Goal: Task Accomplishment & Management: Complete application form

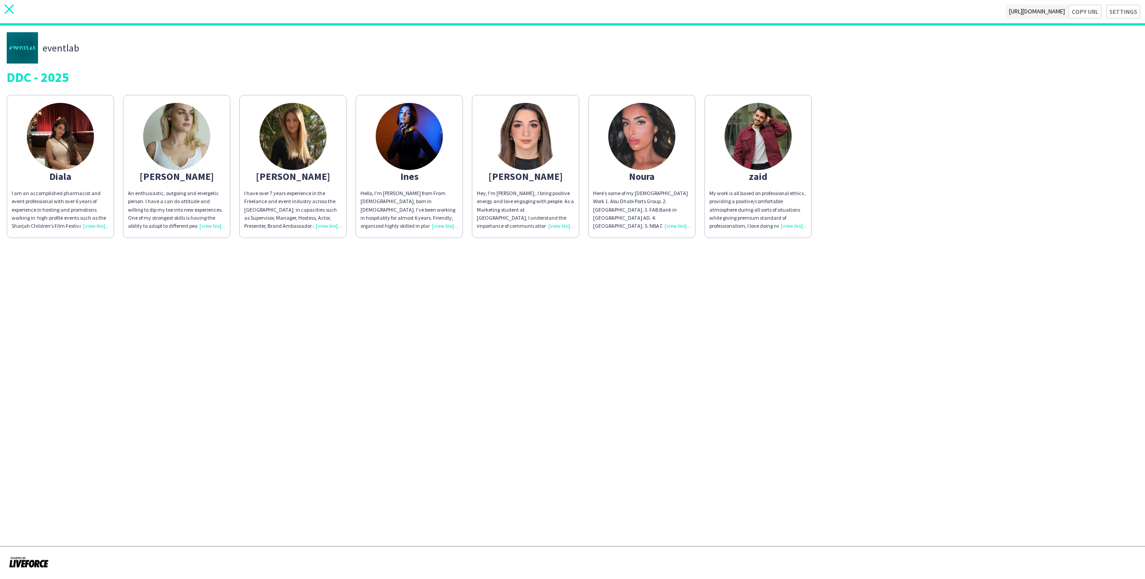
click at [8, 8] on icon at bounding box center [8, 8] width 9 height 9
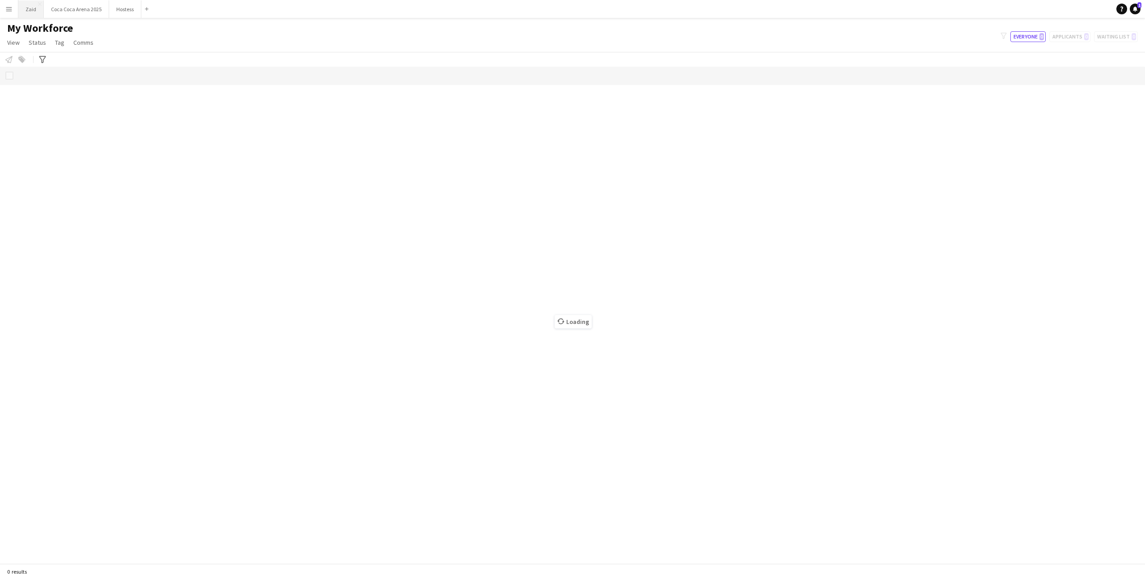
click at [31, 13] on button "Zaid Close" at bounding box center [30, 8] width 25 height 17
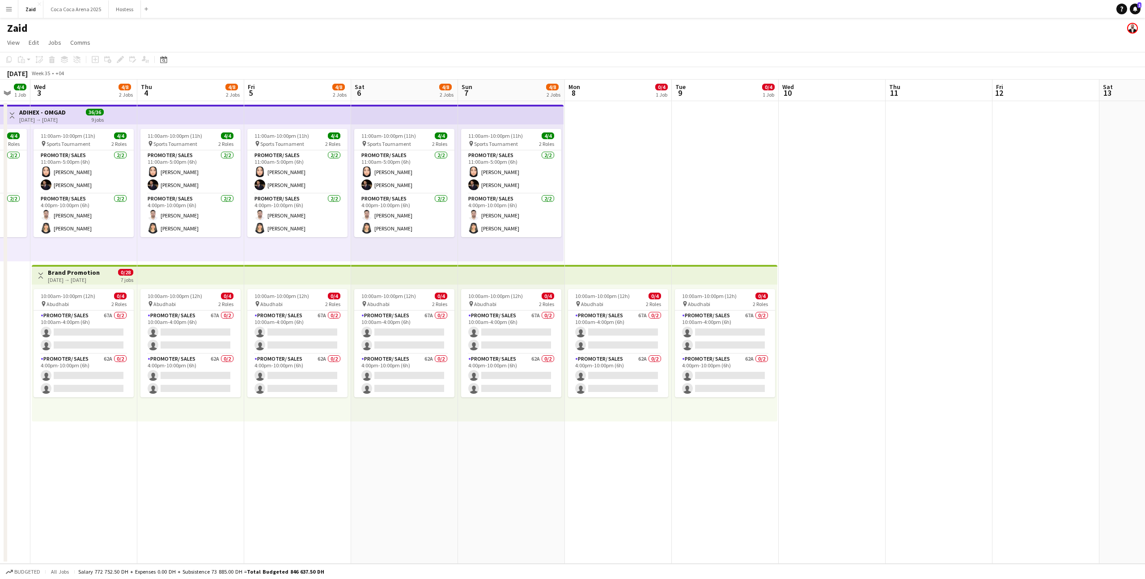
scroll to position [0, 301]
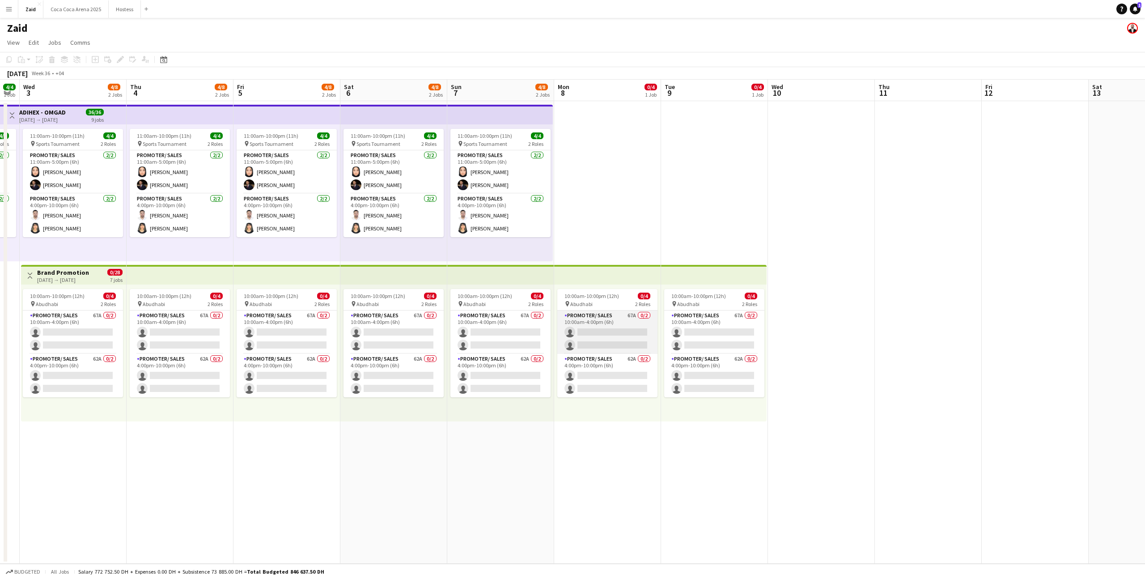
click at [587, 339] on app-card-role "Promoter/ Sales 67A 0/2 10:00am-4:00pm (6h) single-neutral-actions single-neutr…" at bounding box center [607, 331] width 100 height 43
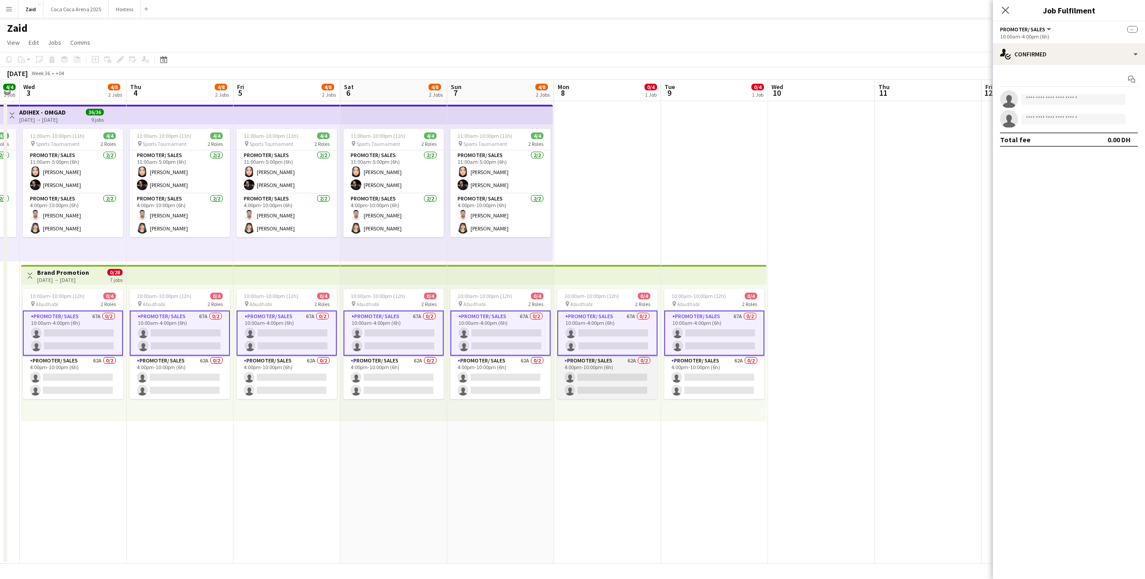
click at [631, 347] on app-card-role "Promoter/ Sales 62A 0/2 4:00pm-10:00pm (6h) single-neutral-actions single-neutr…" at bounding box center [607, 376] width 100 height 43
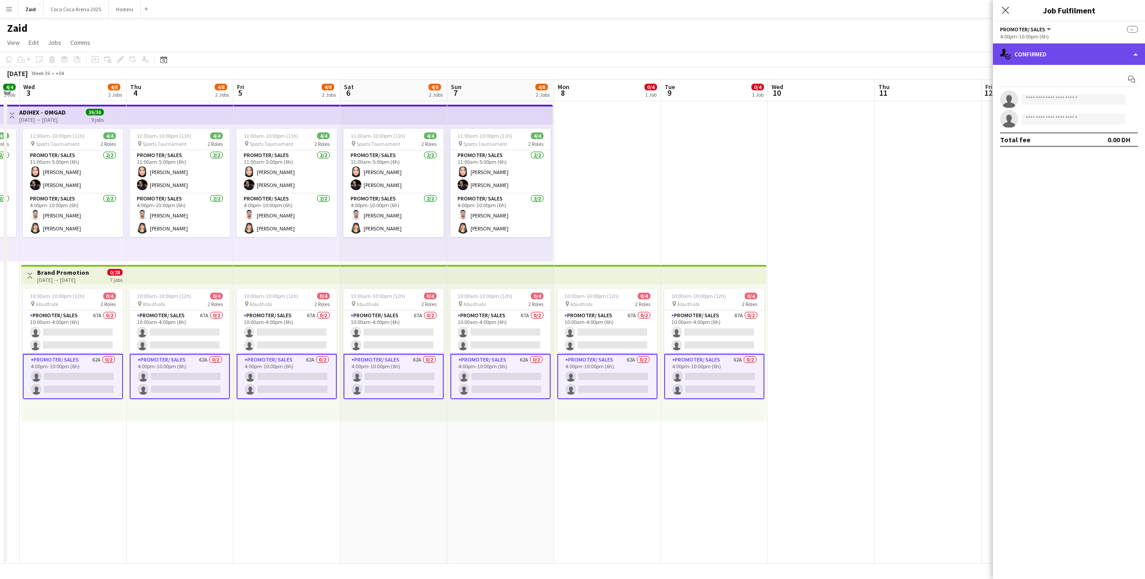
click at [648, 59] on div "single-neutral-actions-check-2 Confirmed" at bounding box center [1069, 53] width 152 height 21
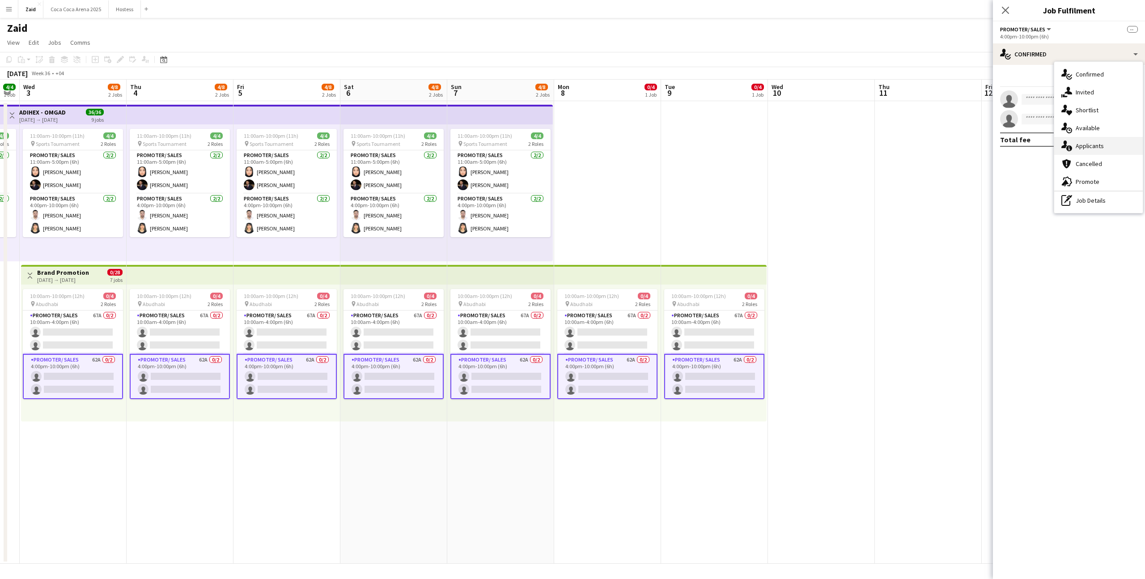
click at [648, 153] on div "single-neutral-actions-information Applicants" at bounding box center [1098, 146] width 89 height 18
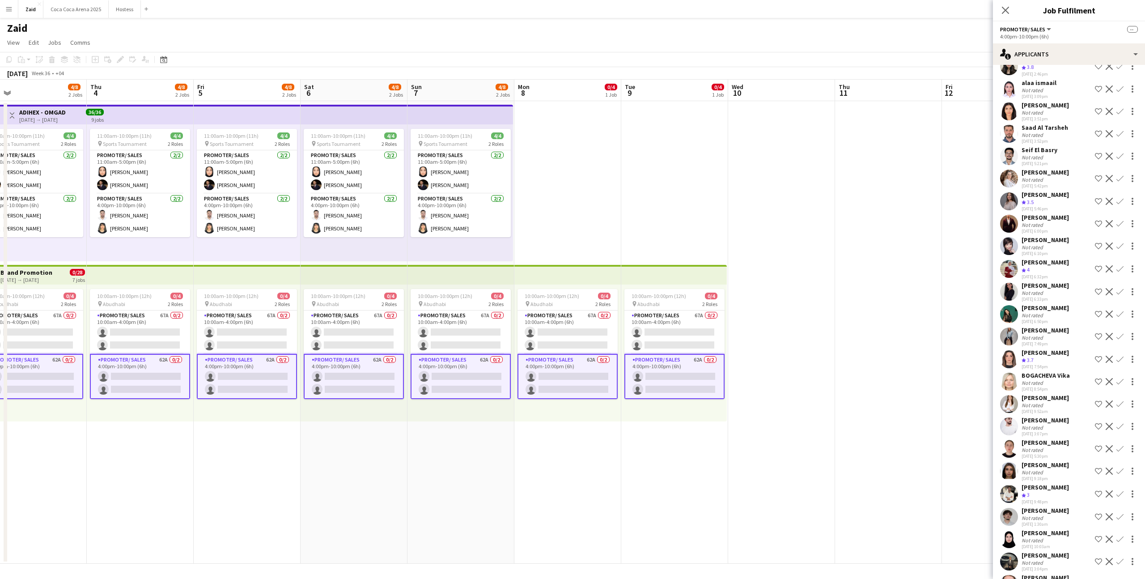
scroll to position [0, 340]
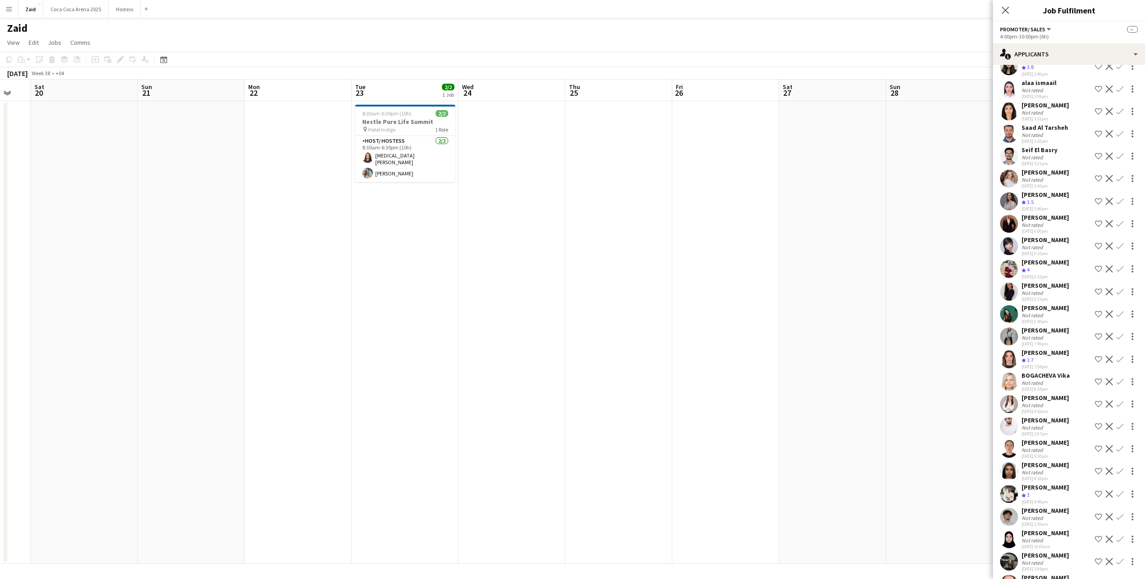
click at [648, 220] on app-date-cell at bounding box center [725, 332] width 107 height 462
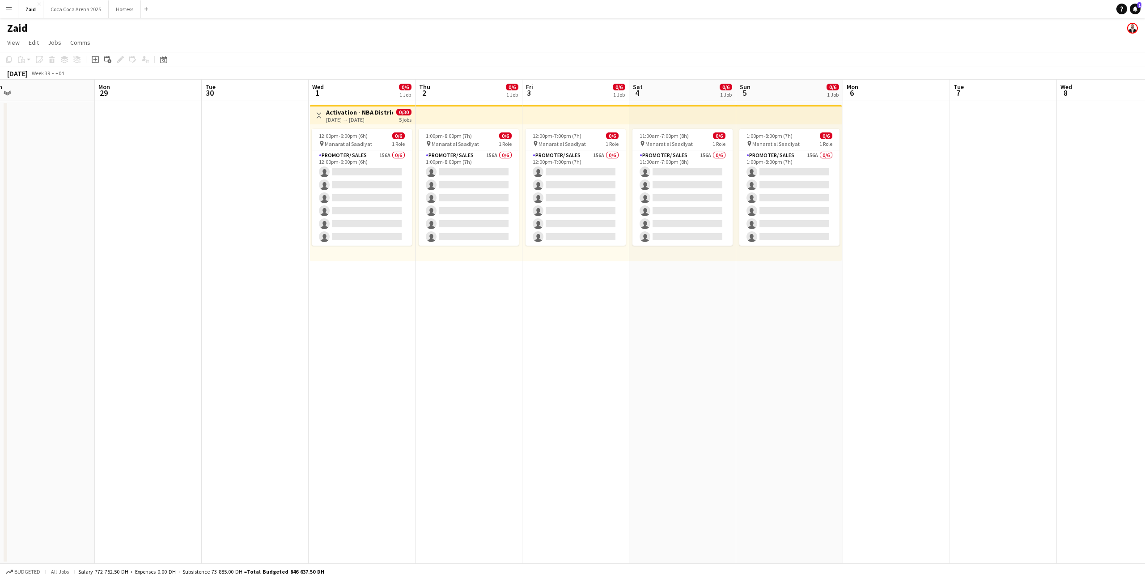
scroll to position [0, 331]
click at [648, 217] on app-card-role "Promoter/ Sales 156A 0/6 11:00am-7:00pm (8h) single-neutral-actions single-neut…" at bounding box center [684, 197] width 100 height 95
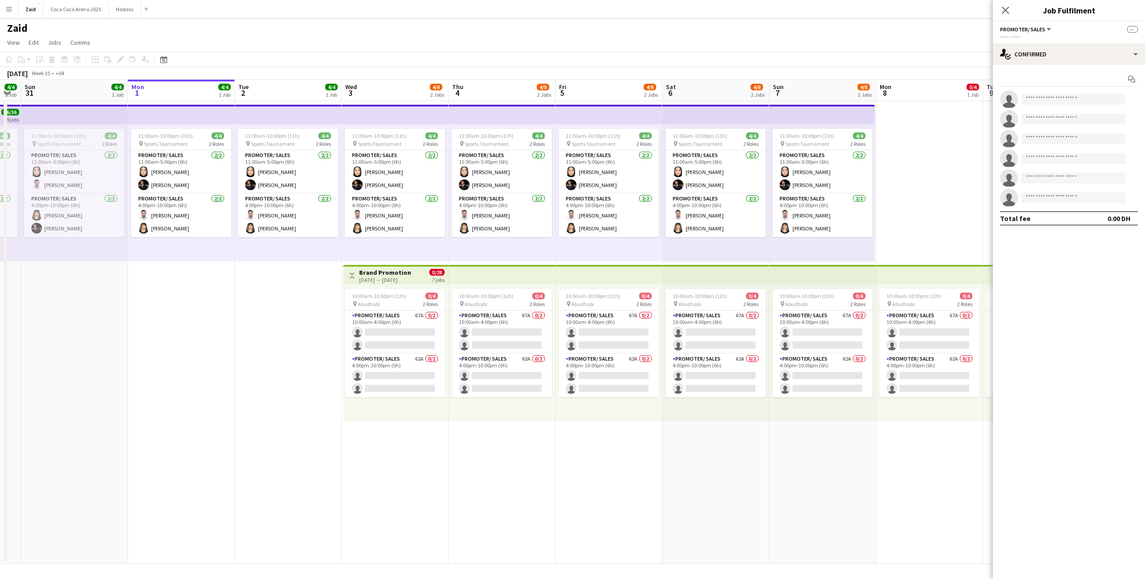
scroll to position [0, 194]
click at [294, 285] on app-date-cell "11:00am-10:00pm (11h) 4/4 pin Sports Tournament 2 Roles Promoter/ Sales 2/2 11:…" at bounding box center [287, 332] width 107 height 462
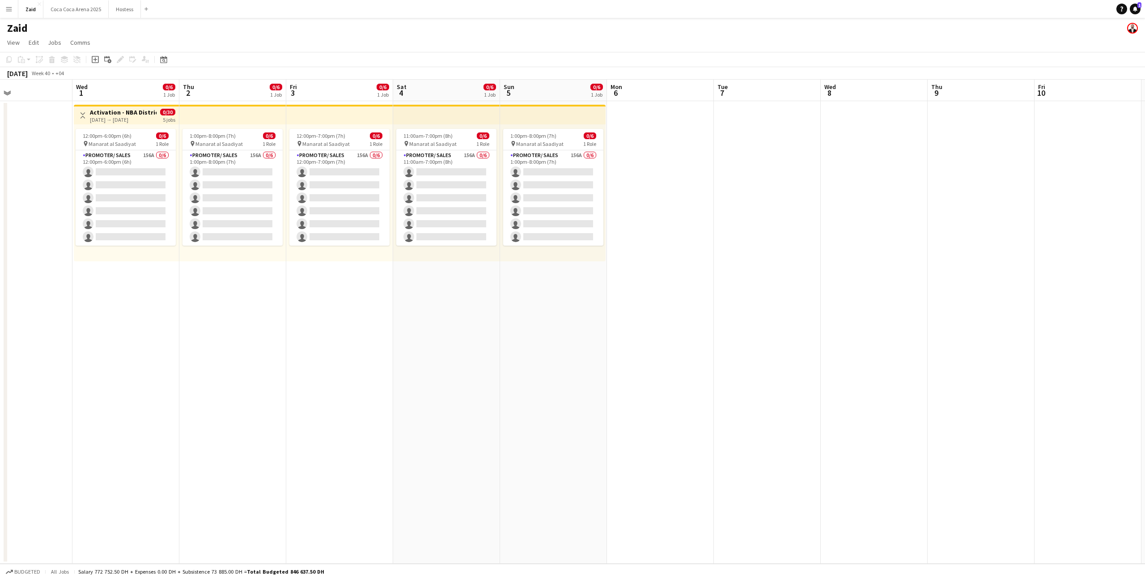
scroll to position [0, 355]
click at [222, 188] on app-card-role "Promoter/ Sales 156A 0/6 1:00pm-8:00pm (7h) single-neutral-actions single-neutr…" at bounding box center [233, 197] width 100 height 95
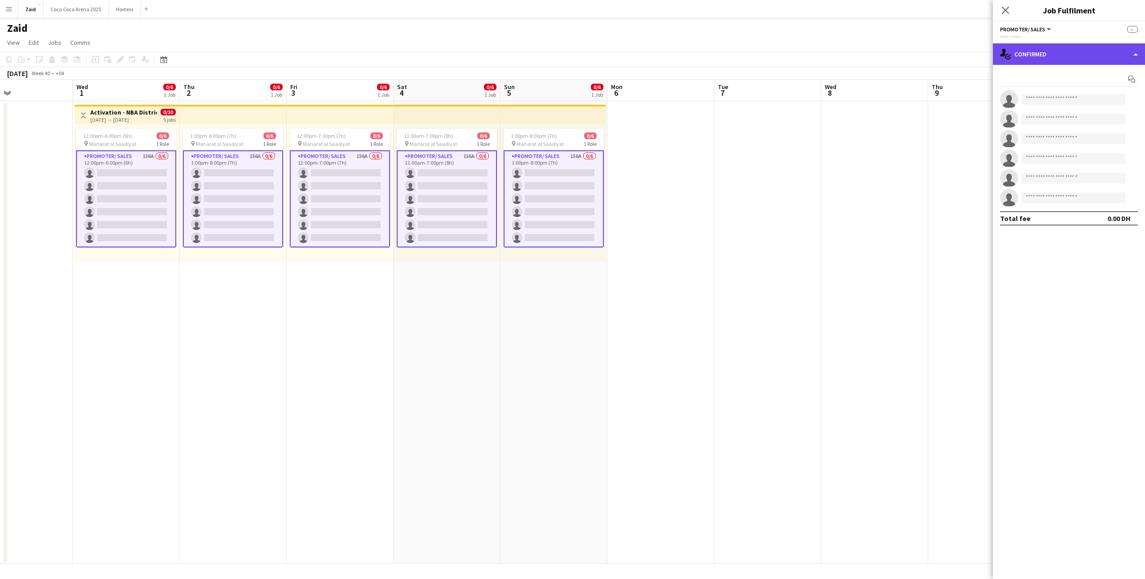
click at [648, 63] on div "single-neutral-actions-check-2 Confirmed" at bounding box center [1069, 53] width 152 height 21
click at [648, 144] on div "single-neutral-actions-information Applicants" at bounding box center [1098, 146] width 89 height 18
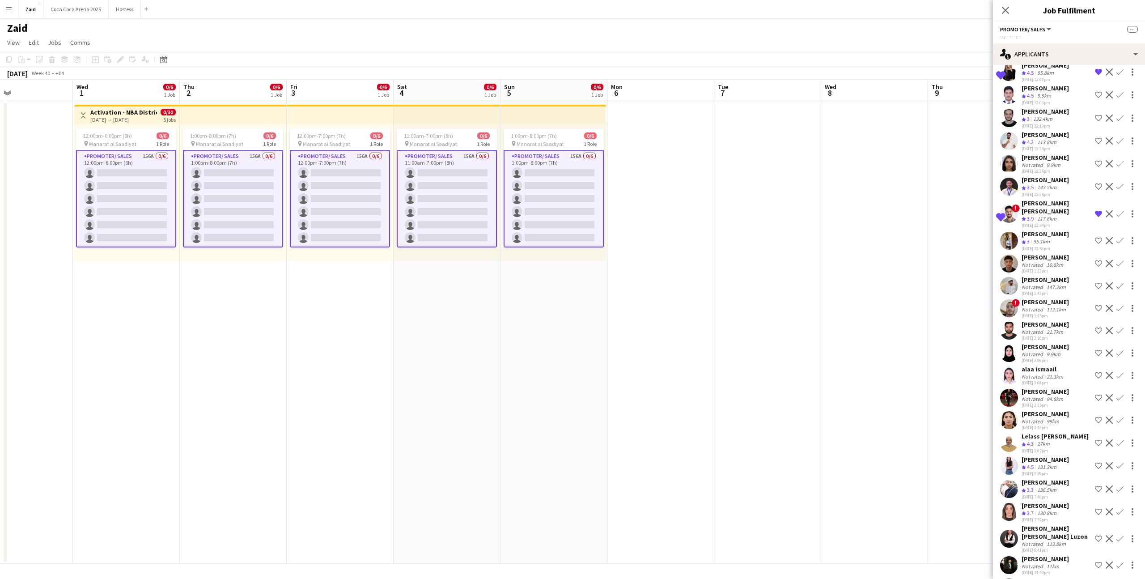
scroll to position [3126, 0]
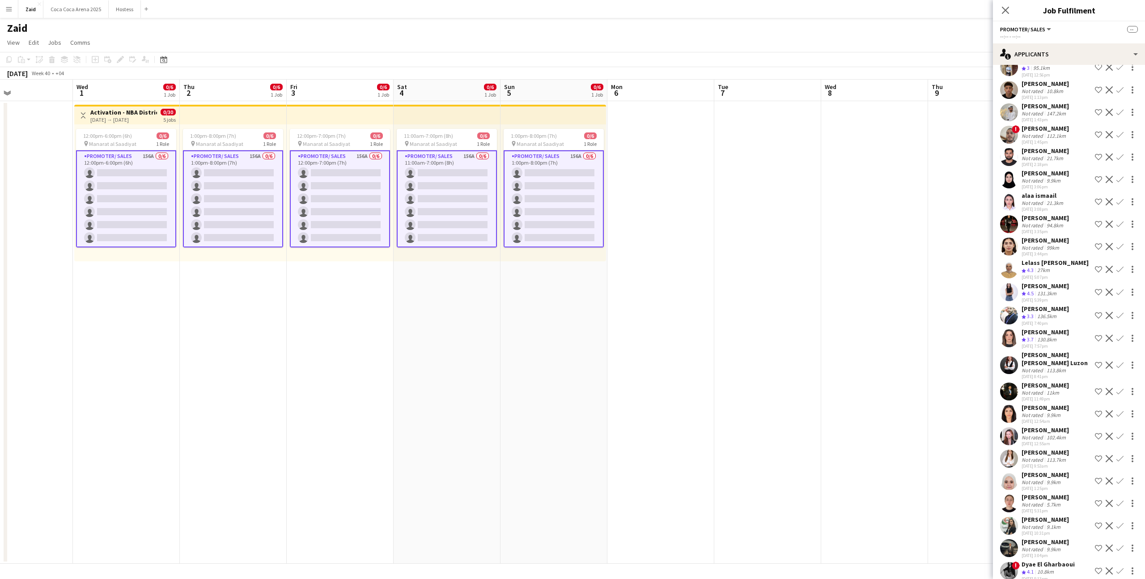
click at [648, 347] on div "Diana Mirzoeva" at bounding box center [1044, 497] width 47 height 8
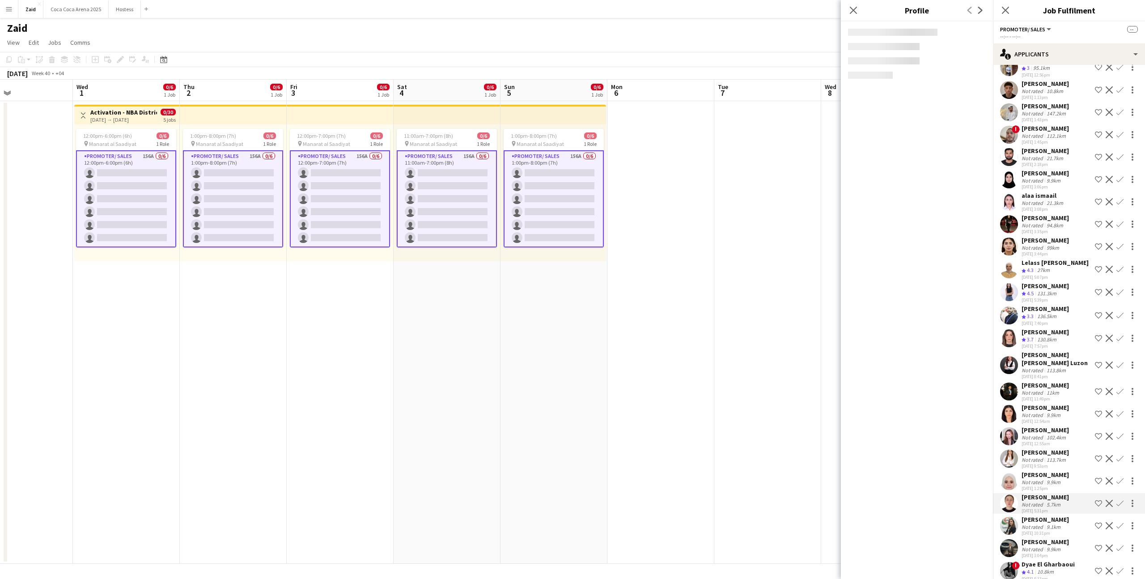
click at [648, 347] on div "102.4km" at bounding box center [1055, 437] width 23 height 7
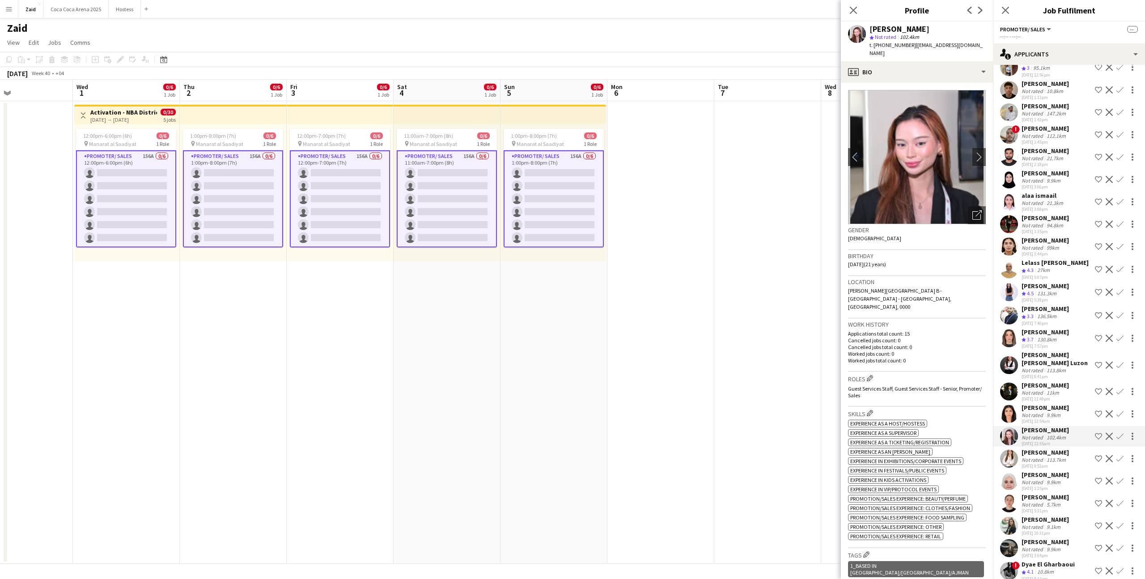
click at [648, 347] on div "9.9km" at bounding box center [1052, 414] width 17 height 7
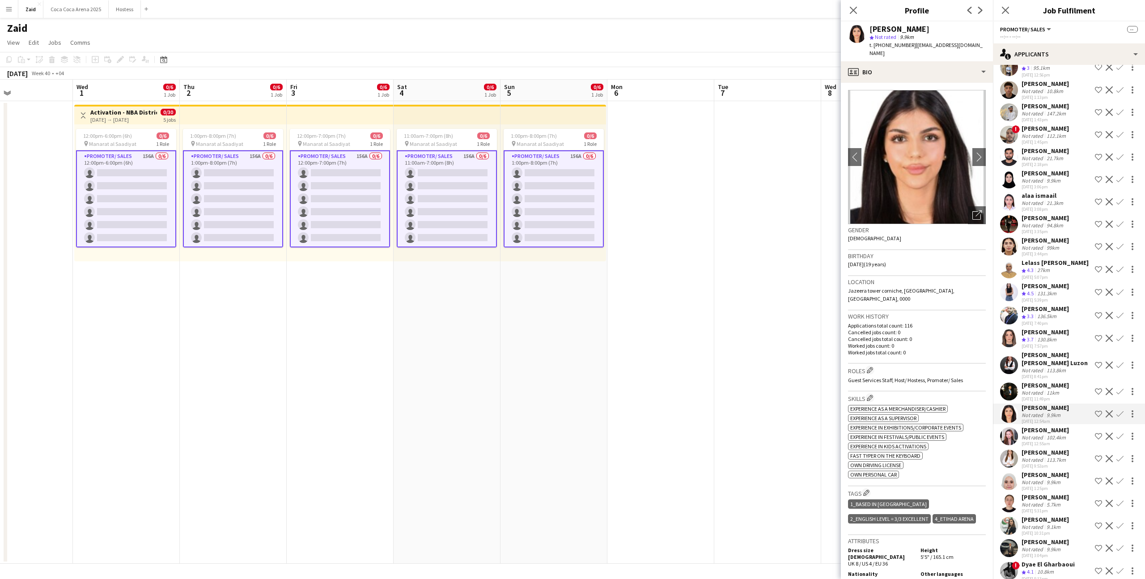
click at [648, 347] on div "29-08-2025 11:49pm" at bounding box center [1044, 399] width 47 height 6
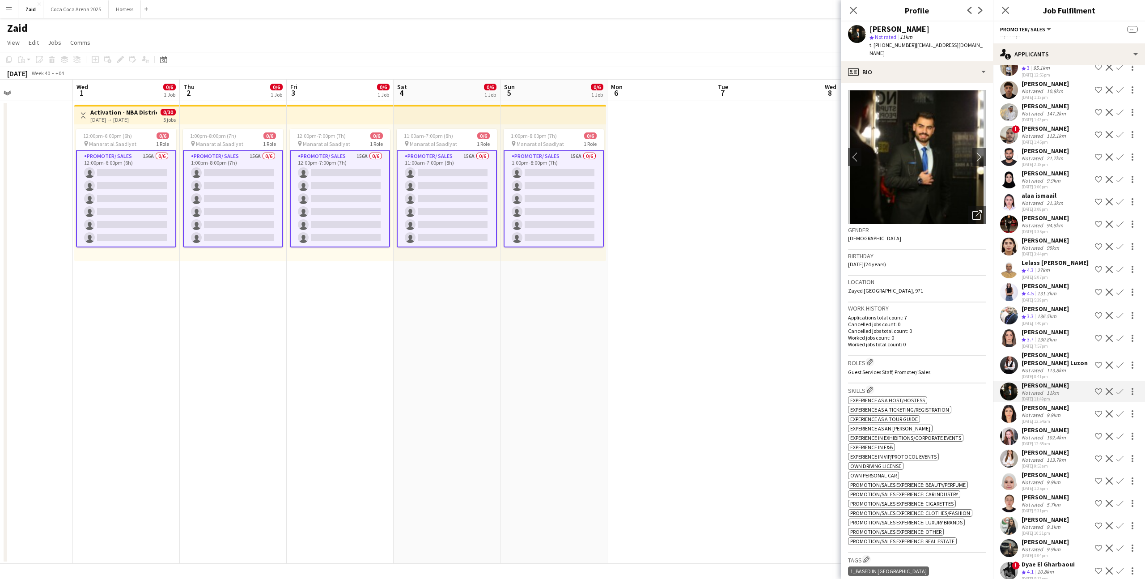
click at [648, 347] on div "Gulnar Said Not rated 9.9km 30-08-2025 12:54am Shortlist crew Decline Confirm" at bounding box center [1069, 413] width 152 height 21
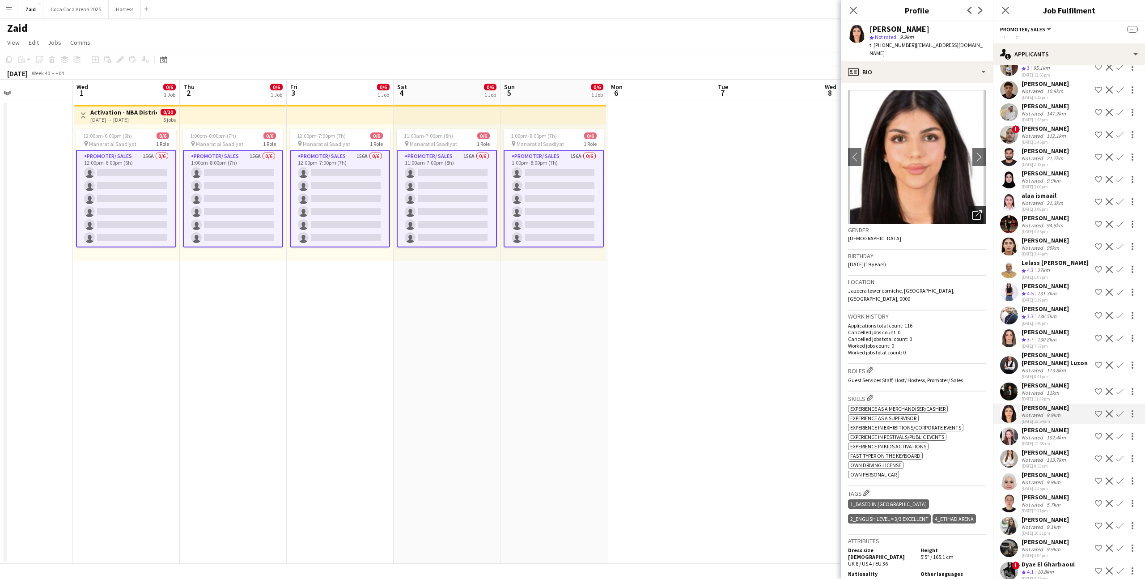
click at [648, 210] on icon "Open photos pop-in" at bounding box center [976, 214] width 9 height 9
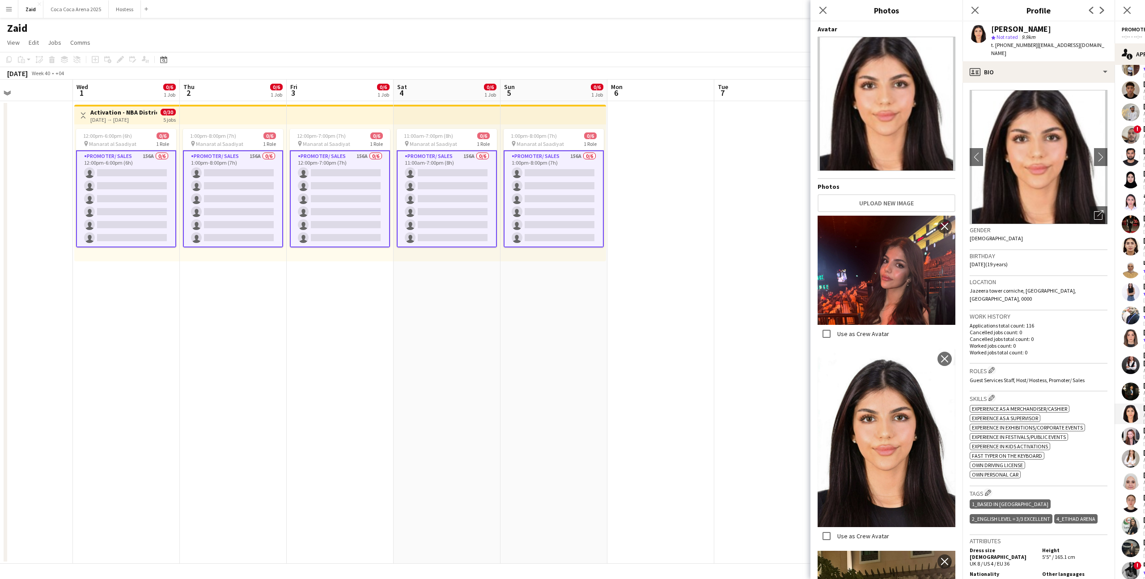
scroll to position [553, 0]
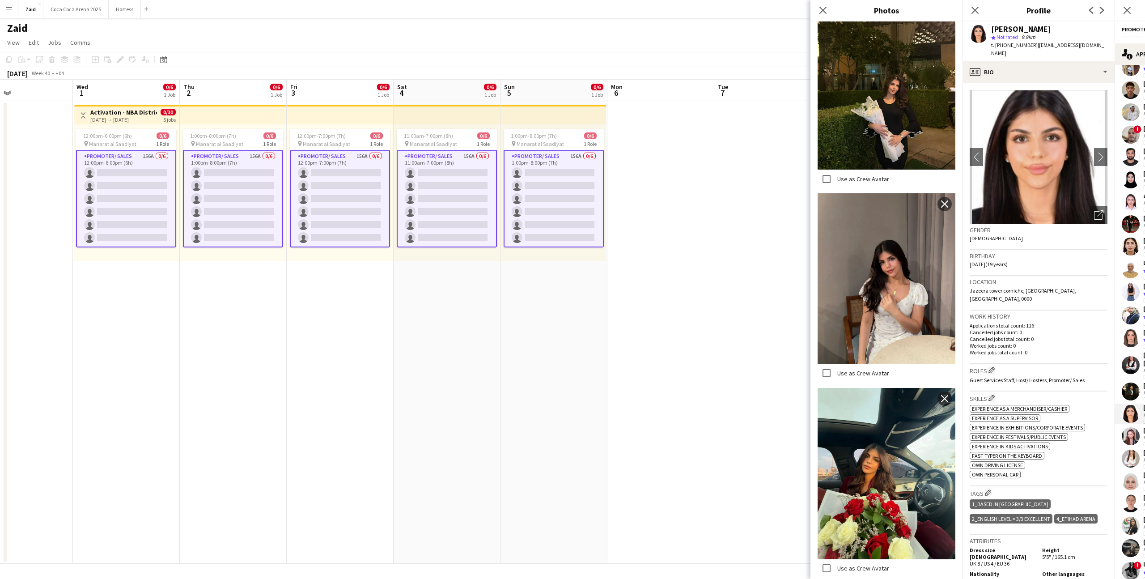
click at [648, 329] on p "Cancelled jobs count: 0" at bounding box center [1038, 332] width 138 height 7
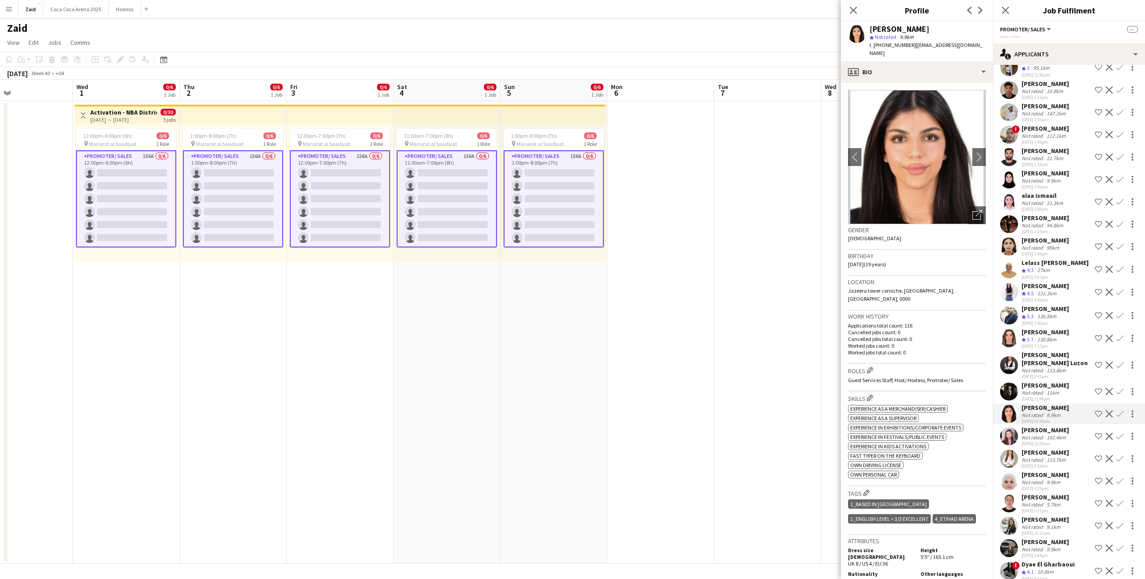
click at [648, 347] on div "Sarah Sami Not rated 9.1km 30-08-2025 10:31pm Shortlist crew Decline Confirm" at bounding box center [1069, 525] width 152 height 21
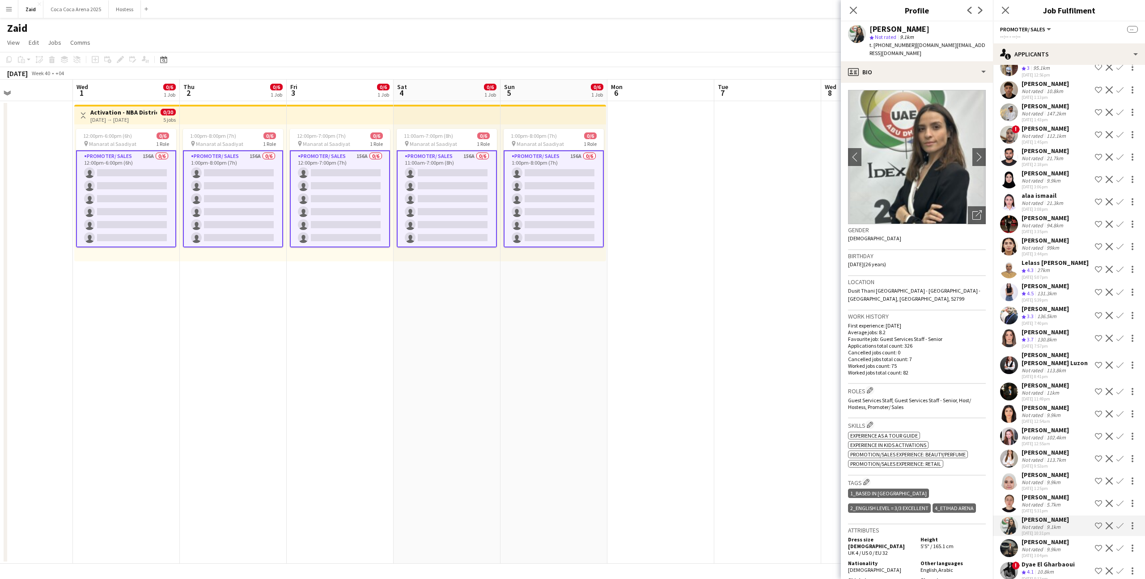
click at [648, 347] on div "Diana Mirzoeva" at bounding box center [1044, 497] width 47 height 8
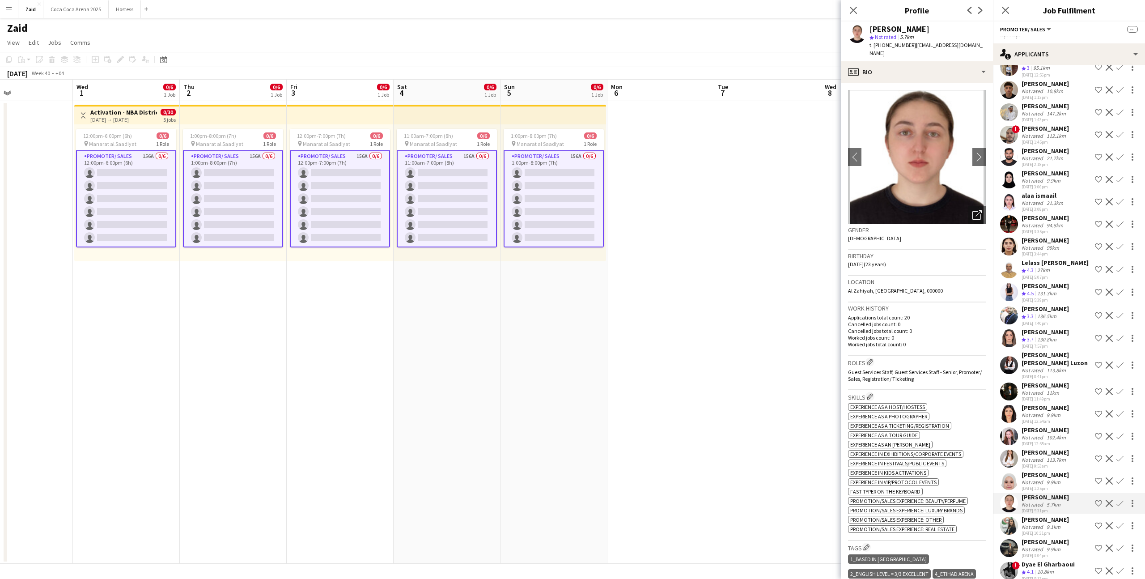
click at [648, 347] on div "Alaa Alaa" at bounding box center [1044, 474] width 47 height 8
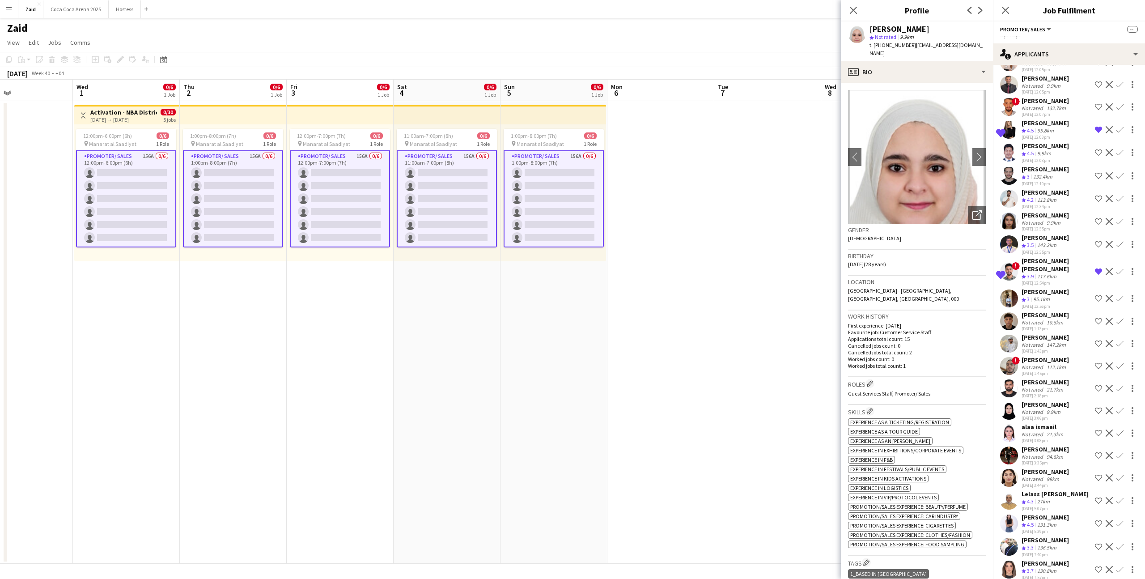
scroll to position [2893, 0]
click at [648, 282] on div "29-08-2025 12:54pm" at bounding box center [1056, 285] width 70 height 6
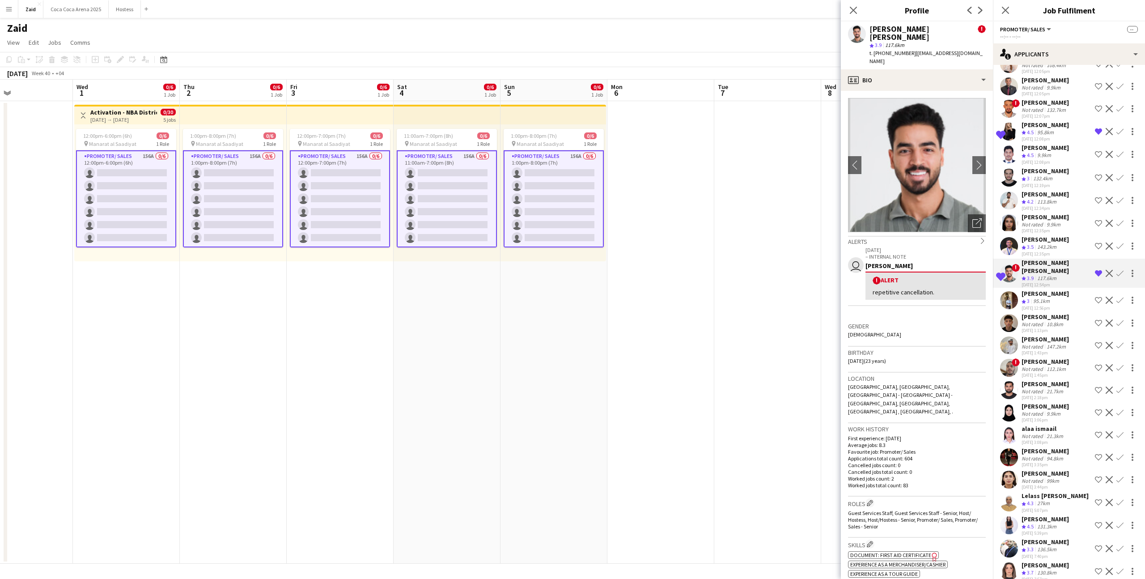
click at [648, 243] on div "143.2km" at bounding box center [1046, 247] width 23 height 8
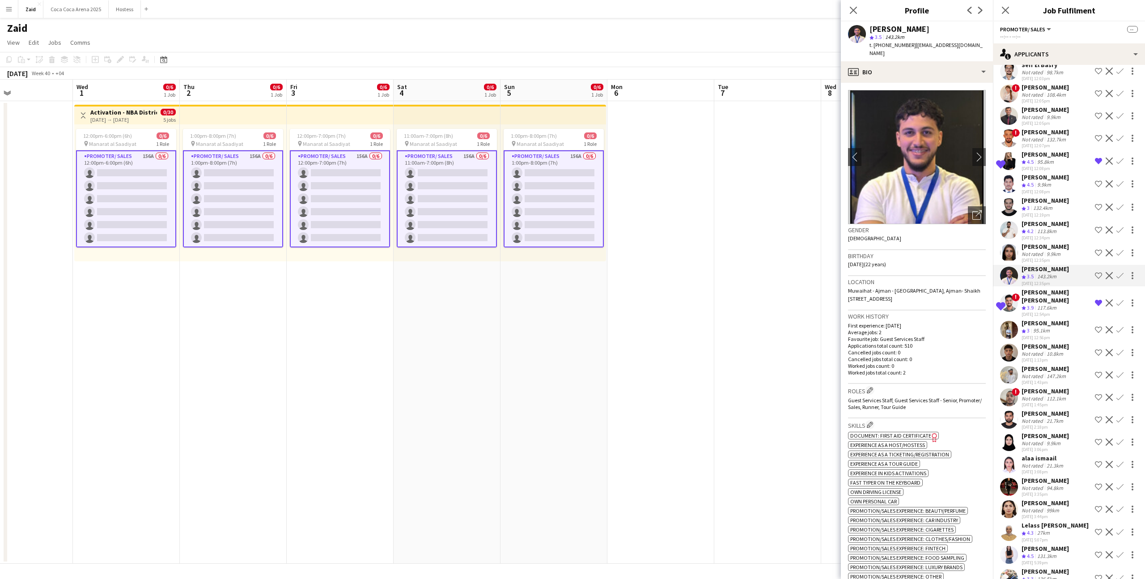
scroll to position [2862, 0]
click at [648, 243] on div "Noor Ayman" at bounding box center [1044, 247] width 47 height 8
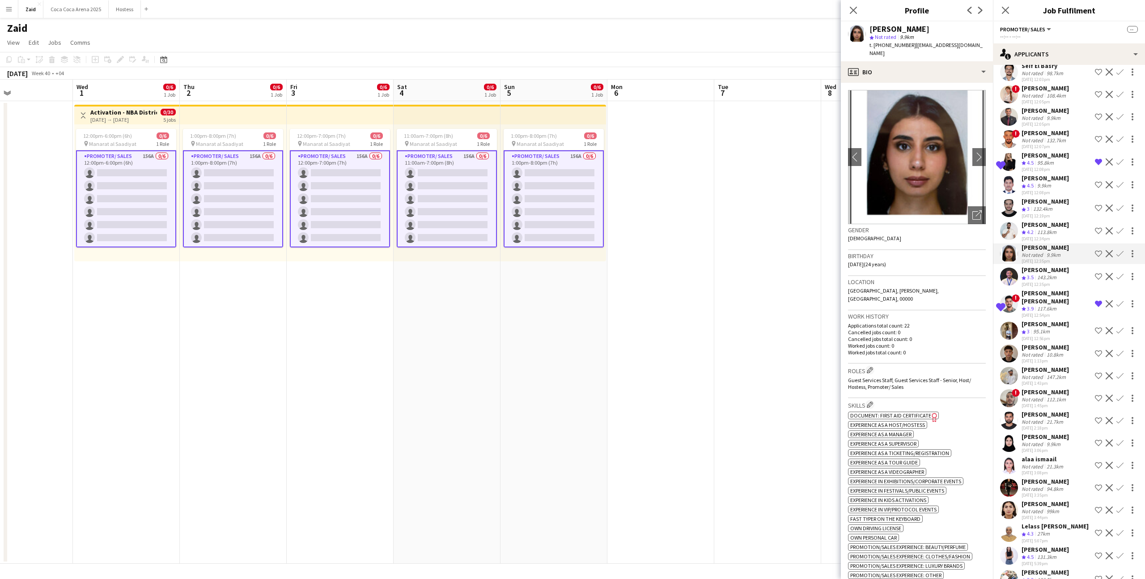
click at [648, 228] on div "113.8km" at bounding box center [1046, 232] width 23 height 8
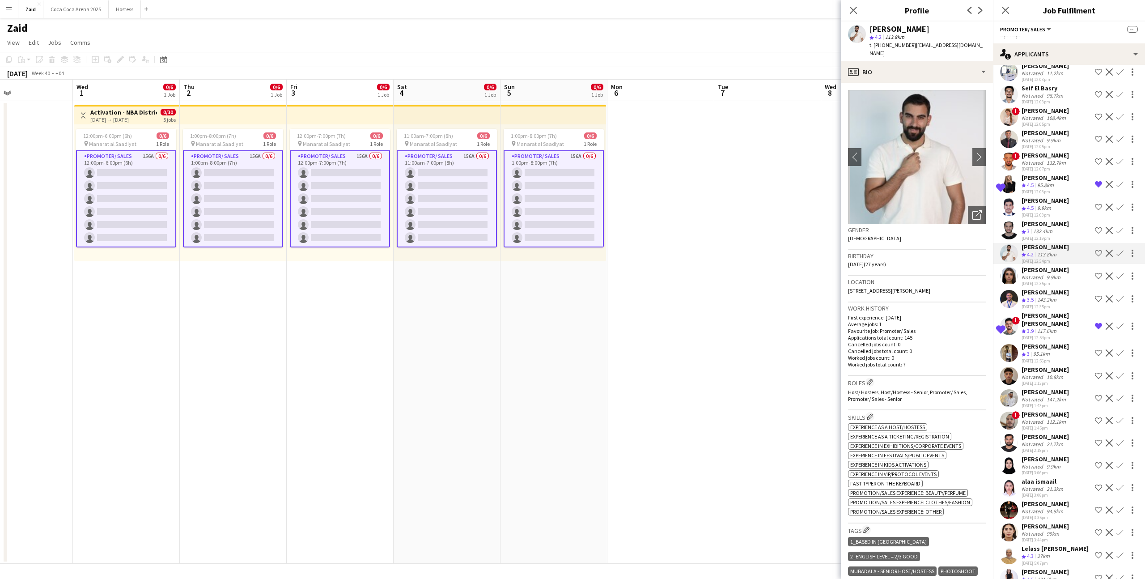
scroll to position [2839, 0]
click at [648, 228] on div "Crew rating 3 132.4km" at bounding box center [1044, 232] width 47 height 8
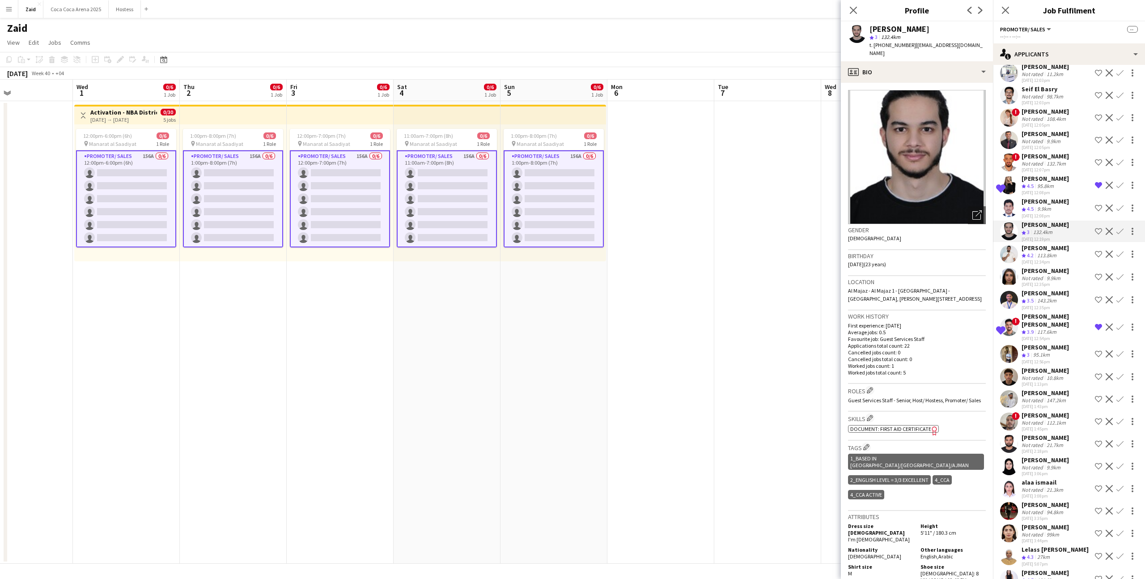
click at [648, 205] on div "Crew rating 4.5 9.9km" at bounding box center [1044, 209] width 47 height 8
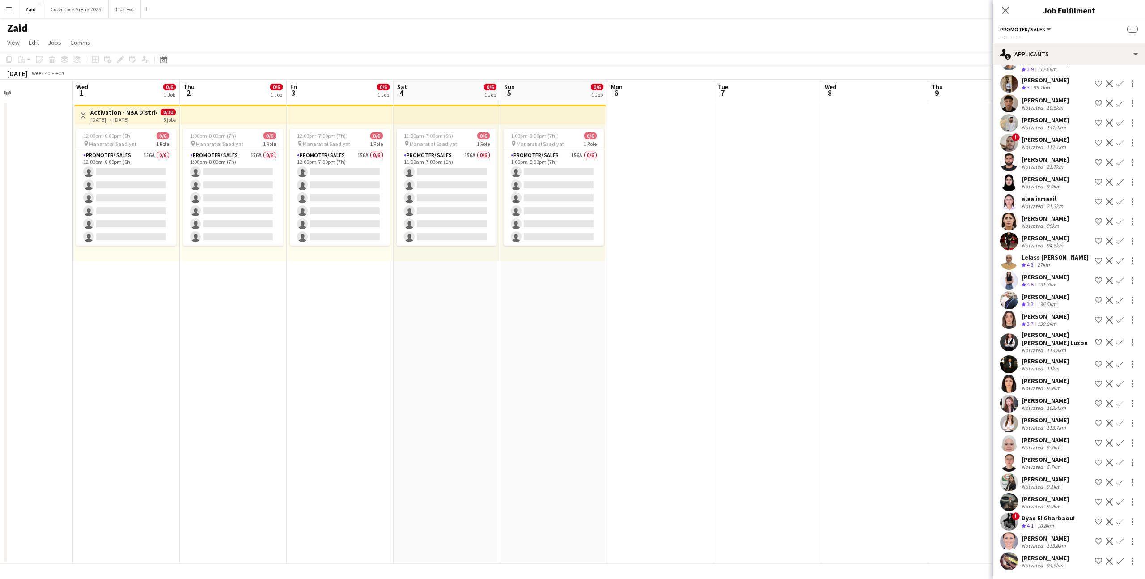
scroll to position [0, 0]
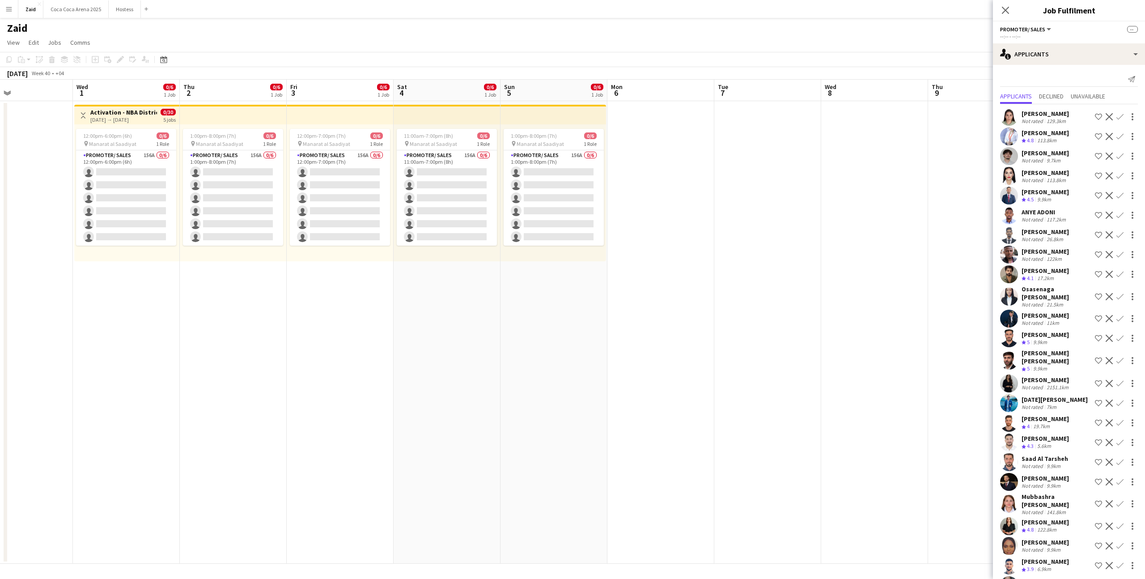
click at [8, 14] on button "Menu" at bounding box center [9, 9] width 18 height 18
click at [122, 44] on link "My Workforce" at bounding box center [134, 49] width 89 height 18
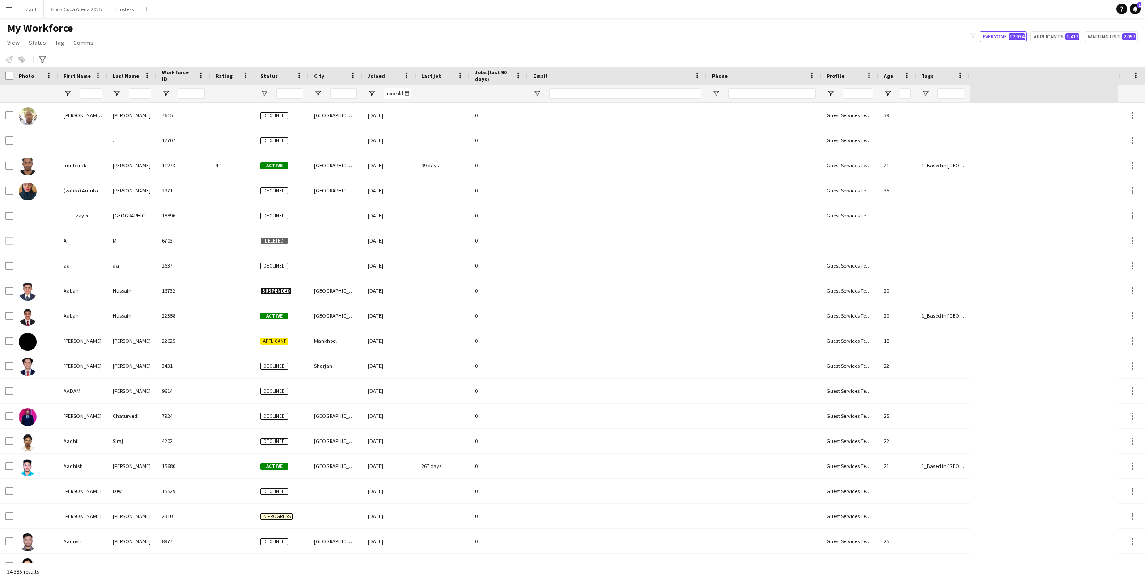
type input "**********"
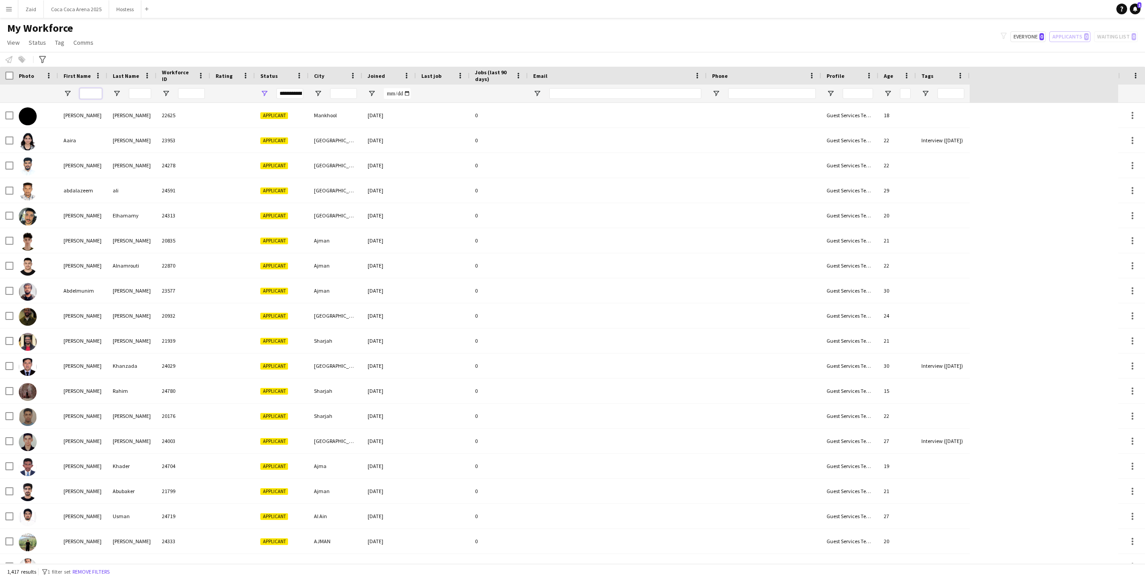
click at [96, 96] on input "First Name Filter Input" at bounding box center [91, 93] width 22 height 11
type input "******"
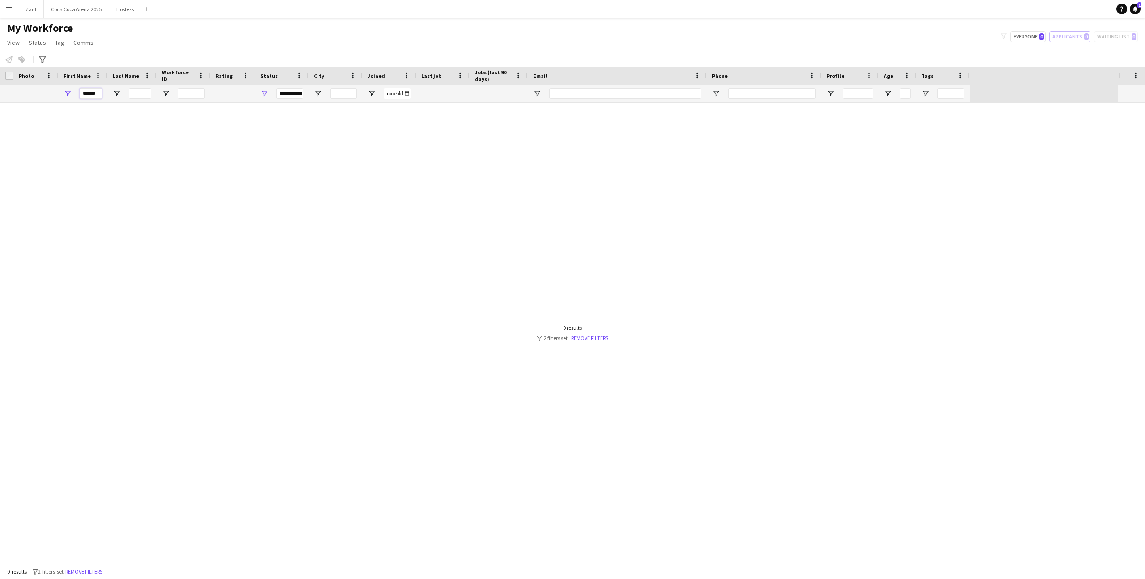
type input "******"
click at [268, 91] on div "**********" at bounding box center [282, 94] width 54 height 18
click at [266, 94] on span "Open Filter Menu" at bounding box center [264, 93] width 8 height 8
click at [283, 158] on div "Active" at bounding box center [310, 159] width 71 height 7
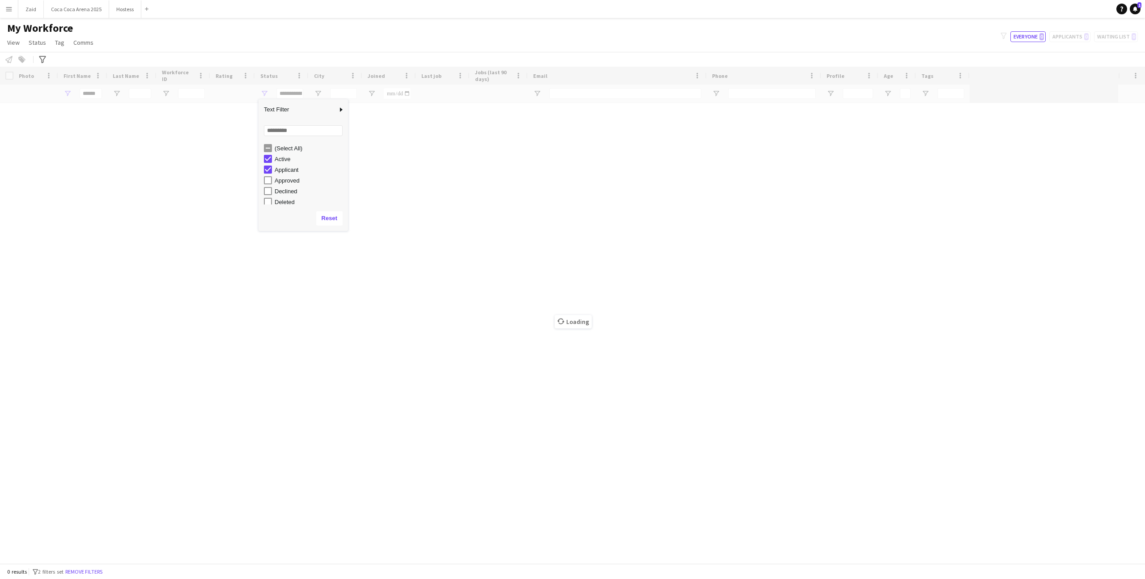
click at [288, 169] on div "Applicant" at bounding box center [310, 169] width 71 height 7
type input "**********"
click at [277, 34] on div "My Workforce View Views Default view New view Update view Delete view Edit name…" at bounding box center [572, 36] width 1145 height 30
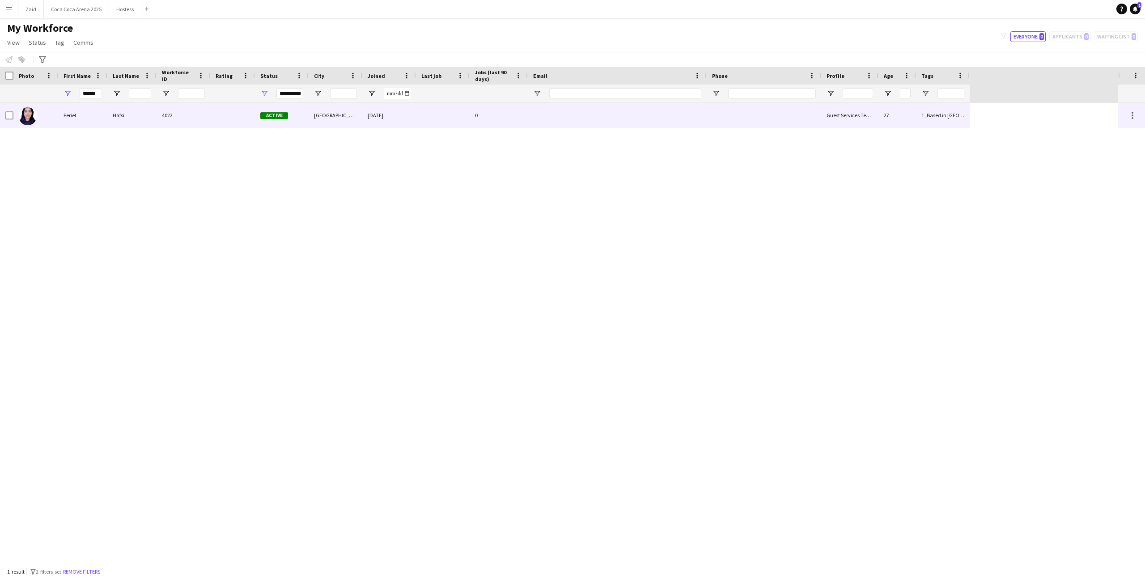
click at [282, 123] on div "Active" at bounding box center [282, 115] width 54 height 25
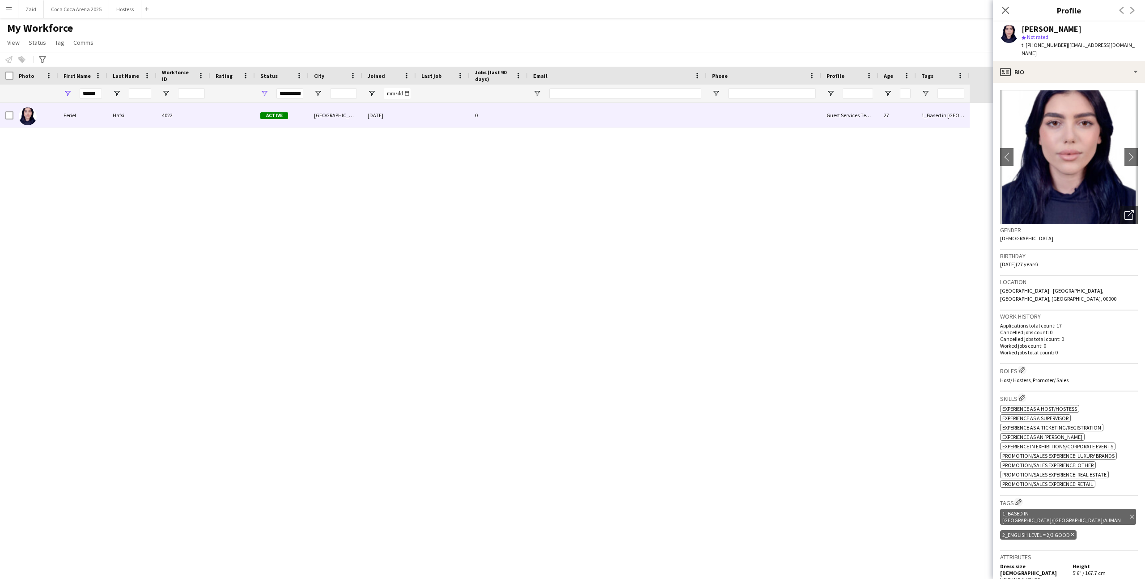
click at [648, 83] on app-crew-profile-bio "chevron-left chevron-right Open photos pop-in Gender Female Birthday 23-08-1998…" at bounding box center [1069, 331] width 152 height 496
click at [648, 68] on div "profile Bio" at bounding box center [1069, 71] width 152 height 21
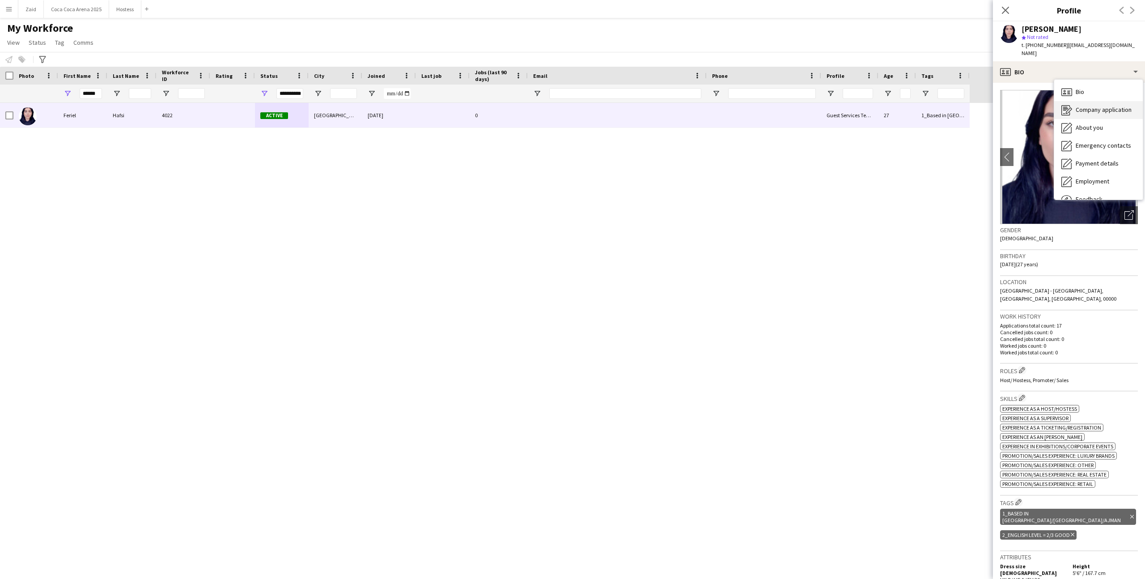
click at [648, 106] on span "Company application" at bounding box center [1103, 110] width 56 height 8
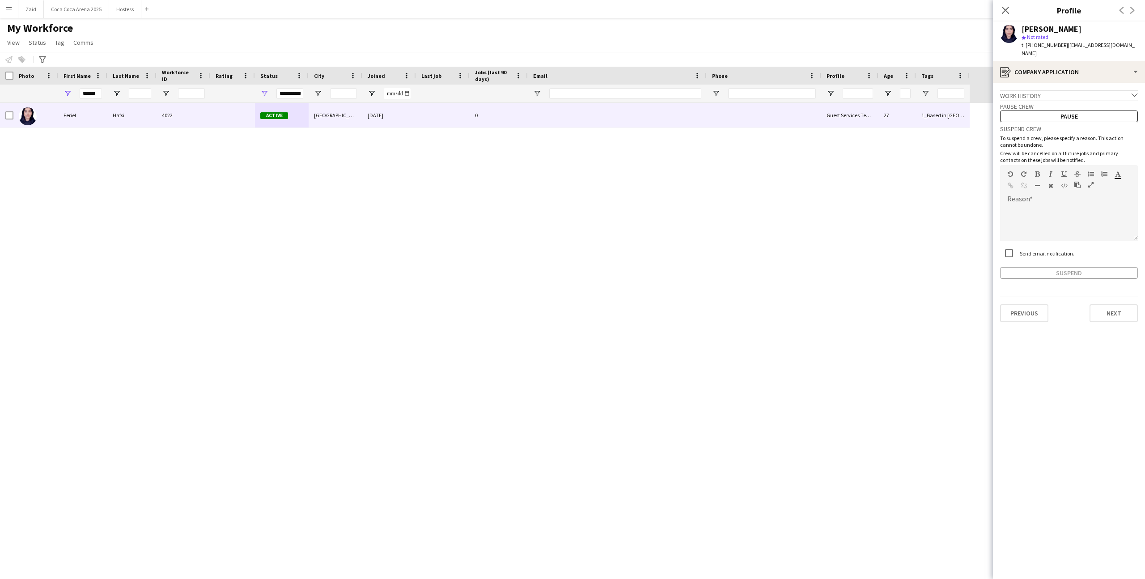
click at [648, 100] on div "Pause crew Pause" at bounding box center [1069, 111] width 138 height 22
click at [648, 90] on div "Work history chevron-down" at bounding box center [1069, 95] width 138 height 10
click at [648, 90] on div "Work history chevron-right" at bounding box center [1069, 95] width 138 height 10
click at [648, 68] on div "register Company application" at bounding box center [1069, 71] width 152 height 21
click at [648, 123] on span "About you" at bounding box center [1088, 127] width 27 height 8
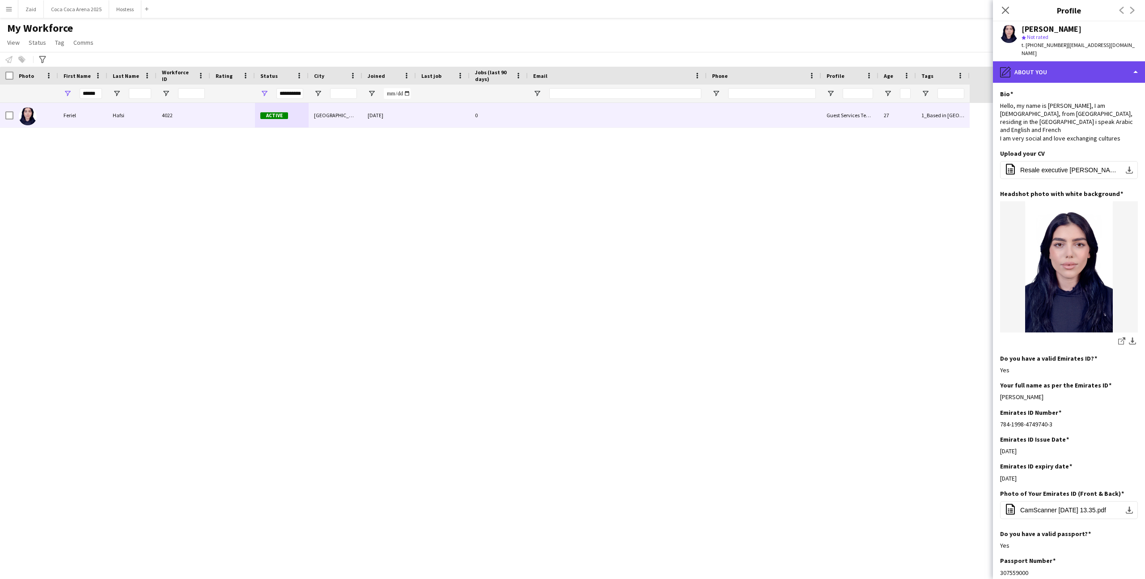
click at [648, 61] on div "pencil4 About you" at bounding box center [1069, 71] width 152 height 21
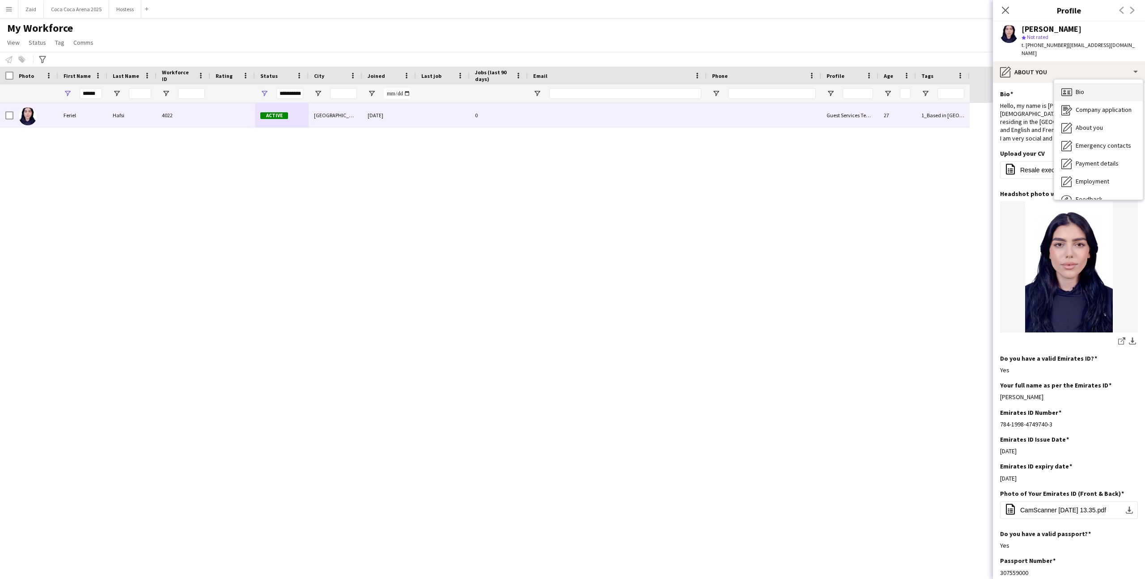
click at [648, 83] on div "Bio Bio" at bounding box center [1098, 92] width 89 height 18
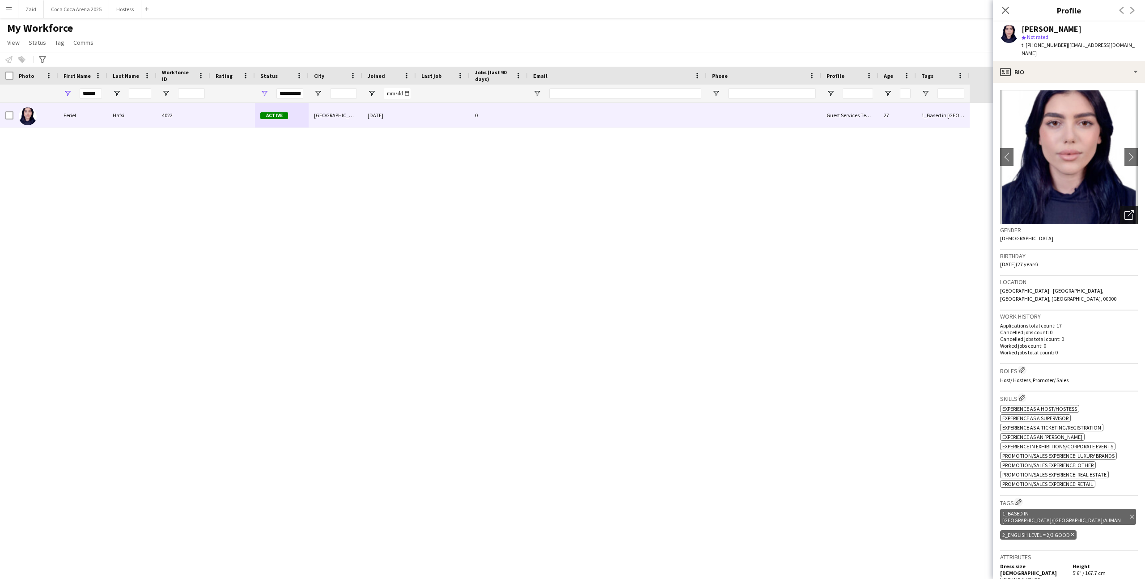
click at [648, 215] on div "Open photos pop-in" at bounding box center [1129, 215] width 18 height 18
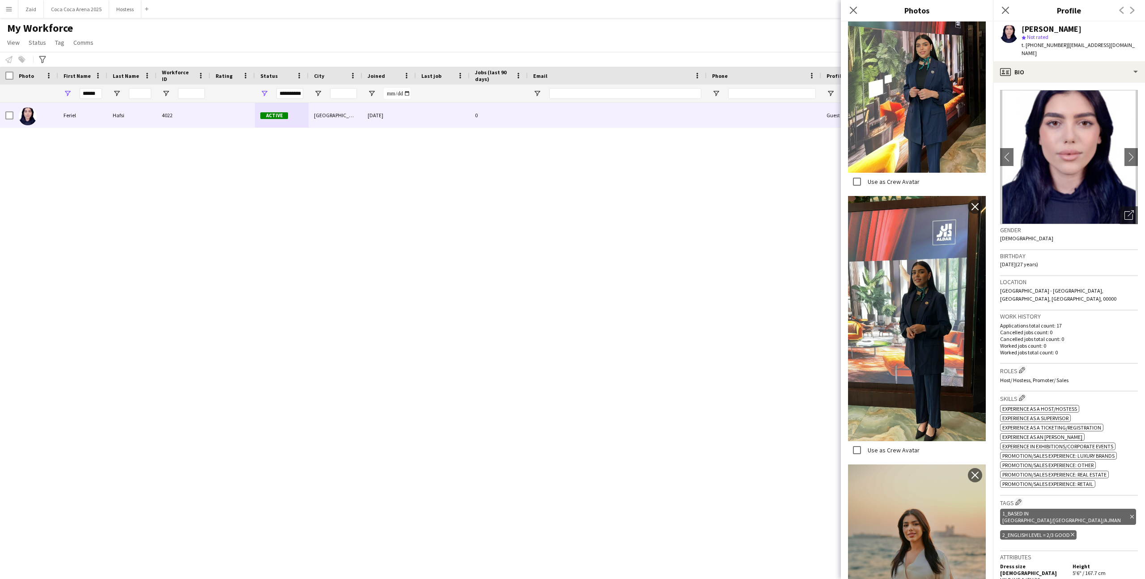
scroll to position [761, 0]
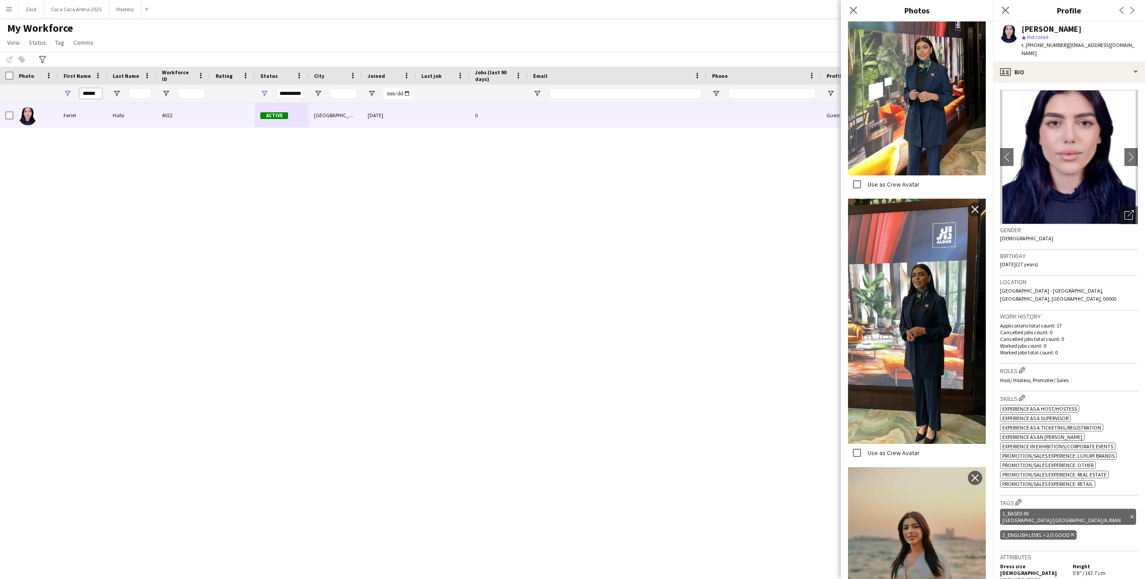
click at [89, 93] on input "******" at bounding box center [91, 93] width 22 height 11
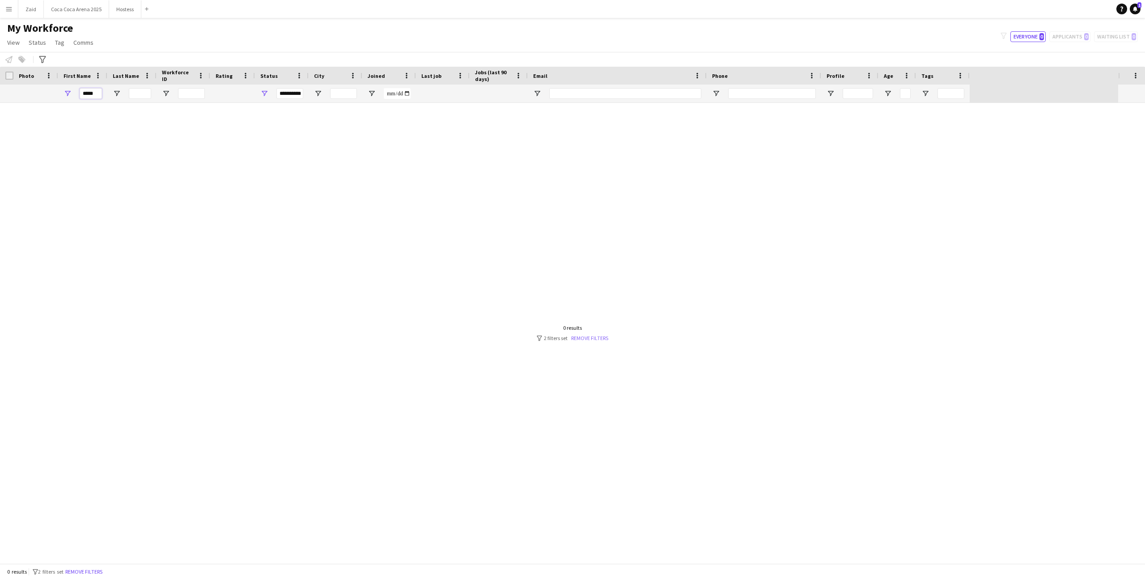
type input "*****"
click at [584, 338] on link "Remove filters" at bounding box center [589, 337] width 37 height 7
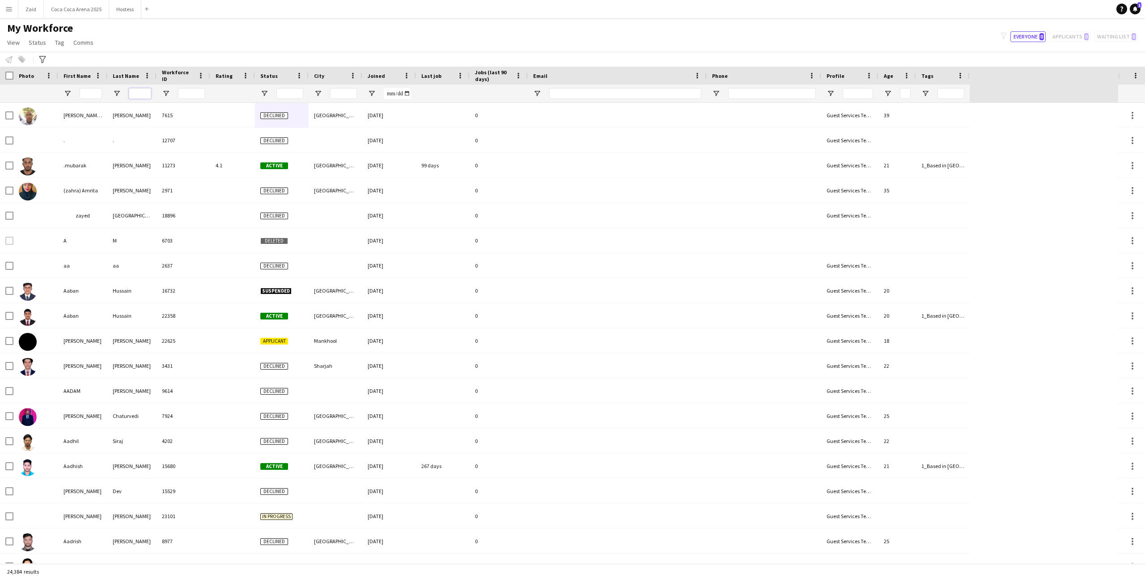
click at [136, 88] on input "Last Name Filter Input" at bounding box center [140, 93] width 22 height 11
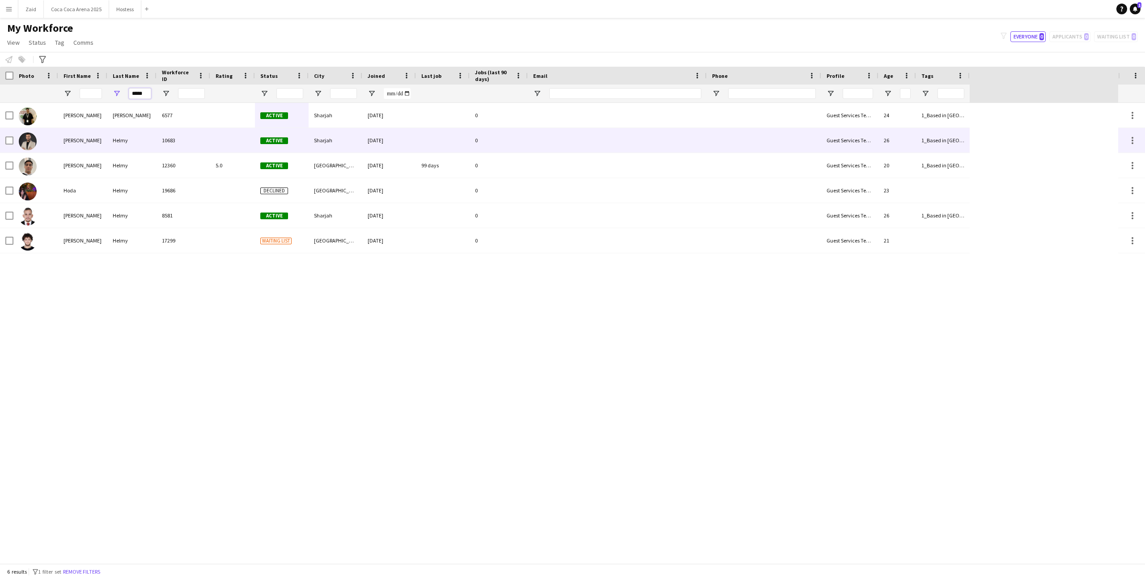
type input "*****"
click at [218, 144] on div at bounding box center [232, 140] width 45 height 25
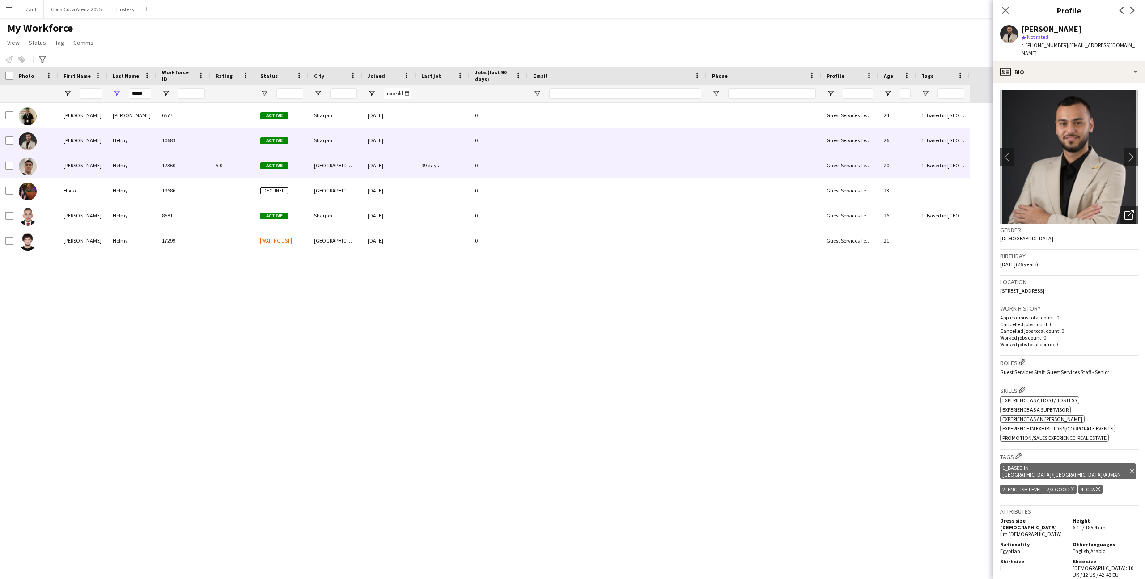
click at [230, 159] on div "5.0" at bounding box center [232, 165] width 45 height 25
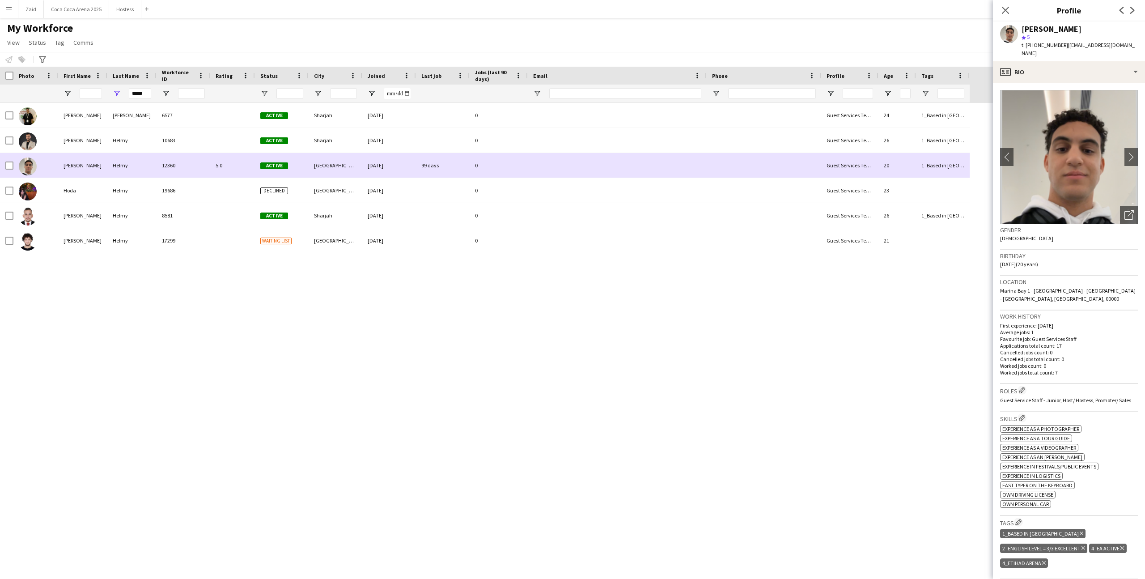
click at [237, 175] on div "5.0" at bounding box center [232, 165] width 45 height 25
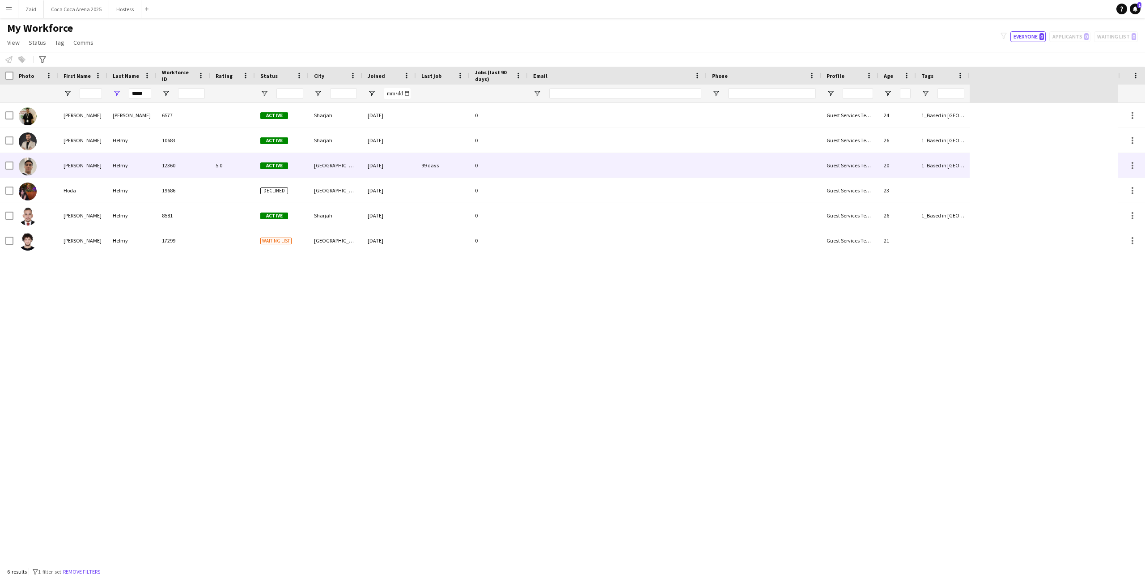
click at [238, 173] on div "5.0" at bounding box center [232, 165] width 45 height 25
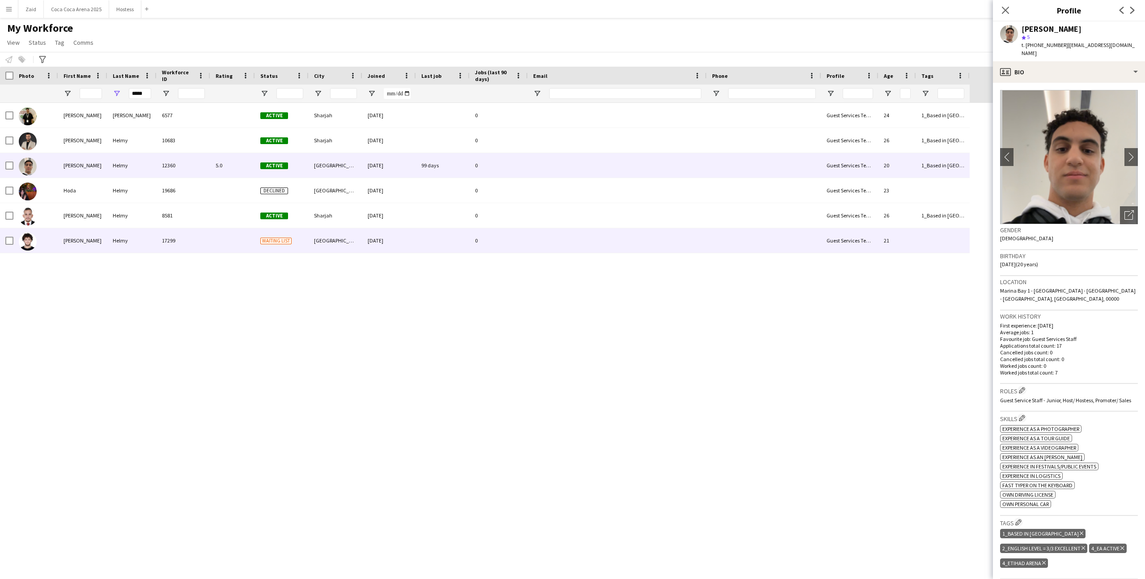
click at [255, 235] on div "Waiting list" at bounding box center [282, 240] width 54 height 25
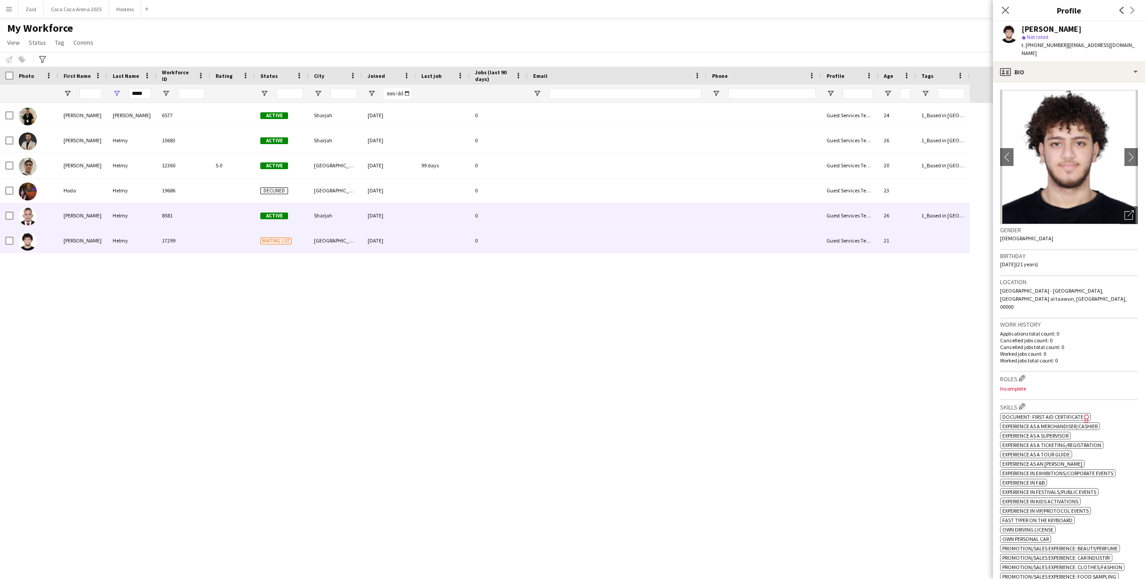
click at [248, 217] on div at bounding box center [232, 215] width 45 height 25
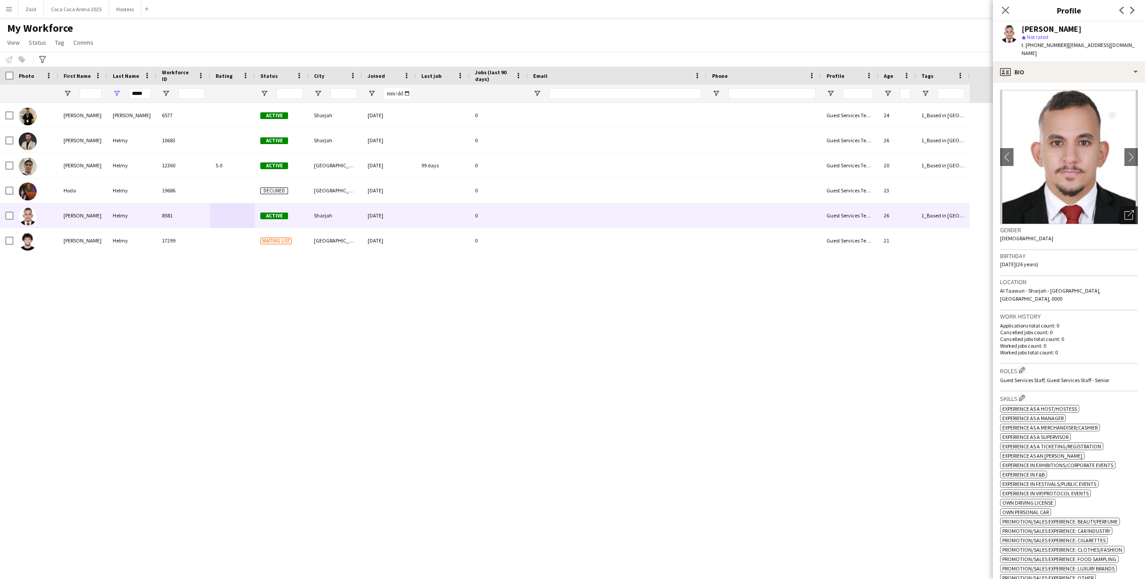
click at [648, 210] on icon "Open photos pop-in" at bounding box center [1128, 214] width 9 height 9
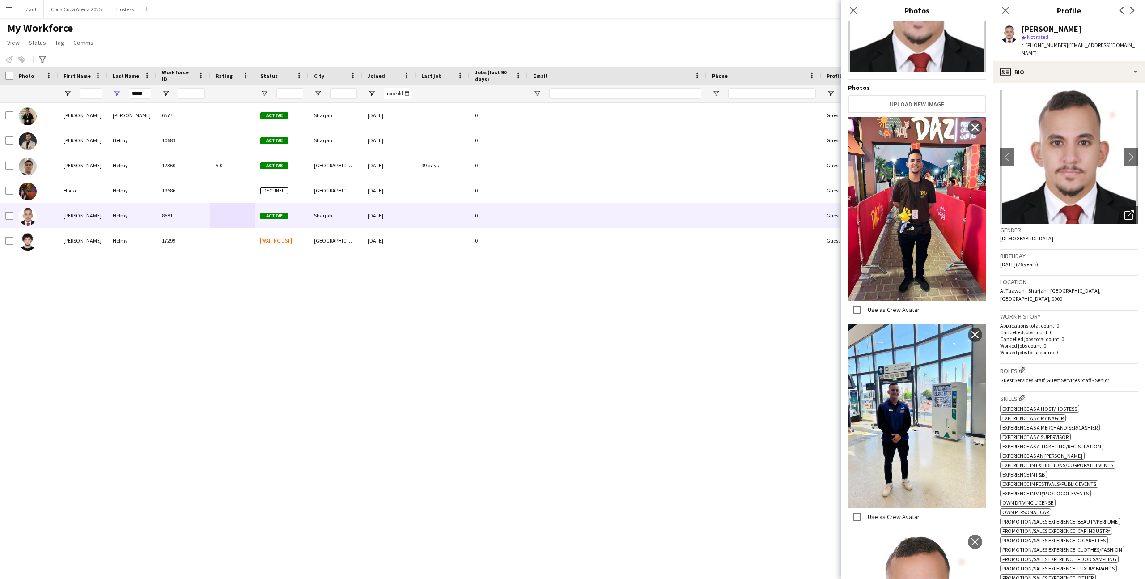
scroll to position [245, 0]
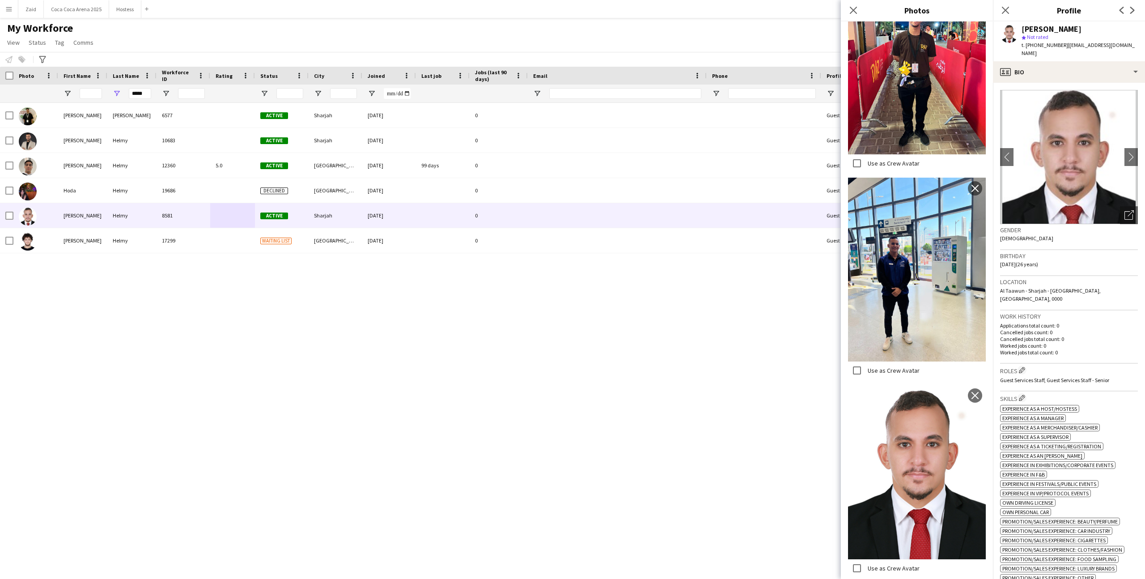
click at [648, 333] on div "Abdullah Ahmed helmy 6577 Active Sharjah 01-07-2024 0 Guest Services Team 24 1_…" at bounding box center [559, 333] width 1118 height 460
click at [129, 92] on input "*****" at bounding box center [140, 93] width 22 height 11
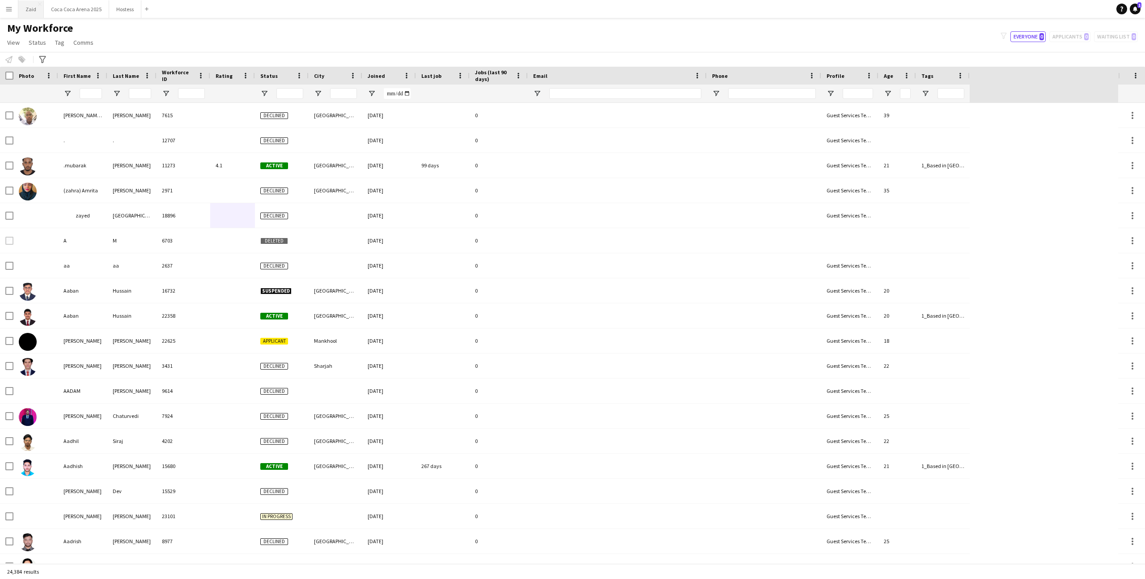
click at [34, 14] on button "Zaid Close" at bounding box center [30, 8] width 25 height 17
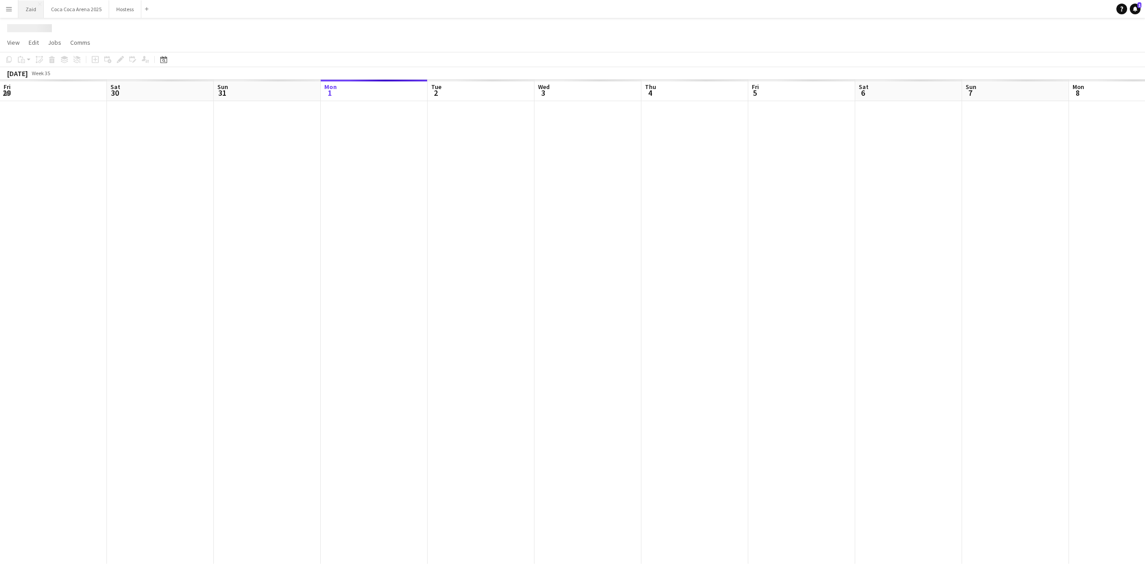
scroll to position [0, 214]
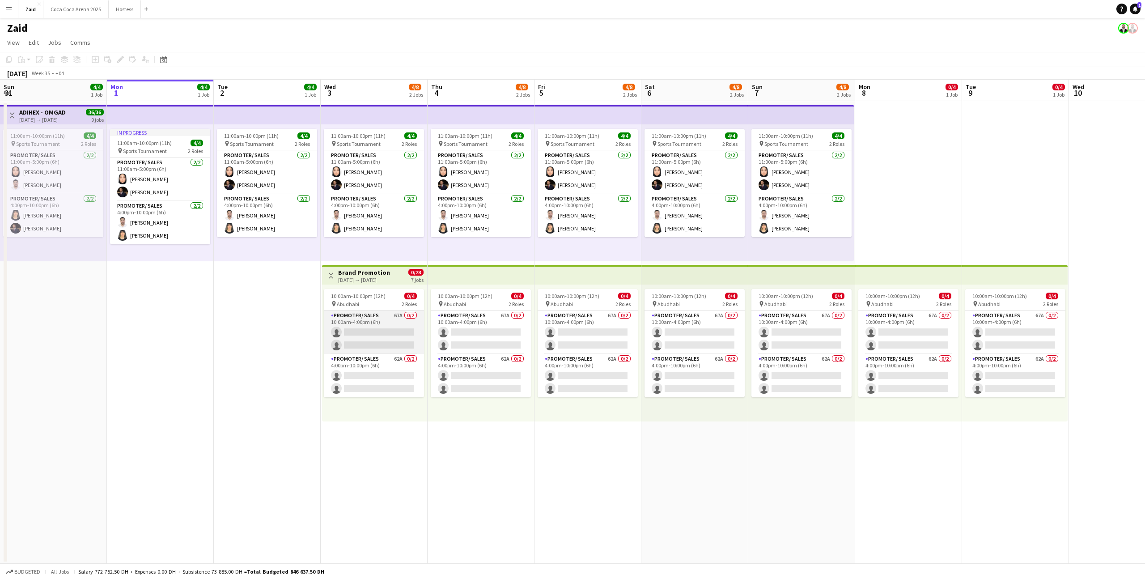
click at [401, 310] on app-card-role "Promoter/ Sales 67A 0/2 10:00am-4:00pm (6h) single-neutral-actions single-neutr…" at bounding box center [374, 331] width 100 height 43
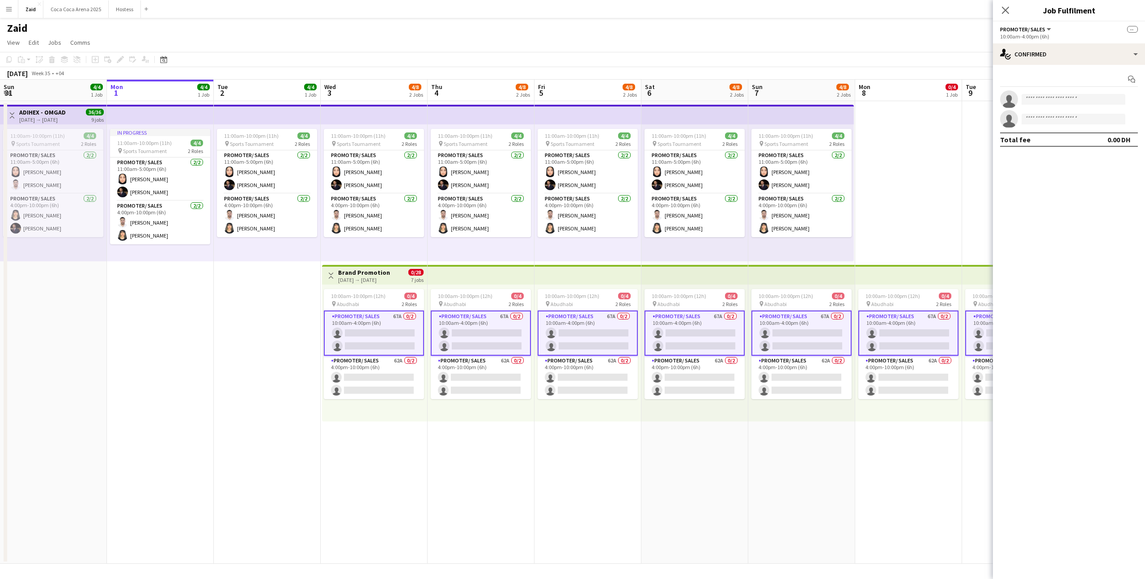
click at [411, 282] on div "7 jobs" at bounding box center [417, 279] width 13 height 8
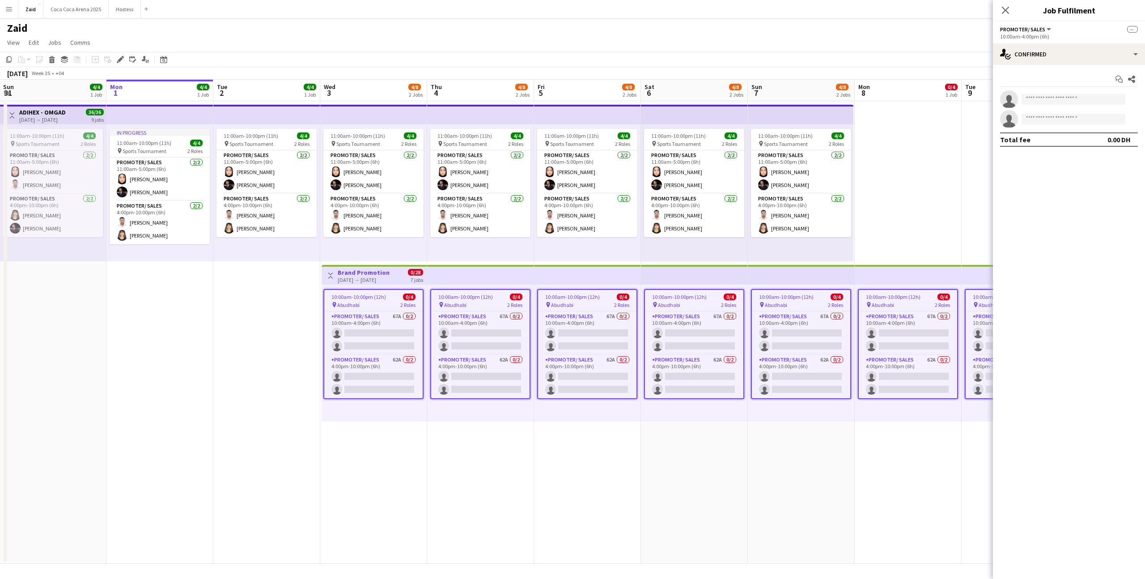
click at [442, 260] on div "11:00am-10:00pm (11h) 4/4 pin Sports Tournament 2 Roles Promoter/ Sales 2/2 11:…" at bounding box center [480, 192] width 107 height 137
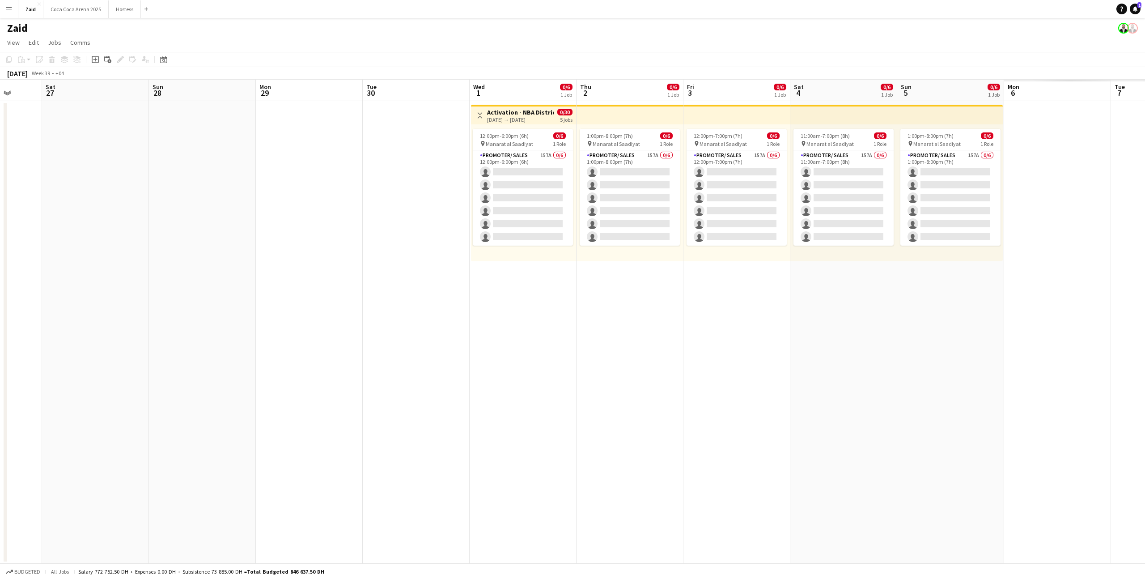
scroll to position [0, 293]
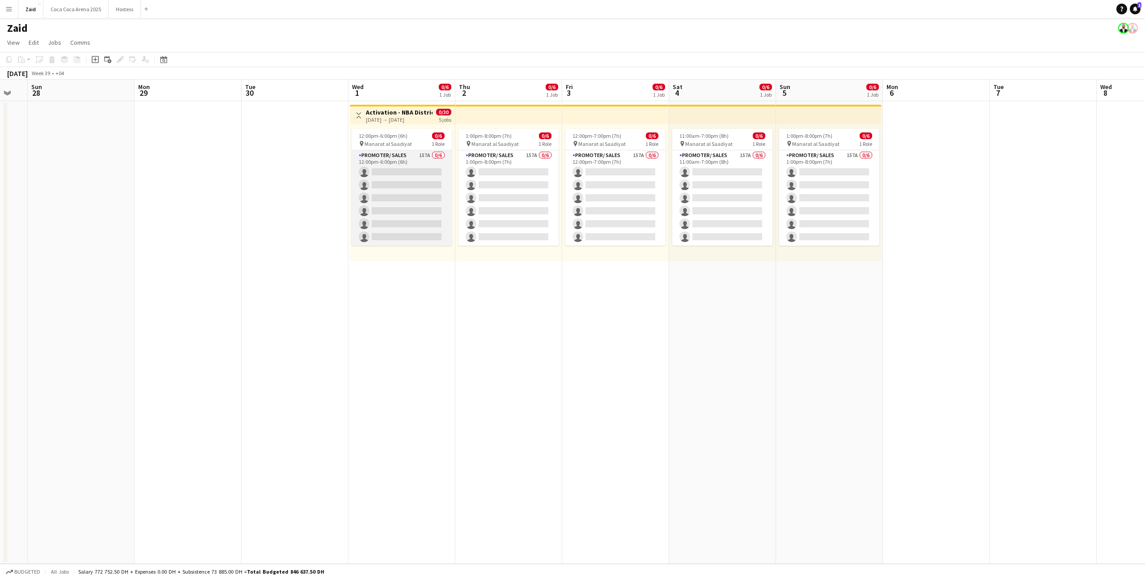
click at [374, 167] on app-card-role "Promoter/ Sales 157A 0/6 12:00pm-6:00pm (6h) single-neutral-actions single-neut…" at bounding box center [401, 197] width 100 height 95
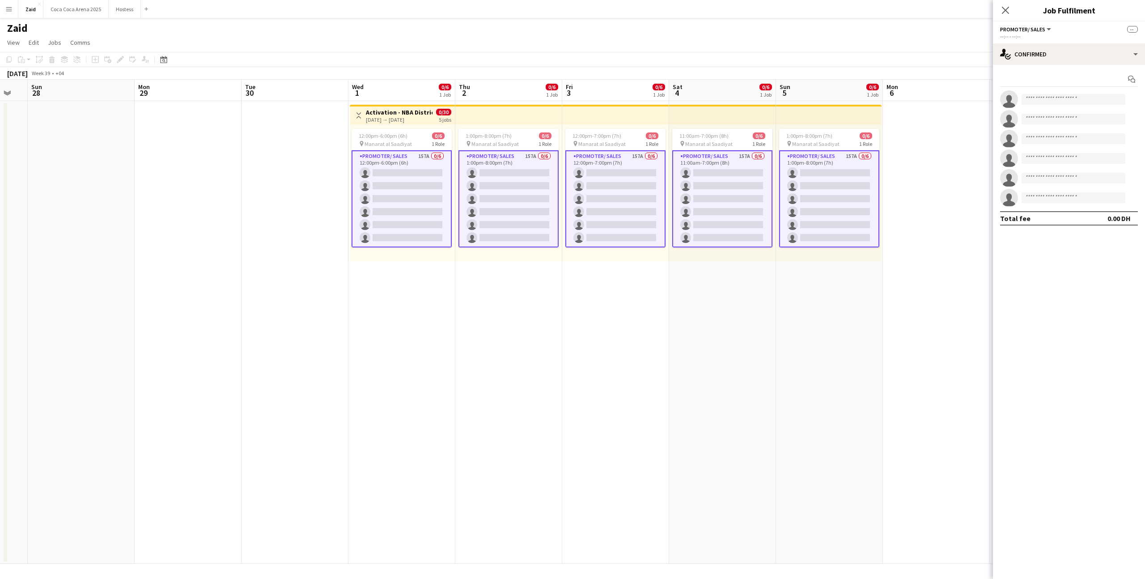
click at [648, 77] on div "Start chat" at bounding box center [1069, 79] width 138 height 15
click at [648, 66] on div "Start chat single-neutral-actions single-neutral-actions single-neutral-actions…" at bounding box center [1069, 149] width 152 height 168
click at [648, 51] on div "single-neutral-actions-check-2 Confirmed" at bounding box center [1069, 53] width 152 height 21
click at [648, 147] on div "single-neutral-actions-information Applicants" at bounding box center [1098, 146] width 89 height 18
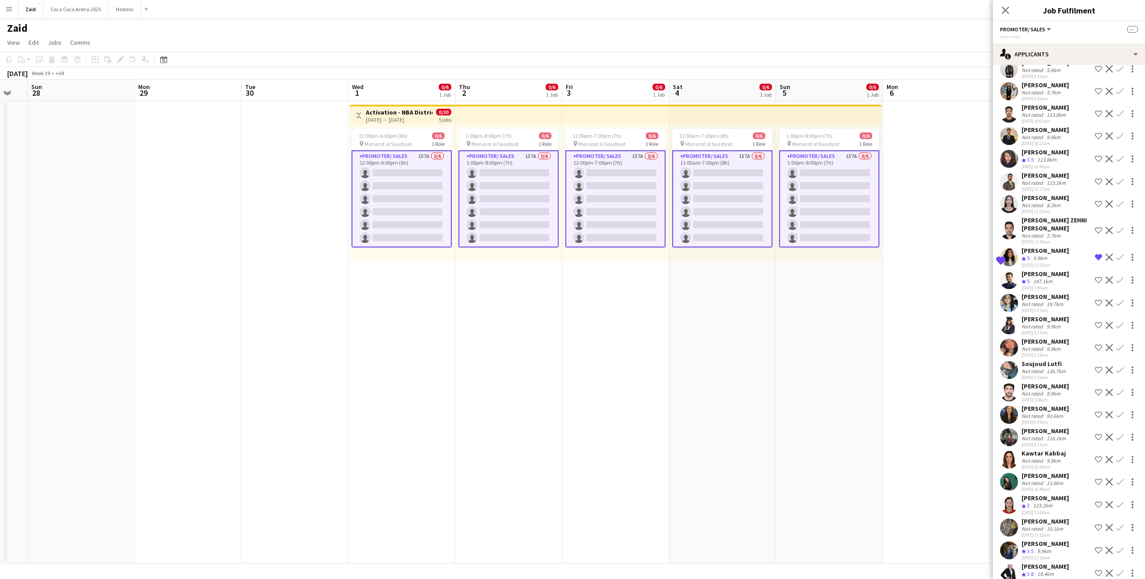
scroll to position [3148, 0]
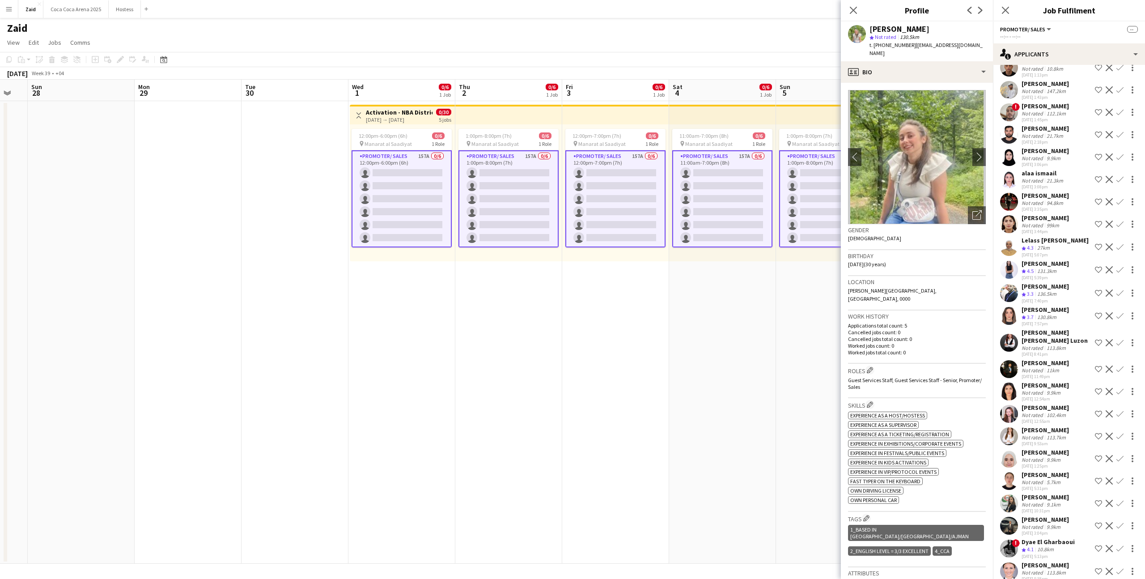
click at [648, 347] on div "Ekaterina Kolodyazhnaya" at bounding box center [1044, 565] width 47 height 8
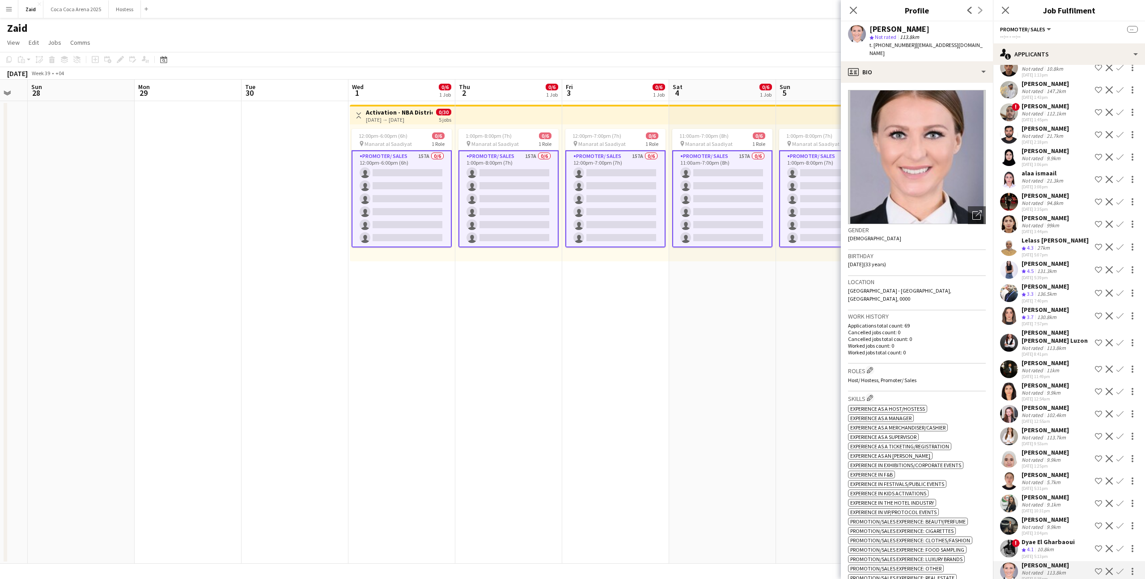
click at [648, 347] on div "10.8km" at bounding box center [1045, 549] width 20 height 8
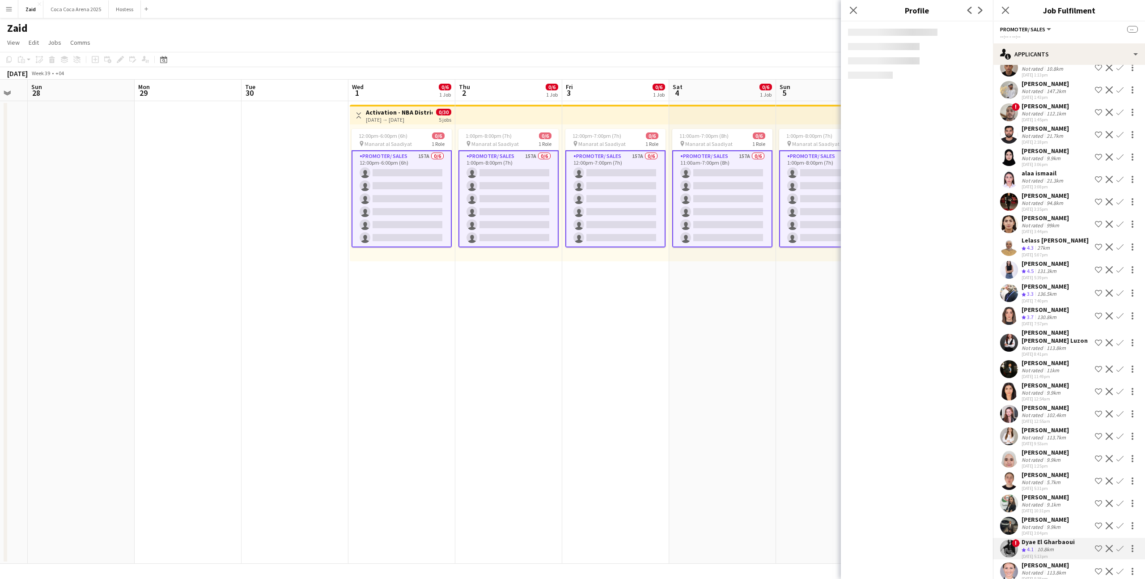
click at [648, 347] on div "31-08-2025 3:04pm" at bounding box center [1044, 533] width 47 height 6
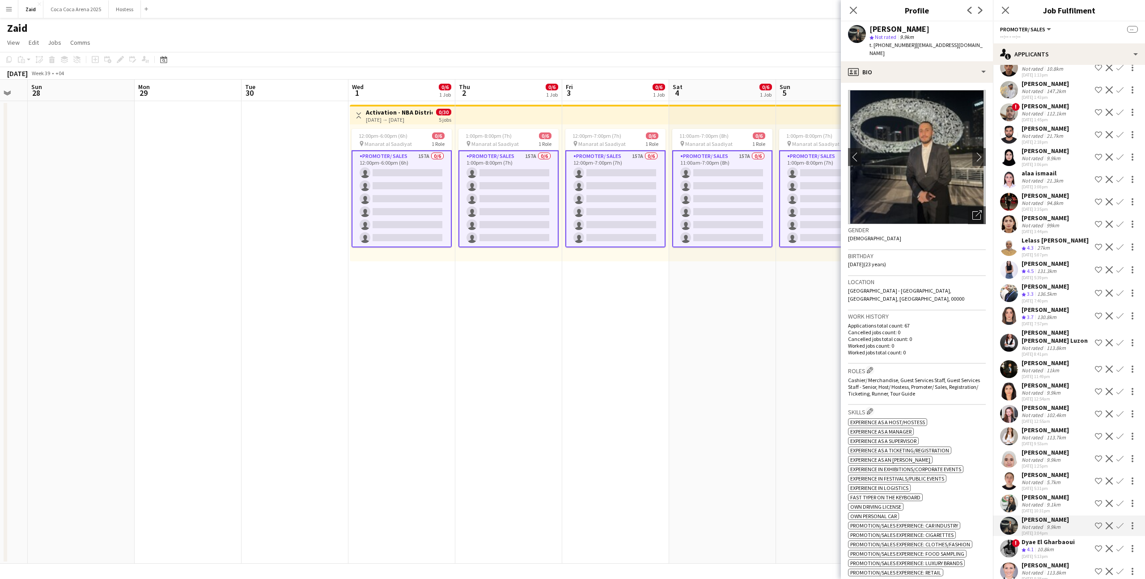
click at [648, 347] on div "Sarah Sami Not rated 9.1km 30-08-2025 10:31pm Shortlist crew Decline Confirm" at bounding box center [1069, 503] width 152 height 21
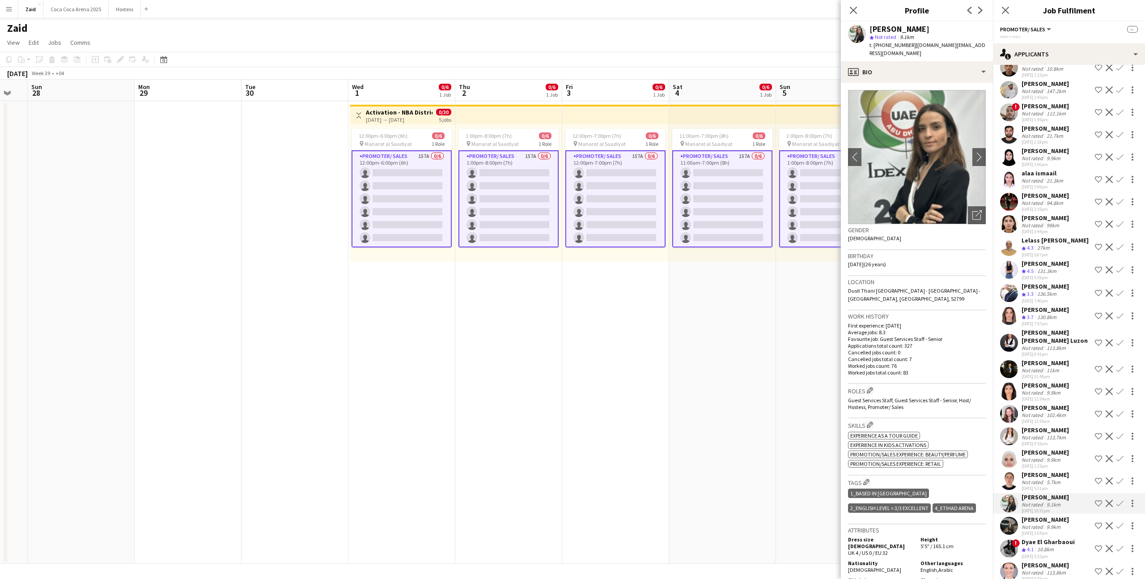
click at [648, 347] on div "Abdulla Issawi Not rated 9.9km 31-08-2025 3:04pm Shortlist crew Decline Confirm" at bounding box center [1069, 525] width 152 height 21
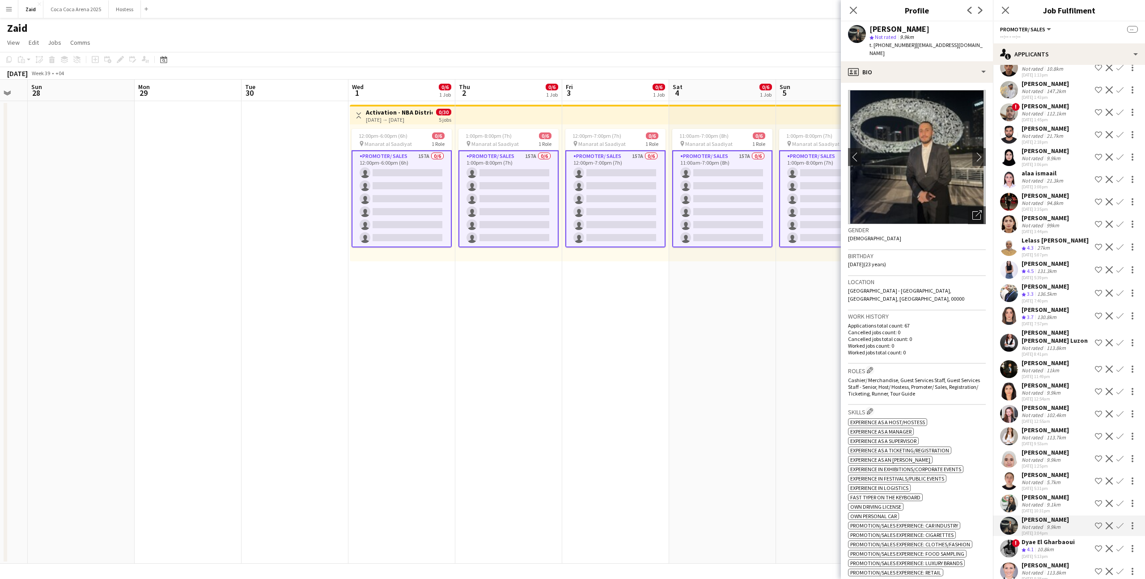
click at [648, 347] on div "30-08-2025 5:31pm" at bounding box center [1044, 488] width 47 height 6
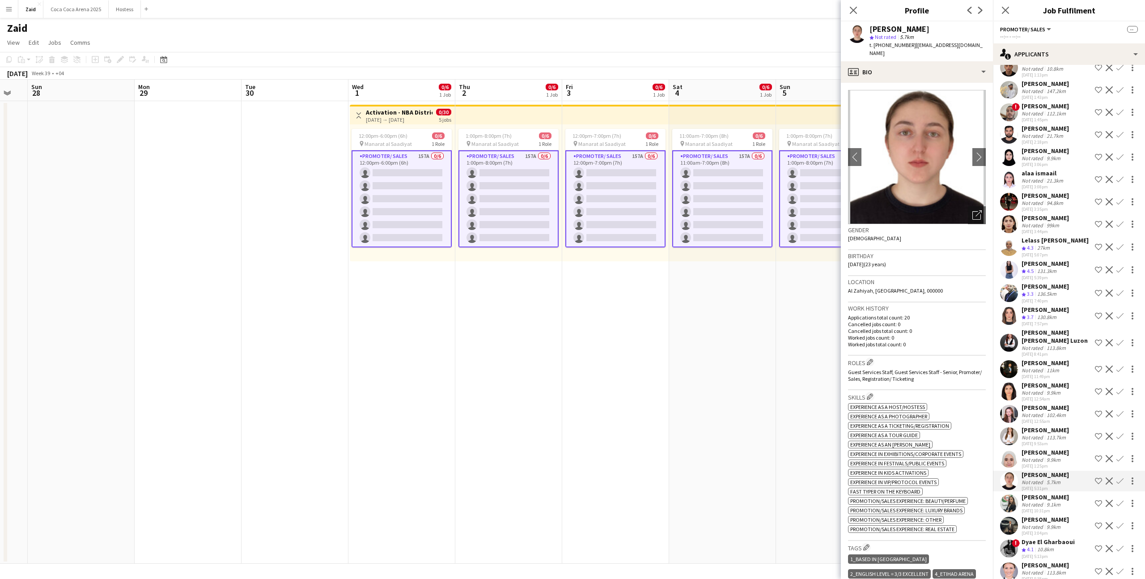
click at [648, 347] on div "Diana Mirzoeva" at bounding box center [1044, 474] width 47 height 8
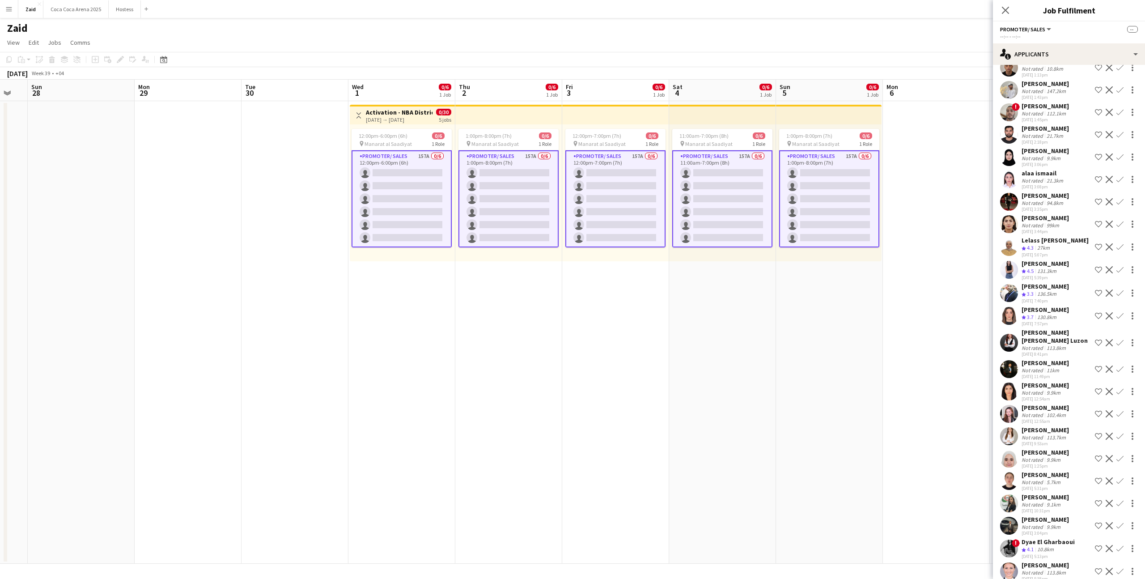
click at [648, 347] on div "Diana Mirzoeva Not rated 5.7km 30-08-2025 5:31pm Shortlist crew Decline Confirm" at bounding box center [1069, 480] width 152 height 21
click at [648, 347] on div "9.9km" at bounding box center [1052, 459] width 17 height 7
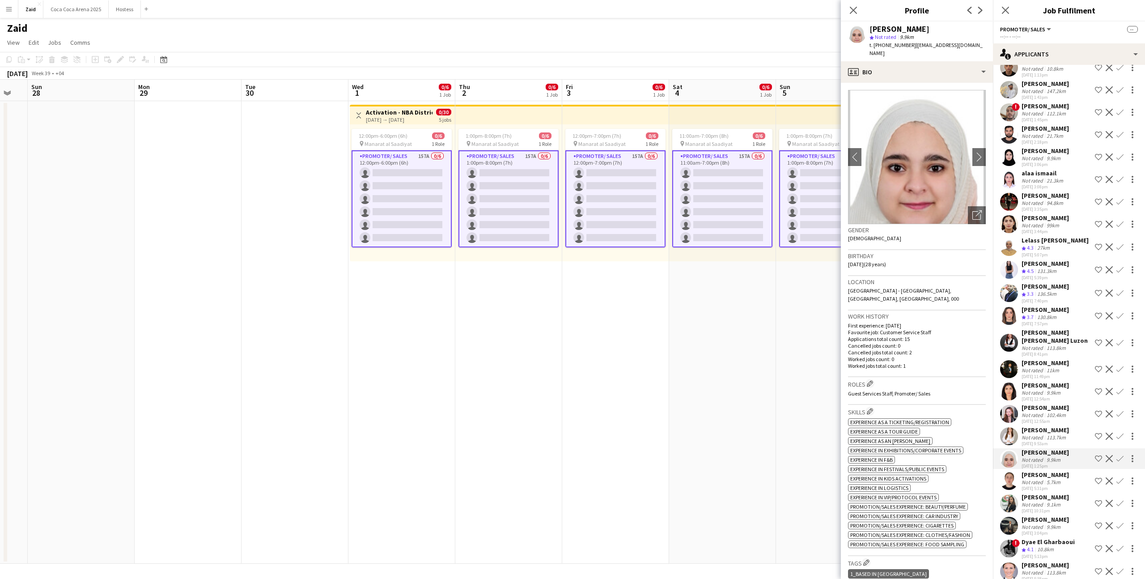
click at [648, 347] on div "30-08-2025 9:53am" at bounding box center [1044, 443] width 47 height 6
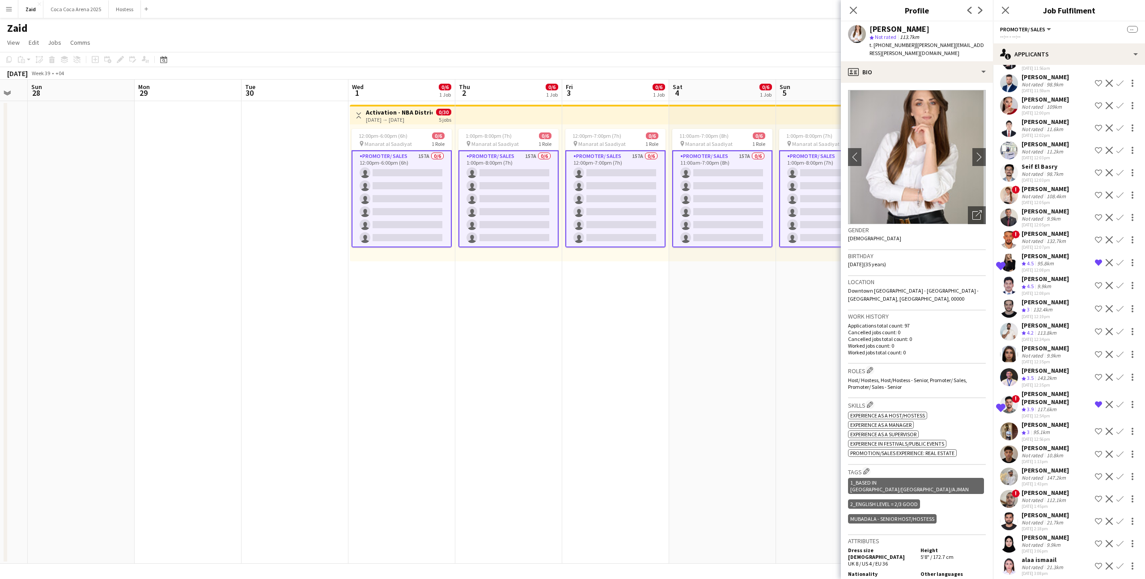
scroll to position [2751, 0]
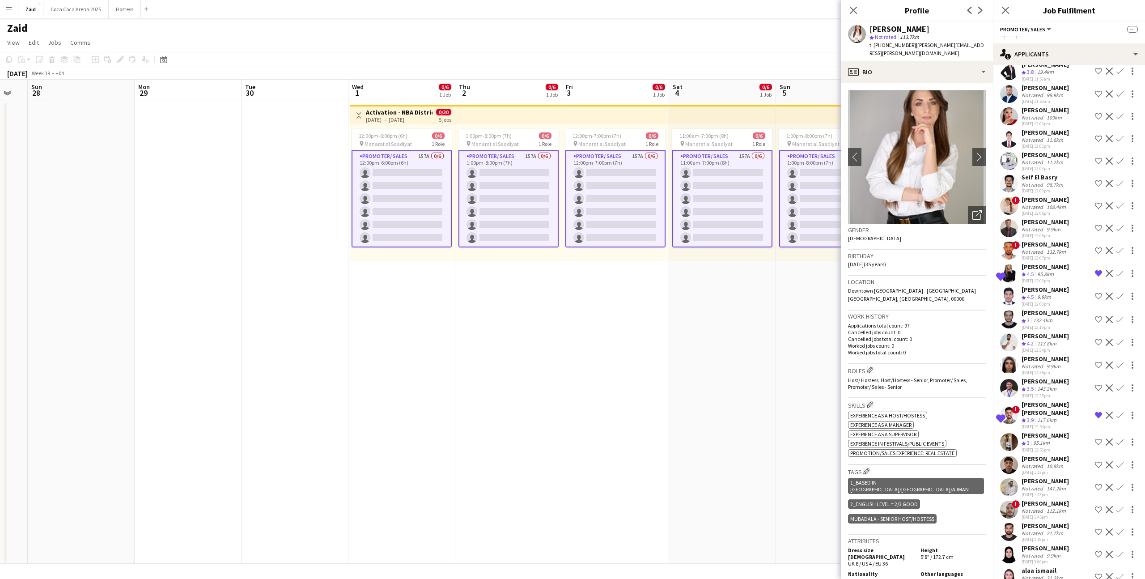
click at [648, 347] on div "29-08-2025 12:56pm" at bounding box center [1044, 450] width 47 height 6
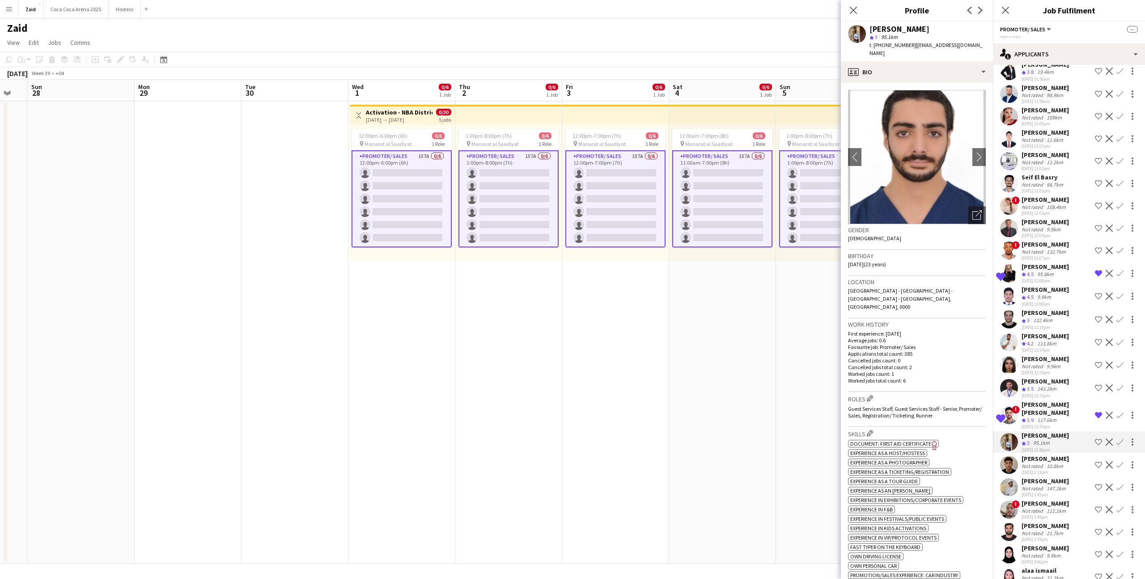
click at [648, 347] on div "Mohammad Kram Aljairoudi" at bounding box center [1044, 458] width 47 height 8
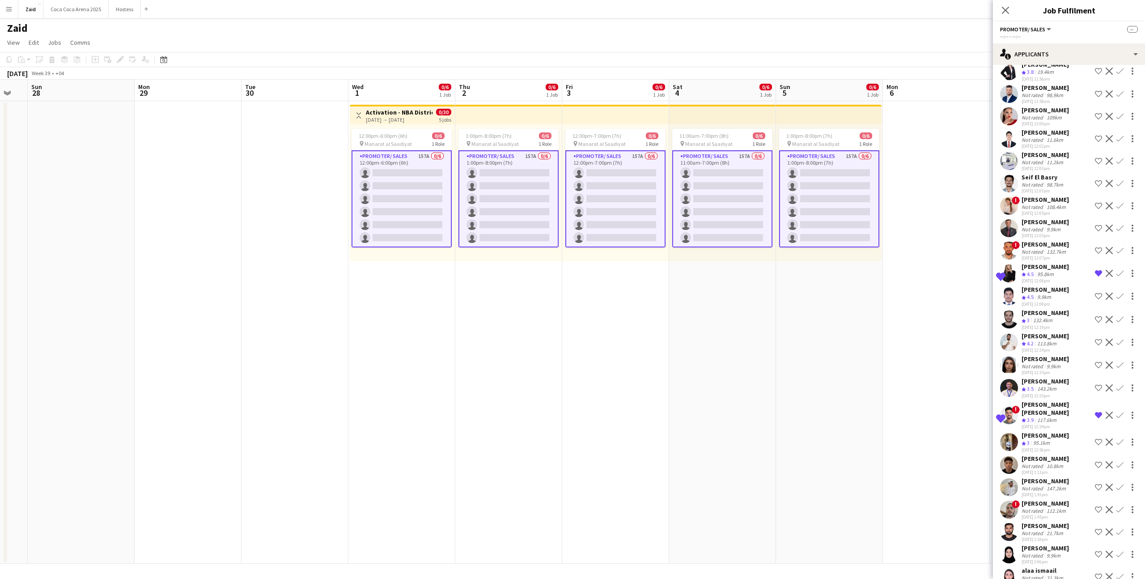
click at [648, 347] on div "Not rated" at bounding box center [1032, 488] width 23 height 7
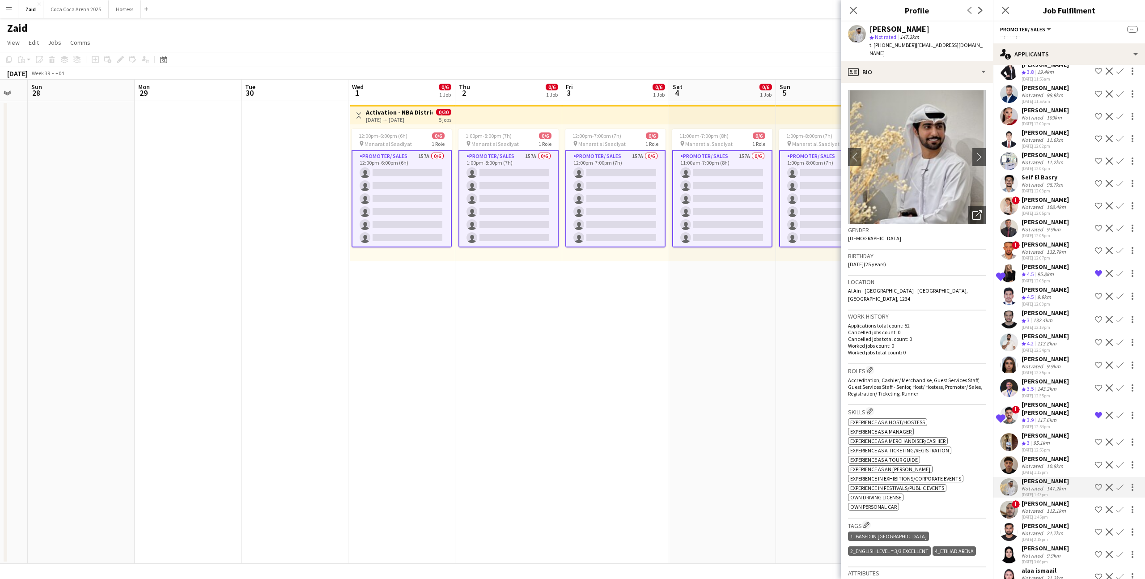
click at [648, 347] on div "Aymen Hennia" at bounding box center [1044, 503] width 47 height 8
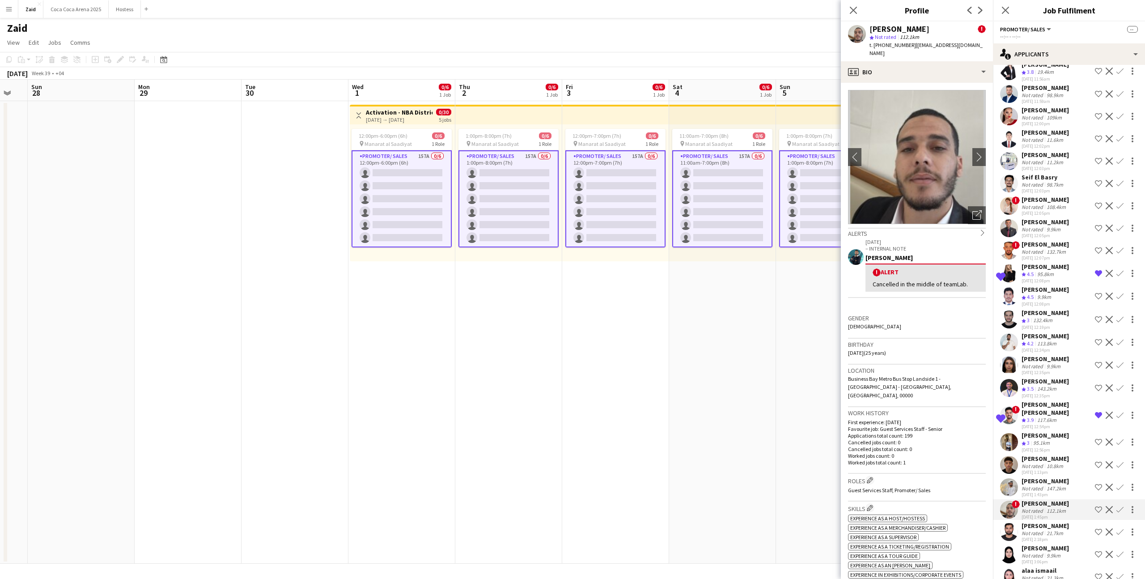
click at [648, 347] on div "21.7km" at bounding box center [1054, 532] width 20 height 7
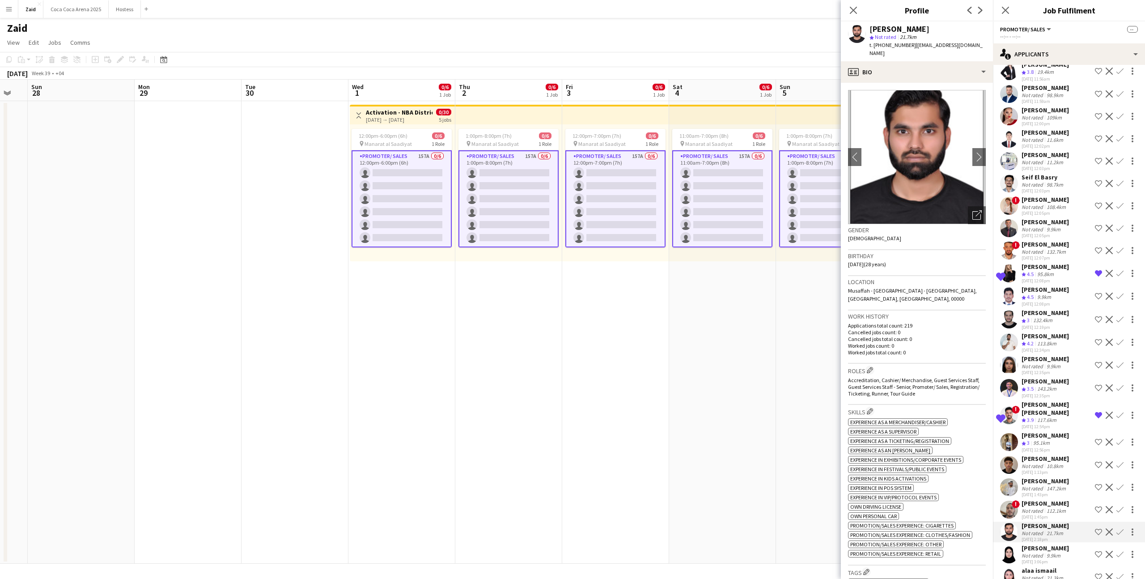
click at [648, 347] on div "Eman Agha" at bounding box center [1044, 548] width 47 height 8
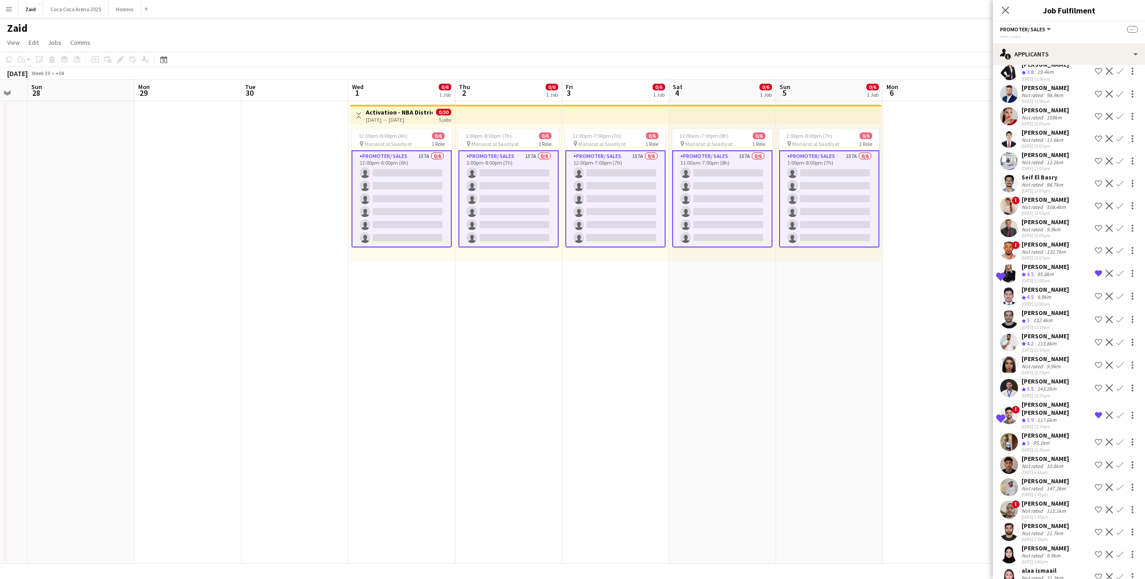
click at [648, 332] on app-date-cell "12:00pm-7:00pm (7h) 0/6 pin Manarat al Saadiyat 1 Role Promoter/ Sales 157A 0/6…" at bounding box center [615, 332] width 107 height 462
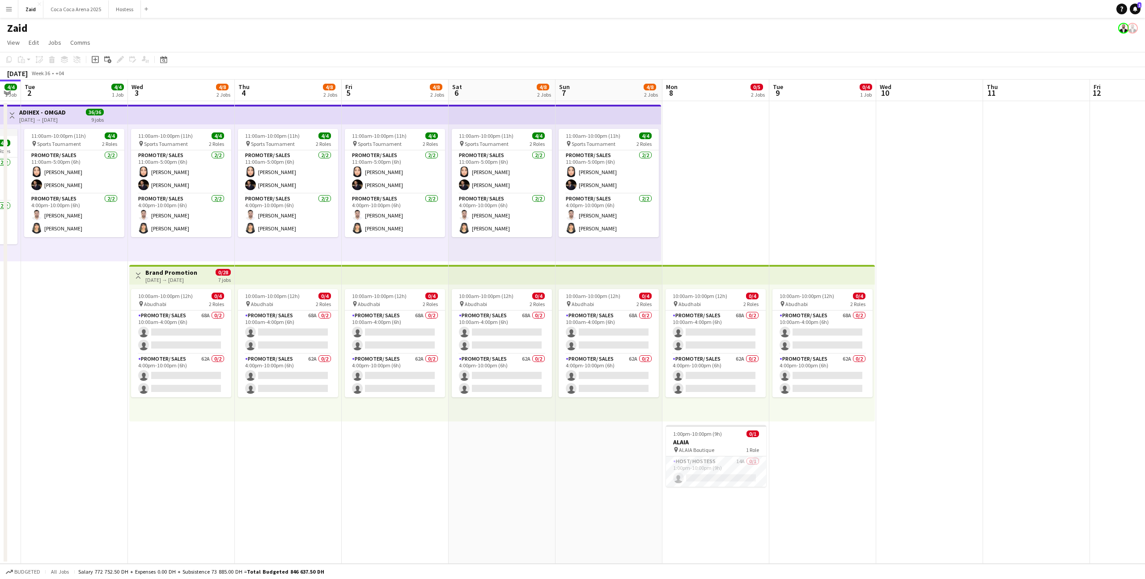
scroll to position [0, 253]
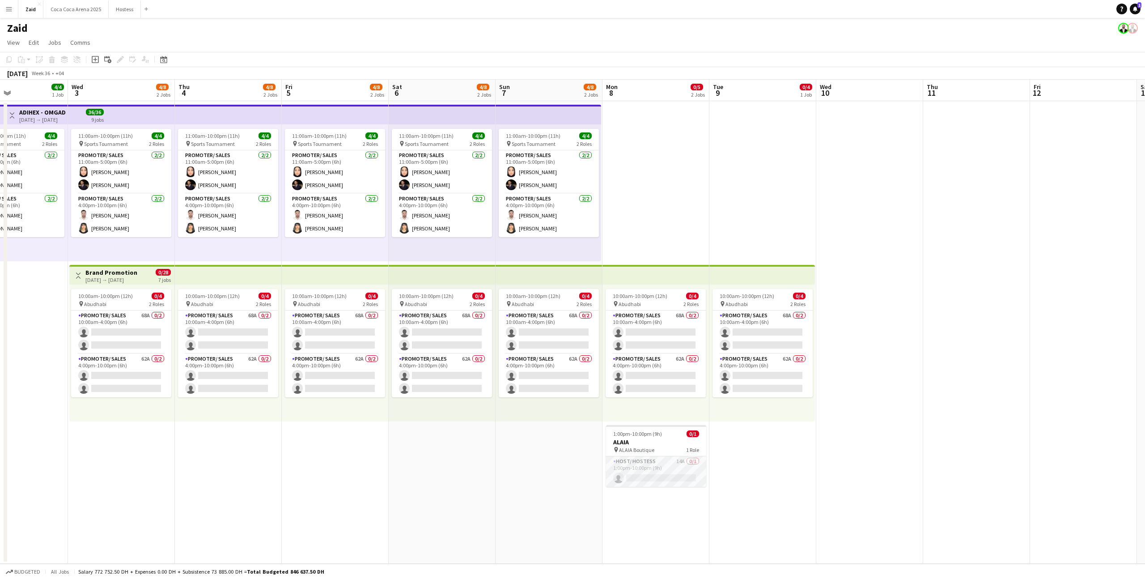
click at [642, 347] on app-card-role "Host/ Hostess 14A 0/1 1:00pm-10:00pm (9h) single-neutral-actions" at bounding box center [656, 471] width 100 height 30
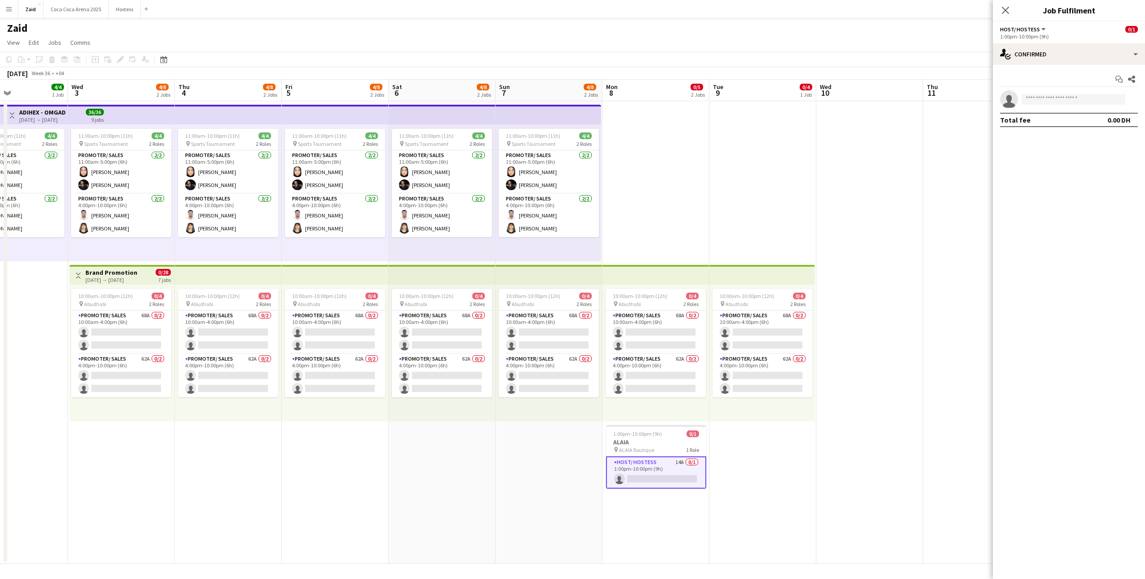
click at [648, 65] on div "Start chat Share single-neutral-actions Total fee 0.00 DH" at bounding box center [1069, 99] width 152 height 69
click at [648, 57] on div "single-neutral-actions-check-2 Confirmed" at bounding box center [1069, 53] width 152 height 21
click at [648, 148] on div "single-neutral-actions-information Applicants" at bounding box center [1098, 146] width 89 height 18
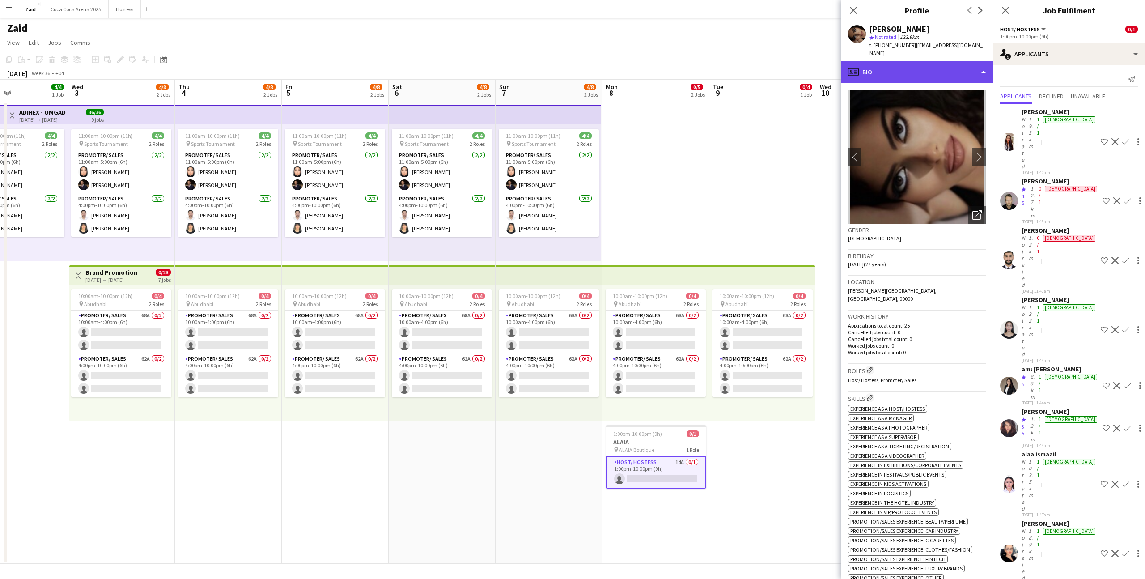
click at [648, 74] on div "profile Bio" at bounding box center [917, 71] width 152 height 21
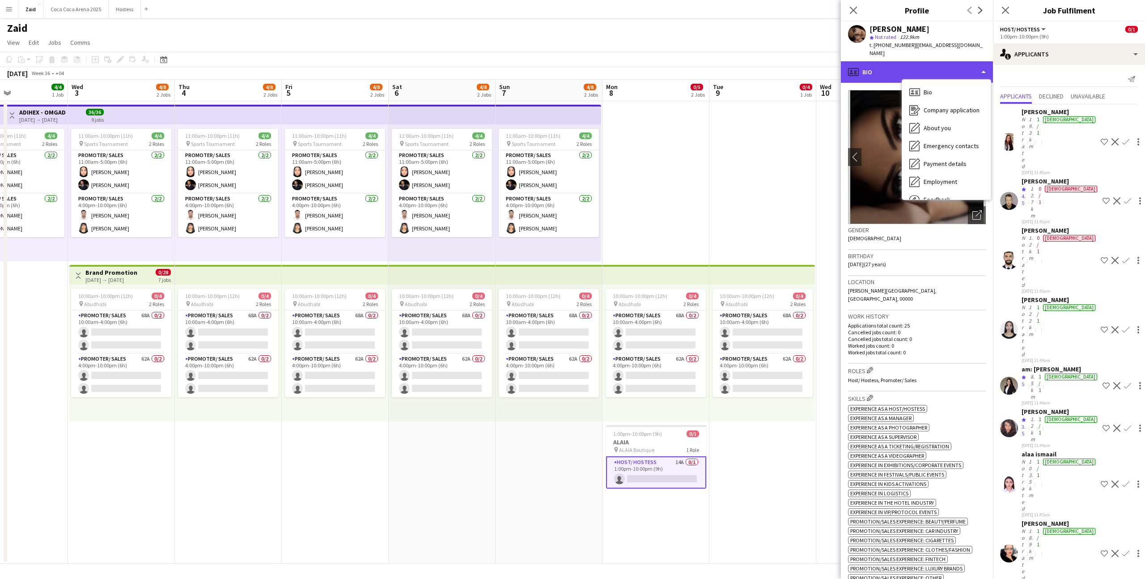
click at [648, 72] on div "profile Bio" at bounding box center [917, 71] width 152 height 21
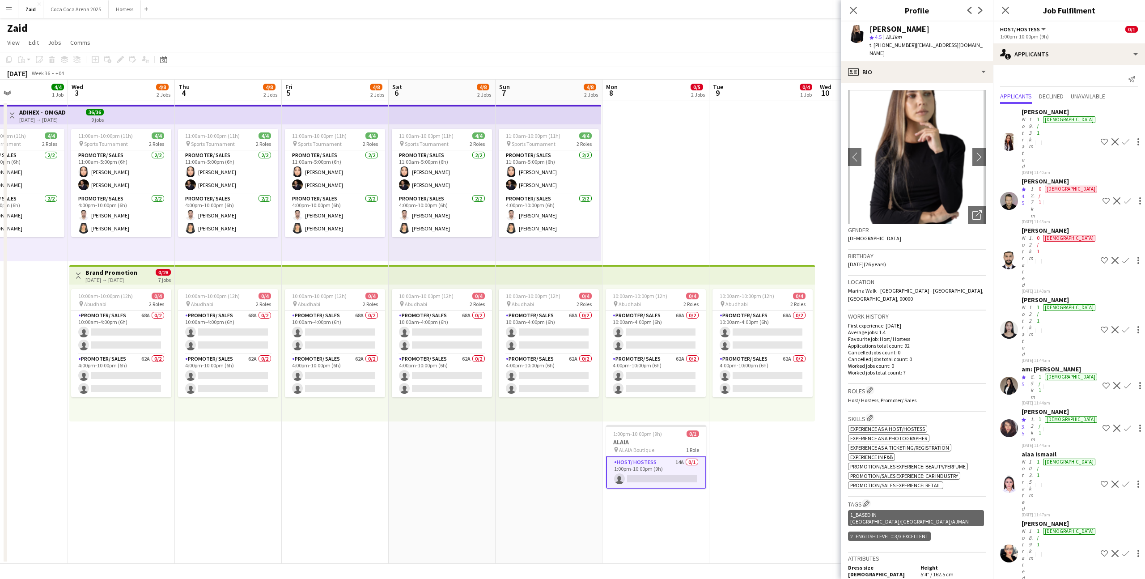
click at [648, 347] on div "Sara Malkouni" at bounding box center [1059, 523] width 76 height 8
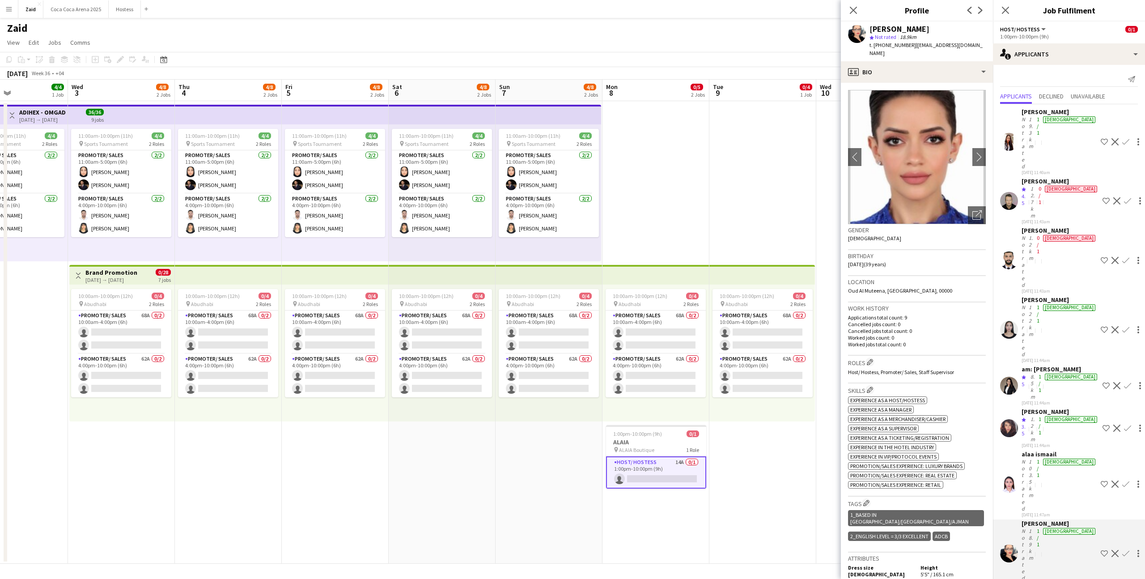
click at [648, 347] on div "01-09-2025 11:47am" at bounding box center [1059, 514] width 76 height 6
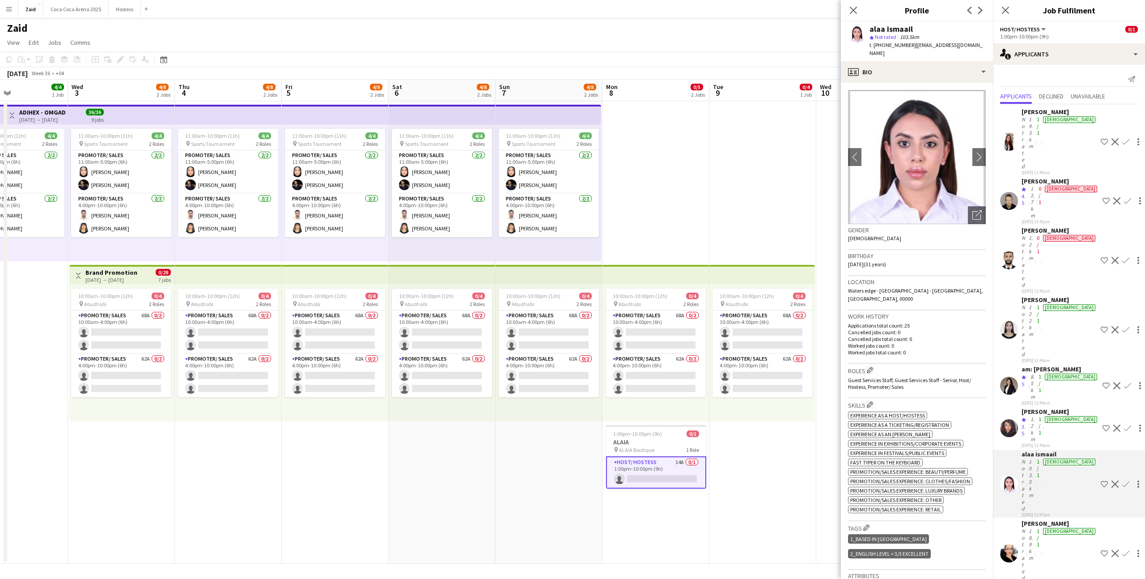
click at [648, 347] on div "01-09-2025 11:44am" at bounding box center [1059, 445] width 77 height 6
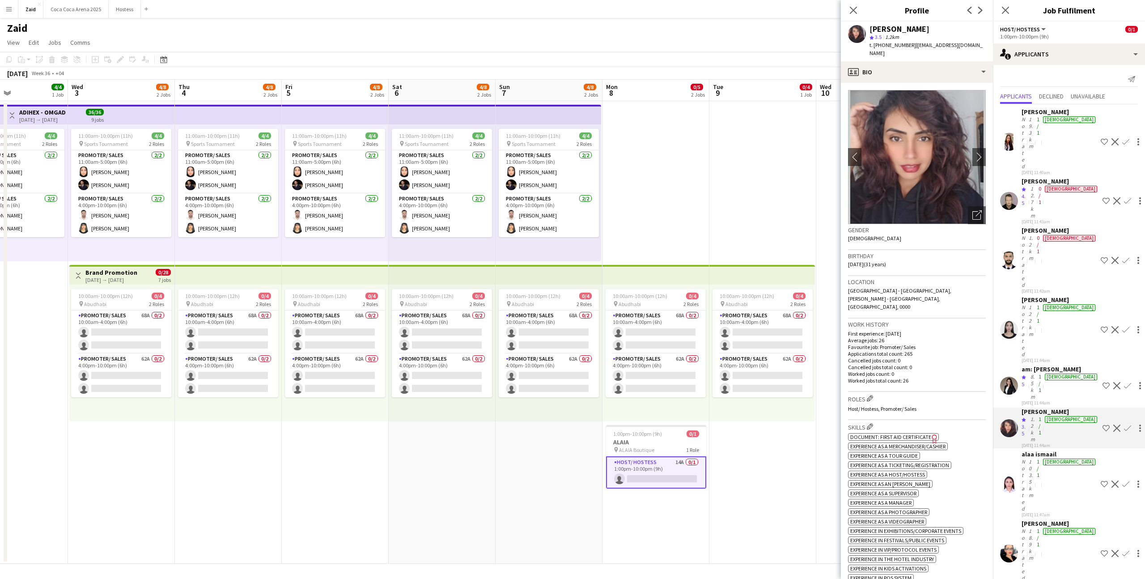
click at [648, 347] on span "5" at bounding box center [1022, 383] width 3 height 7
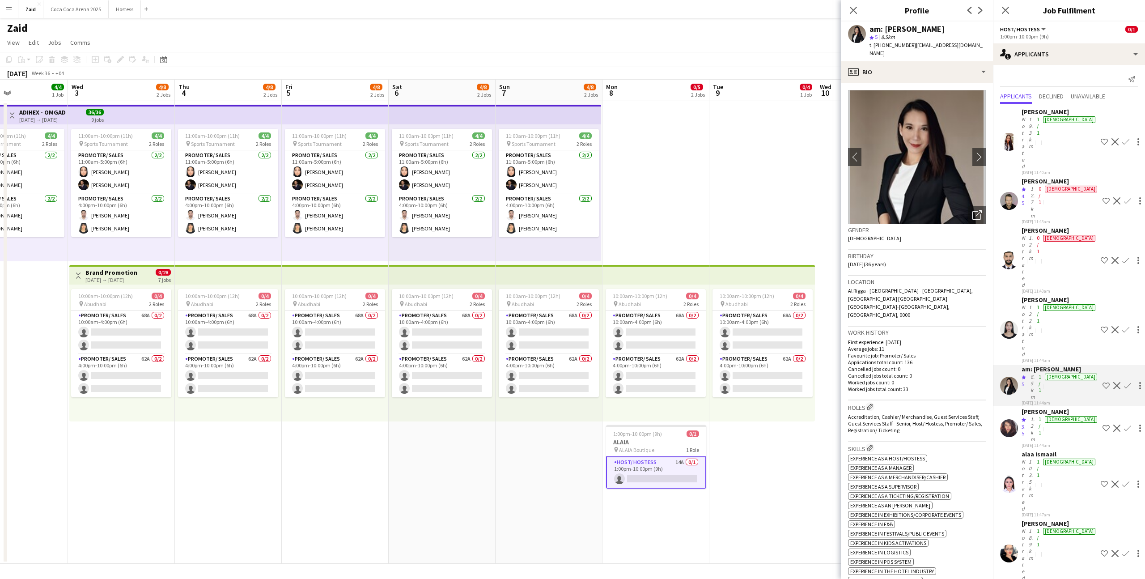
click at [648, 304] on div "Not rated" at bounding box center [1023, 331] width 5 height 54
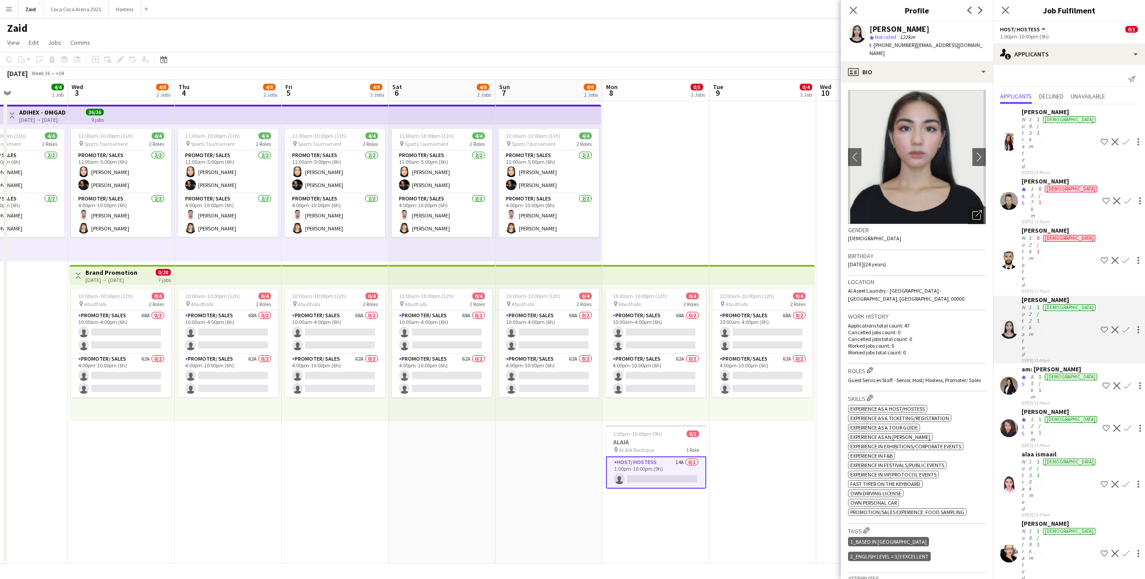
click at [648, 288] on div "01-09-2025 11:43am" at bounding box center [1059, 291] width 76 height 6
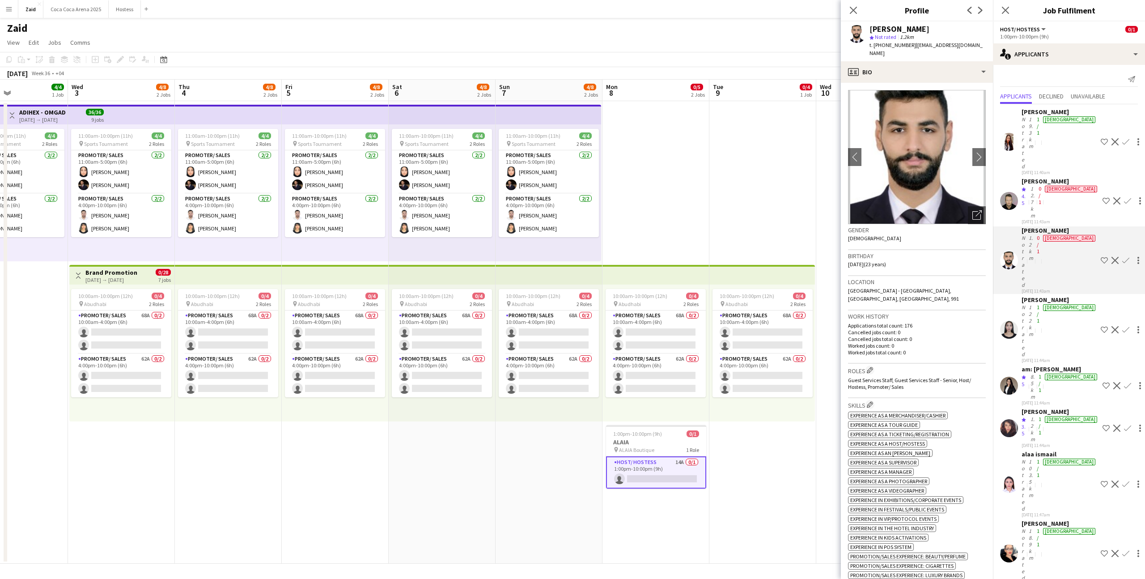
click at [648, 219] on div "01-09-2025 11:43am" at bounding box center [1059, 222] width 77 height 6
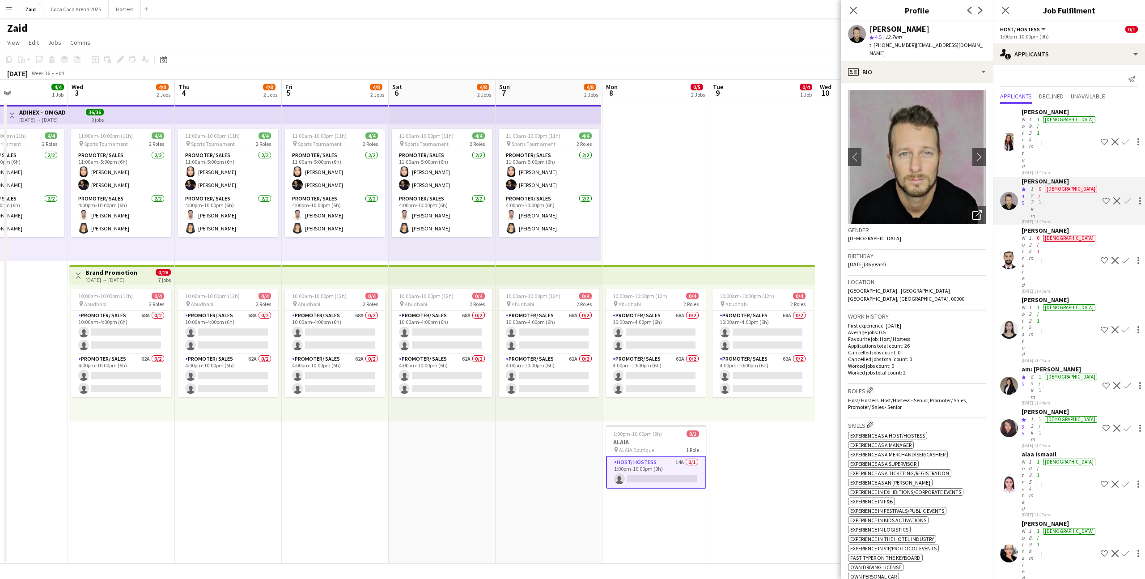
click at [648, 125] on div "Not rated" at bounding box center [1023, 143] width 5 height 54
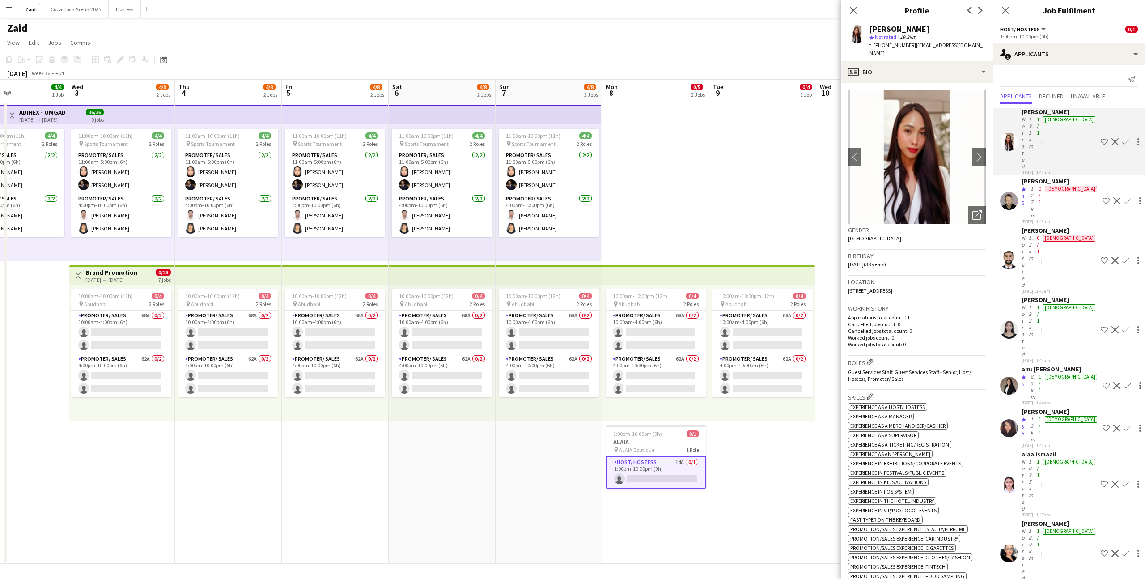
click at [648, 237] on app-date-cell "10:00am-10:00pm (12h) 0/4 pin Abudhabi 2 Roles Promoter/ Sales 68A 0/2 10:00am-…" at bounding box center [762, 332] width 107 height 462
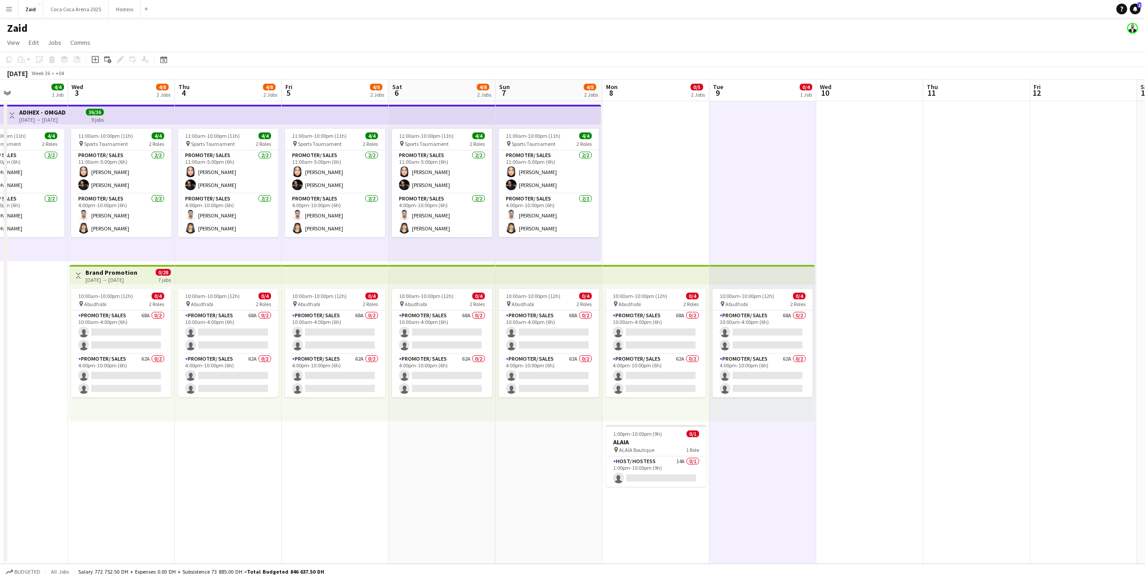
click at [648, 254] on app-date-cell "10:00am-10:00pm (12h) 0/4 pin Abudhabi 2 Roles Promoter/ Sales 68A 0/2 10:00am-…" at bounding box center [655, 332] width 107 height 462
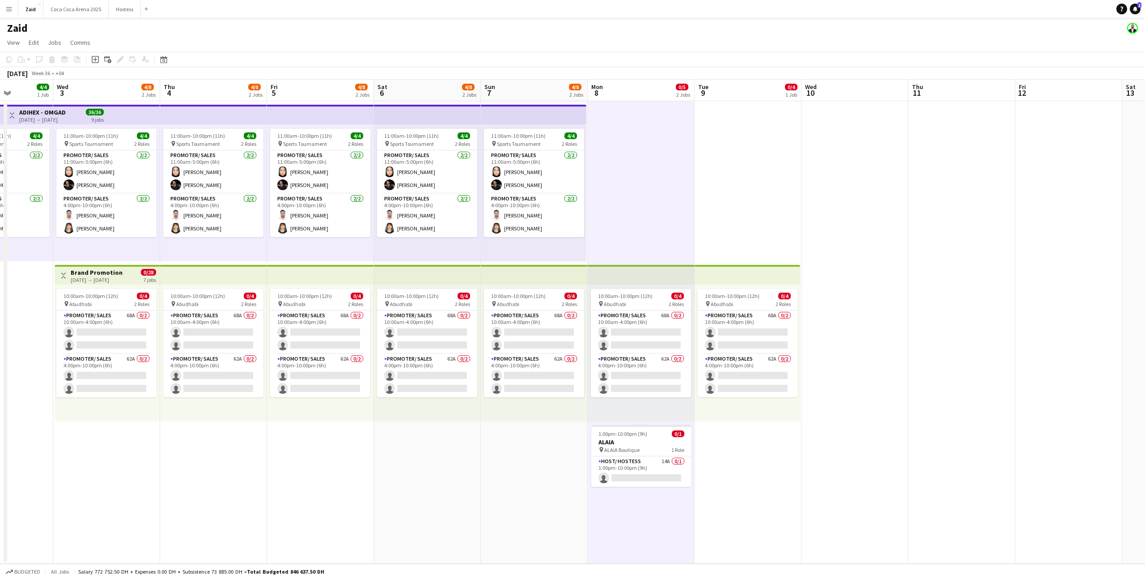
scroll to position [0, 288]
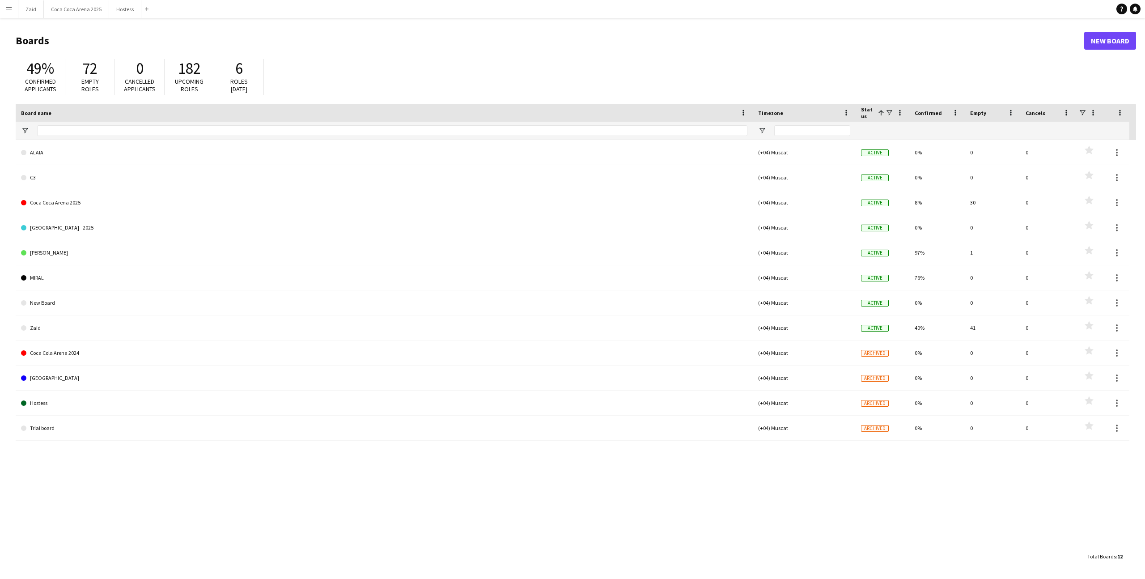
click at [10, 12] on app-icon "Menu" at bounding box center [8, 8] width 7 height 7
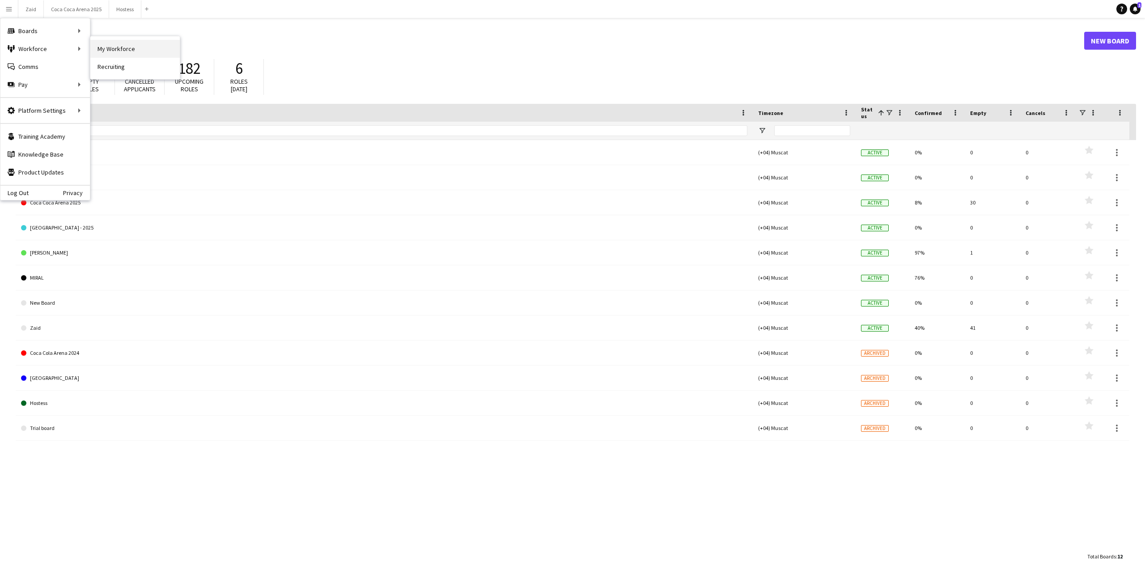
click at [97, 51] on link "My Workforce" at bounding box center [134, 49] width 89 height 18
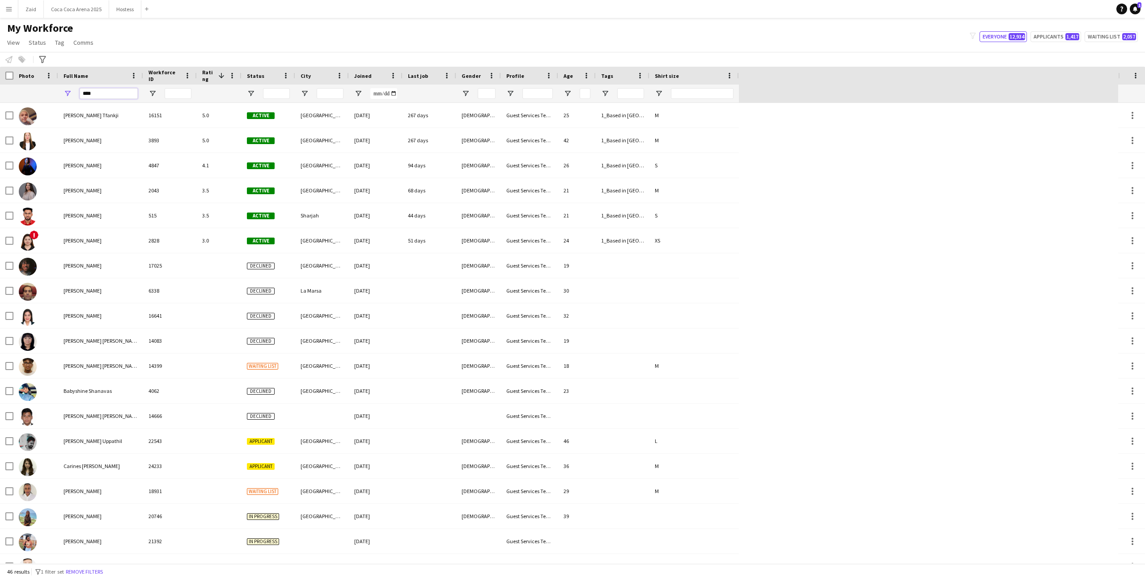
click at [114, 92] on input "****" at bounding box center [109, 93] width 58 height 11
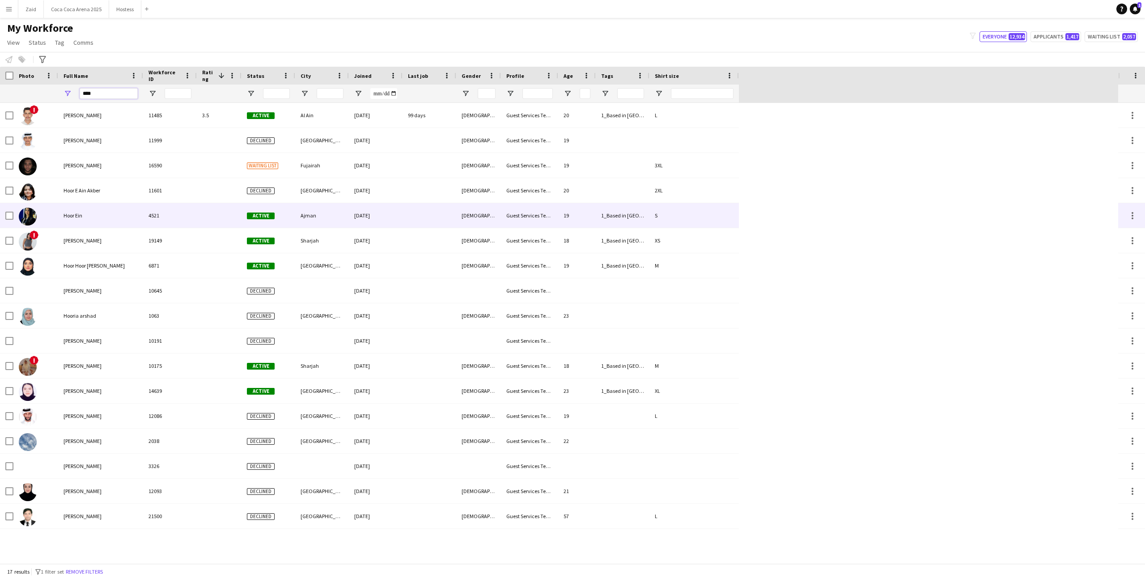
type input "****"
click at [148, 210] on div "4521" at bounding box center [170, 215] width 54 height 25
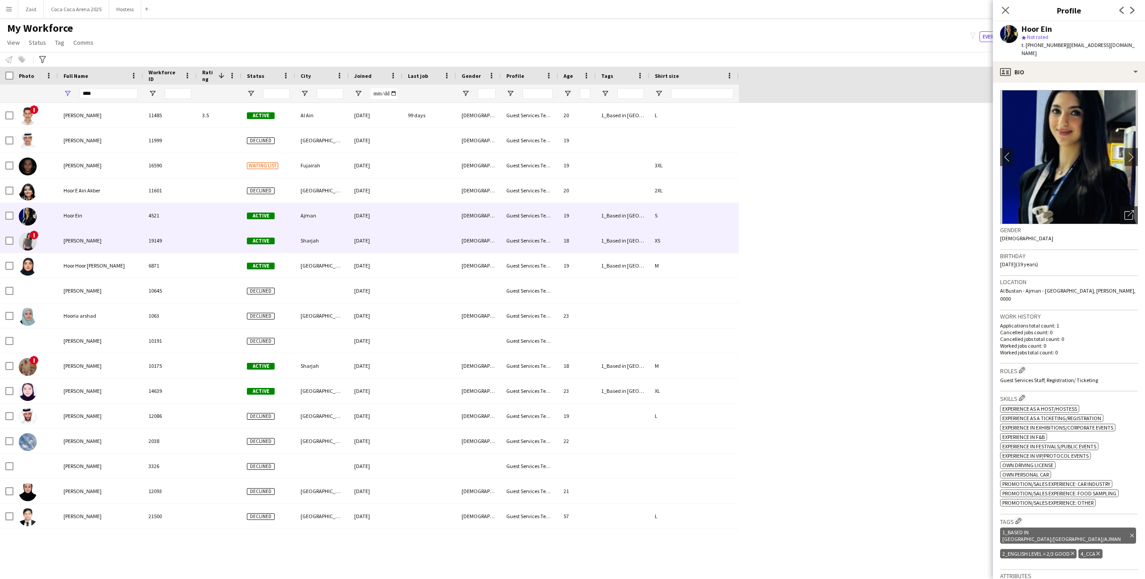
click at [188, 237] on div "19149" at bounding box center [170, 240] width 54 height 25
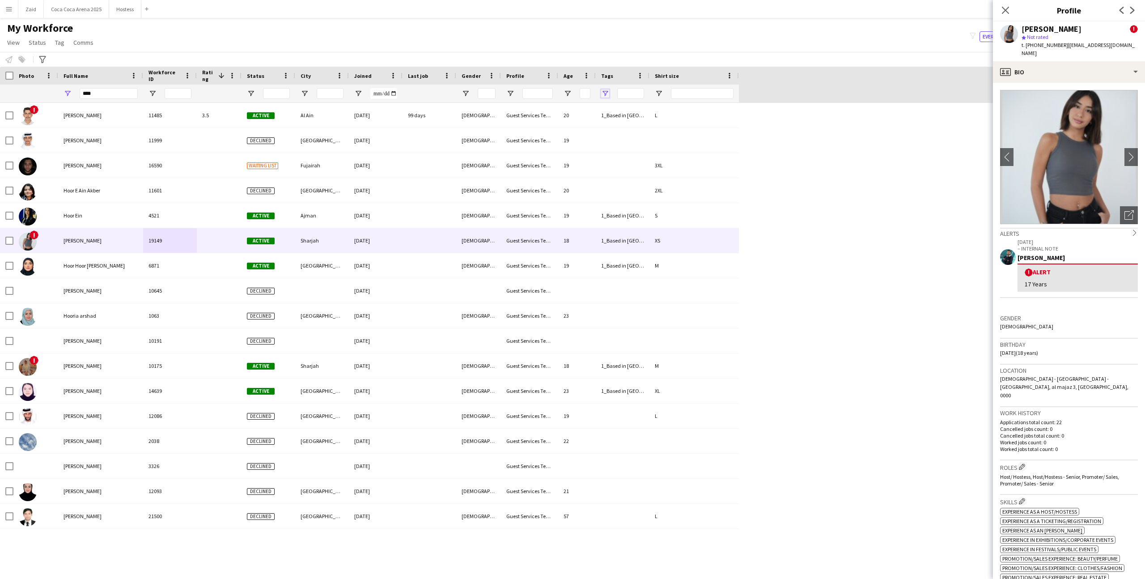
click at [607, 92] on span "Open Filter Menu" at bounding box center [605, 93] width 8 height 8
click at [602, 101] on div "Text Filter Loading... No matches. (Select All) (Blanks) 1_Based in [GEOGRAPHIC…" at bounding box center [643, 164] width 89 height 131
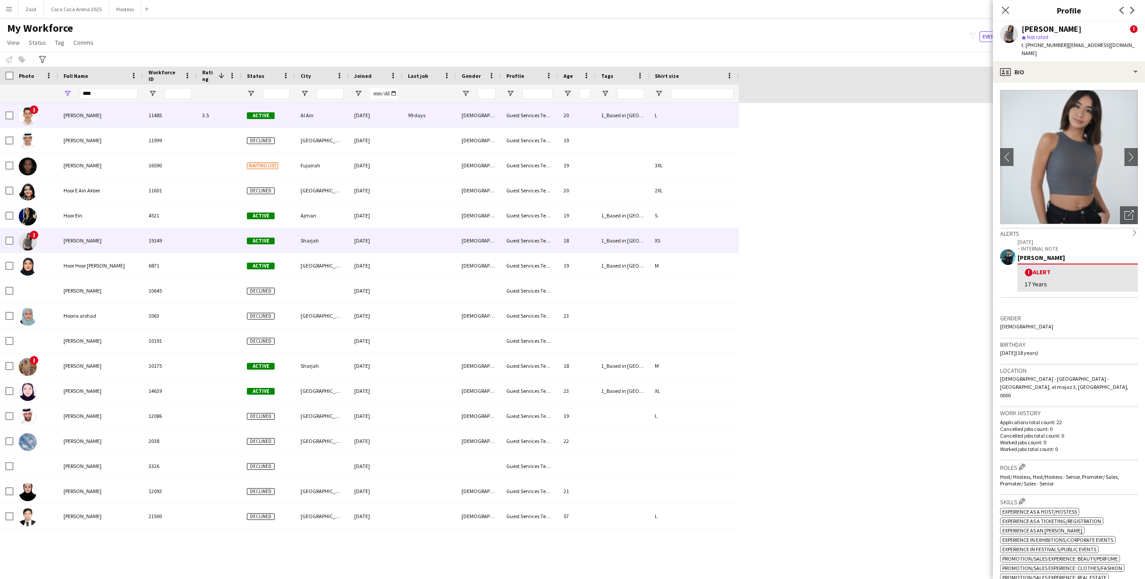
click at [565, 107] on div "20" at bounding box center [577, 115] width 38 height 25
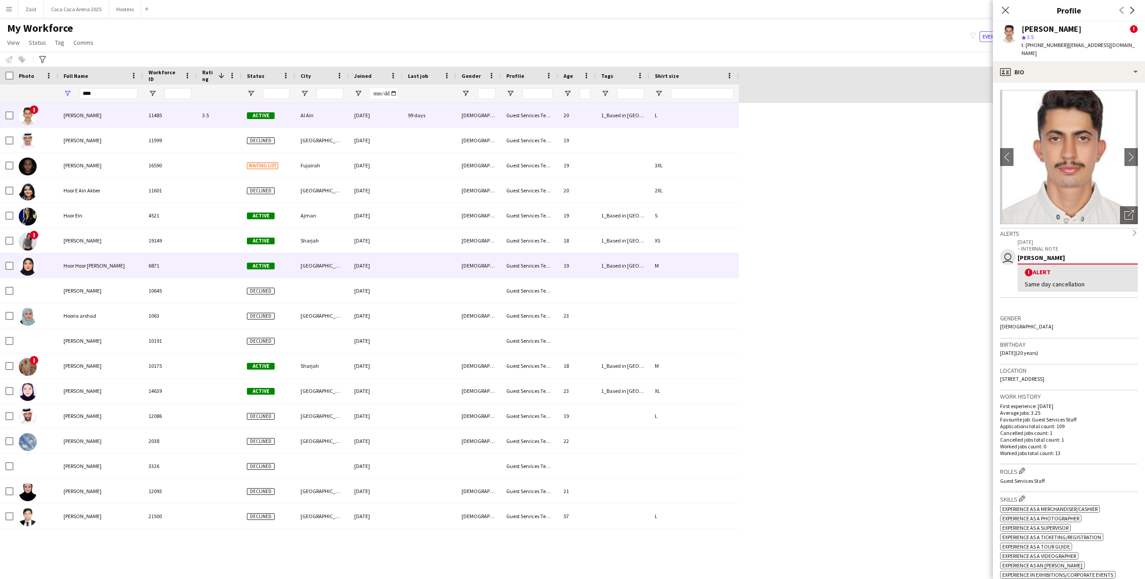
click at [499, 261] on div "[DEMOGRAPHIC_DATA]" at bounding box center [478, 265] width 45 height 25
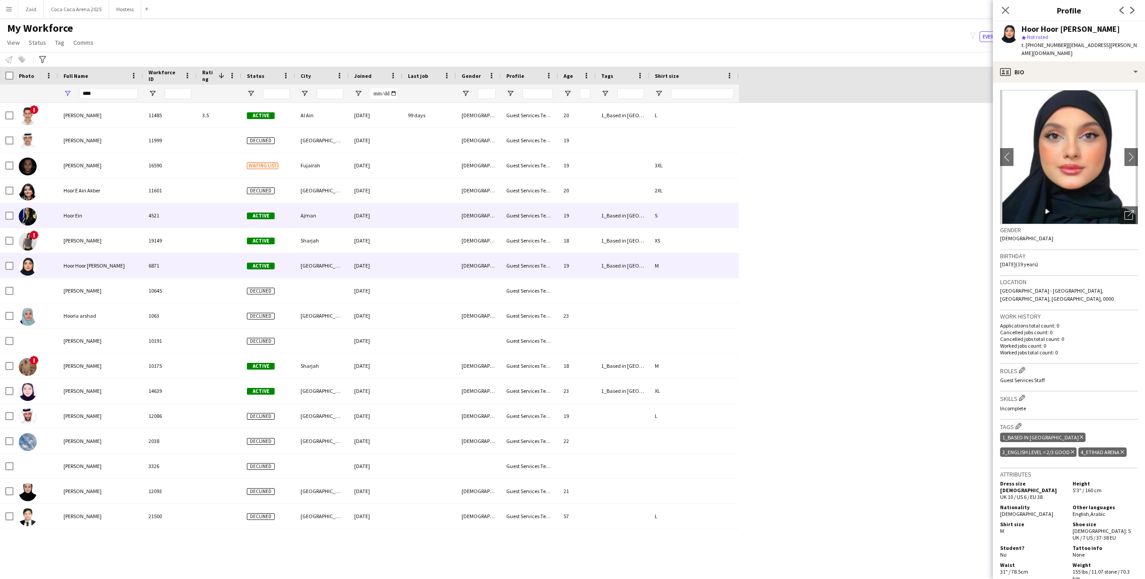
click at [497, 224] on div "[DEMOGRAPHIC_DATA]" at bounding box center [478, 215] width 45 height 25
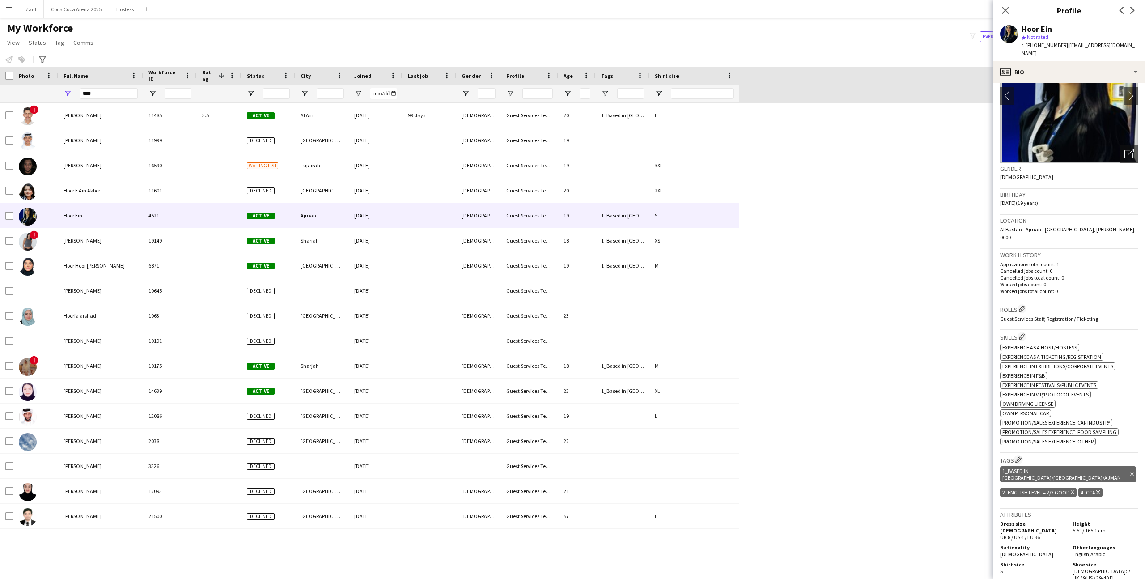
scroll to position [62, 0]
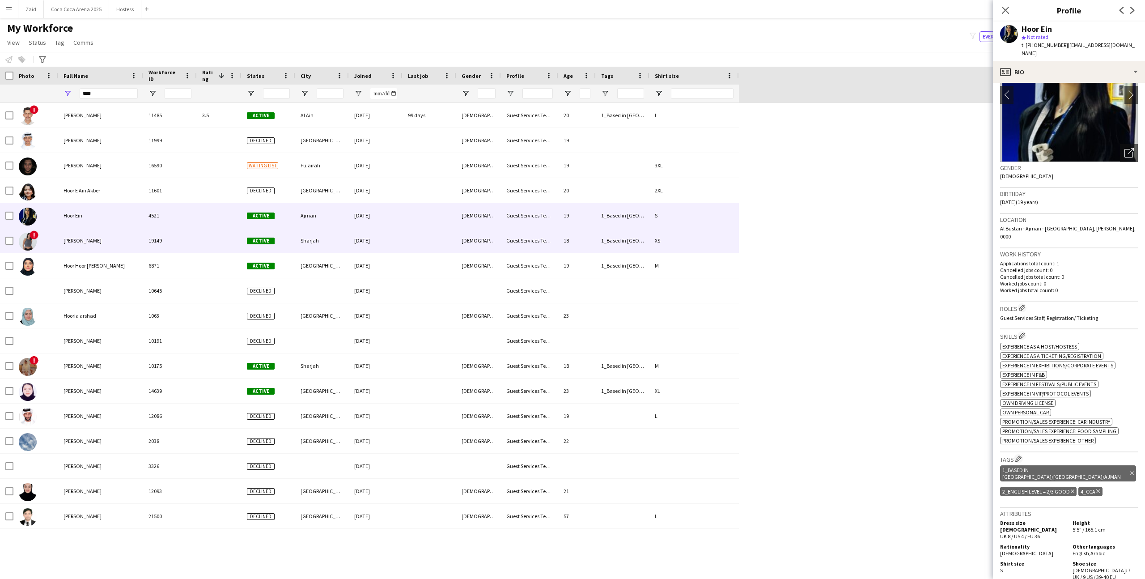
click at [582, 232] on div "18" at bounding box center [577, 240] width 38 height 25
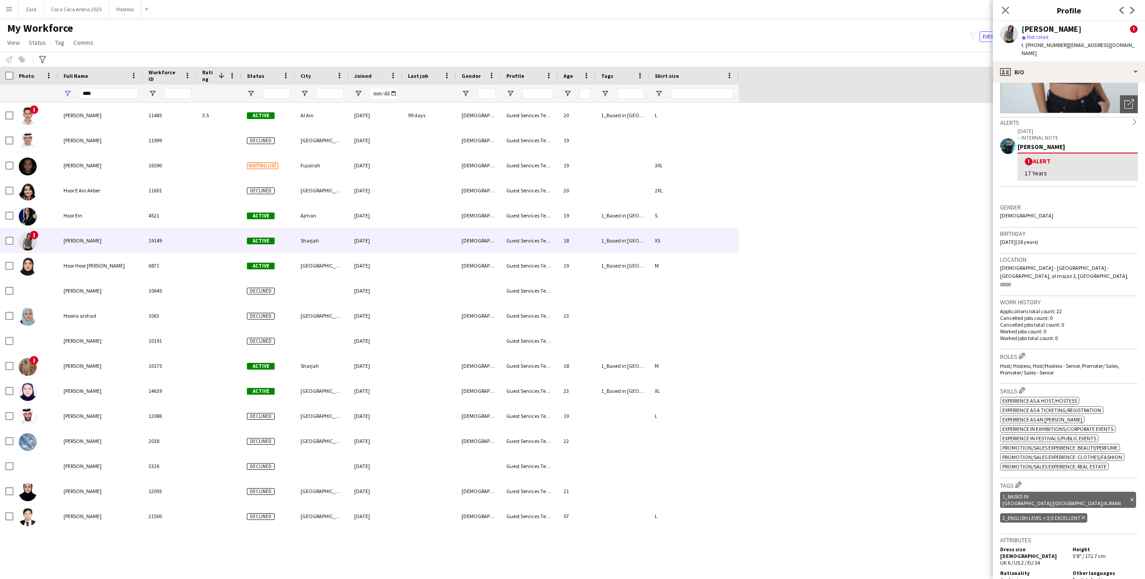
scroll to position [0, 0]
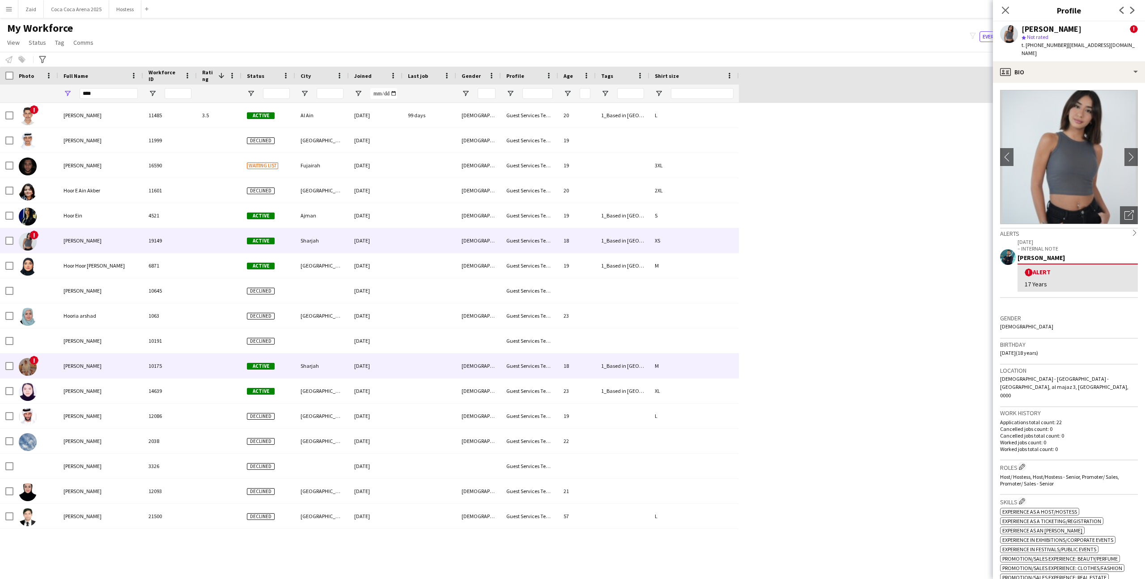
click at [513, 366] on div "Guest Services Team" at bounding box center [529, 365] width 57 height 25
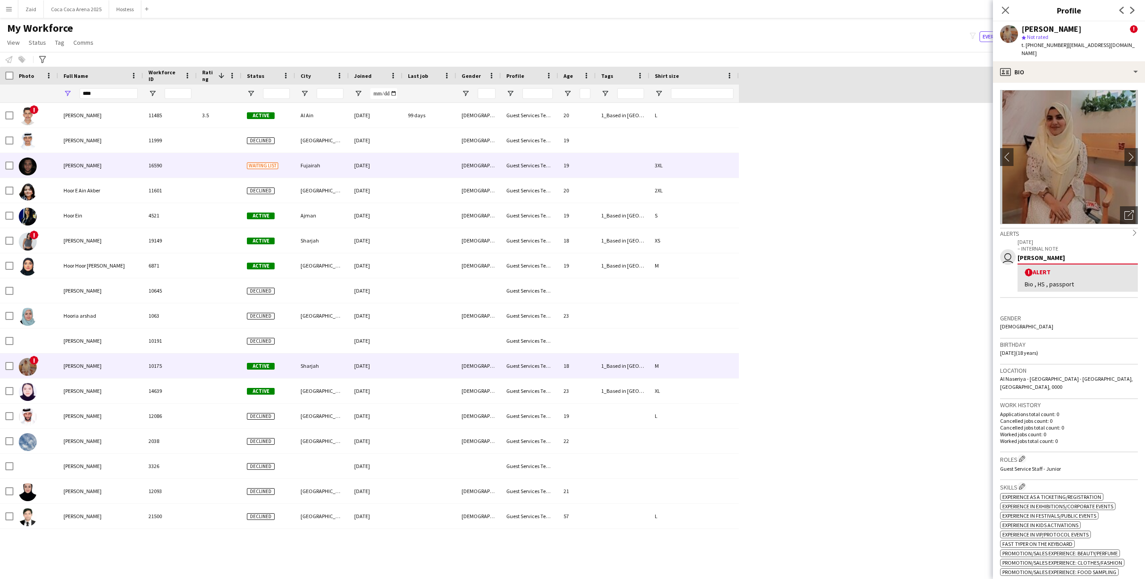
click at [527, 165] on div "Guest Services Team" at bounding box center [529, 165] width 57 height 25
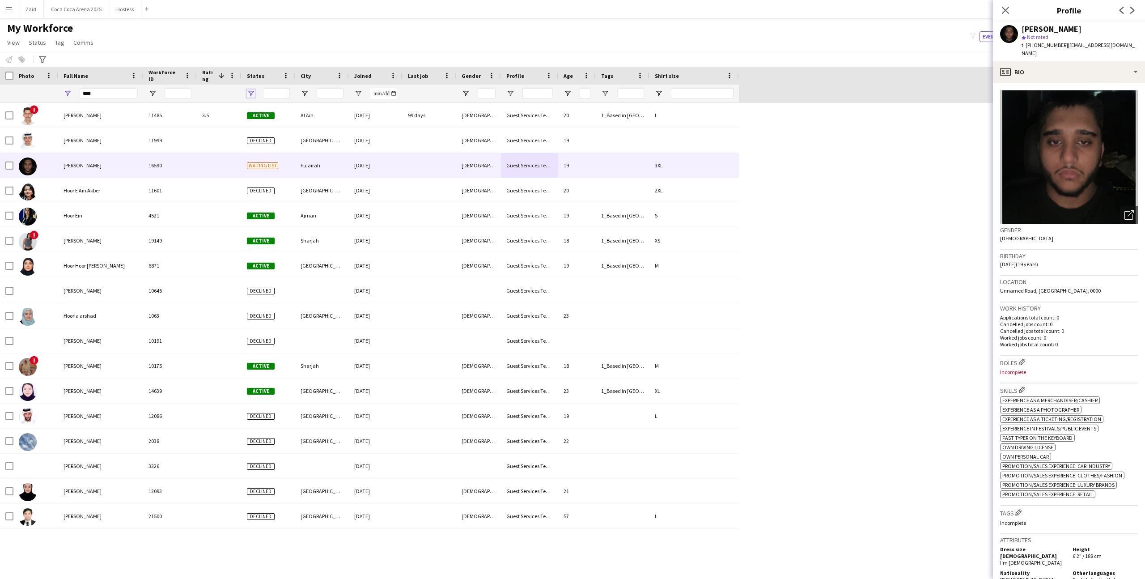
click at [252, 92] on span "Open Filter Menu" at bounding box center [251, 93] width 8 height 8
click at [267, 144] on div "Deleted" at bounding box center [296, 145] width 71 height 7
type input "**********"
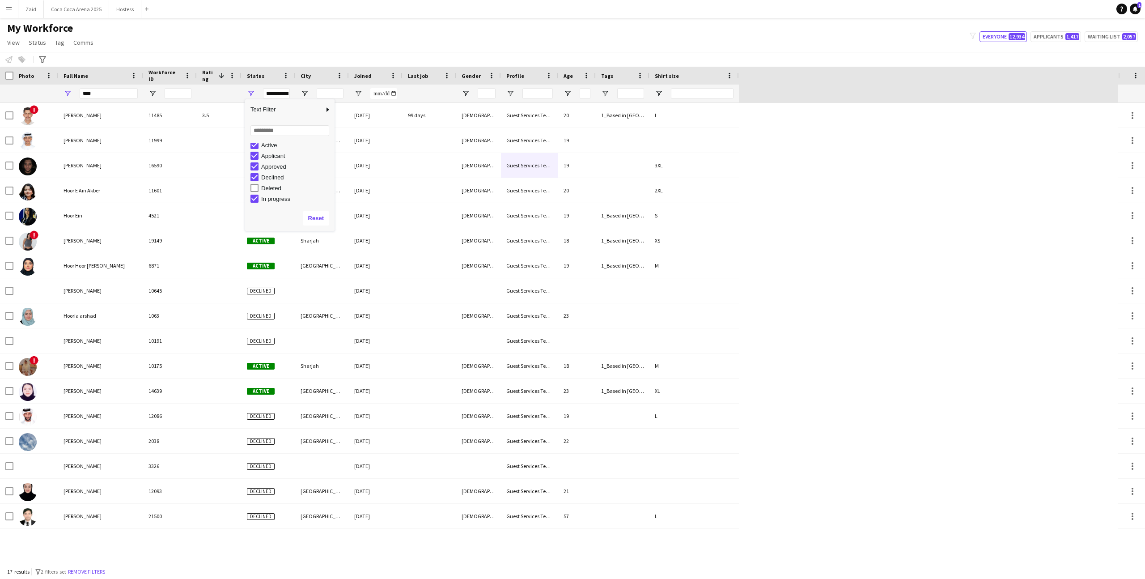
scroll to position [0, 0]
click at [90, 567] on button "Remove filters" at bounding box center [86, 571] width 41 height 10
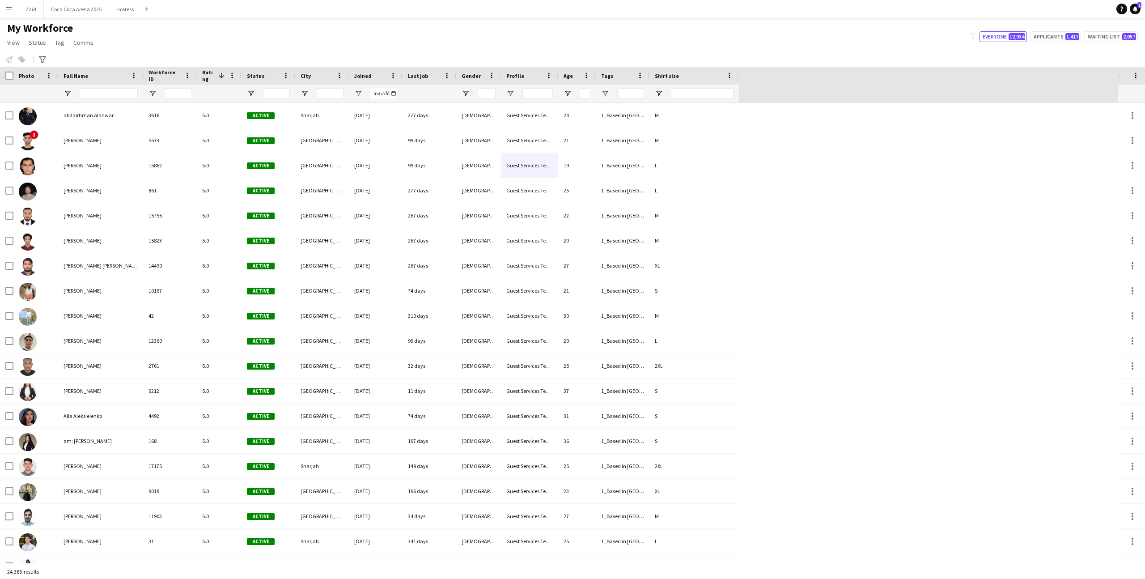
click at [253, 97] on div at bounding box center [268, 94] width 54 height 18
click at [253, 96] on span "Open Filter Menu" at bounding box center [251, 93] width 8 height 8
click at [275, 149] on div "(Select All)" at bounding box center [296, 148] width 71 height 7
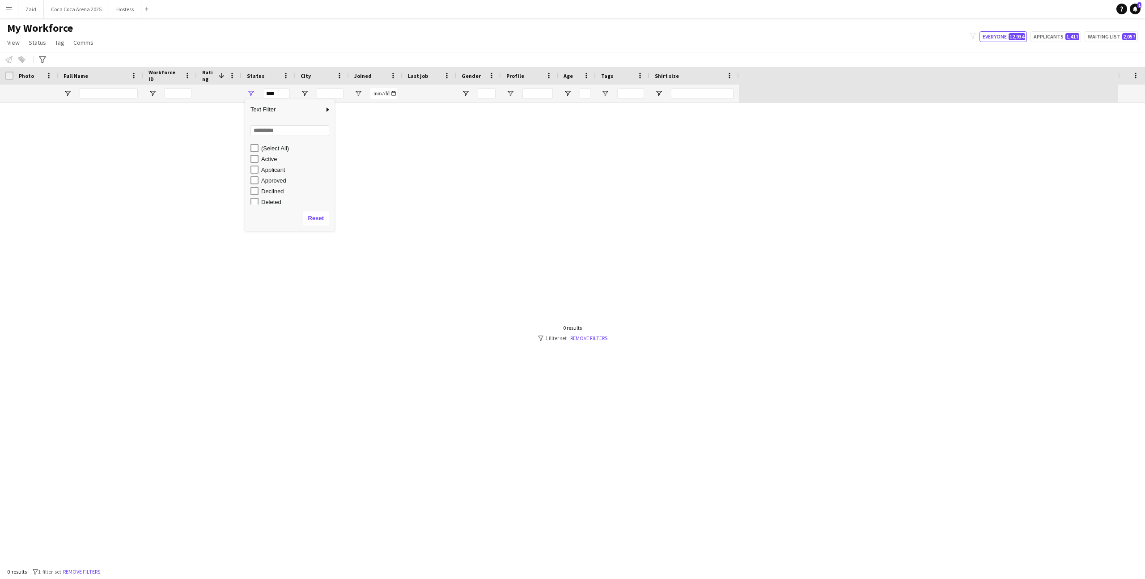
click at [269, 156] on div "Active" at bounding box center [296, 159] width 71 height 7
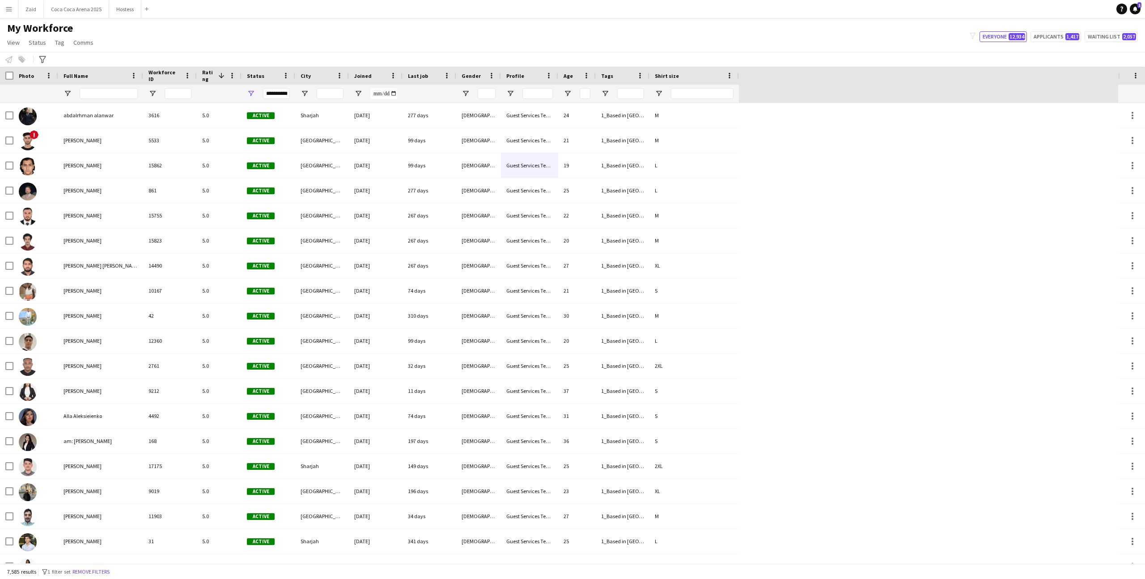
click at [320, 37] on div "My Workforce View Views Default view New view Update view Delete view Edit name…" at bounding box center [572, 36] width 1145 height 30
click at [1055, 35] on button "Applicants 1,417" at bounding box center [1055, 36] width 51 height 11
type input "**********"
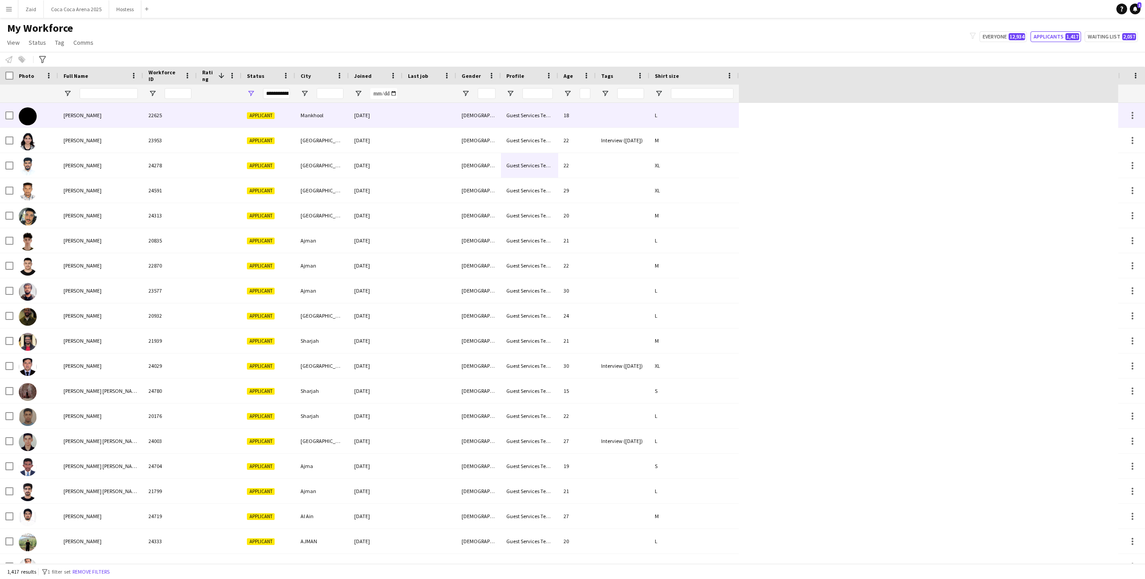
click at [220, 122] on div at bounding box center [219, 115] width 45 height 25
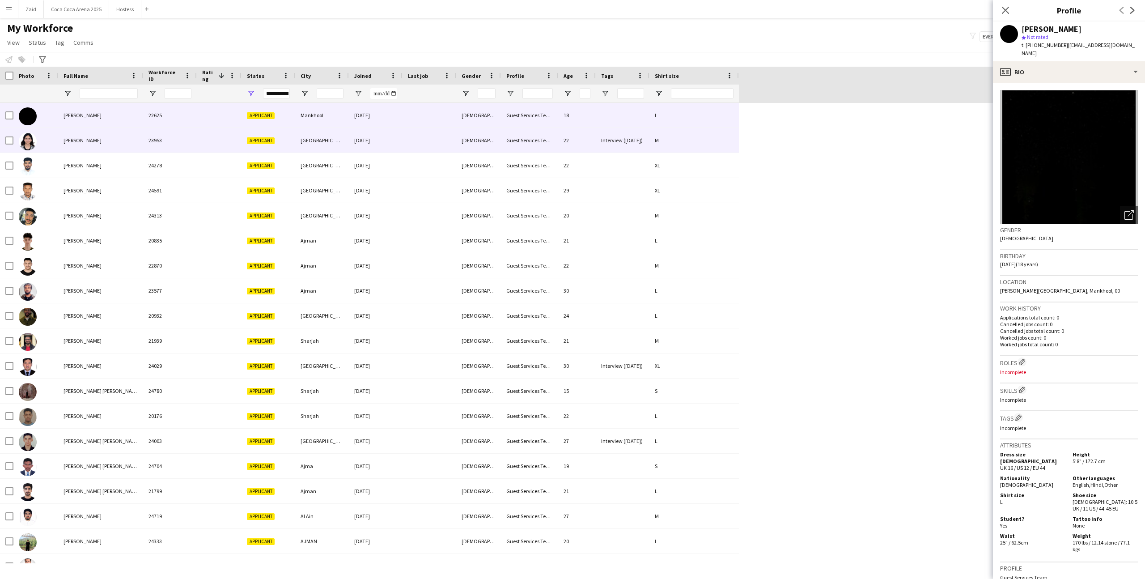
click at [225, 135] on div at bounding box center [219, 140] width 45 height 25
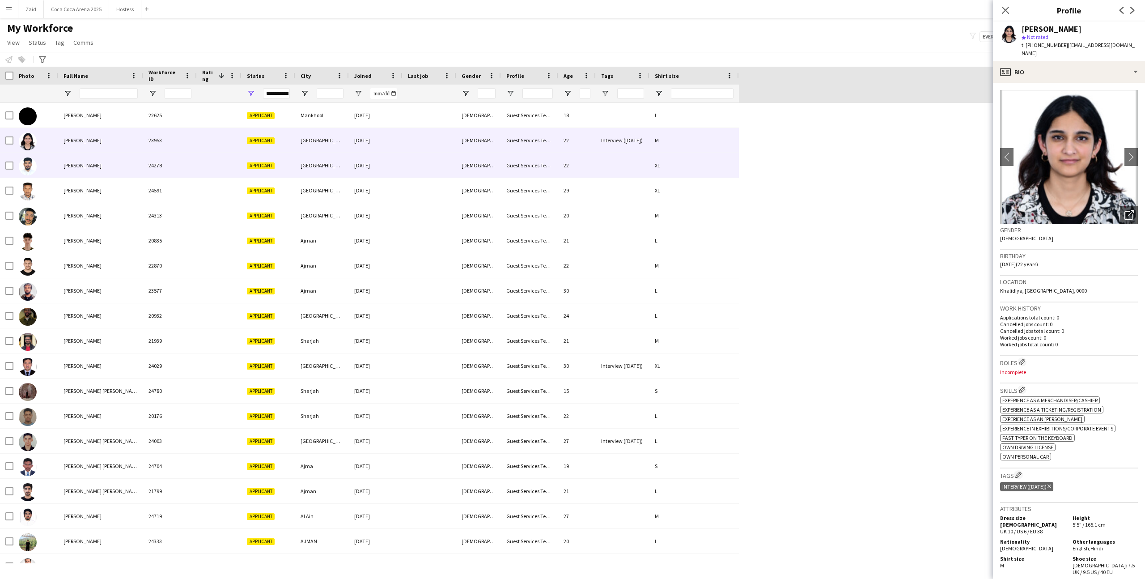
click at [239, 166] on div at bounding box center [219, 165] width 45 height 25
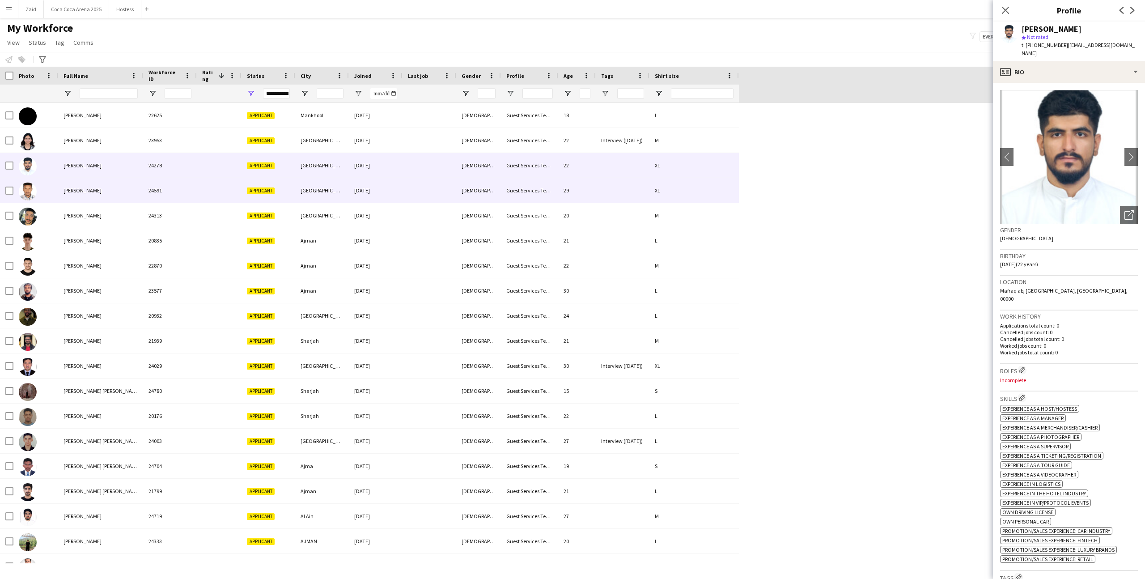
click at [242, 185] on div "Applicant" at bounding box center [268, 190] width 54 height 25
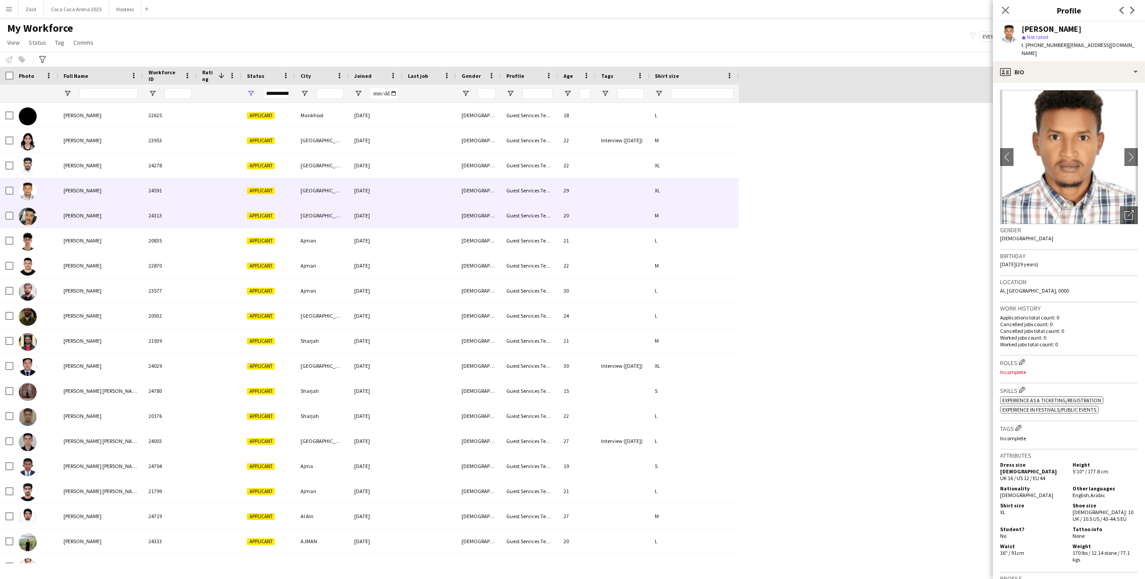
click at [250, 204] on div "Applicant" at bounding box center [268, 215] width 54 height 25
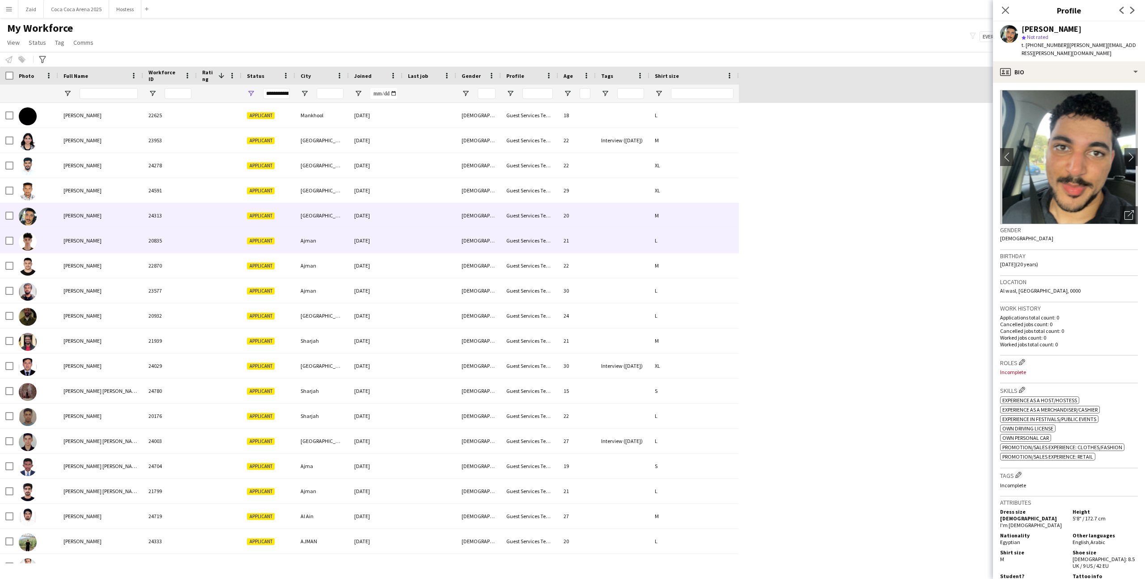
click at [250, 234] on div "Applicant" at bounding box center [268, 240] width 54 height 25
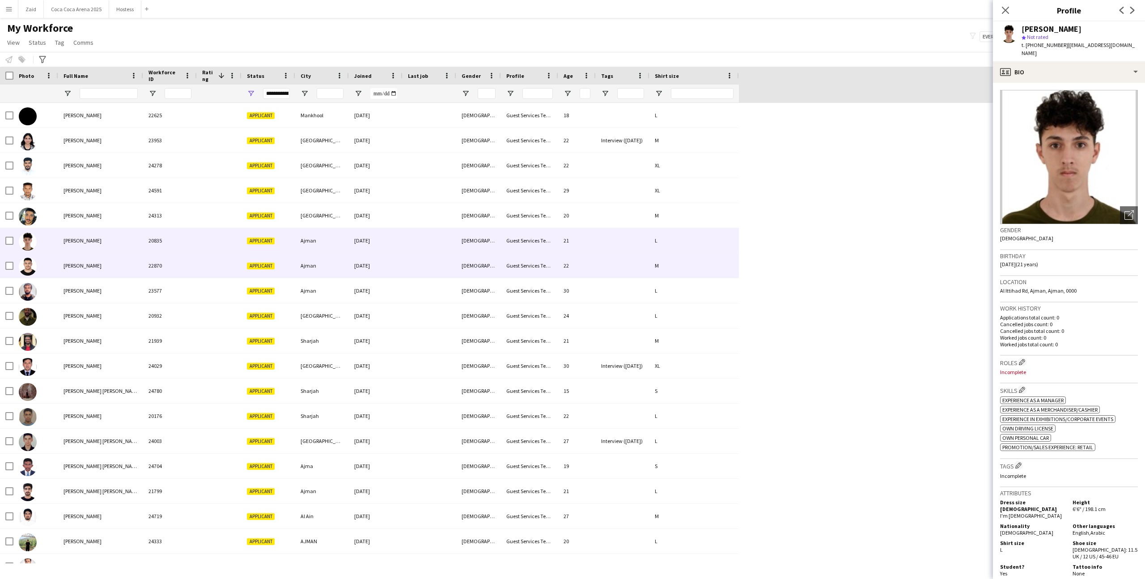
click at [271, 268] on span "Applicant" at bounding box center [261, 265] width 28 height 7
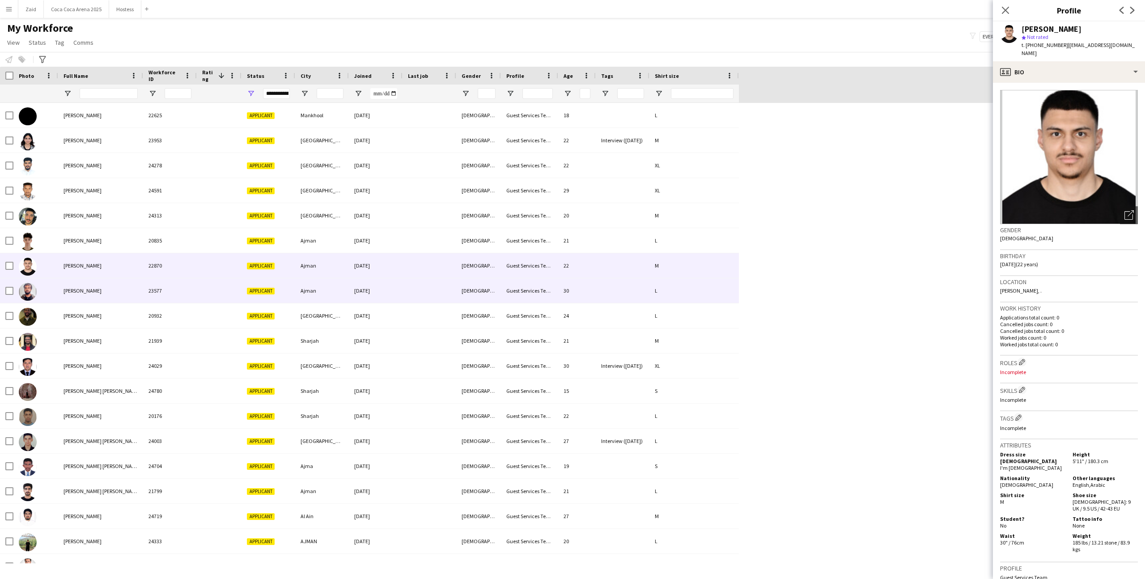
click at [274, 285] on div "Applicant" at bounding box center [268, 290] width 54 height 25
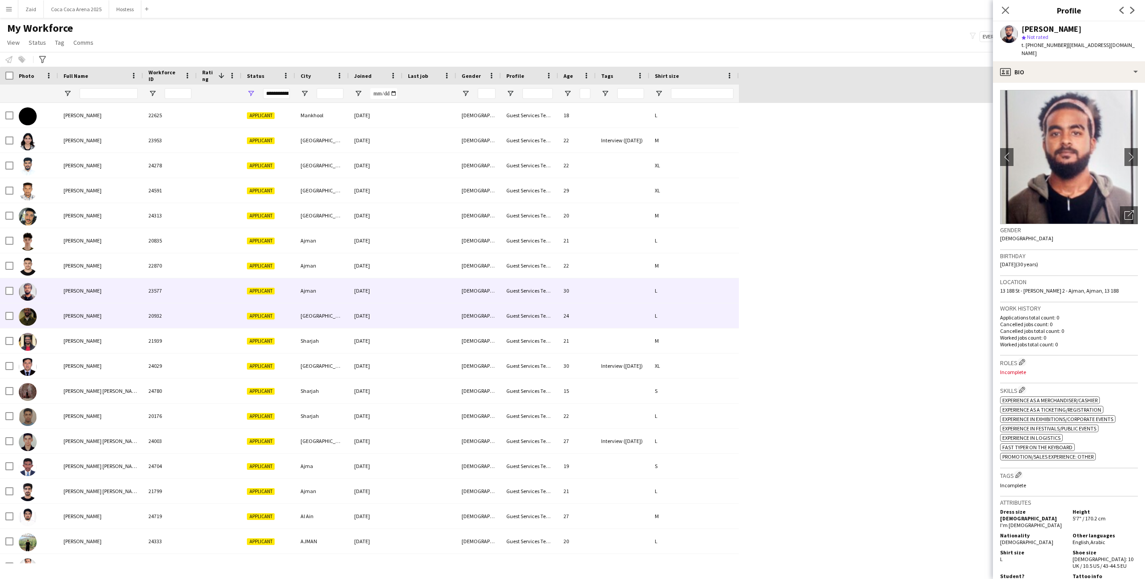
click at [302, 310] on div "[GEOGRAPHIC_DATA] block D" at bounding box center [322, 315] width 54 height 25
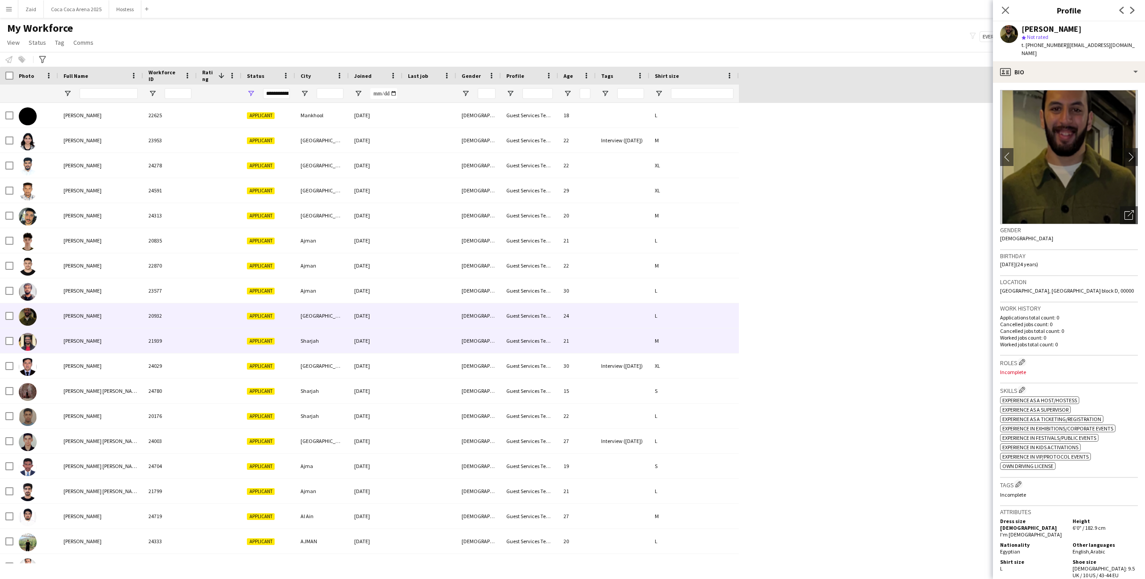
click at [363, 351] on div "[DATE]" at bounding box center [376, 340] width 54 height 25
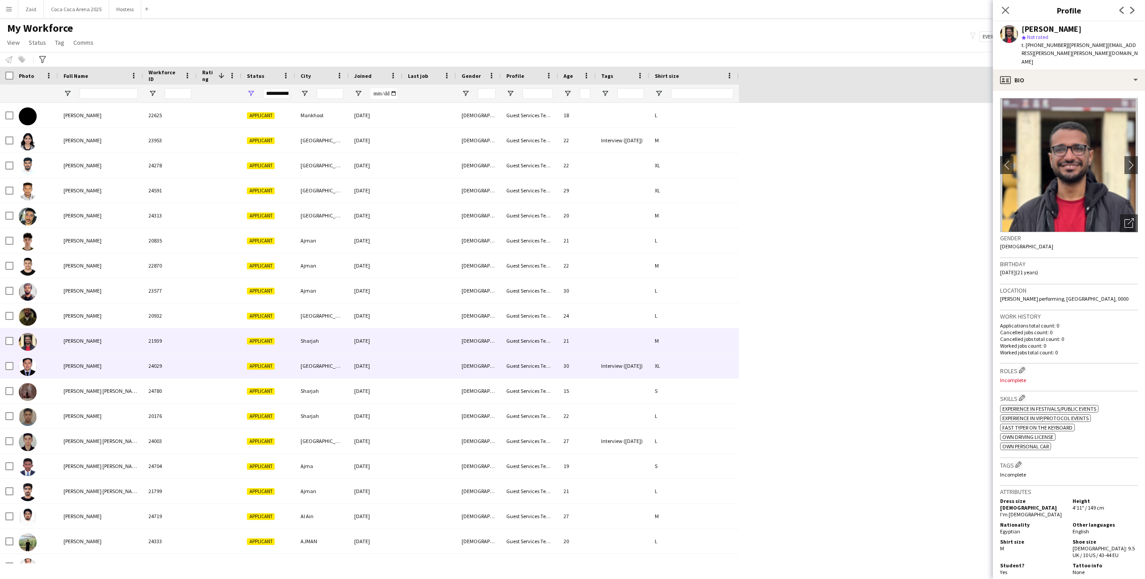
click at [368, 370] on div "[DATE]" at bounding box center [376, 365] width 54 height 25
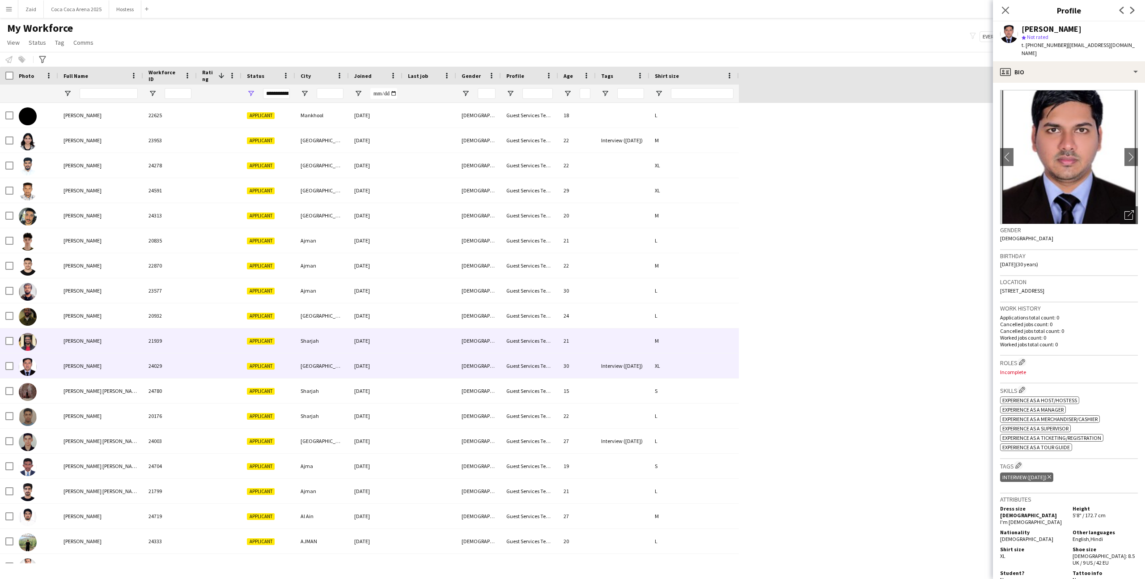
click at [358, 340] on div "[DATE]" at bounding box center [376, 340] width 54 height 25
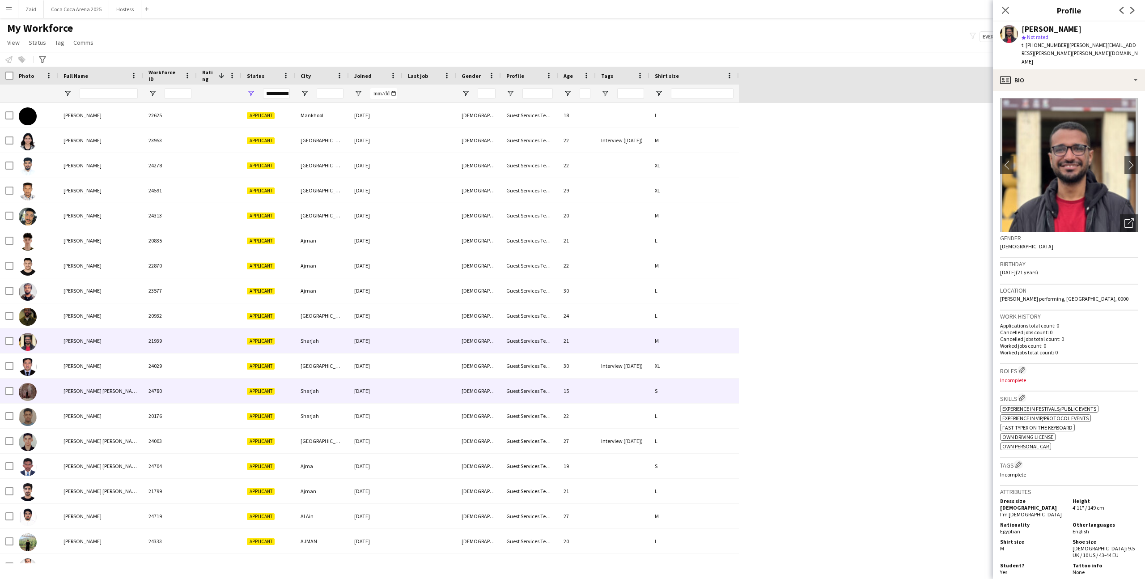
click at [379, 393] on div "[DATE]" at bounding box center [376, 390] width 54 height 25
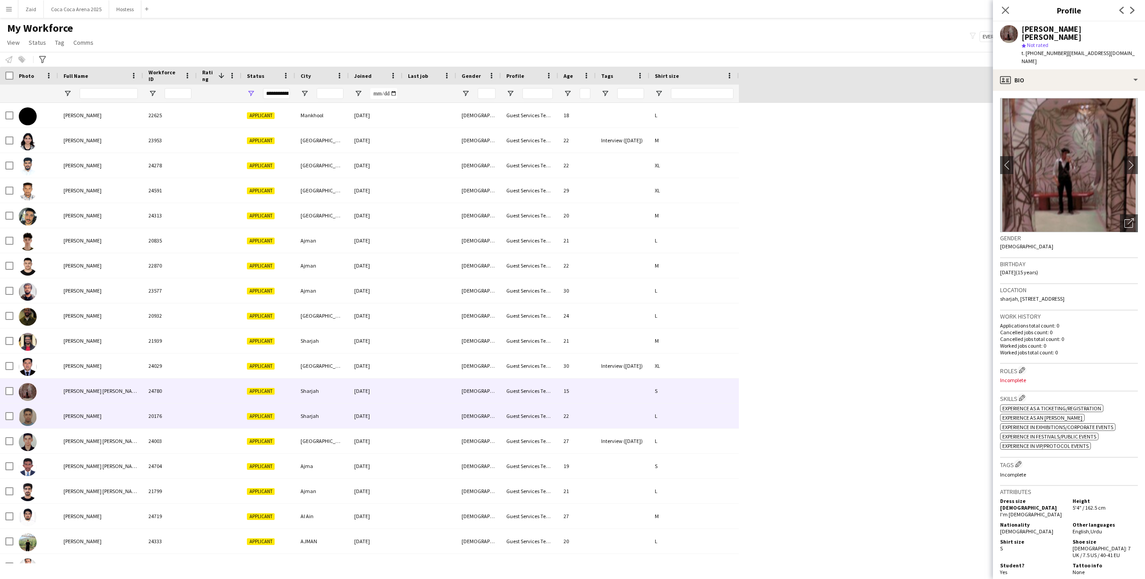
click at [388, 410] on div "[DATE]" at bounding box center [376, 415] width 54 height 25
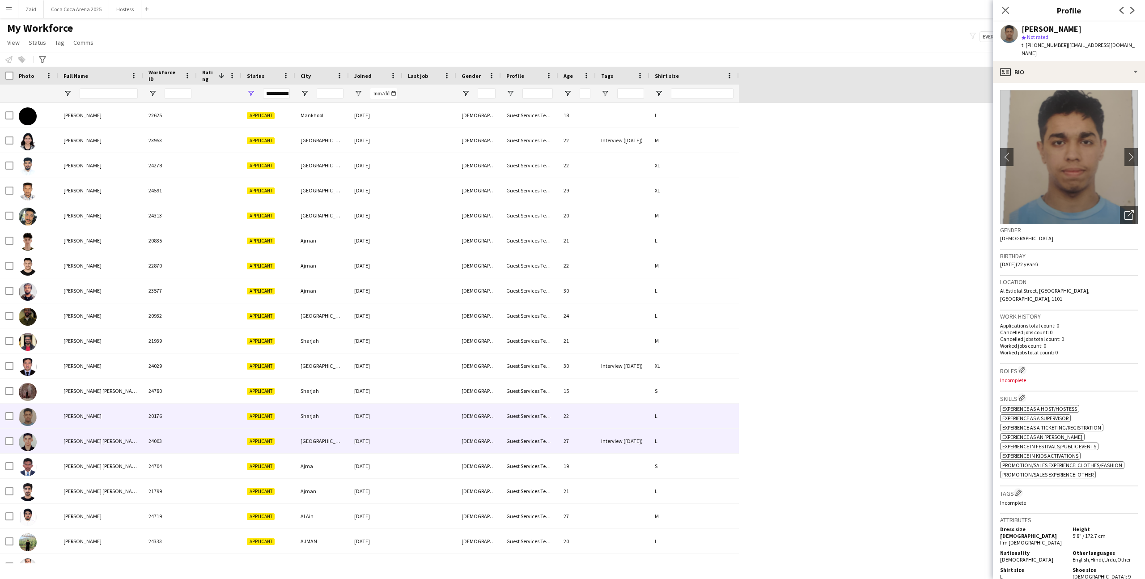
click at [389, 437] on div "[DATE]" at bounding box center [376, 440] width 54 height 25
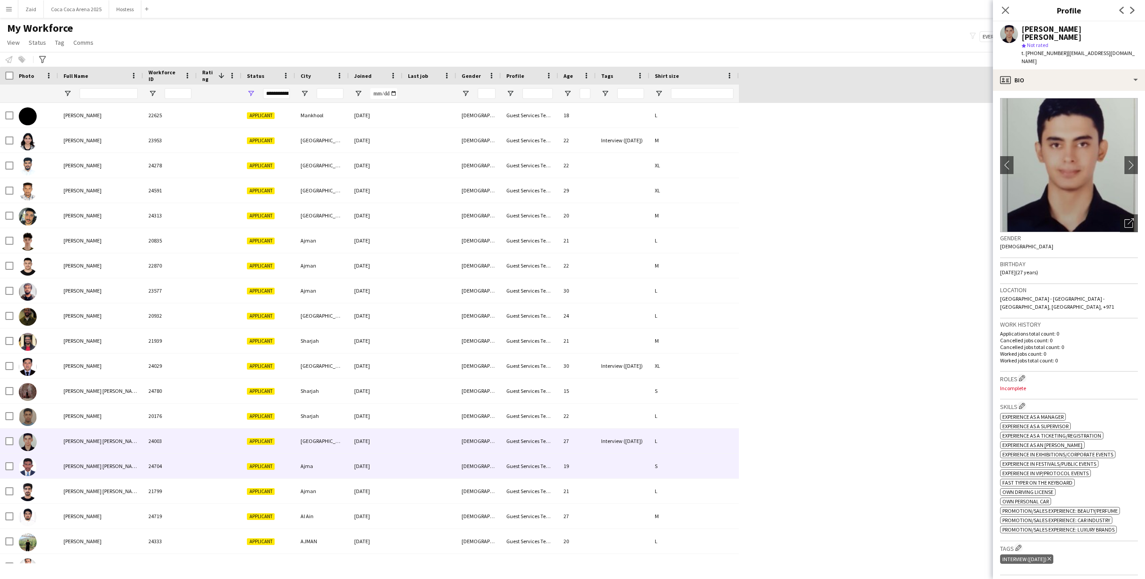
click at [391, 463] on div "[DATE]" at bounding box center [376, 465] width 54 height 25
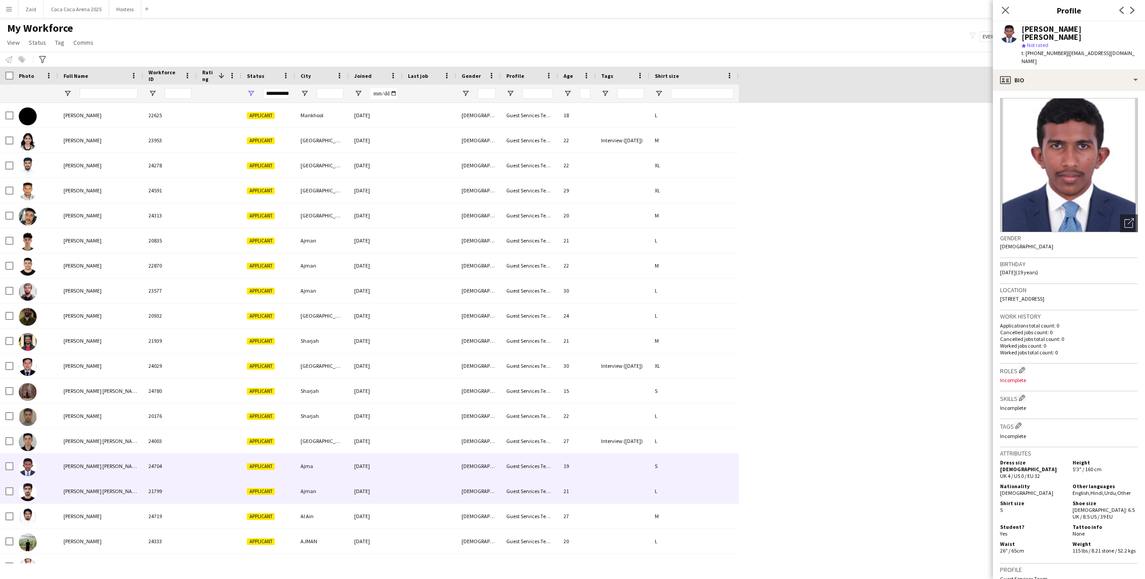
click at [401, 487] on div "[DATE]" at bounding box center [376, 490] width 54 height 25
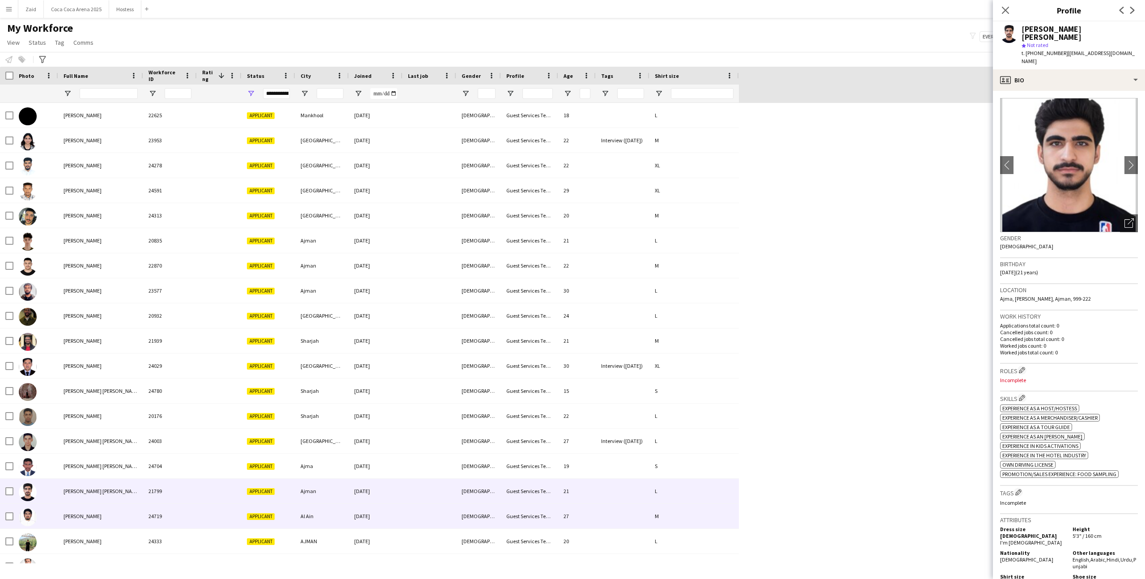
click at [399, 514] on div "[DATE]" at bounding box center [376, 515] width 54 height 25
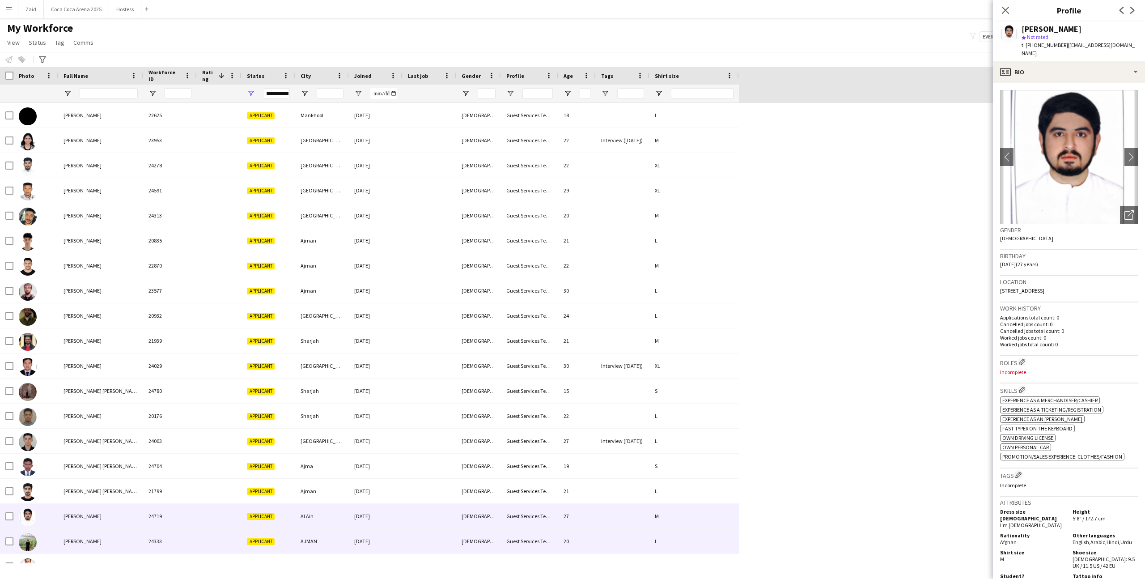
click at [400, 534] on div "[DATE]" at bounding box center [376, 540] width 54 height 25
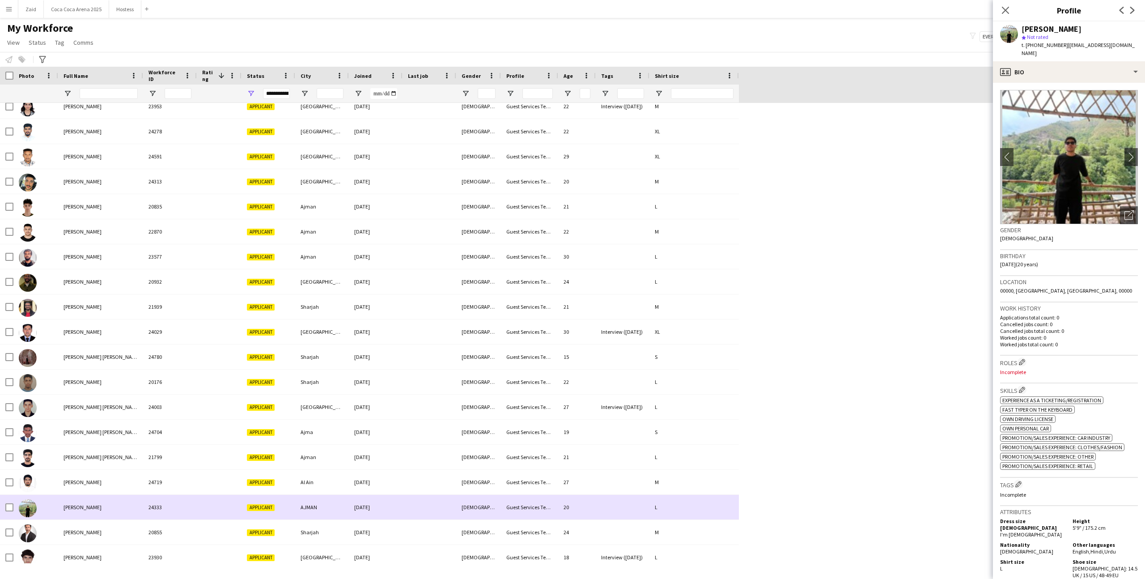
scroll to position [34, 0]
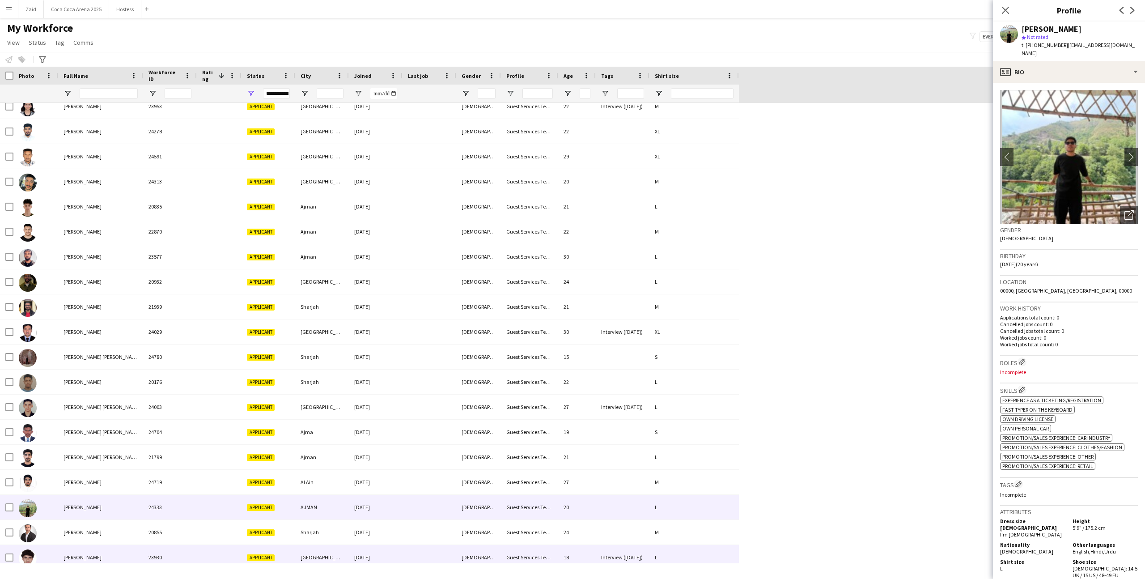
click at [403, 547] on div at bounding box center [429, 557] width 54 height 25
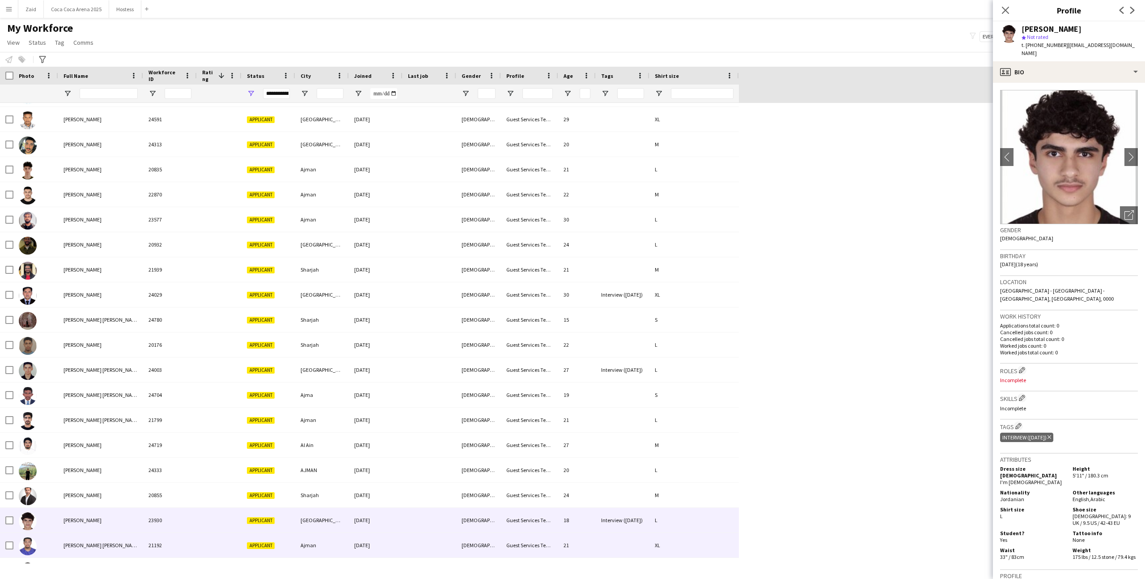
scroll to position [72, 0]
click at [403, 547] on div at bounding box center [429, 543] width 54 height 25
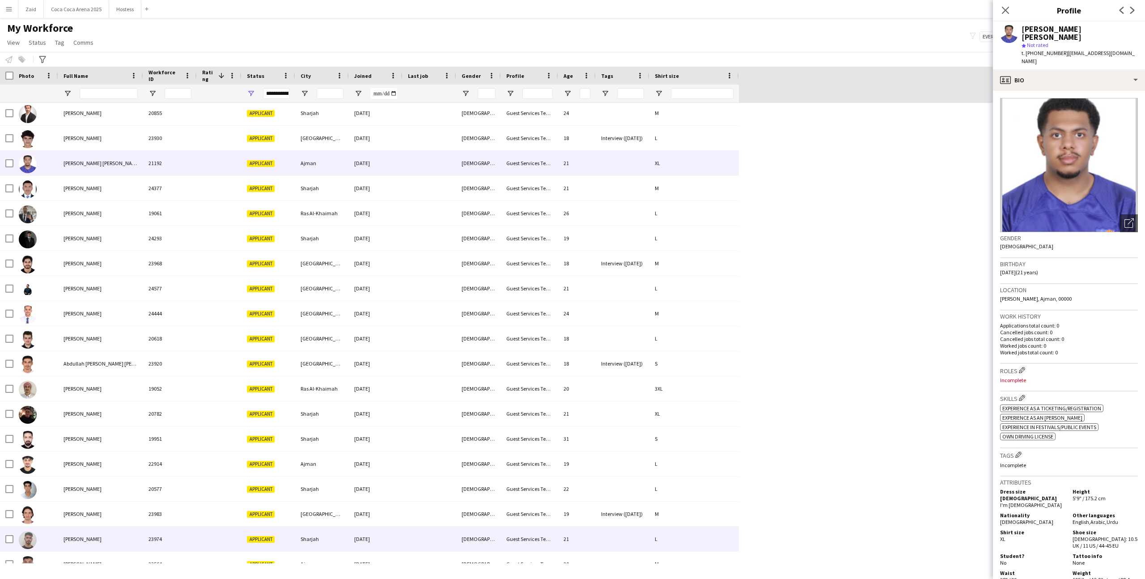
scroll to position [453, 0]
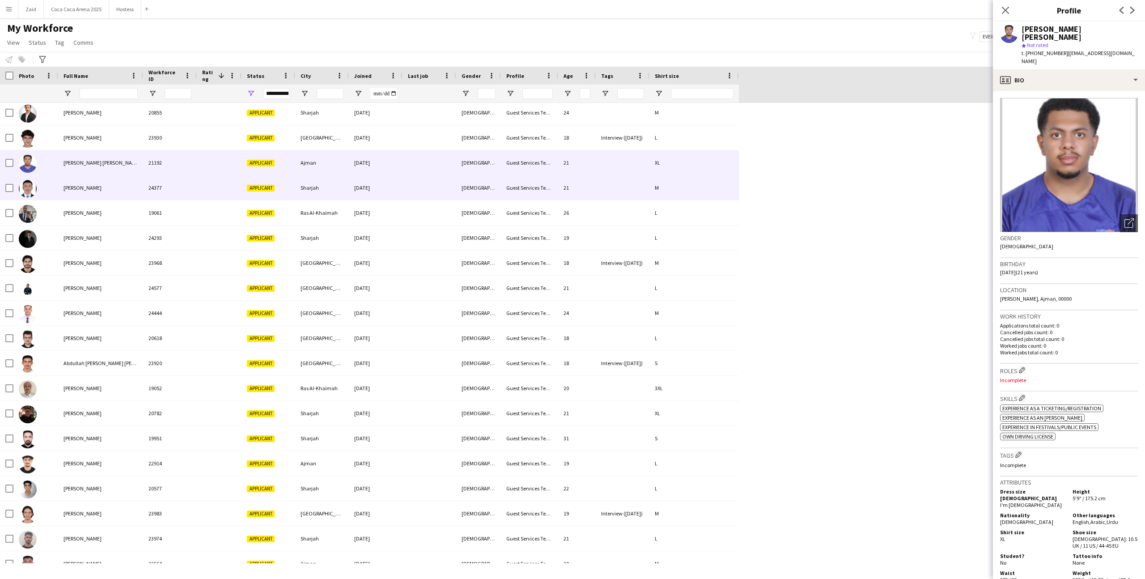
click at [111, 190] on div "[PERSON_NAME]" at bounding box center [100, 187] width 85 height 25
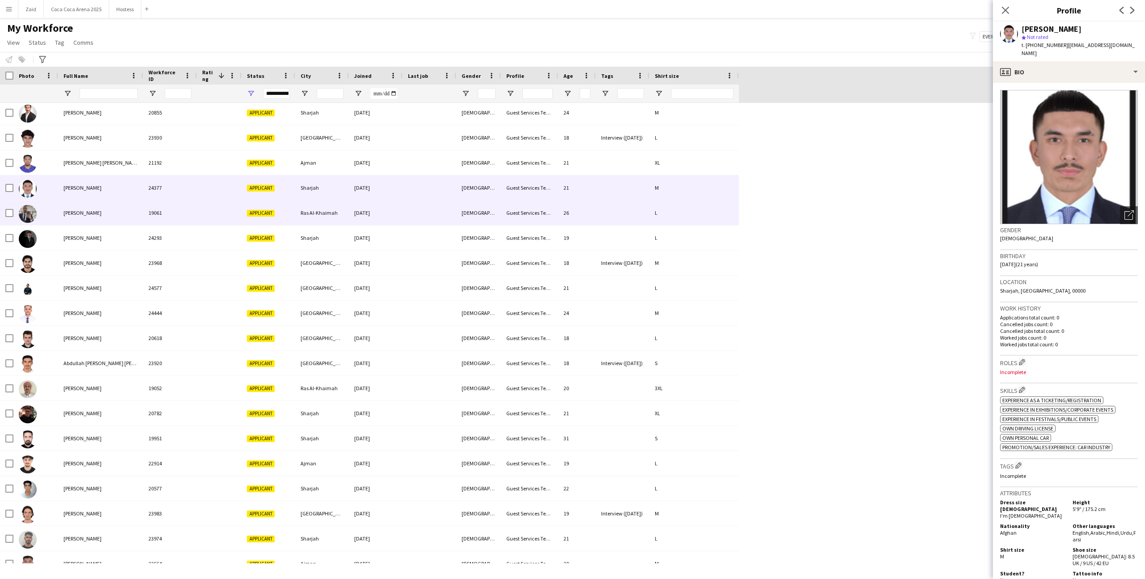
click at [115, 220] on div "[PERSON_NAME]" at bounding box center [100, 212] width 85 height 25
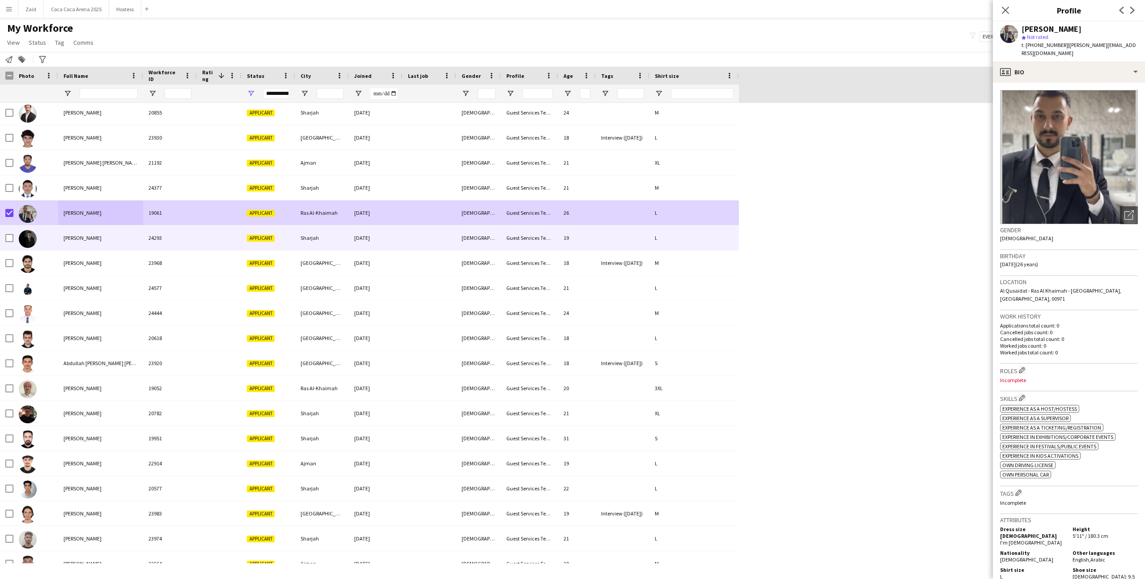
click at [50, 233] on div at bounding box center [35, 237] width 45 height 25
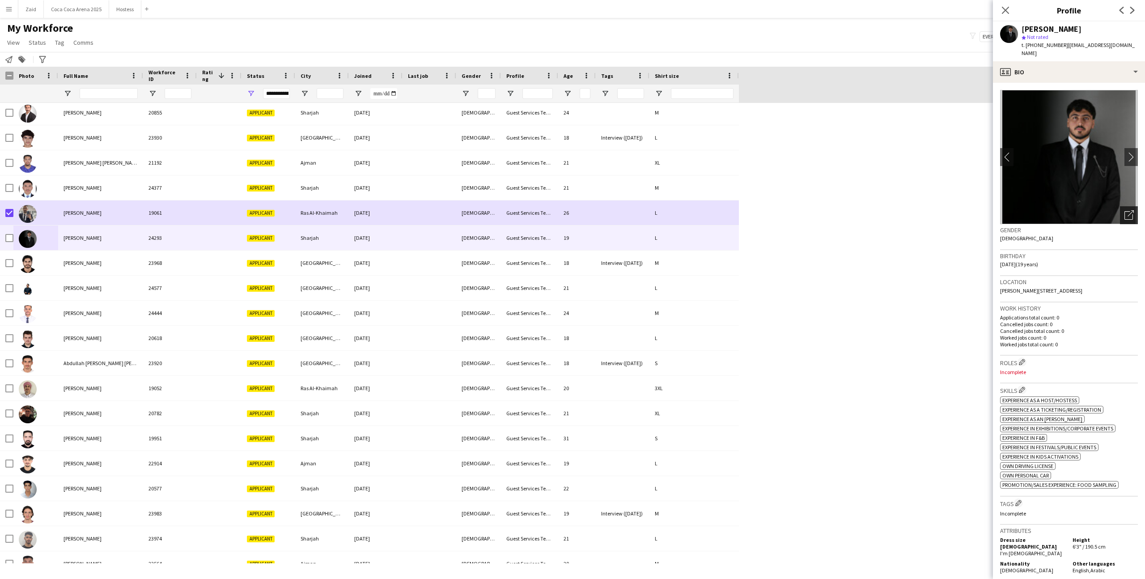
click at [1126, 210] on icon "Open photos pop-in" at bounding box center [1128, 214] width 9 height 9
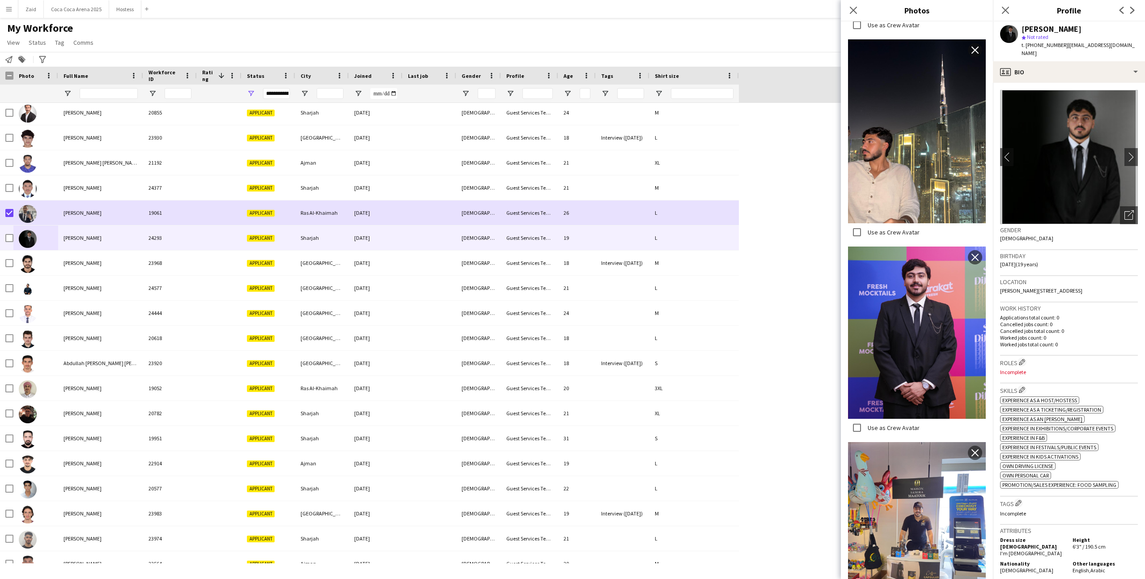
scroll to position [860, 0]
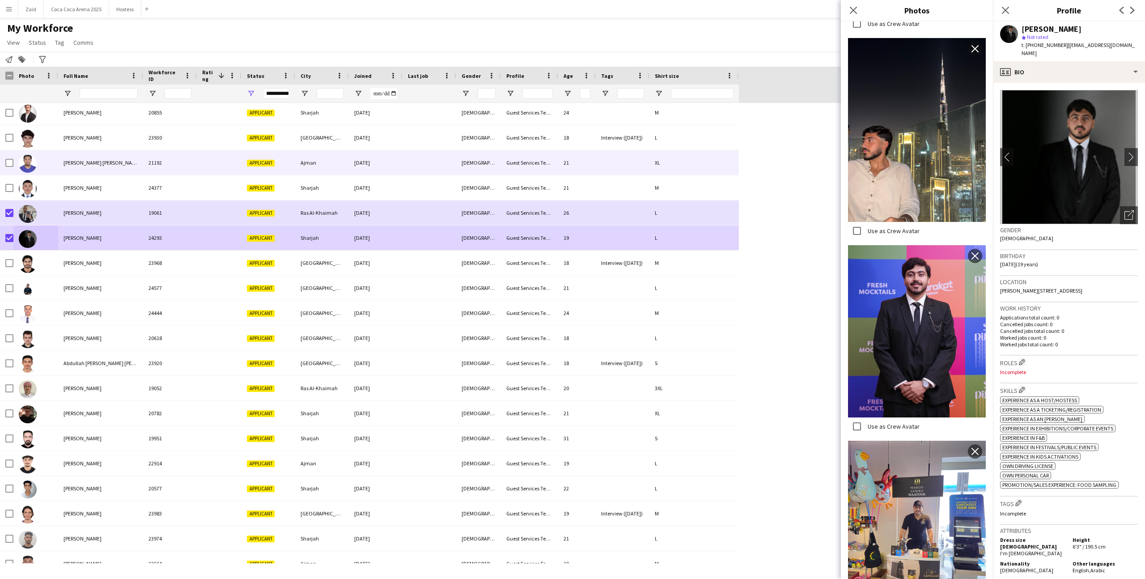
click at [88, 167] on div "[PERSON_NAME] [PERSON_NAME]" at bounding box center [100, 162] width 85 height 25
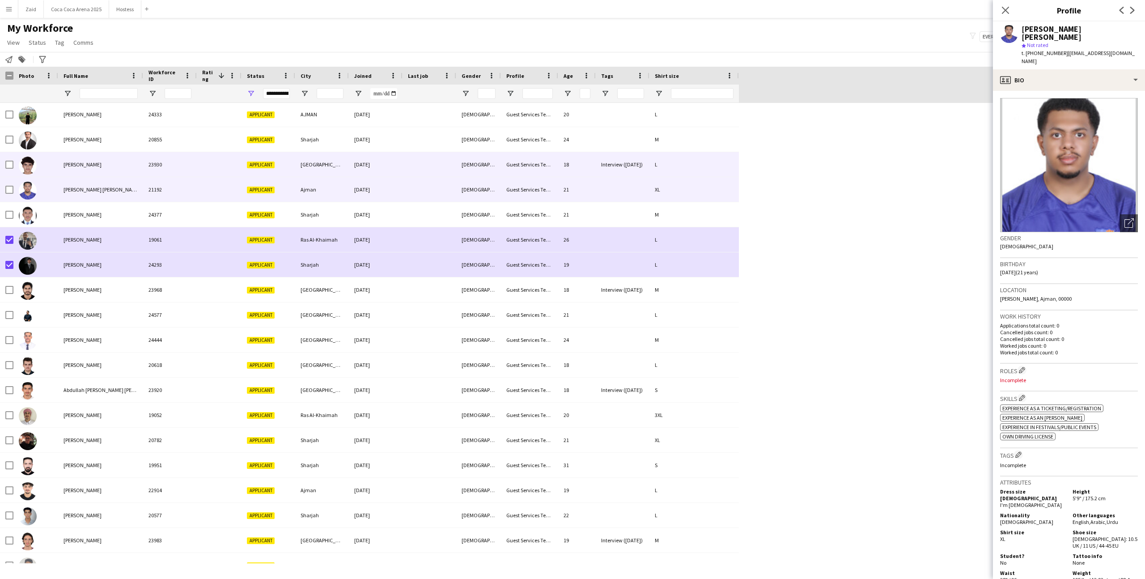
scroll to position [422, 0]
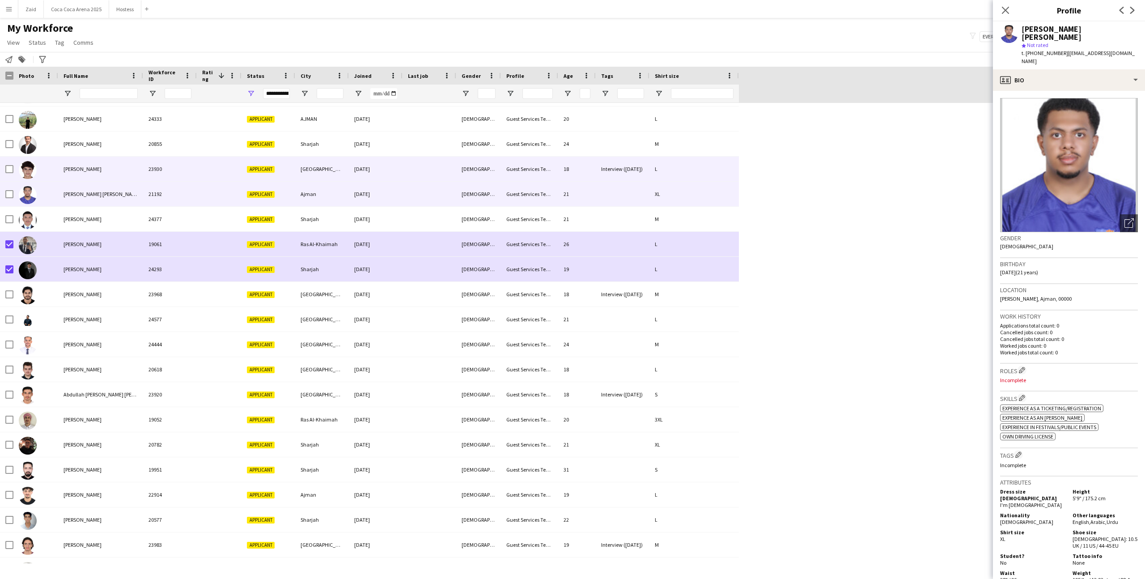
click at [88, 167] on span "[PERSON_NAME]" at bounding box center [82, 168] width 38 height 7
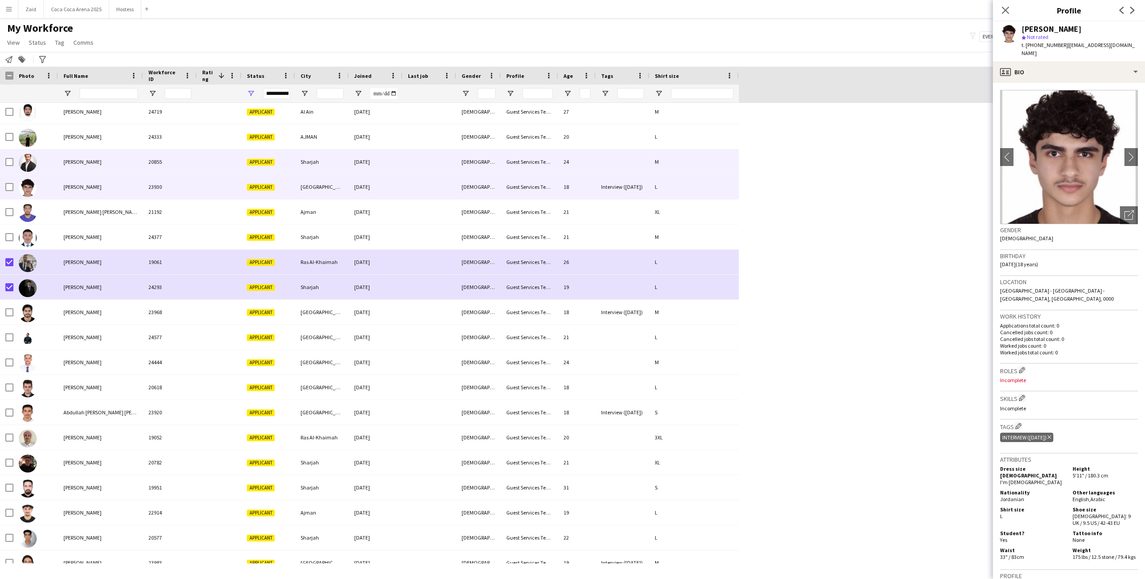
scroll to position [0, 0]
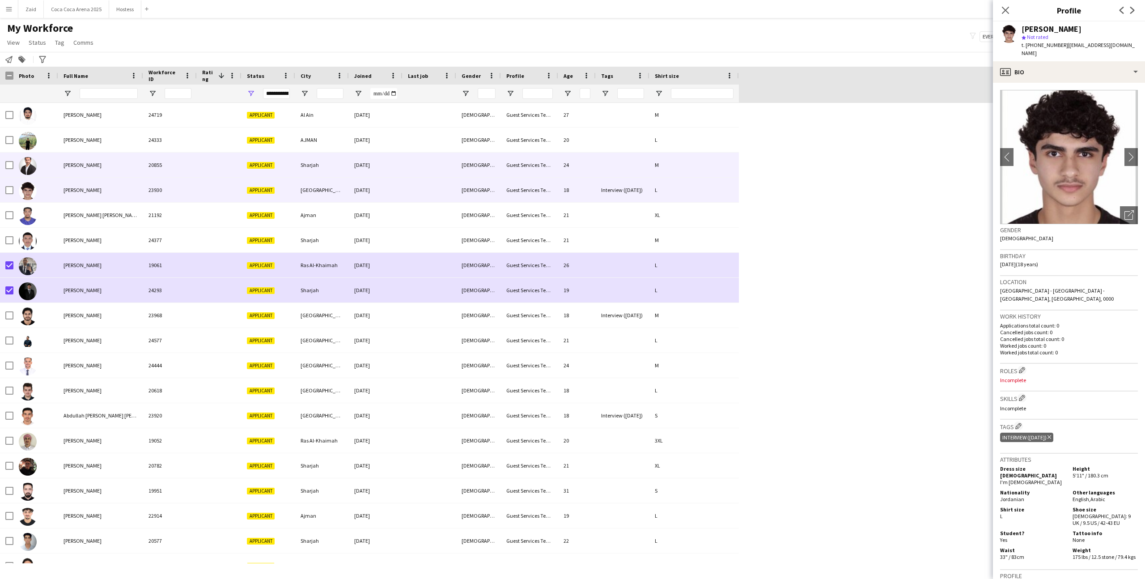
click at [88, 167] on span "[PERSON_NAME]" at bounding box center [82, 164] width 38 height 7
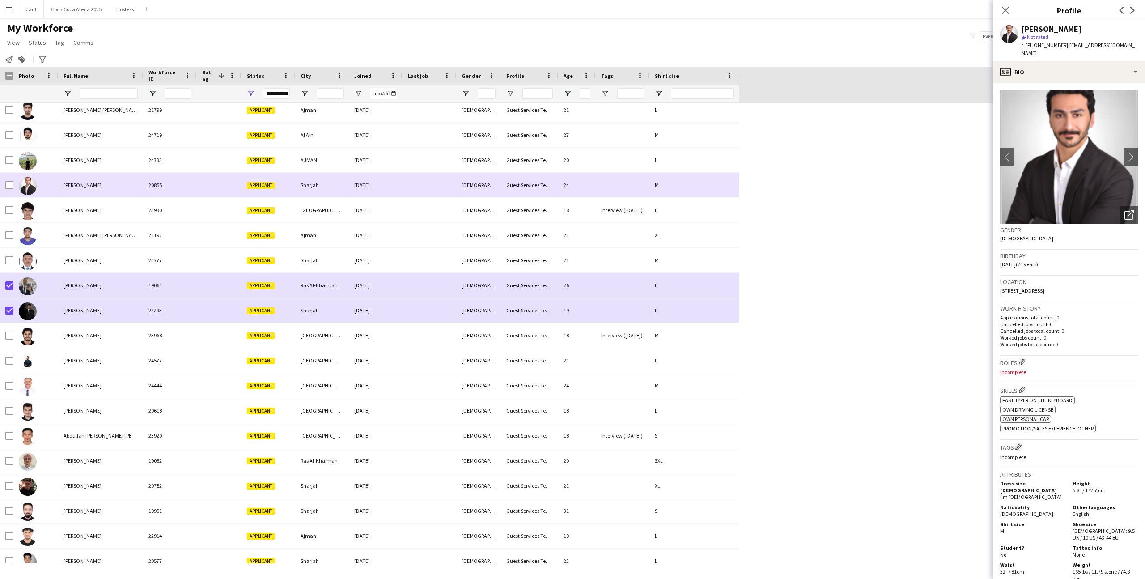
click at [3, 183] on div at bounding box center [6, 185] width 13 height 25
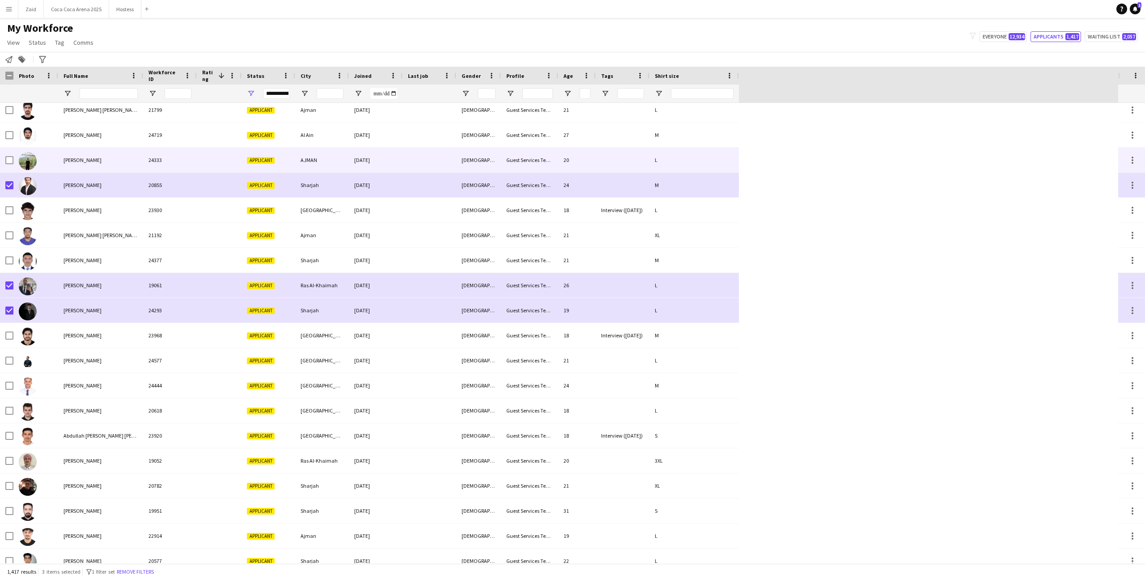
click at [80, 161] on span "[PERSON_NAME]" at bounding box center [82, 159] width 38 height 7
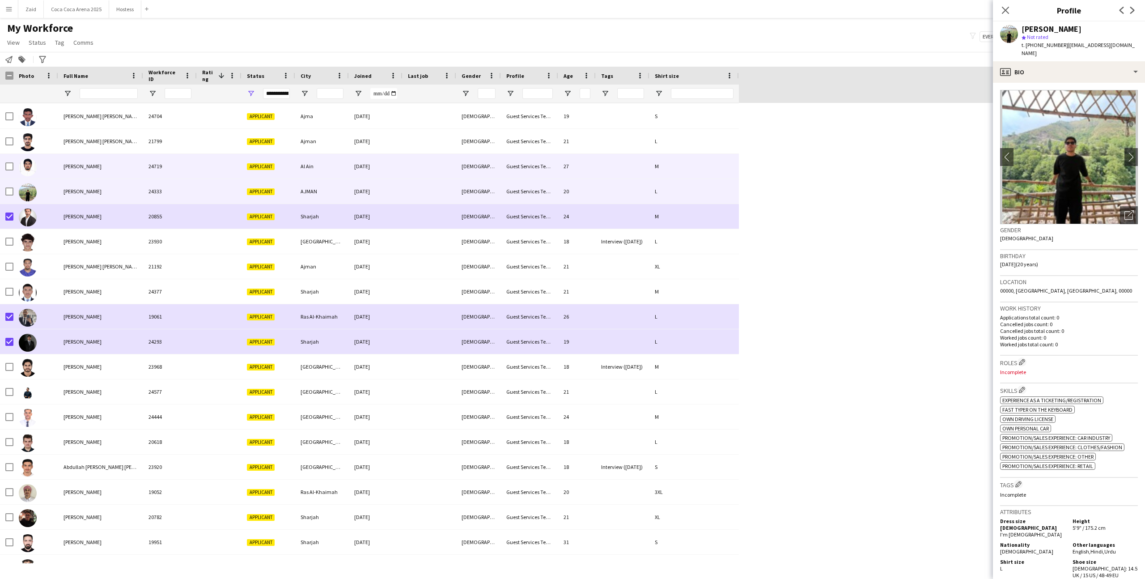
click at [80, 161] on div "[PERSON_NAME]" at bounding box center [100, 166] width 85 height 25
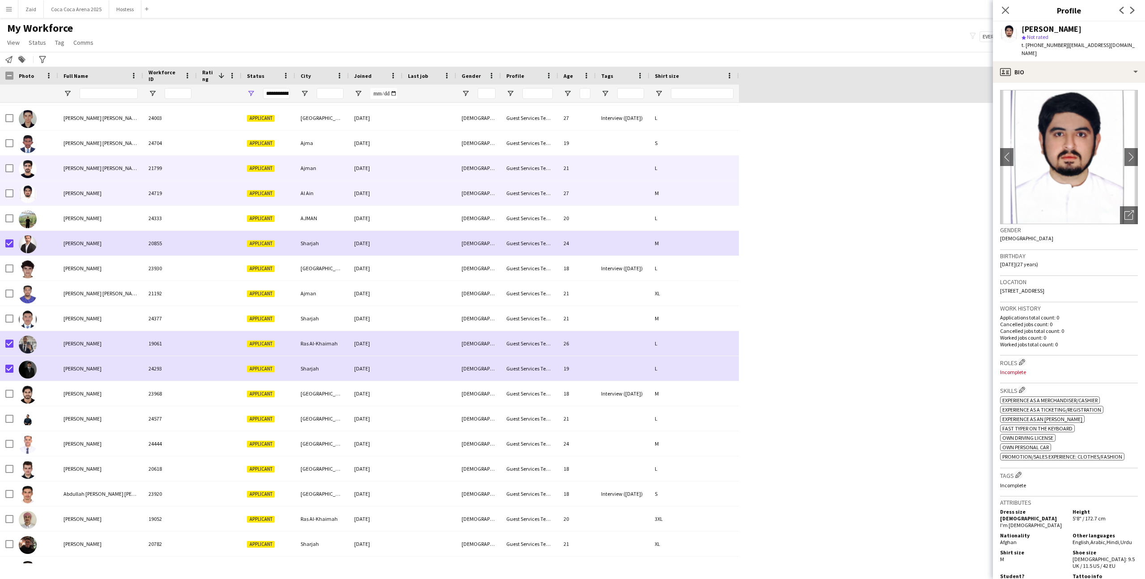
click at [80, 161] on div "[PERSON_NAME] [PERSON_NAME]" at bounding box center [100, 168] width 85 height 25
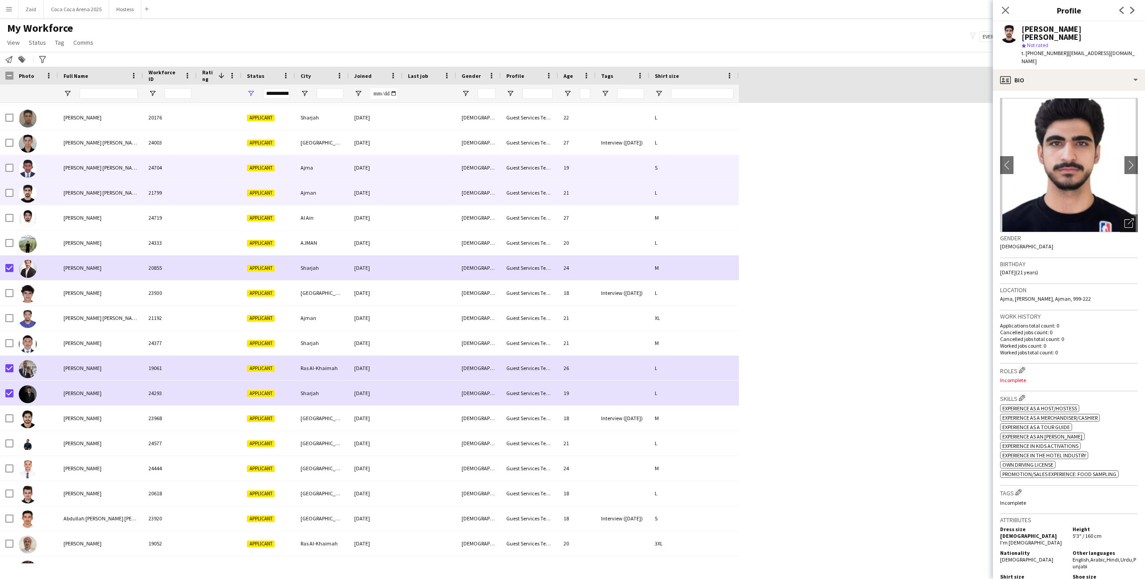
click at [80, 161] on div "[PERSON_NAME] [PERSON_NAME]" at bounding box center [100, 167] width 85 height 25
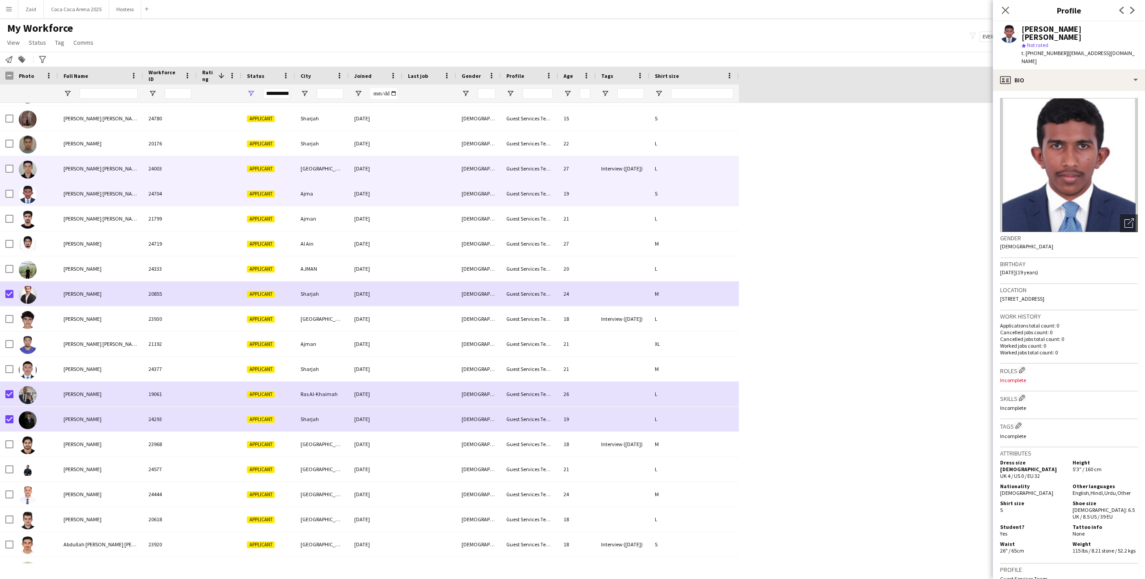
click at [80, 161] on div "[PERSON_NAME] [PERSON_NAME]" at bounding box center [100, 168] width 85 height 25
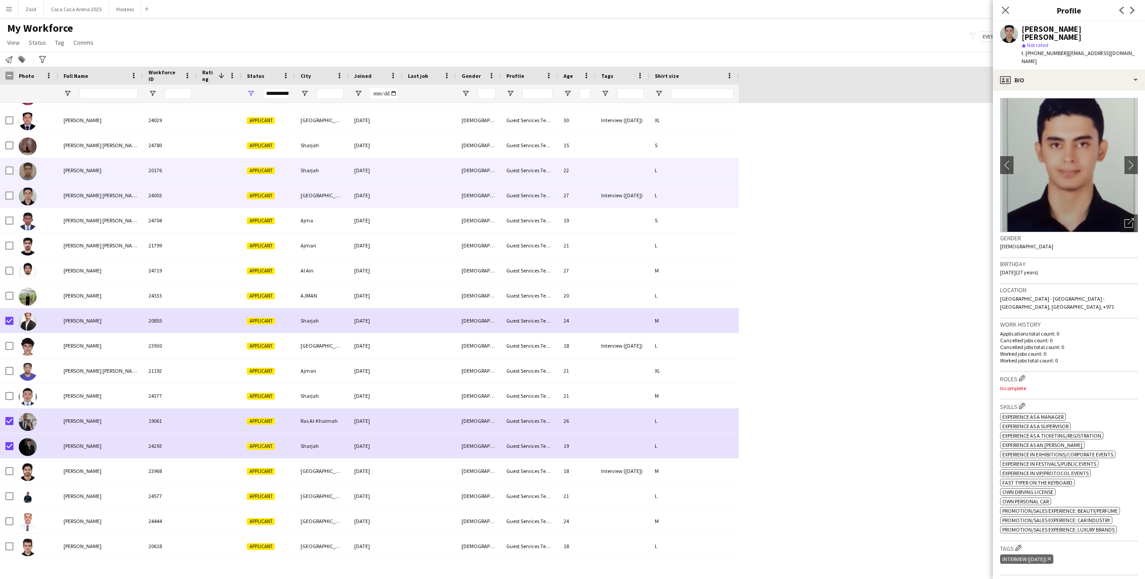
click at [80, 161] on div "[PERSON_NAME]" at bounding box center [100, 170] width 85 height 25
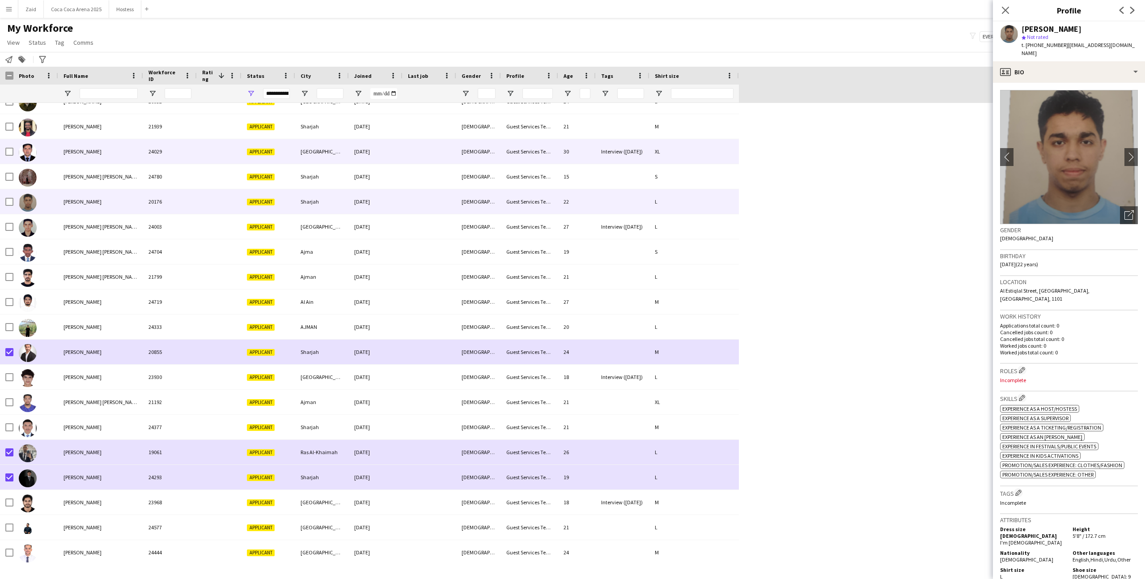
click at [80, 161] on div "[PERSON_NAME]" at bounding box center [100, 151] width 85 height 25
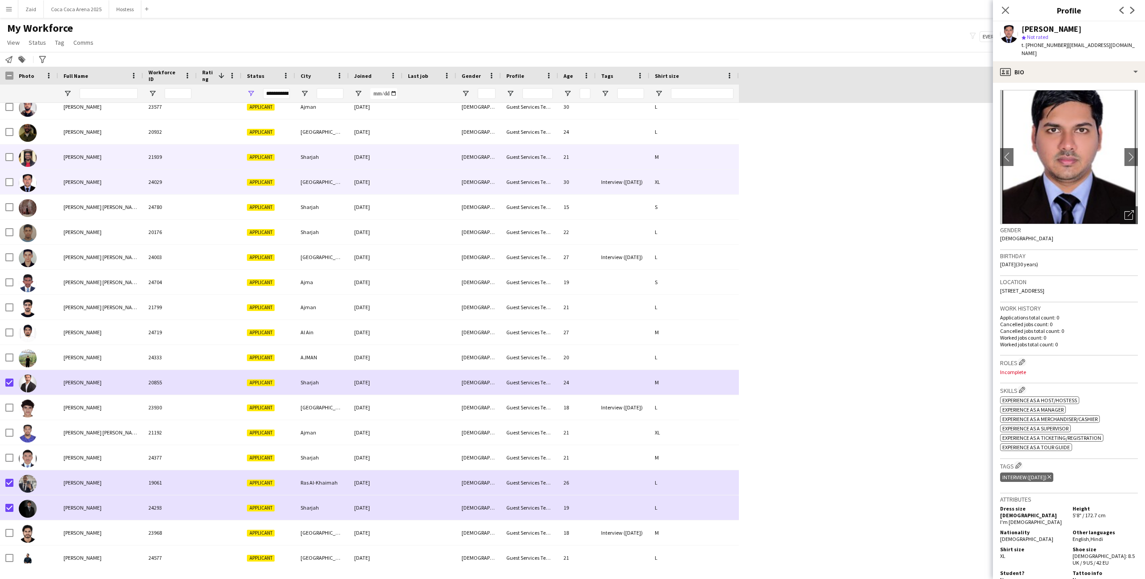
click at [80, 161] on div "[PERSON_NAME]" at bounding box center [100, 156] width 85 height 25
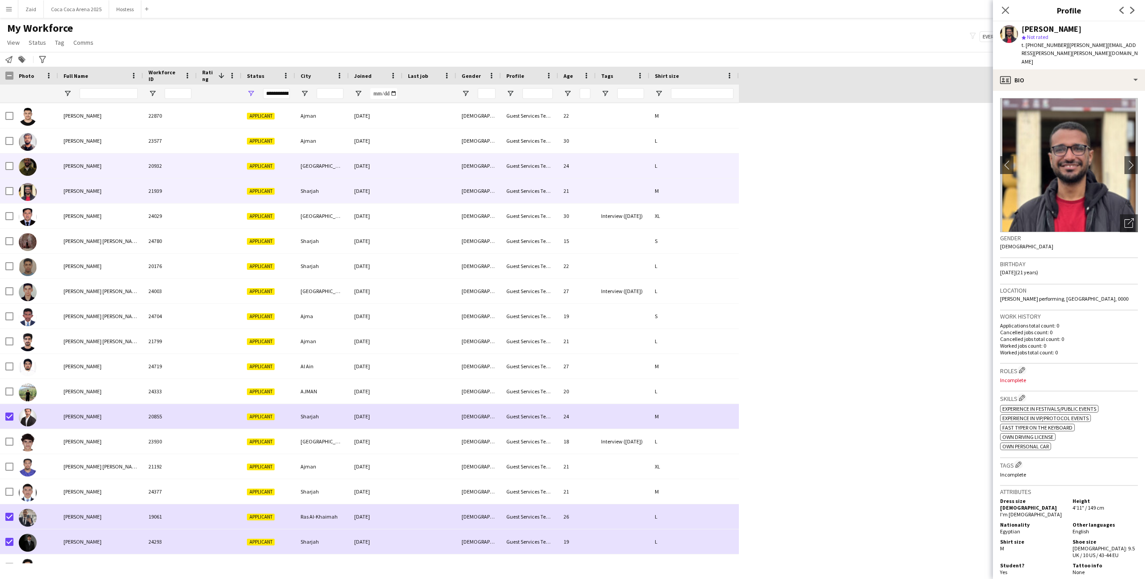
click at [80, 161] on div "[PERSON_NAME]" at bounding box center [100, 165] width 85 height 25
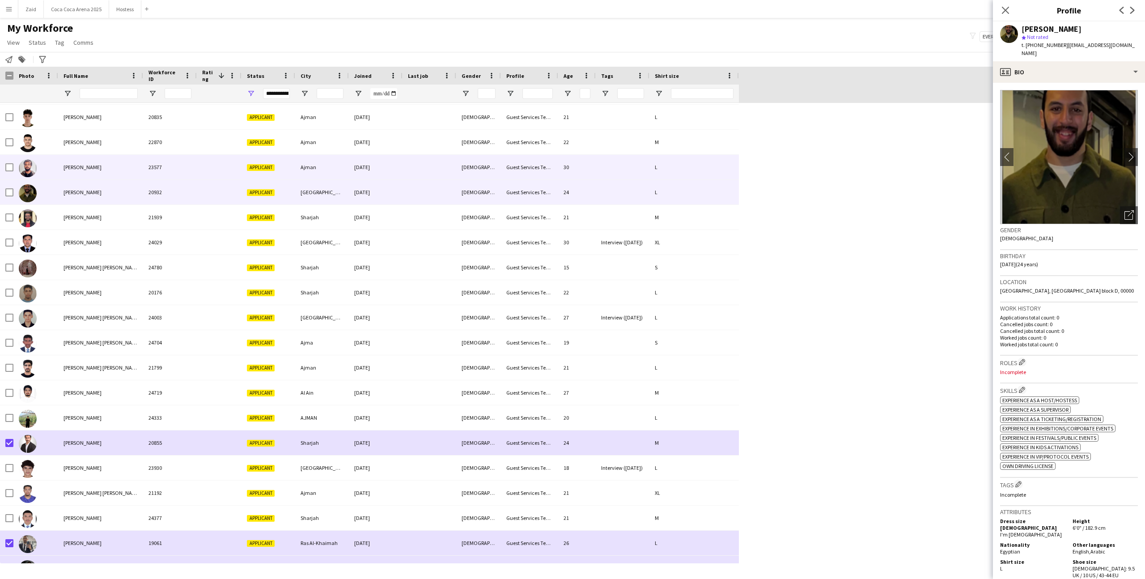
click at [80, 161] on div "[PERSON_NAME]" at bounding box center [100, 167] width 85 height 25
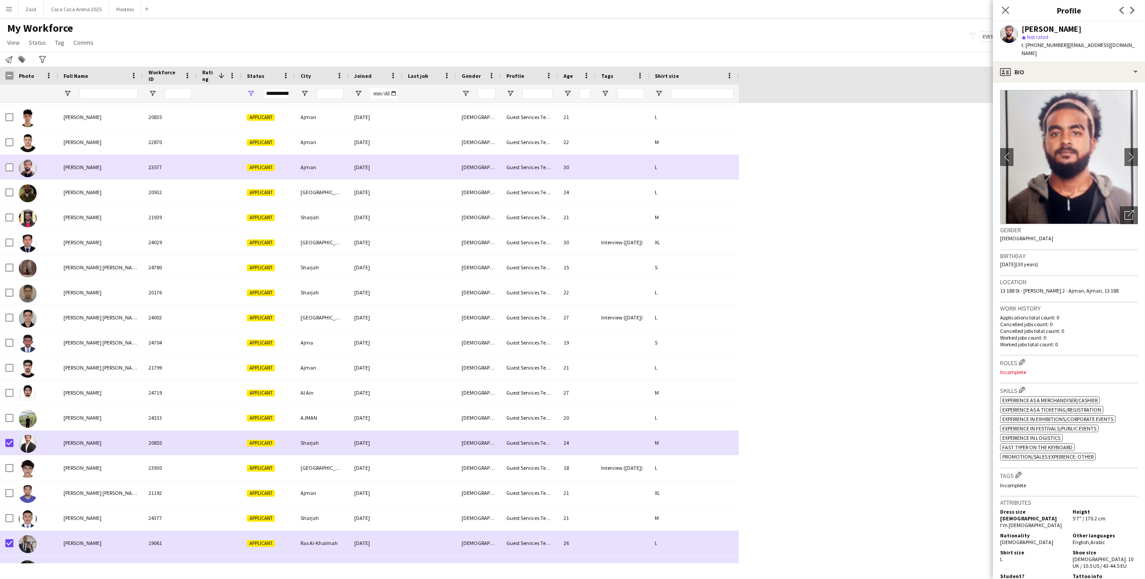
click at [84, 174] on div "[PERSON_NAME]" at bounding box center [100, 167] width 85 height 25
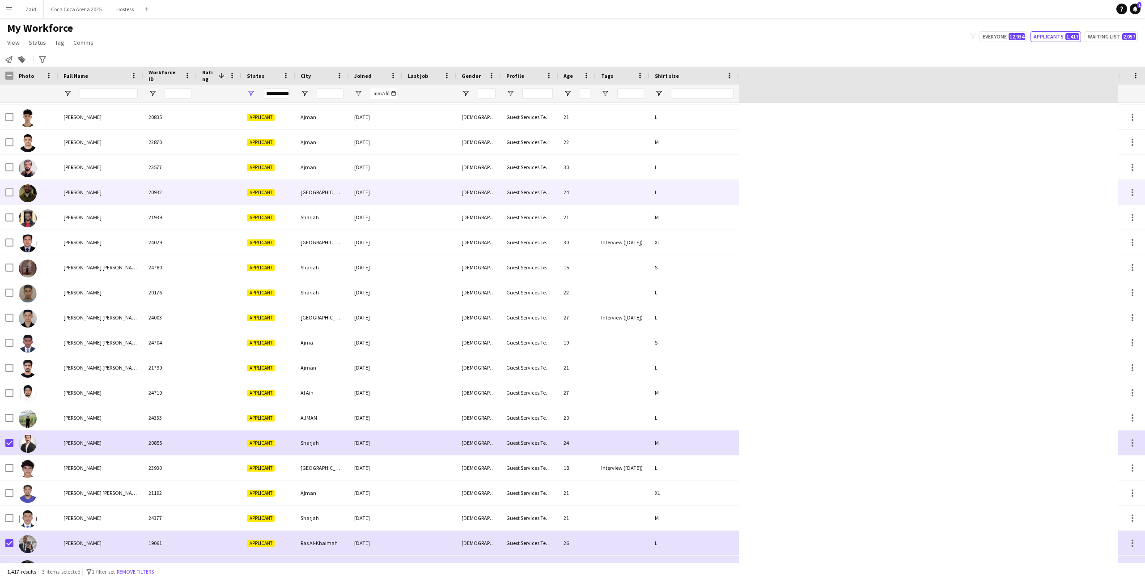
click at [89, 185] on div "[PERSON_NAME]" at bounding box center [100, 192] width 85 height 25
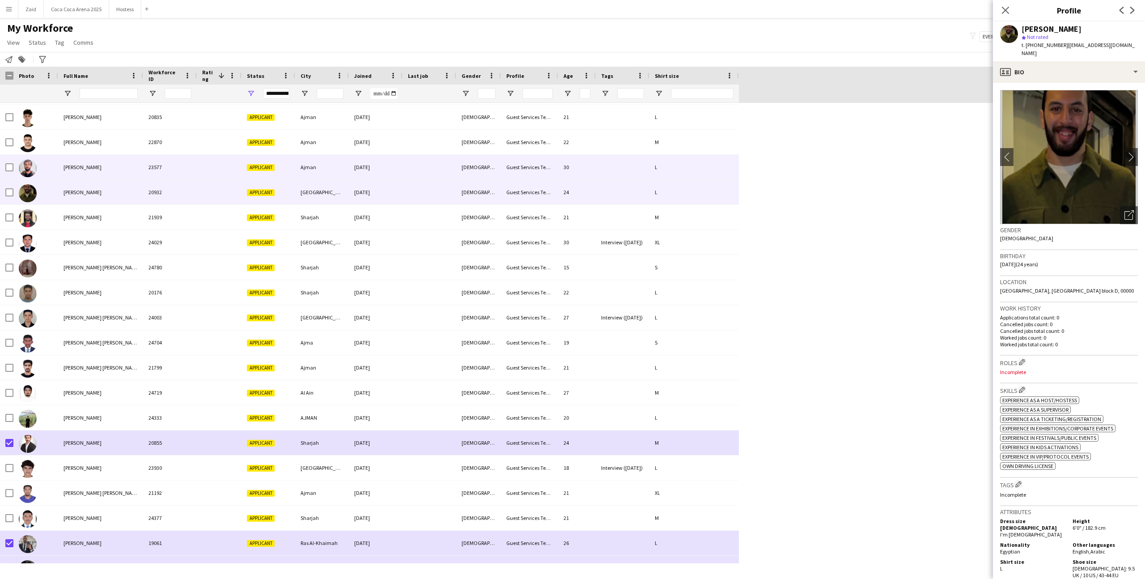
click at [87, 173] on div "[PERSON_NAME]" at bounding box center [100, 167] width 85 height 25
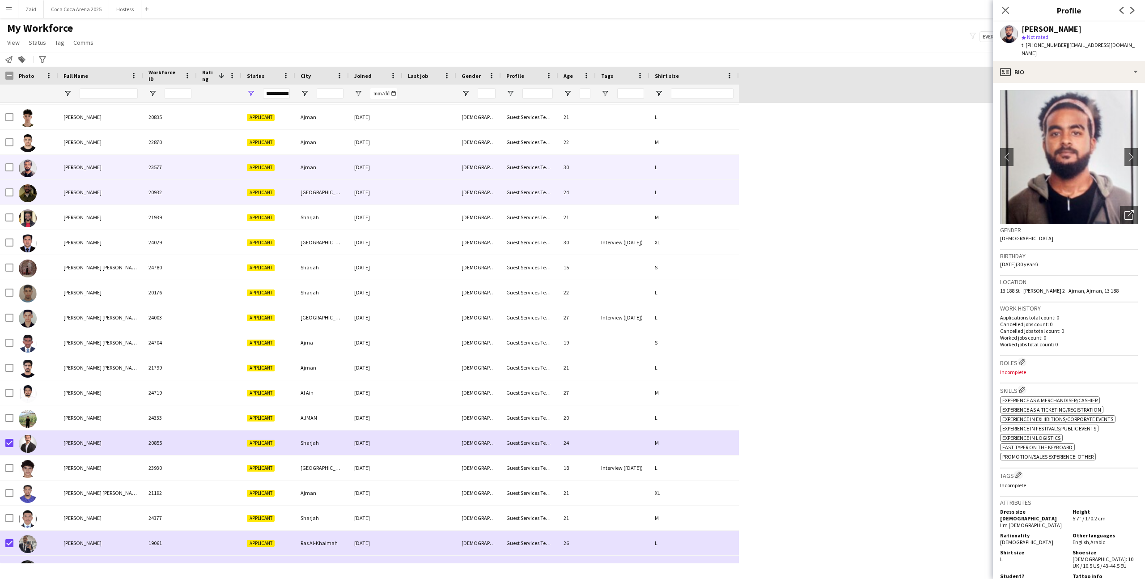
click at [97, 198] on div "[PERSON_NAME]" at bounding box center [100, 192] width 85 height 25
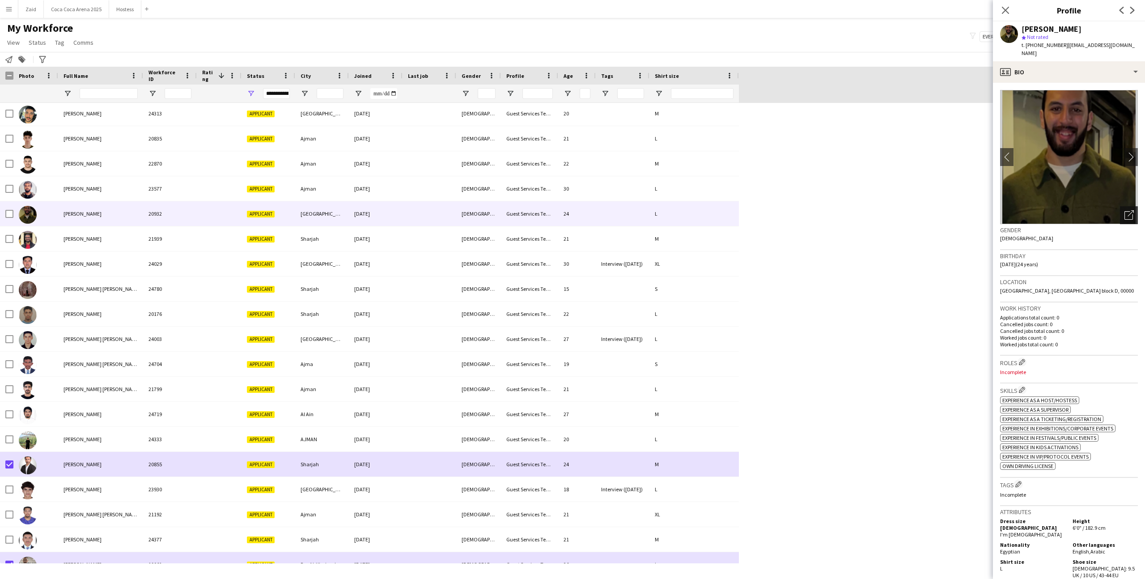
click at [1126, 206] on div "Open photos pop-in" at bounding box center [1129, 215] width 18 height 18
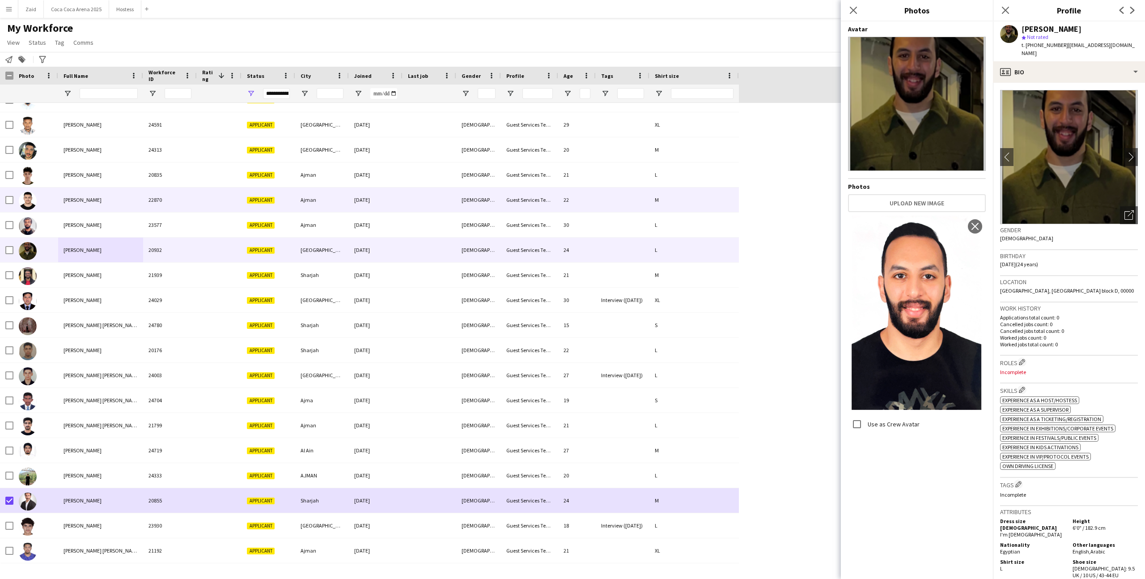
click at [422, 199] on div at bounding box center [429, 199] width 54 height 25
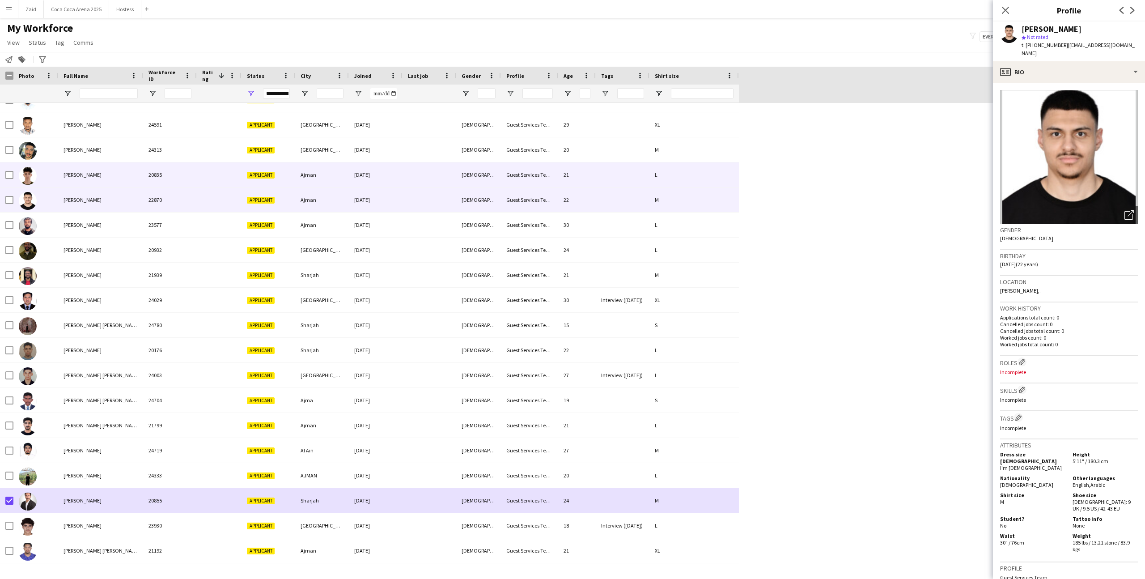
click at [394, 174] on div "[DATE]" at bounding box center [376, 174] width 54 height 25
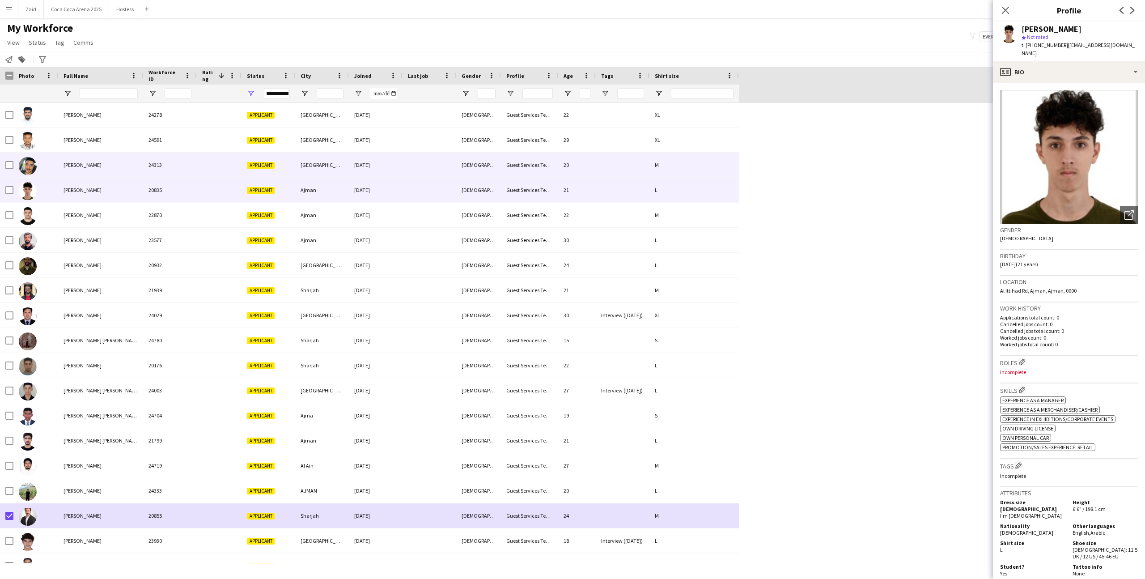
click at [394, 174] on div "[DATE]" at bounding box center [376, 164] width 54 height 25
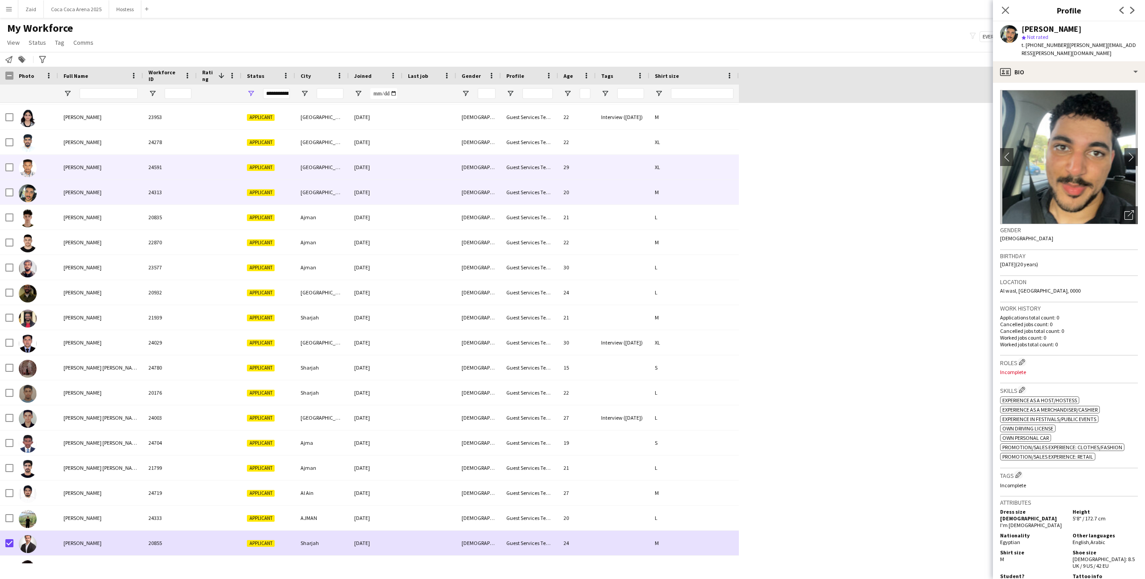
click at [394, 174] on div "[DATE]" at bounding box center [376, 167] width 54 height 25
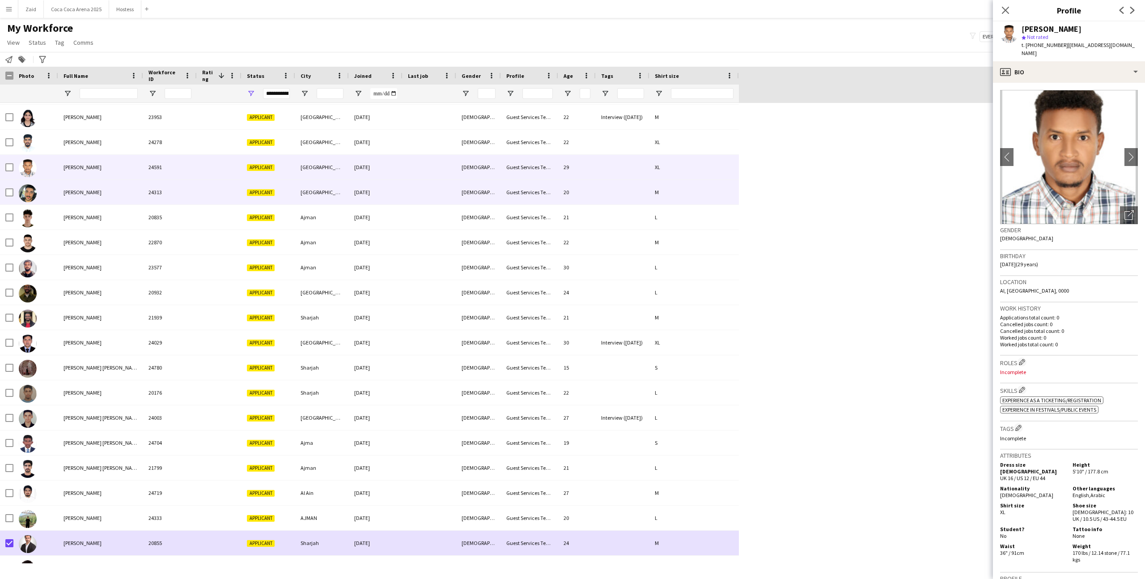
click at [398, 186] on div "[DATE]" at bounding box center [376, 192] width 54 height 25
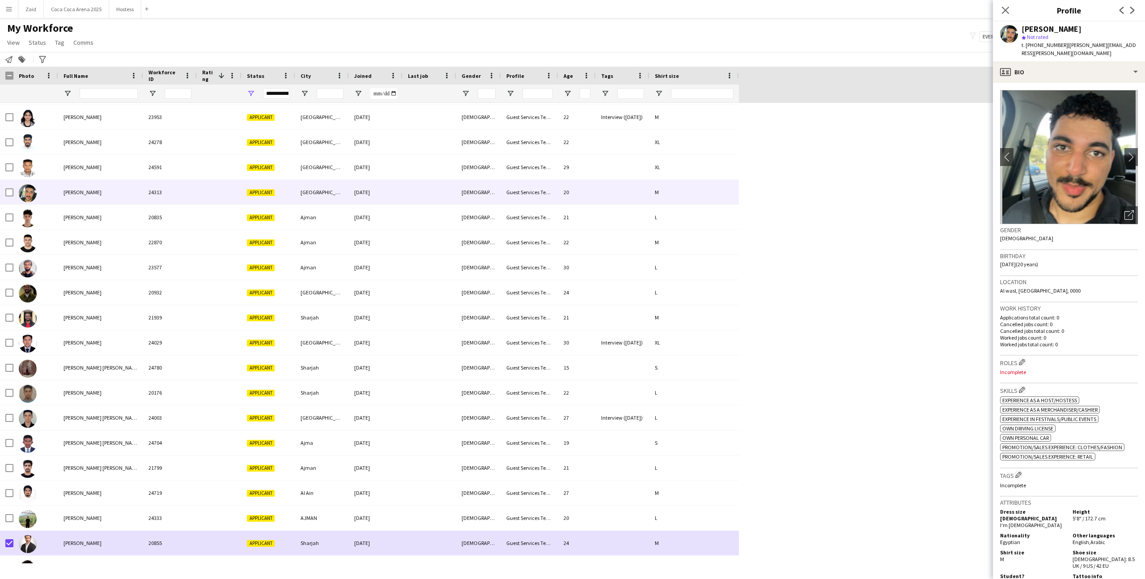
click at [1126, 224] on div "Gender [DEMOGRAPHIC_DATA]" at bounding box center [1069, 237] width 138 height 26
click at [1127, 210] on icon "Open photos pop-in" at bounding box center [1128, 214] width 9 height 9
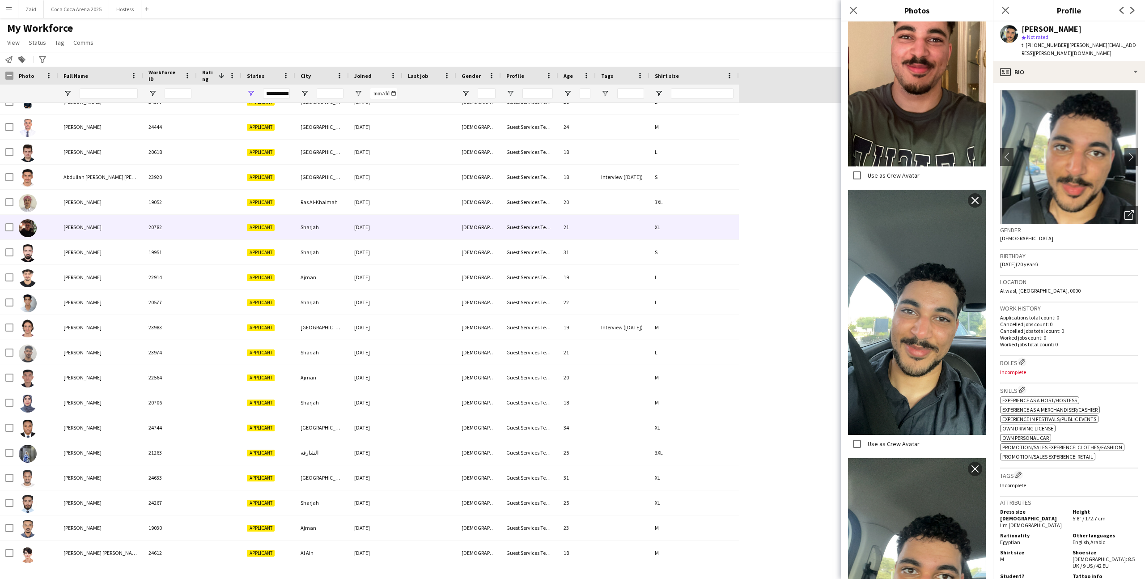
click at [180, 218] on div "20782" at bounding box center [170, 227] width 54 height 25
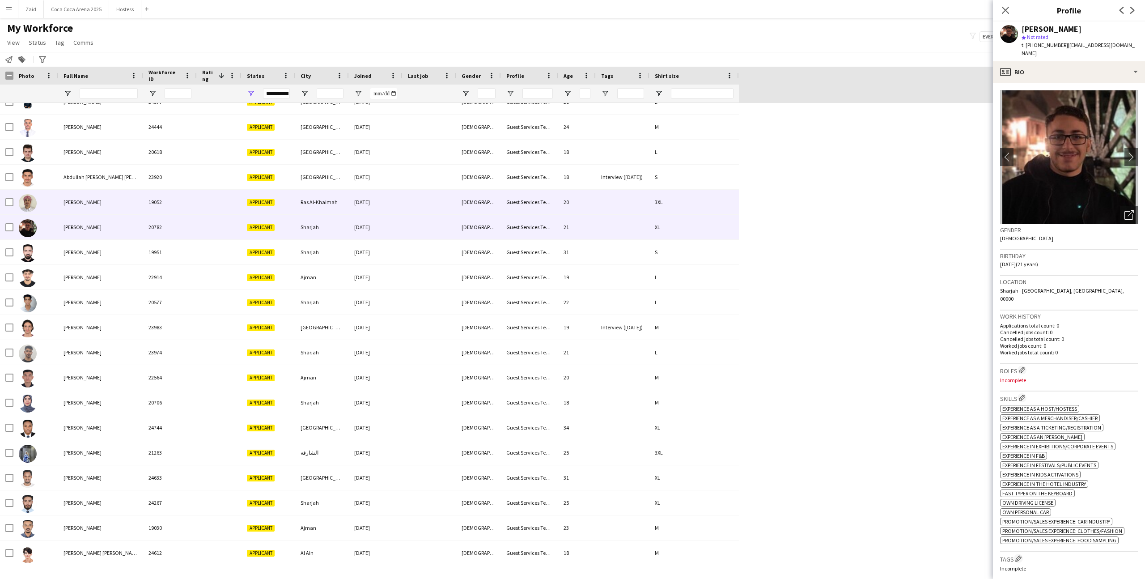
click at [170, 206] on div "19052" at bounding box center [170, 202] width 54 height 25
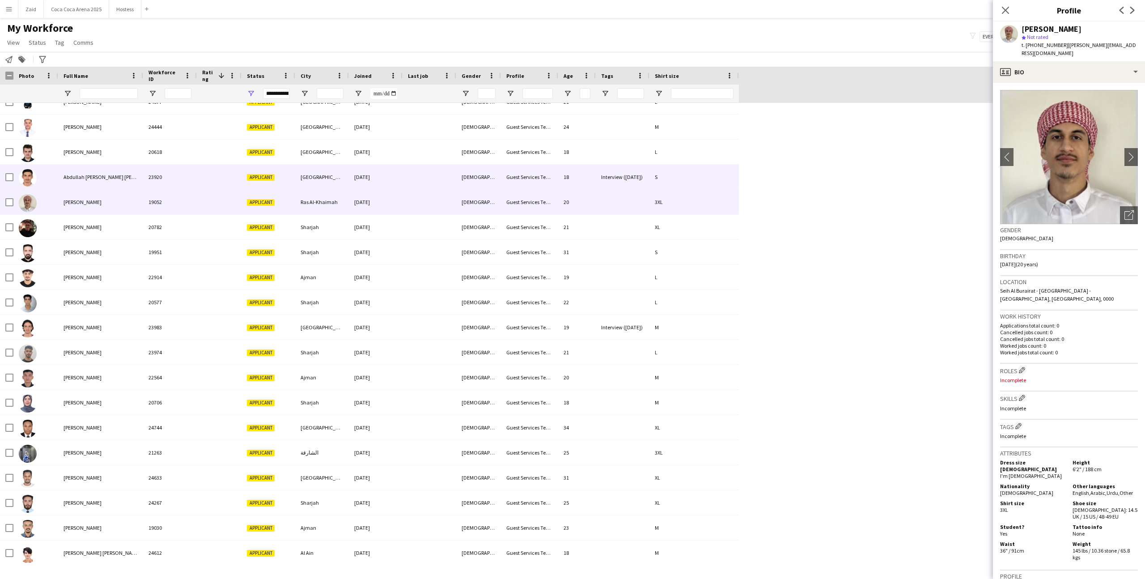
click at [171, 186] on div "23920" at bounding box center [170, 177] width 54 height 25
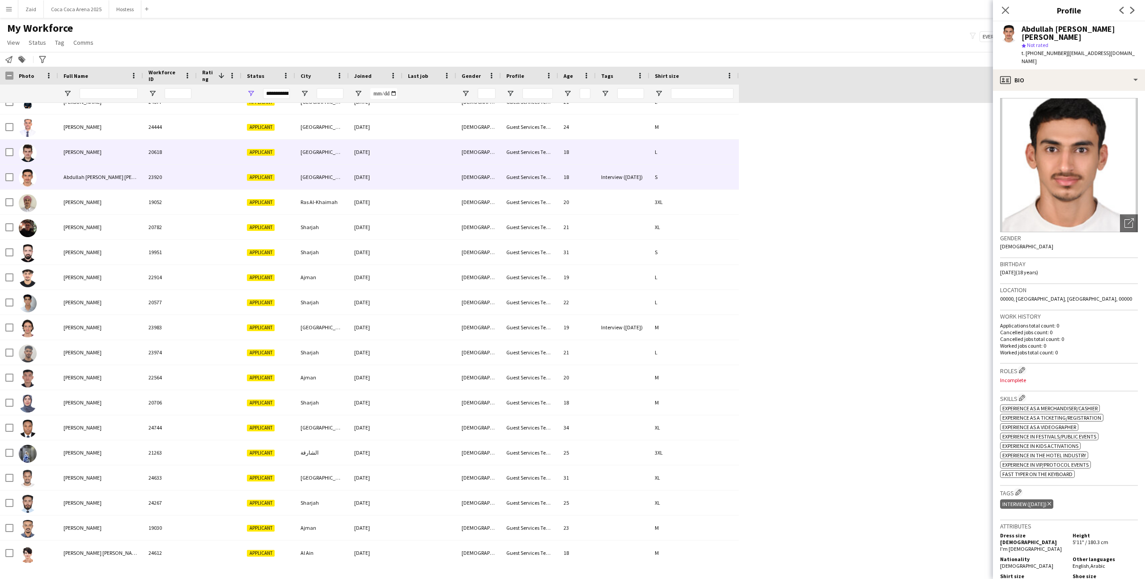
click at [161, 159] on div "20618" at bounding box center [170, 151] width 54 height 25
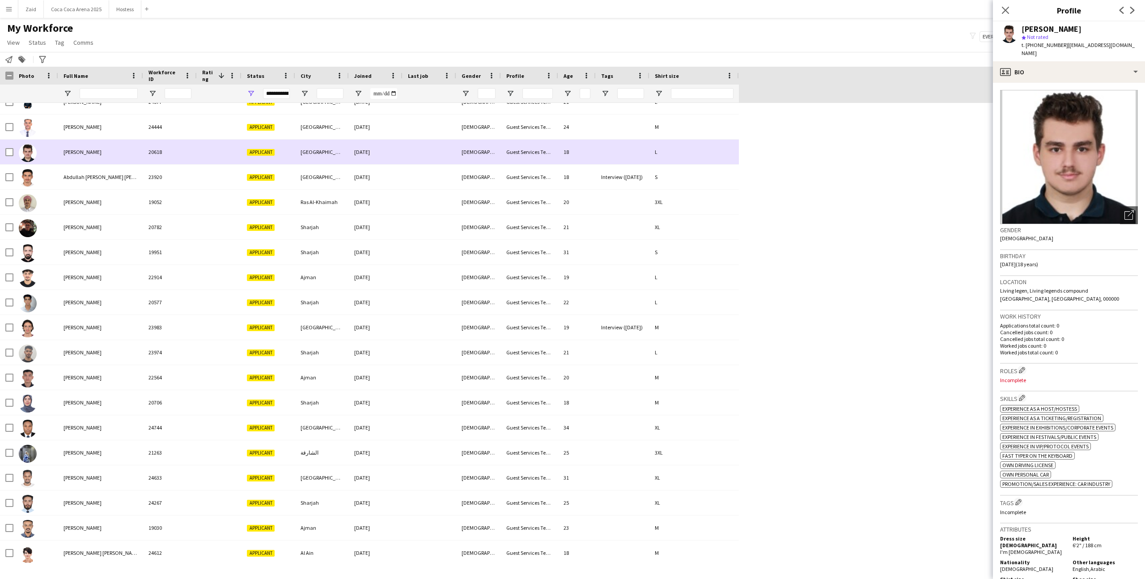
click at [155, 140] on div "20618" at bounding box center [170, 151] width 54 height 25
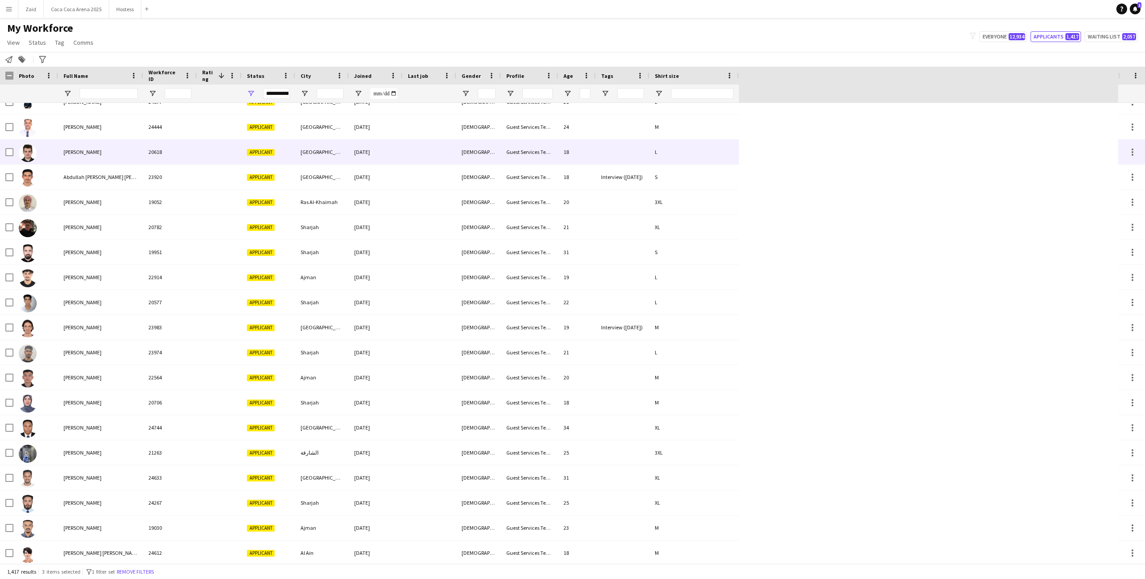
click at [162, 156] on div "20618" at bounding box center [170, 151] width 54 height 25
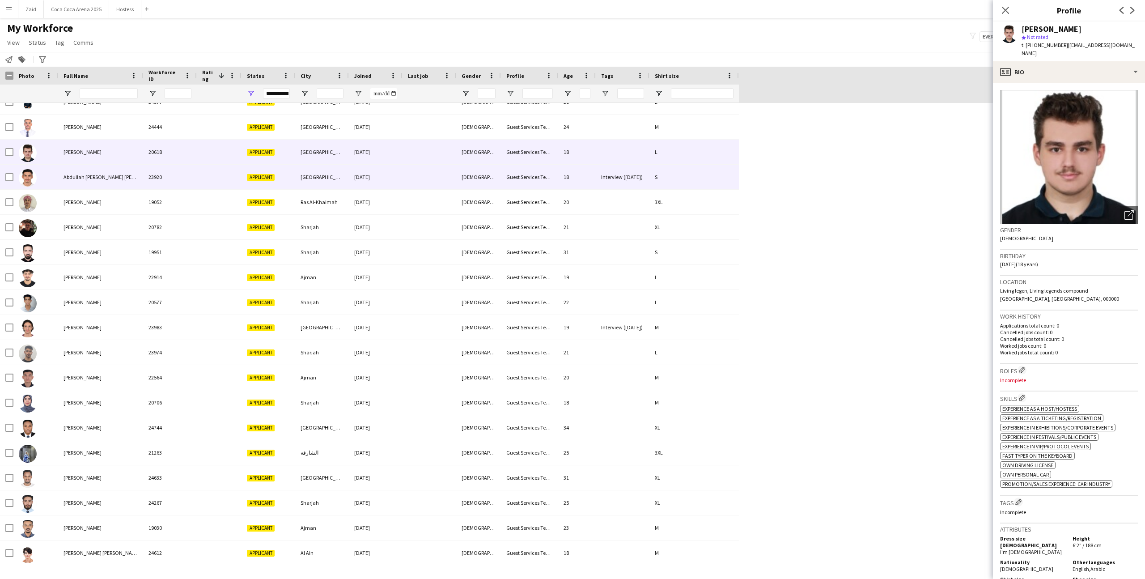
click at [169, 172] on div "23920" at bounding box center [170, 177] width 54 height 25
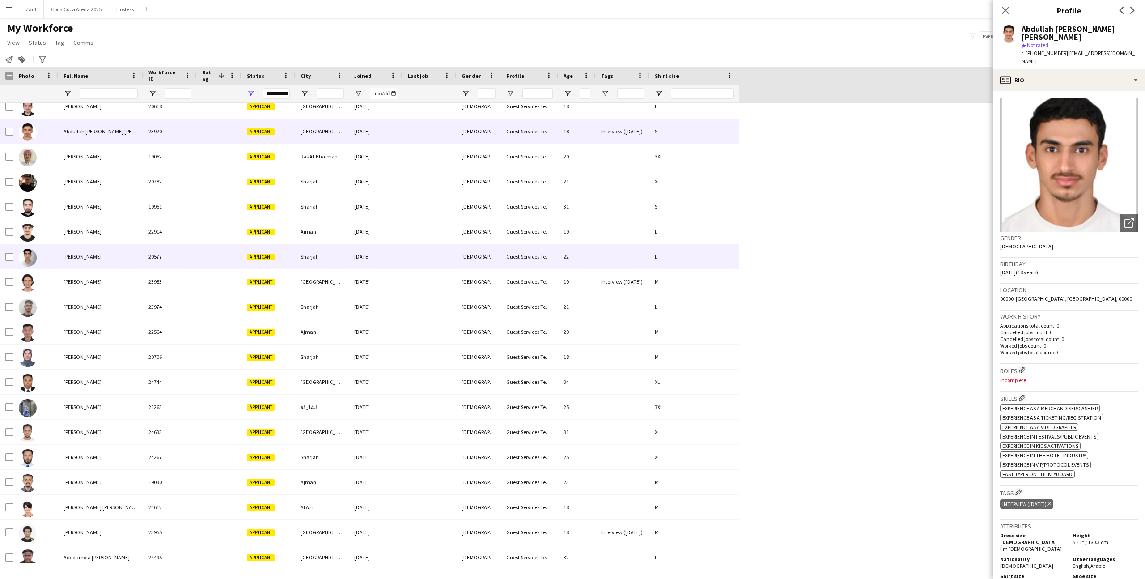
click at [164, 249] on div "20577" at bounding box center [170, 256] width 54 height 25
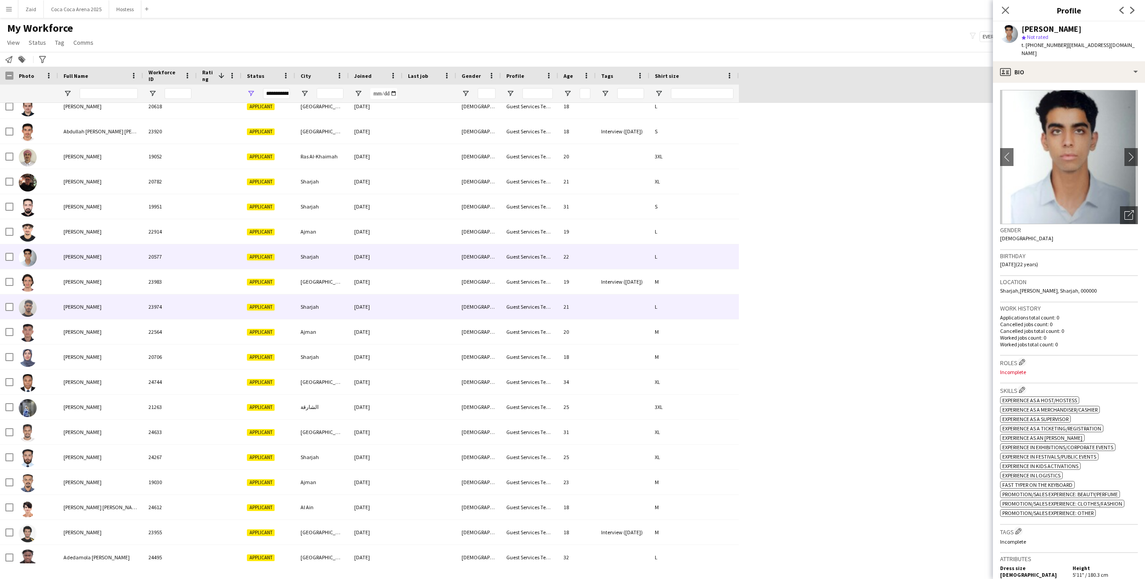
click at [171, 313] on div "23974" at bounding box center [170, 306] width 54 height 25
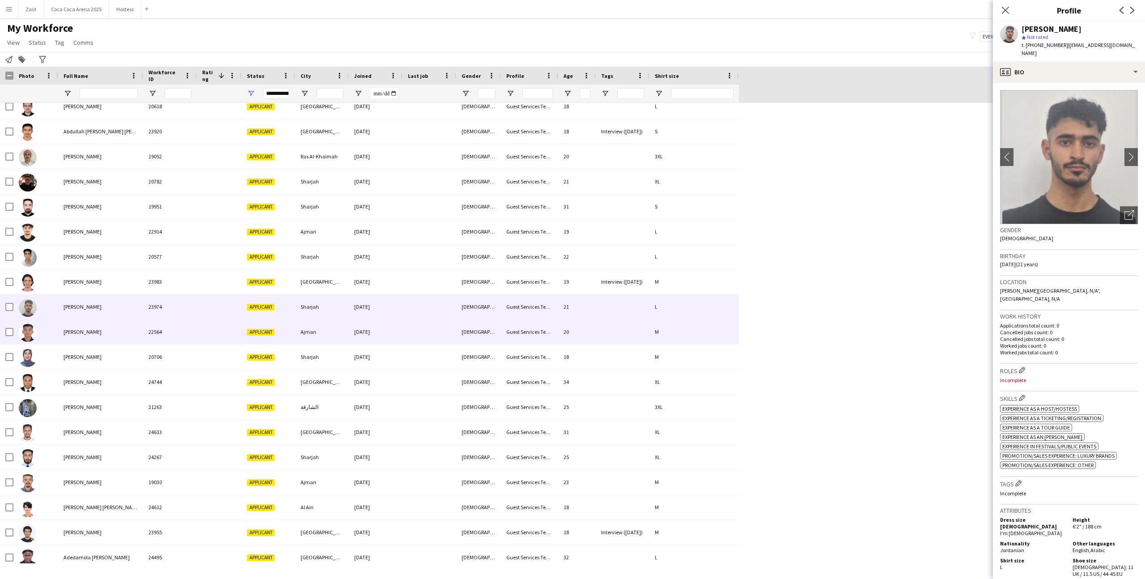
click at [178, 325] on div "22564" at bounding box center [170, 331] width 54 height 25
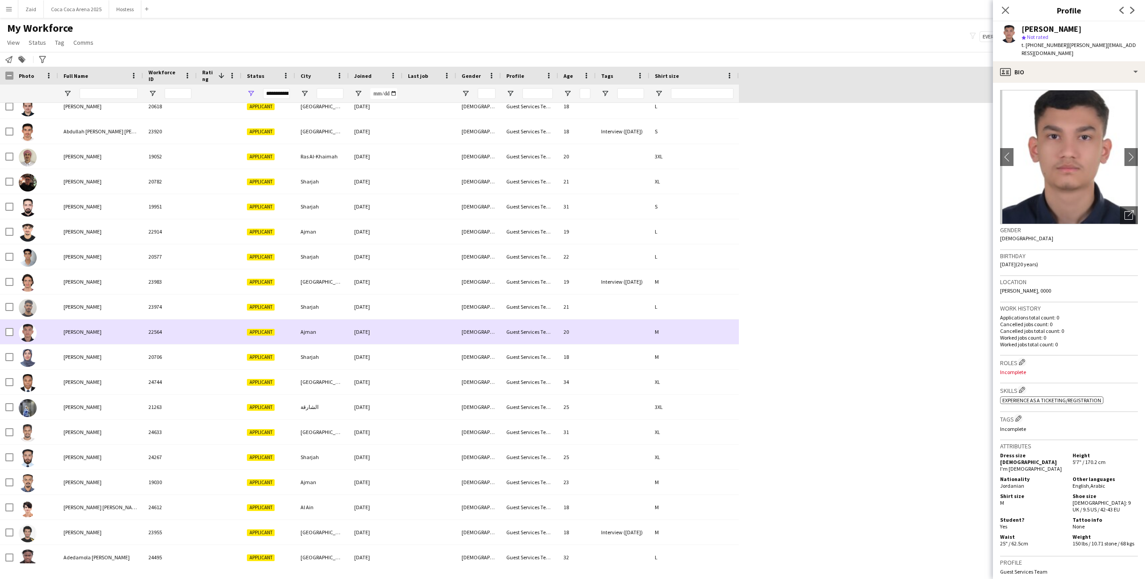
click at [179, 341] on div "22564" at bounding box center [170, 331] width 54 height 25
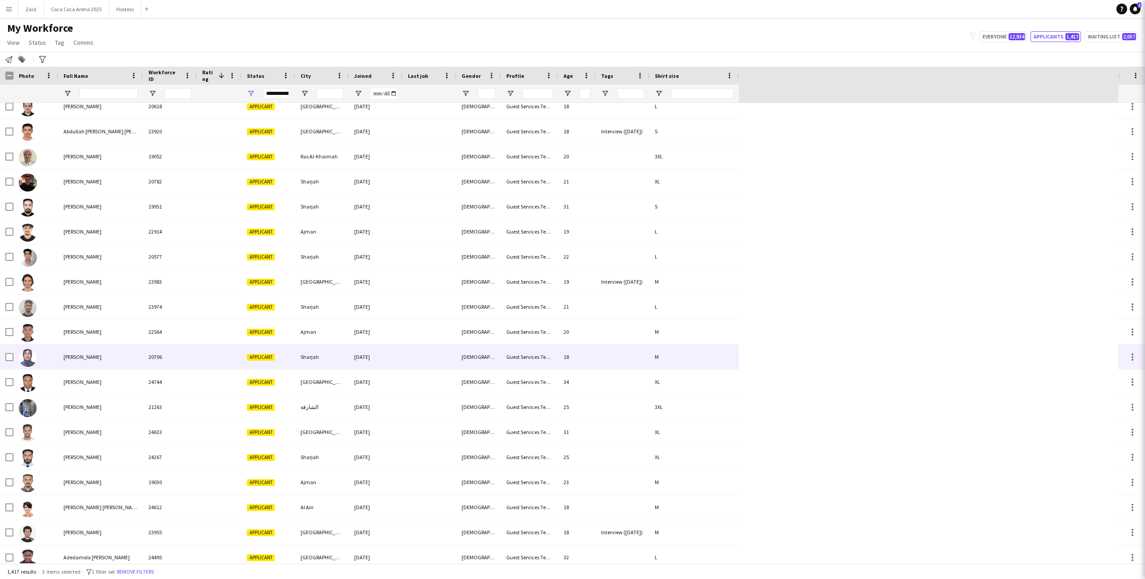
click at [184, 357] on div "20706" at bounding box center [170, 356] width 54 height 25
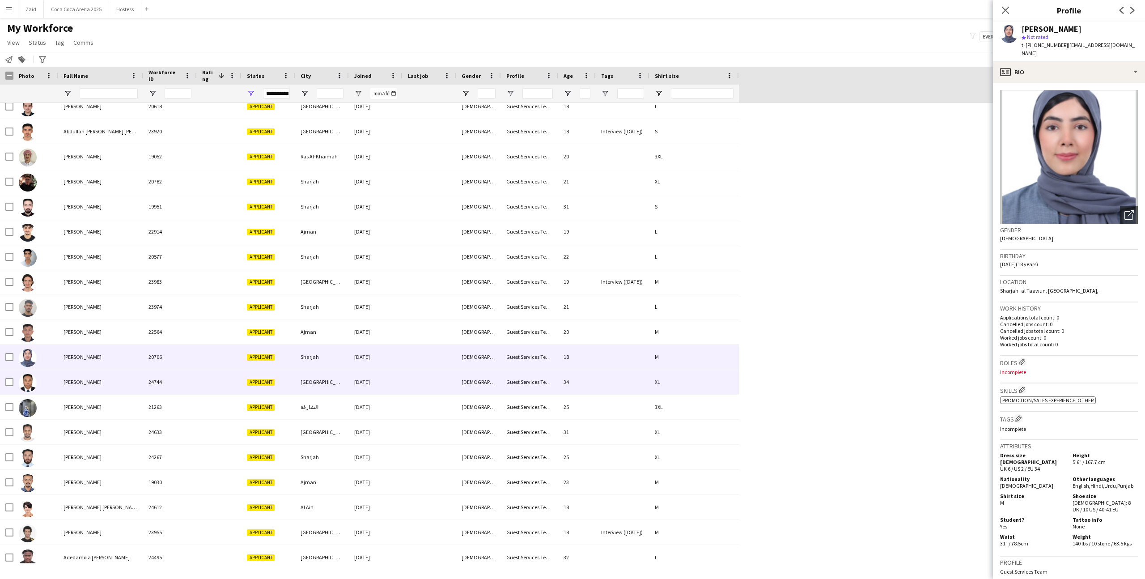
click at [134, 389] on div "[PERSON_NAME]" at bounding box center [100, 381] width 85 height 25
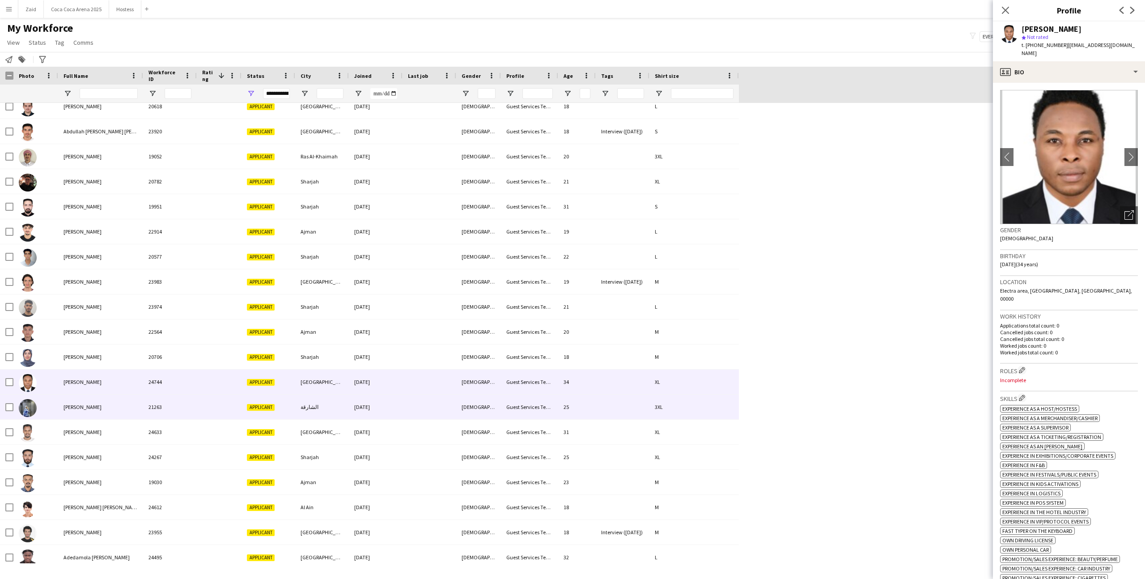
click at [136, 406] on div "[PERSON_NAME]" at bounding box center [100, 406] width 85 height 25
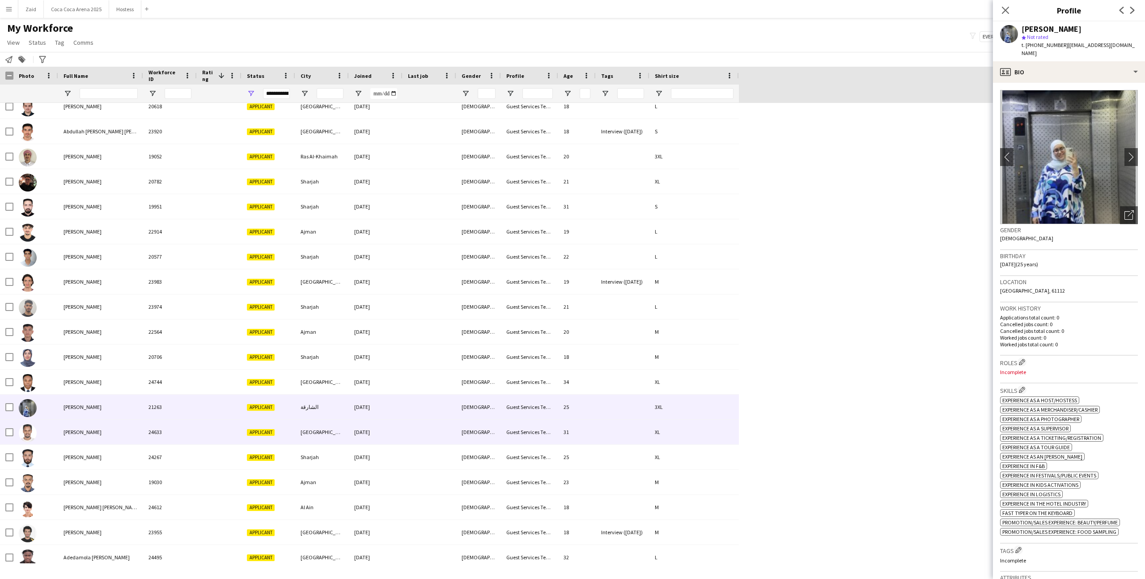
click at [139, 420] on div "[PERSON_NAME]" at bounding box center [100, 431] width 85 height 25
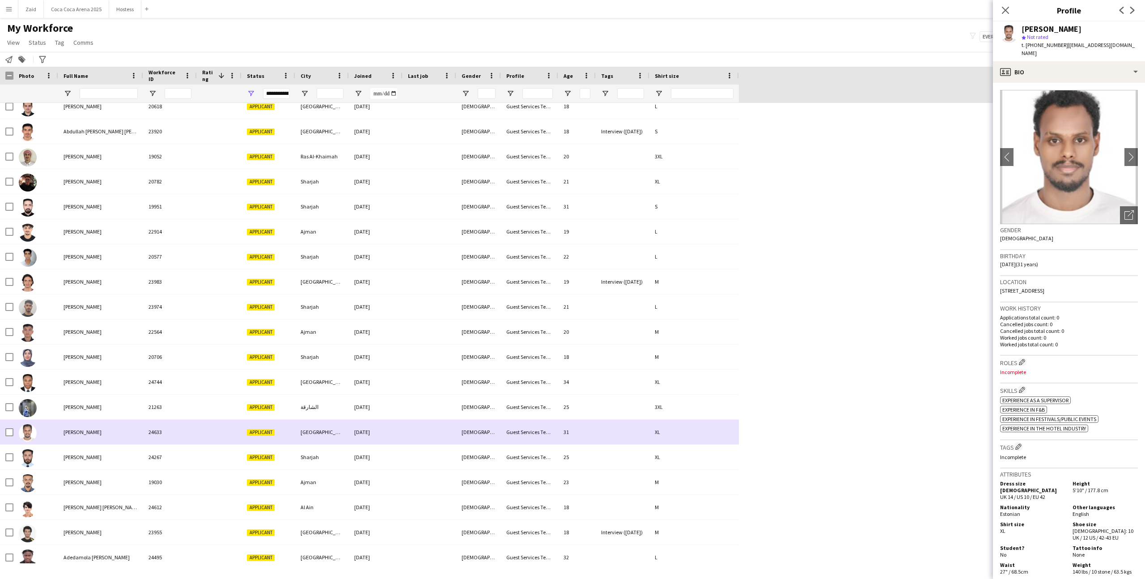
click at [141, 442] on div "[PERSON_NAME]" at bounding box center [100, 431] width 85 height 25
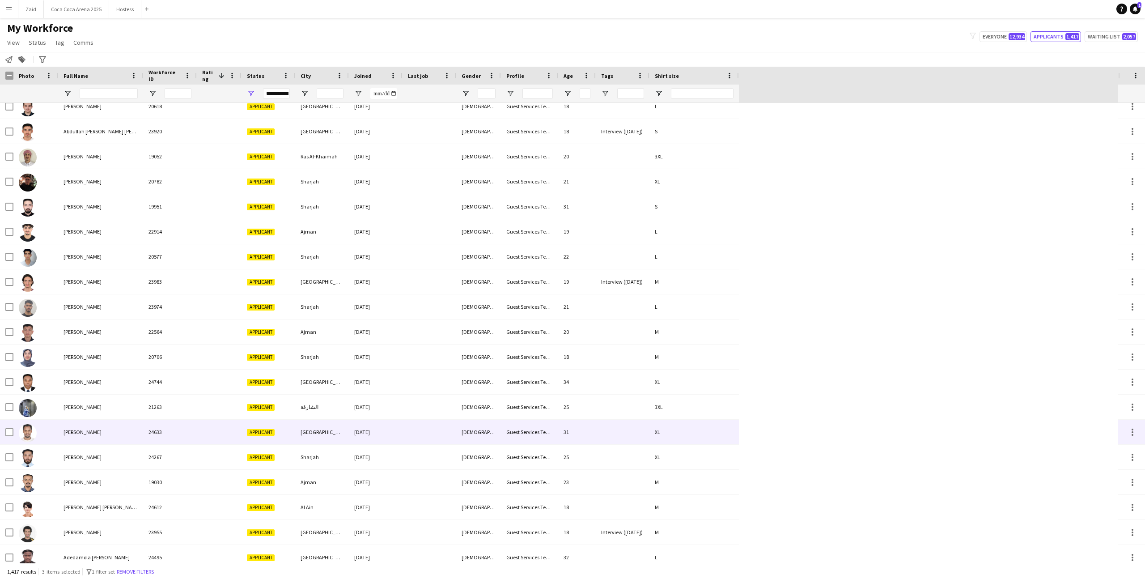
click at [144, 450] on div "24267" at bounding box center [170, 456] width 54 height 25
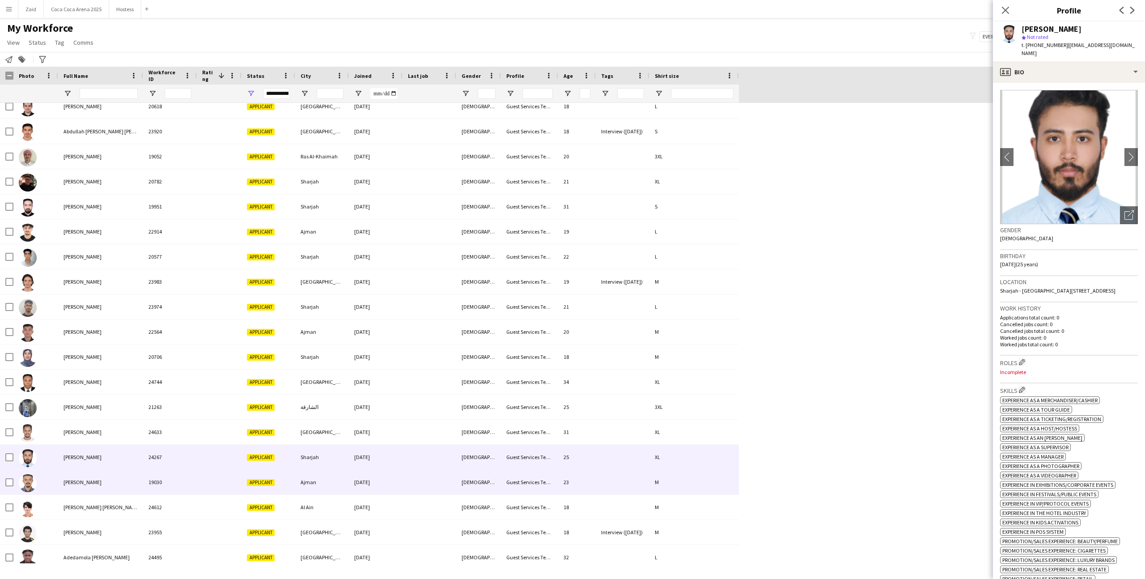
click at [163, 486] on div "19030" at bounding box center [170, 481] width 54 height 25
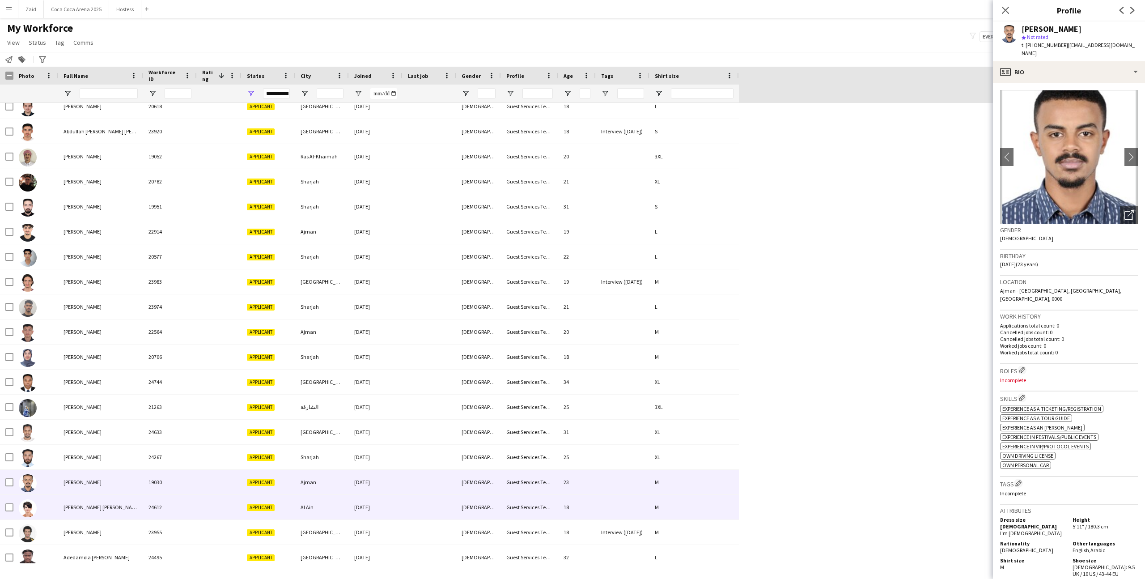
click at [173, 502] on div "24612" at bounding box center [170, 507] width 54 height 25
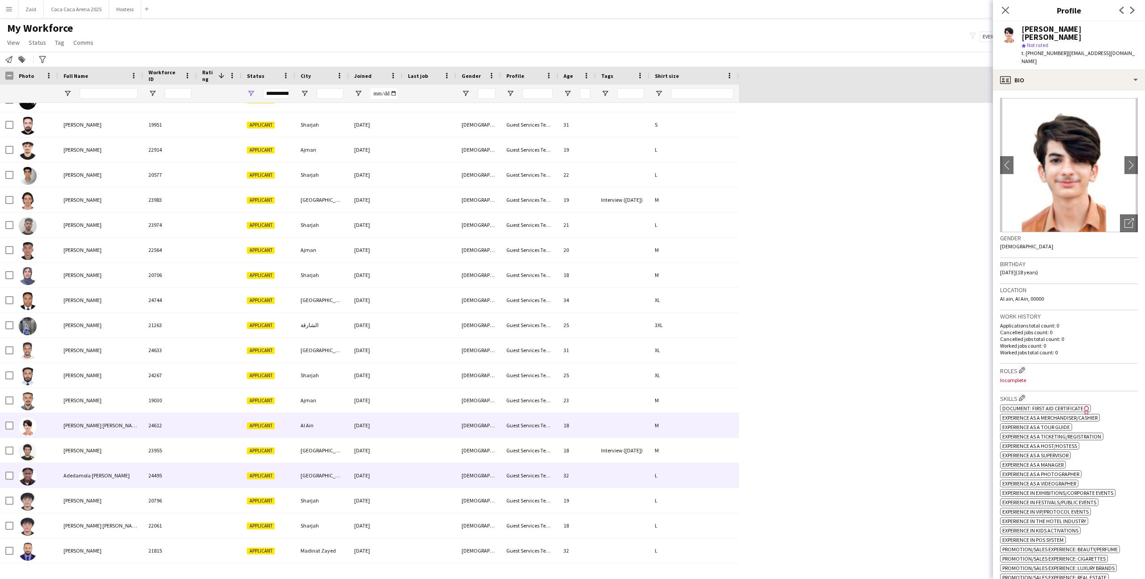
click at [171, 457] on div "23955" at bounding box center [170, 450] width 54 height 25
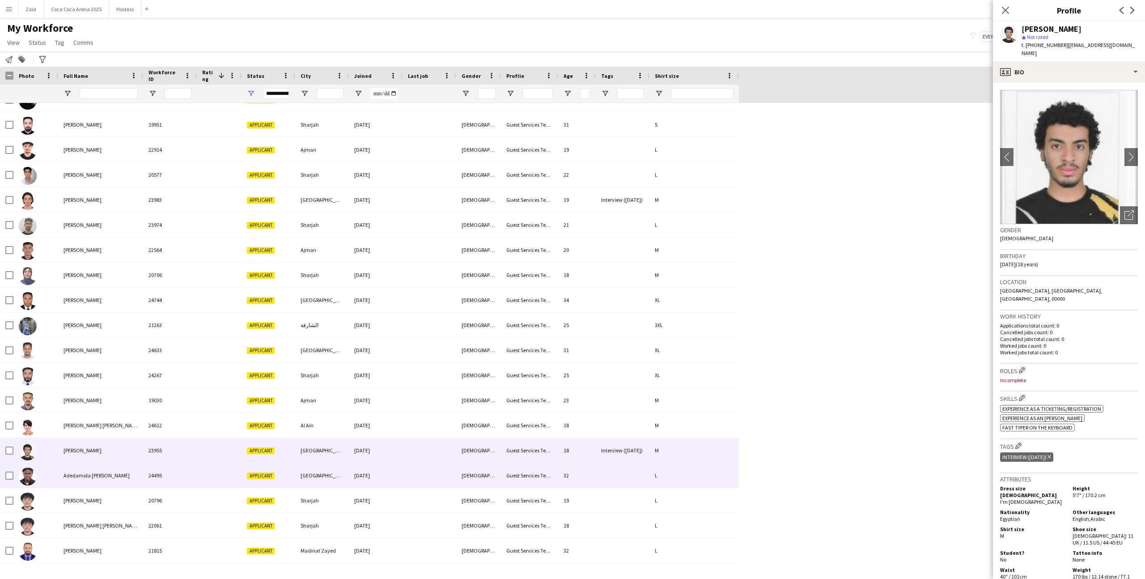
click at [187, 482] on div "24495" at bounding box center [170, 475] width 54 height 25
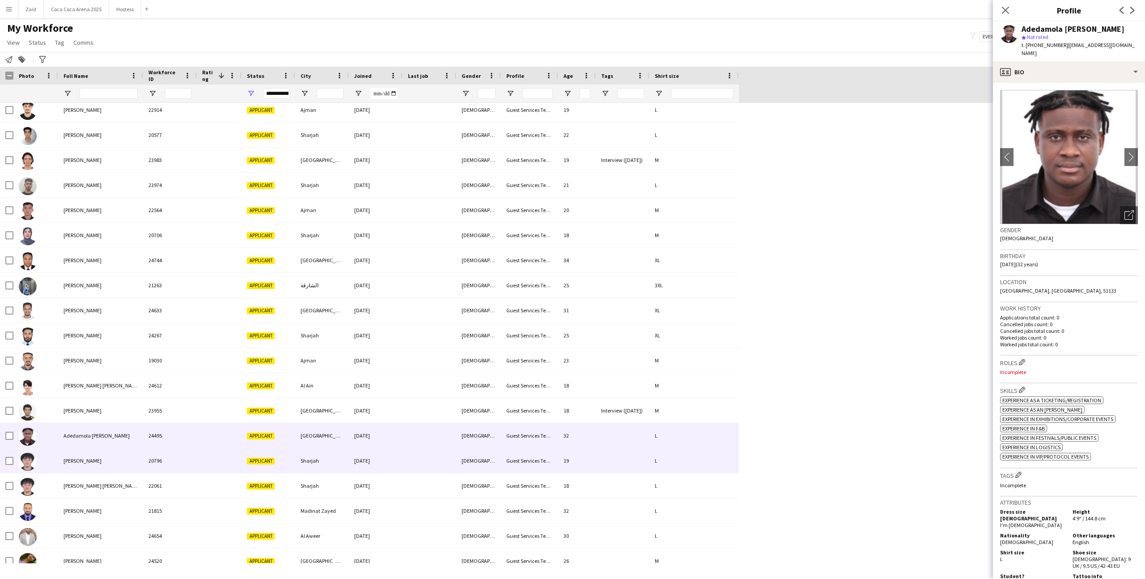
click at [178, 471] on div "20796" at bounding box center [170, 460] width 54 height 25
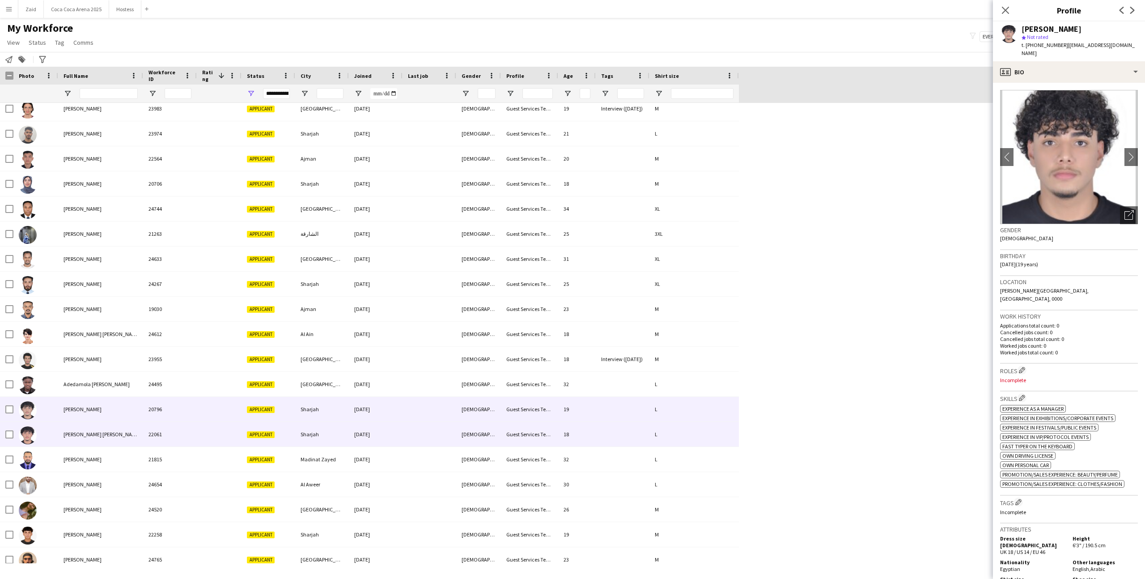
click at [165, 440] on div "22061" at bounding box center [170, 434] width 54 height 25
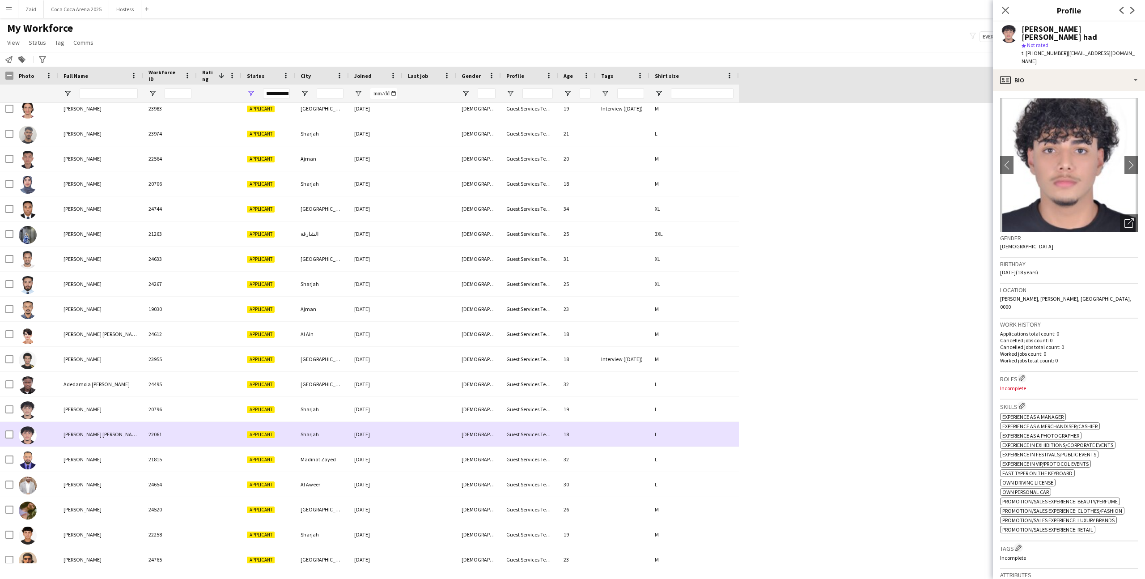
click at [161, 424] on div "22061" at bounding box center [170, 434] width 54 height 25
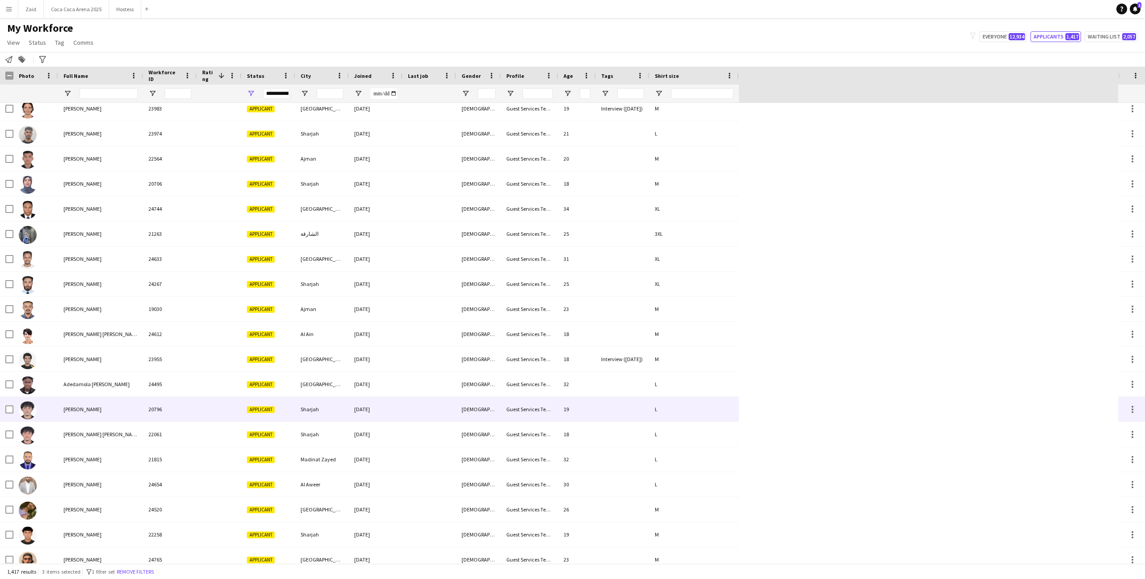
click at [160, 420] on div "20796" at bounding box center [170, 409] width 54 height 25
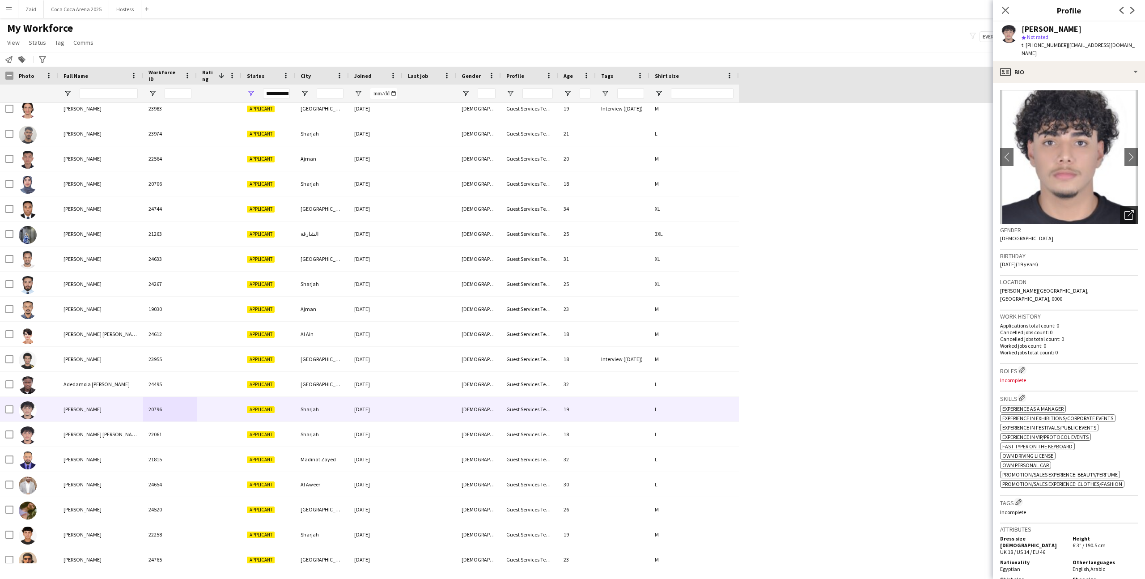
click at [1132, 211] on icon at bounding box center [1128, 215] width 8 height 8
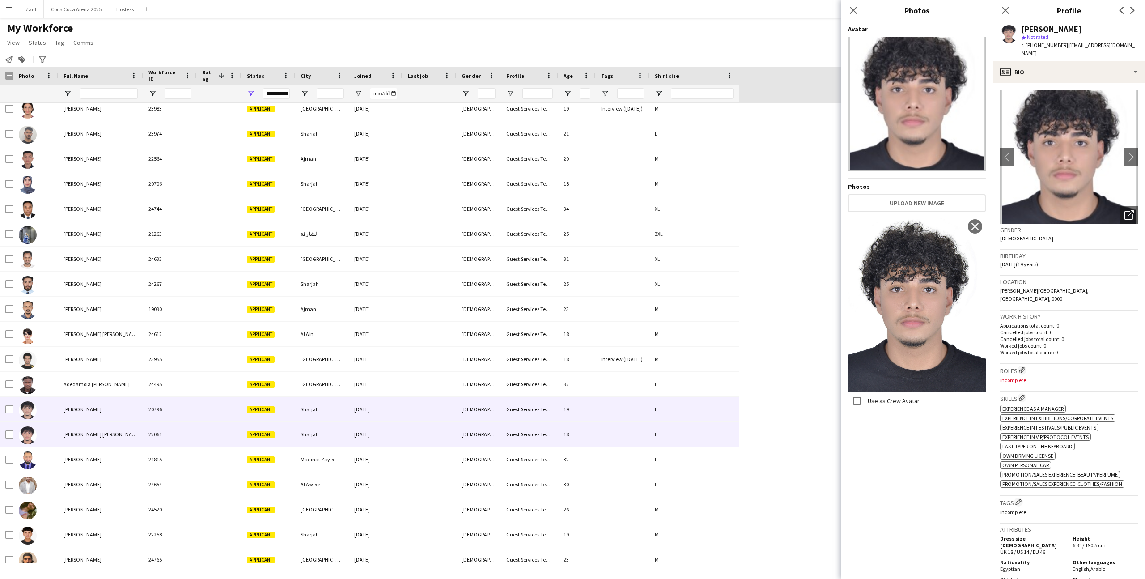
click at [613, 428] on div at bounding box center [623, 434] width 54 height 25
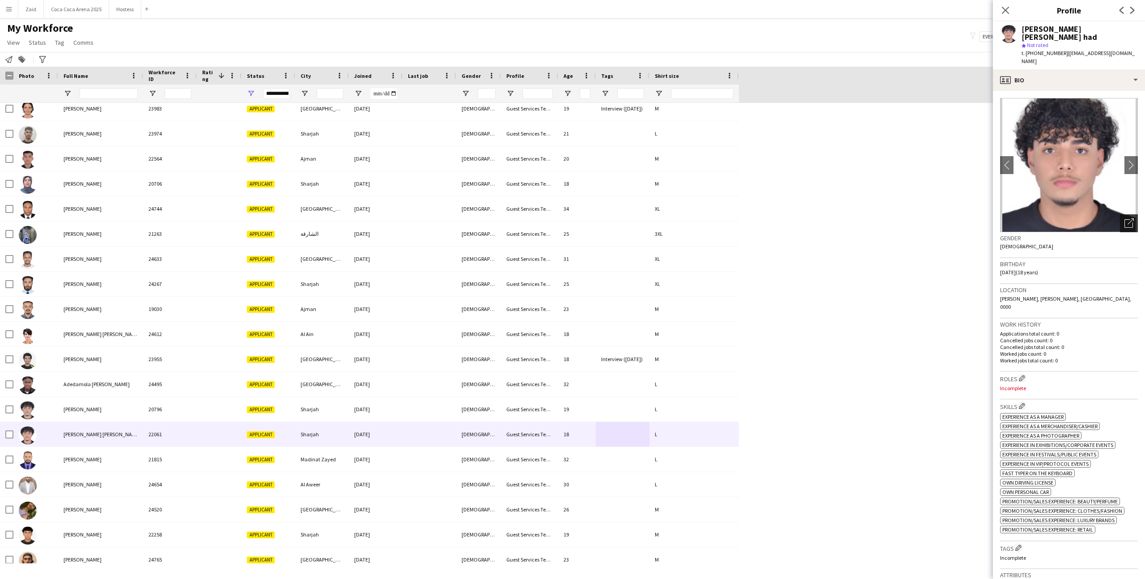
click at [1129, 214] on div "Open photos pop-in" at bounding box center [1129, 223] width 18 height 18
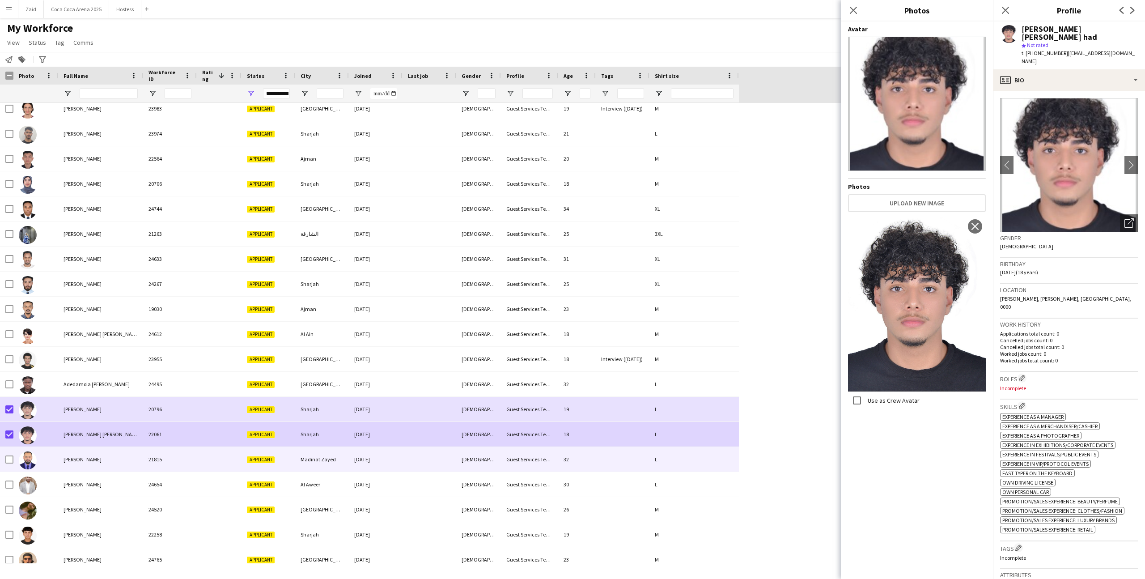
click at [69, 458] on span "[PERSON_NAME]" at bounding box center [82, 459] width 38 height 7
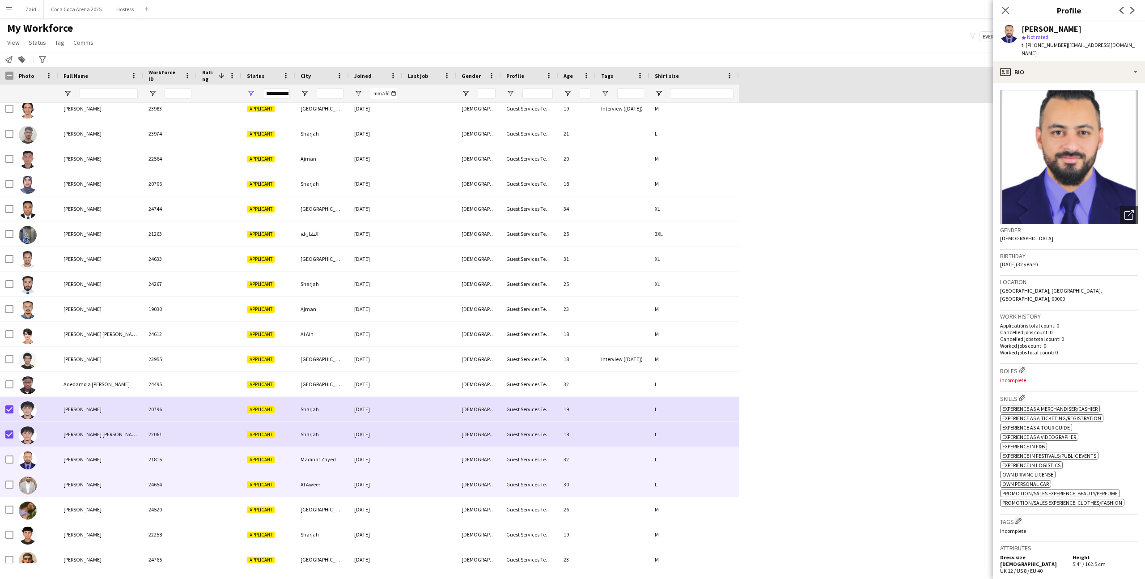
click at [85, 481] on div "[PERSON_NAME]" at bounding box center [100, 484] width 85 height 25
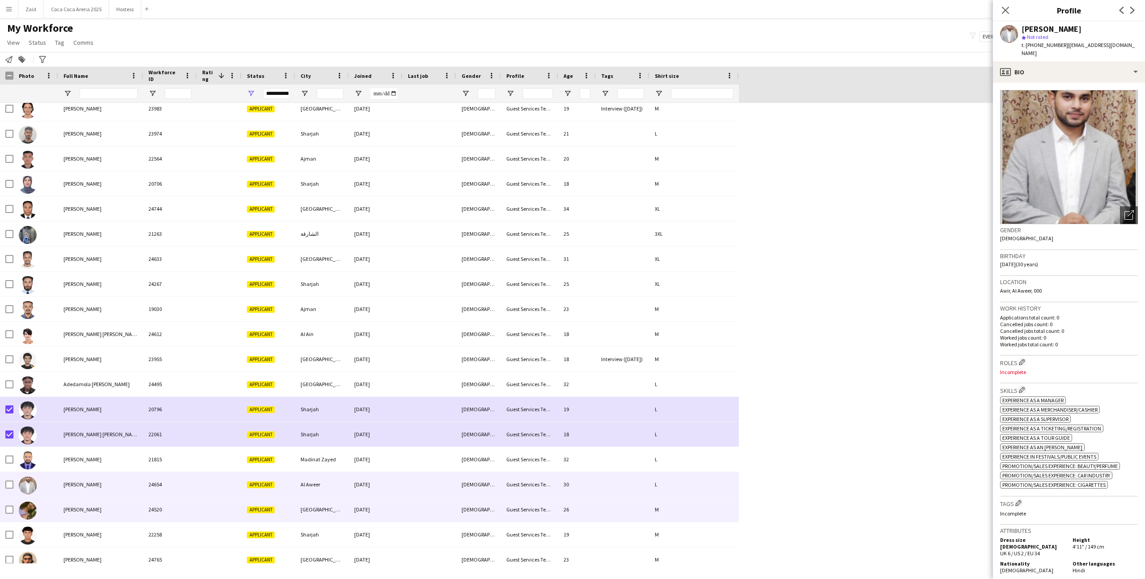
click at [107, 512] on div "[PERSON_NAME]" at bounding box center [100, 509] width 85 height 25
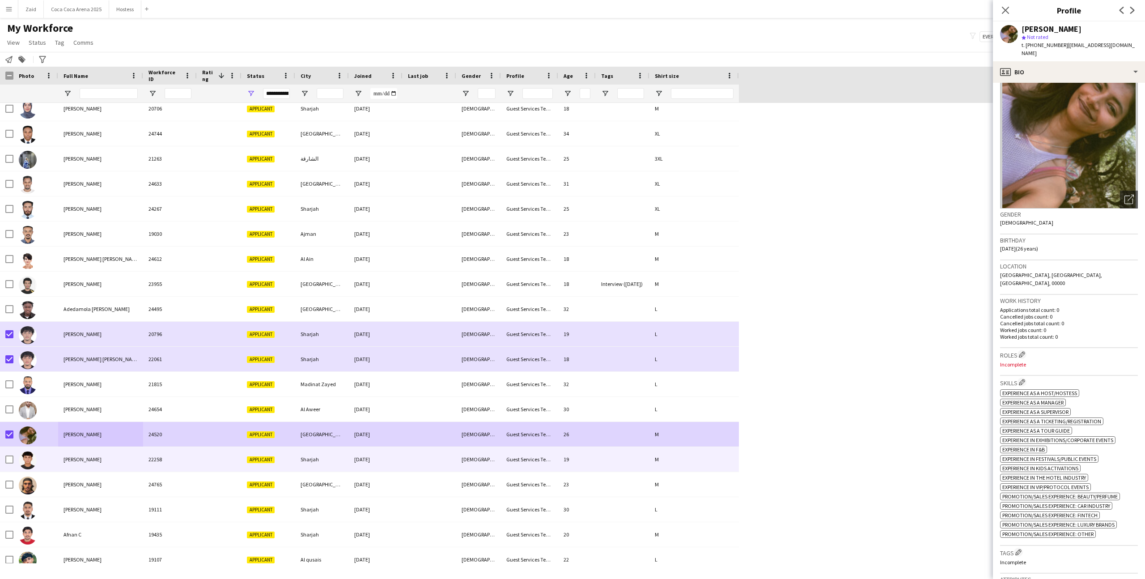
click at [47, 467] on div at bounding box center [35, 459] width 45 height 25
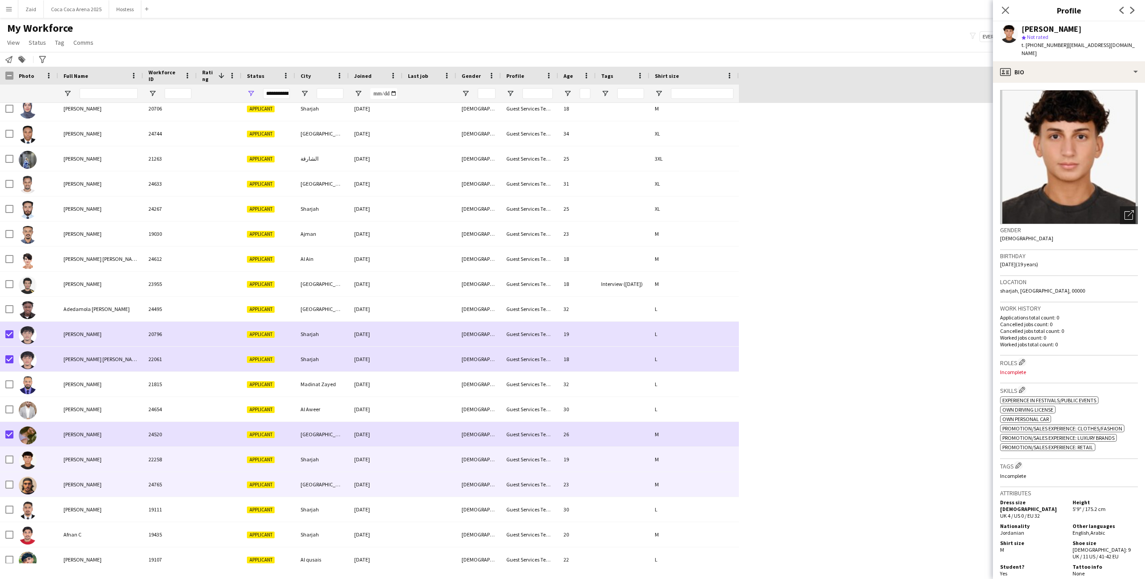
click at [55, 483] on div at bounding box center [35, 484] width 45 height 25
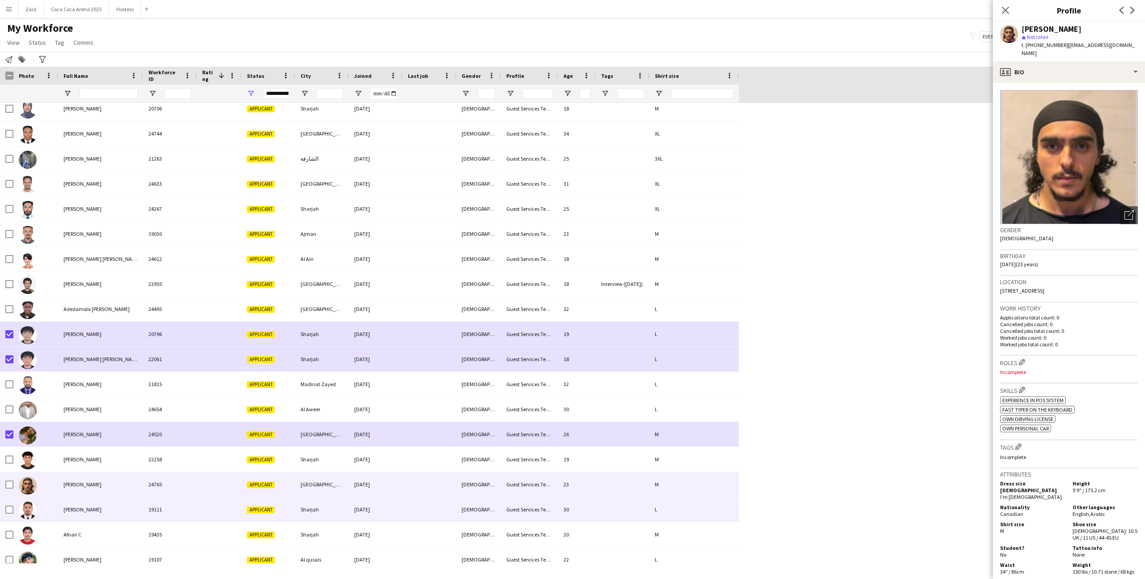
click at [60, 506] on div "[PERSON_NAME]" at bounding box center [100, 509] width 85 height 25
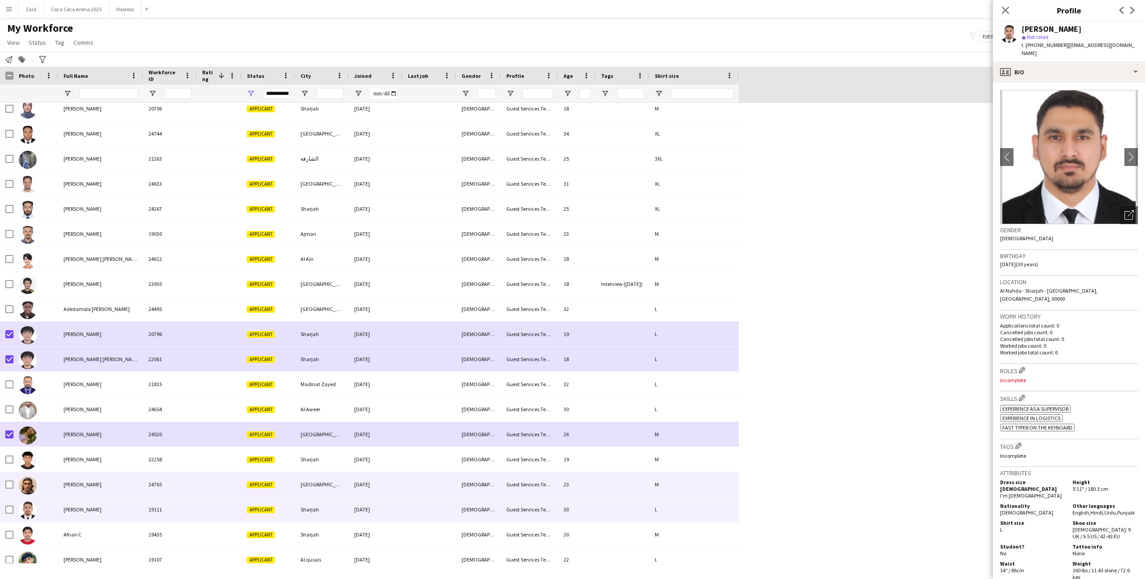
click at [51, 484] on div at bounding box center [35, 484] width 45 height 25
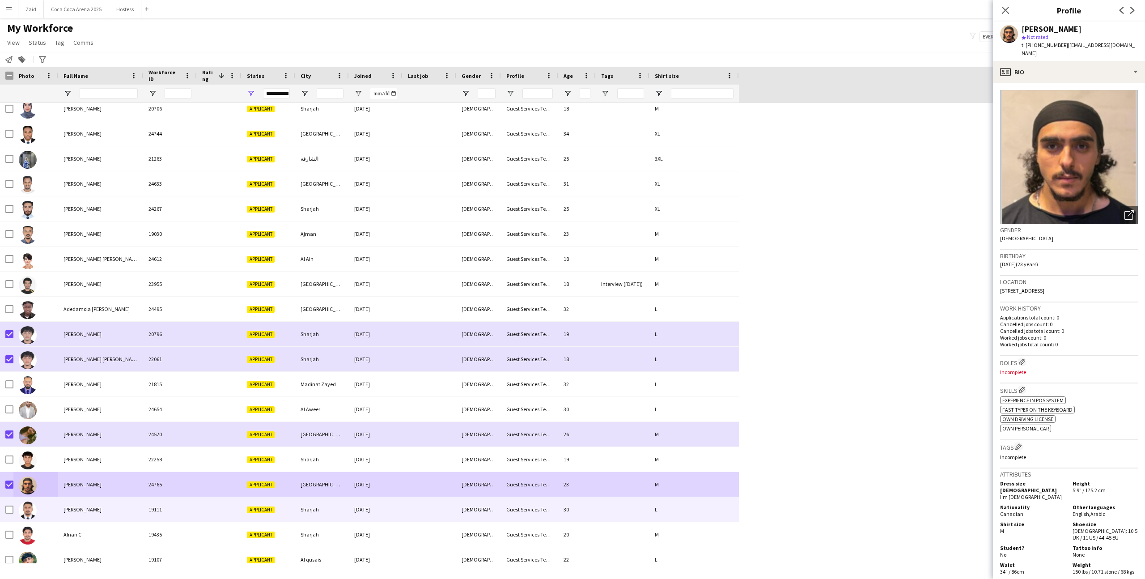
click at [57, 512] on div at bounding box center [35, 509] width 45 height 25
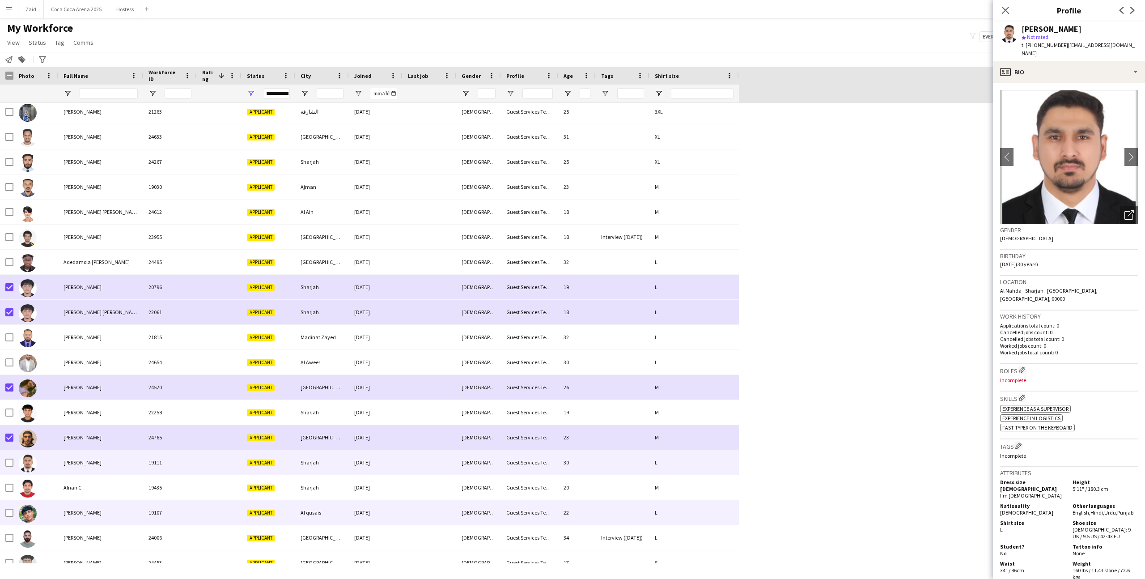
scroll to position [985, 0]
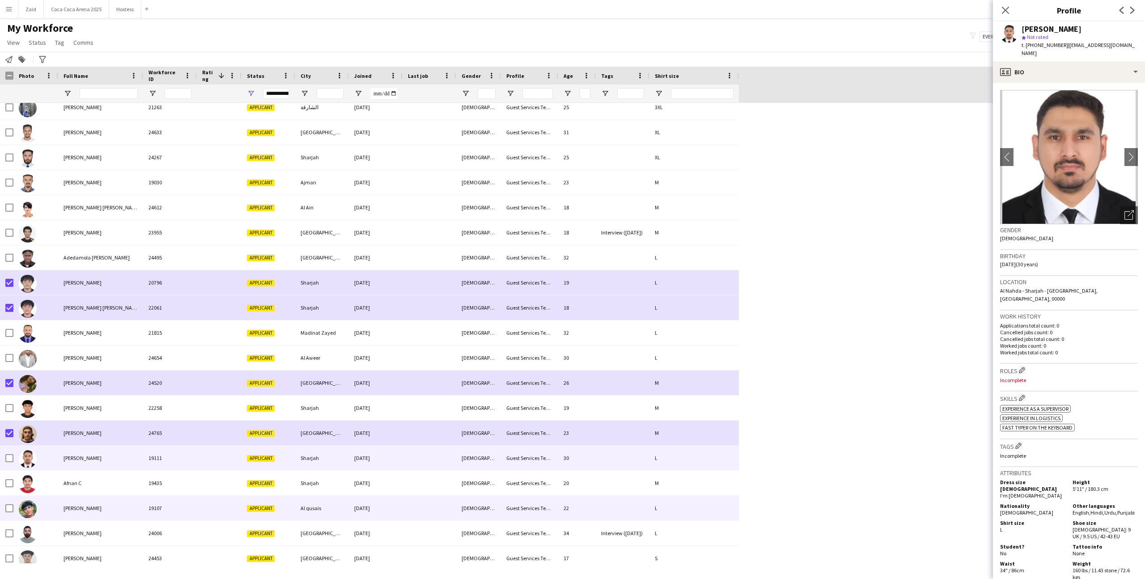
click at [57, 512] on div at bounding box center [35, 507] width 45 height 25
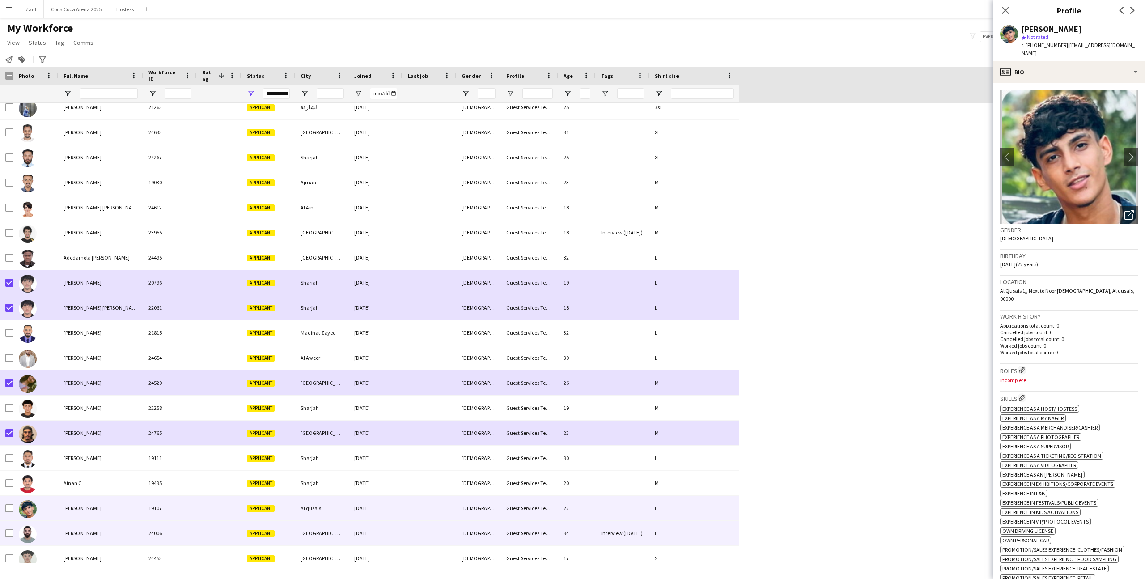
click at [84, 532] on span "[PERSON_NAME]" at bounding box center [82, 532] width 38 height 7
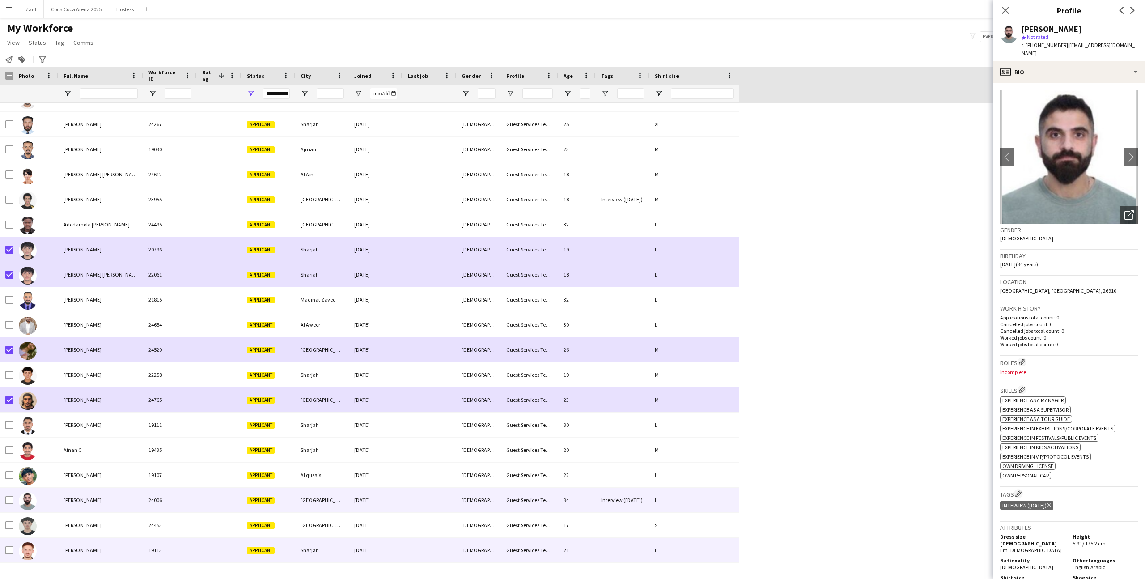
scroll to position [1025, 0]
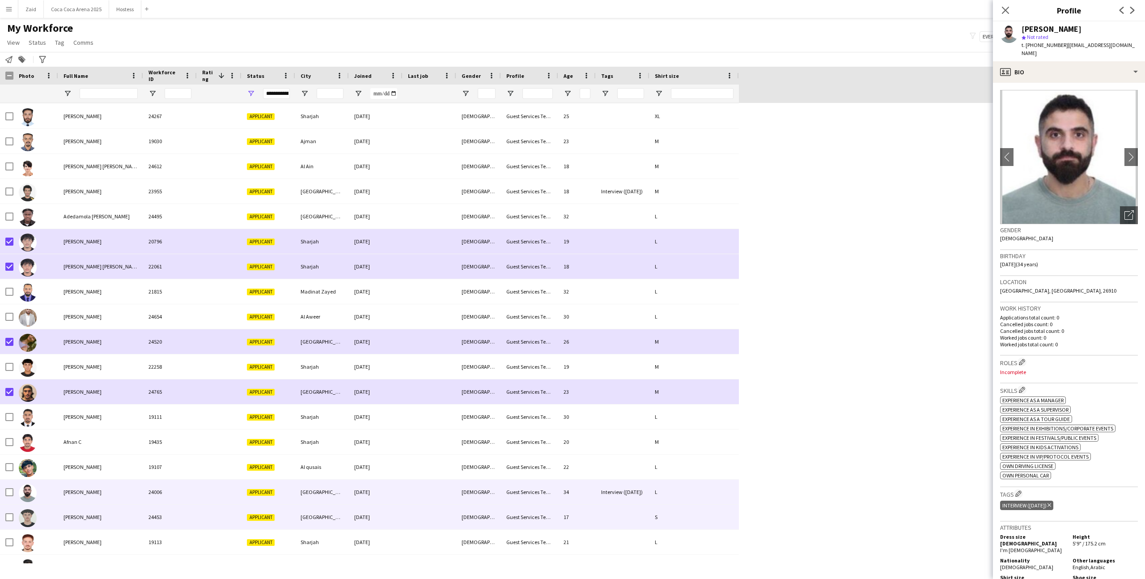
click at [127, 524] on div "[PERSON_NAME]" at bounding box center [100, 516] width 85 height 25
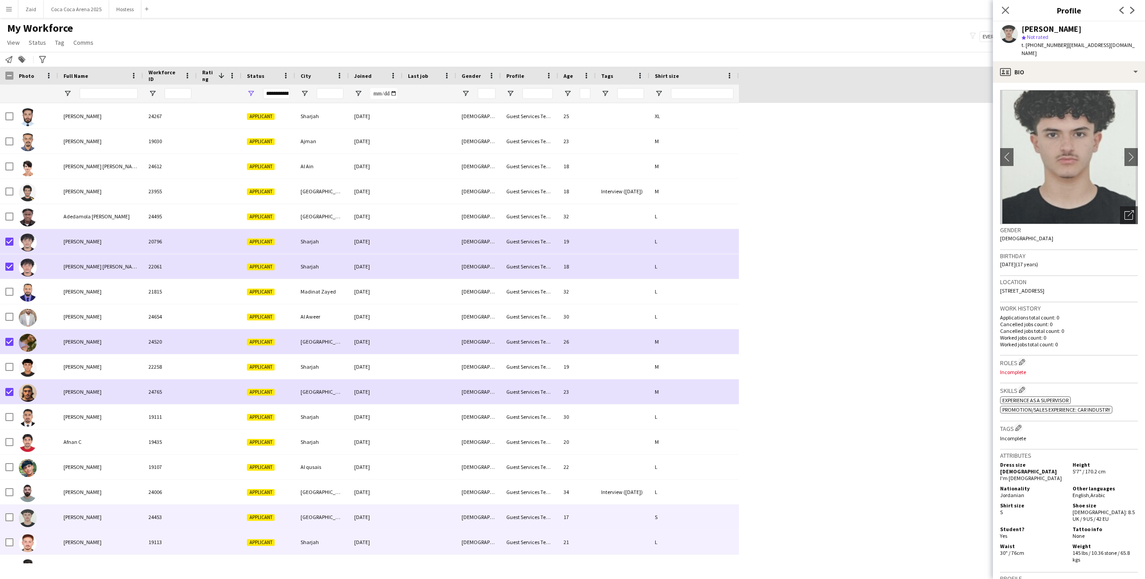
click at [138, 548] on div "[PERSON_NAME]" at bounding box center [100, 541] width 85 height 25
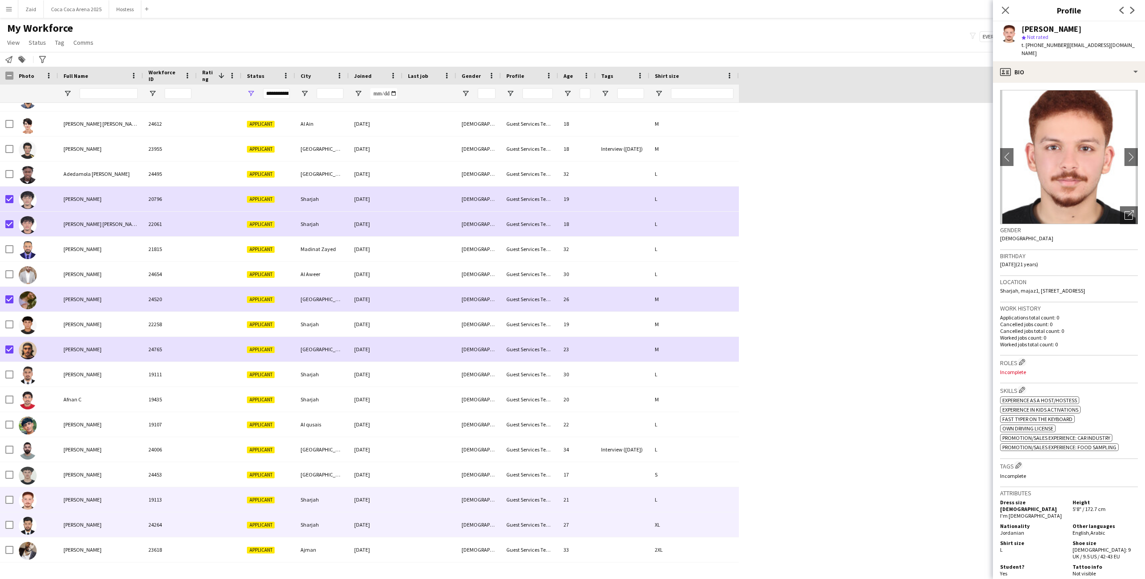
click at [144, 519] on div "24264" at bounding box center [170, 524] width 54 height 25
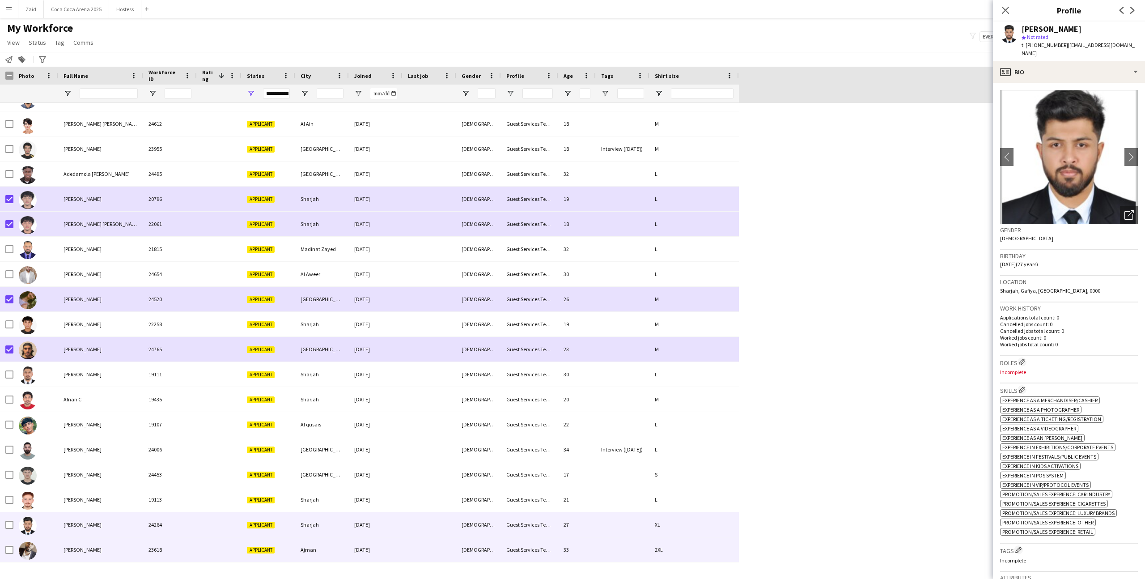
click at [154, 543] on div "23618" at bounding box center [170, 549] width 54 height 25
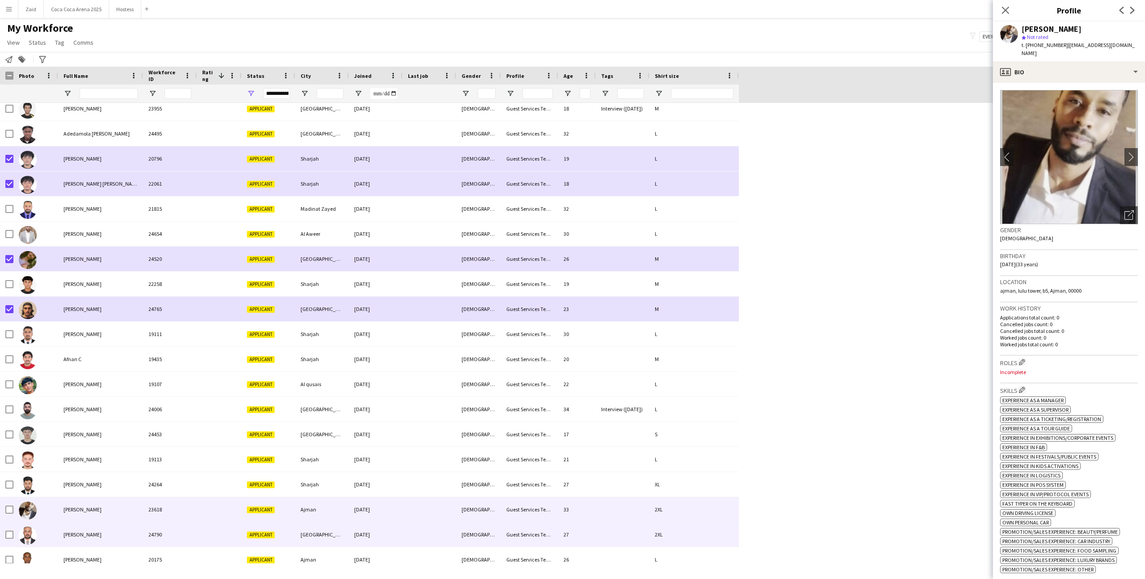
click at [154, 543] on div "24790" at bounding box center [170, 534] width 54 height 25
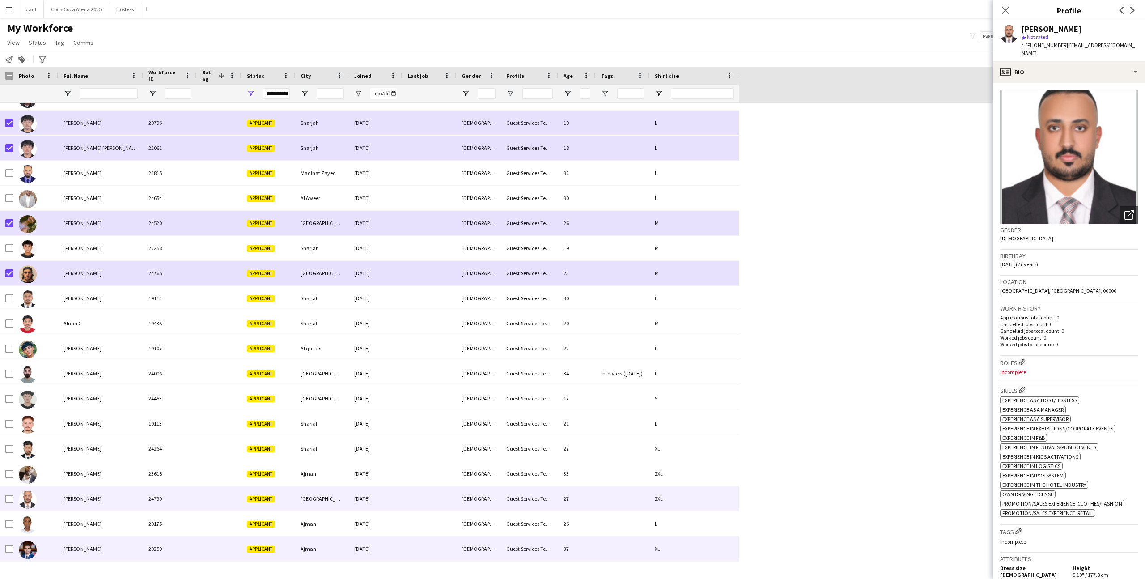
click at [154, 543] on div "20259" at bounding box center [170, 548] width 54 height 25
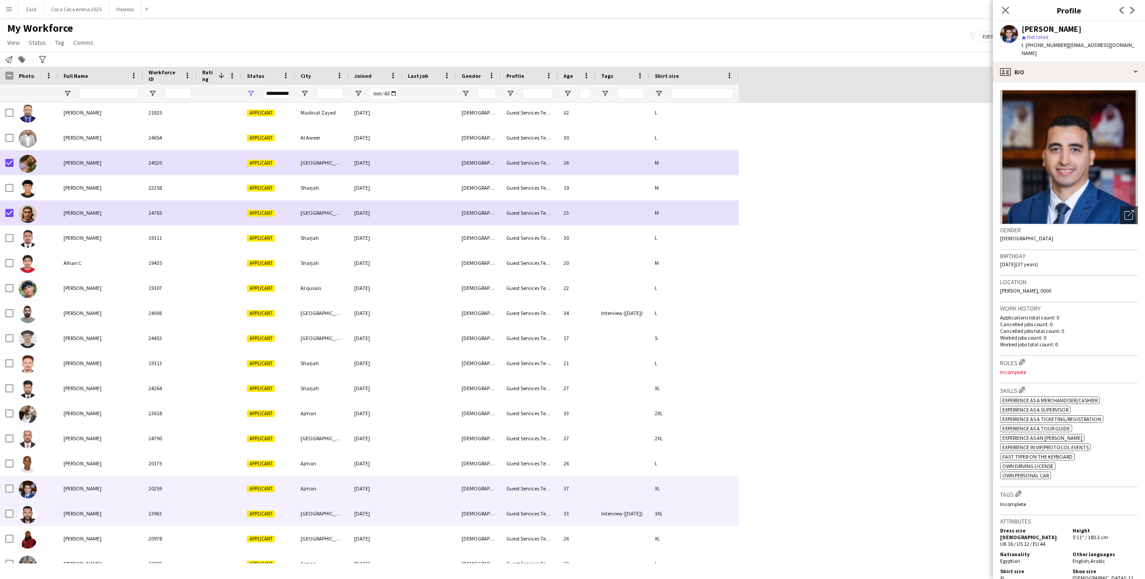
click at [144, 510] on div "23963" at bounding box center [170, 513] width 54 height 25
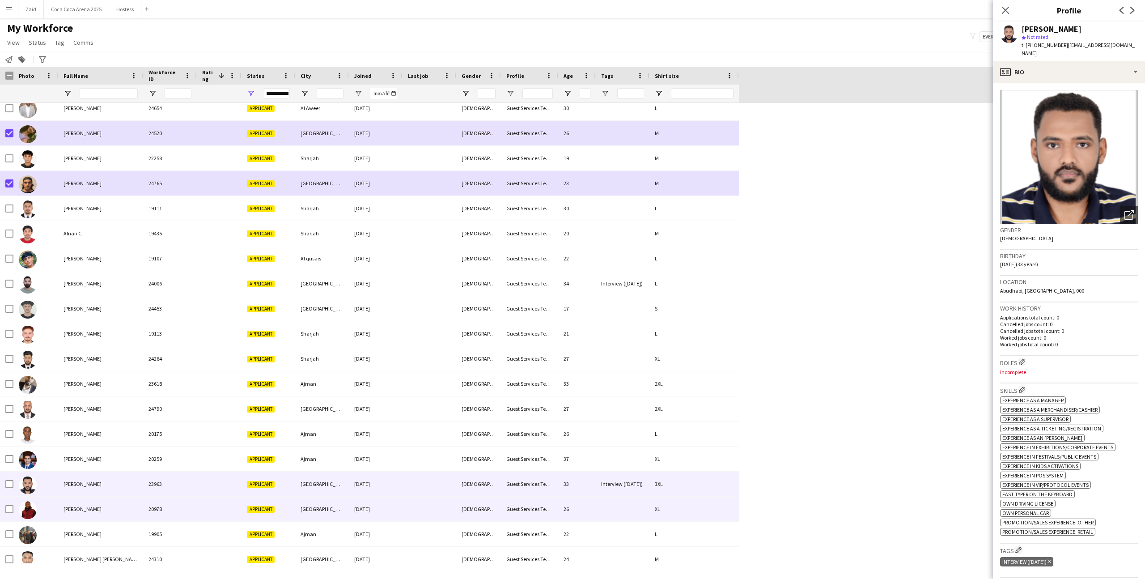
click at [144, 517] on div "20978" at bounding box center [170, 508] width 54 height 25
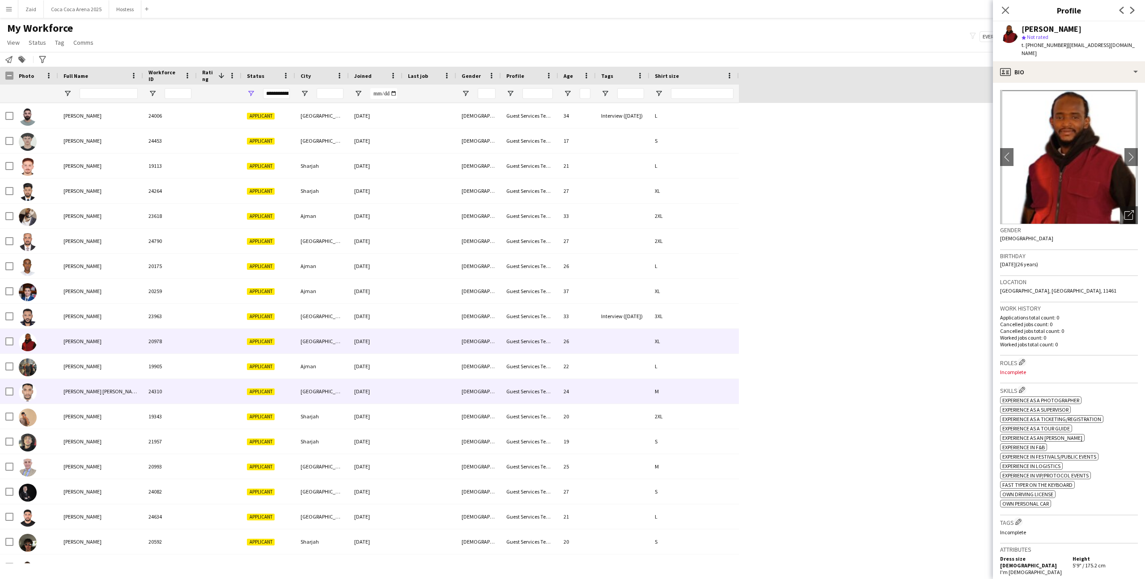
click at [134, 377] on div "[PERSON_NAME]" at bounding box center [100, 366] width 85 height 25
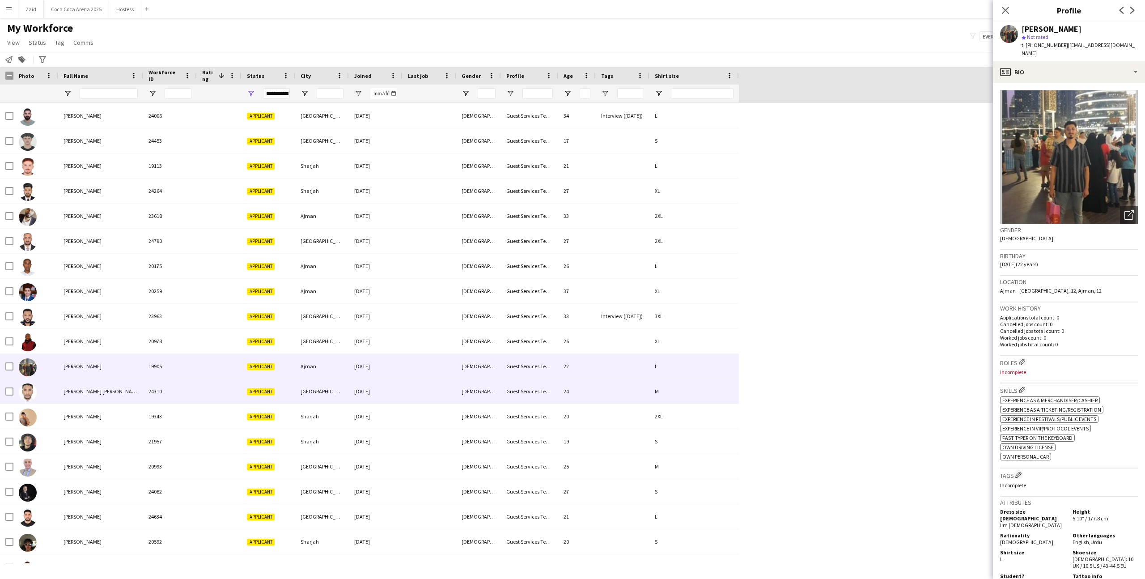
click at [144, 398] on div "24310" at bounding box center [170, 391] width 54 height 25
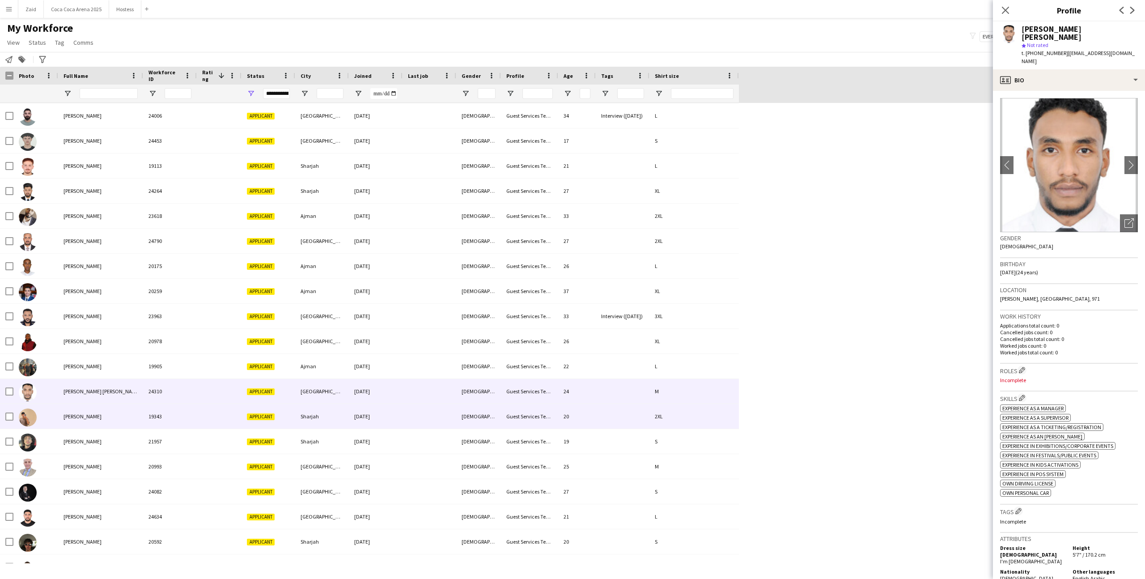
click at [146, 412] on div "19343" at bounding box center [170, 416] width 54 height 25
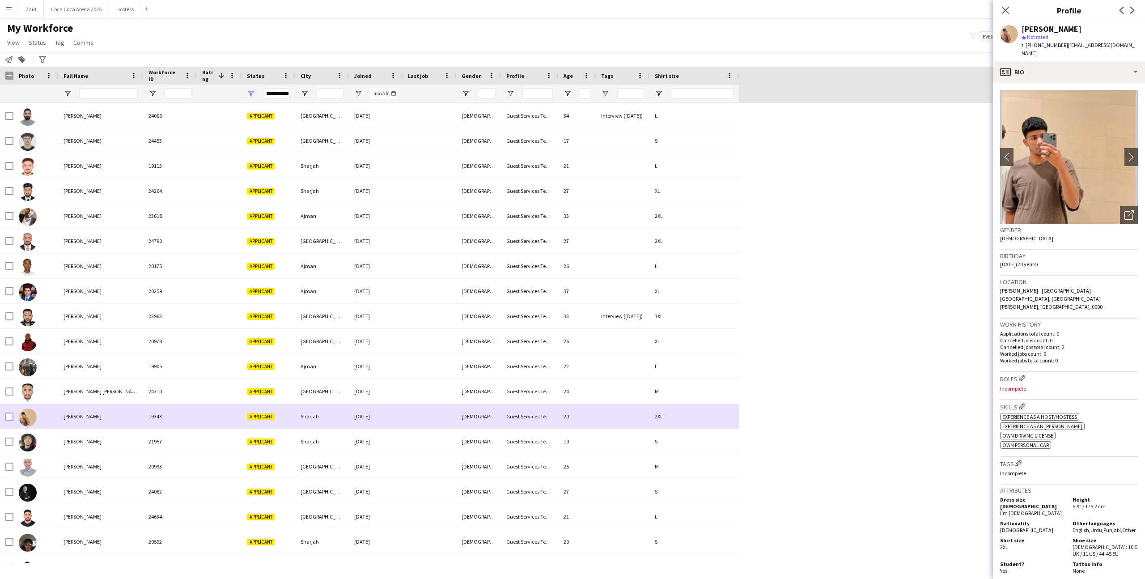
click at [142, 419] on div "[PERSON_NAME]" at bounding box center [100, 416] width 85 height 25
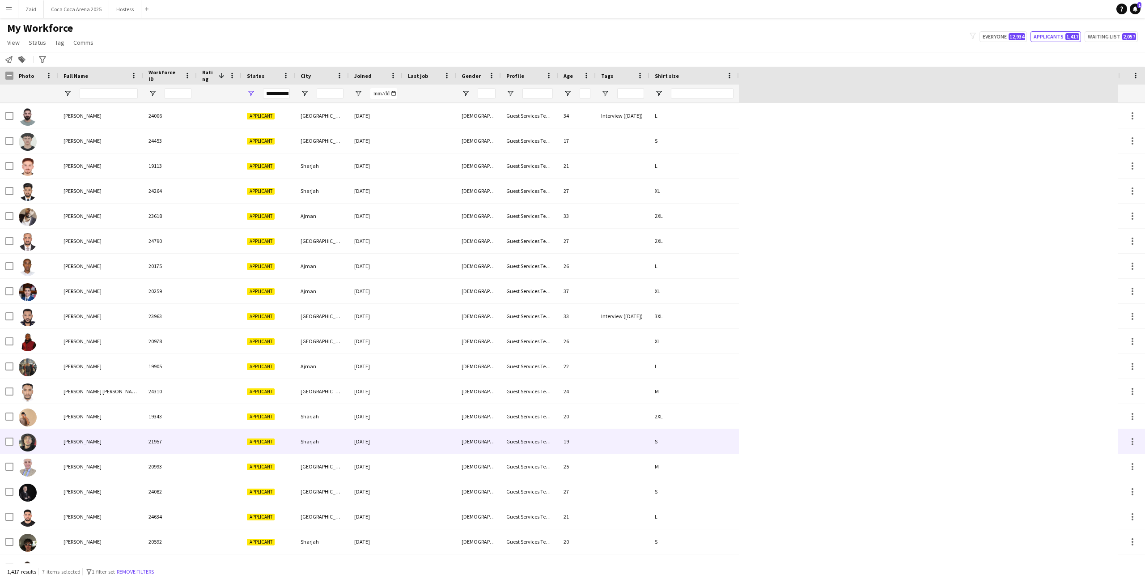
click at [140, 441] on div "[PERSON_NAME]" at bounding box center [100, 441] width 85 height 25
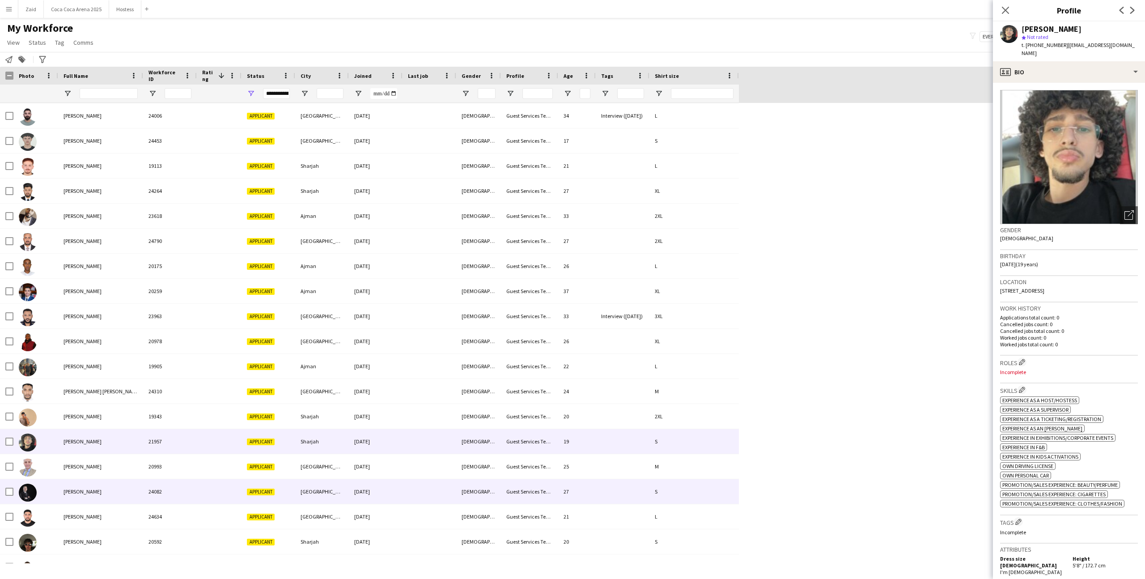
click at [330, 492] on div "[GEOGRAPHIC_DATA]" at bounding box center [322, 491] width 54 height 25
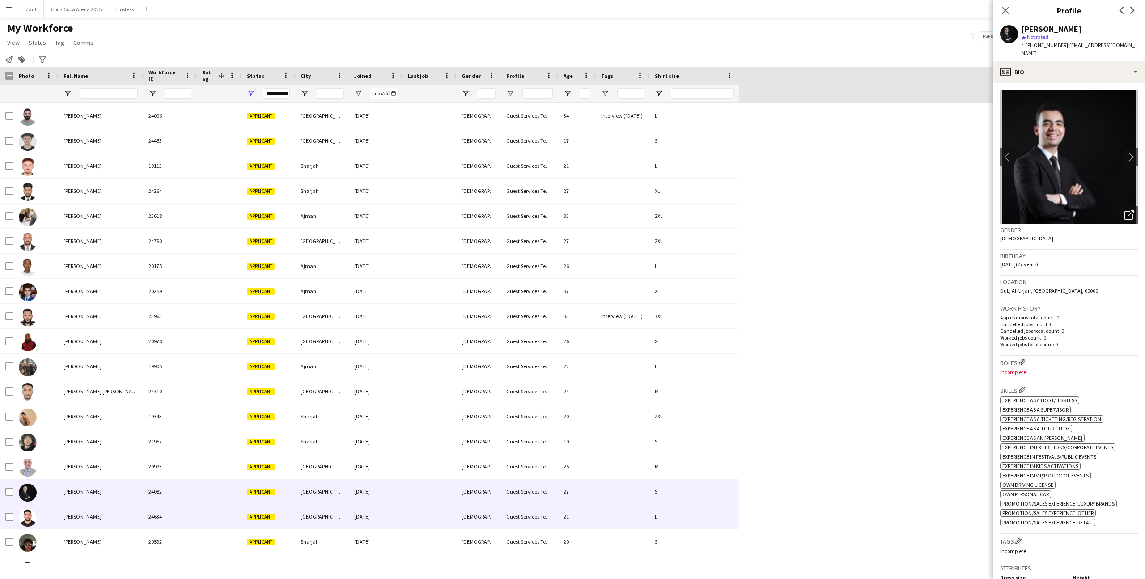
click at [342, 520] on div "[GEOGRAPHIC_DATA]" at bounding box center [322, 516] width 54 height 25
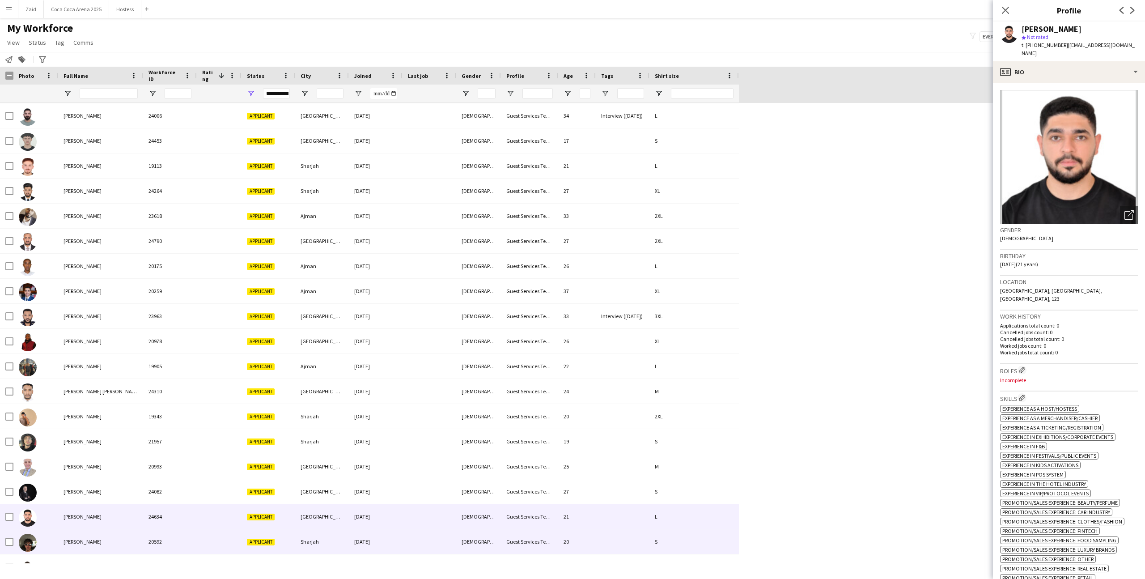
click at [324, 533] on div "Sharjah" at bounding box center [322, 541] width 54 height 25
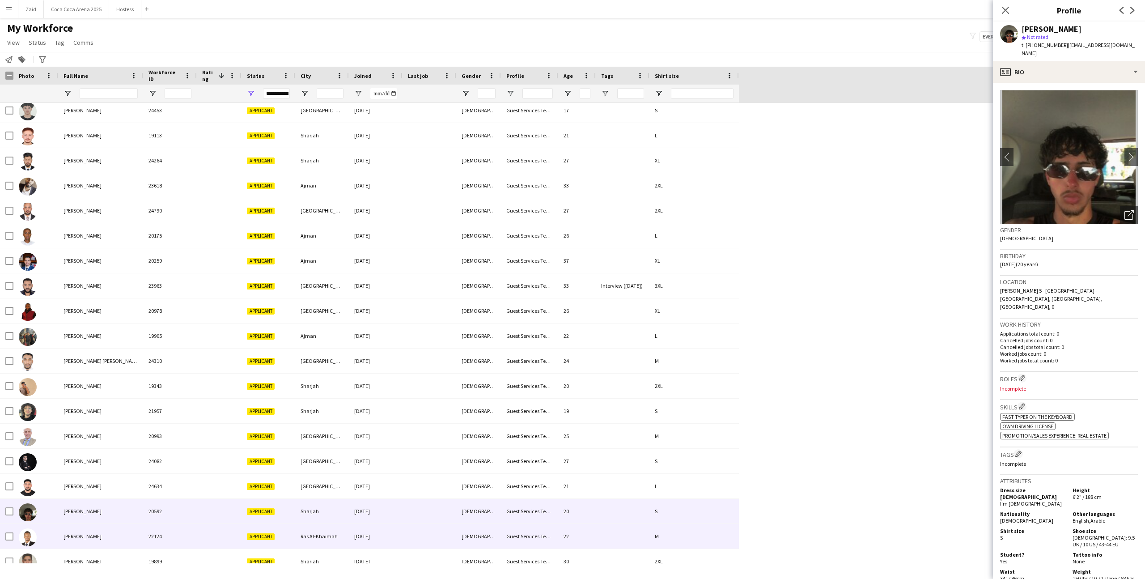
click at [324, 533] on div "Ras Al-Khaimah" at bounding box center [322, 536] width 54 height 25
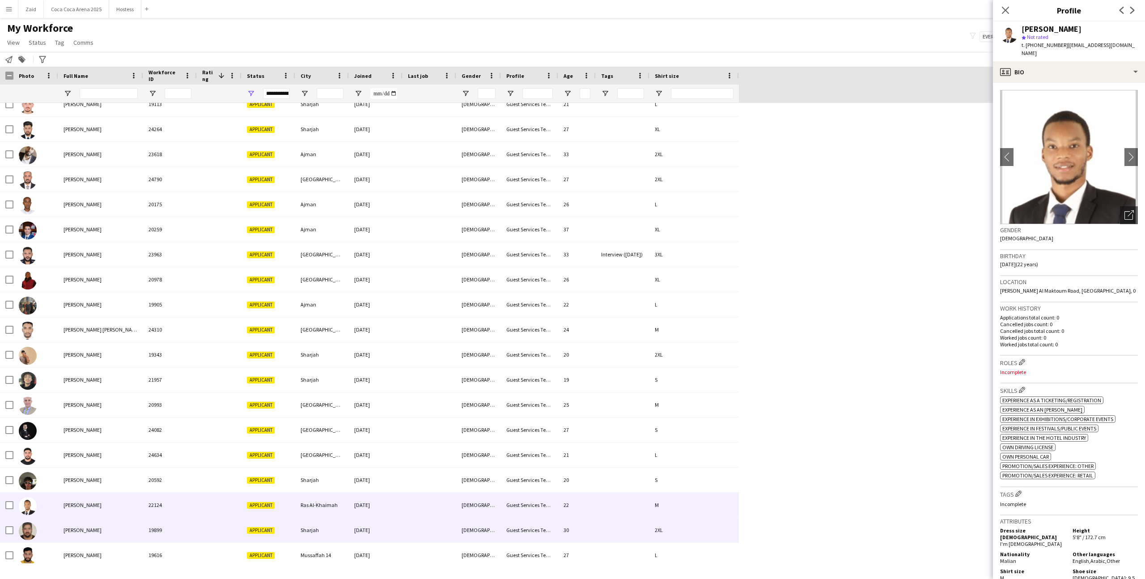
click at [324, 533] on div "Sharjah" at bounding box center [322, 529] width 54 height 25
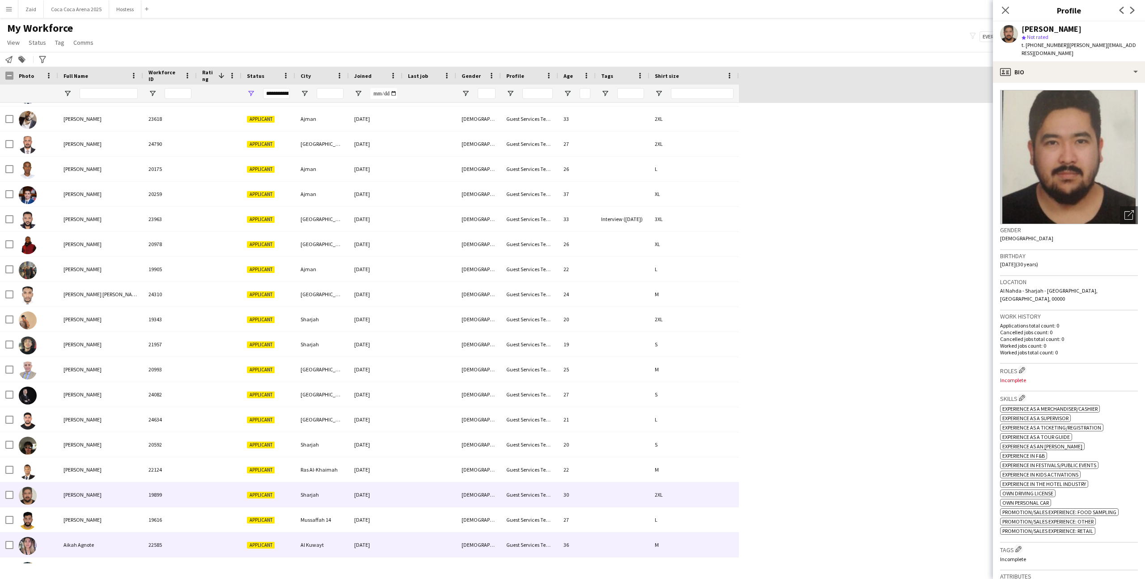
click at [324, 533] on div "Al Kuwayt" at bounding box center [322, 544] width 54 height 25
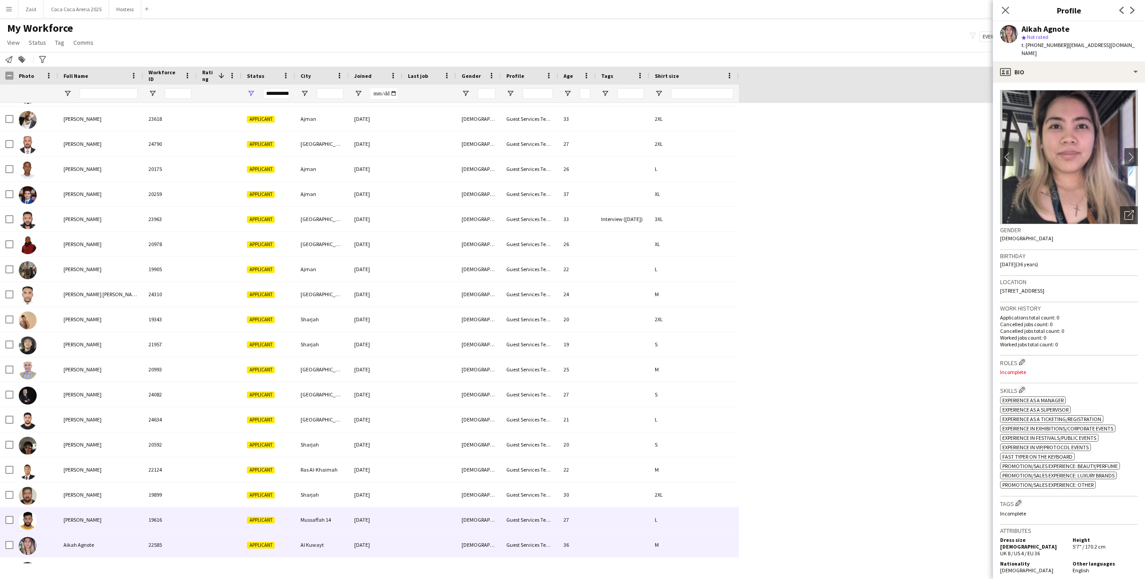
click at [321, 520] on div "Mussaffah 14" at bounding box center [322, 519] width 54 height 25
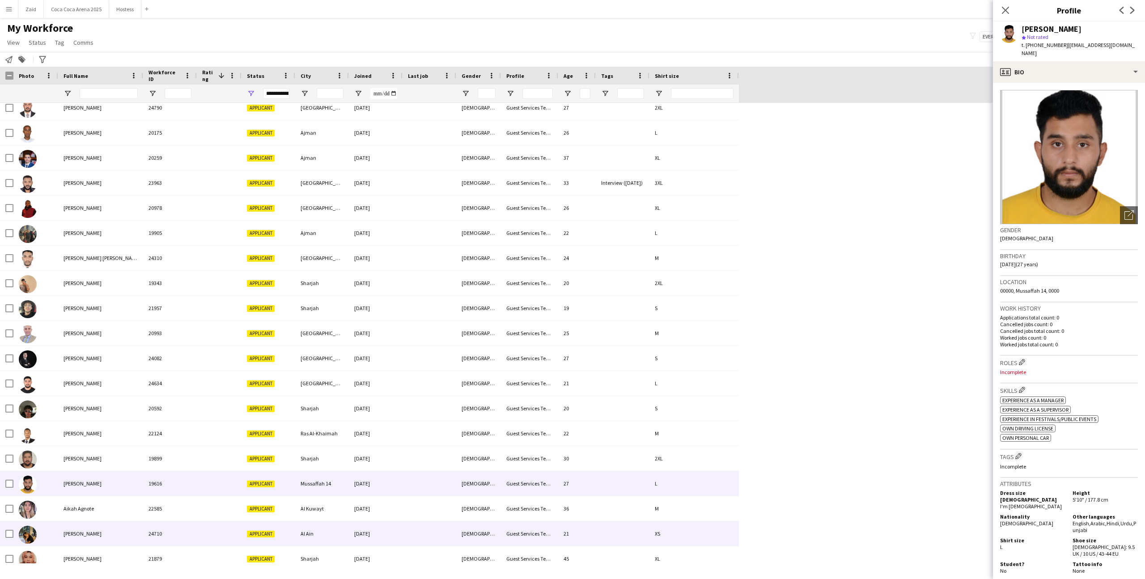
click at [321, 521] on div "Al Ain" at bounding box center [322, 533] width 54 height 25
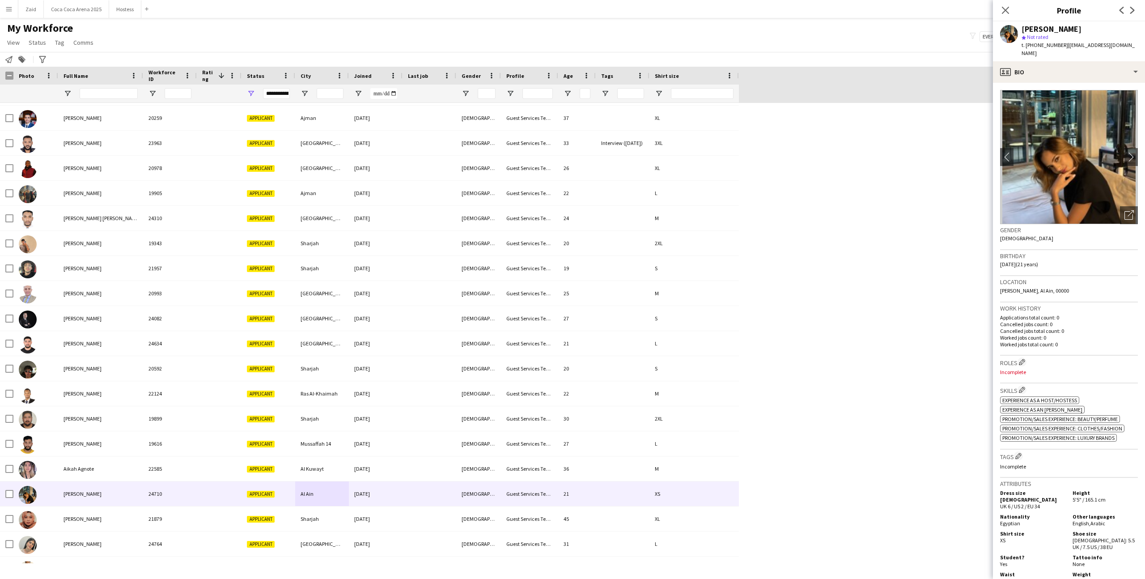
click at [1137, 217] on app-crew-profile-bio "chevron-left chevron-right Open photos pop-in Gender [DEMOGRAPHIC_DATA] Birthda…" at bounding box center [1069, 331] width 152 height 496
click at [1131, 210] on icon "Open photos pop-in" at bounding box center [1128, 214] width 9 height 9
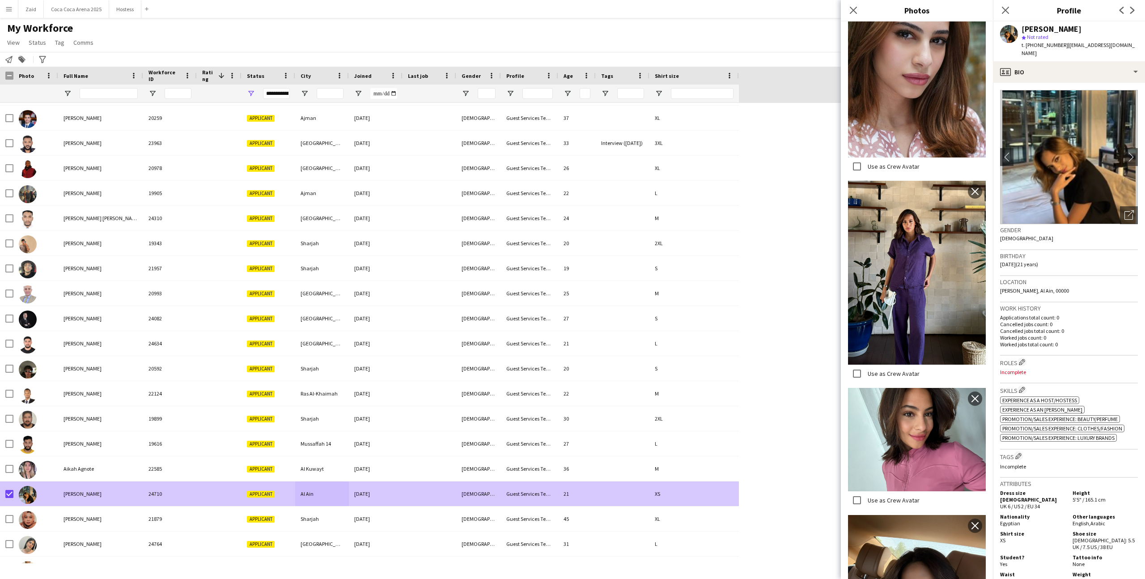
click at [51, 519] on div at bounding box center [35, 518] width 45 height 25
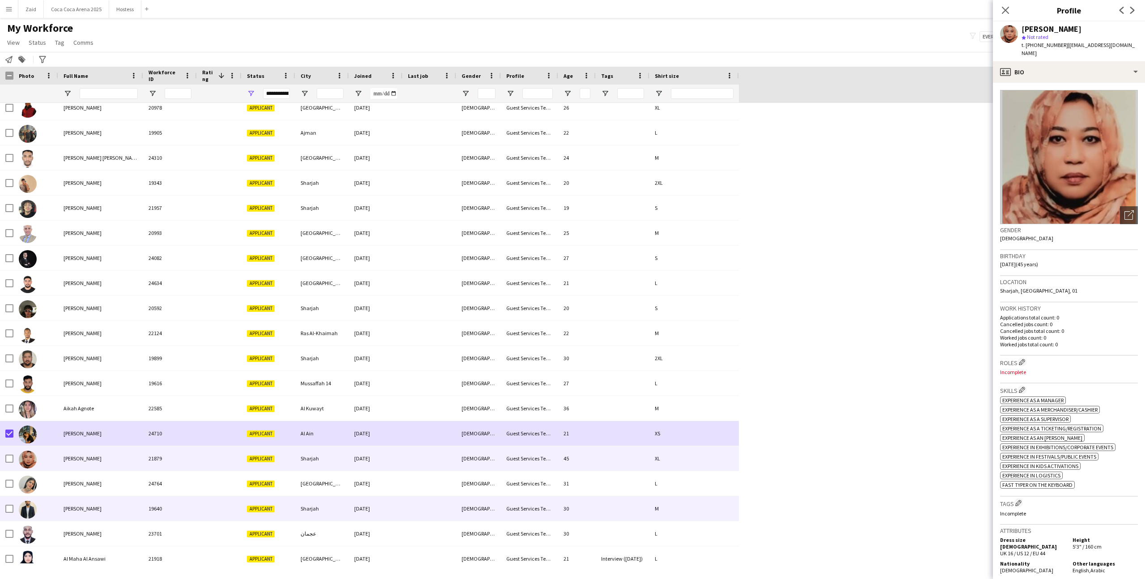
click at [54, 509] on div at bounding box center [35, 508] width 45 height 25
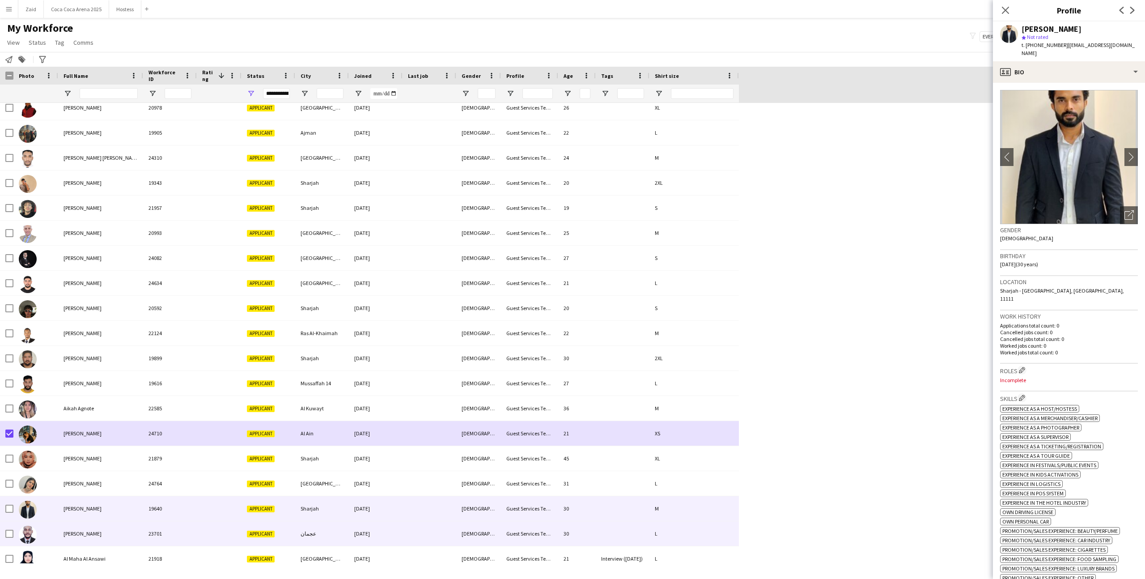
click at [105, 544] on div "[PERSON_NAME]" at bounding box center [100, 533] width 85 height 25
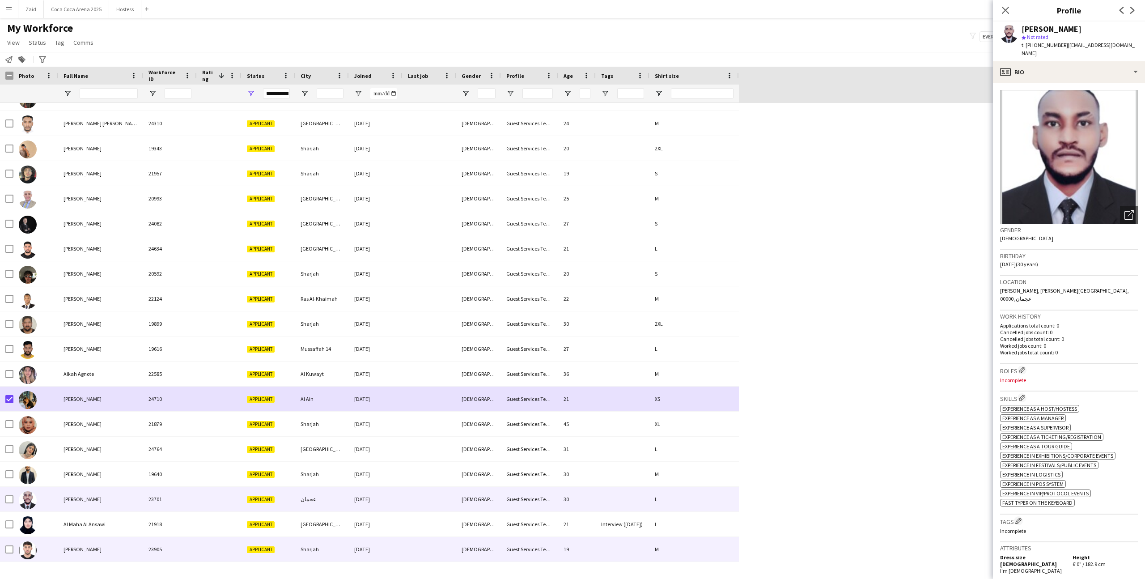
click at [105, 544] on div "[PERSON_NAME]" at bounding box center [100, 549] width 85 height 25
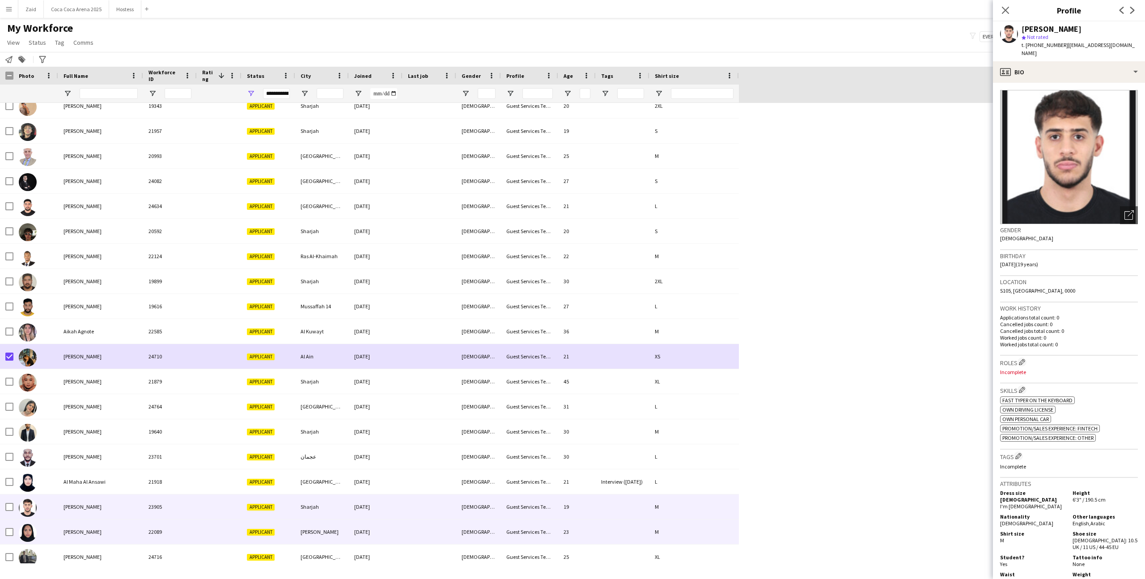
click at [104, 537] on div "[PERSON_NAME]" at bounding box center [100, 531] width 85 height 25
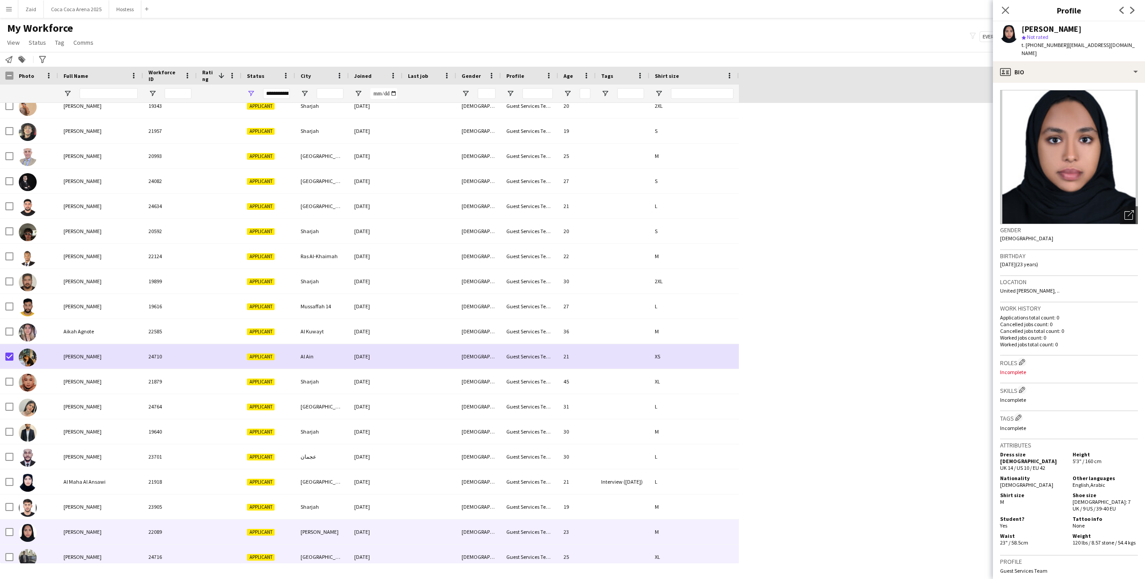
click at [109, 547] on div "[PERSON_NAME]" at bounding box center [100, 556] width 85 height 25
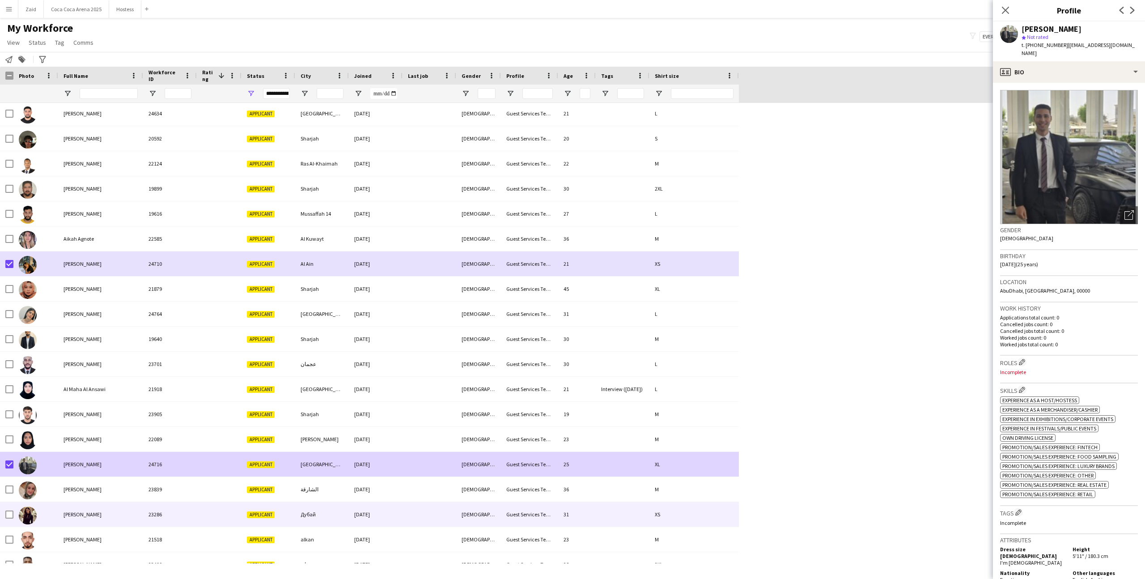
click at [85, 515] on span "[PERSON_NAME]" at bounding box center [82, 514] width 38 height 7
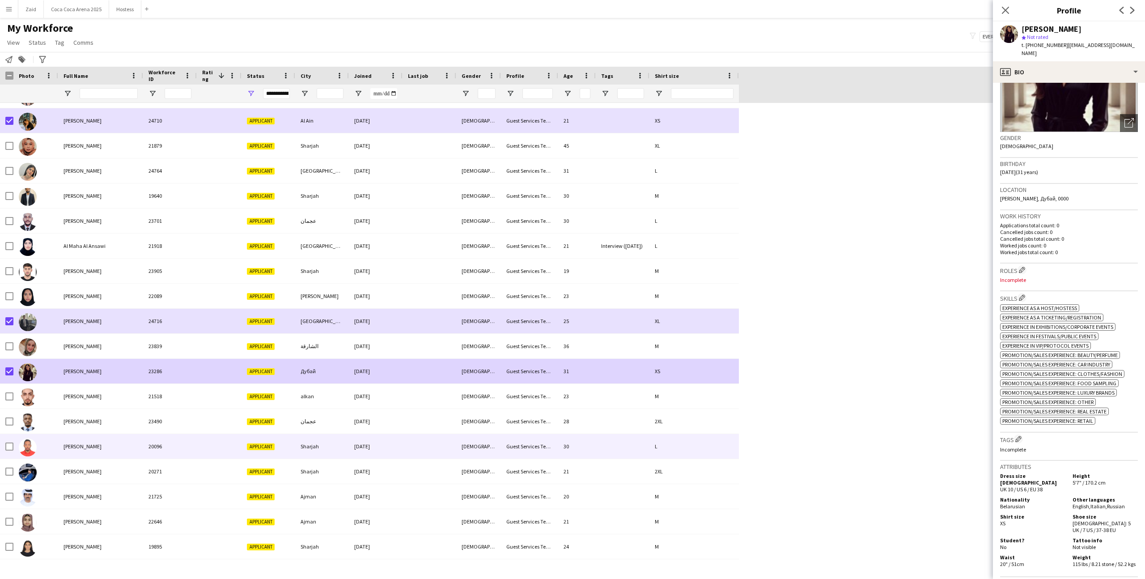
click at [54, 456] on div at bounding box center [35, 446] width 45 height 25
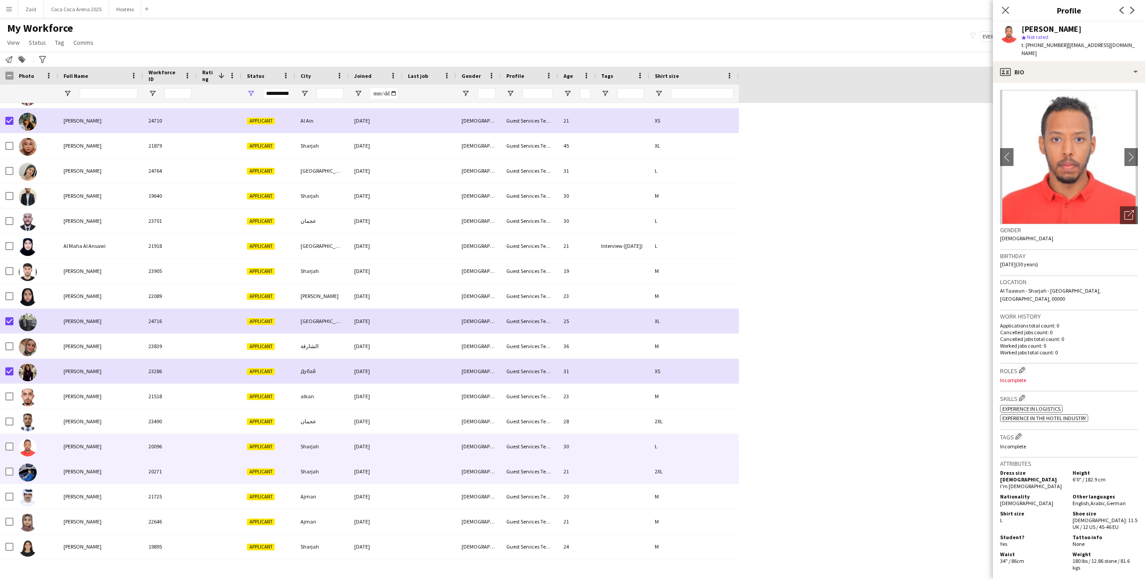
click at [67, 472] on span "[PERSON_NAME]" at bounding box center [82, 471] width 38 height 7
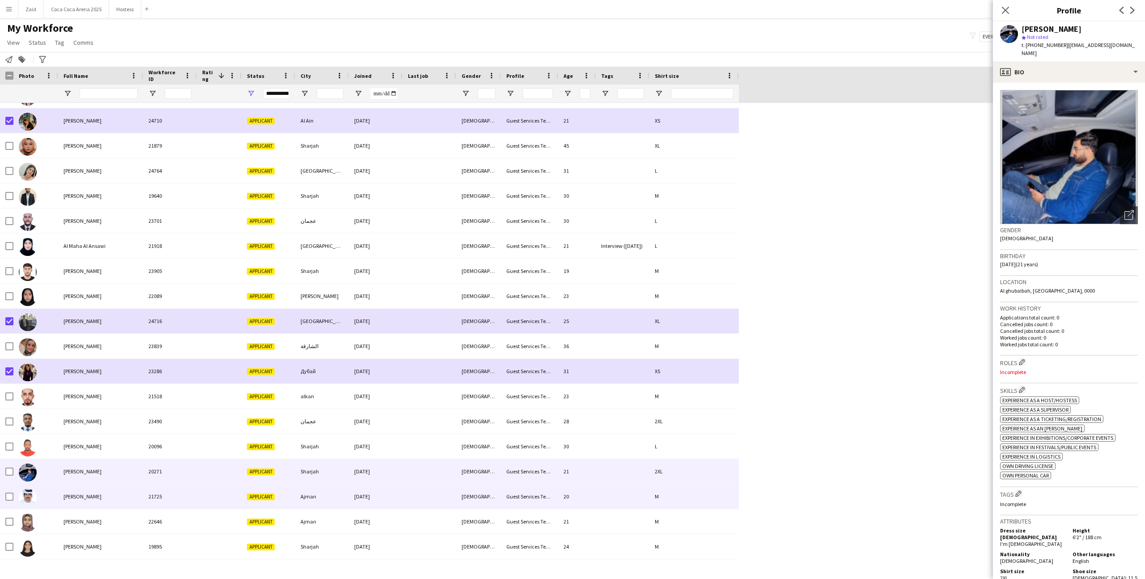
click at [78, 489] on div "[PERSON_NAME]" at bounding box center [100, 496] width 85 height 25
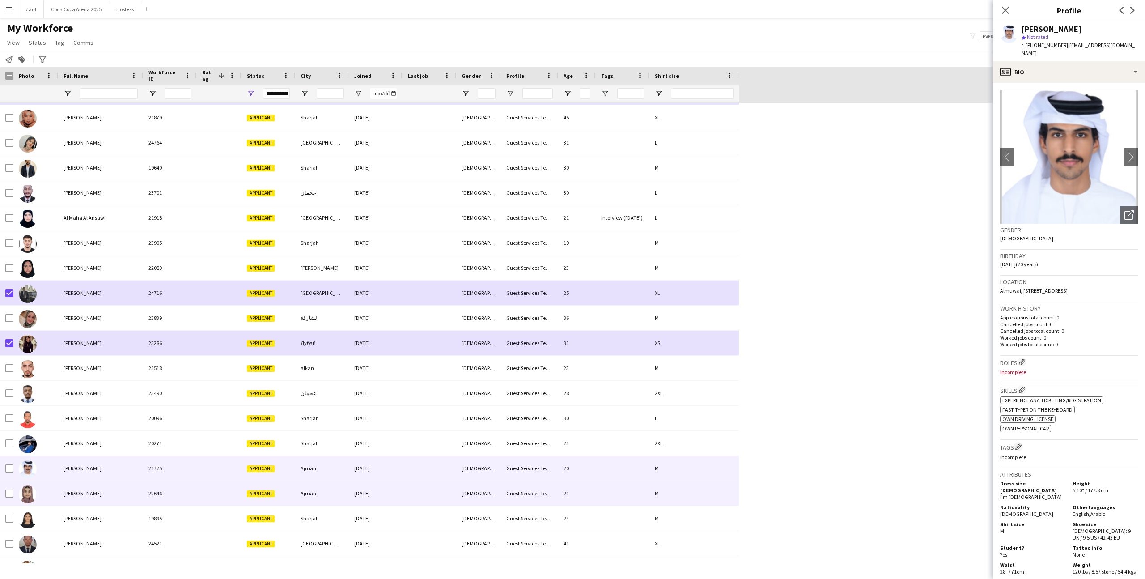
click at [78, 490] on span "[PERSON_NAME]" at bounding box center [82, 493] width 38 height 7
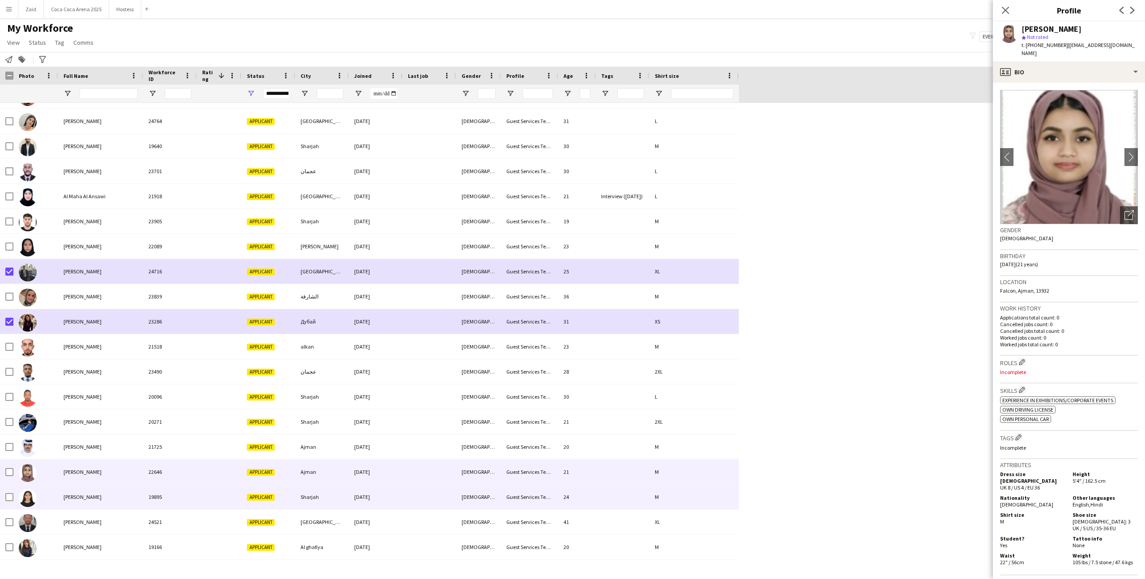
click at [78, 490] on div "[PERSON_NAME]" at bounding box center [100, 496] width 85 height 25
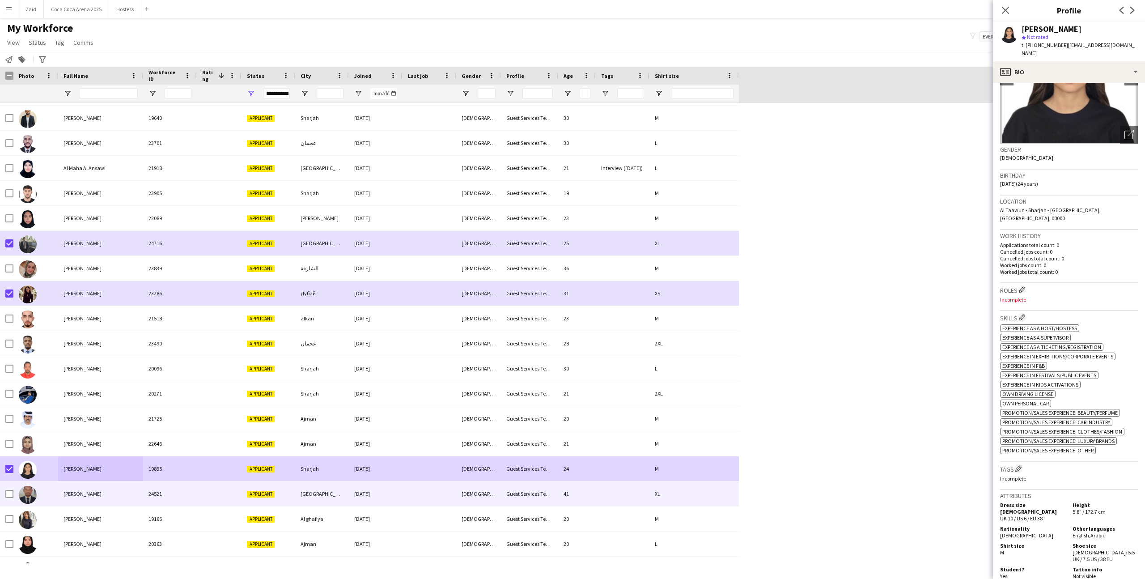
click at [59, 487] on div "[PERSON_NAME]" at bounding box center [100, 493] width 85 height 25
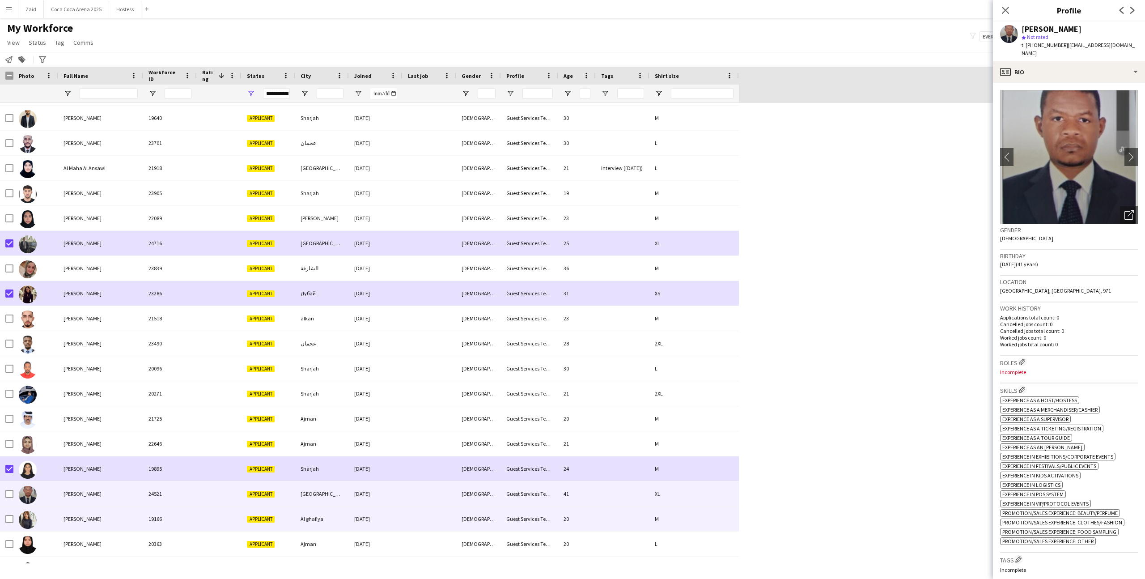
click at [85, 528] on div "[PERSON_NAME]" at bounding box center [100, 518] width 85 height 25
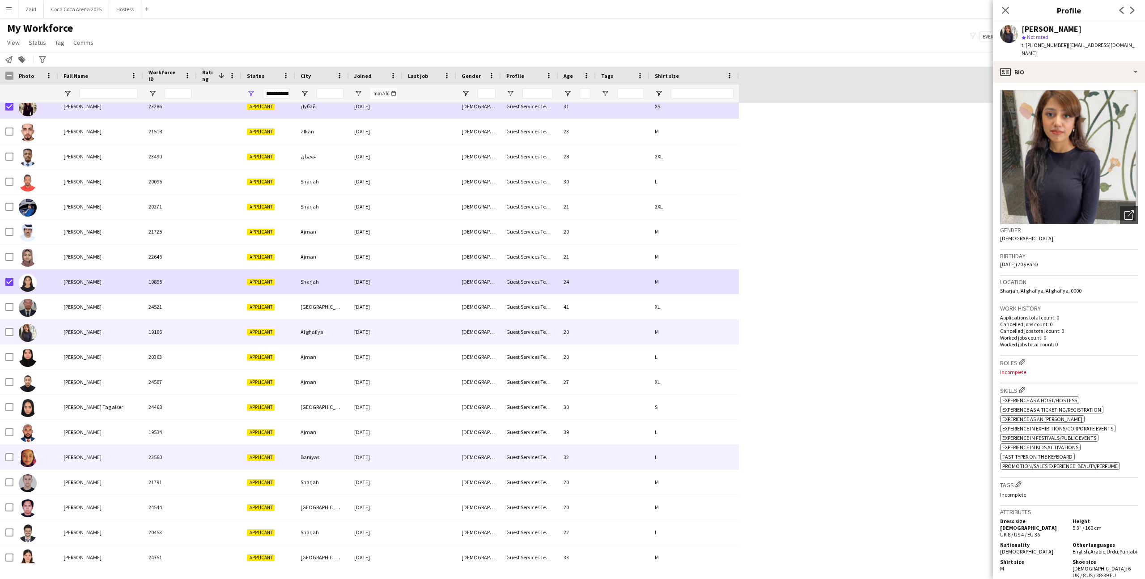
click at [80, 445] on div "[PERSON_NAME]" at bounding box center [100, 456] width 85 height 25
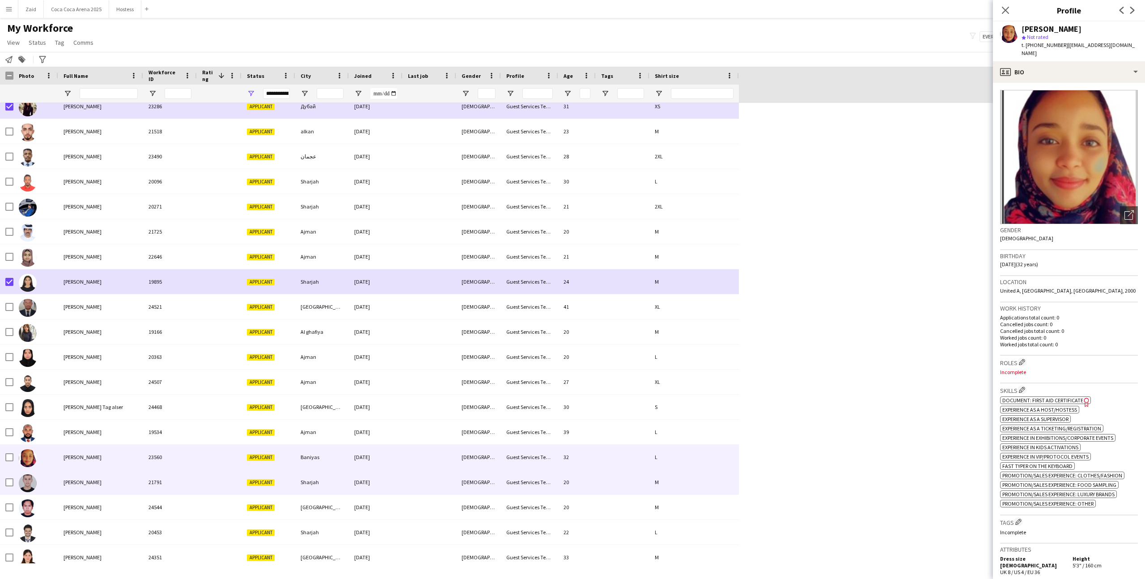
click at [109, 475] on div "[PERSON_NAME]" at bounding box center [100, 481] width 85 height 25
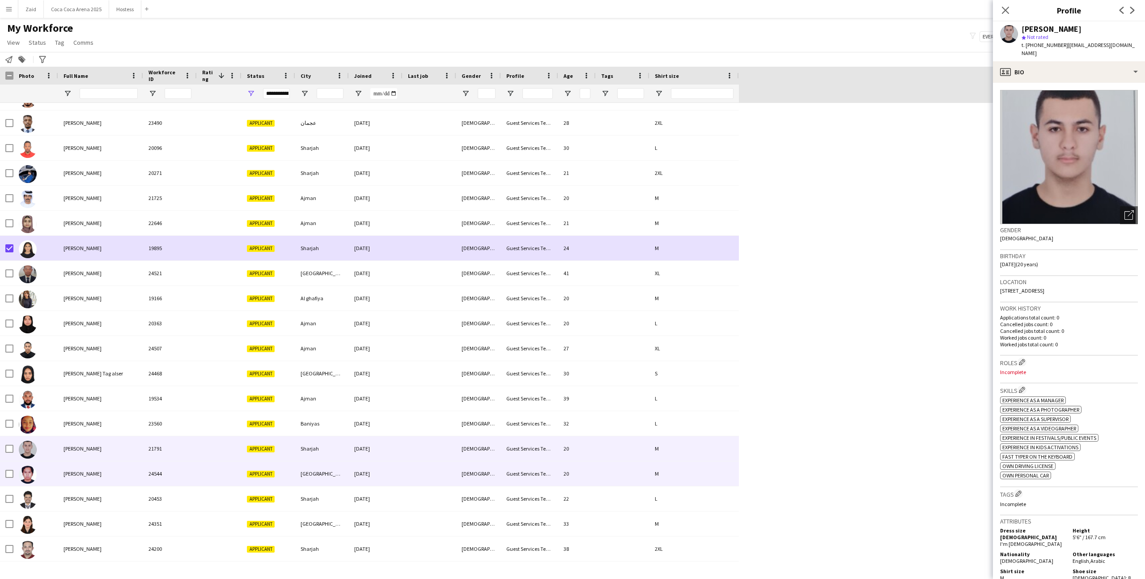
click at [109, 475] on div "[PERSON_NAME]" at bounding box center [100, 473] width 85 height 25
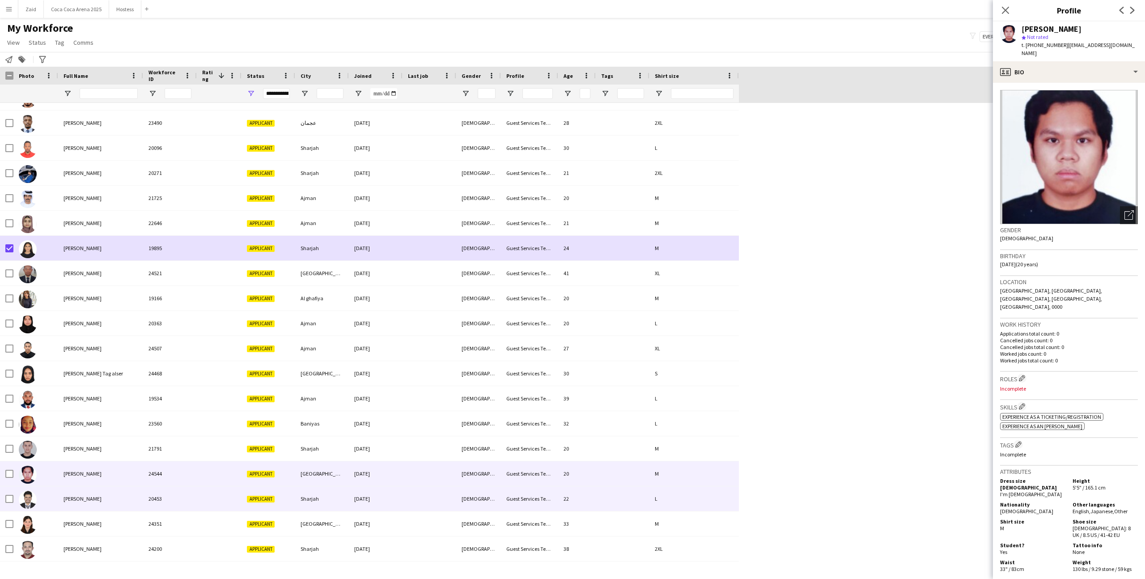
click at [118, 493] on div "[PERSON_NAME]" at bounding box center [100, 498] width 85 height 25
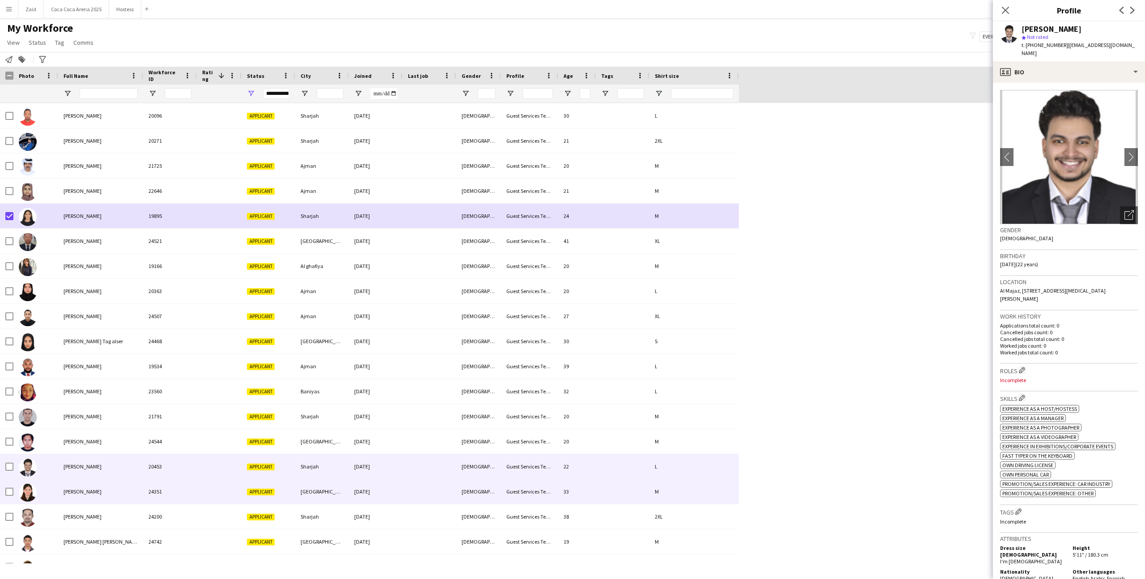
click at [118, 493] on div "[PERSON_NAME]" at bounding box center [100, 491] width 85 height 25
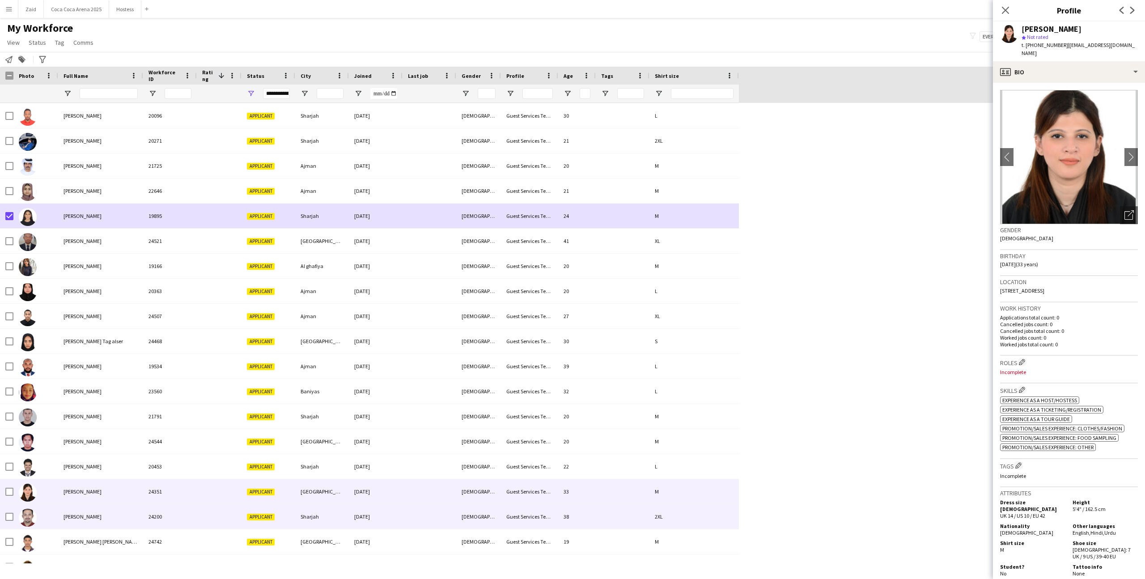
click at [130, 514] on div "[PERSON_NAME]" at bounding box center [100, 516] width 85 height 25
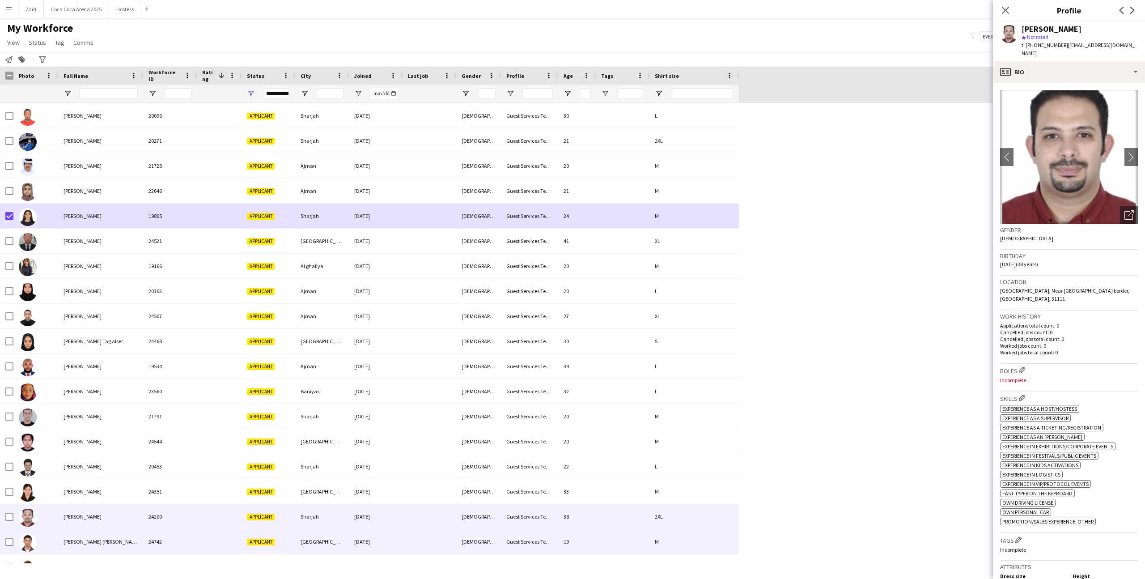
click at [116, 536] on div "[PERSON_NAME] [PERSON_NAME]" at bounding box center [100, 541] width 85 height 25
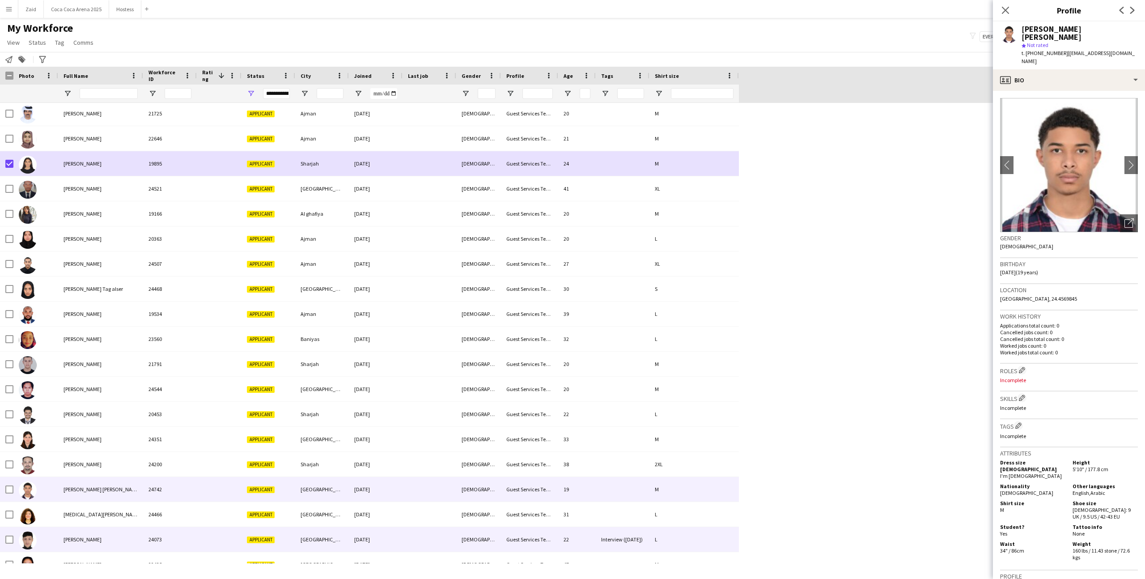
click at [115, 535] on div "[PERSON_NAME]" at bounding box center [100, 539] width 85 height 25
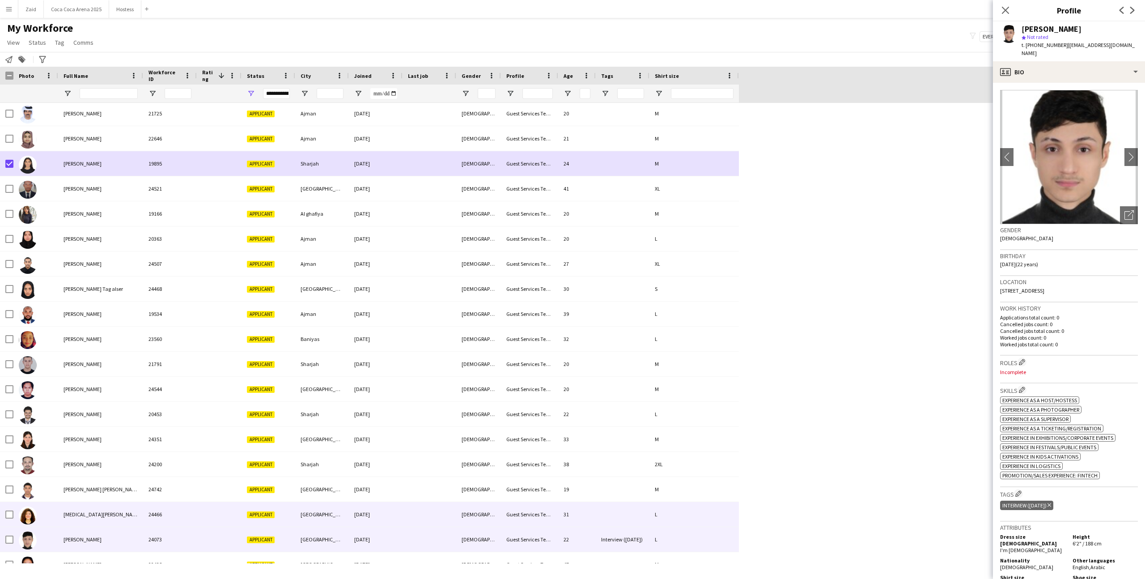
click at [112, 519] on div "[MEDICAL_DATA][PERSON_NAME]" at bounding box center [100, 514] width 85 height 25
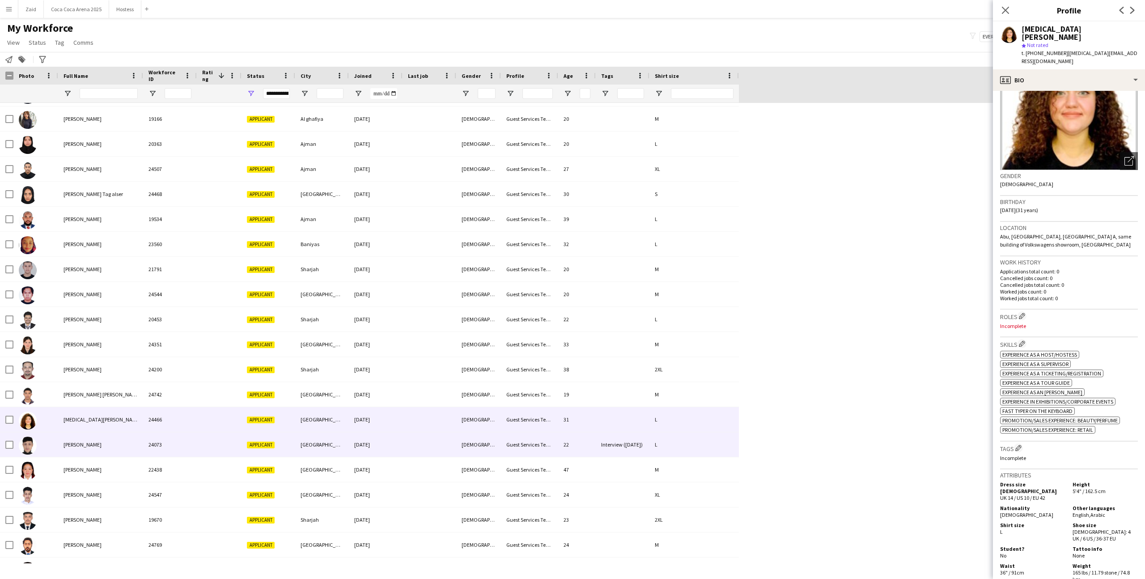
click at [380, 446] on div "[DATE]" at bounding box center [376, 444] width 54 height 25
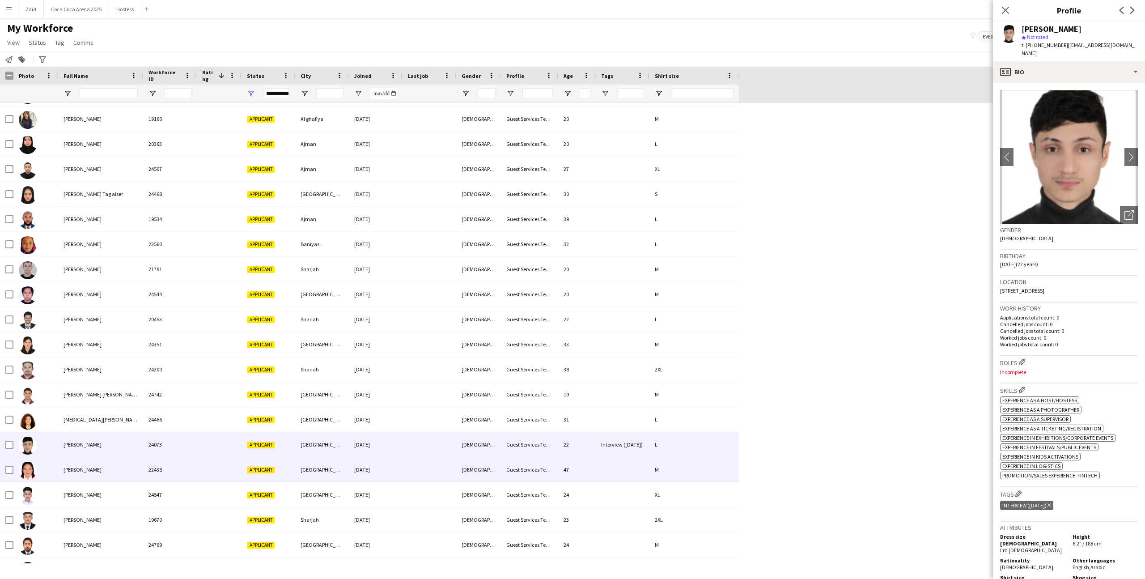
click at [388, 473] on div "[DATE]" at bounding box center [376, 469] width 54 height 25
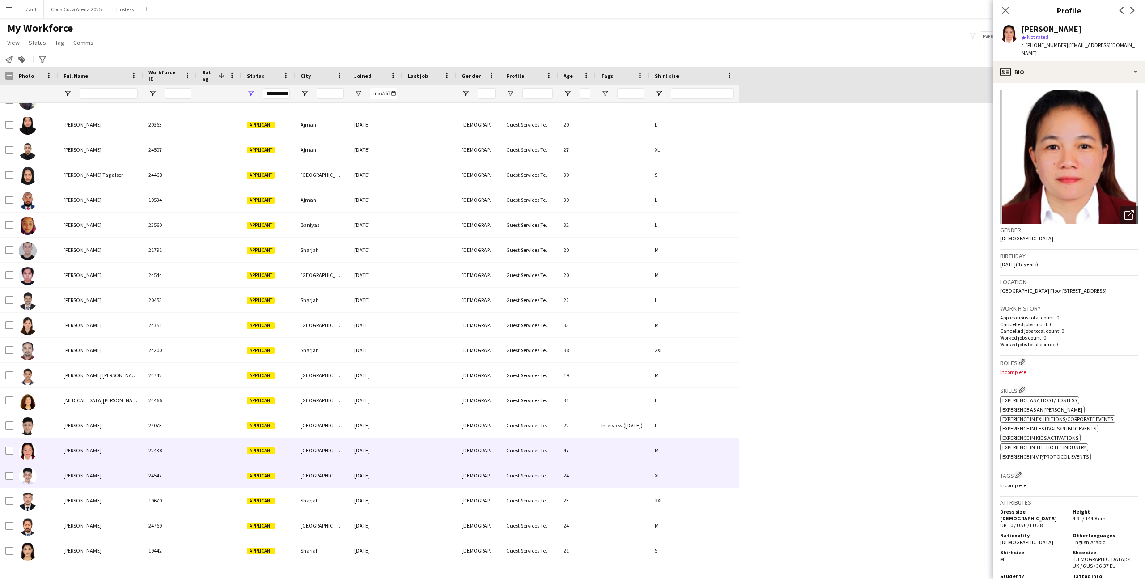
click at [388, 473] on div "[DATE]" at bounding box center [376, 475] width 54 height 25
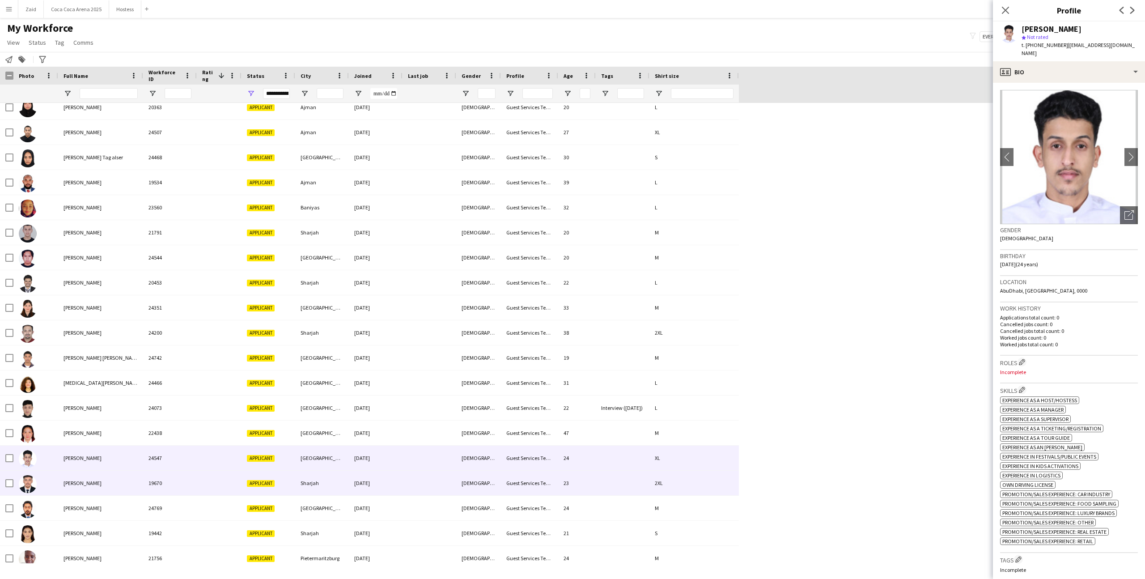
click at [388, 473] on div "[DATE]" at bounding box center [376, 482] width 54 height 25
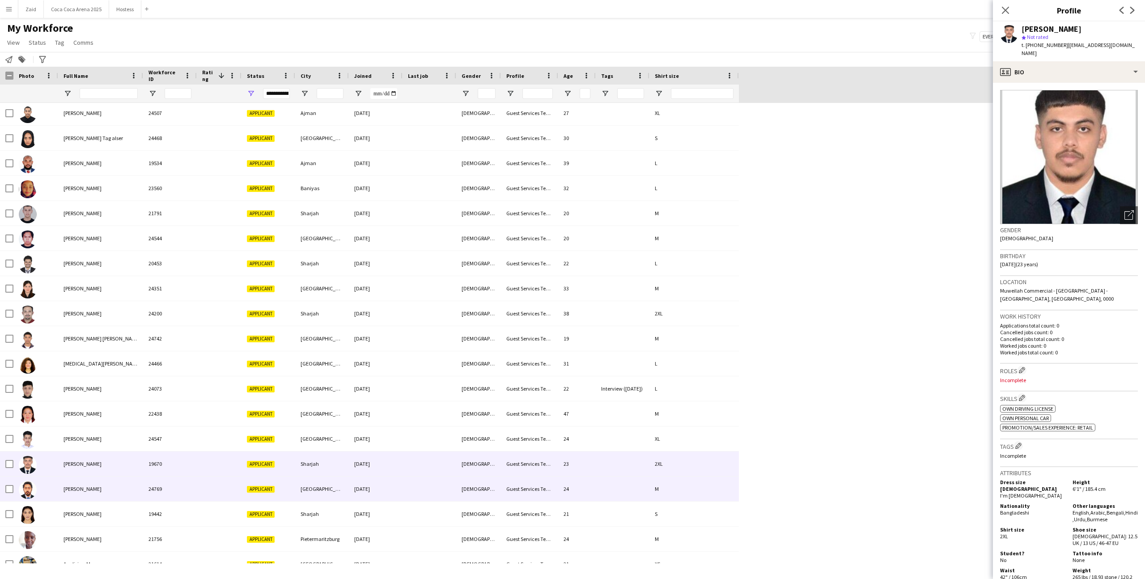
click at [381, 484] on div "[DATE]" at bounding box center [376, 488] width 54 height 25
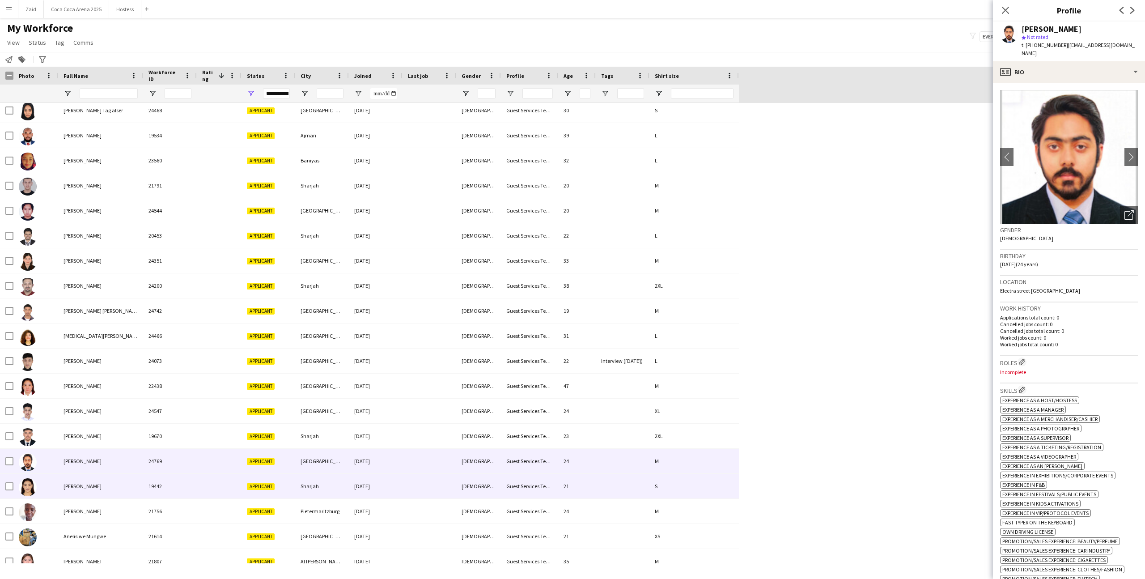
click at [381, 484] on div "[DATE]" at bounding box center [376, 485] width 54 height 25
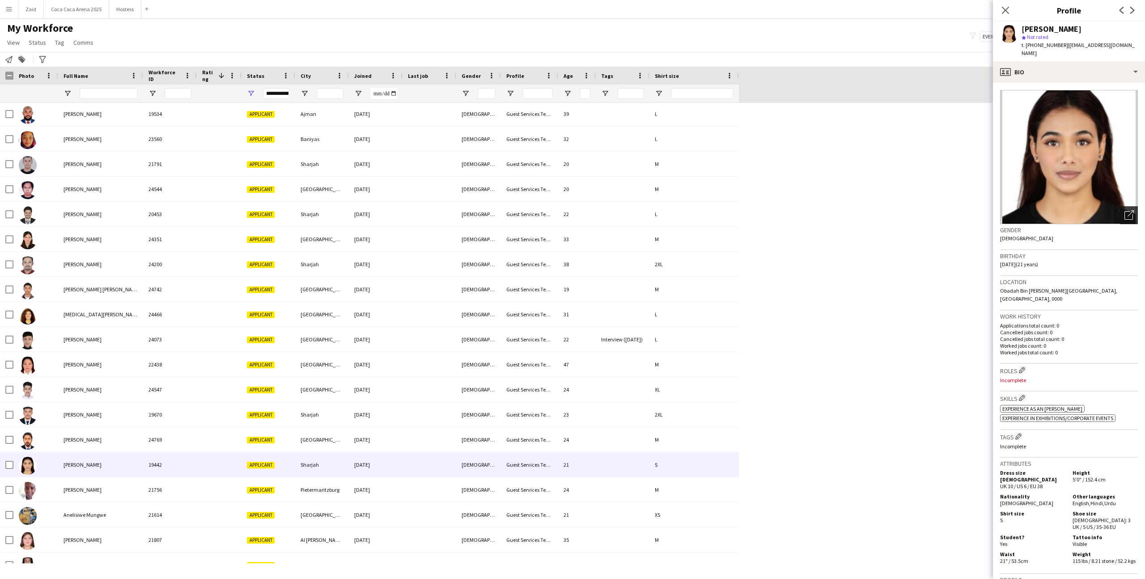
click at [1128, 216] on icon "Open photos pop-in" at bounding box center [1128, 214] width 9 height 9
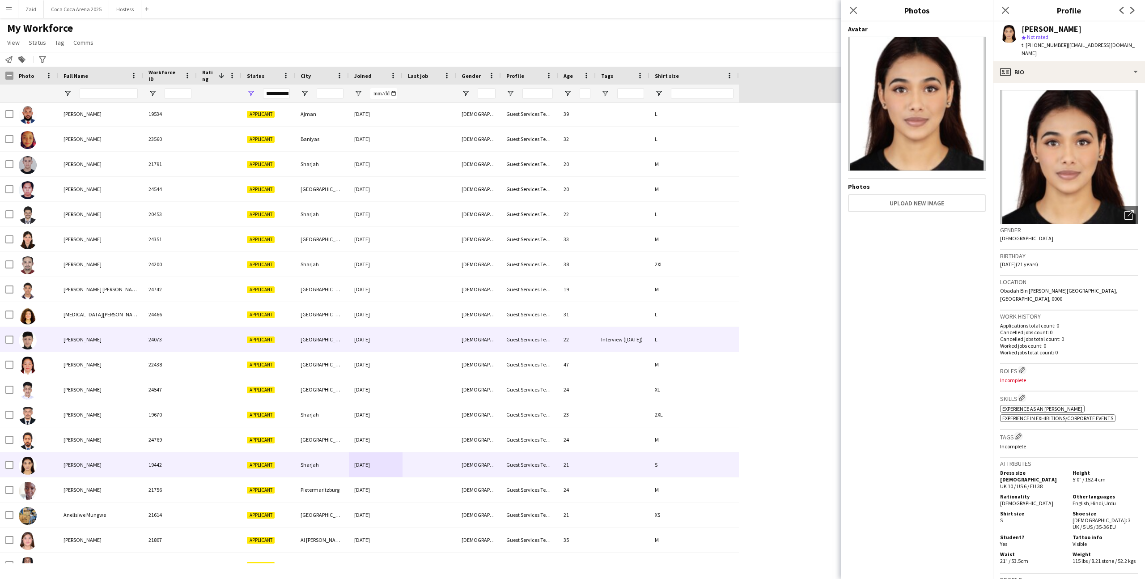
click at [709, 348] on div "L" at bounding box center [693, 339] width 89 height 25
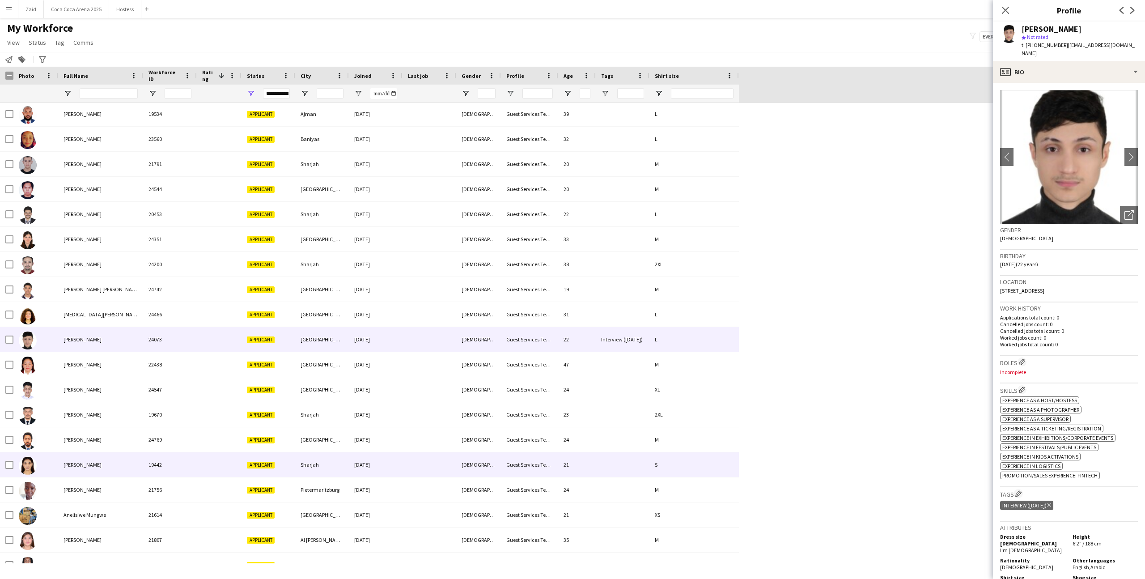
click at [494, 462] on div "[DEMOGRAPHIC_DATA]" at bounding box center [478, 464] width 45 height 25
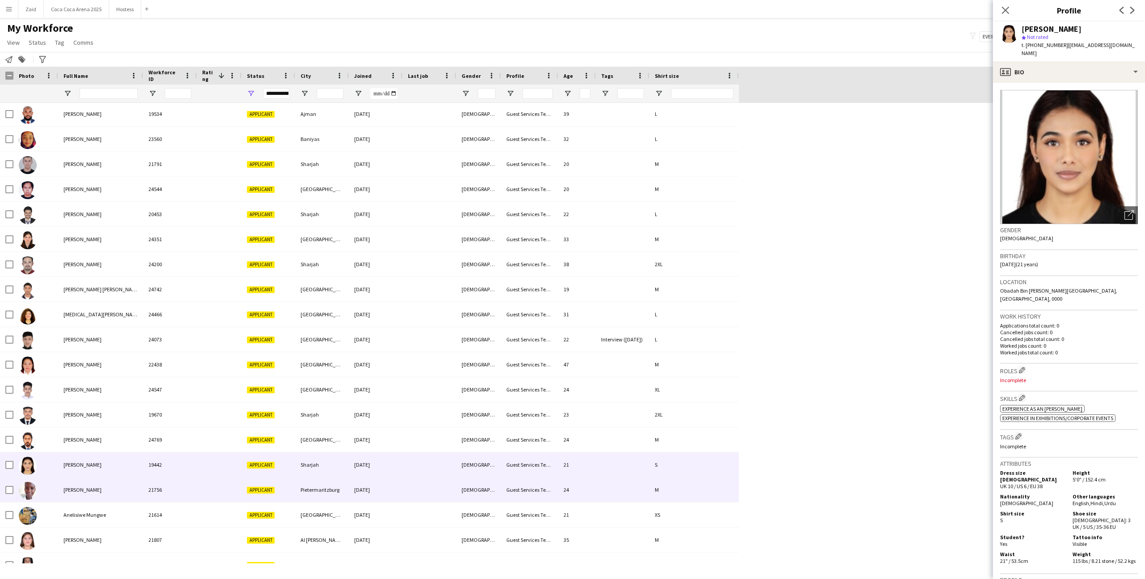
click at [421, 486] on div at bounding box center [429, 489] width 54 height 25
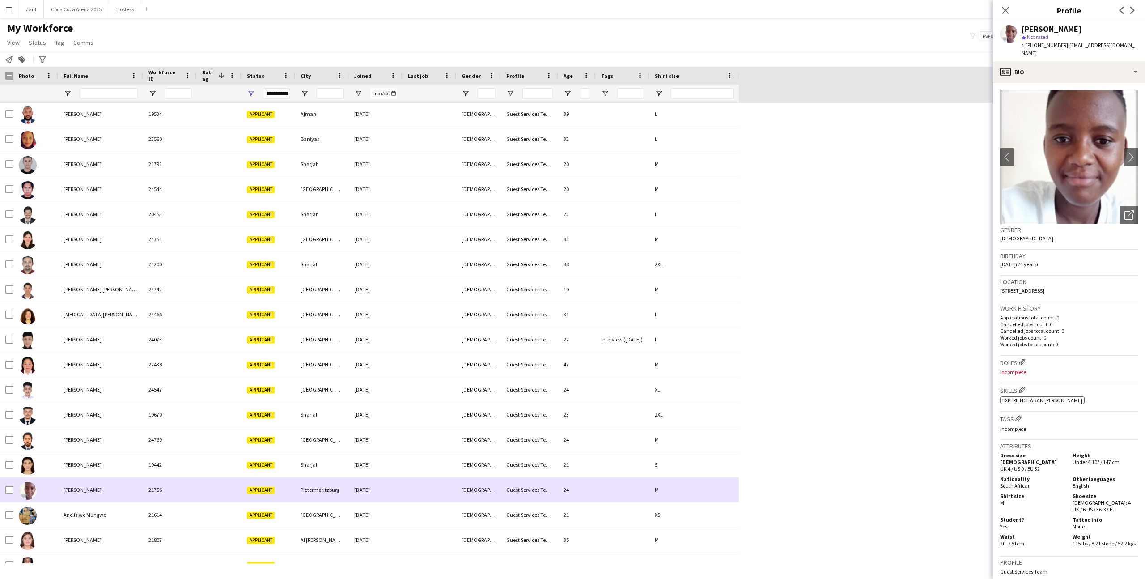
click at [421, 498] on div at bounding box center [429, 489] width 54 height 25
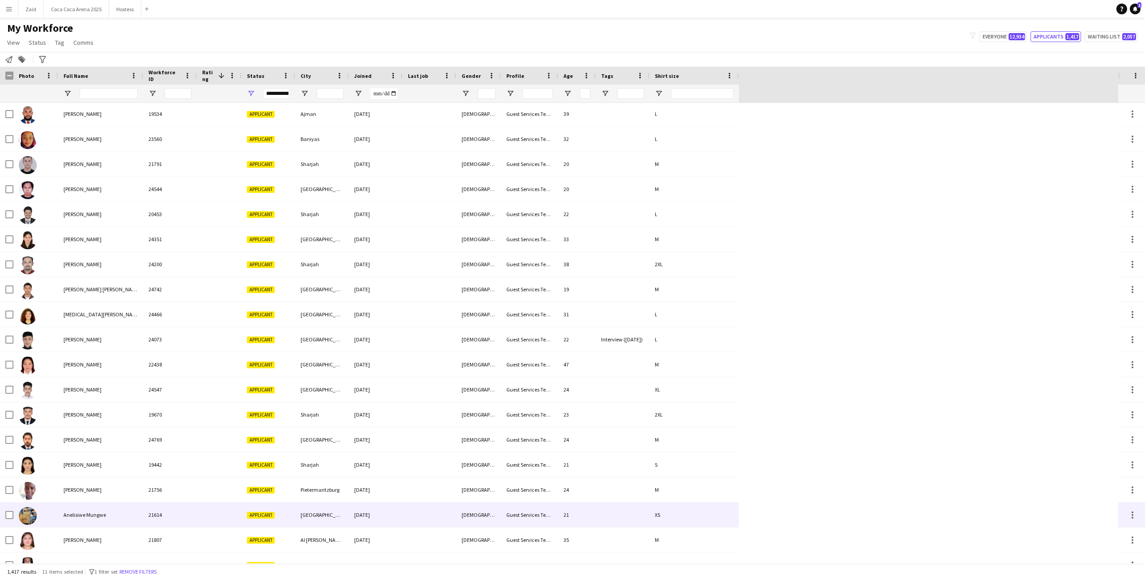
click at [418, 511] on div at bounding box center [429, 514] width 54 height 25
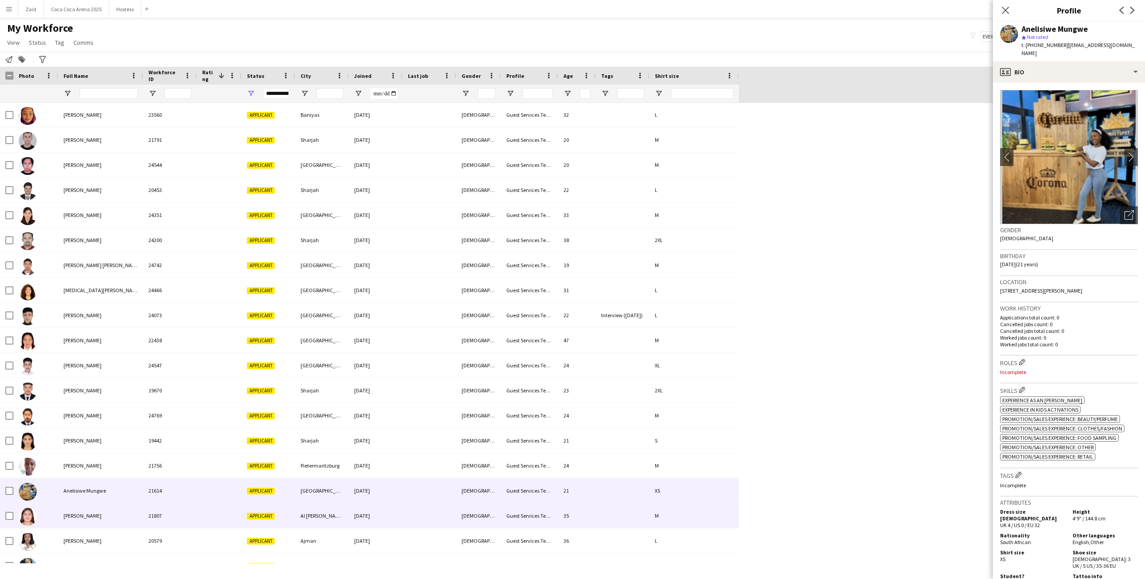
click at [418, 511] on div at bounding box center [429, 515] width 54 height 25
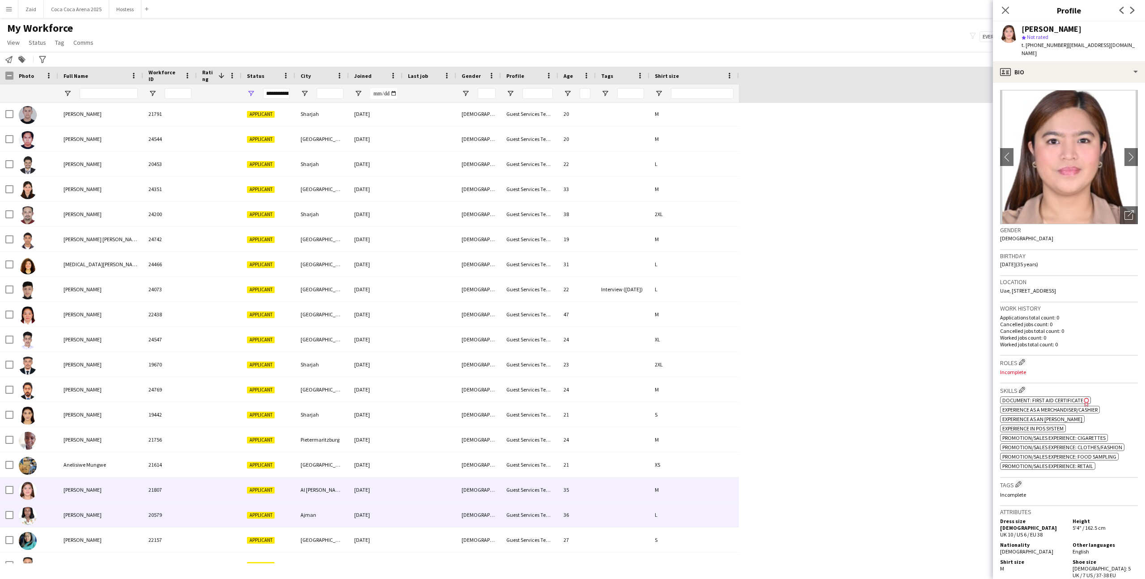
click at [418, 511] on div at bounding box center [429, 514] width 54 height 25
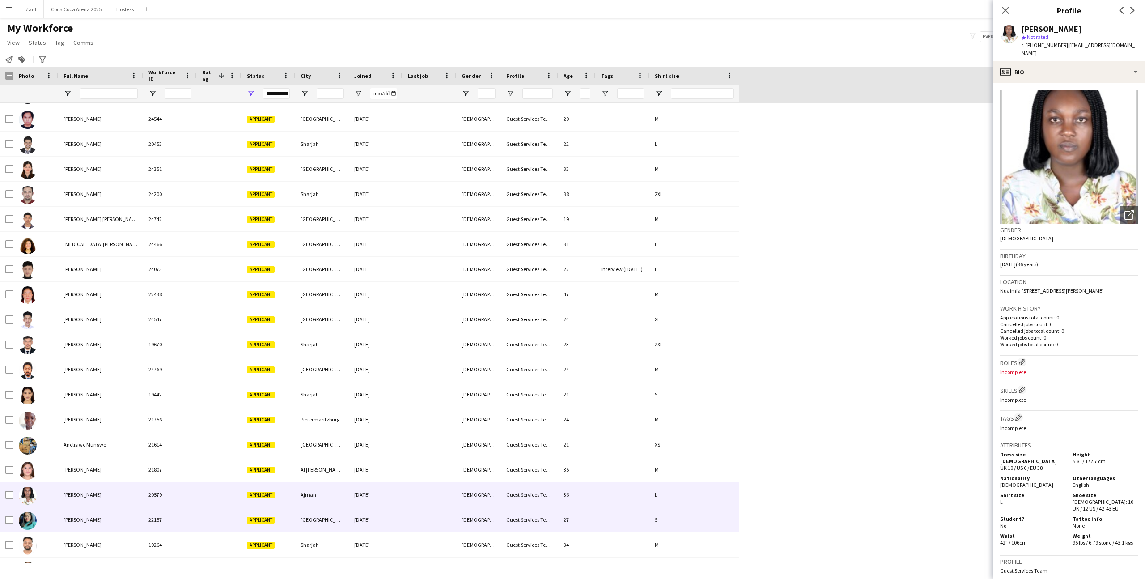
click at [418, 511] on div at bounding box center [429, 519] width 54 height 25
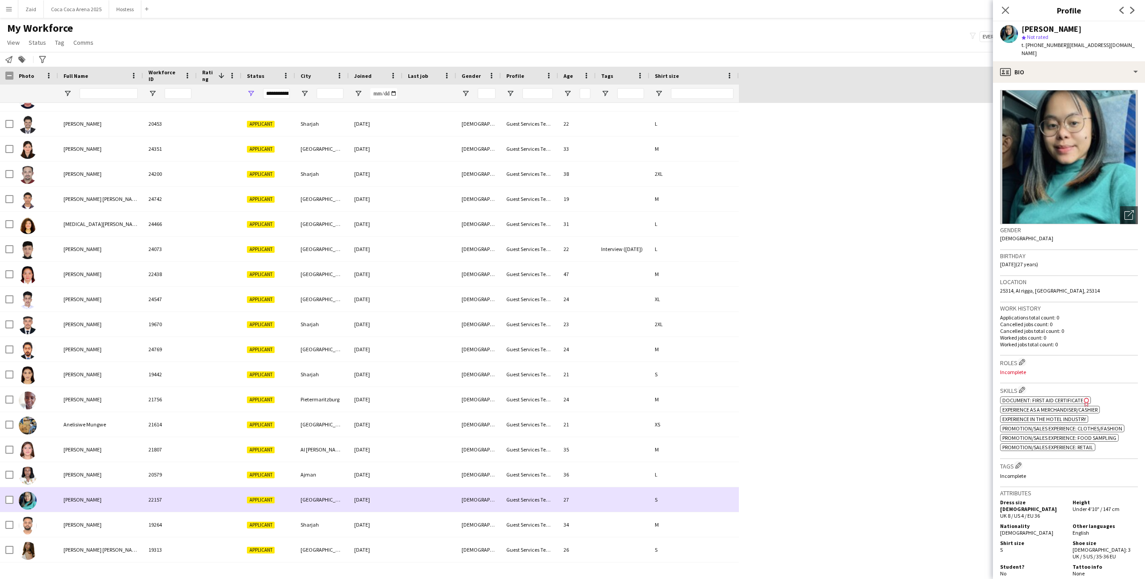
click at [418, 511] on div at bounding box center [429, 499] width 54 height 25
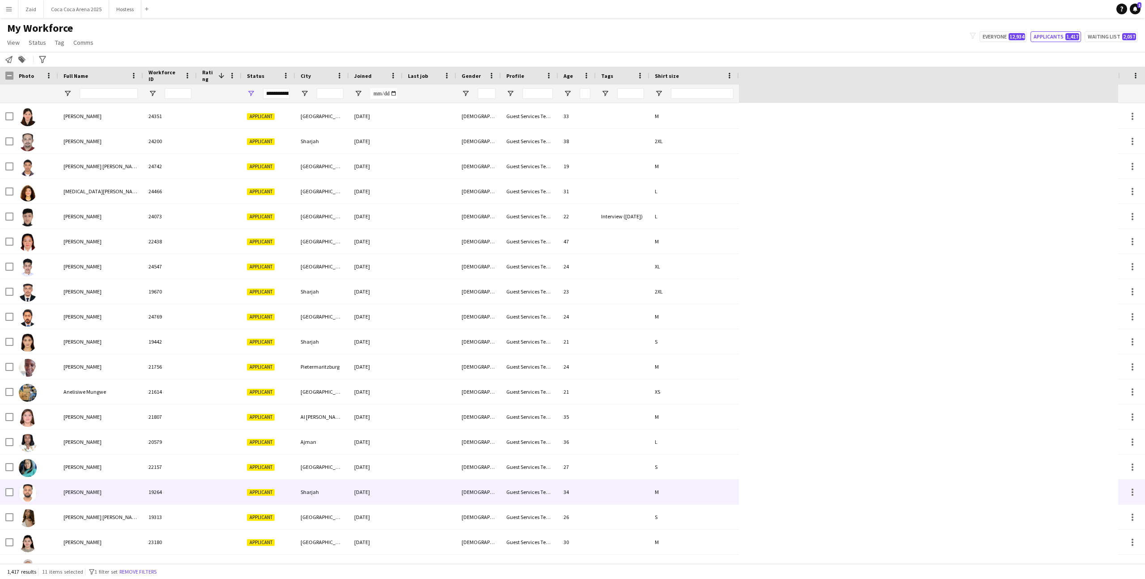
click at [404, 507] on div at bounding box center [429, 516] width 54 height 25
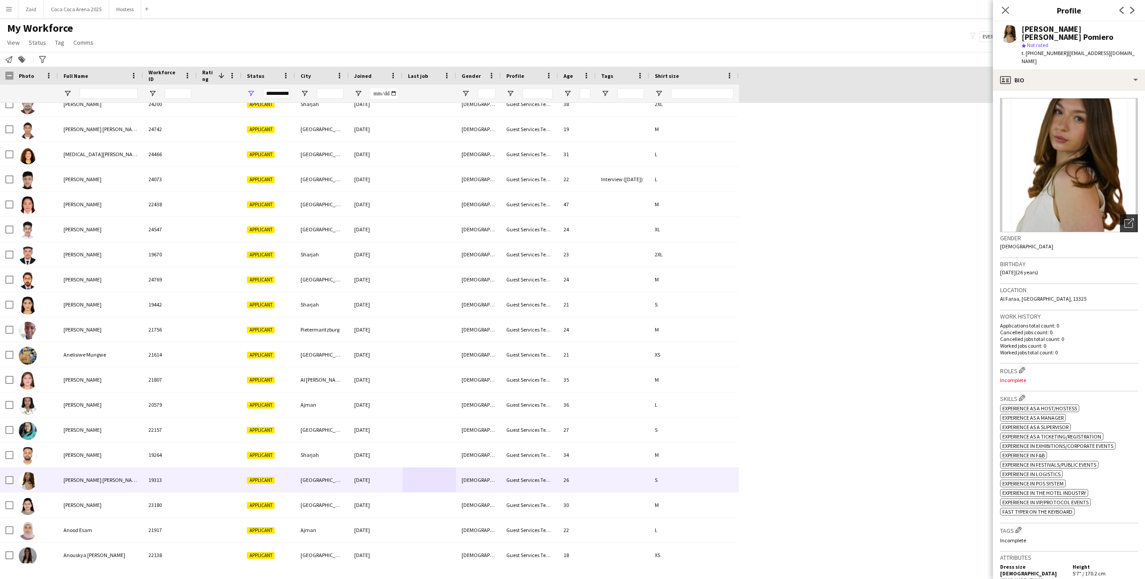
click at [1125, 218] on icon "Open photos pop-in" at bounding box center [1128, 222] width 9 height 9
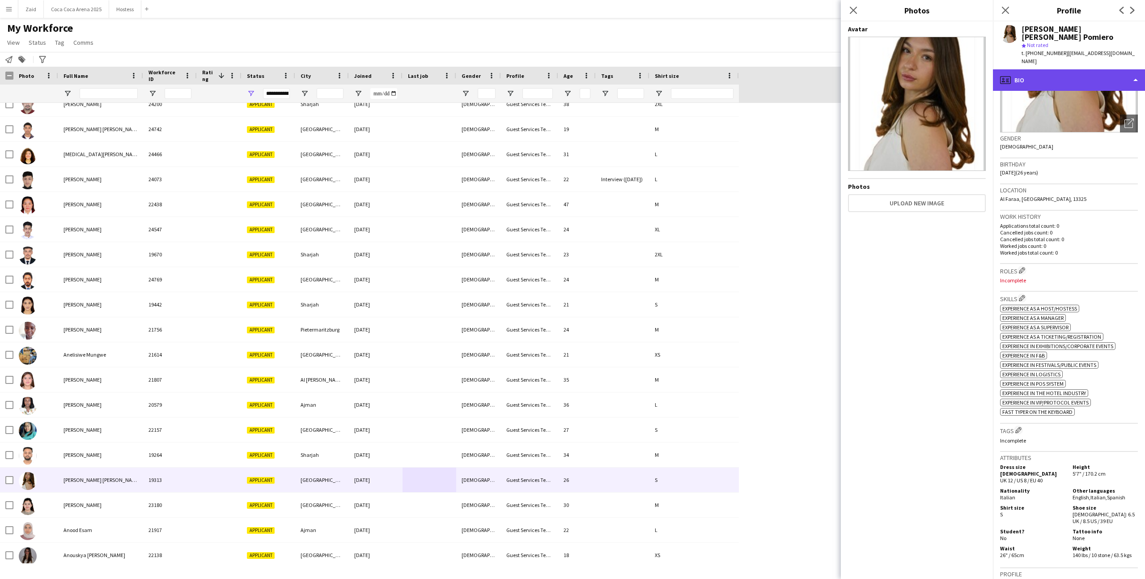
click at [1103, 69] on div "profile Bio" at bounding box center [1069, 79] width 152 height 21
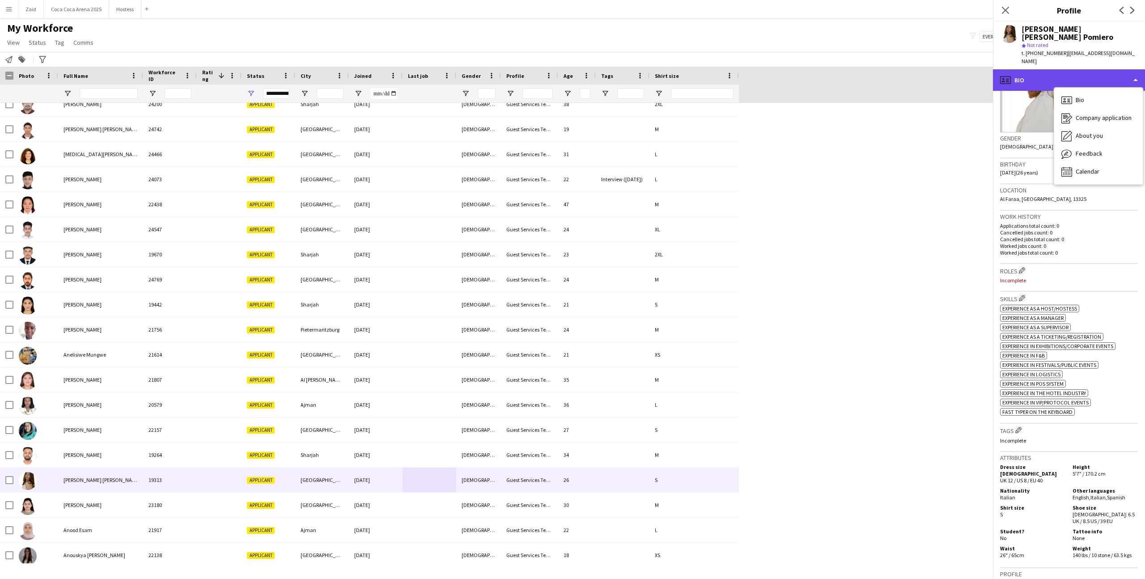
click at [1100, 69] on div "profile Bio" at bounding box center [1069, 79] width 152 height 21
click at [1098, 131] on span "About you" at bounding box center [1088, 135] width 27 height 8
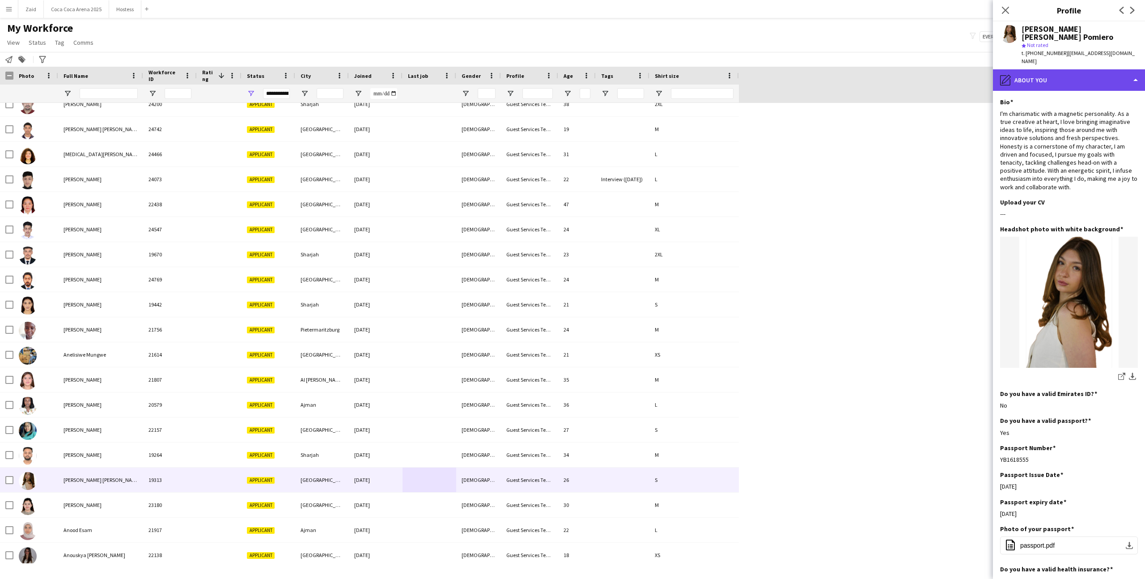
click at [1082, 69] on div "pencil4 About you" at bounding box center [1069, 79] width 152 height 21
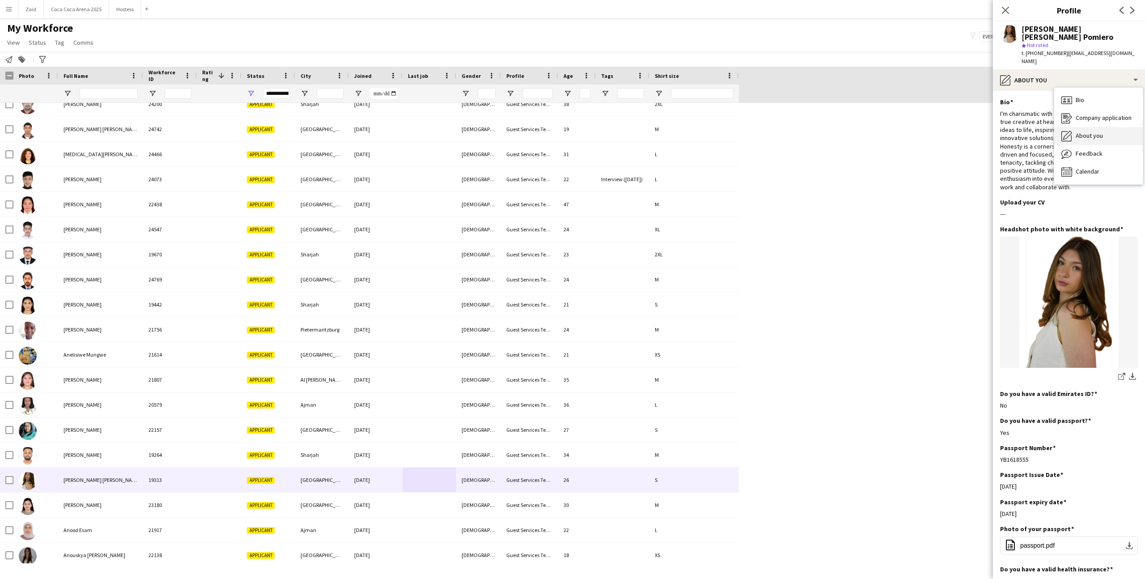
click at [1098, 127] on div "About you About you" at bounding box center [1098, 136] width 89 height 18
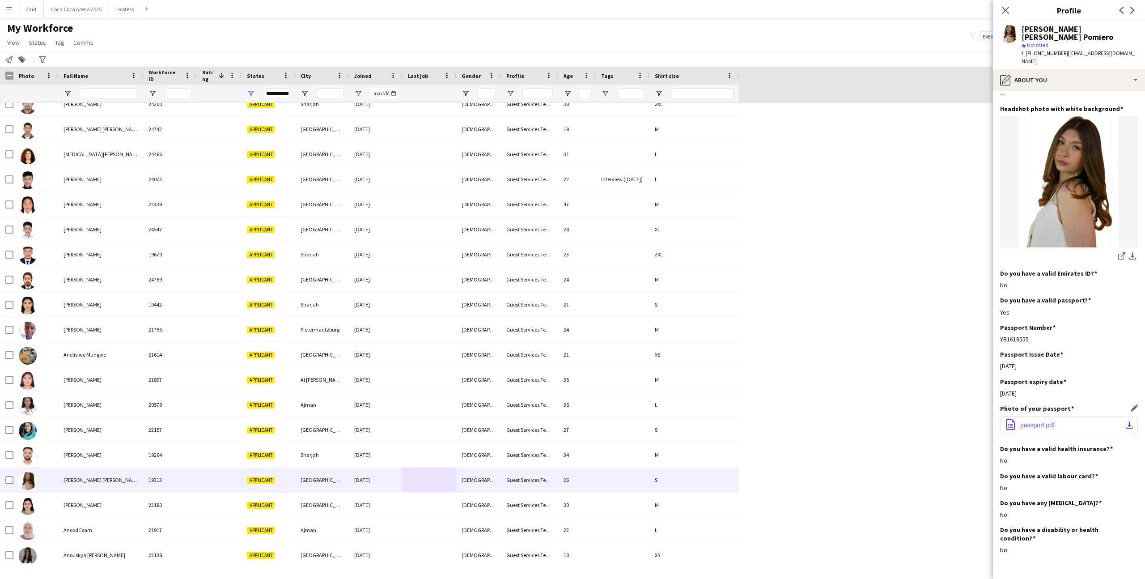
click at [1033, 416] on button "office-file-sheet passport.pdf download-bottom" at bounding box center [1069, 425] width 138 height 18
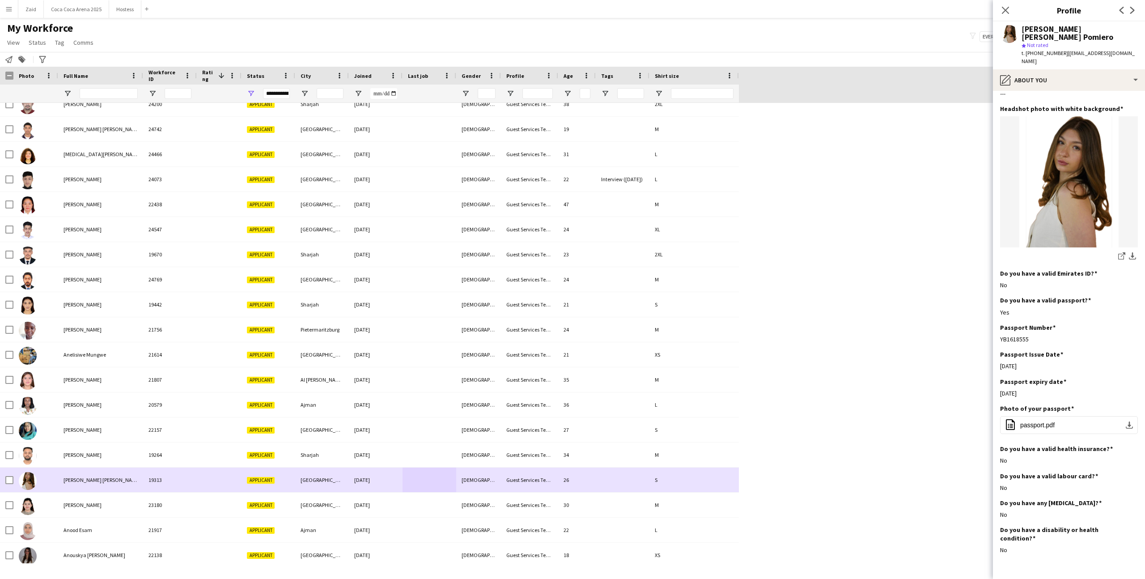
click at [322, 495] on div "[GEOGRAPHIC_DATA]" at bounding box center [322, 504] width 54 height 25
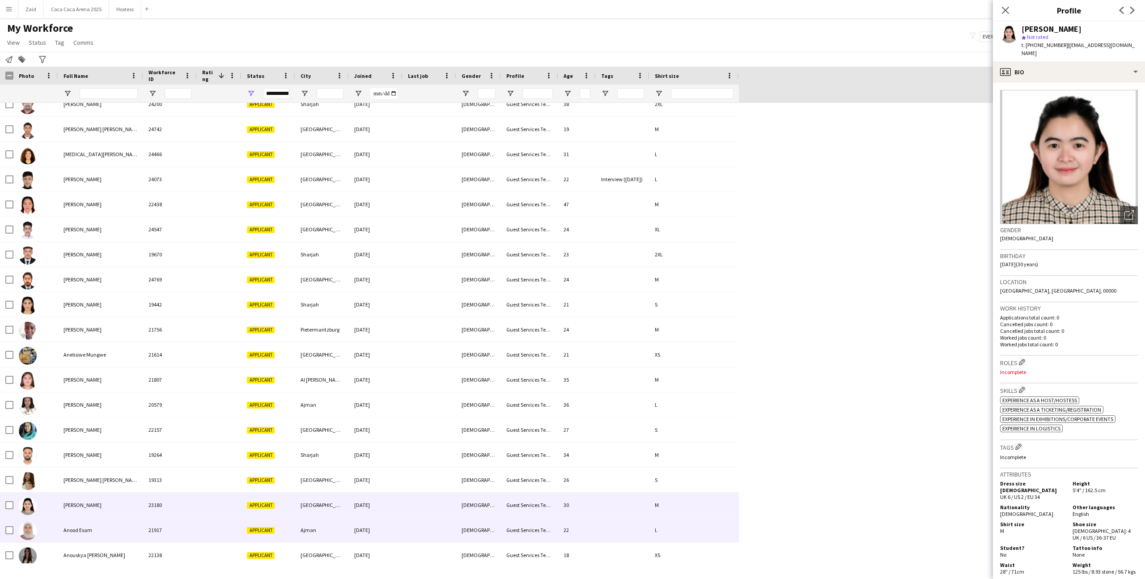
click at [323, 517] on div "Ajman" at bounding box center [322, 529] width 54 height 25
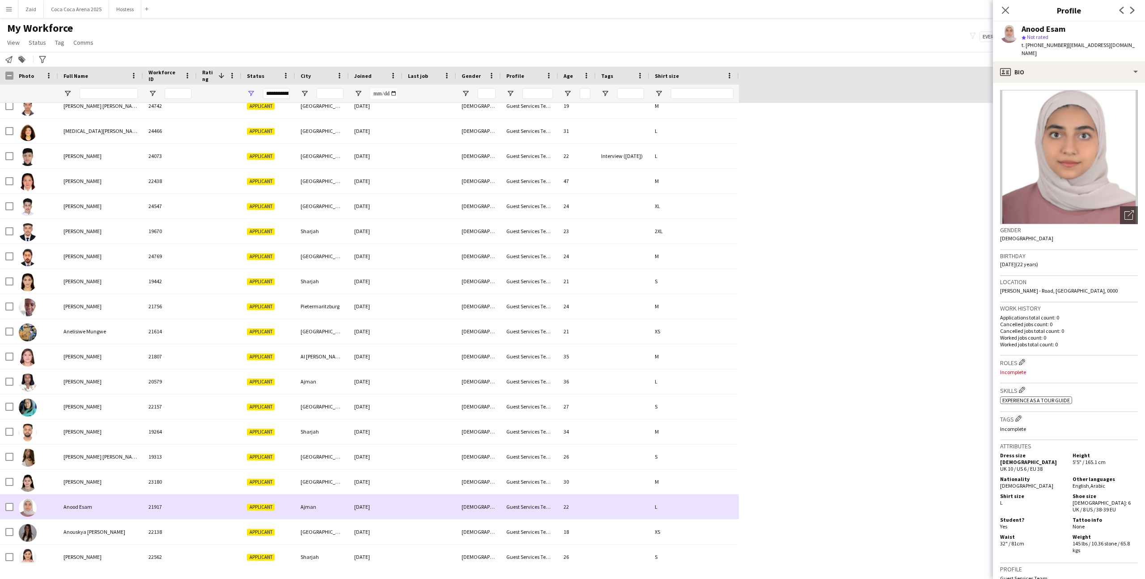
scroll to position [2715, 0]
click at [323, 518] on div "[GEOGRAPHIC_DATA]" at bounding box center [322, 530] width 54 height 25
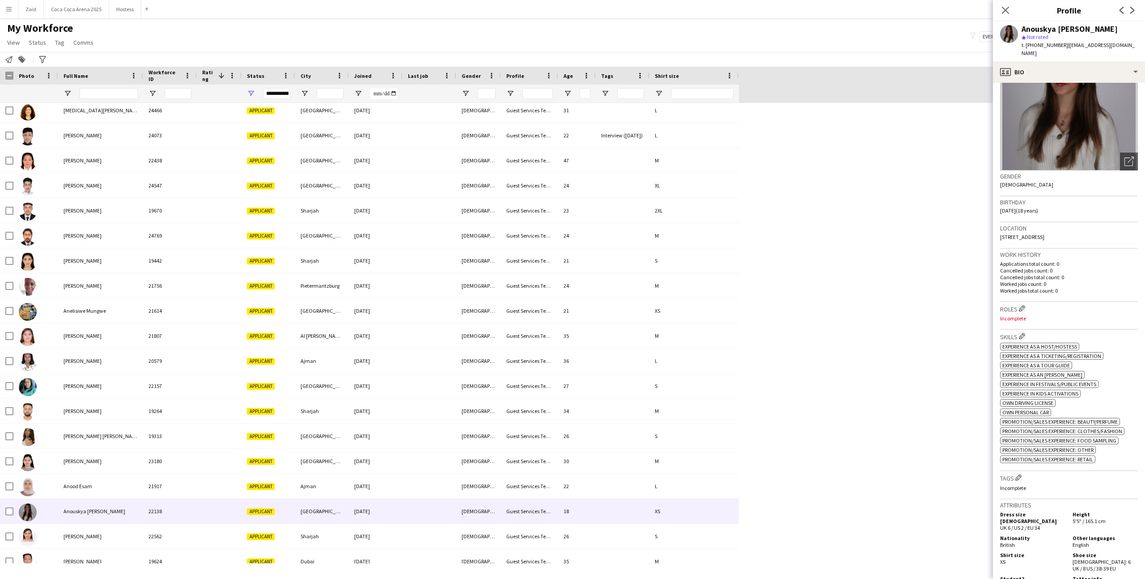
scroll to position [55, 0]
click at [1130, 156] on icon "Open photos pop-in" at bounding box center [1128, 160] width 9 height 9
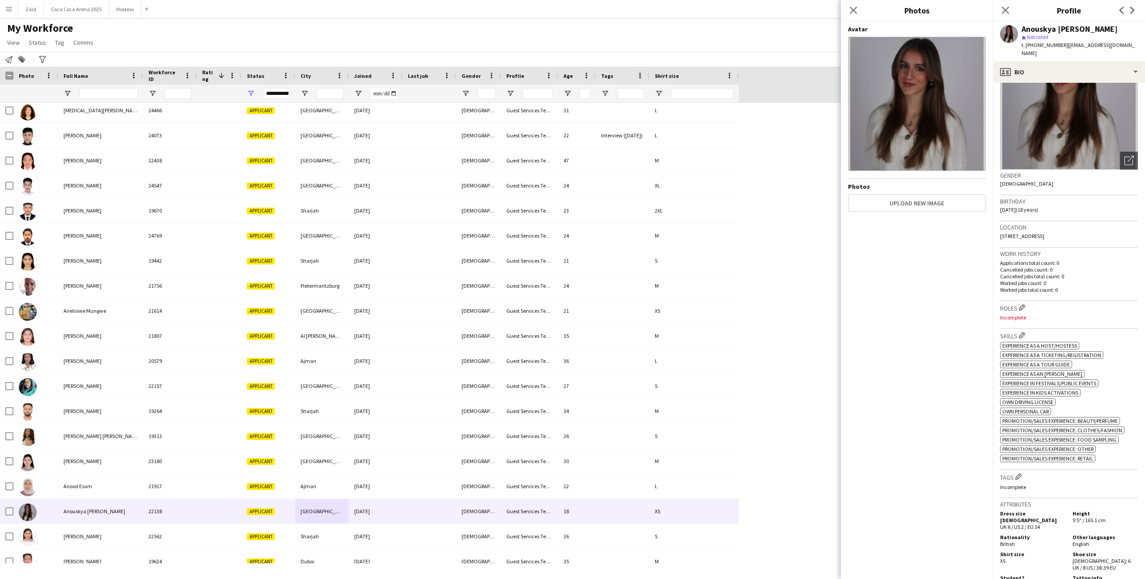
scroll to position [53, 0]
click at [1074, 77] on img at bounding box center [1069, 104] width 138 height 134
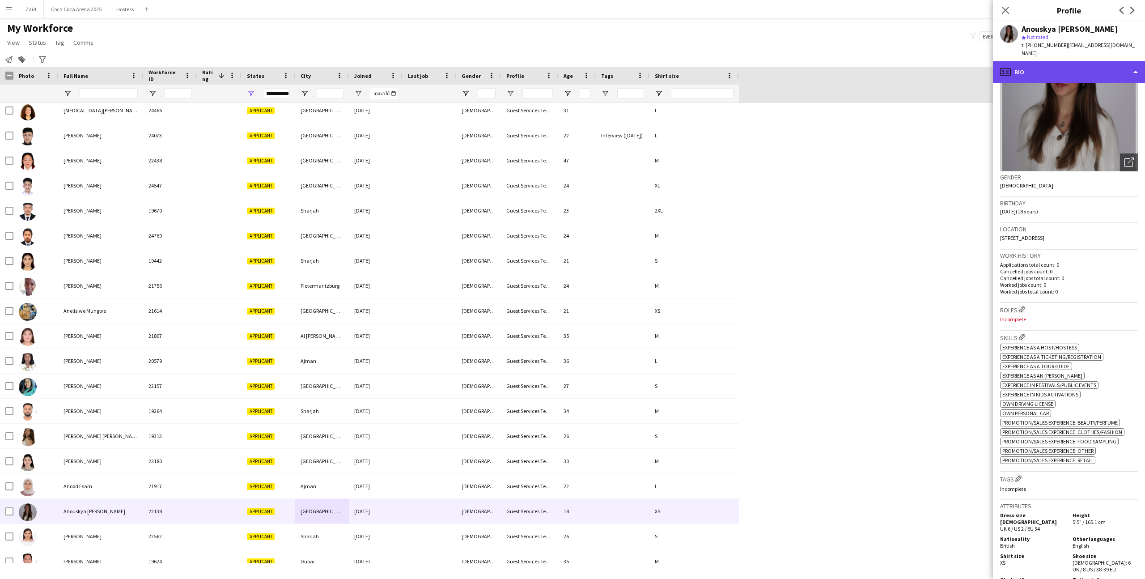
click at [1074, 68] on div "profile Bio" at bounding box center [1069, 71] width 152 height 21
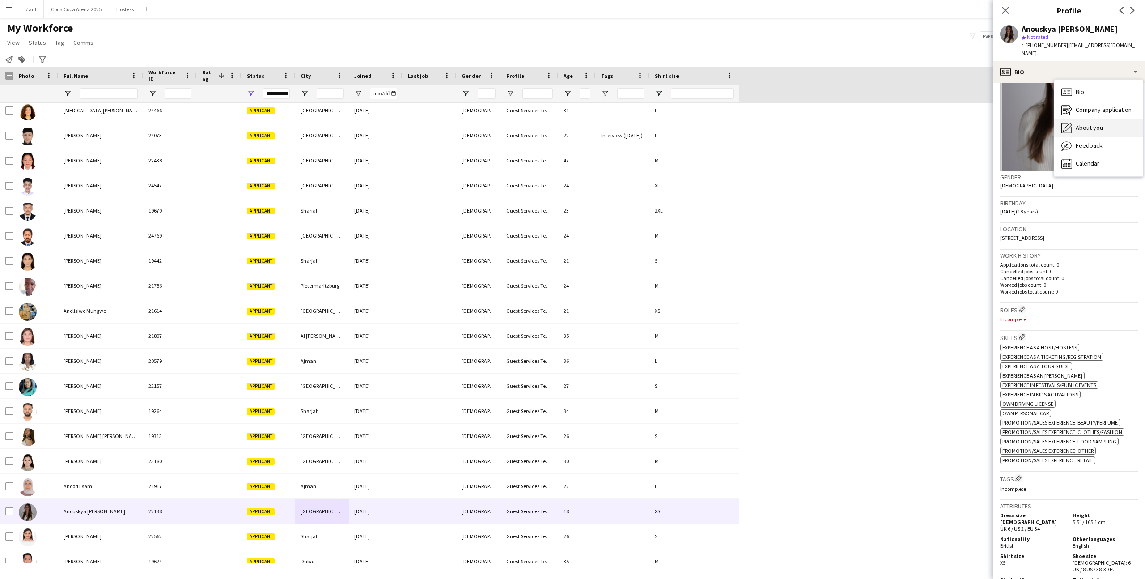
click at [1086, 123] on span "About you" at bounding box center [1088, 127] width 27 height 8
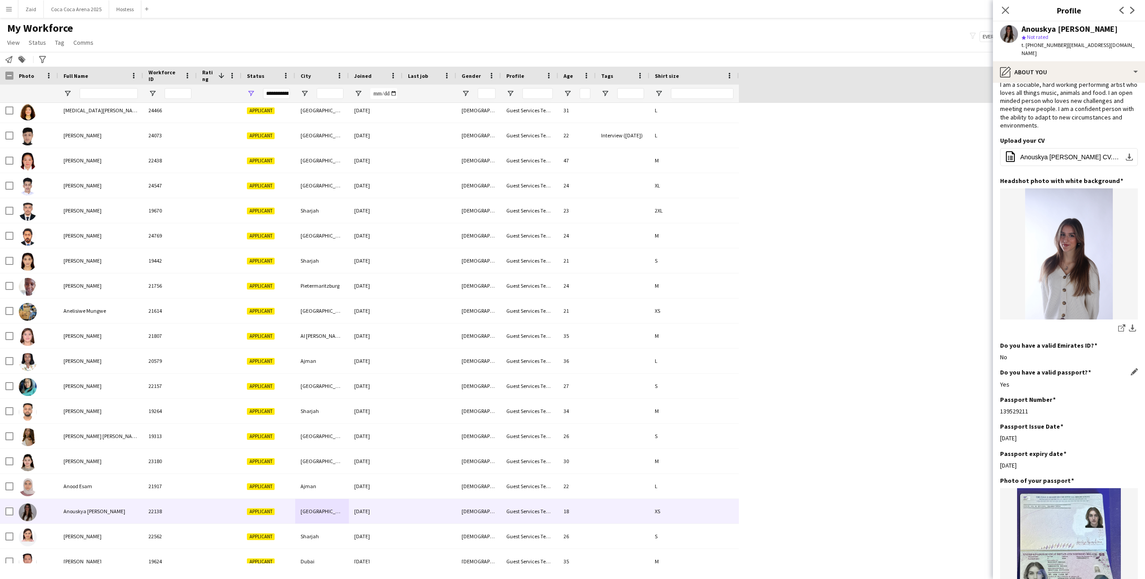
scroll to position [0, 0]
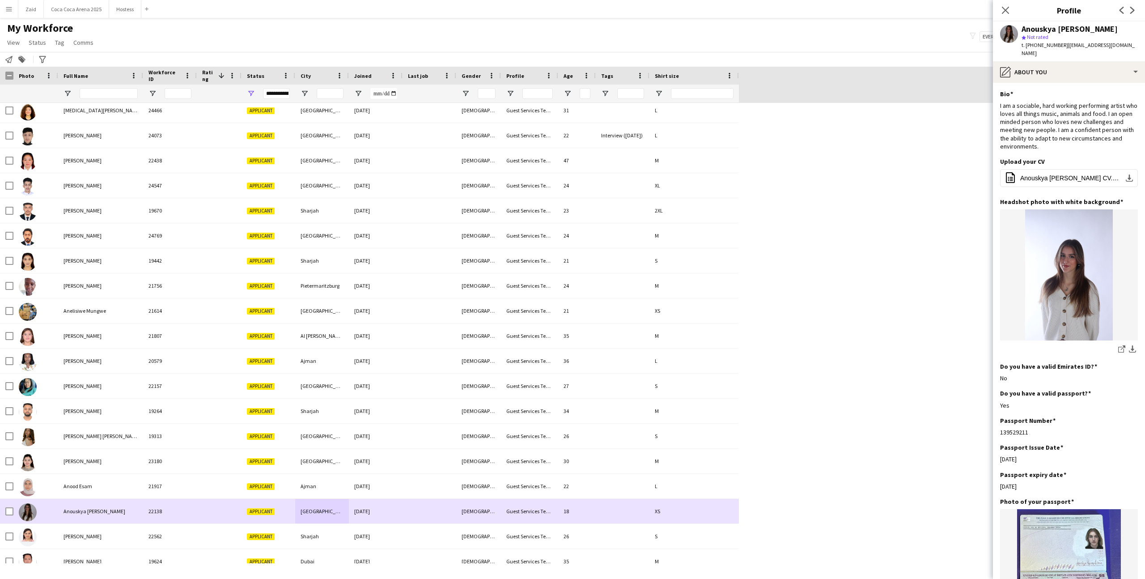
click at [46, 516] on div at bounding box center [35, 511] width 45 height 25
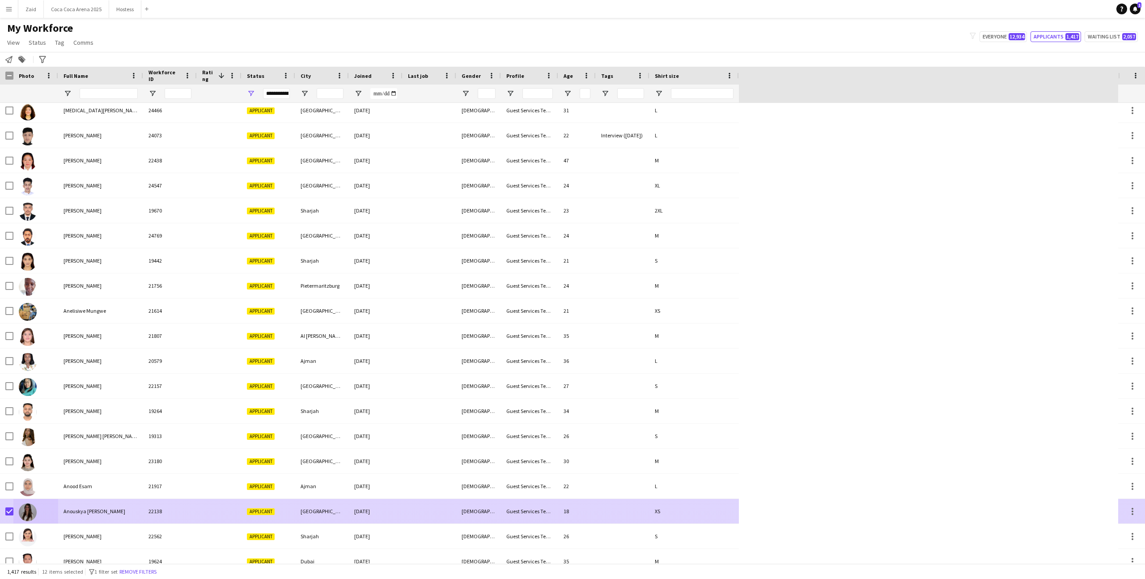
click at [50, 530] on div at bounding box center [35, 536] width 45 height 25
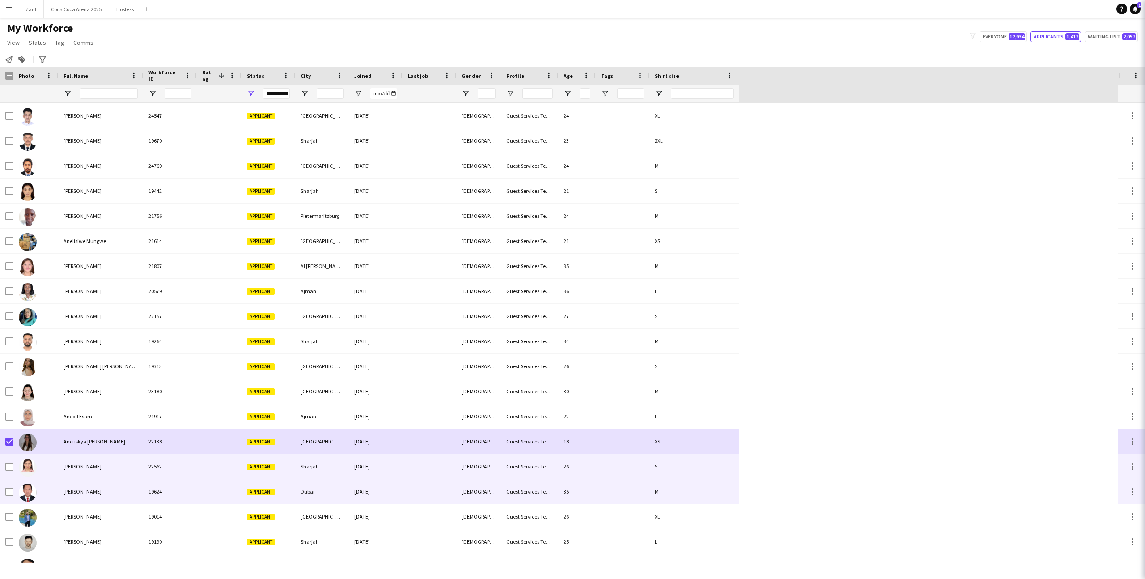
scroll to position [2805, 0]
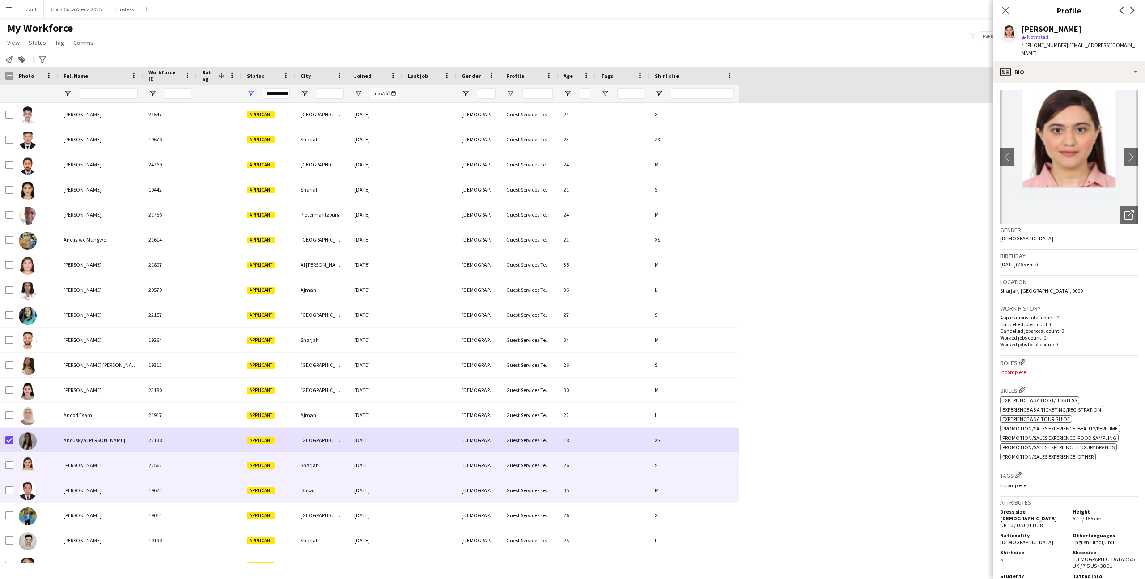
click at [52, 499] on div at bounding box center [35, 490] width 45 height 25
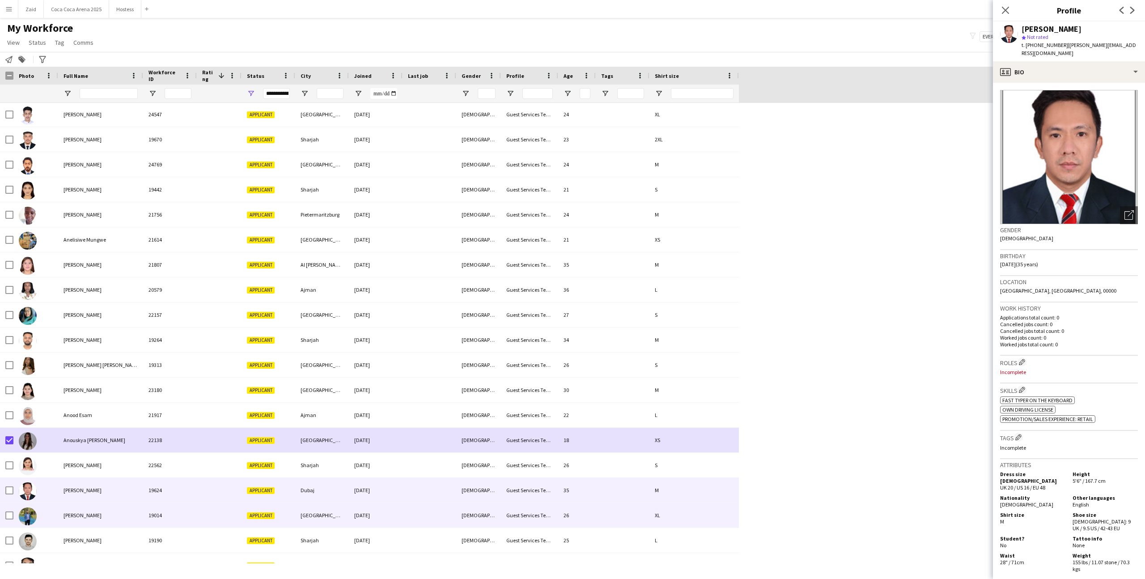
click at [61, 516] on div "[PERSON_NAME]" at bounding box center [100, 515] width 85 height 25
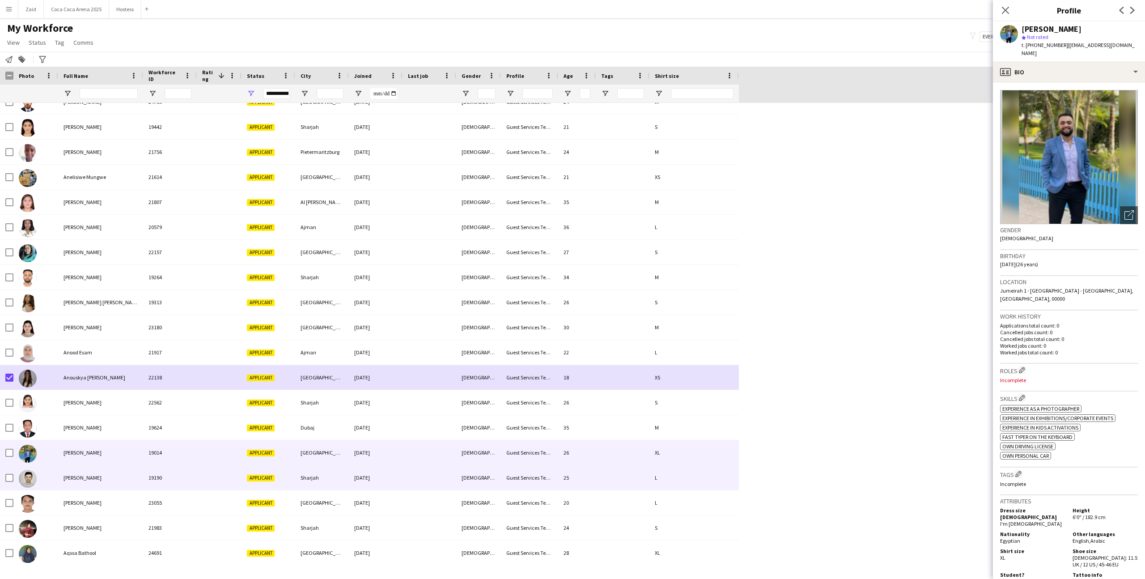
scroll to position [2869, 0]
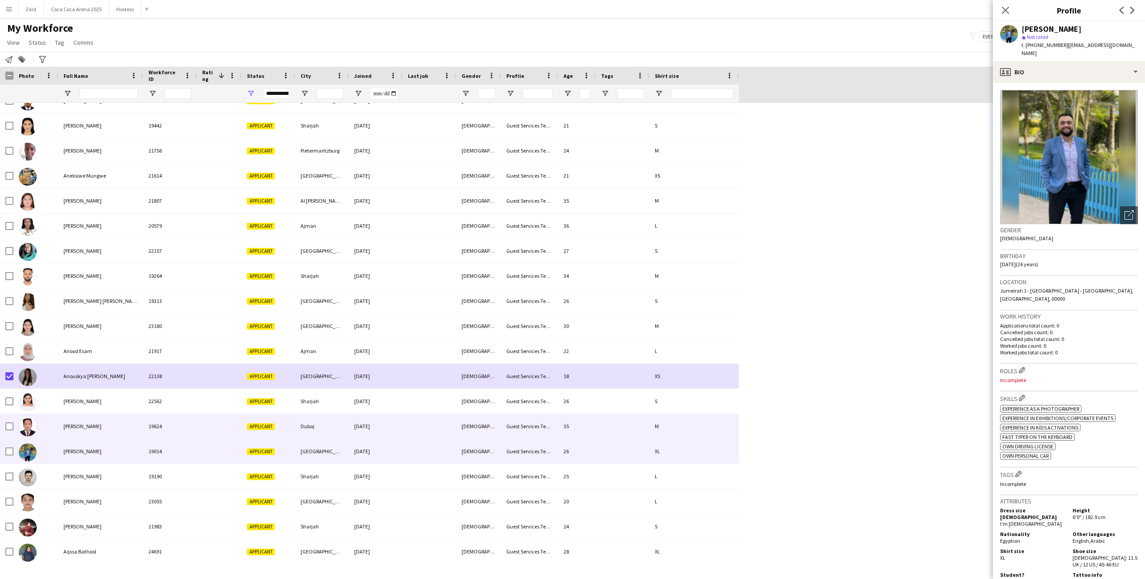
click at [86, 416] on div "[PERSON_NAME]" at bounding box center [100, 426] width 85 height 25
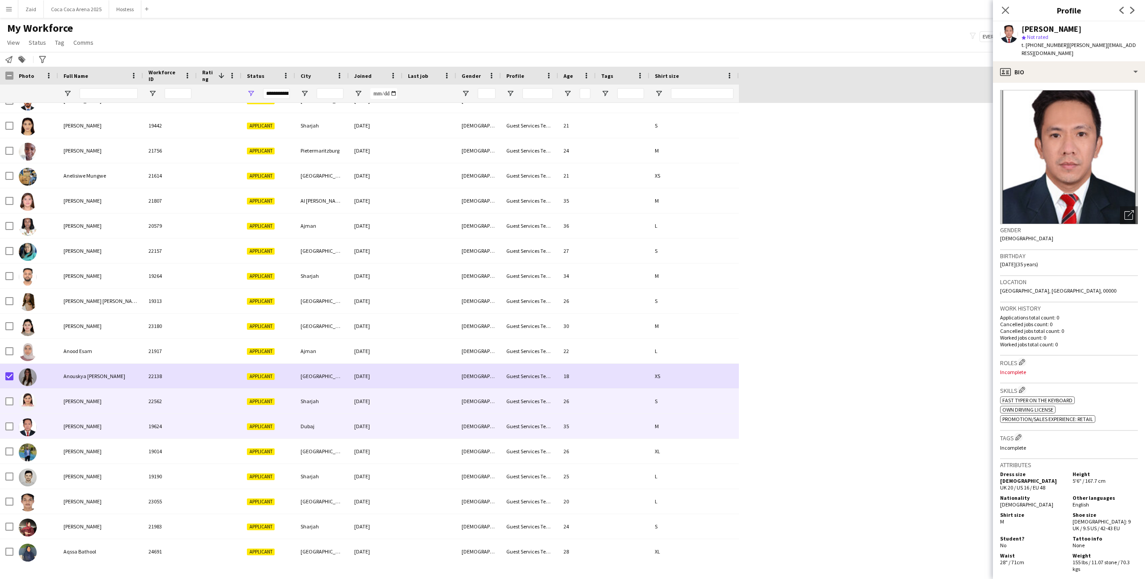
click at [89, 398] on div "[PERSON_NAME]" at bounding box center [100, 401] width 85 height 25
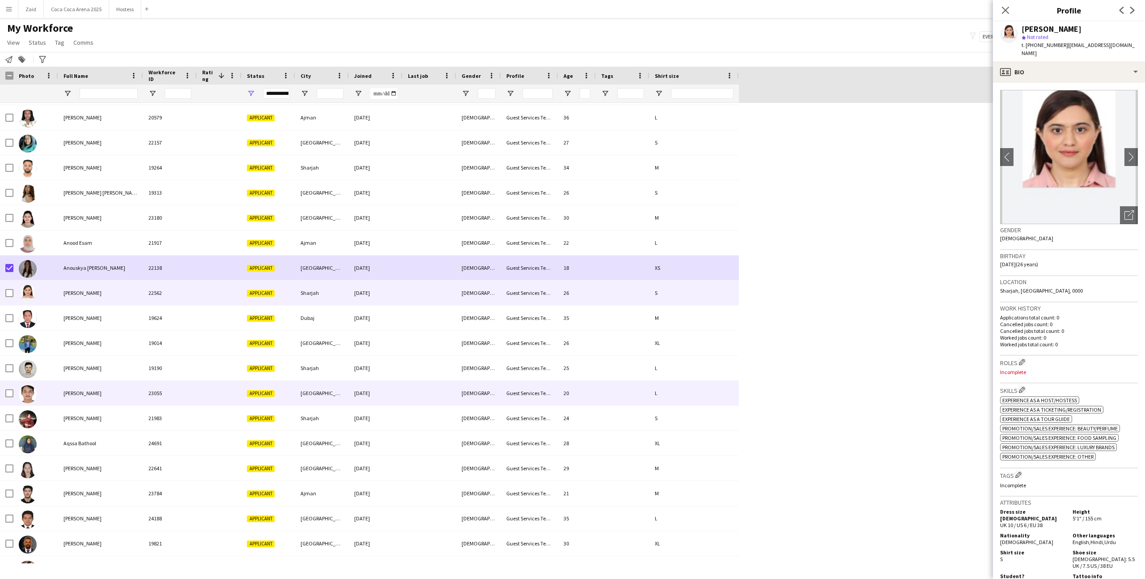
scroll to position [2986, 0]
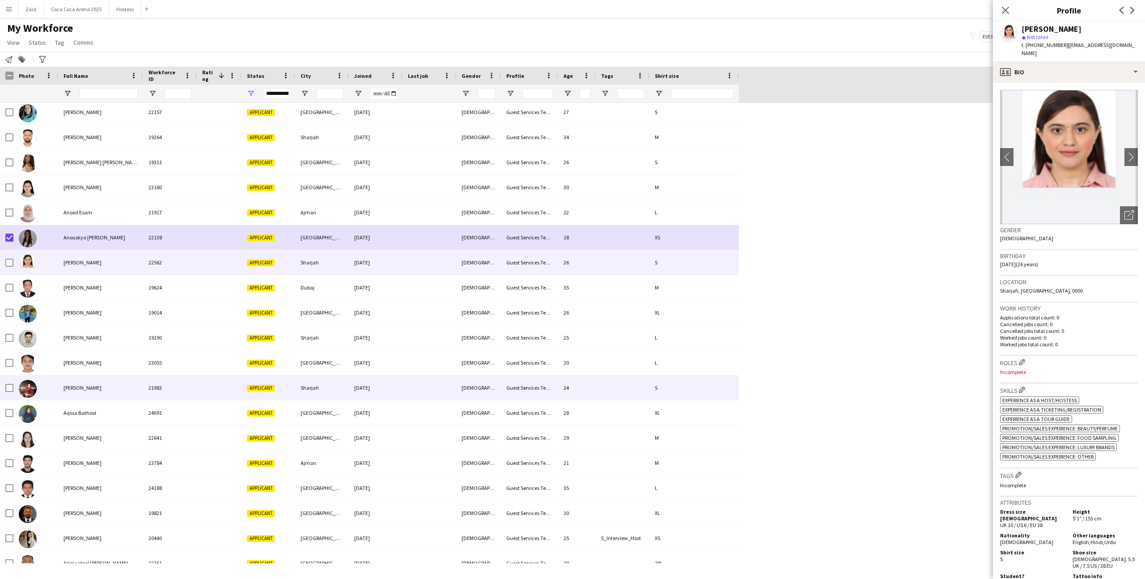
click at [89, 398] on div "[PERSON_NAME]" at bounding box center [100, 387] width 85 height 25
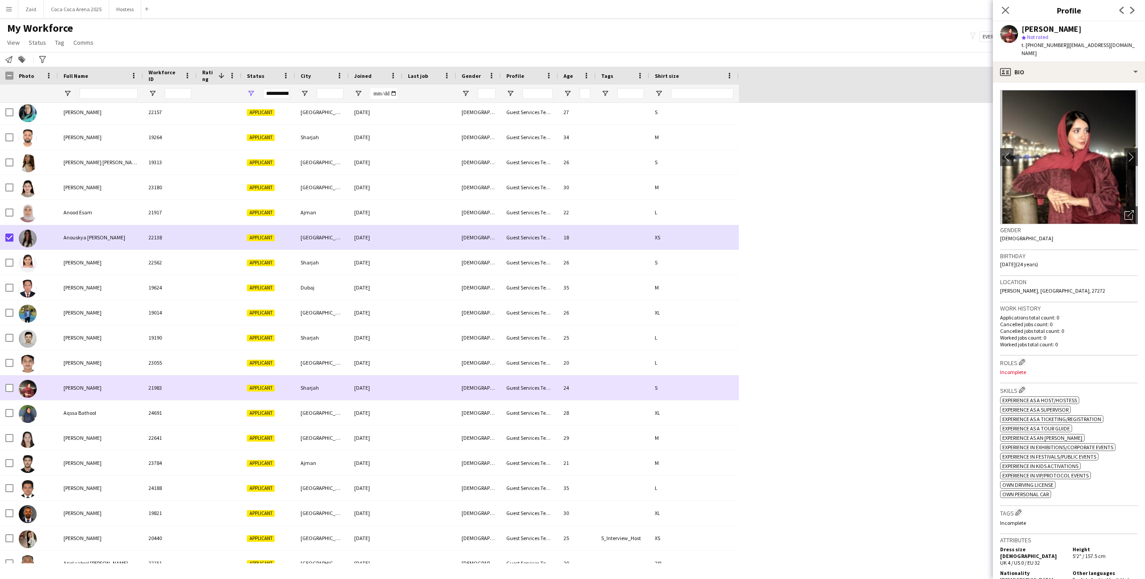
click at [89, 398] on div "[PERSON_NAME]" at bounding box center [100, 387] width 85 height 25
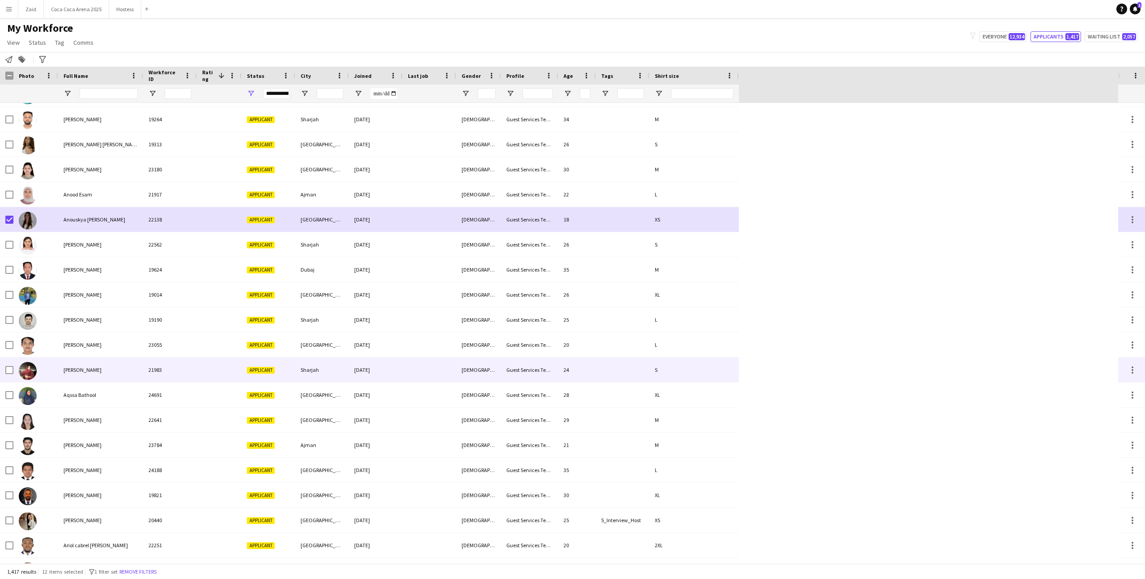
click at [93, 380] on div "[PERSON_NAME]" at bounding box center [100, 369] width 85 height 25
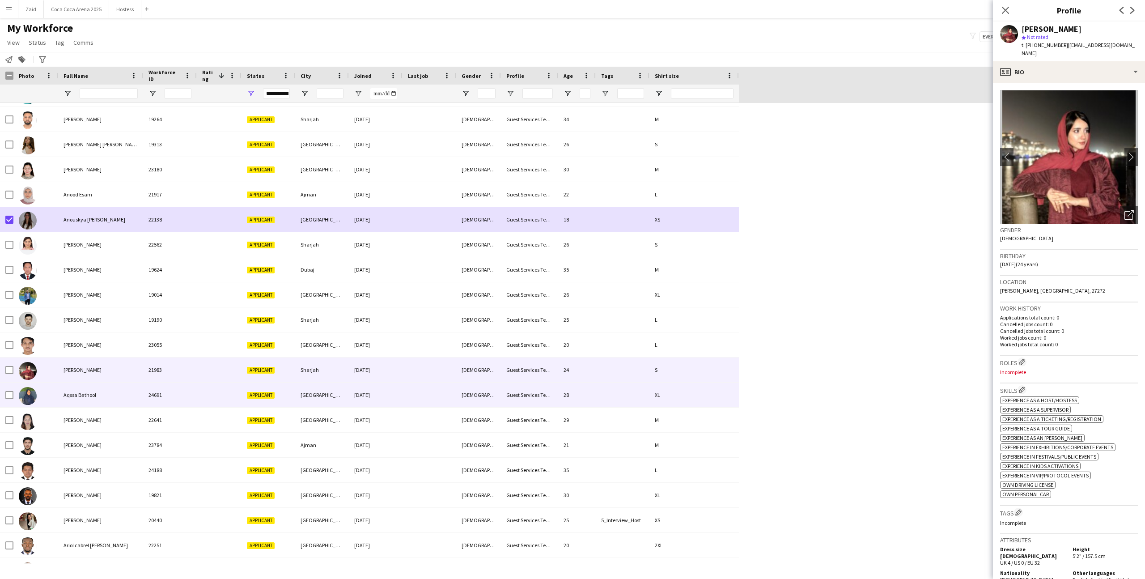
click at [119, 396] on div "Aqssa Bathool" at bounding box center [100, 394] width 85 height 25
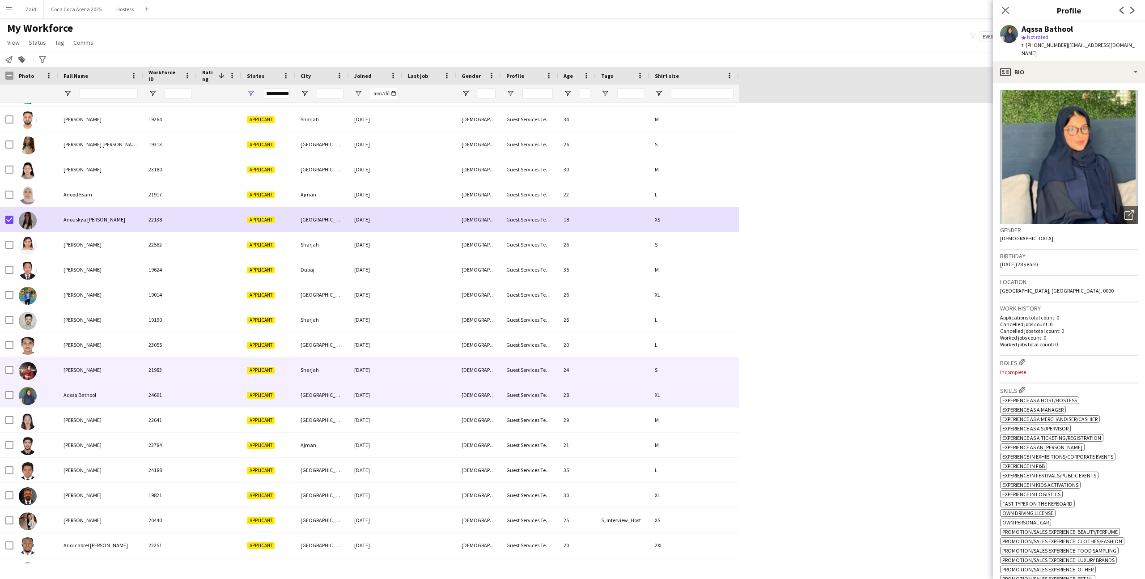
click at [120, 379] on div "[PERSON_NAME]" at bounding box center [100, 369] width 85 height 25
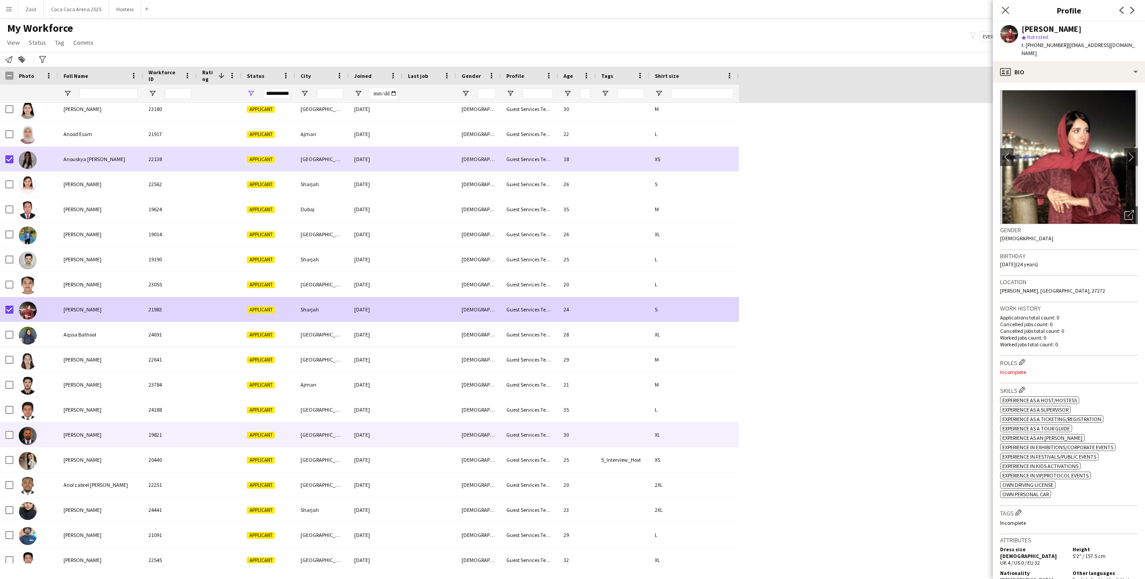
click at [79, 423] on div "[PERSON_NAME]" at bounding box center [100, 434] width 85 height 25
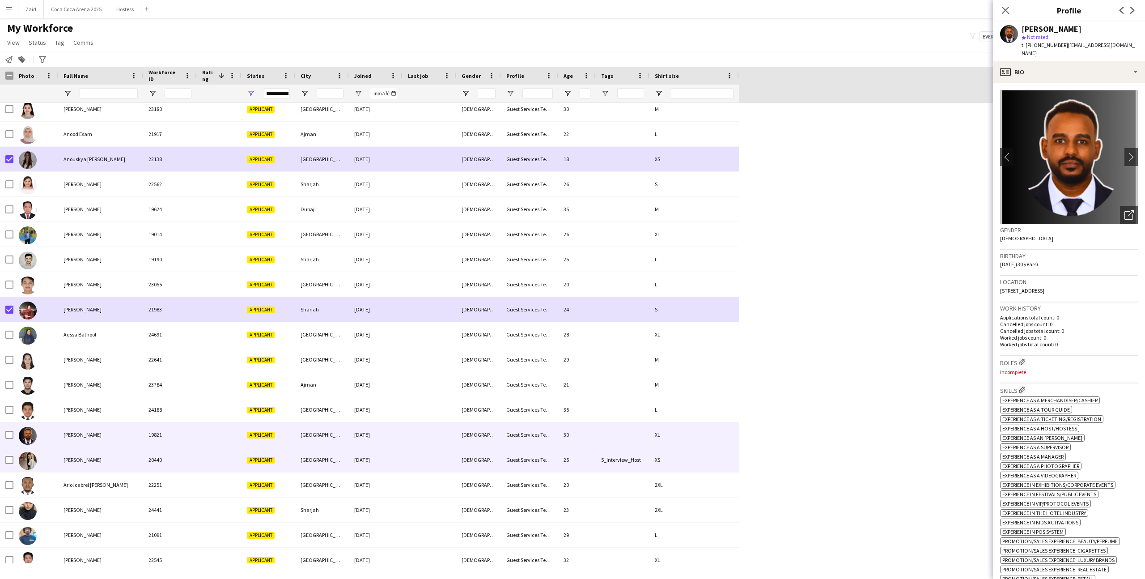
click at [108, 454] on div "[PERSON_NAME]" at bounding box center [100, 459] width 85 height 25
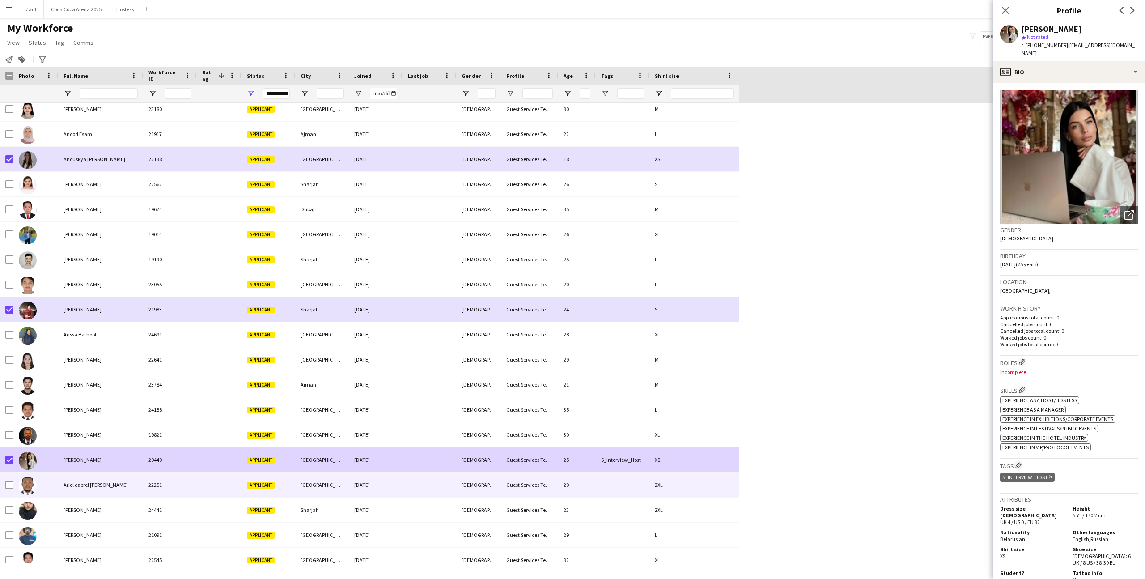
click at [93, 475] on div "Ariol cabrel [PERSON_NAME]" at bounding box center [100, 484] width 85 height 25
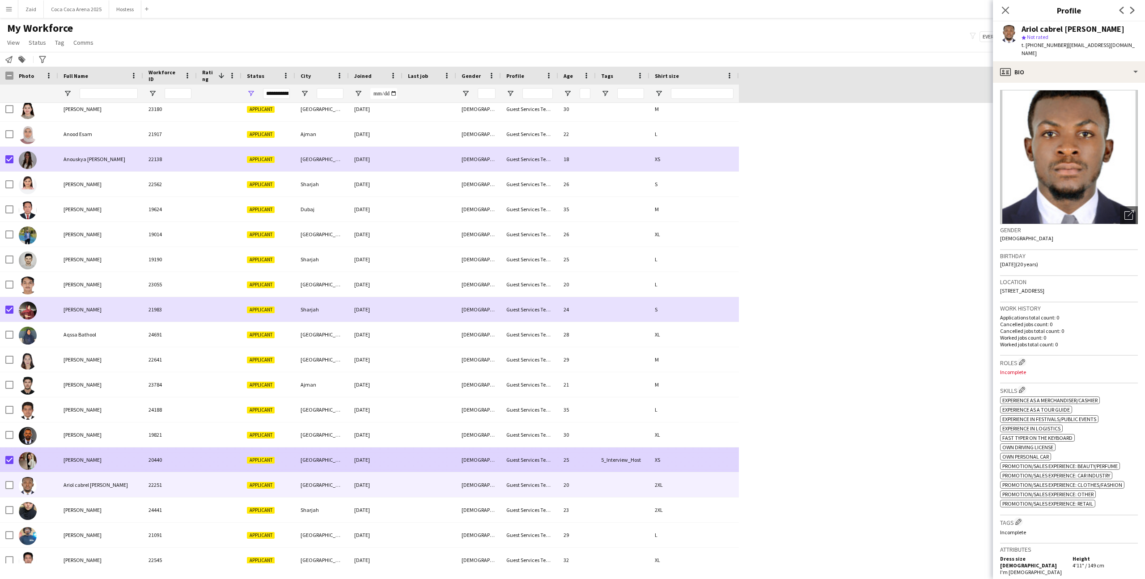
click at [205, 495] on div at bounding box center [219, 484] width 45 height 25
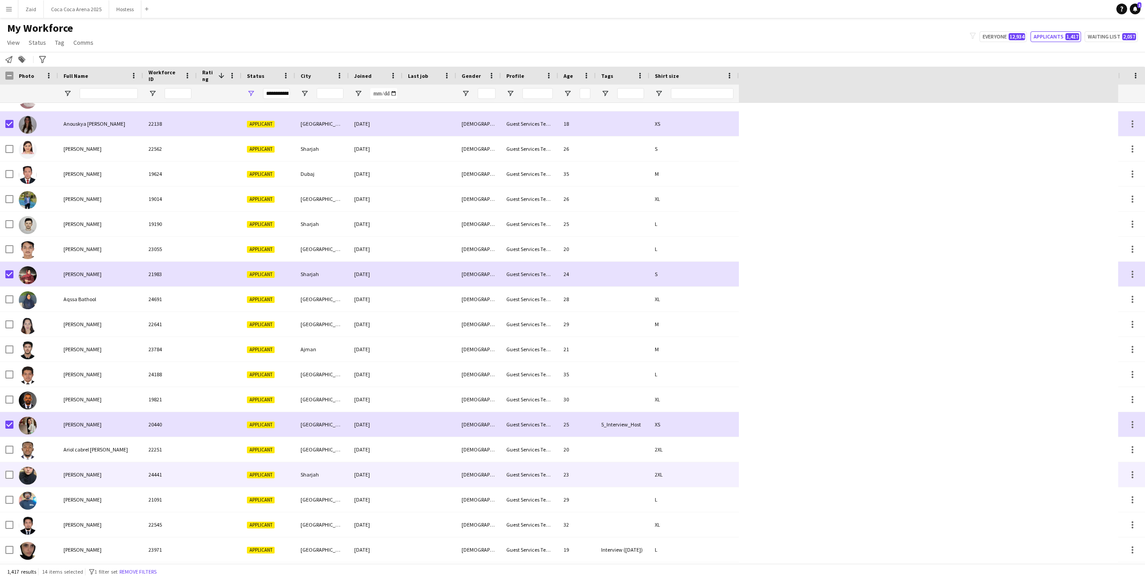
click at [192, 473] on div "24441" at bounding box center [170, 474] width 54 height 25
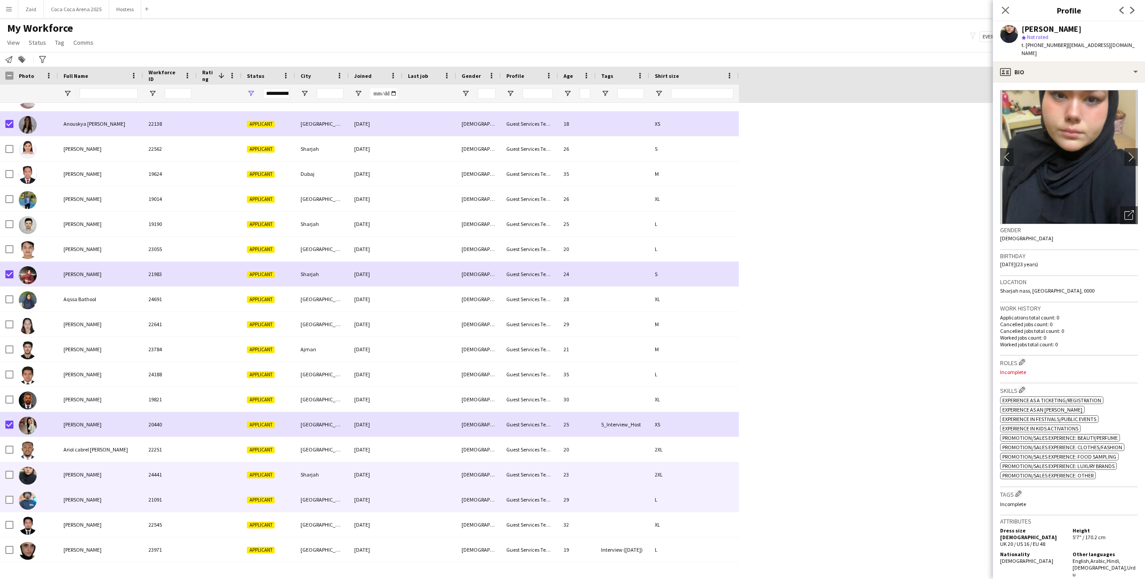
click at [183, 492] on div "21091" at bounding box center [170, 499] width 54 height 25
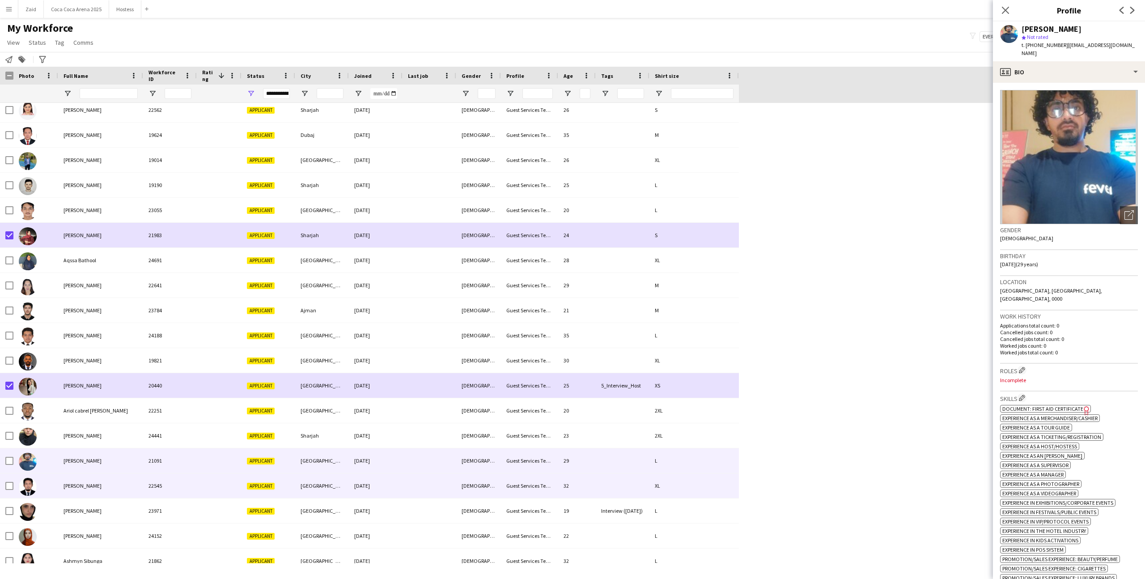
click at [156, 481] on div "22545" at bounding box center [170, 485] width 54 height 25
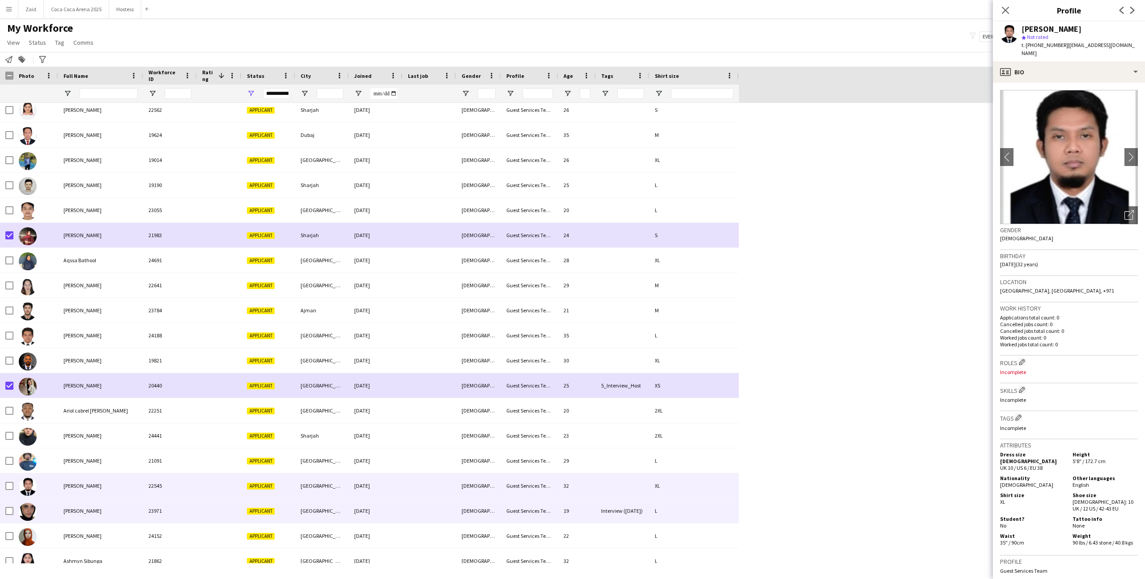
click at [188, 511] on div "23971" at bounding box center [170, 510] width 54 height 25
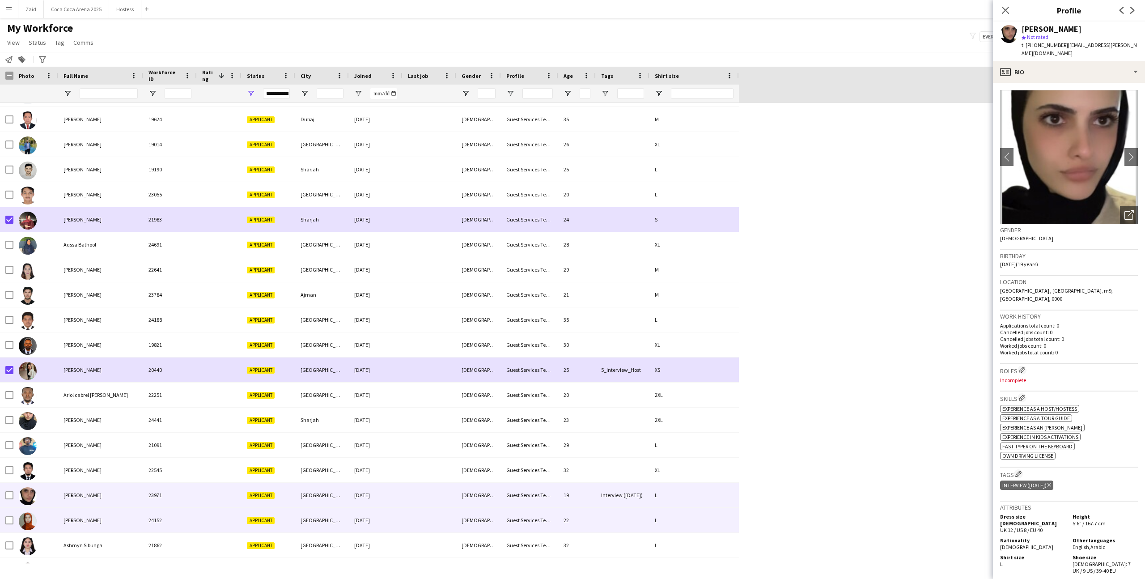
click at [187, 512] on div "24152" at bounding box center [170, 519] width 54 height 25
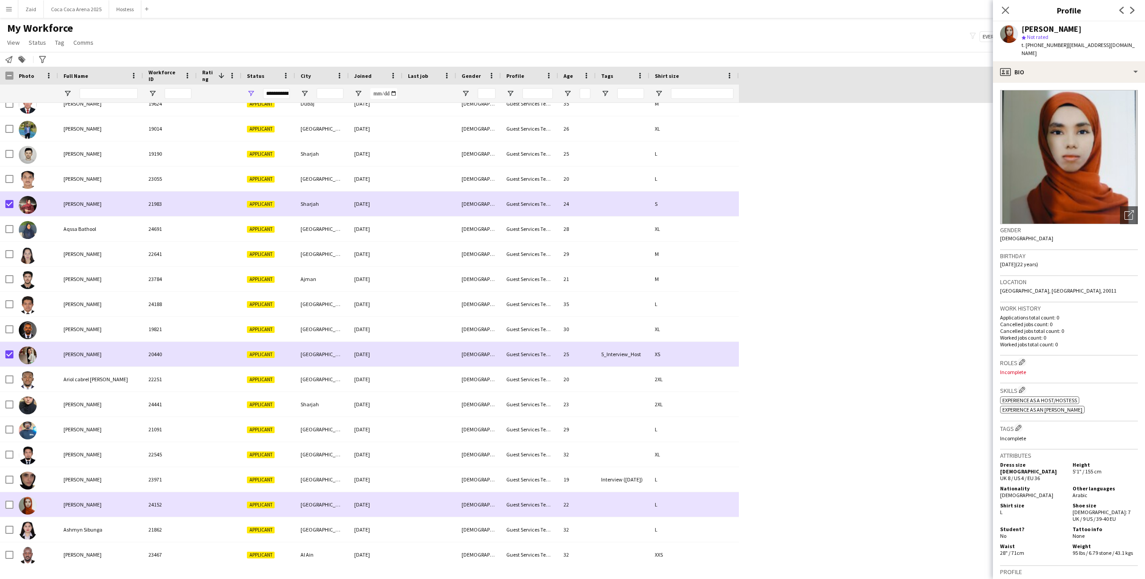
click at [187, 513] on div "24152" at bounding box center [170, 504] width 54 height 25
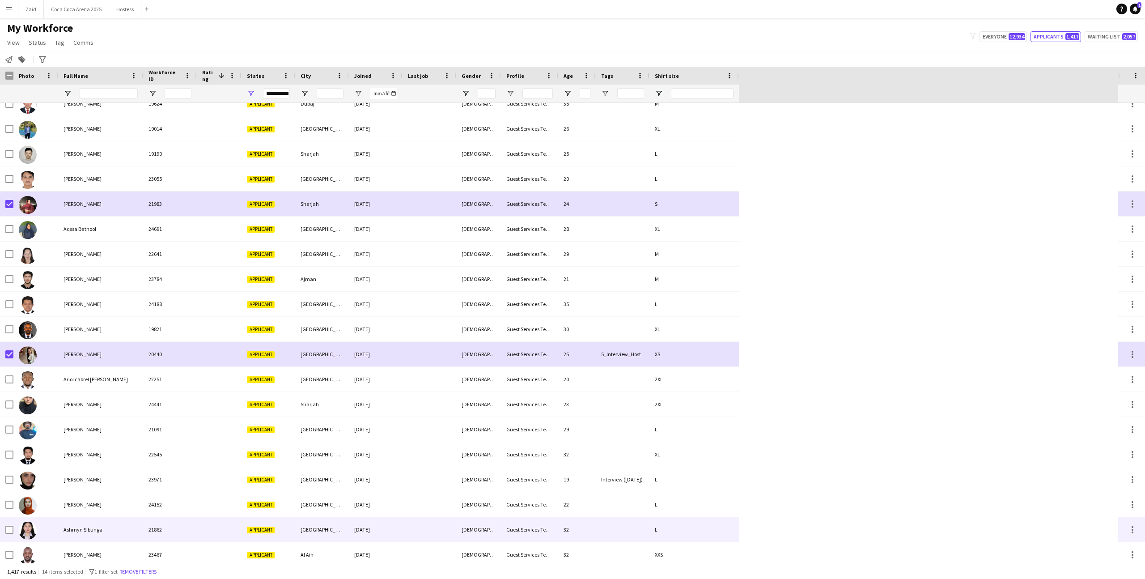
click at [190, 523] on div "21862" at bounding box center [170, 529] width 54 height 25
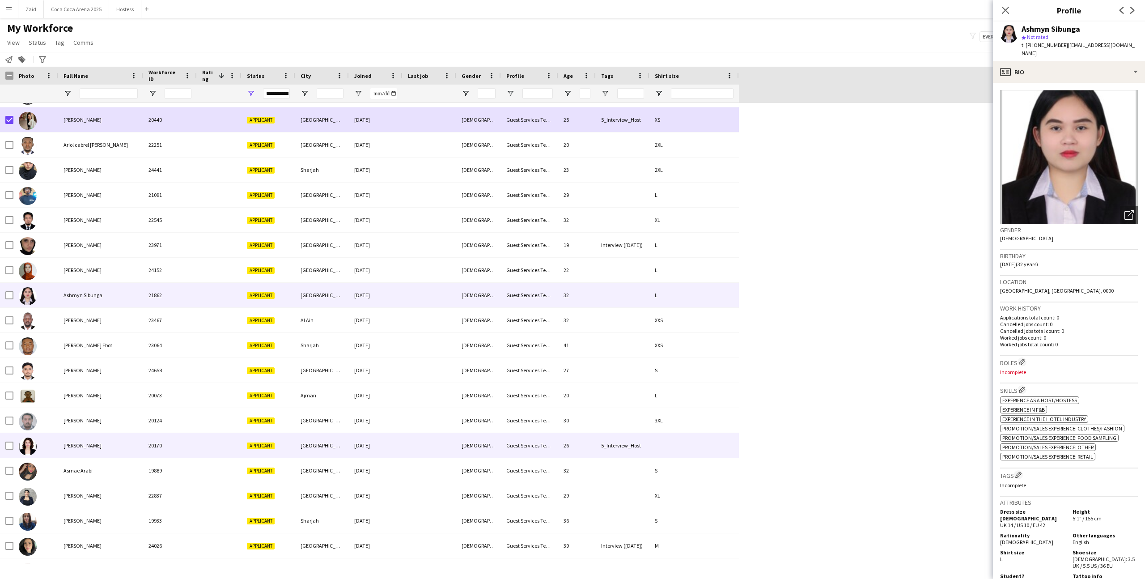
click at [168, 453] on div "20170" at bounding box center [170, 445] width 54 height 25
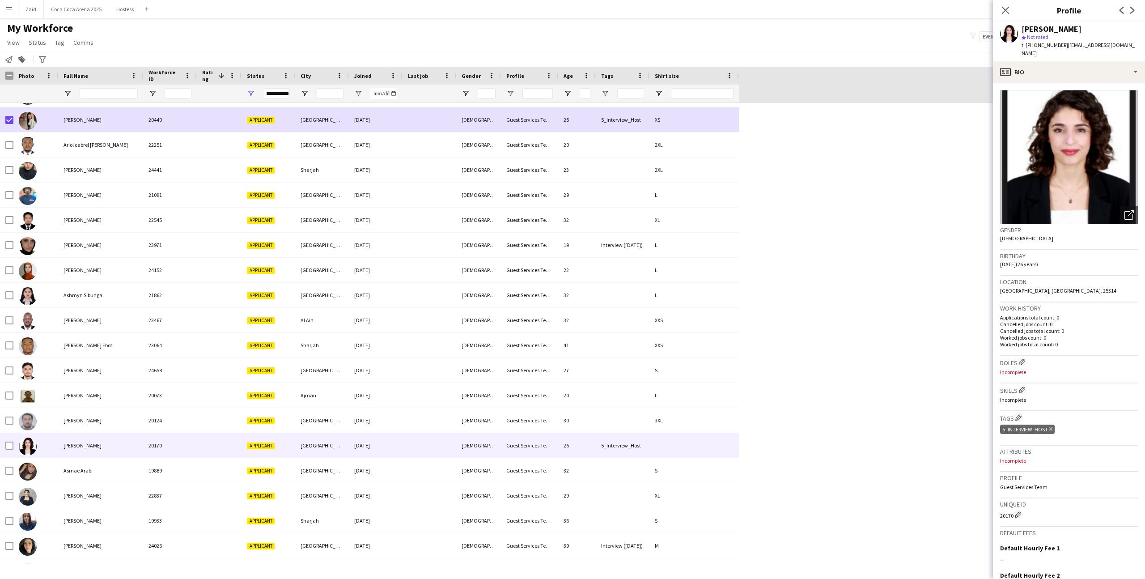
click at [1041, 50] on div "[PERSON_NAME] star Not rated t. [PHONE_NUMBER] | [EMAIL_ADDRESS][DOMAIN_NAME]" at bounding box center [1069, 41] width 152 height 40
click at [1052, 68] on div "profile Bio" at bounding box center [1069, 71] width 152 height 21
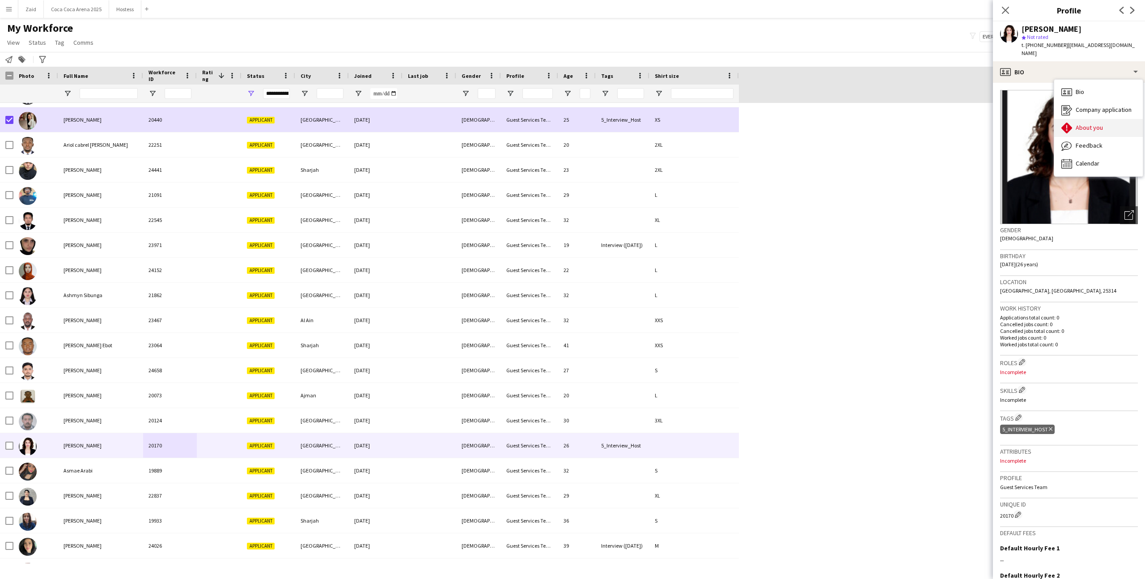
click at [1091, 123] on span "About you" at bounding box center [1088, 127] width 27 height 8
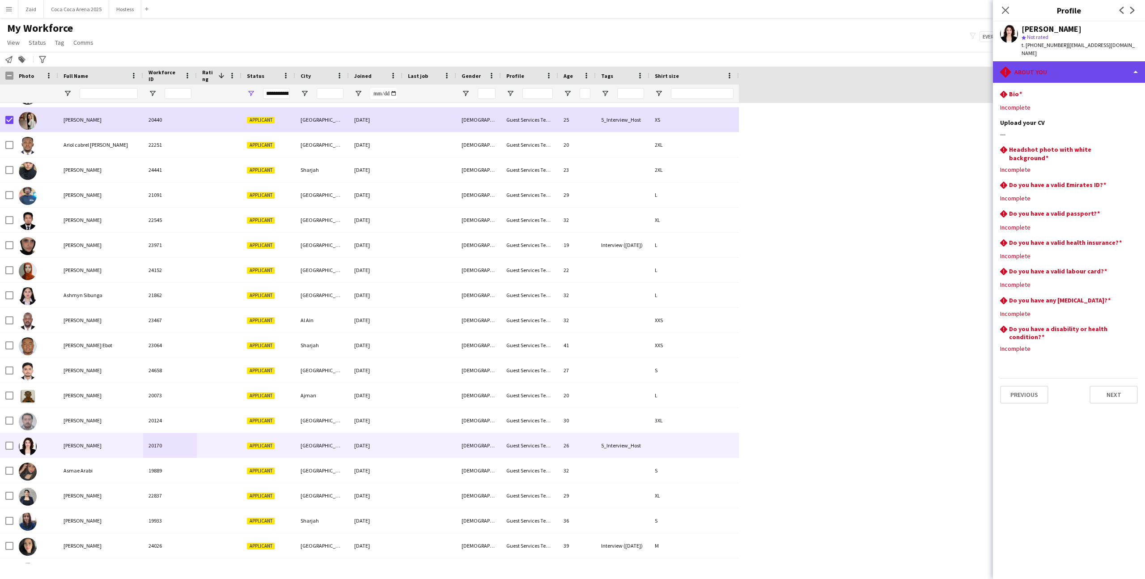
click at [1066, 69] on div "rhombus-alert About you" at bounding box center [1069, 71] width 152 height 21
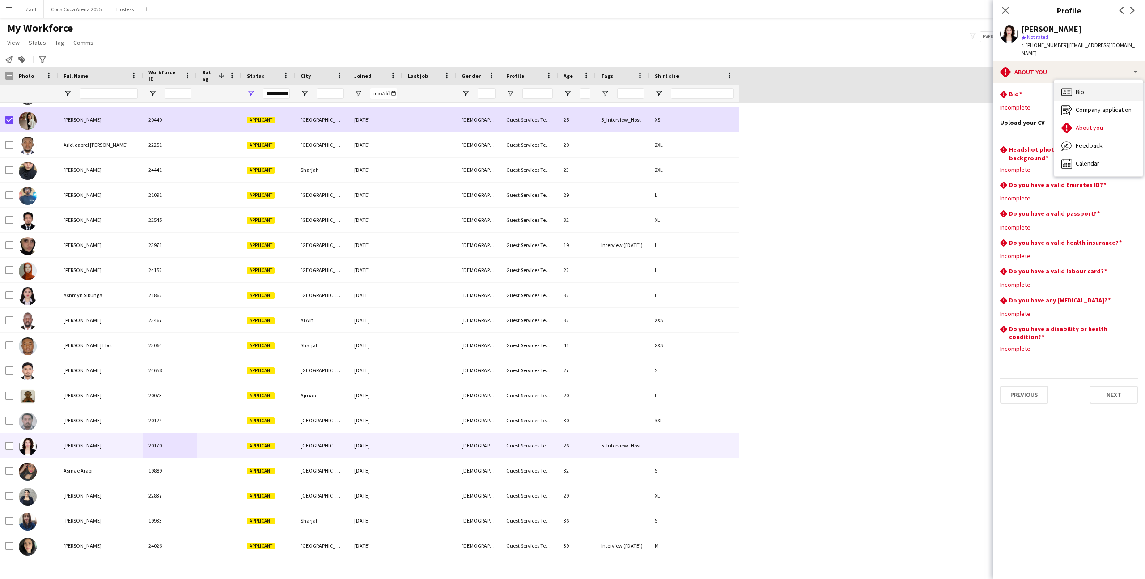
click at [1074, 83] on div "Bio Bio" at bounding box center [1098, 92] width 89 height 18
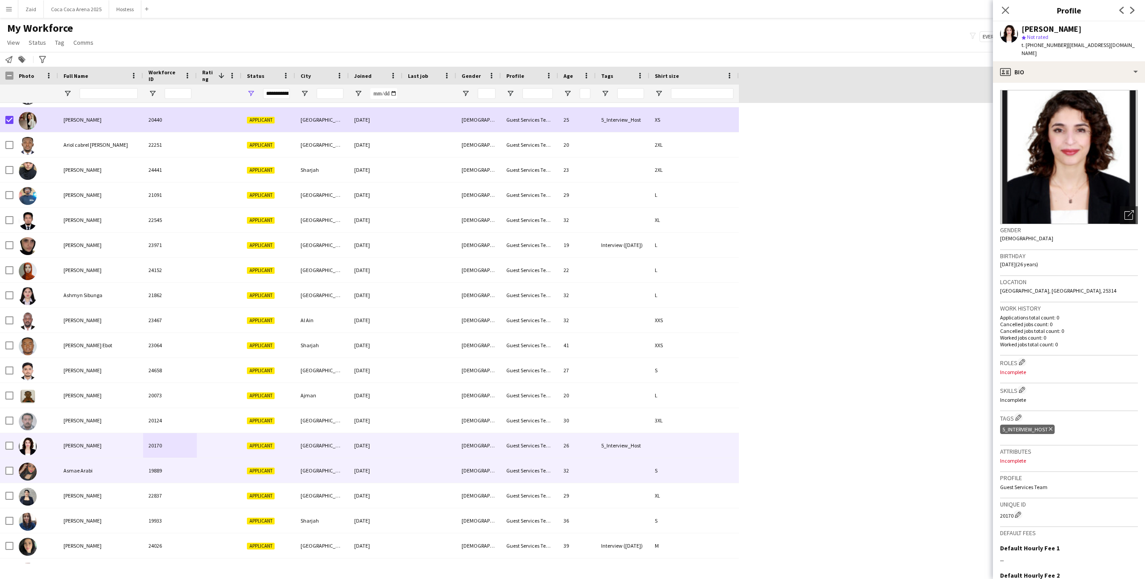
click at [357, 470] on div "[DATE]" at bounding box center [376, 470] width 54 height 25
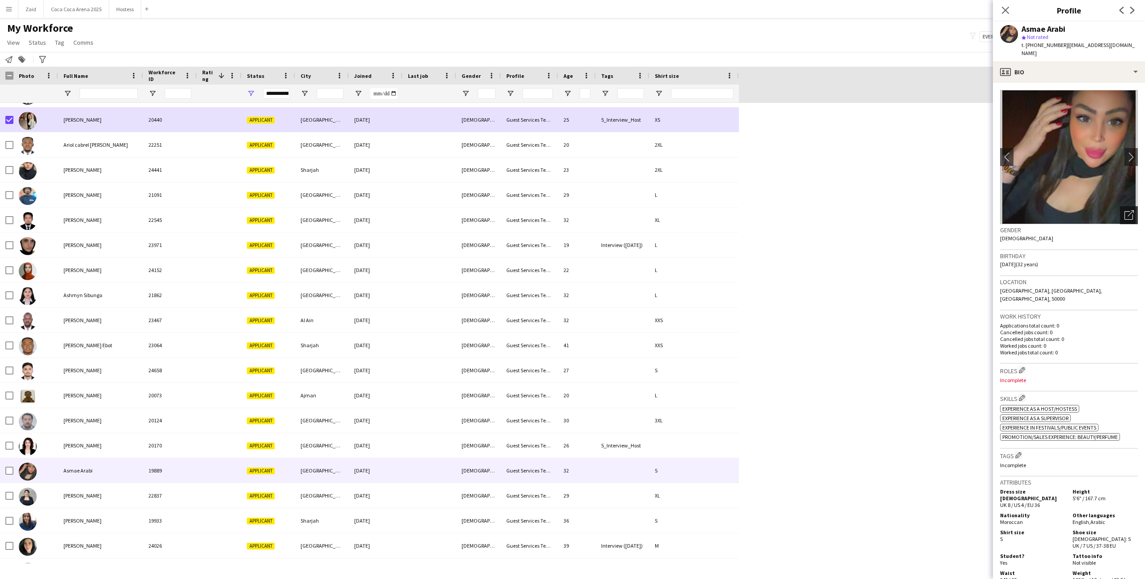
click at [1125, 210] on icon "Open photos pop-in" at bounding box center [1128, 214] width 9 height 9
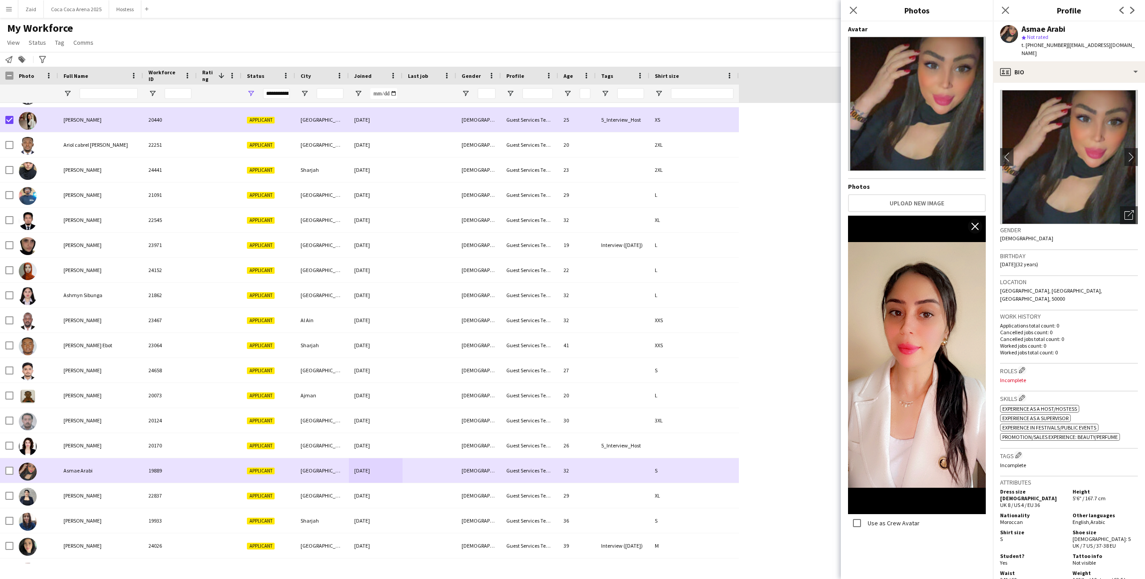
click at [9, 475] on div at bounding box center [9, 470] width 8 height 25
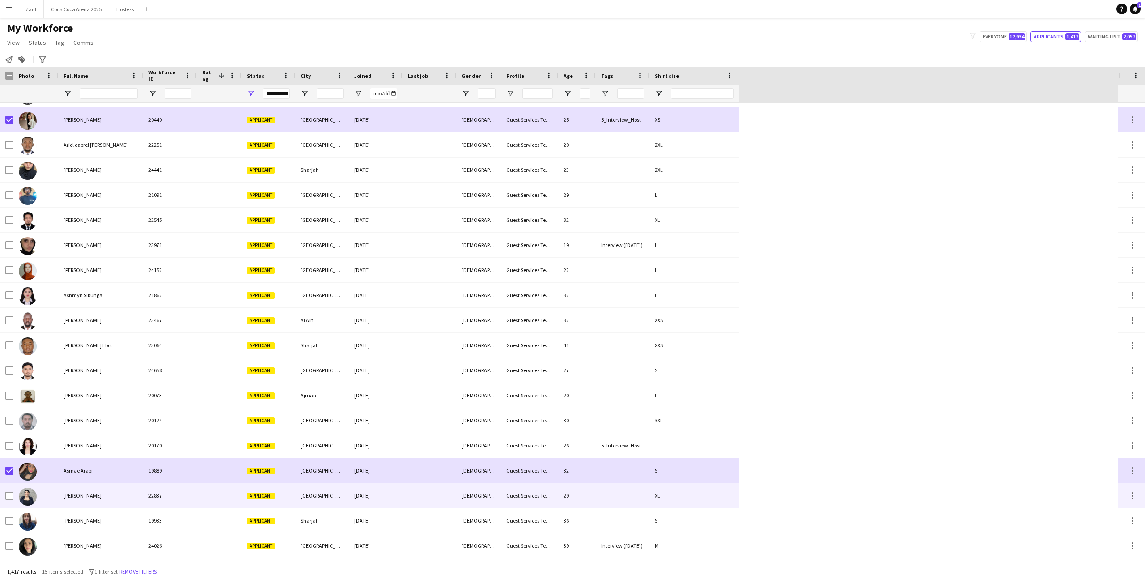
click at [44, 501] on div at bounding box center [35, 495] width 45 height 25
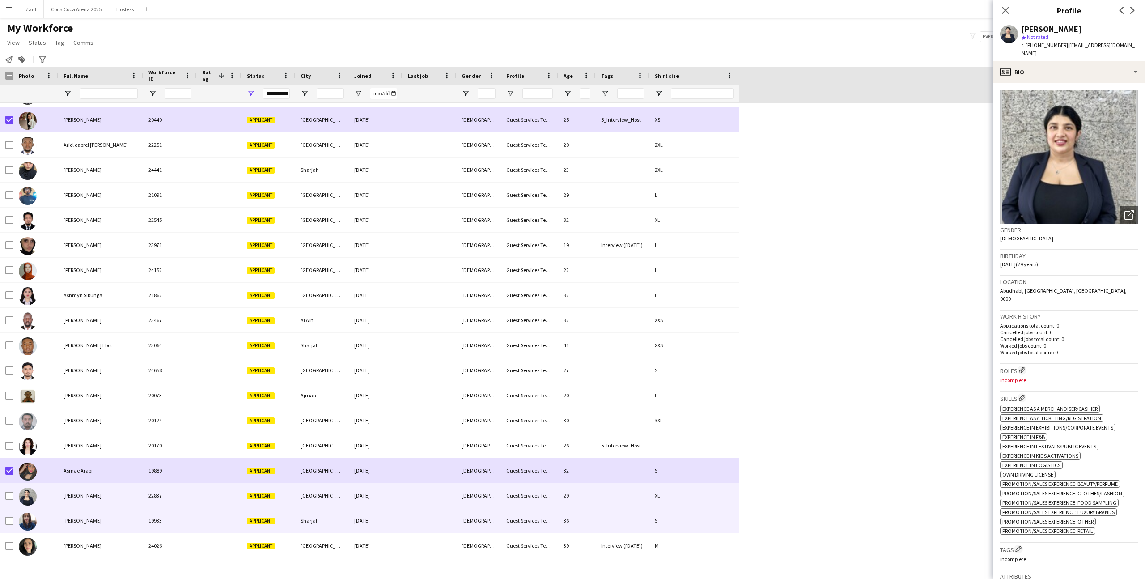
click at [73, 519] on span "[PERSON_NAME]" at bounding box center [82, 520] width 38 height 7
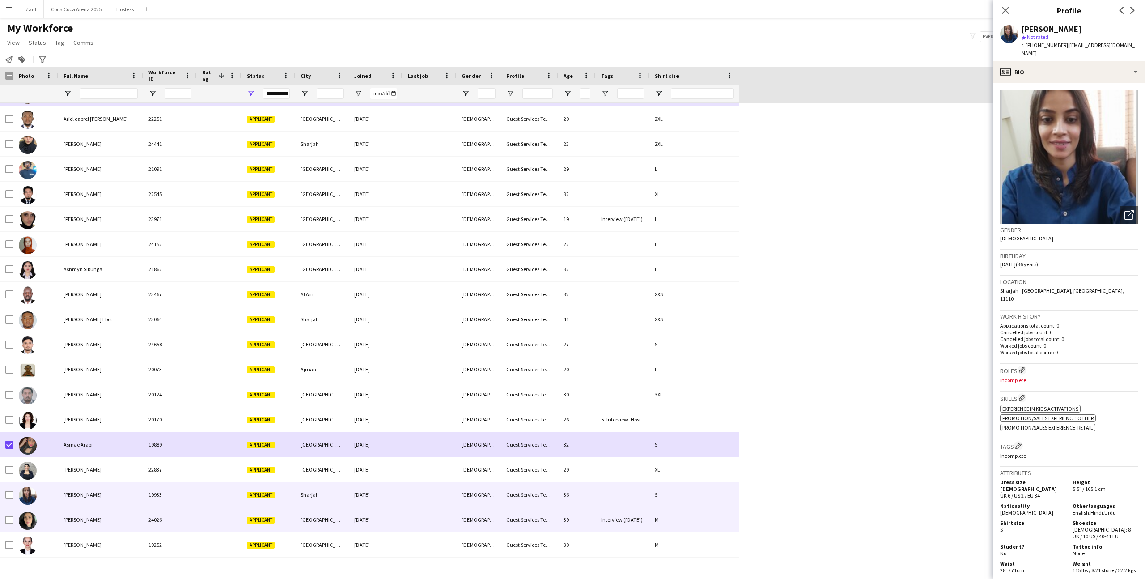
click at [73, 519] on span "[PERSON_NAME]" at bounding box center [82, 519] width 38 height 7
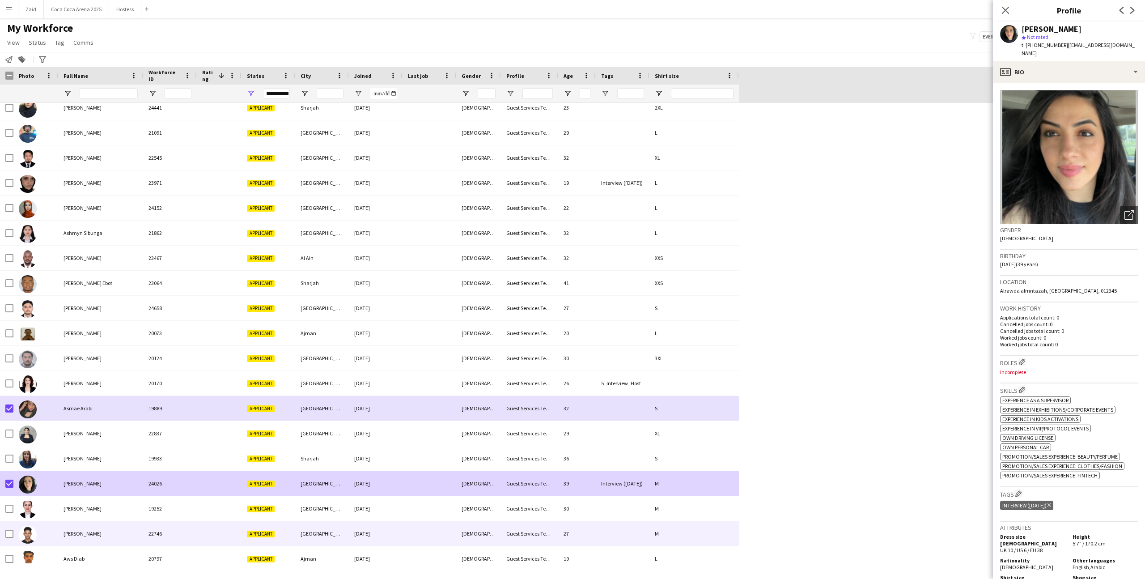
click at [77, 521] on div "[PERSON_NAME]" at bounding box center [100, 533] width 85 height 25
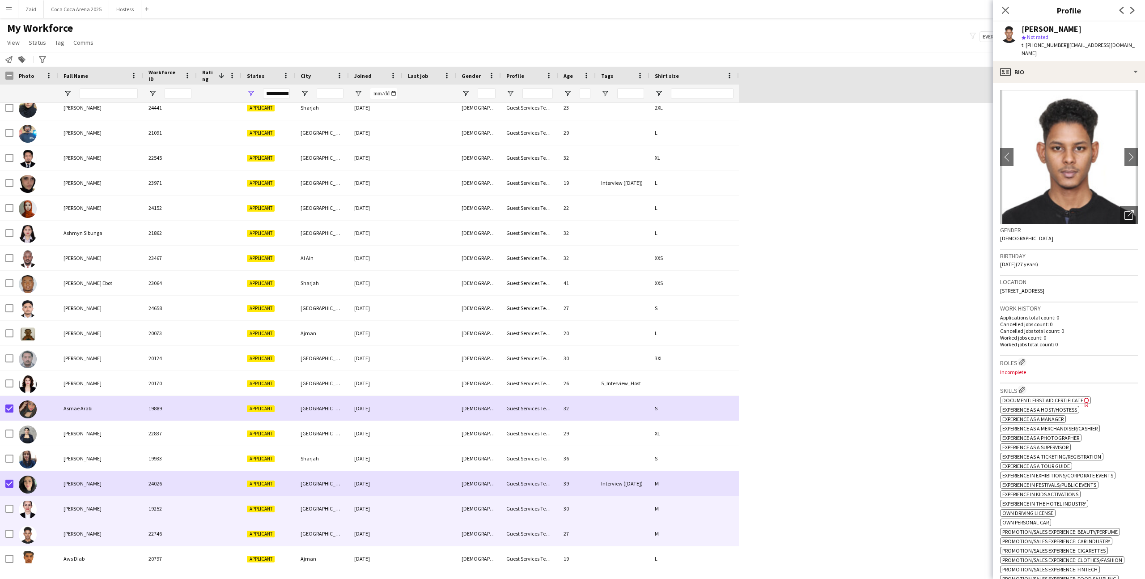
click at [72, 513] on div "[PERSON_NAME]" at bounding box center [100, 508] width 85 height 25
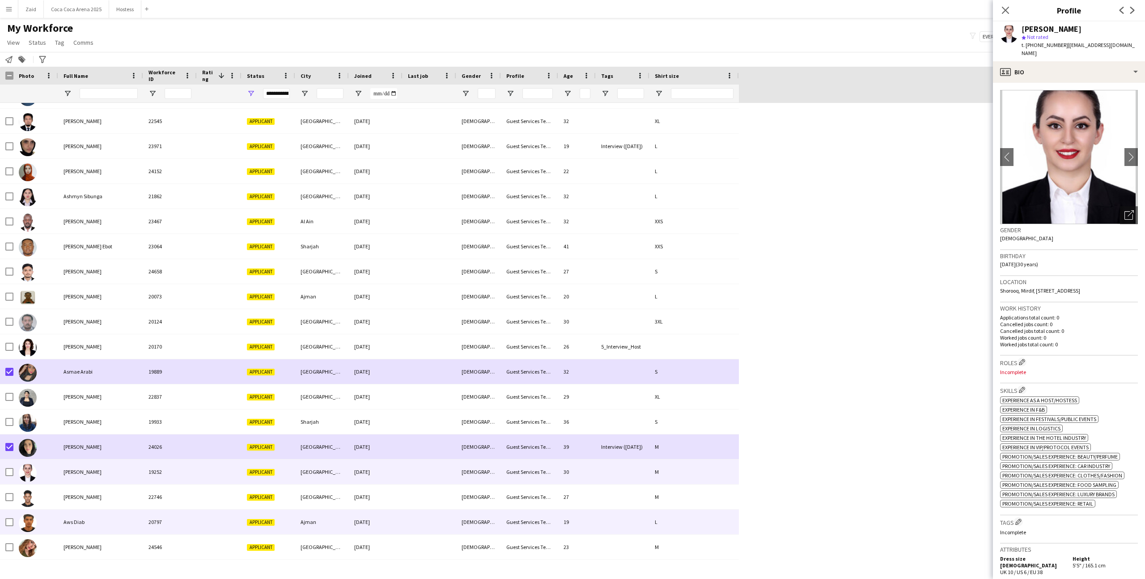
click at [71, 513] on div "Aws Diab" at bounding box center [100, 521] width 85 height 25
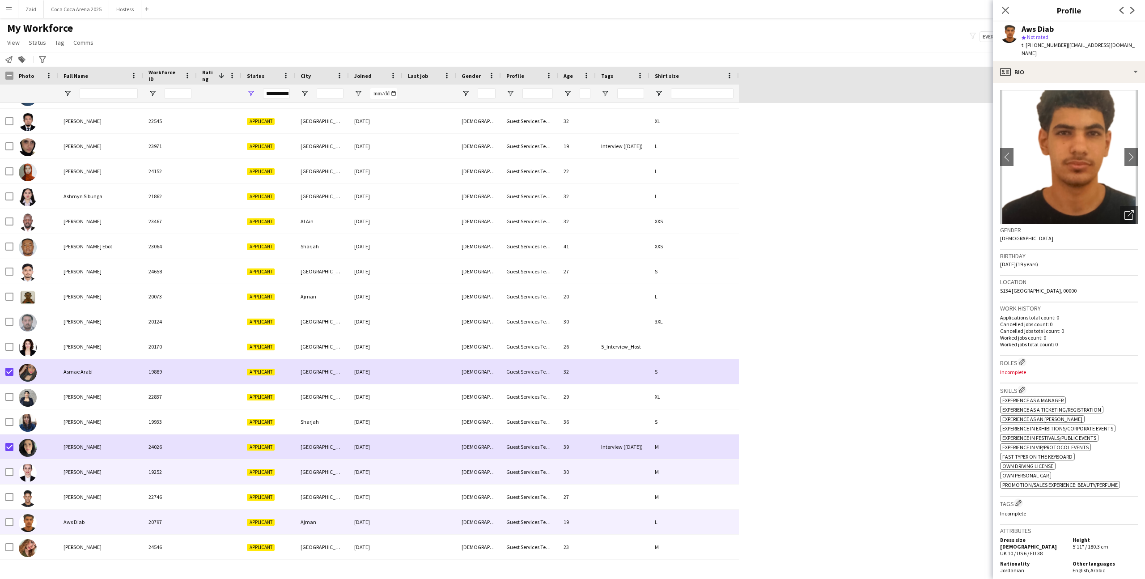
click at [53, 482] on div at bounding box center [35, 471] width 45 height 25
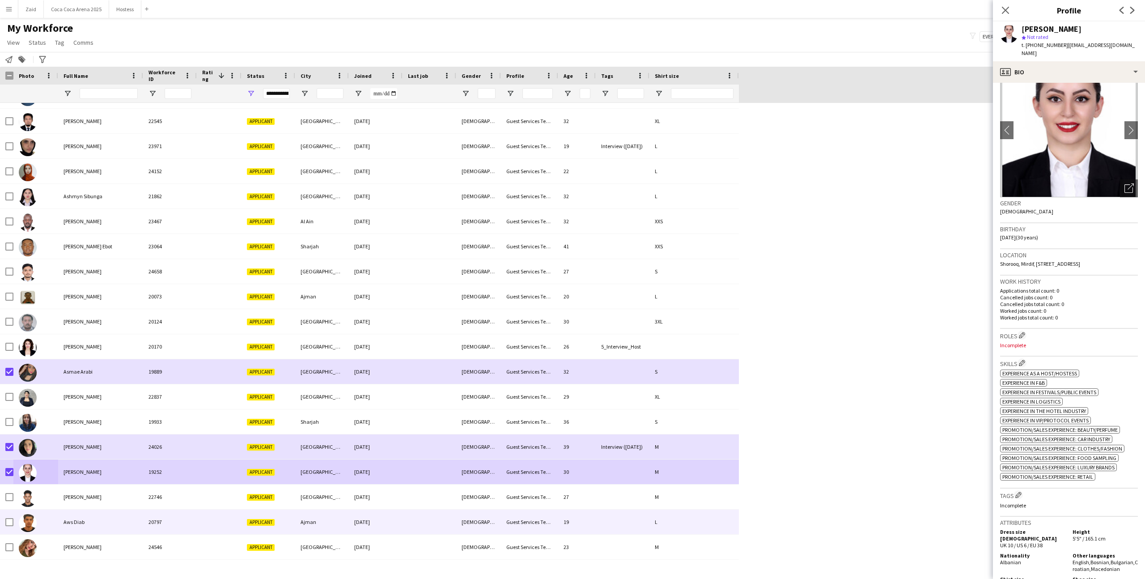
click at [326, 511] on div "Ajman" at bounding box center [322, 521] width 54 height 25
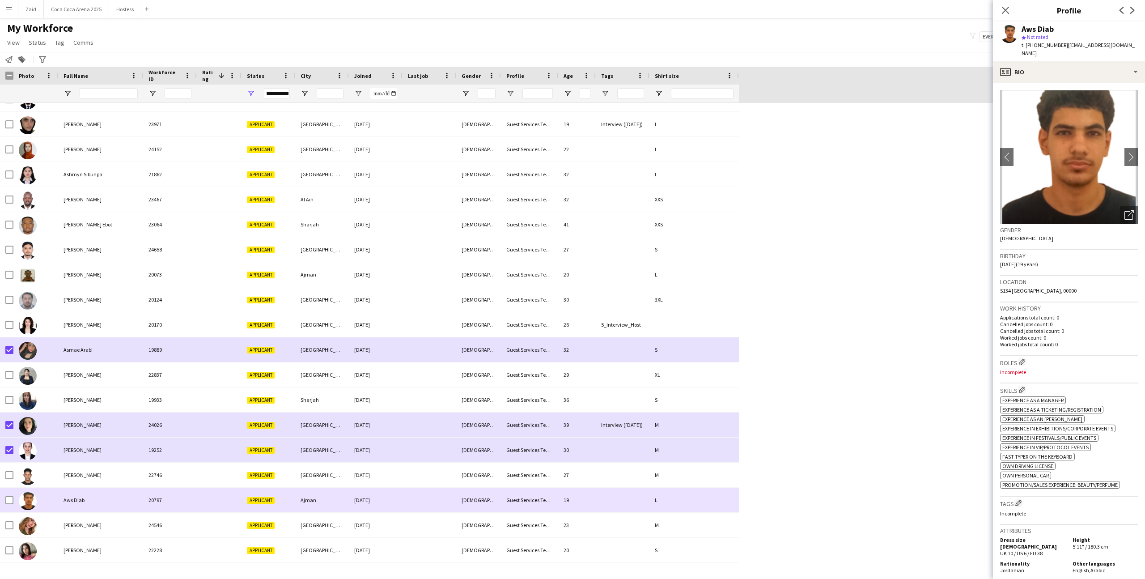
click at [326, 511] on div "Ajman" at bounding box center [322, 499] width 54 height 25
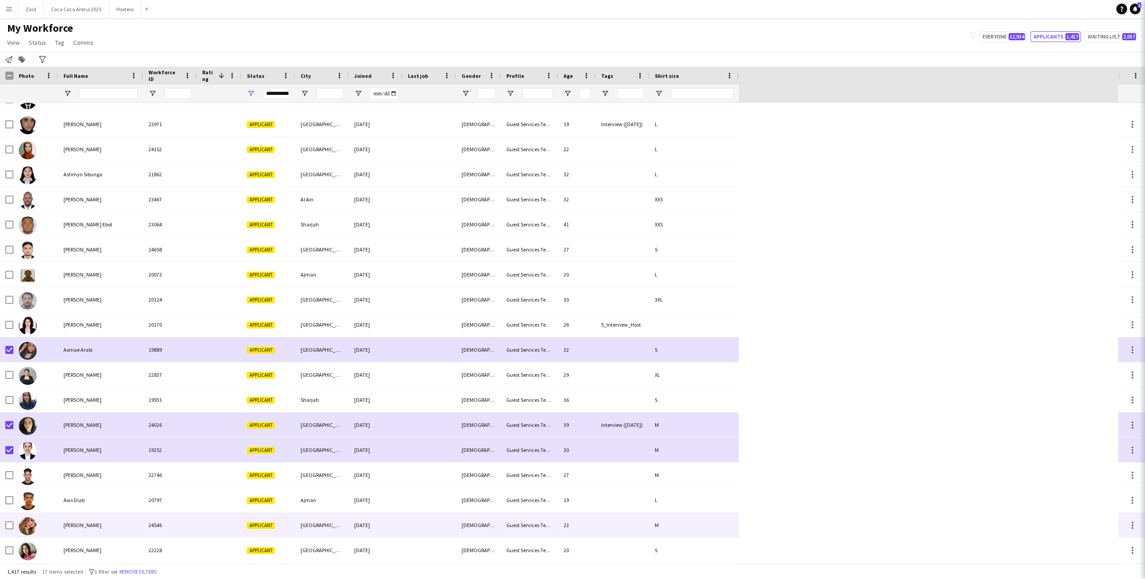
click at [326, 519] on div "[GEOGRAPHIC_DATA]" at bounding box center [322, 524] width 54 height 25
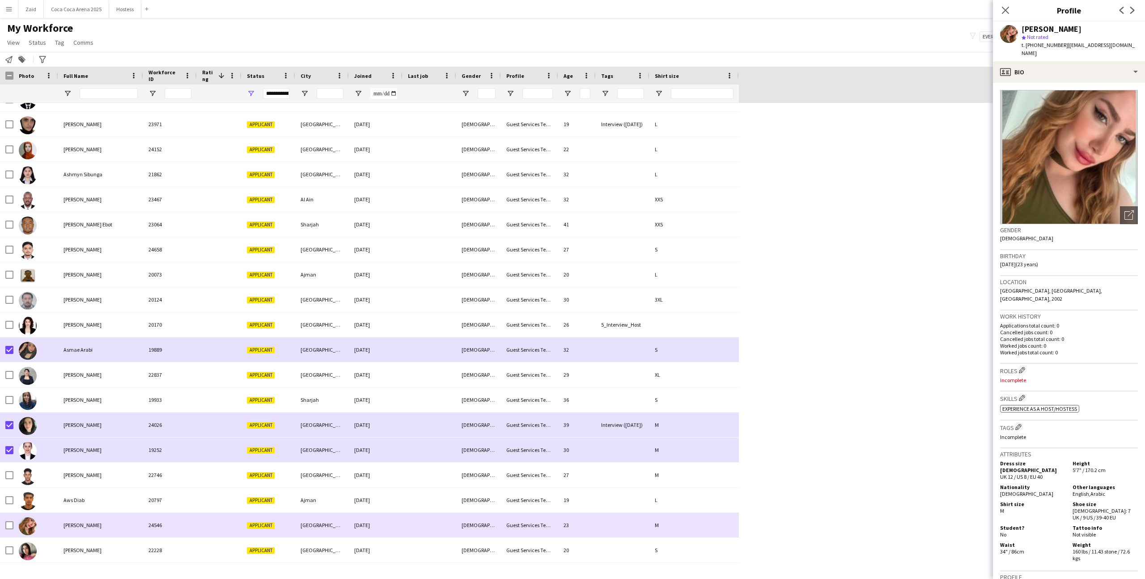
click at [273, 515] on div "Applicant" at bounding box center [268, 524] width 54 height 25
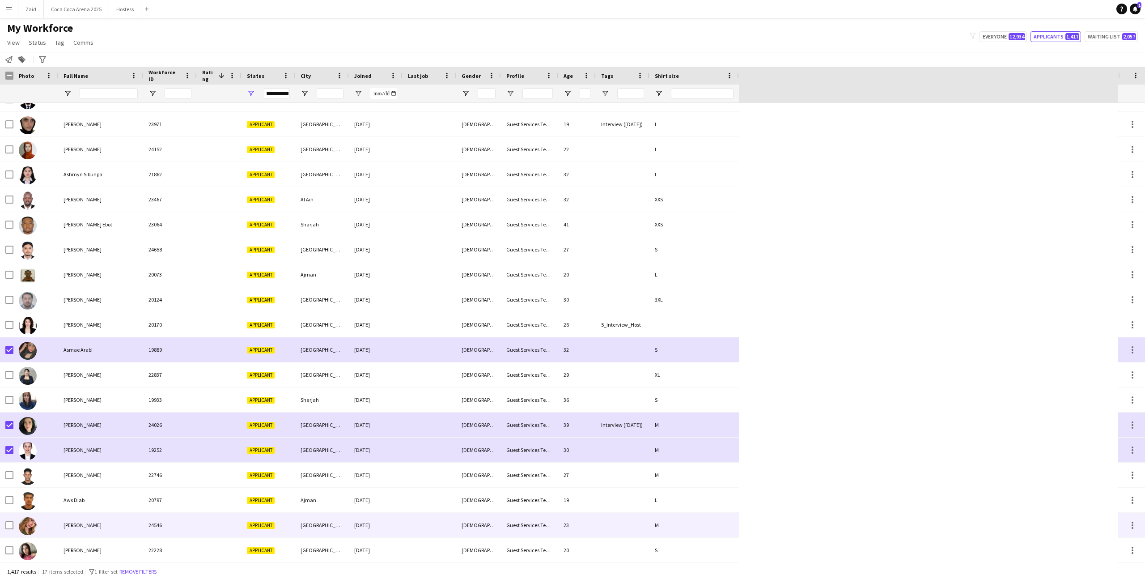
click at [289, 522] on div "Applicant" at bounding box center [268, 524] width 54 height 25
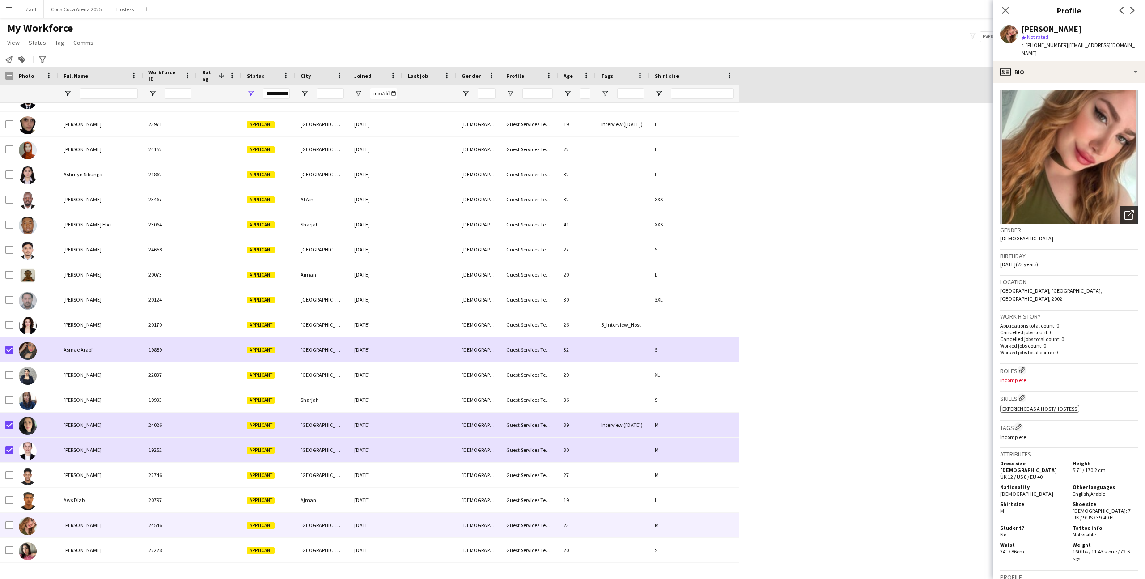
click at [1127, 211] on icon "Open photos pop-in" at bounding box center [1128, 214] width 9 height 9
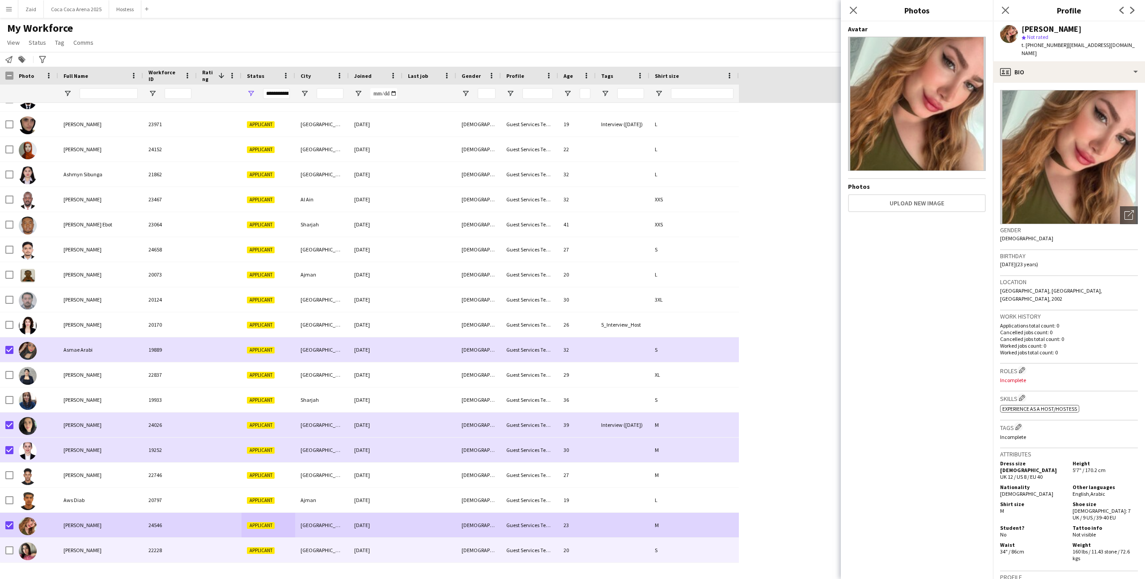
click at [59, 550] on div "[PERSON_NAME]" at bounding box center [100, 549] width 85 height 25
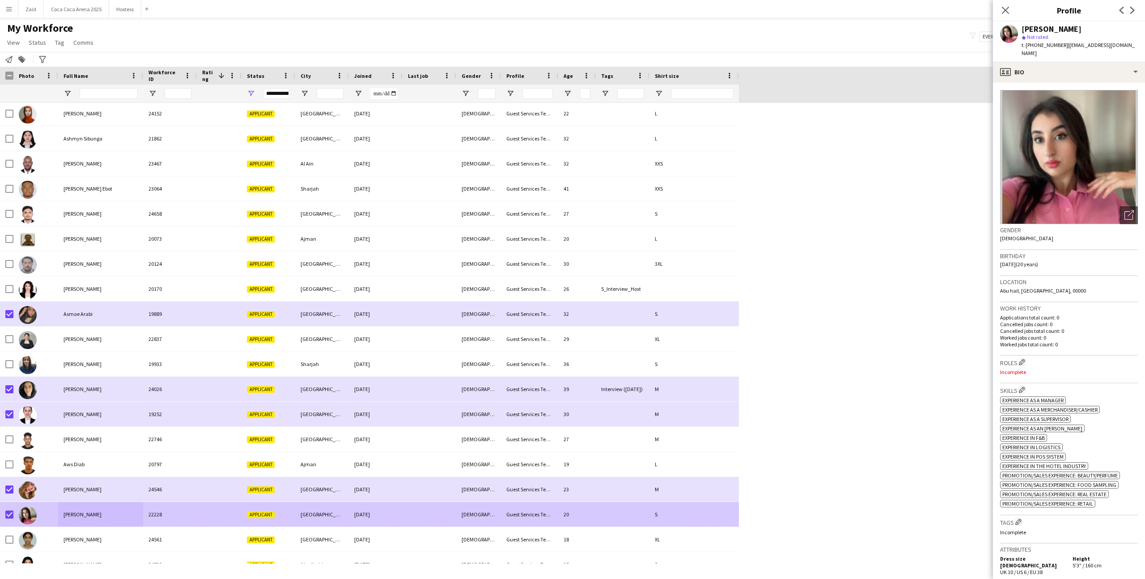
click at [43, 536] on div at bounding box center [35, 539] width 45 height 25
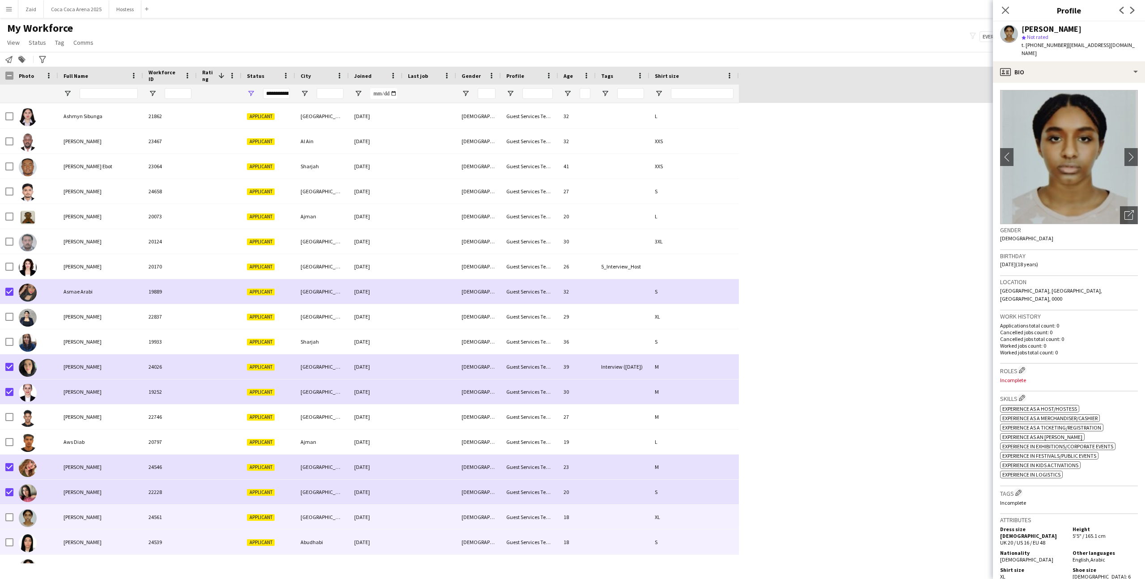
scroll to position [3611, 0]
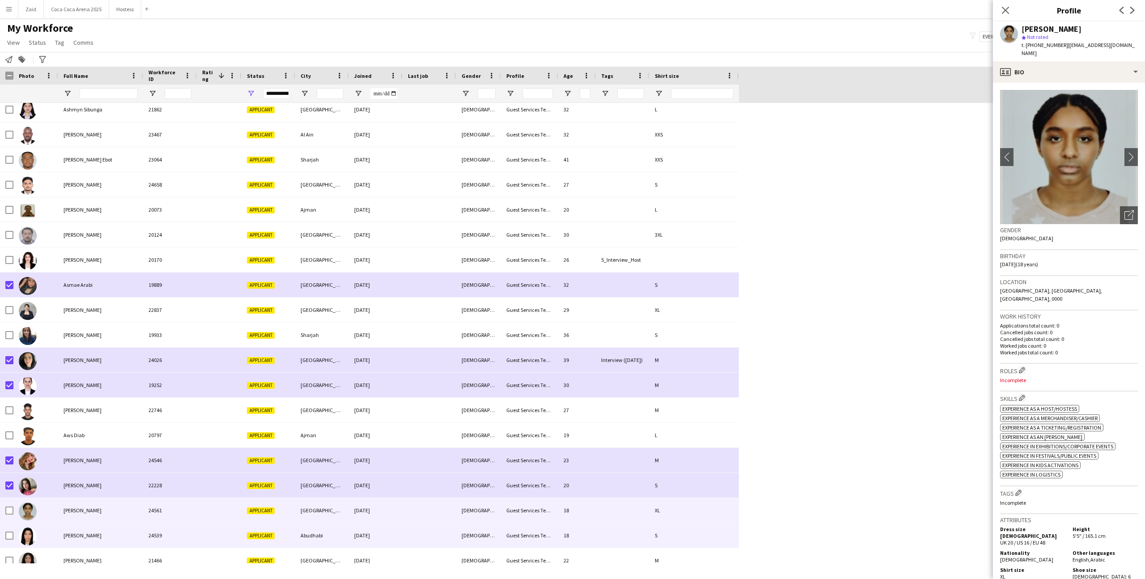
click at [43, 536] on div at bounding box center [35, 535] width 45 height 25
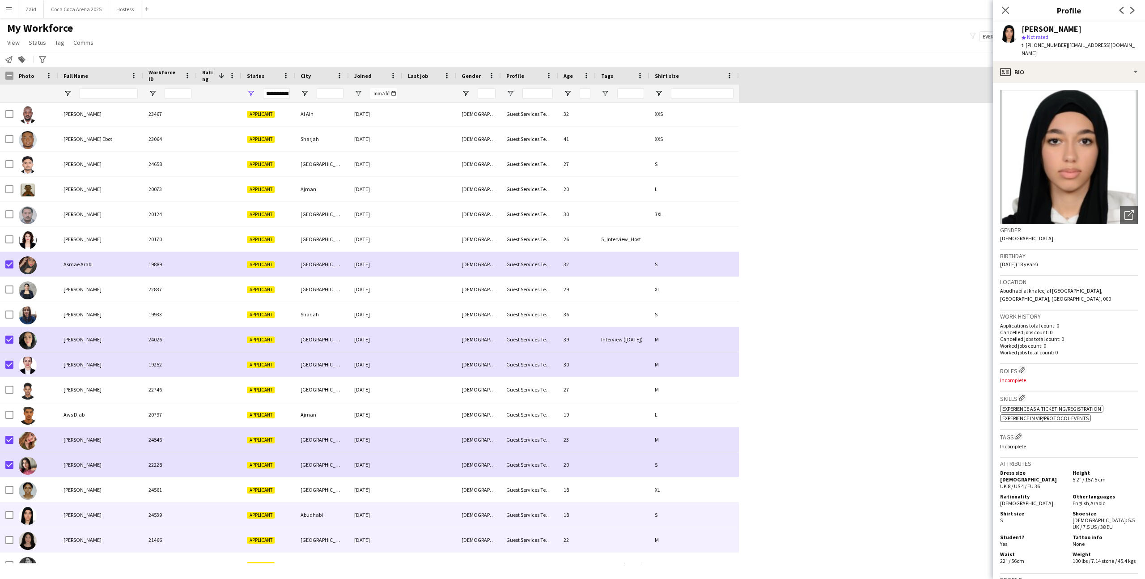
scroll to position [3633, 0]
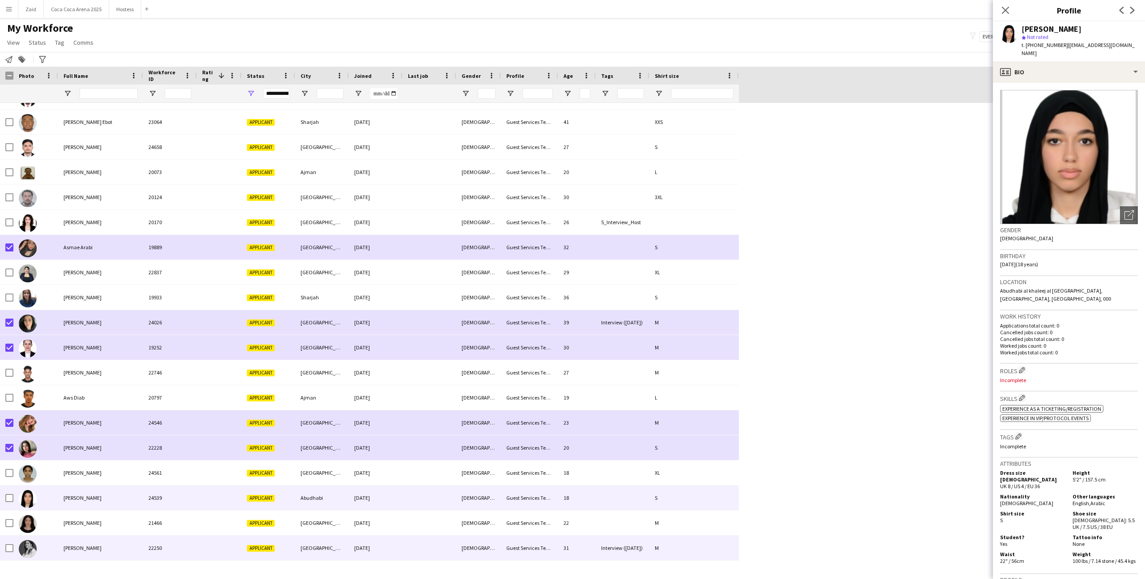
click at [43, 536] on div at bounding box center [35, 547] width 45 height 25
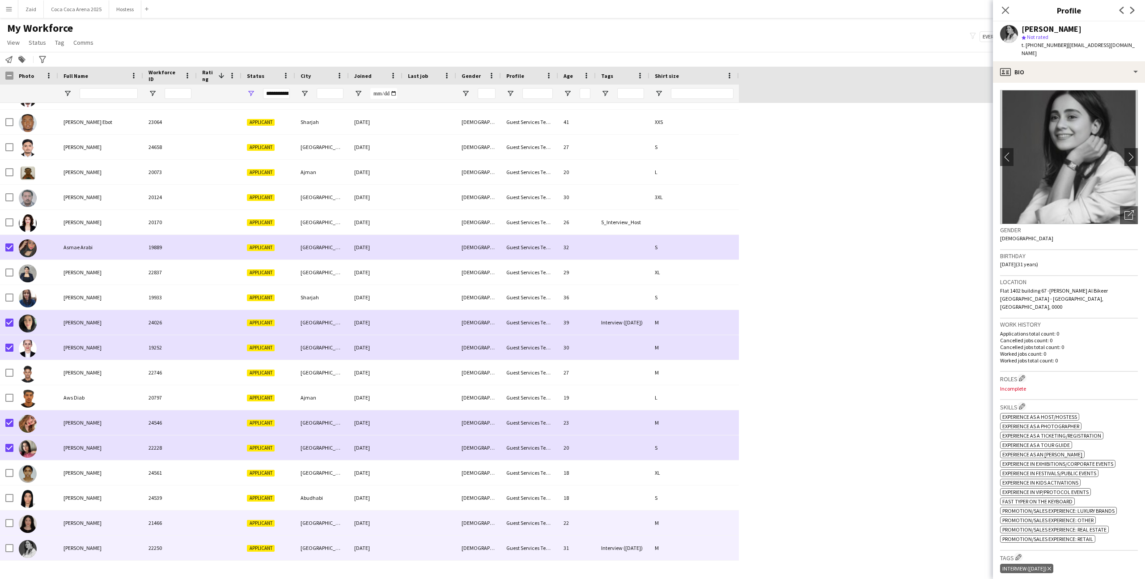
click at [45, 520] on div at bounding box center [35, 522] width 45 height 25
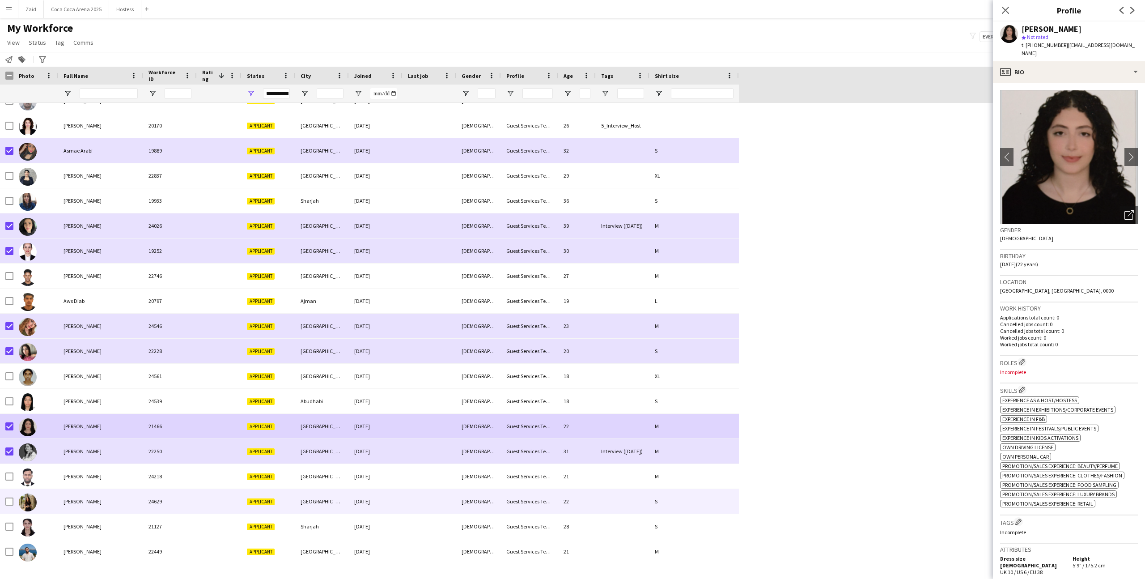
click at [41, 506] on div at bounding box center [35, 501] width 45 height 25
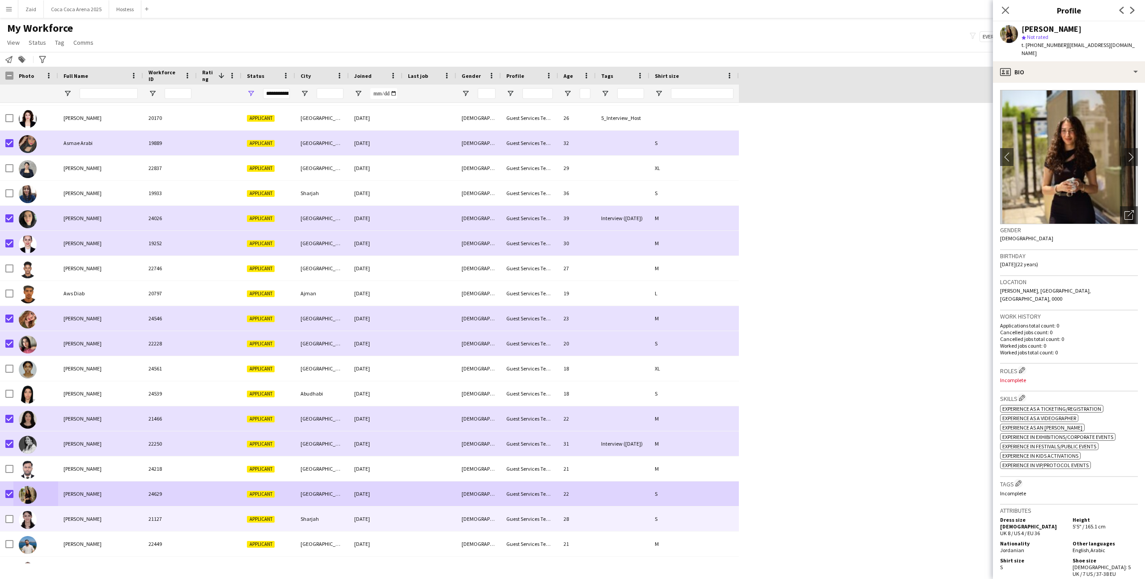
click at [68, 523] on div "[PERSON_NAME]" at bounding box center [100, 518] width 85 height 25
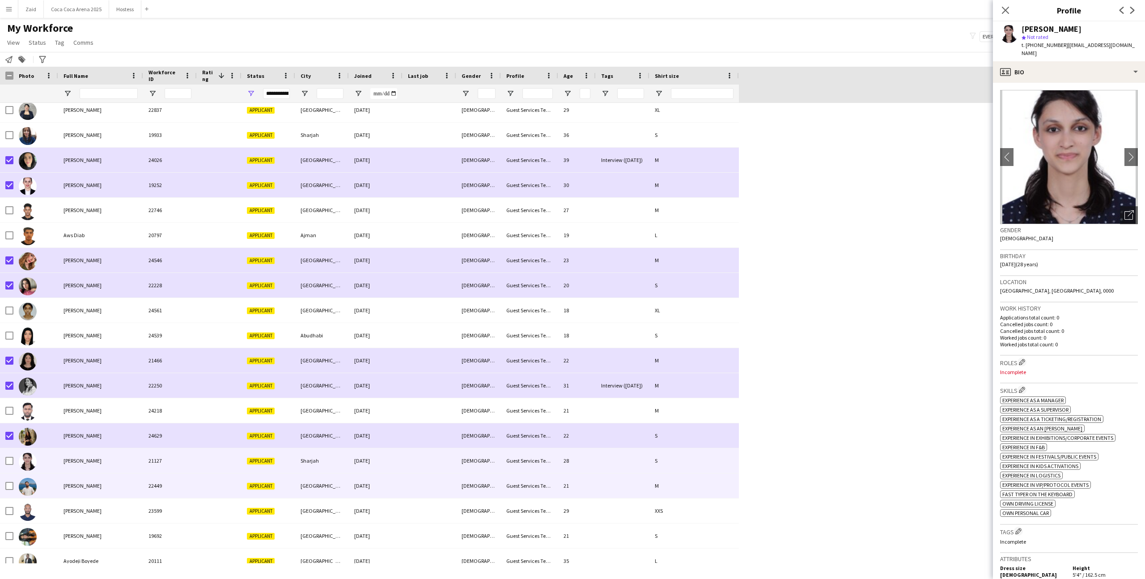
click at [64, 493] on div "[PERSON_NAME]" at bounding box center [100, 485] width 85 height 25
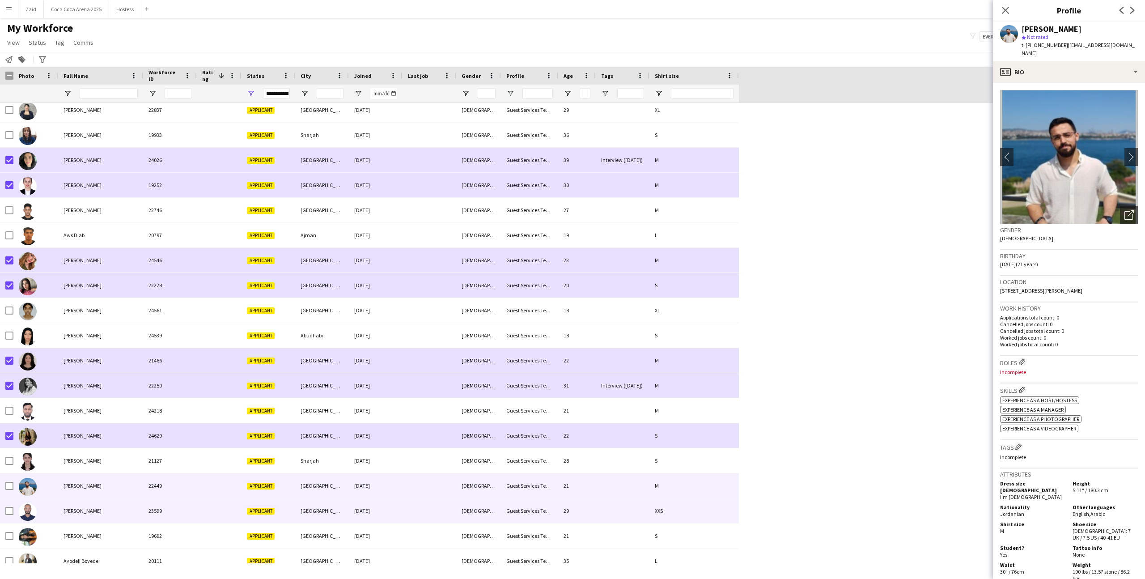
click at [94, 519] on div "[PERSON_NAME]" at bounding box center [100, 510] width 85 height 25
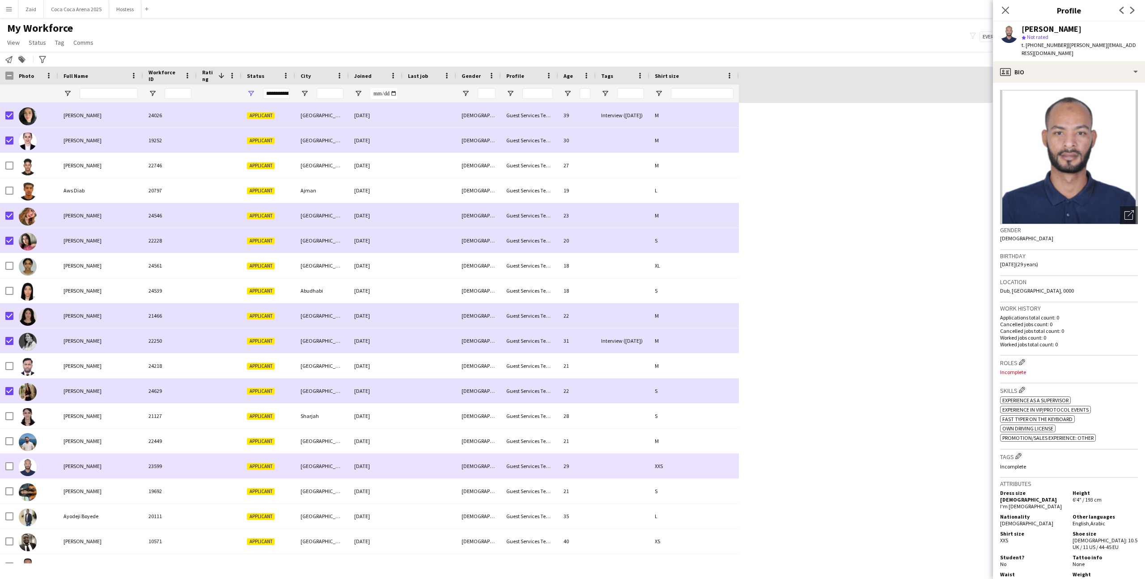
click at [71, 456] on div "[PERSON_NAME]" at bounding box center [100, 465] width 85 height 25
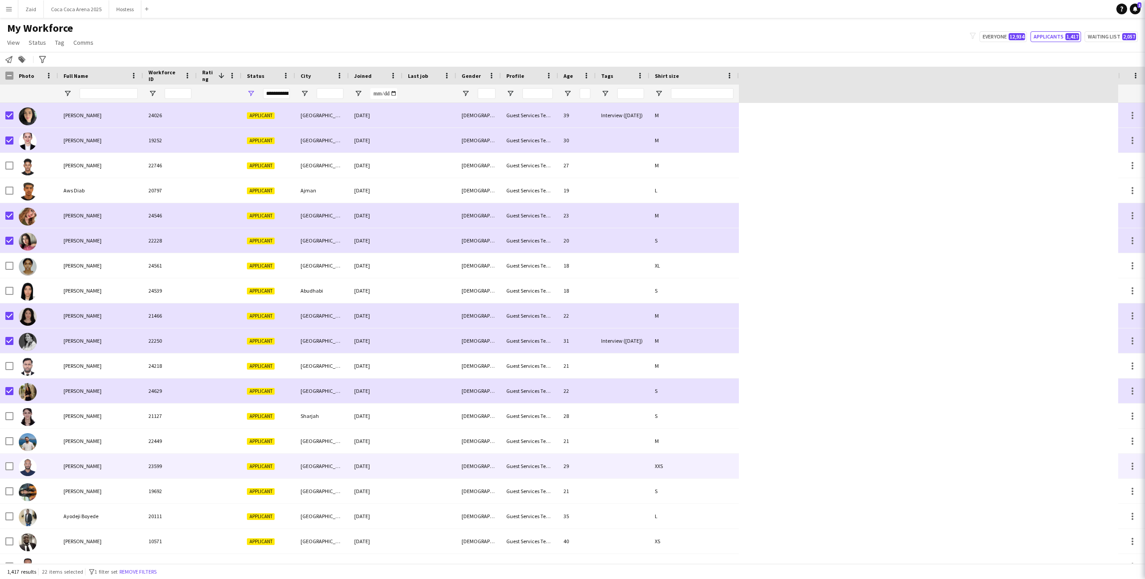
click at [65, 447] on div "[PERSON_NAME]" at bounding box center [100, 440] width 85 height 25
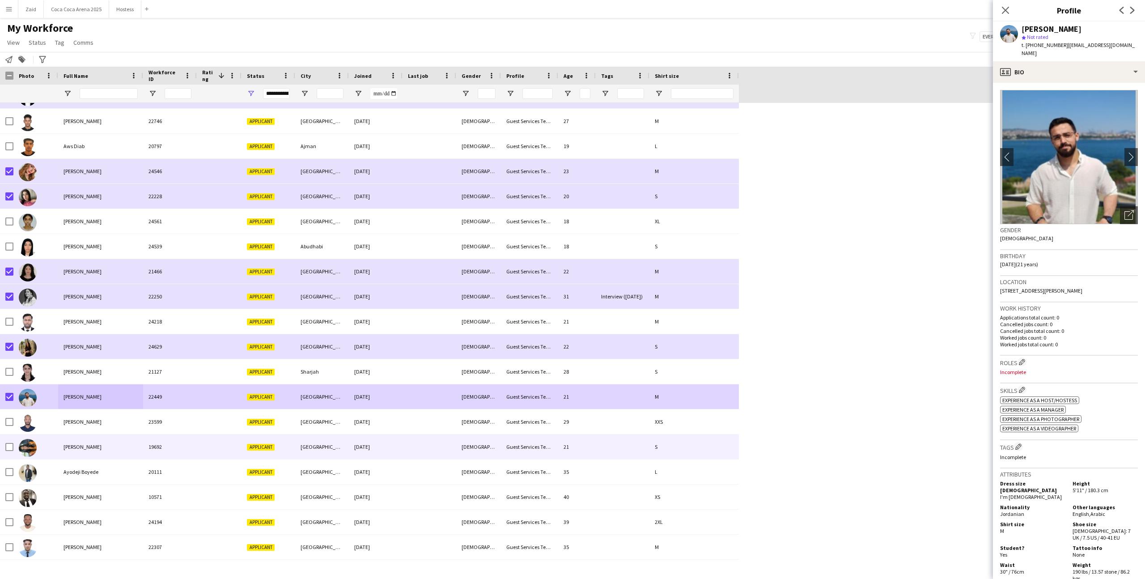
click at [103, 447] on div "[PERSON_NAME]" at bounding box center [100, 446] width 85 height 25
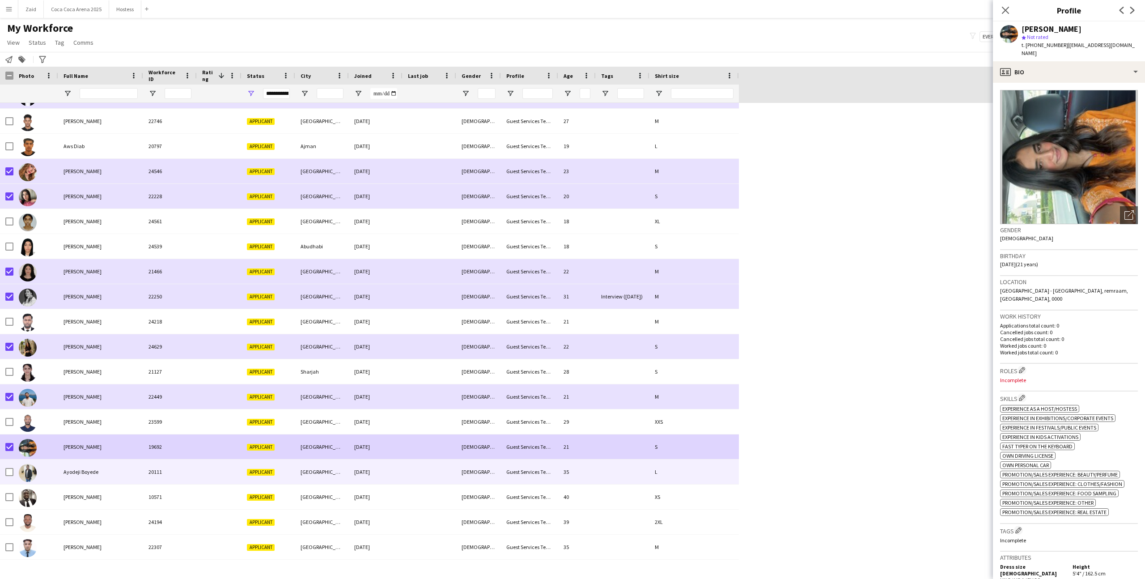
click at [40, 463] on div at bounding box center [35, 471] width 45 height 25
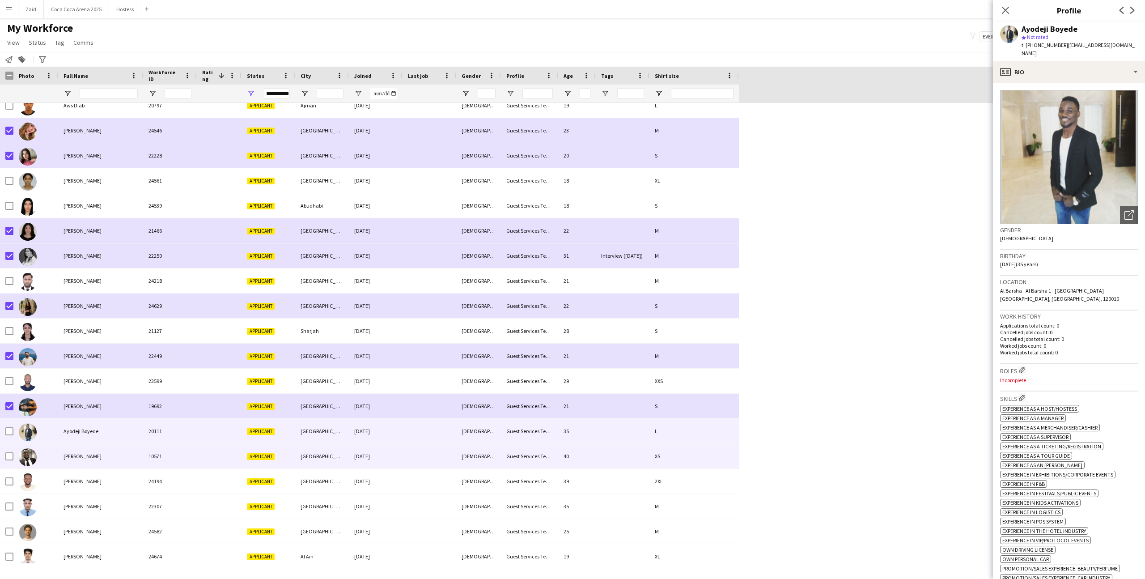
click at [49, 462] on div at bounding box center [35, 456] width 45 height 25
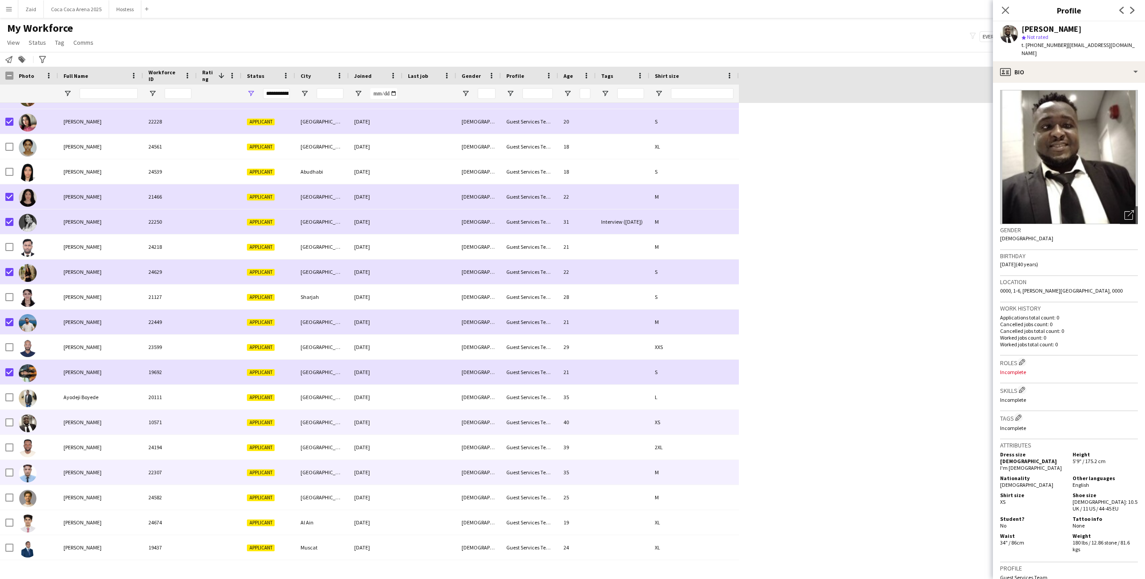
click at [49, 462] on div at bounding box center [35, 472] width 45 height 25
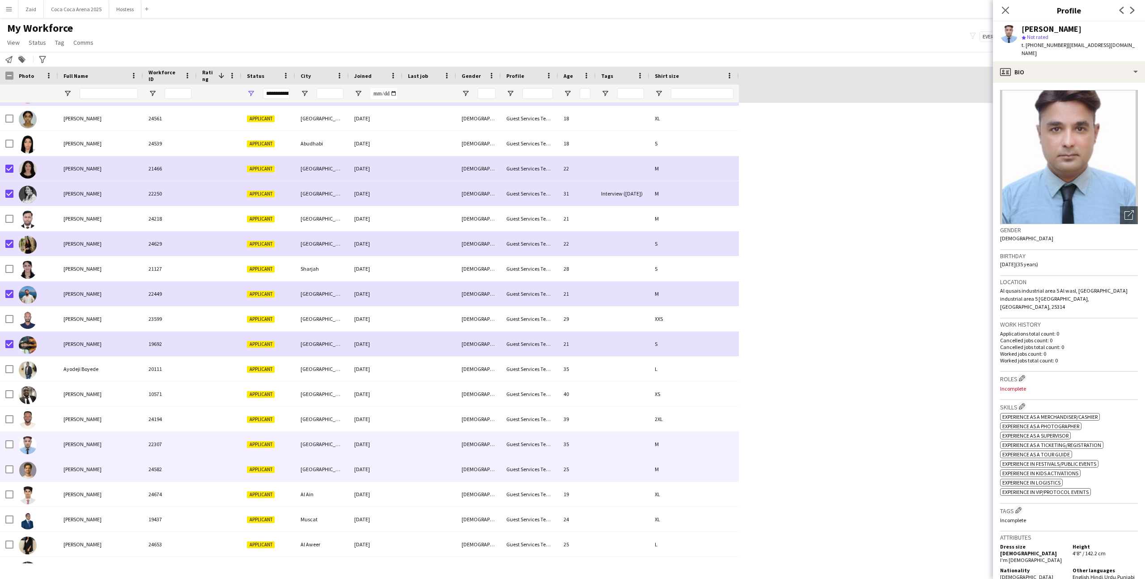
click at [49, 462] on div at bounding box center [35, 468] width 45 height 25
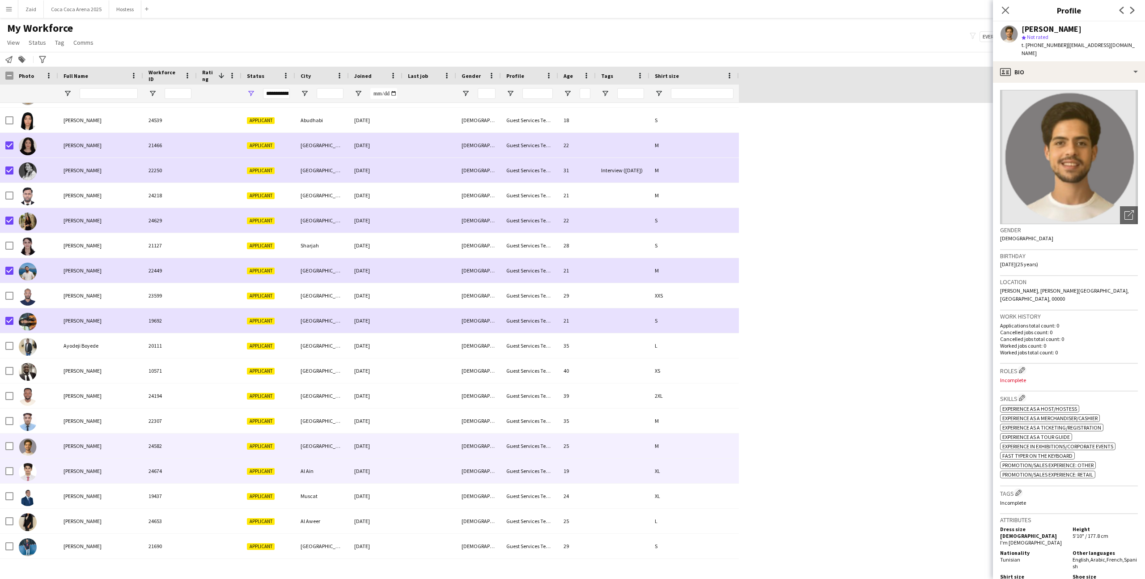
click at [49, 462] on div at bounding box center [35, 470] width 45 height 25
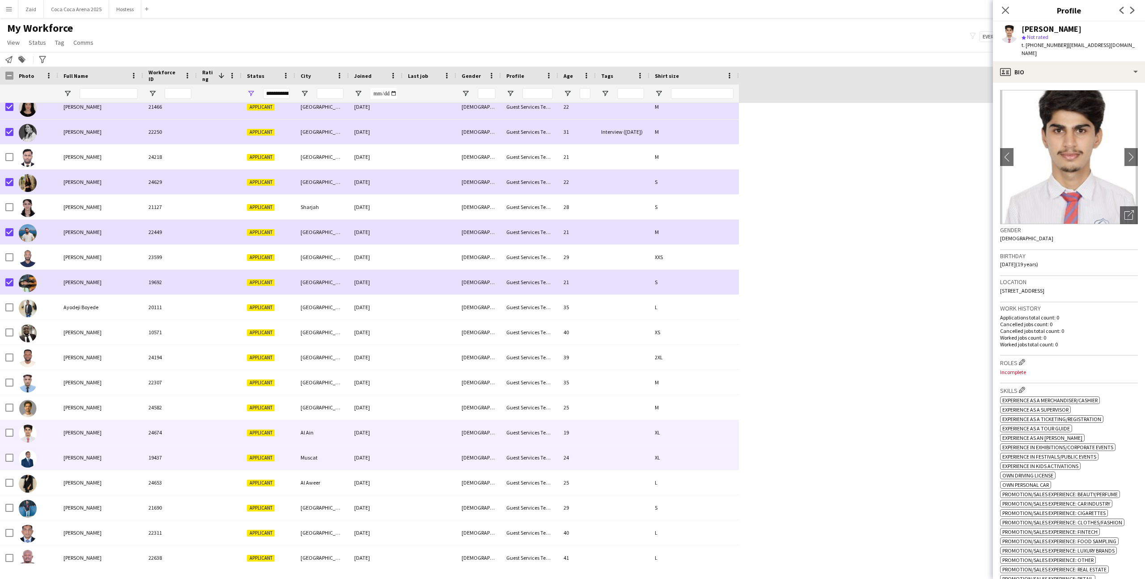
click at [49, 462] on div at bounding box center [35, 457] width 45 height 25
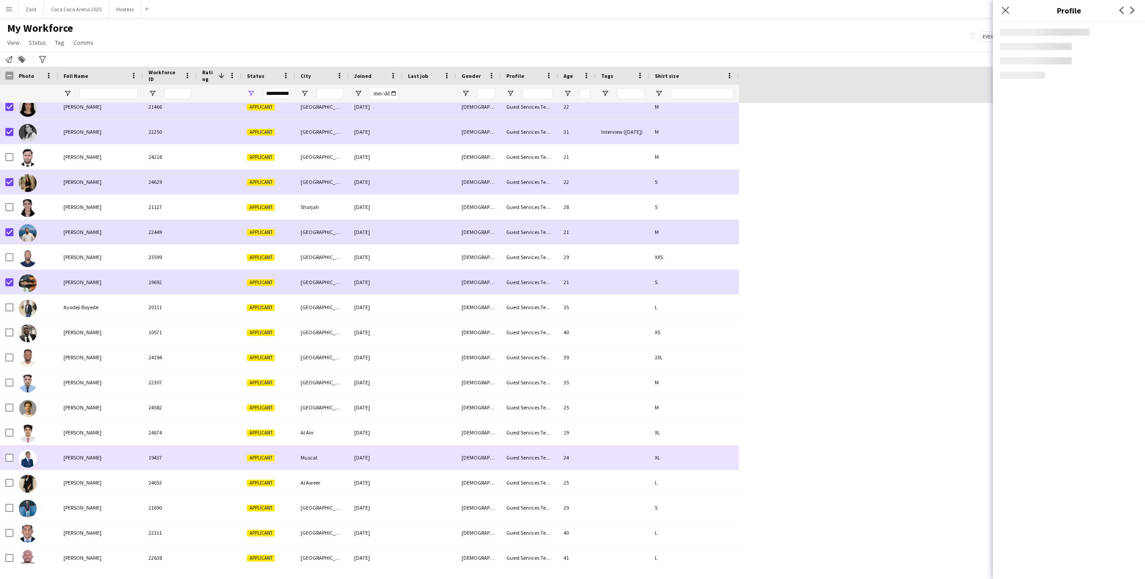
click at [49, 462] on div at bounding box center [35, 457] width 45 height 25
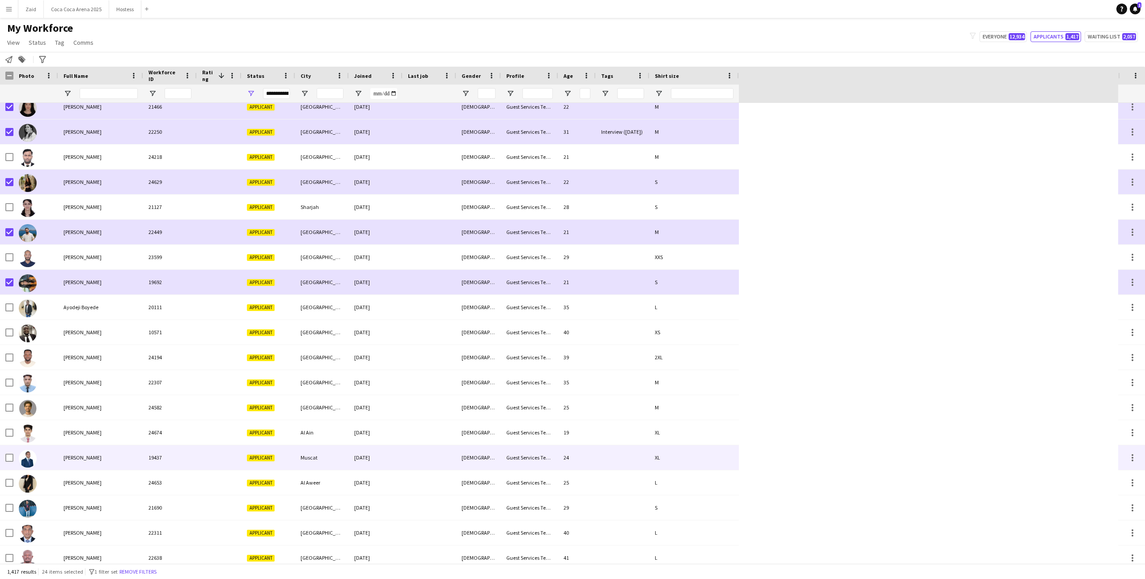
click at [49, 462] on div at bounding box center [35, 457] width 45 height 25
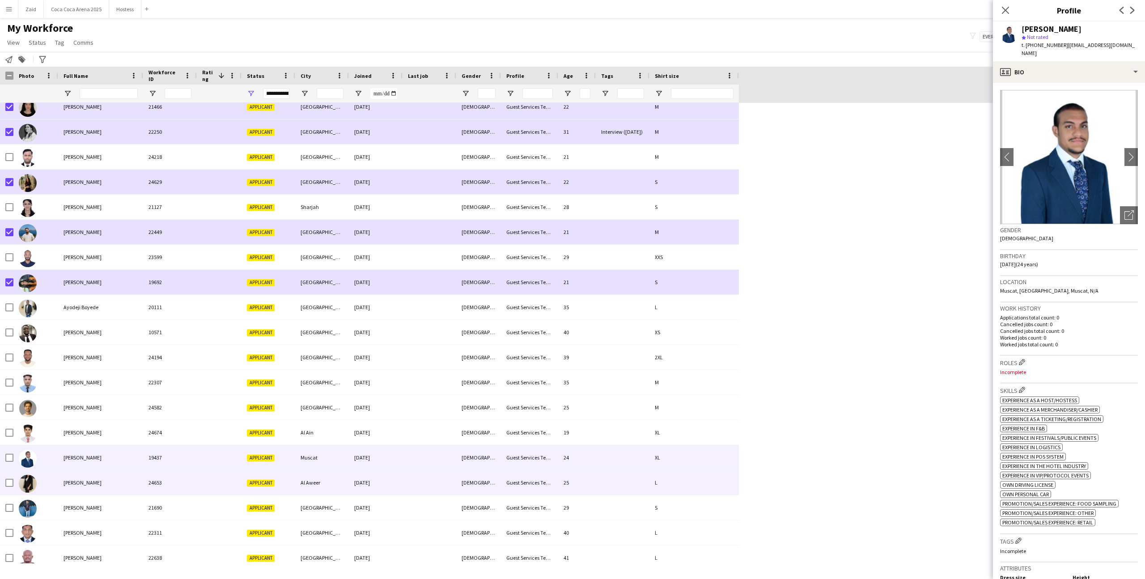
click at [68, 482] on span "[PERSON_NAME]" at bounding box center [82, 482] width 38 height 7
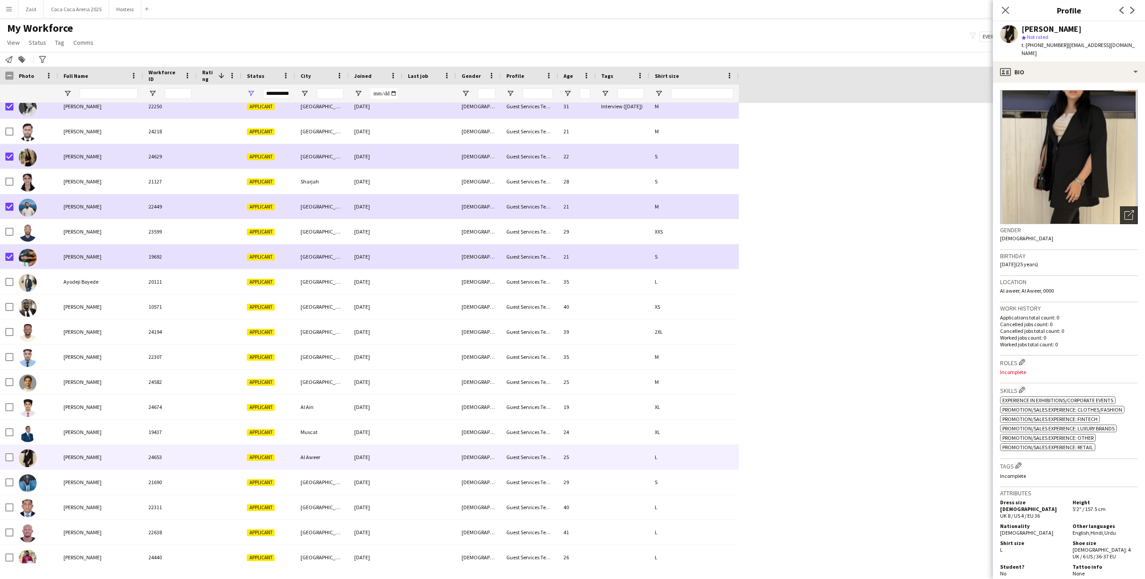
click at [1134, 206] on div "Open photos pop-in" at bounding box center [1129, 215] width 18 height 18
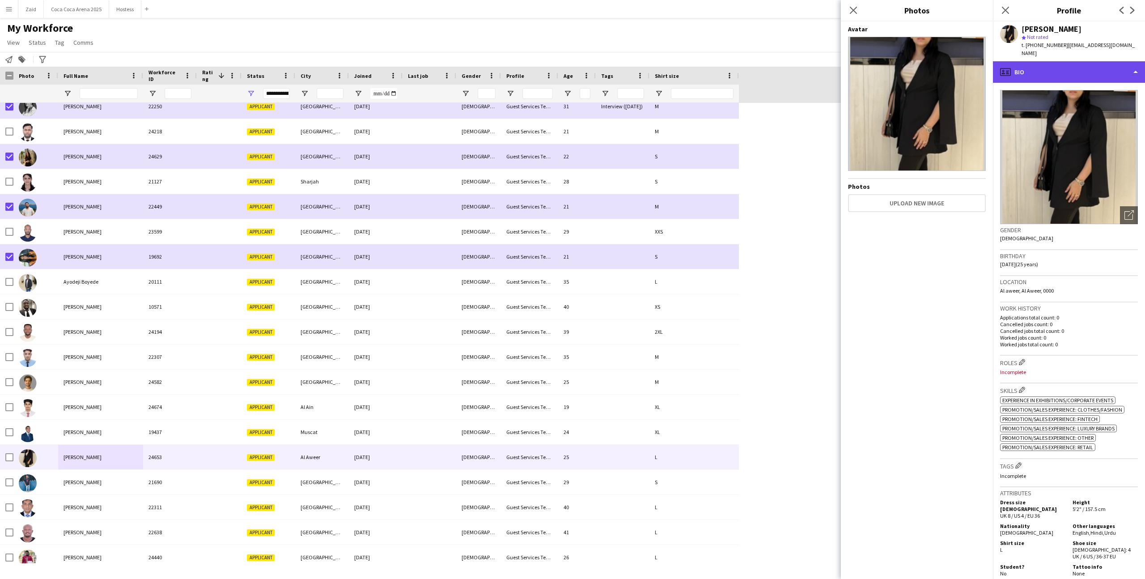
click at [1048, 68] on div "profile Bio" at bounding box center [1069, 71] width 152 height 21
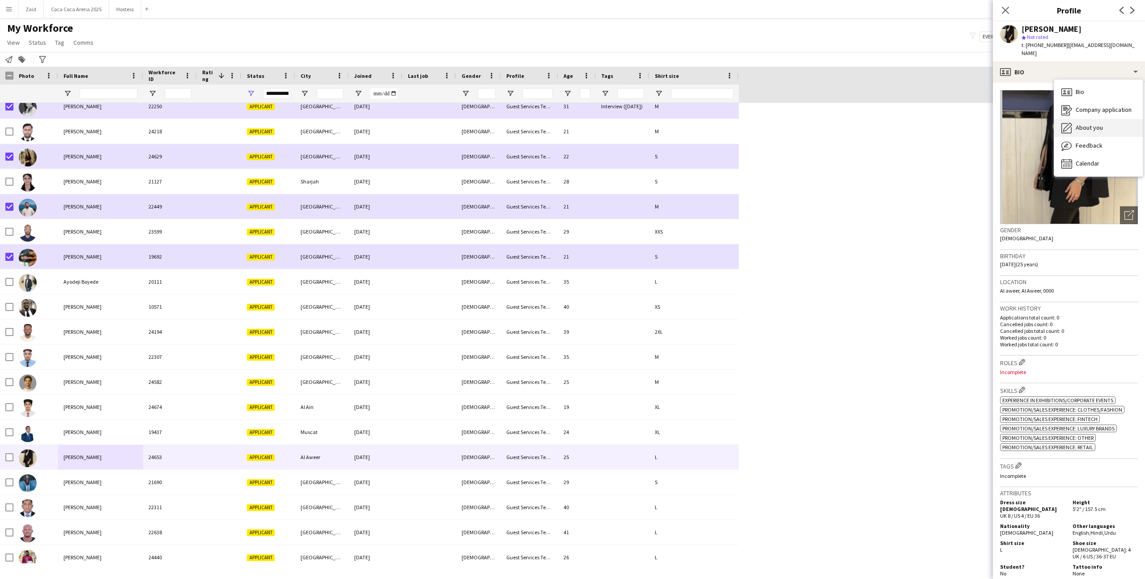
click at [1077, 119] on div "About you About you" at bounding box center [1098, 128] width 89 height 18
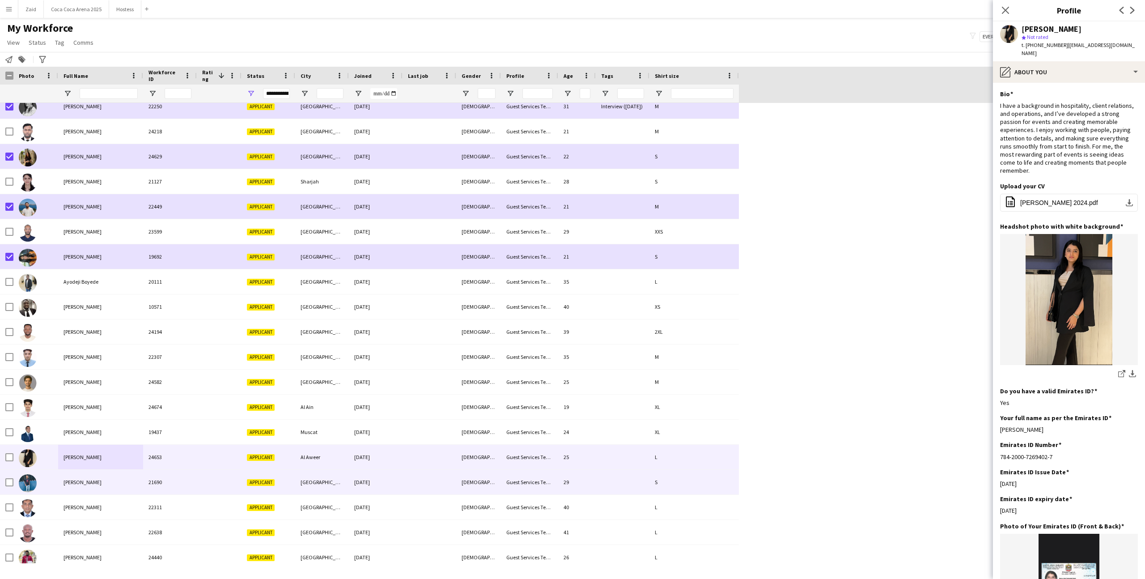
click at [422, 480] on div at bounding box center [429, 481] width 54 height 25
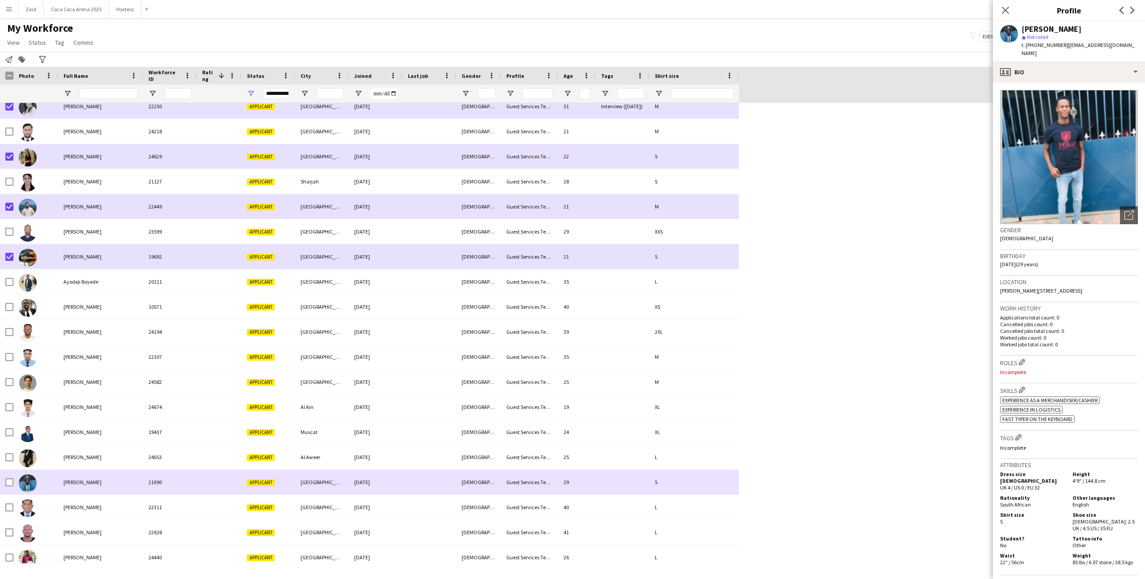
click at [437, 493] on div at bounding box center [429, 481] width 54 height 25
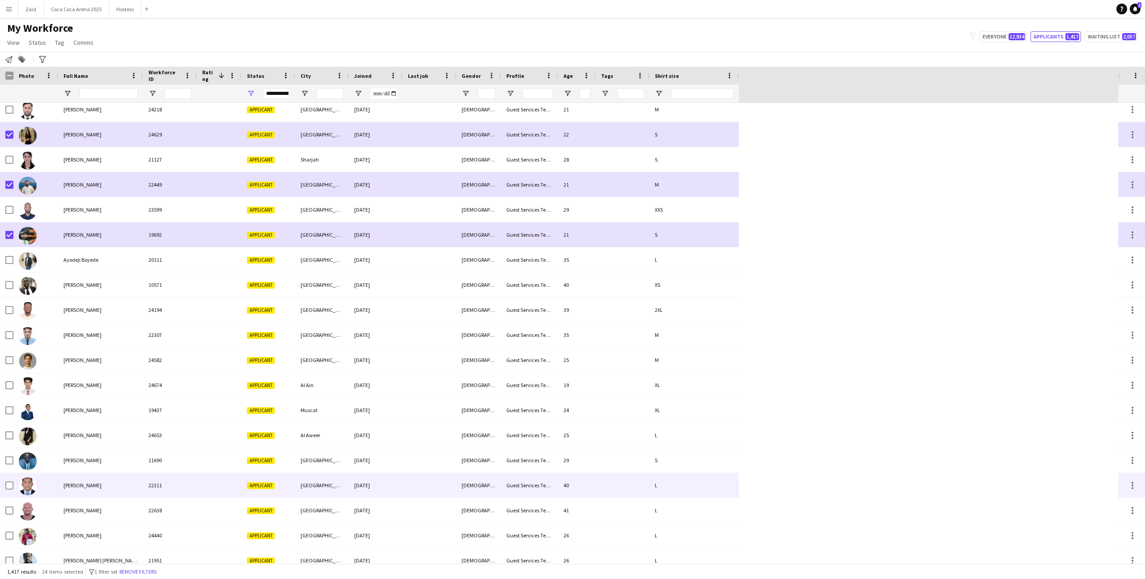
click at [435, 491] on div at bounding box center [429, 485] width 54 height 25
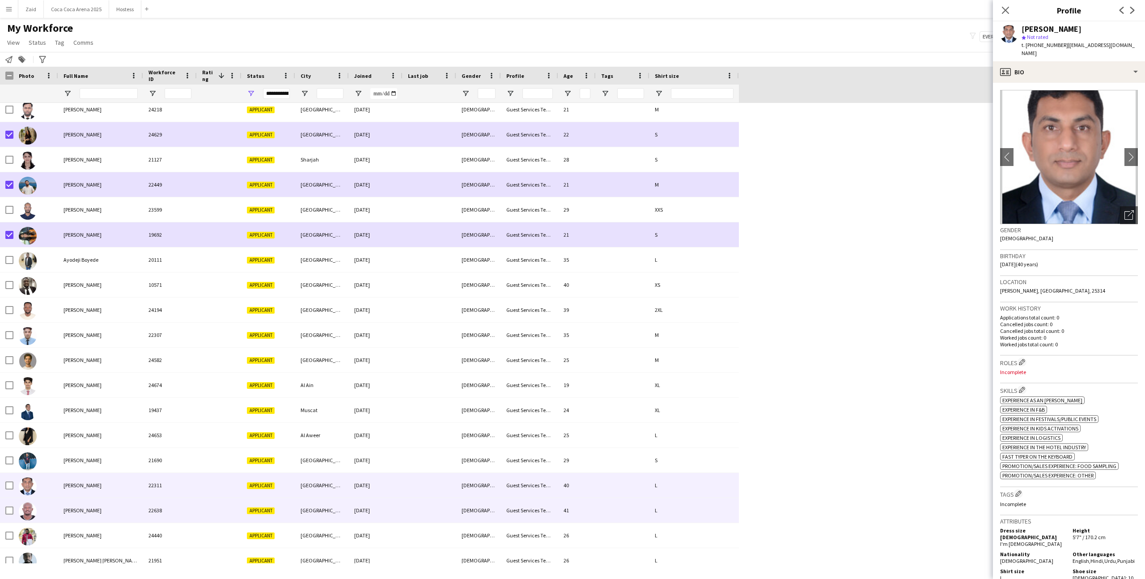
click at [444, 503] on div at bounding box center [429, 510] width 54 height 25
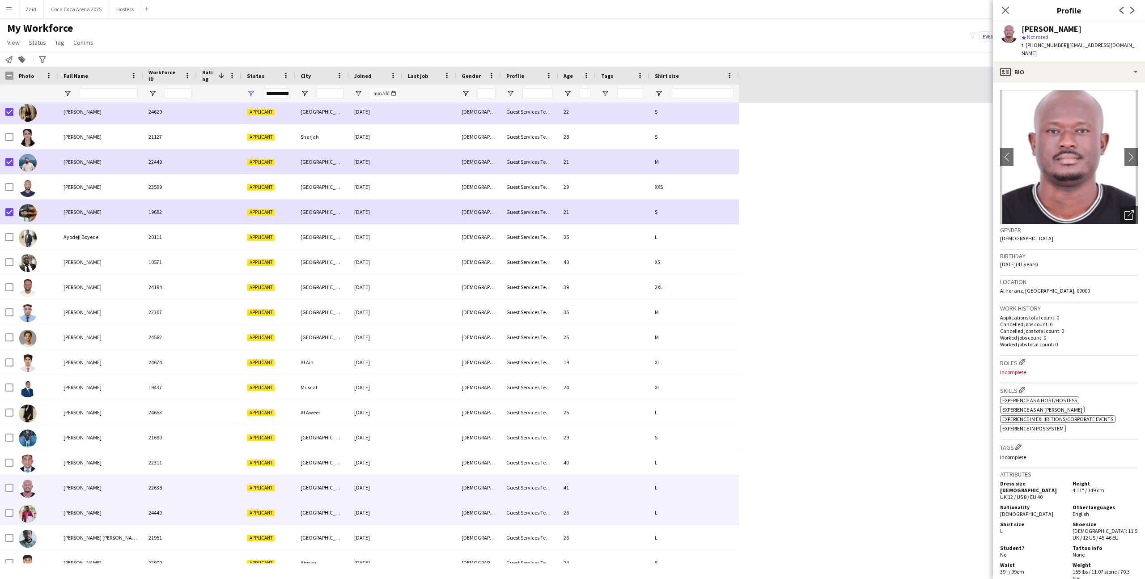
click at [444, 503] on div at bounding box center [429, 512] width 54 height 25
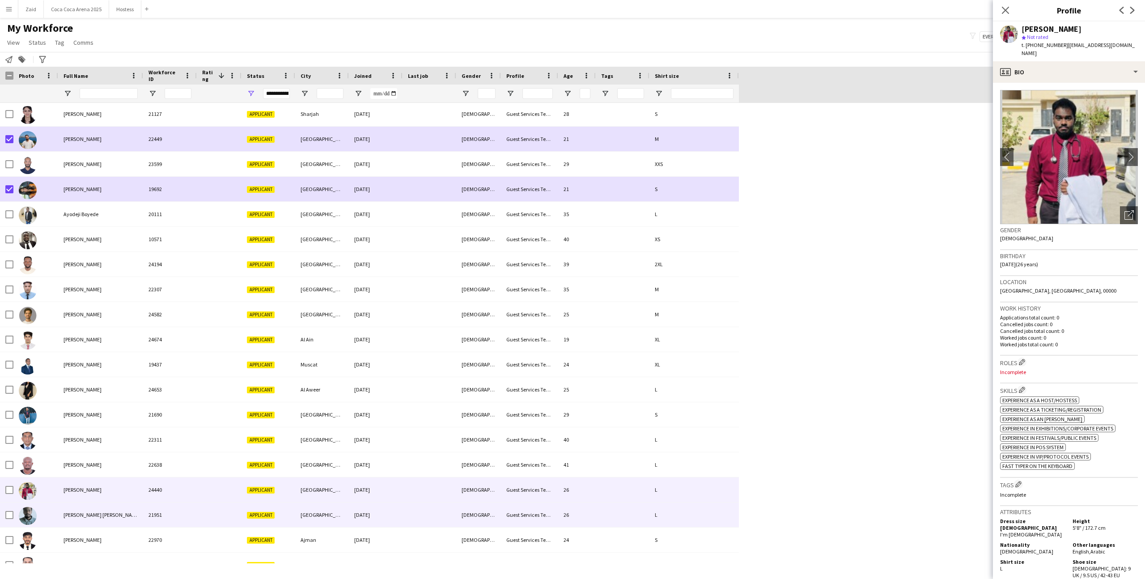
click at [444, 503] on div at bounding box center [429, 514] width 54 height 25
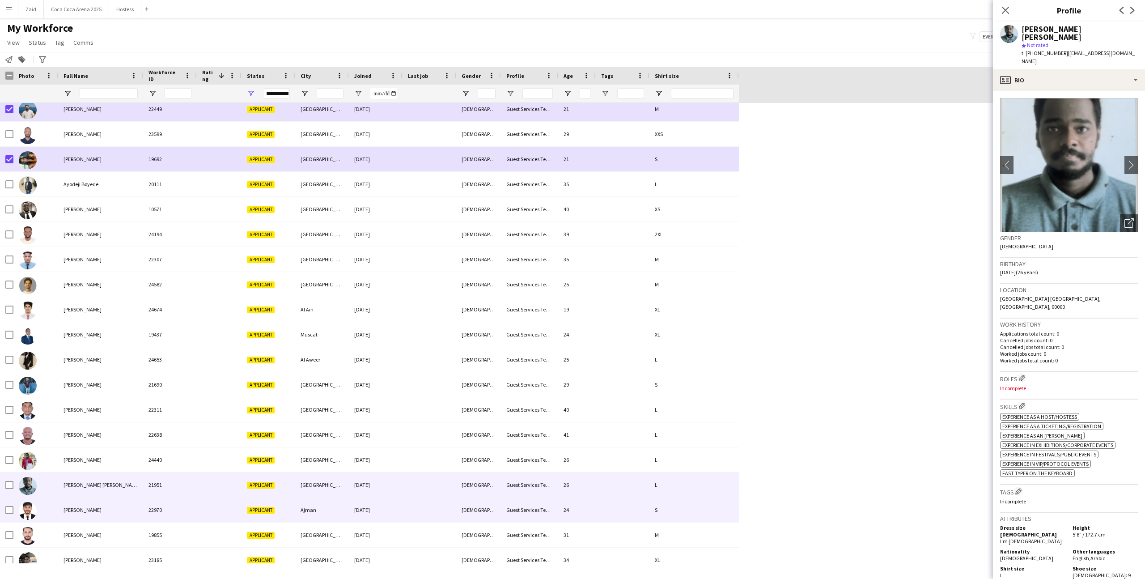
click at [444, 503] on div at bounding box center [429, 509] width 54 height 25
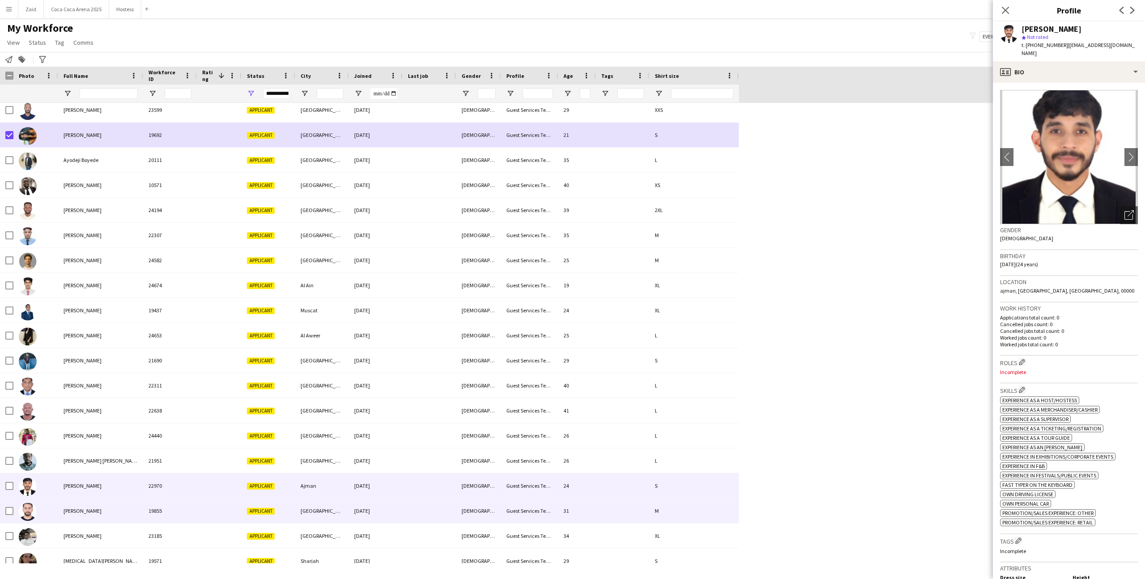
click at [444, 502] on div at bounding box center [429, 510] width 54 height 25
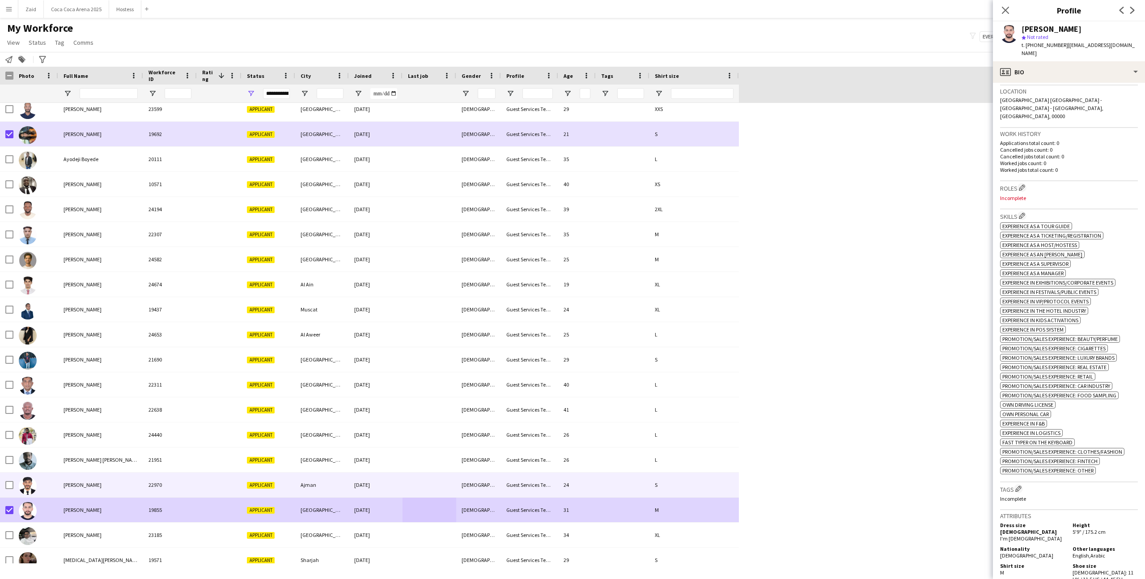
click at [66, 487] on span "[PERSON_NAME]" at bounding box center [82, 484] width 38 height 7
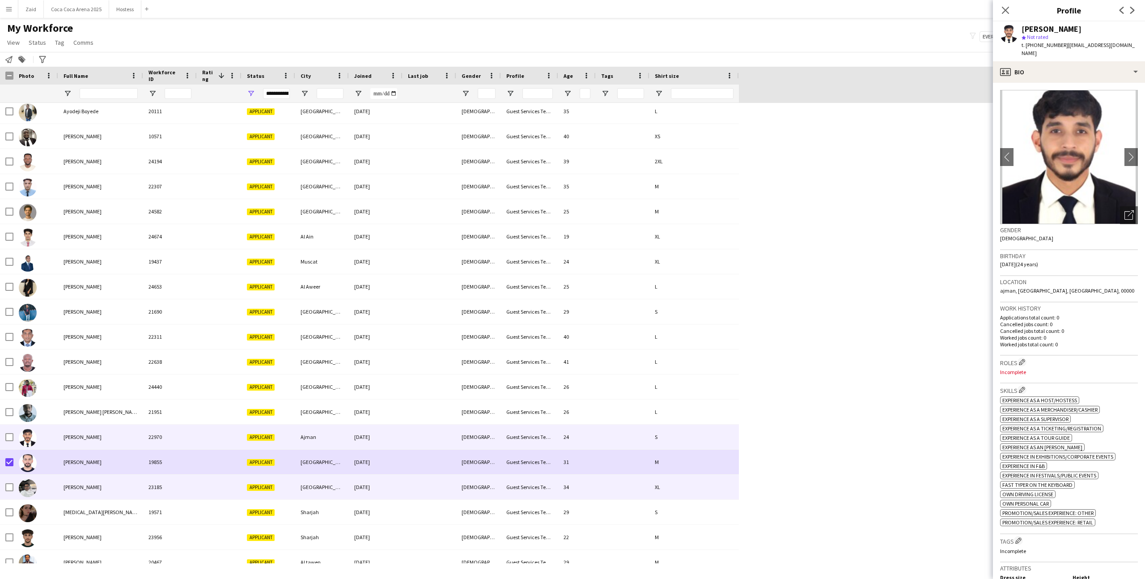
click at [105, 486] on div "[PERSON_NAME]" at bounding box center [100, 486] width 85 height 25
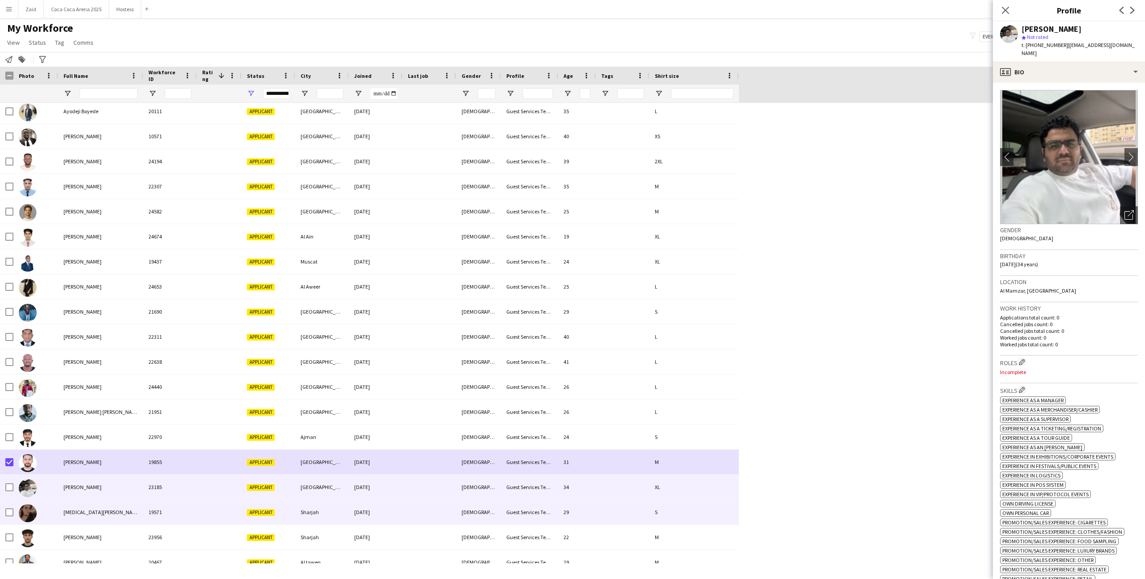
click at [109, 505] on div "[MEDICAL_DATA][PERSON_NAME]" at bounding box center [100, 511] width 85 height 25
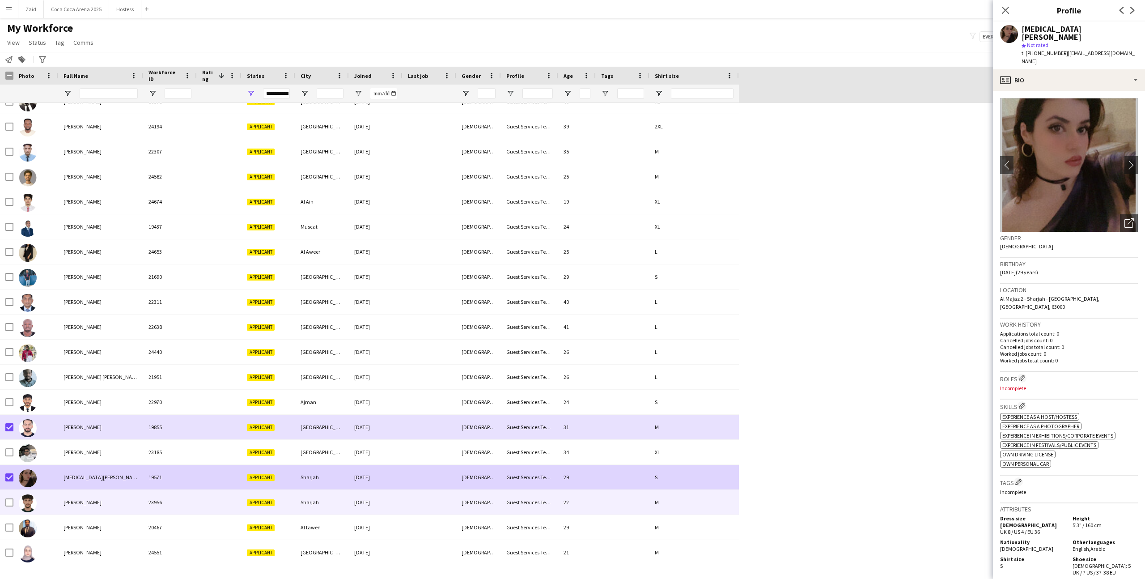
click at [115, 509] on div "[PERSON_NAME]" at bounding box center [100, 502] width 85 height 25
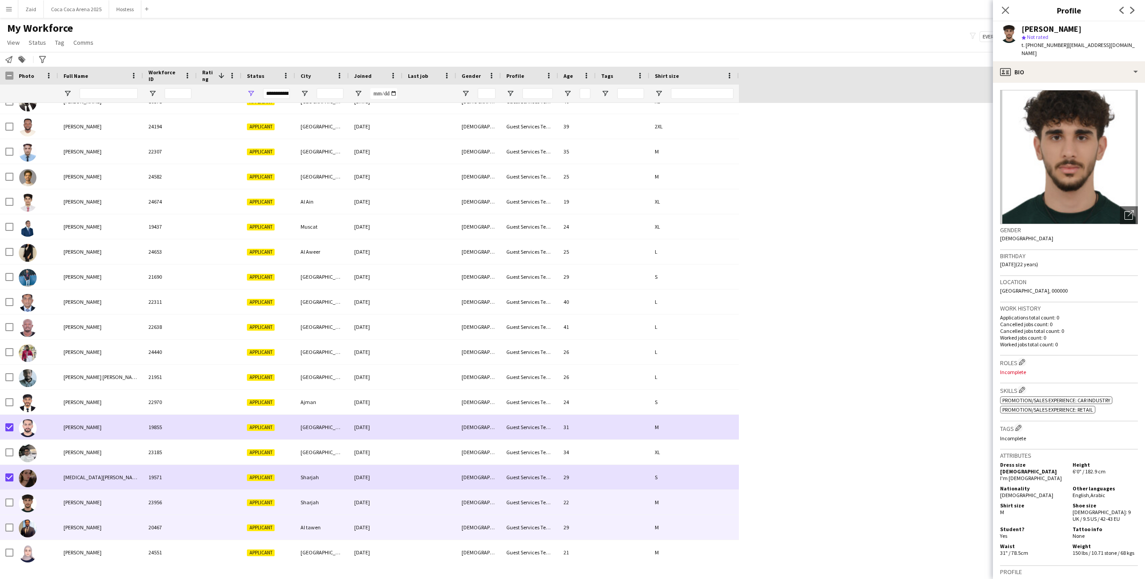
click at [138, 520] on div "[PERSON_NAME]" at bounding box center [100, 527] width 85 height 25
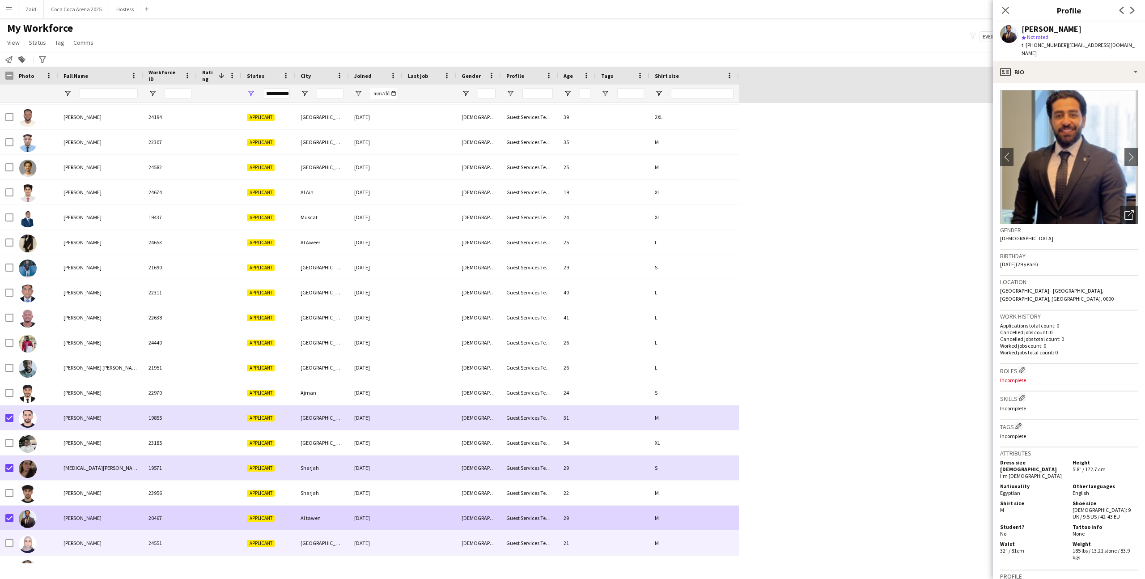
click at [59, 530] on div "[PERSON_NAME]" at bounding box center [100, 542] width 85 height 25
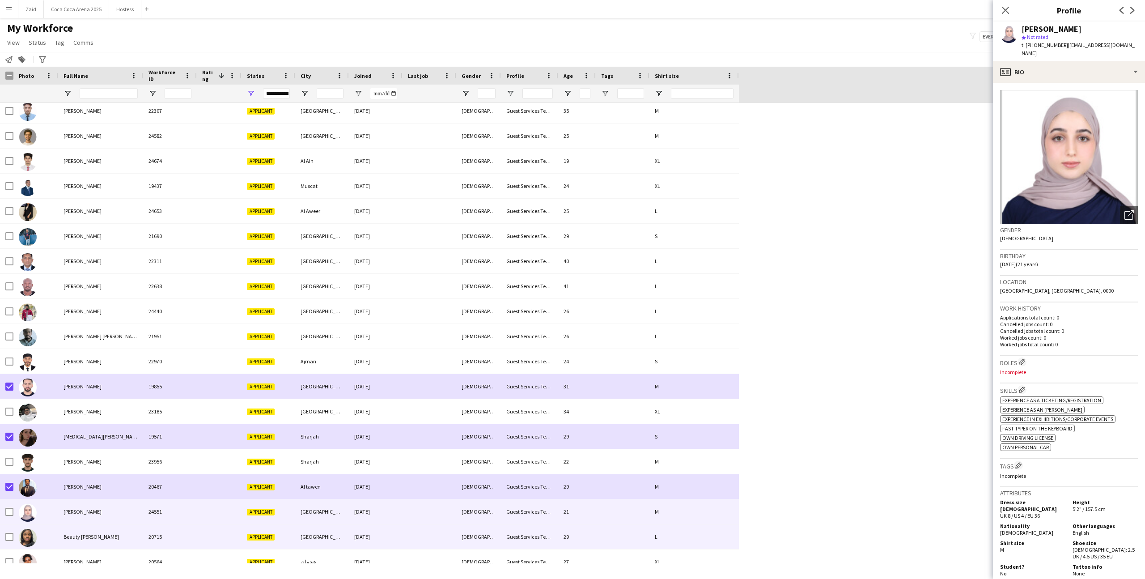
click at [62, 537] on div "Beauty [PERSON_NAME]" at bounding box center [100, 536] width 85 height 25
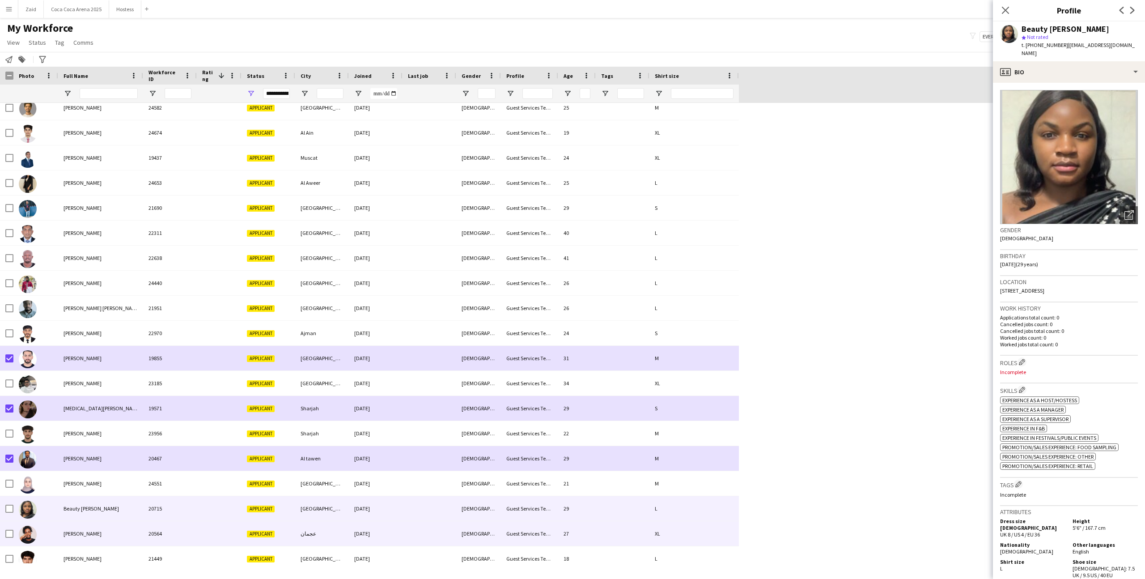
click at [62, 537] on div "[PERSON_NAME]" at bounding box center [100, 533] width 85 height 25
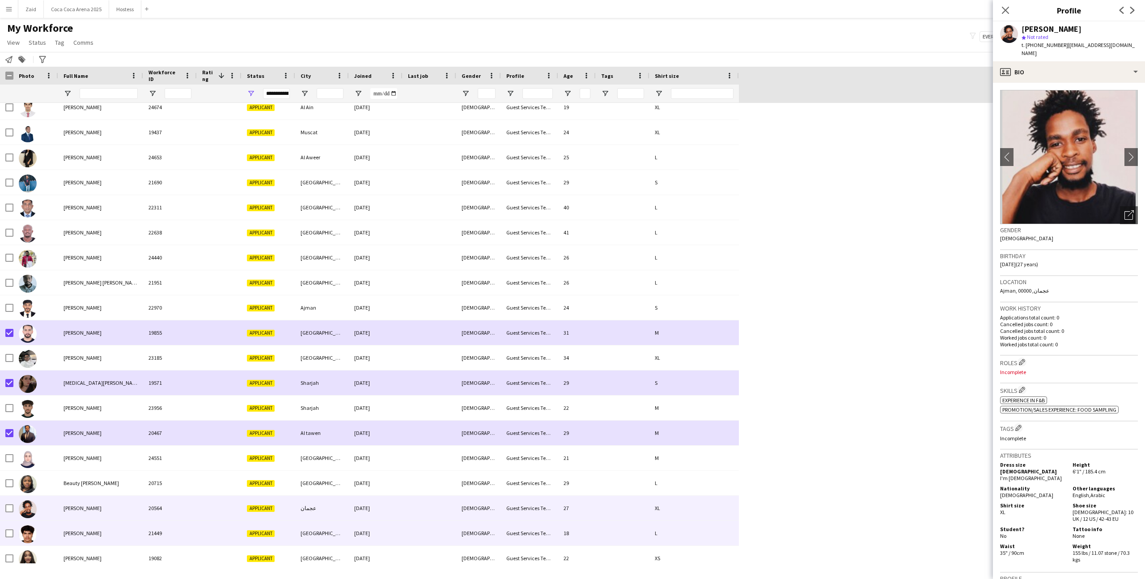
click at [62, 537] on div "[PERSON_NAME]" at bounding box center [100, 532] width 85 height 25
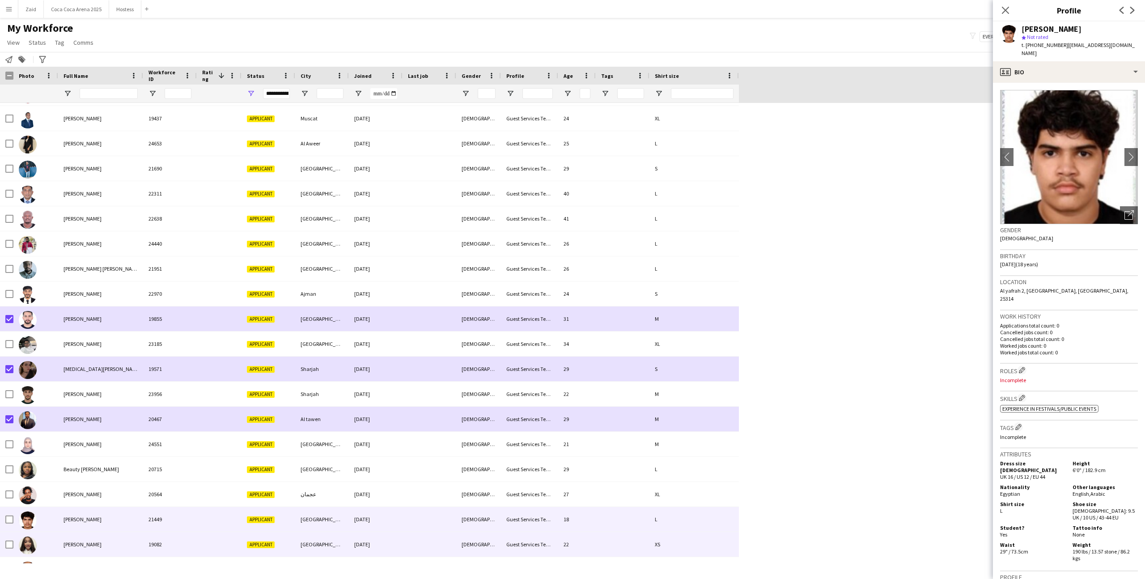
click at [61, 538] on div "[PERSON_NAME]" at bounding box center [100, 544] width 85 height 25
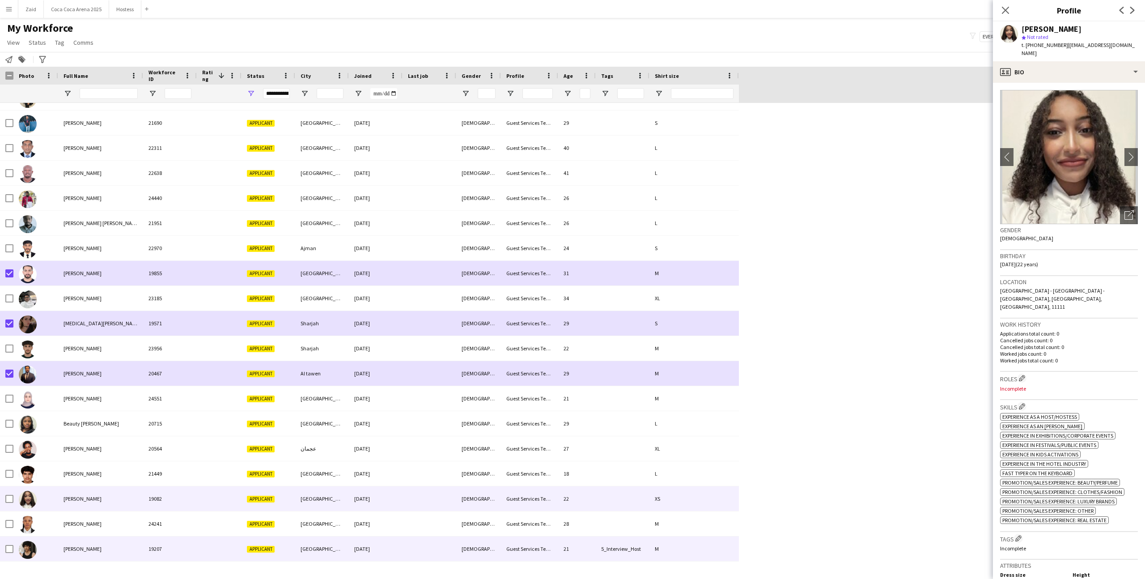
click at [68, 537] on div "[PERSON_NAME]" at bounding box center [100, 548] width 85 height 25
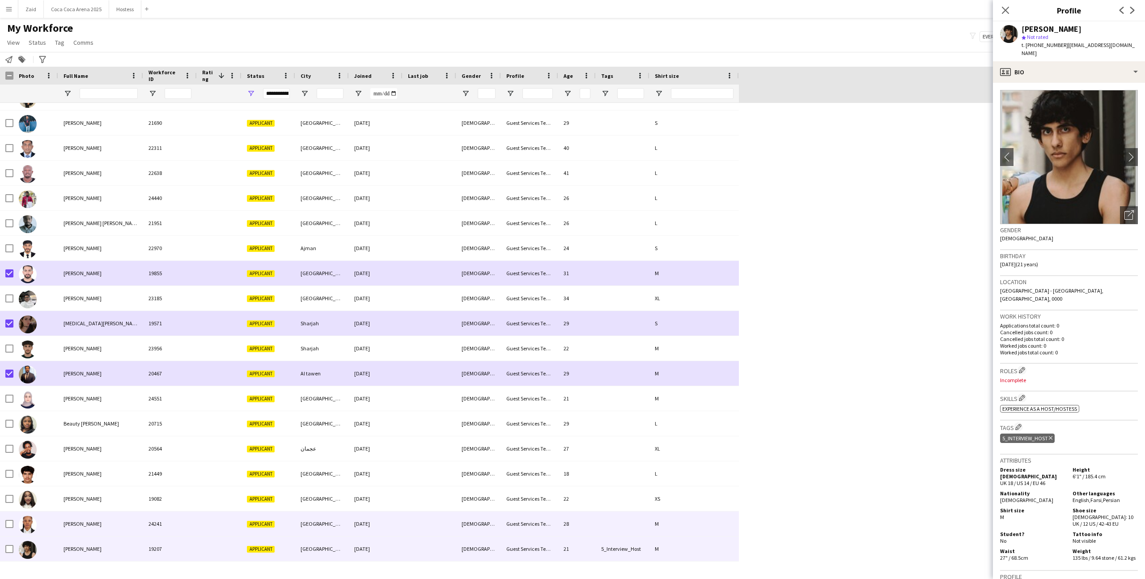
click at [66, 524] on span "[PERSON_NAME]" at bounding box center [82, 523] width 38 height 7
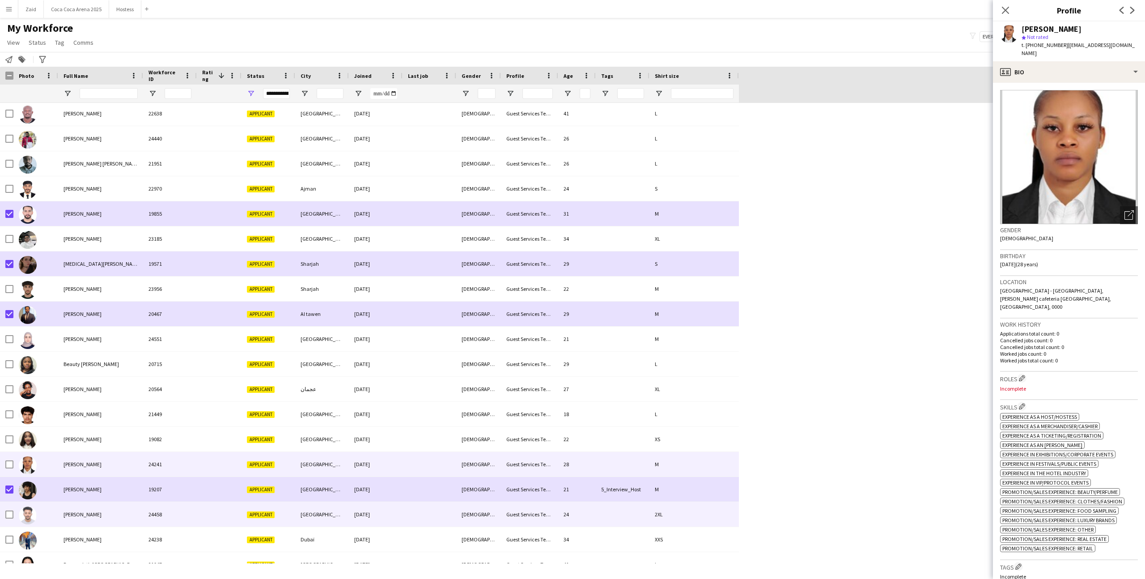
click at [68, 524] on div "[PERSON_NAME]" at bounding box center [100, 514] width 85 height 25
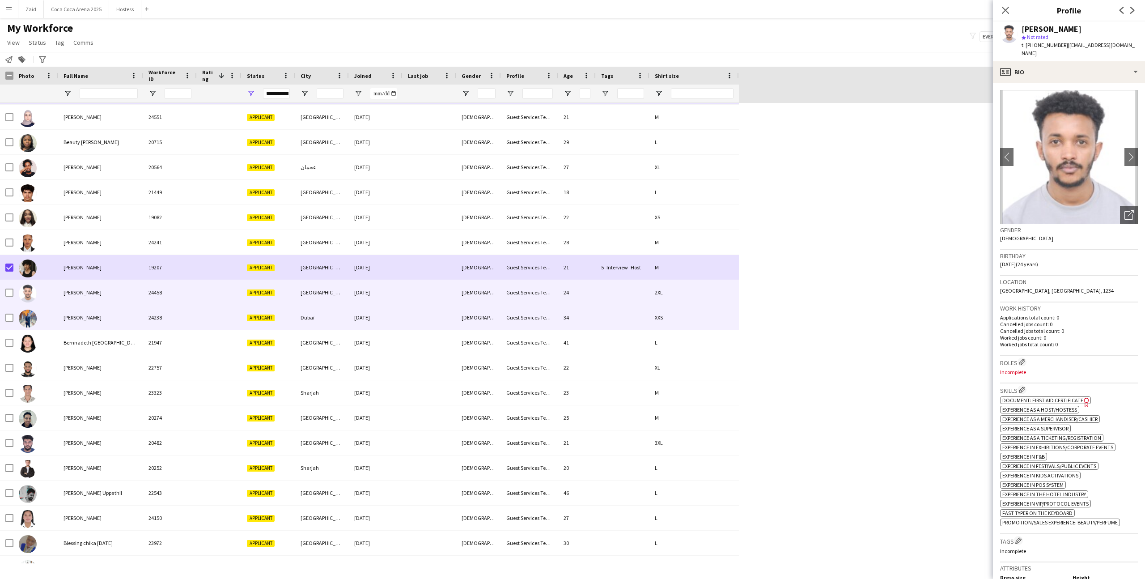
click at [94, 328] on div "[PERSON_NAME]" at bounding box center [100, 317] width 85 height 25
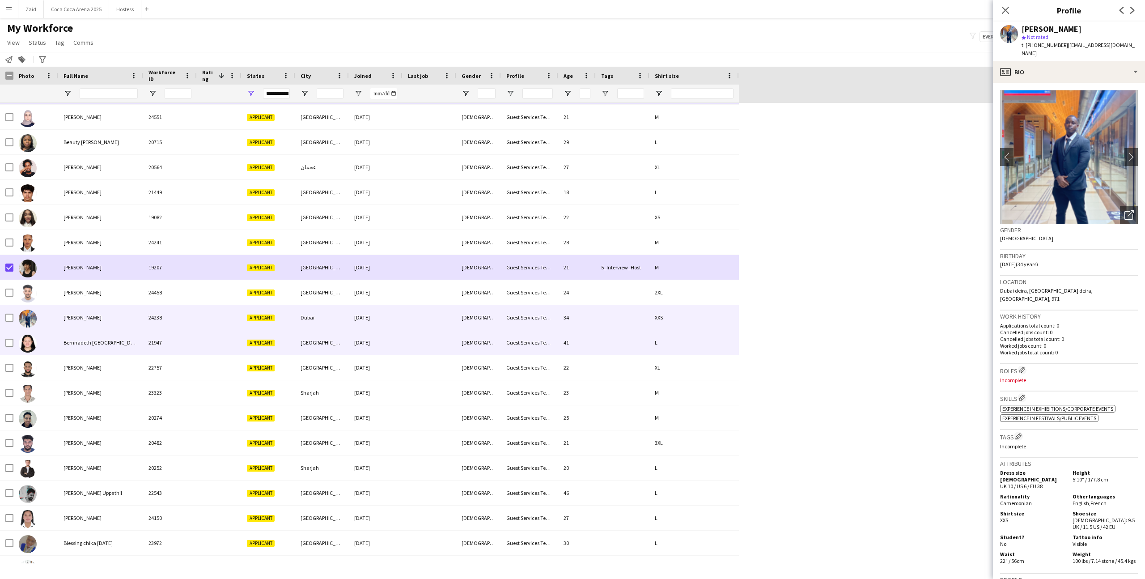
click at [109, 345] on div "Bernnadeth [GEOGRAPHIC_DATA]" at bounding box center [100, 342] width 85 height 25
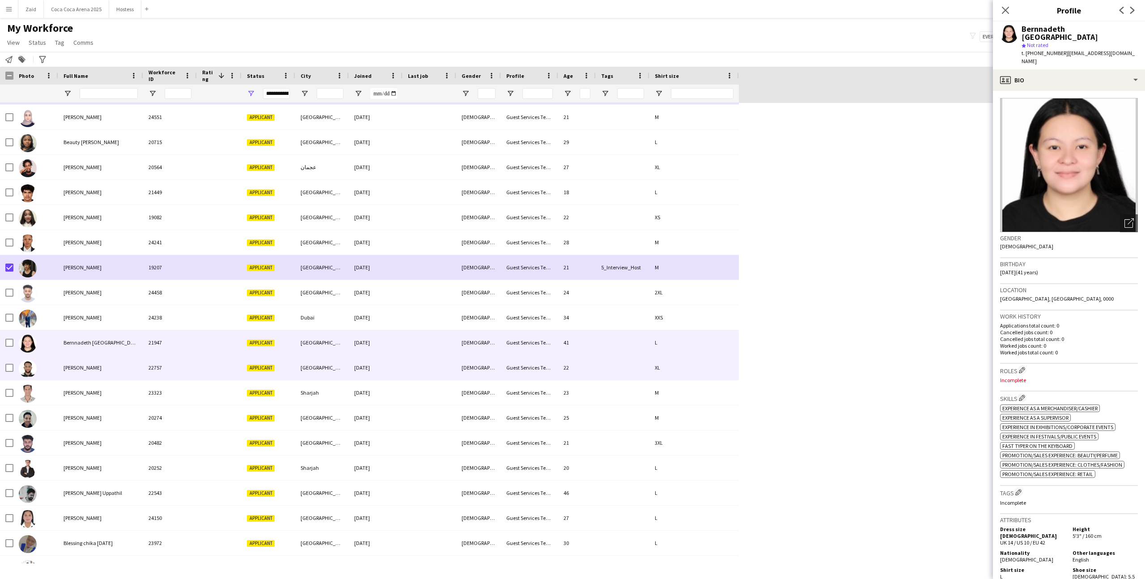
click at [124, 361] on div "[PERSON_NAME]" at bounding box center [100, 367] width 85 height 25
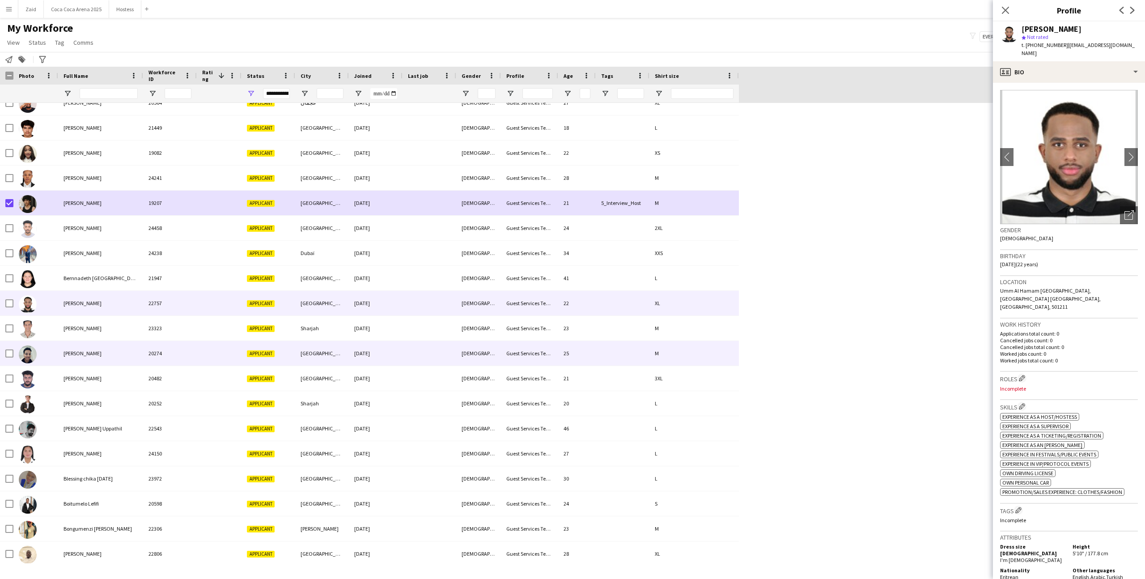
scroll to position [4796, 0]
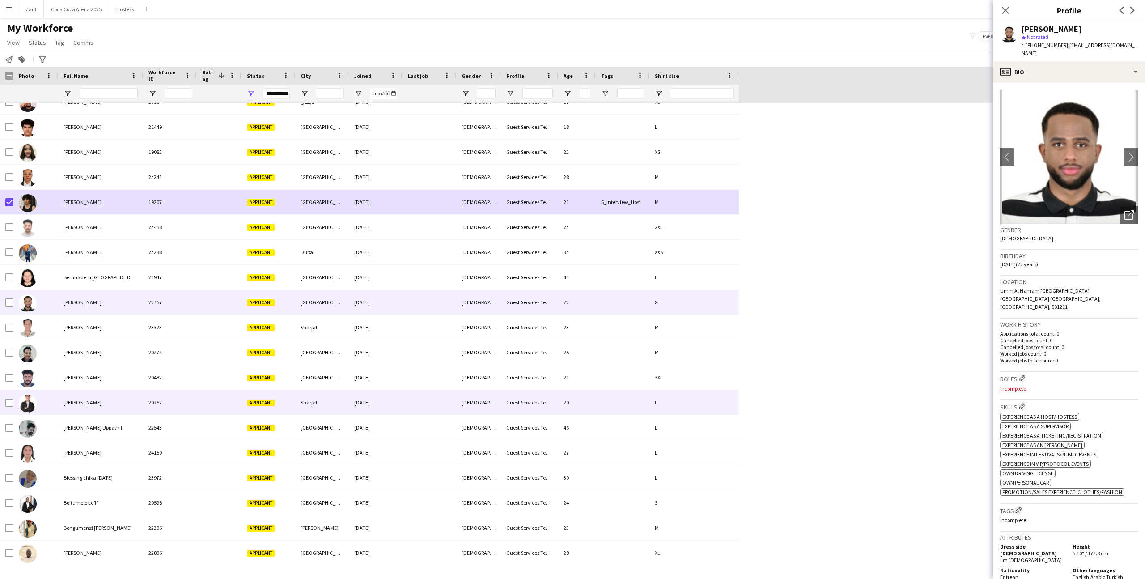
click at [144, 411] on div "20252" at bounding box center [170, 402] width 54 height 25
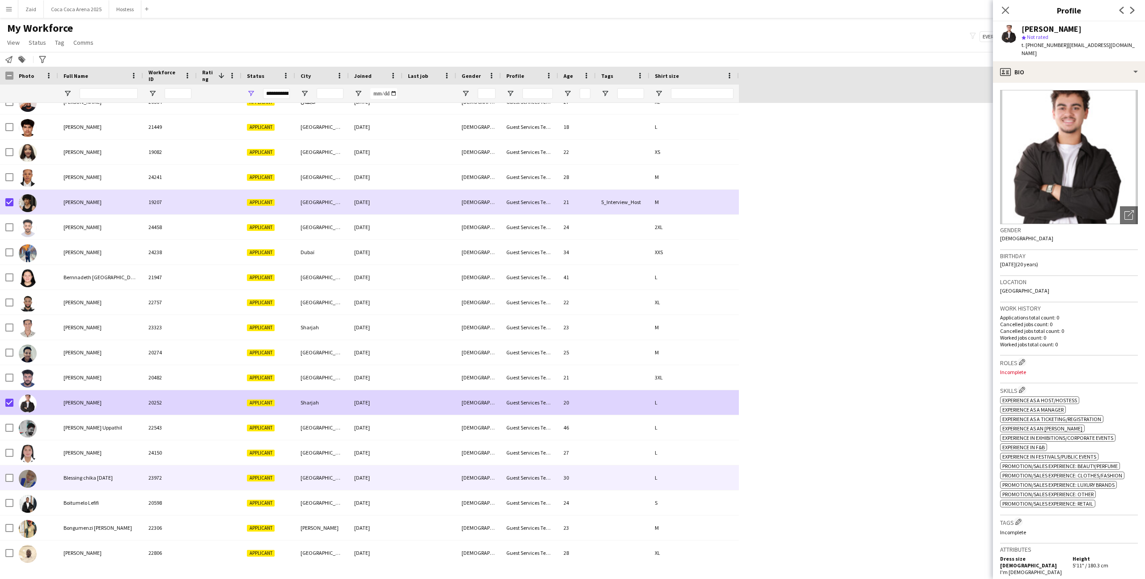
click at [112, 474] on span "Blessing chika [DATE]" at bounding box center [87, 477] width 49 height 7
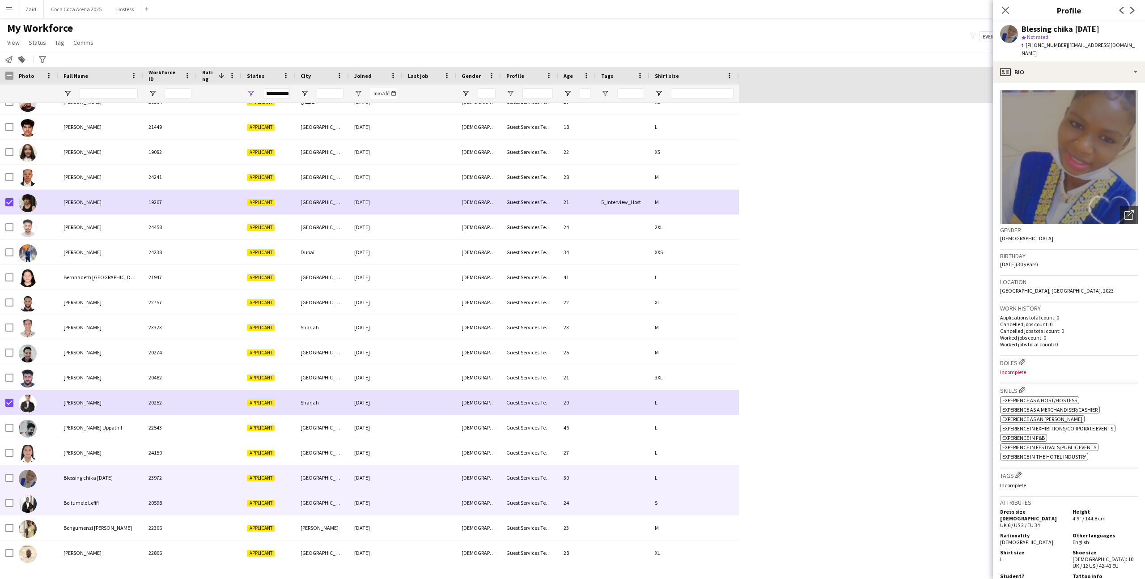
click at [112, 507] on div "Boitumelo Lefifi" at bounding box center [100, 502] width 85 height 25
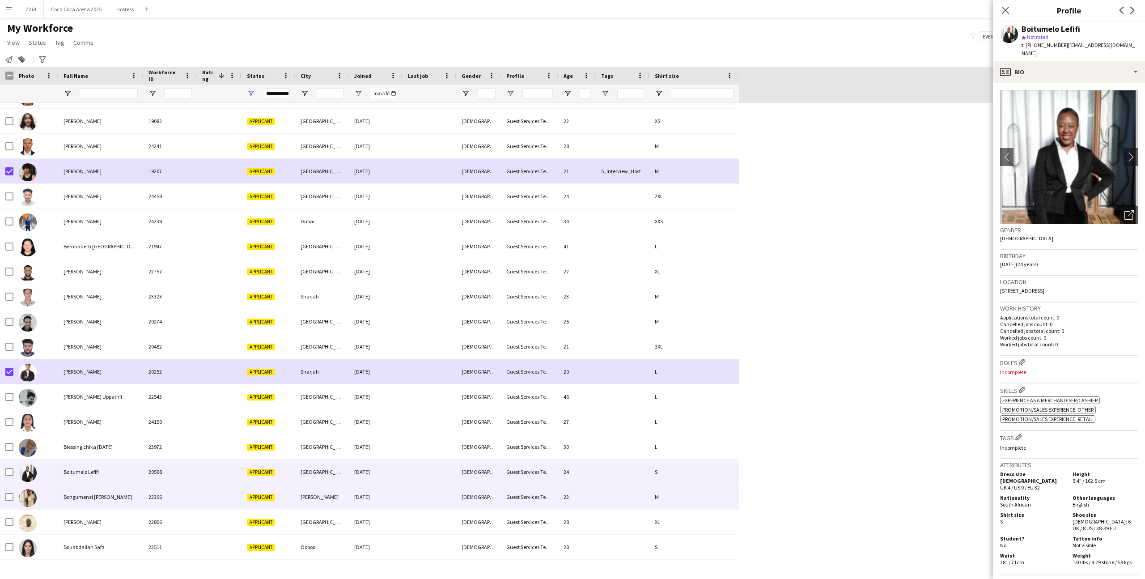
scroll to position [4828, 0]
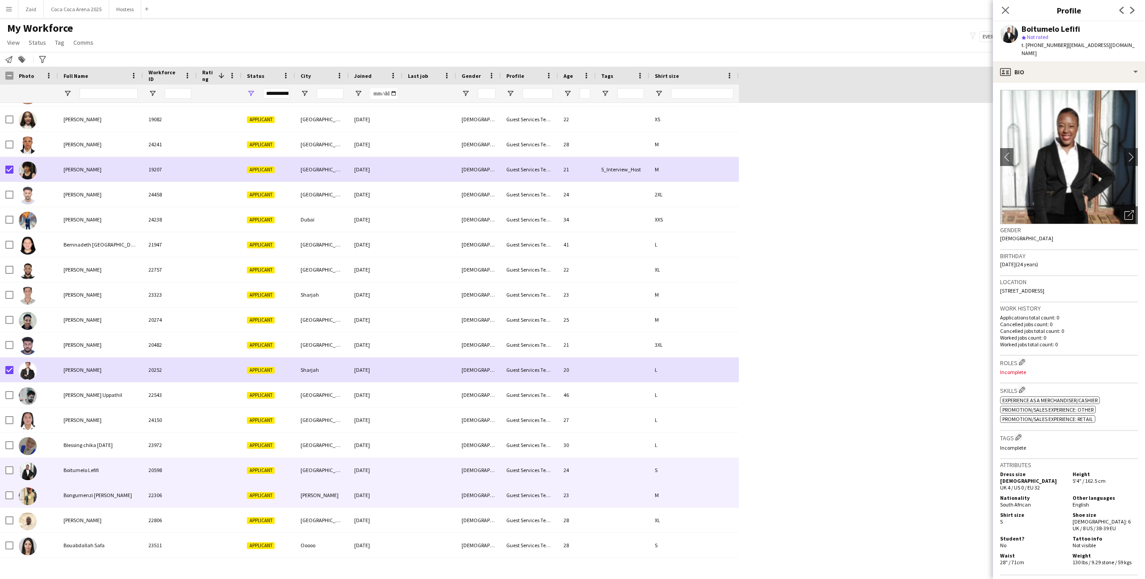
click at [112, 507] on div "Bongumenzi [PERSON_NAME]" at bounding box center [100, 494] width 85 height 25
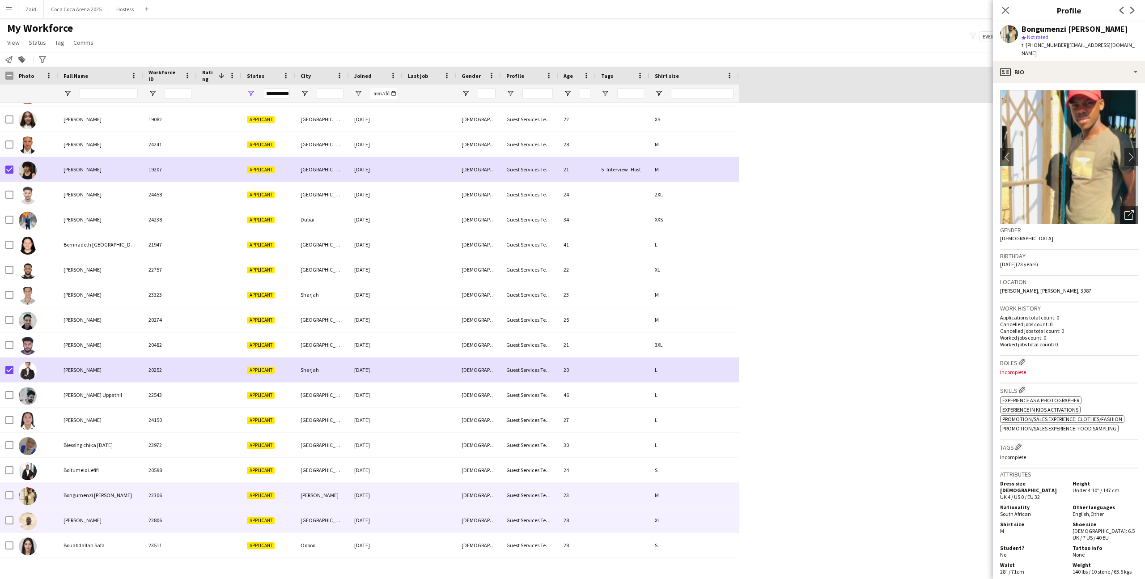
click at [128, 524] on div "[PERSON_NAME]" at bounding box center [100, 519] width 85 height 25
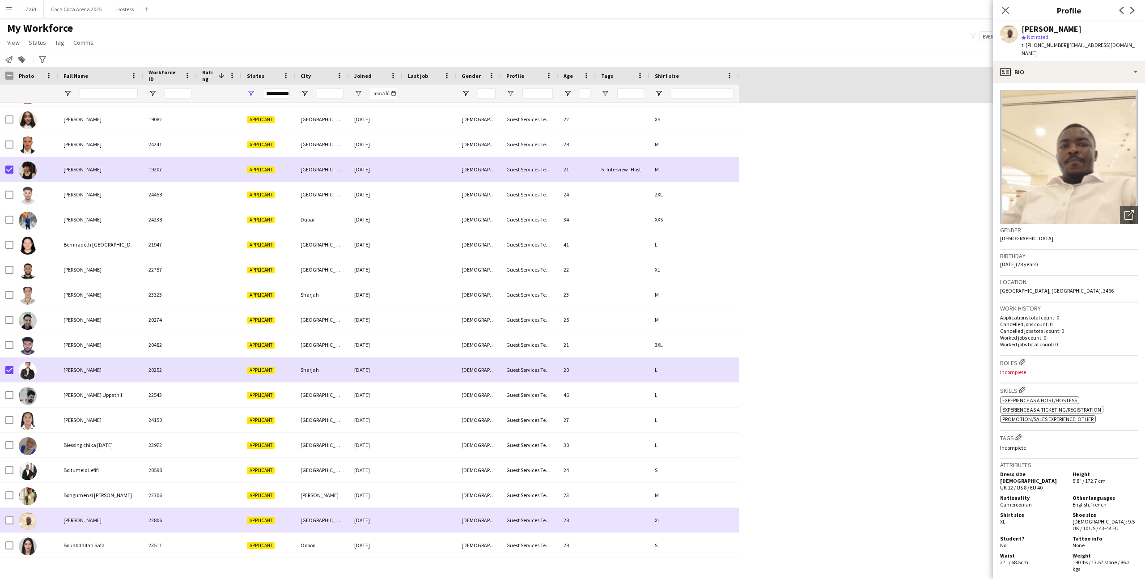
scroll to position [4852, 0]
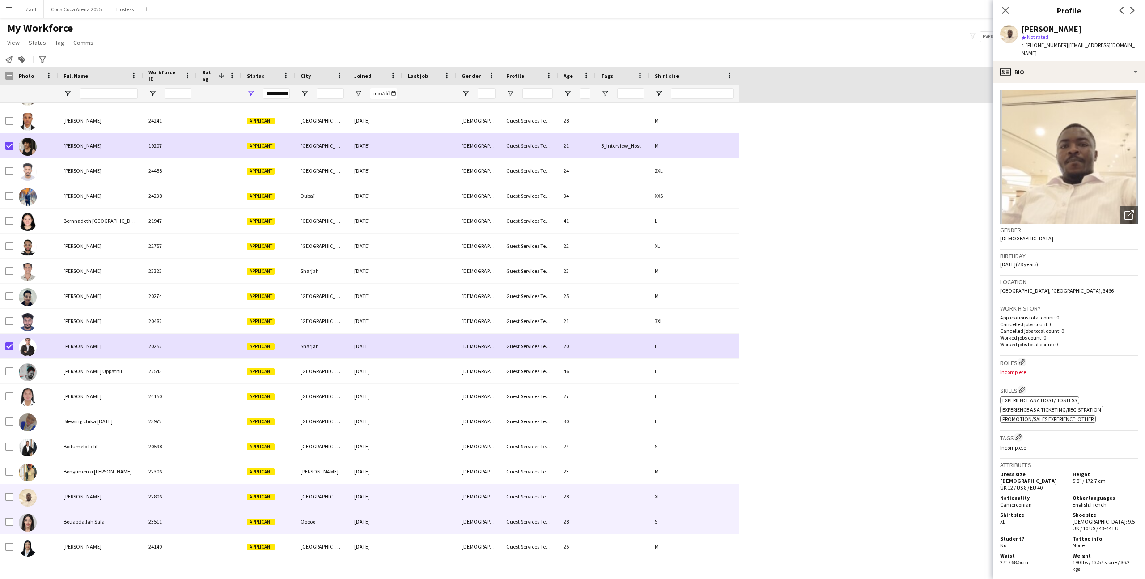
click at [128, 524] on div "Bouabdallah Safa" at bounding box center [100, 521] width 85 height 25
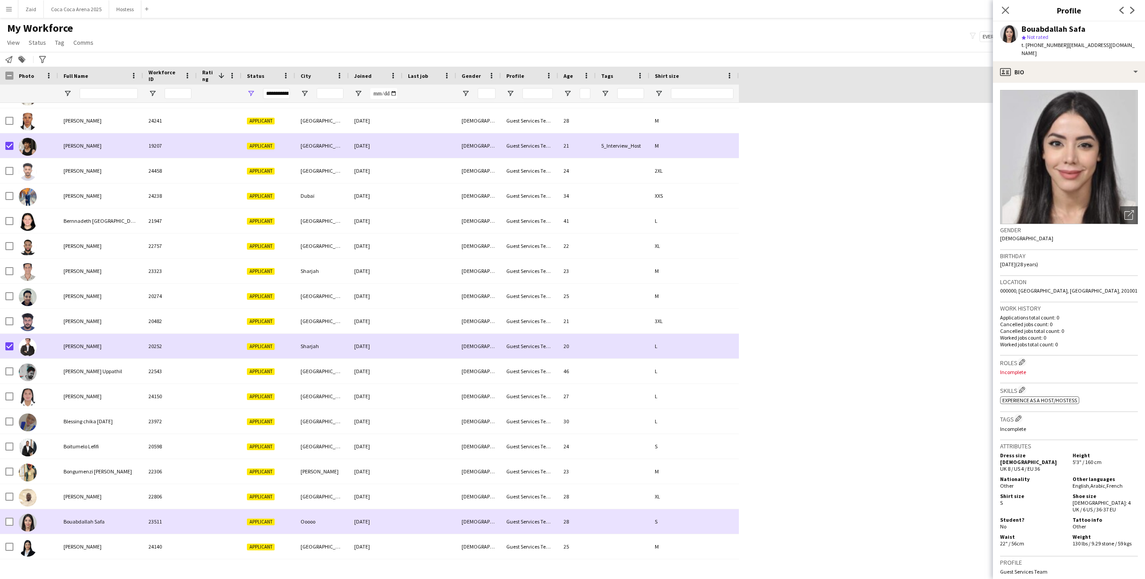
scroll to position [4876, 0]
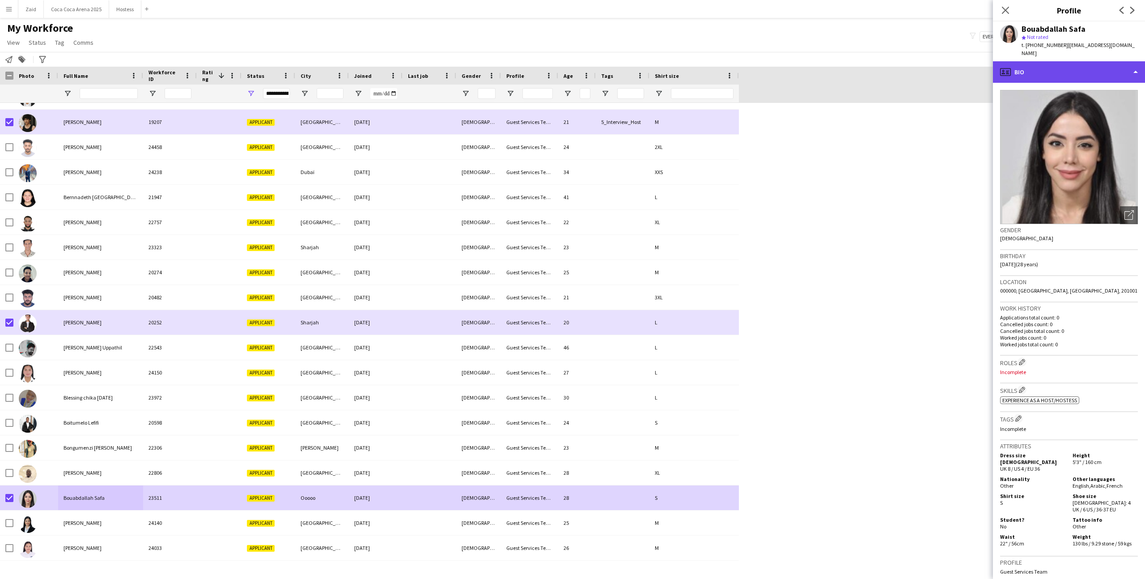
click at [1082, 70] on div "profile Bio" at bounding box center [1069, 71] width 152 height 21
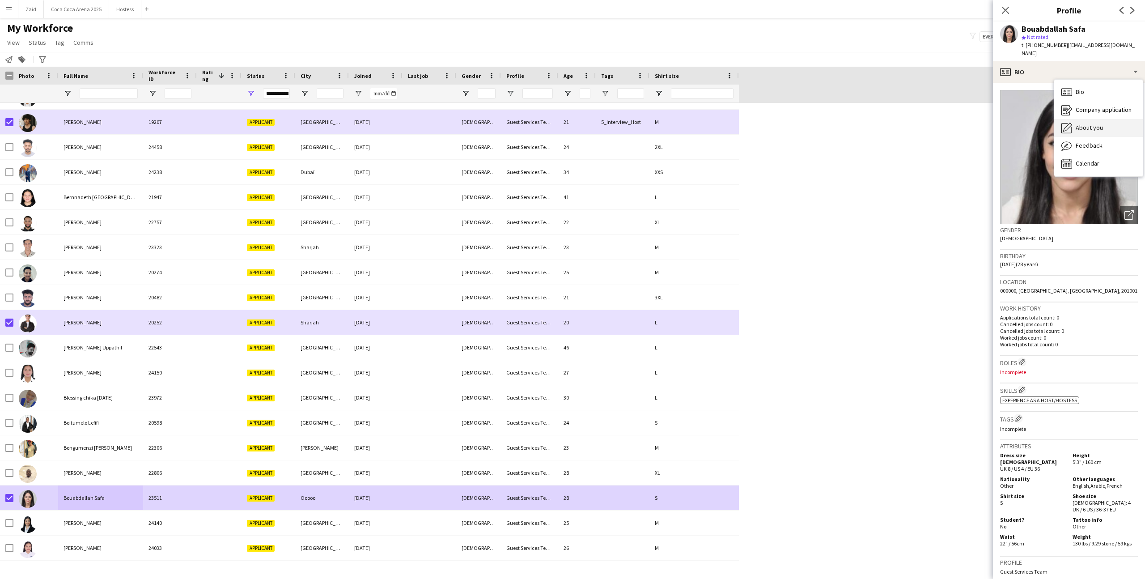
click at [1106, 125] on div "About you About you" at bounding box center [1098, 128] width 89 height 18
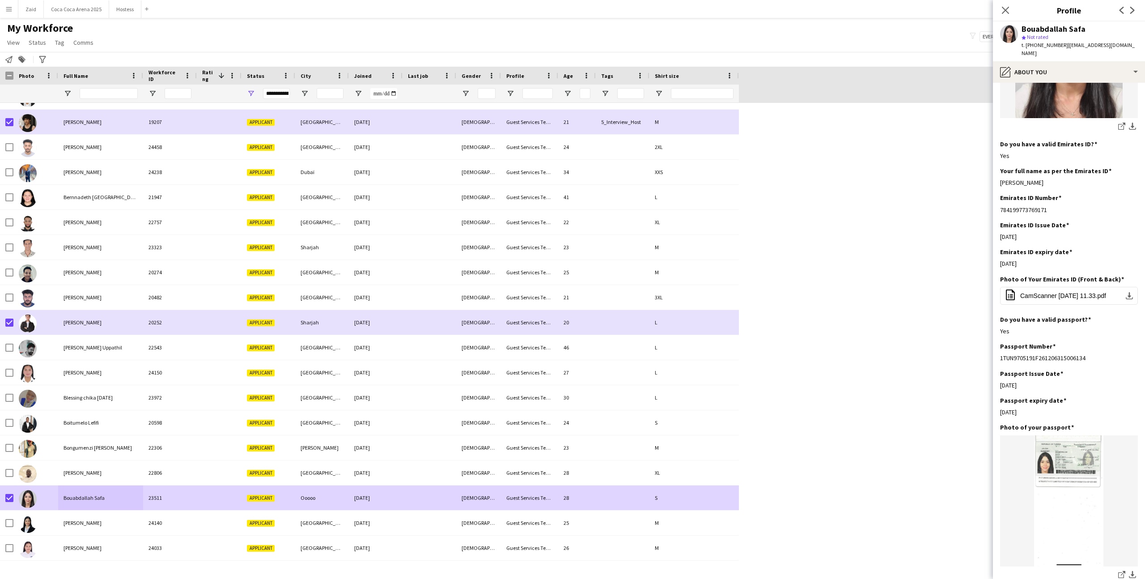
scroll to position [202, 0]
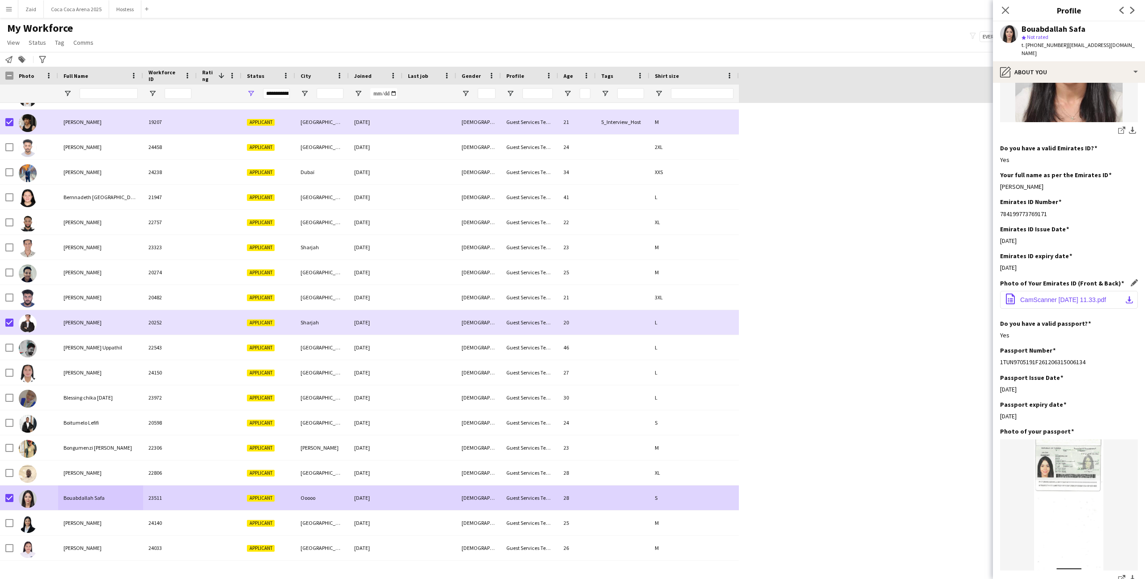
click at [1086, 296] on span "CamScanner 12-24-2024 11.33.pdf" at bounding box center [1063, 299] width 86 height 7
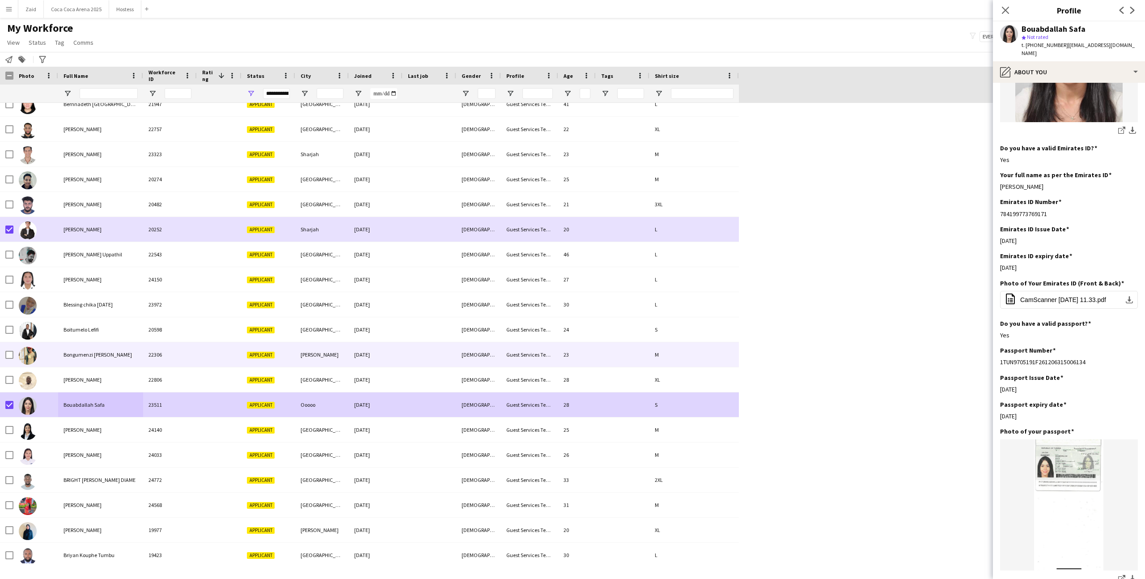
scroll to position [0, 0]
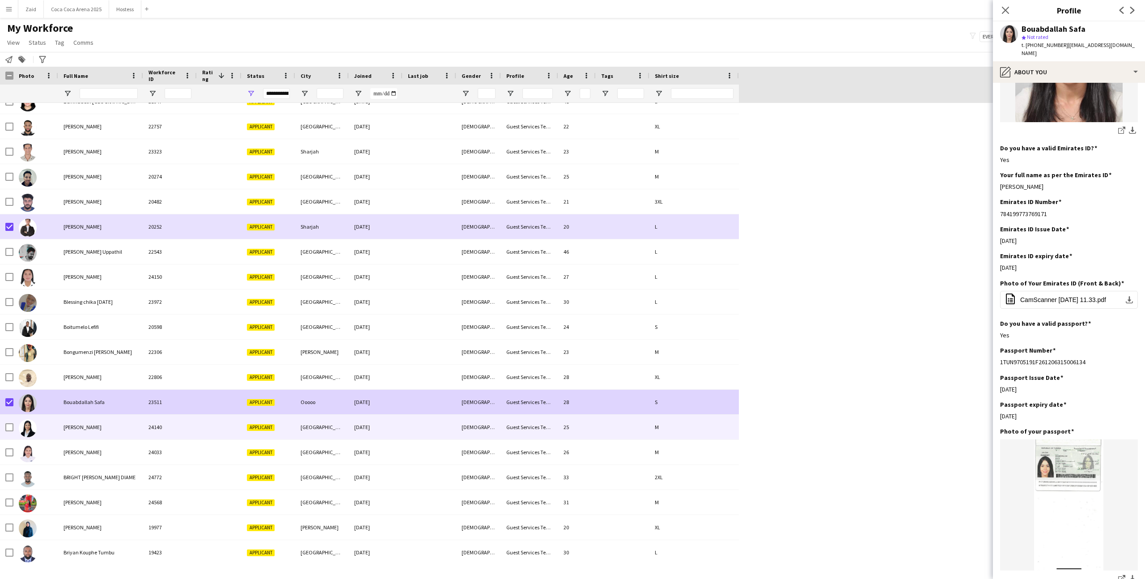
click at [429, 420] on div at bounding box center [429, 426] width 54 height 25
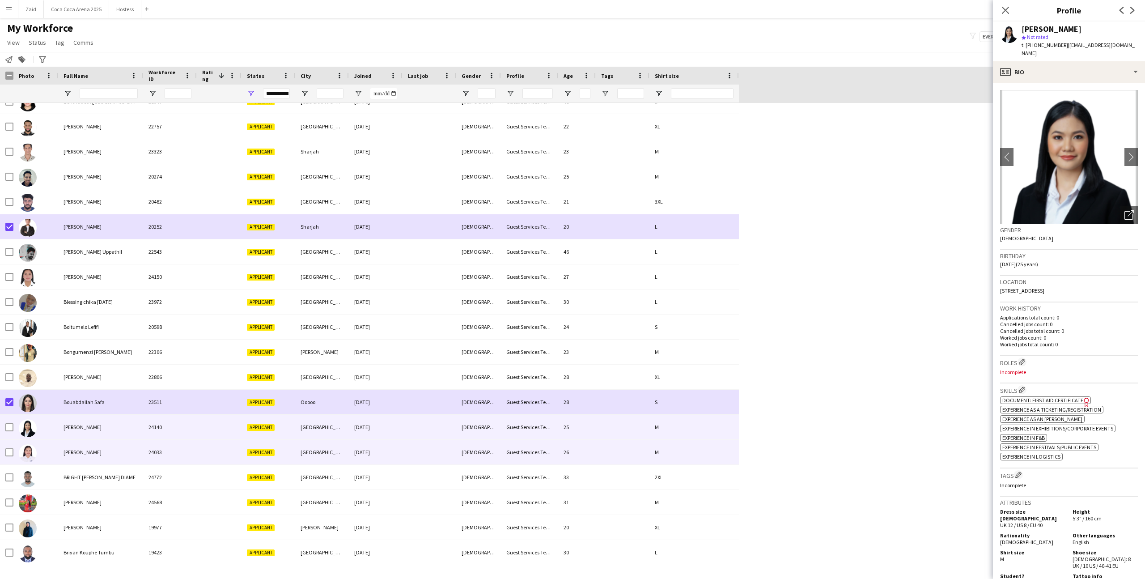
click at [421, 443] on div at bounding box center [429, 452] width 54 height 25
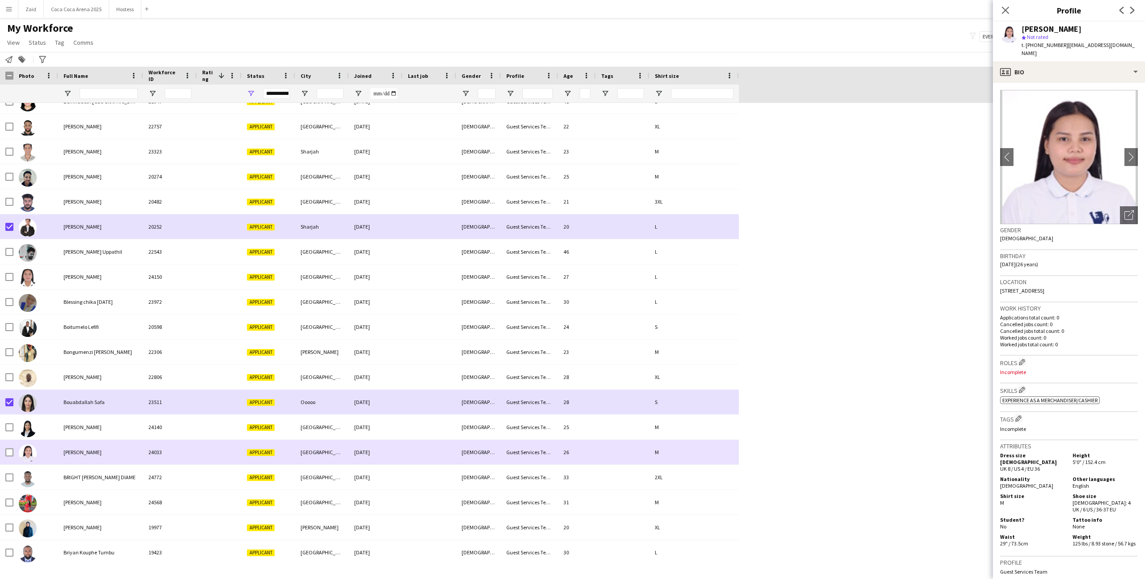
click at [413, 428] on div at bounding box center [429, 426] width 54 height 25
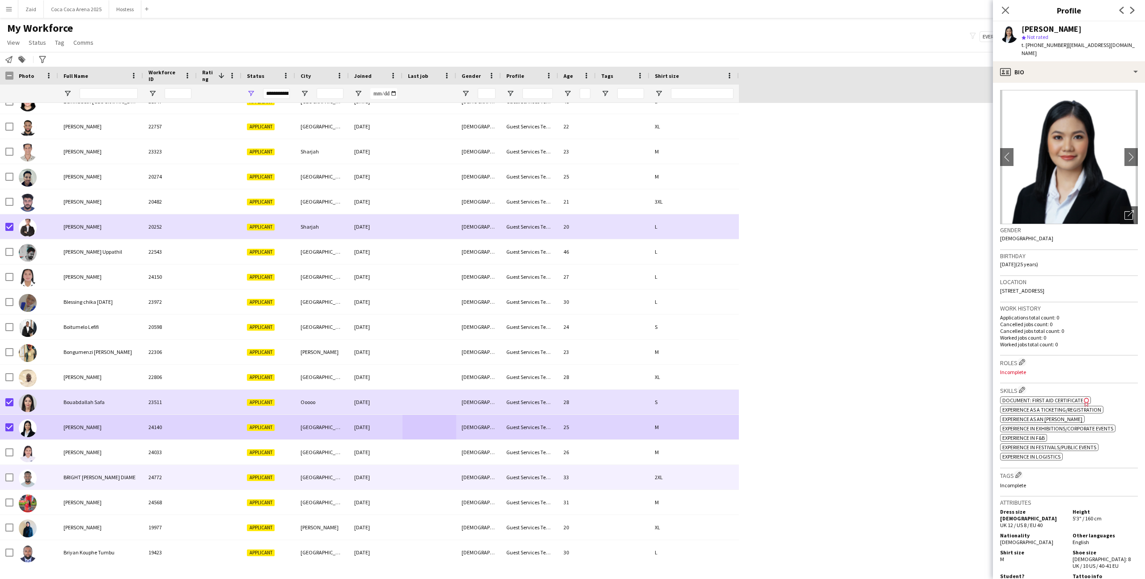
click at [66, 466] on div "BRIGHT [PERSON_NAME] DIAME" at bounding box center [100, 477] width 85 height 25
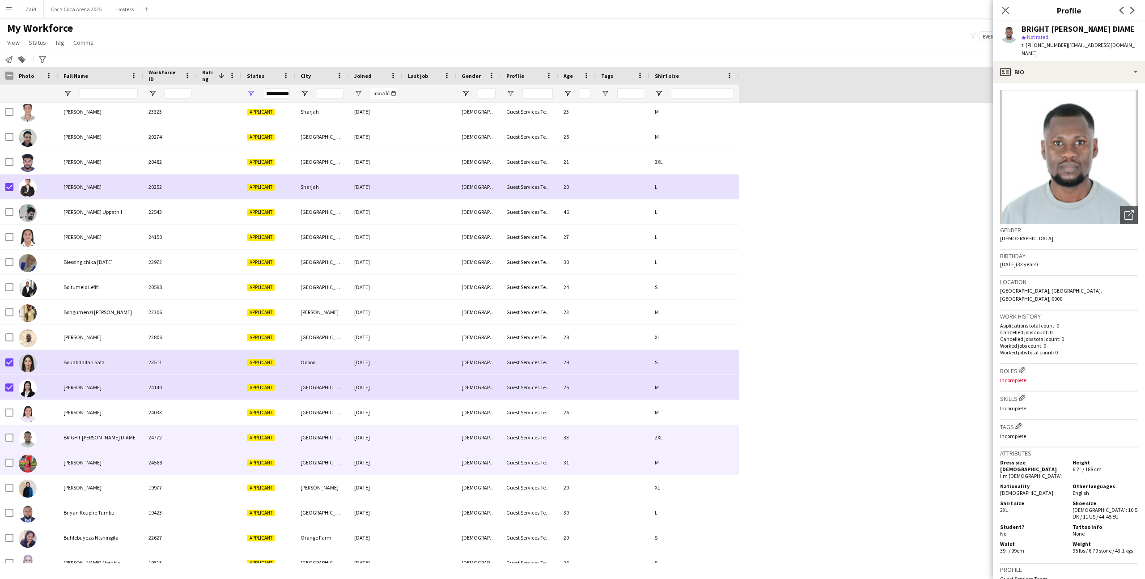
click at [65, 467] on div "[PERSON_NAME]" at bounding box center [100, 462] width 85 height 25
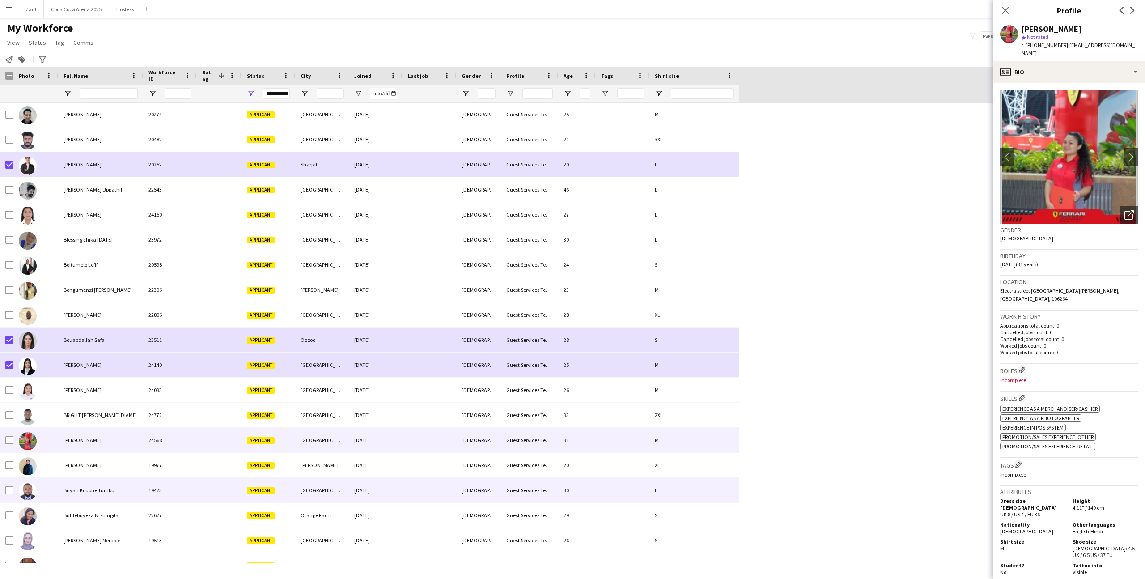
click at [70, 481] on div "Briyan Kouphe Tumbu" at bounding box center [100, 490] width 85 height 25
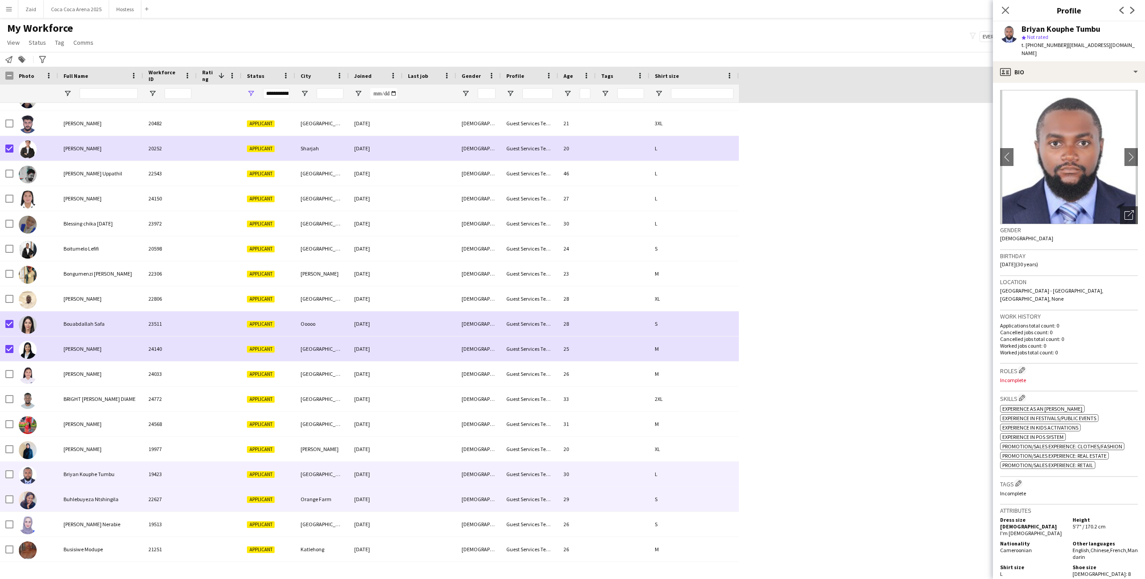
click at [83, 492] on div "Buhlebuyeza Ntshingila" at bounding box center [100, 498] width 85 height 25
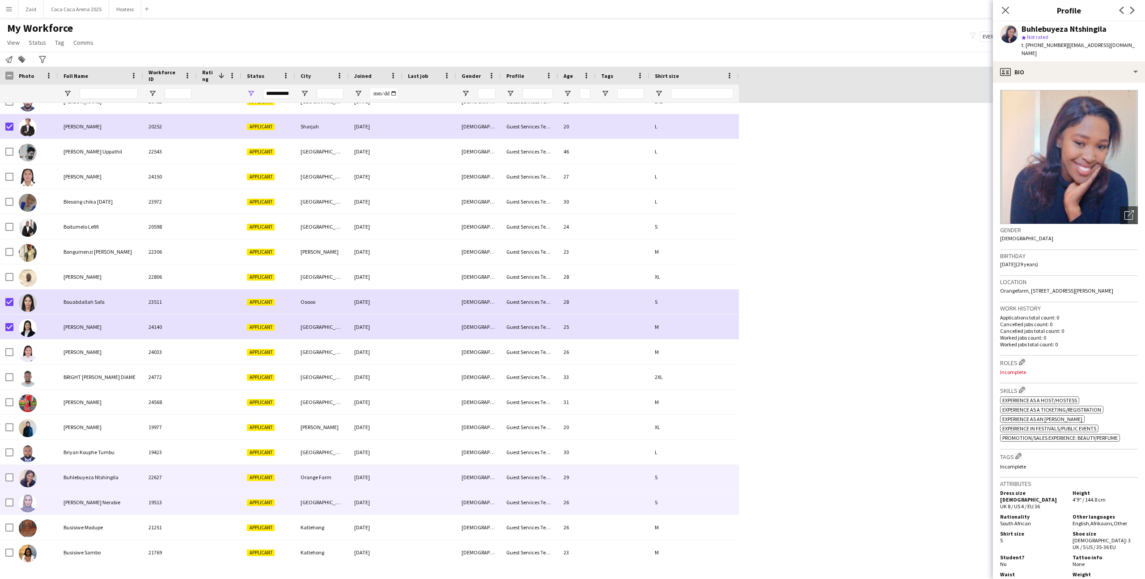
click at [82, 497] on div "Bushra Nerabie" at bounding box center [100, 502] width 85 height 25
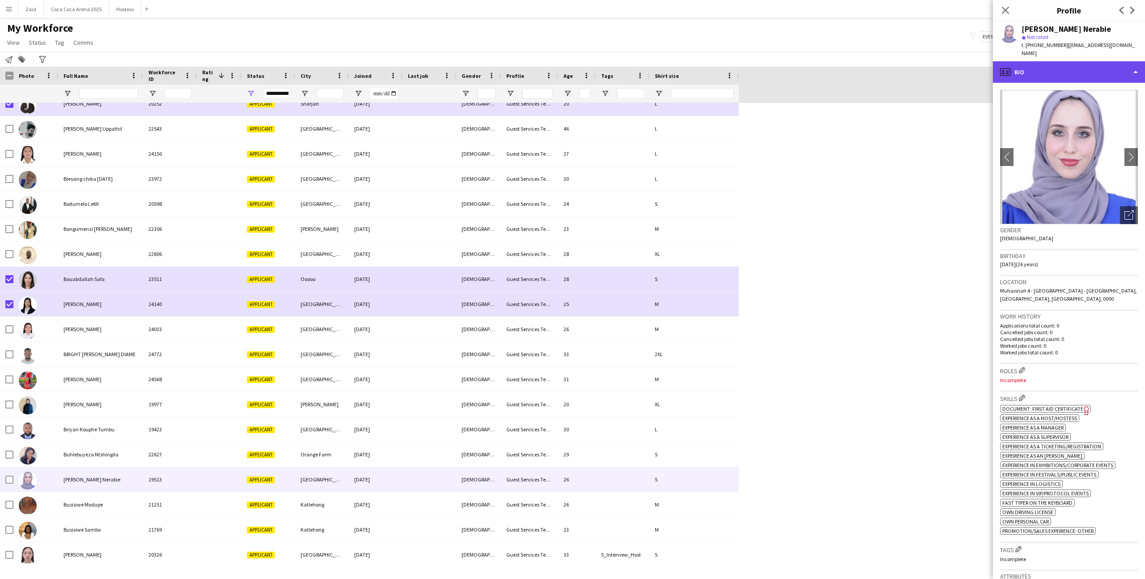
click at [1029, 69] on div "profile Bio" at bounding box center [1069, 71] width 152 height 21
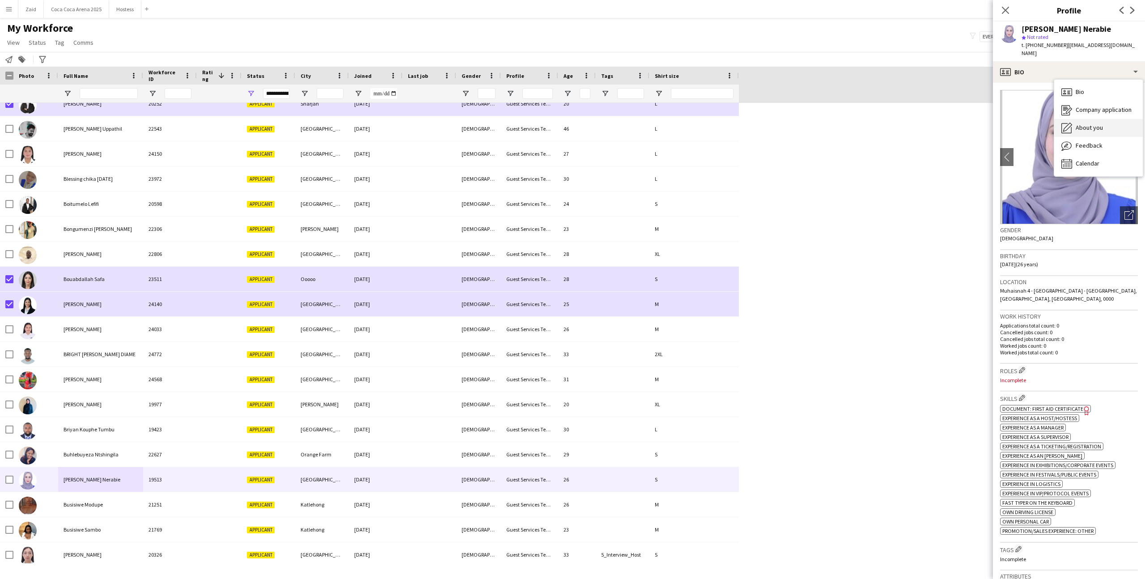
click at [1078, 123] on span "About you" at bounding box center [1088, 127] width 27 height 8
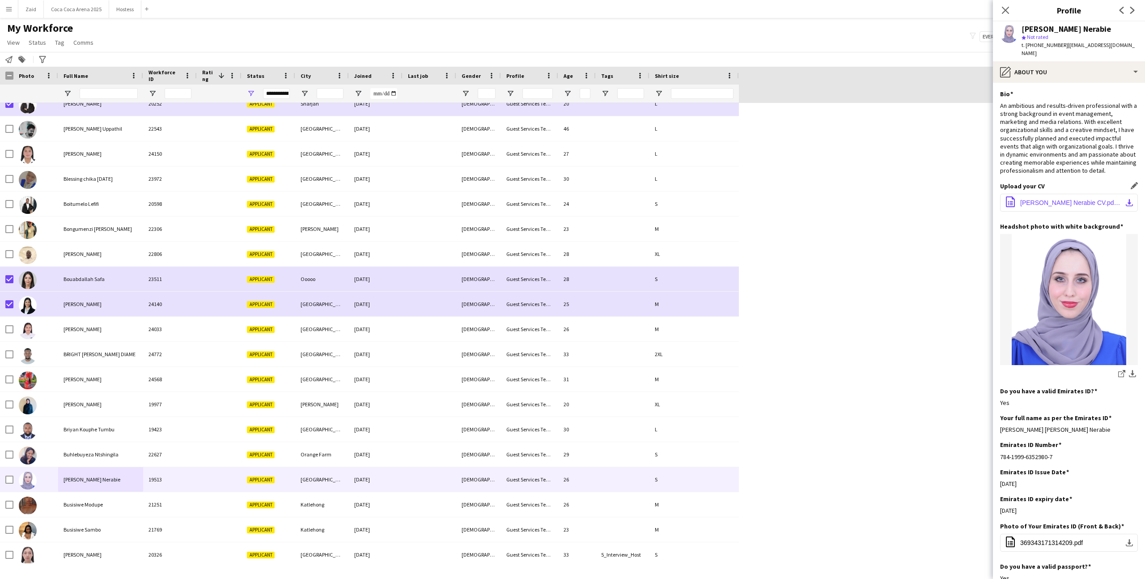
click at [1071, 199] on span "Bushra Nerabie CV.pdf.pdf" at bounding box center [1070, 202] width 101 height 7
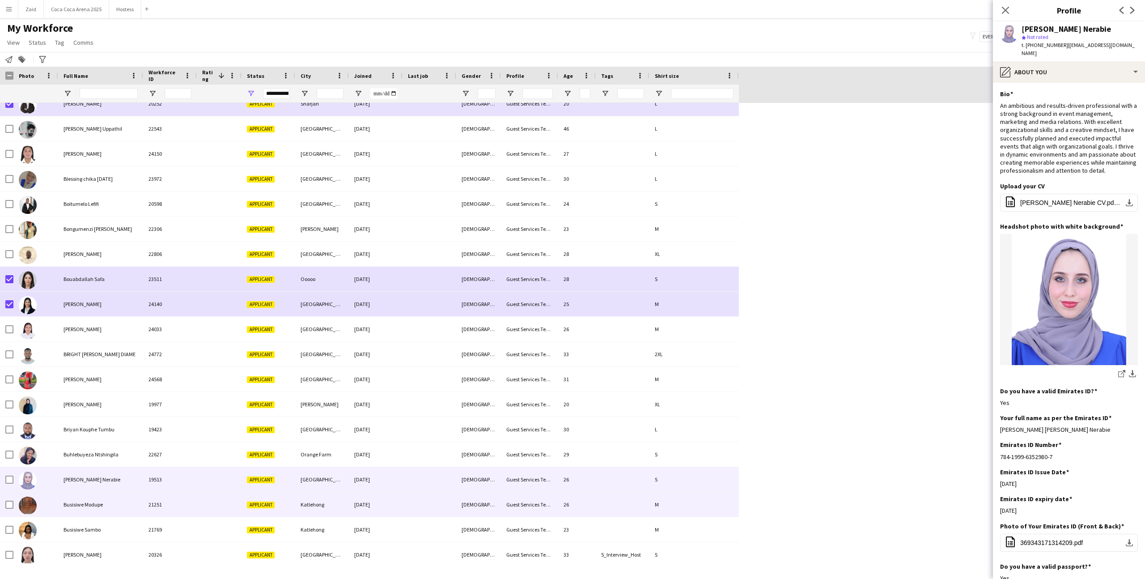
click at [432, 503] on div at bounding box center [429, 504] width 54 height 25
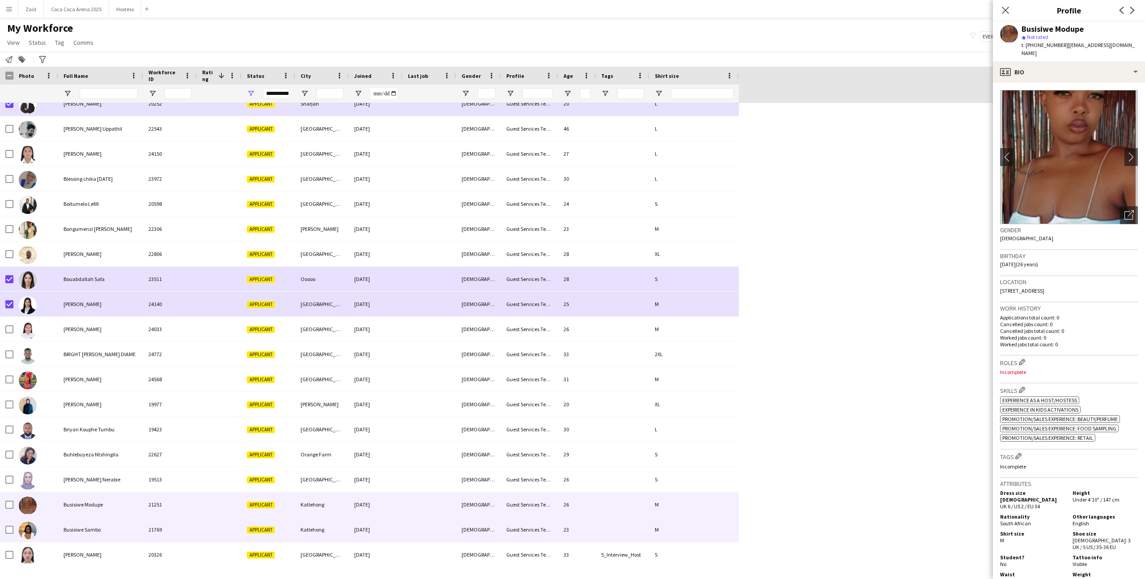
click at [437, 531] on div at bounding box center [429, 529] width 54 height 25
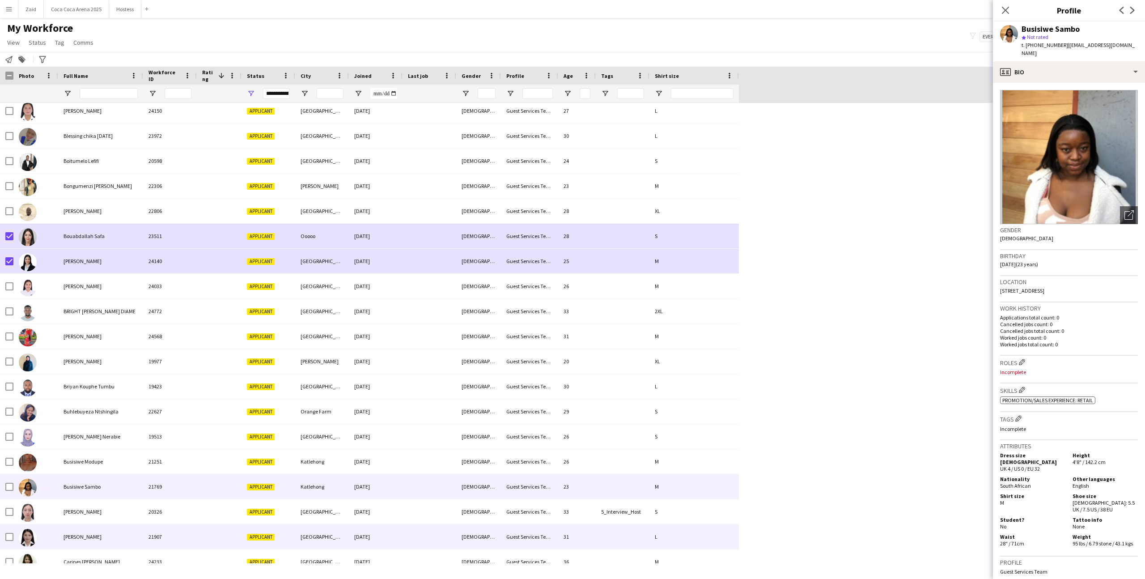
click at [437, 531] on div at bounding box center [429, 536] width 54 height 25
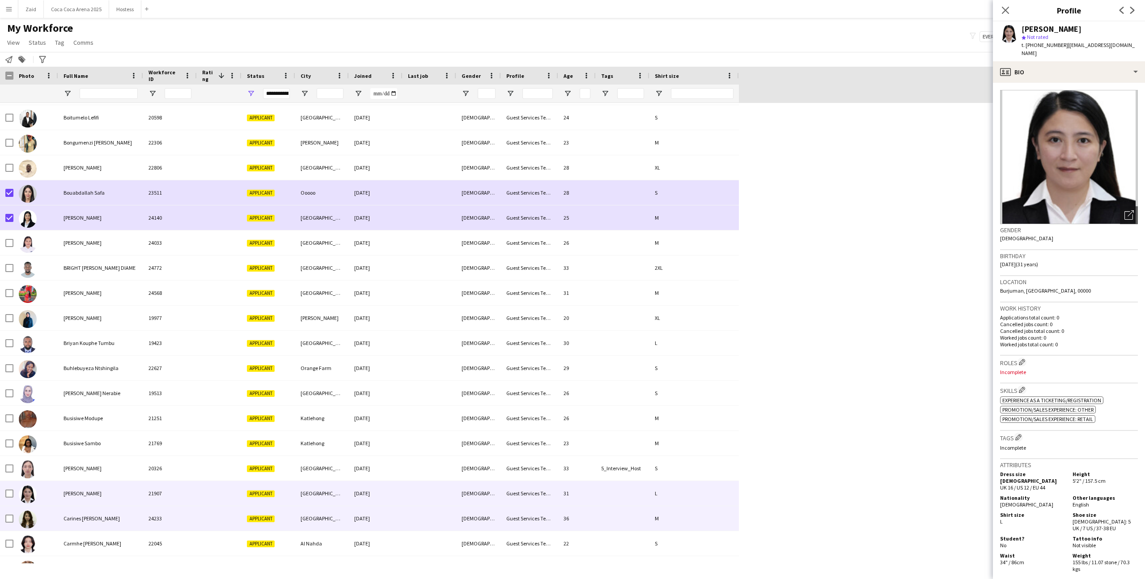
click at [435, 524] on div at bounding box center [429, 518] width 54 height 25
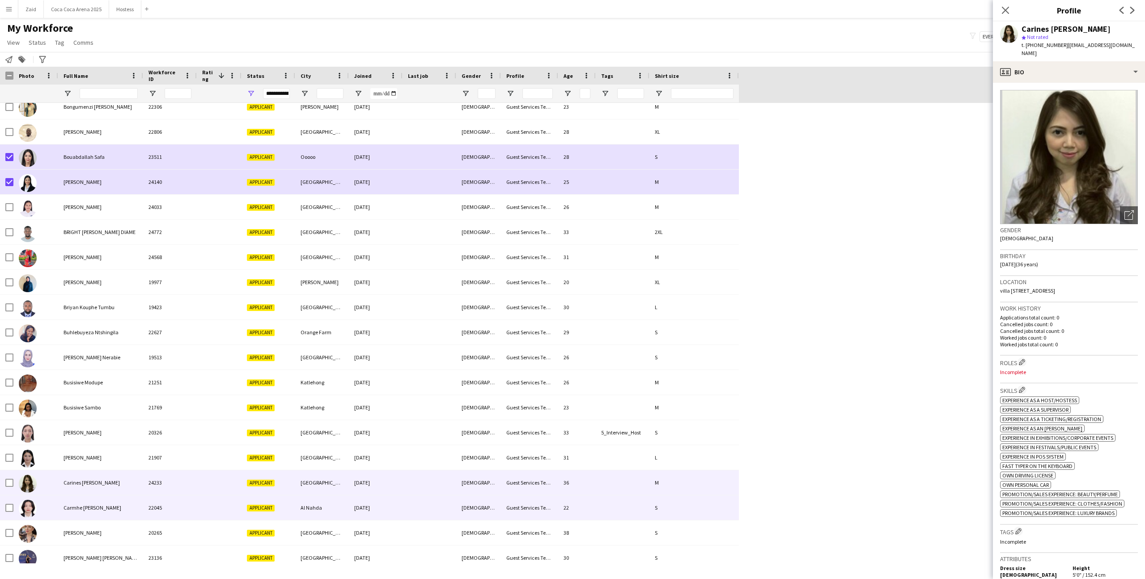
click at [430, 514] on div at bounding box center [429, 507] width 54 height 25
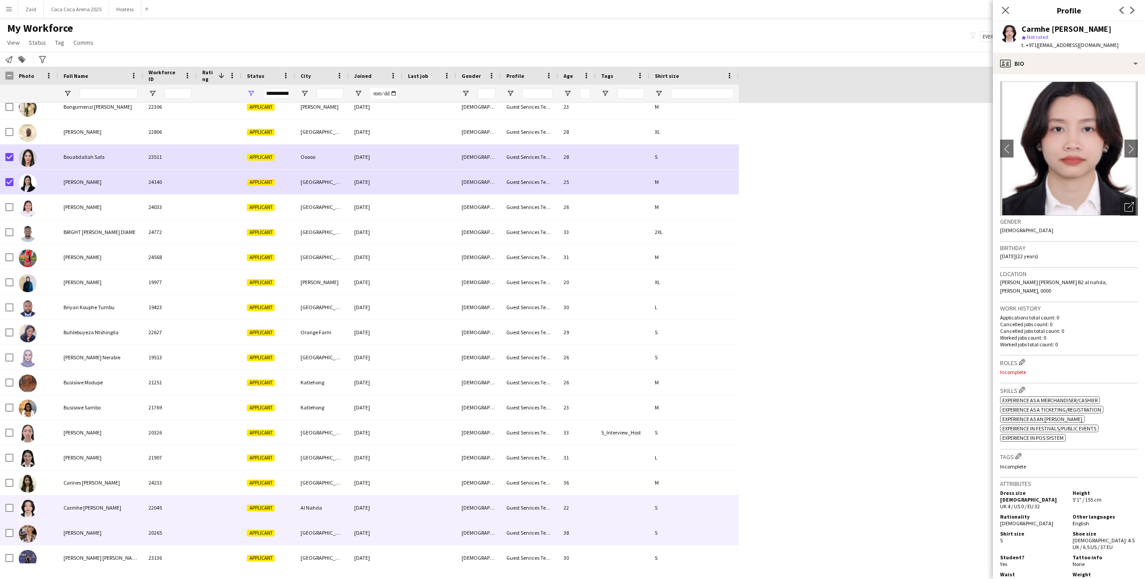
click at [432, 535] on div at bounding box center [429, 532] width 54 height 25
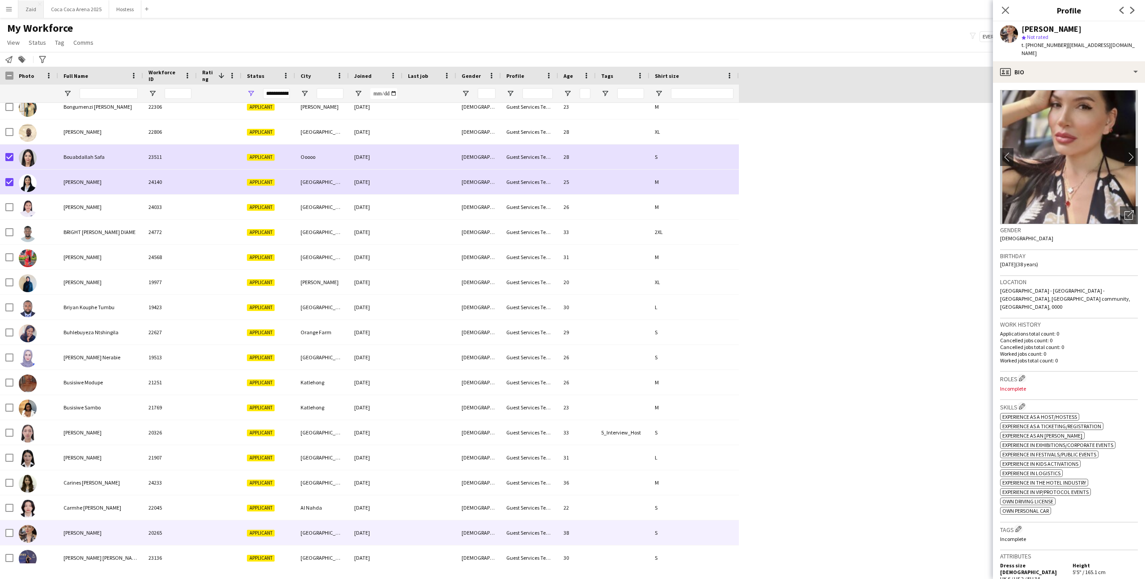
click at [34, 7] on button "Zaid Close" at bounding box center [30, 8] width 25 height 17
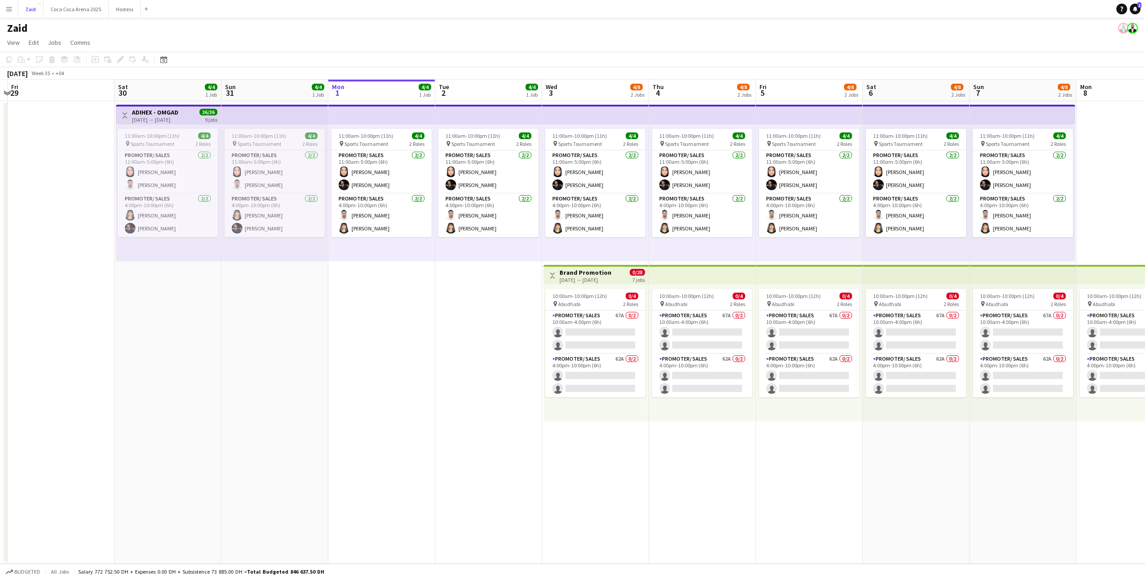
scroll to position [0, 192]
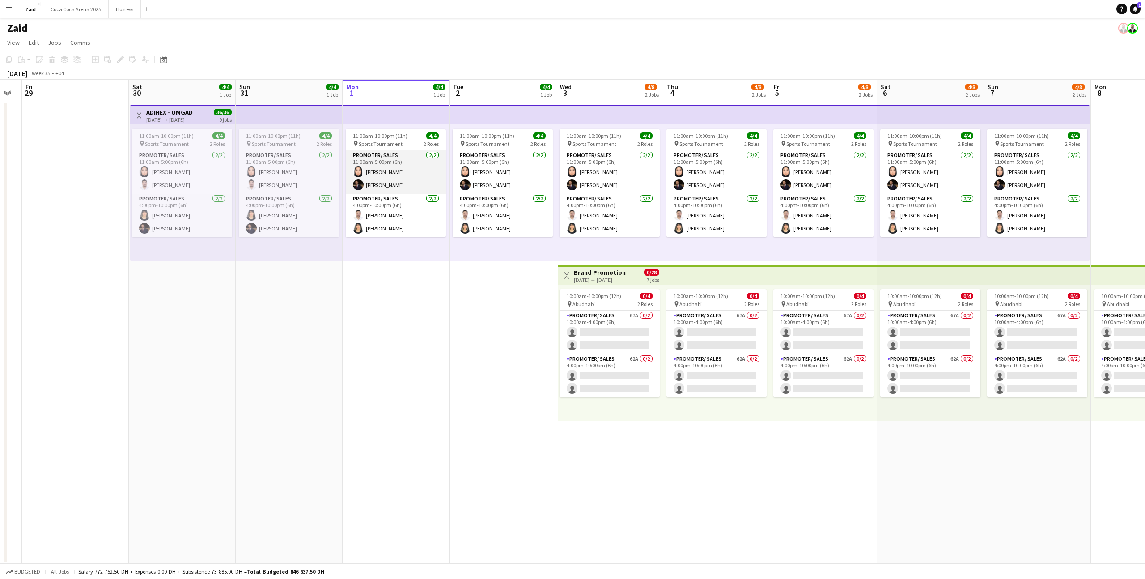
click at [392, 168] on app-card-role "Promoter/ Sales 2/2 11:00am-5:00pm (6h) Leen Salim Osama Nour" at bounding box center [396, 171] width 100 height 43
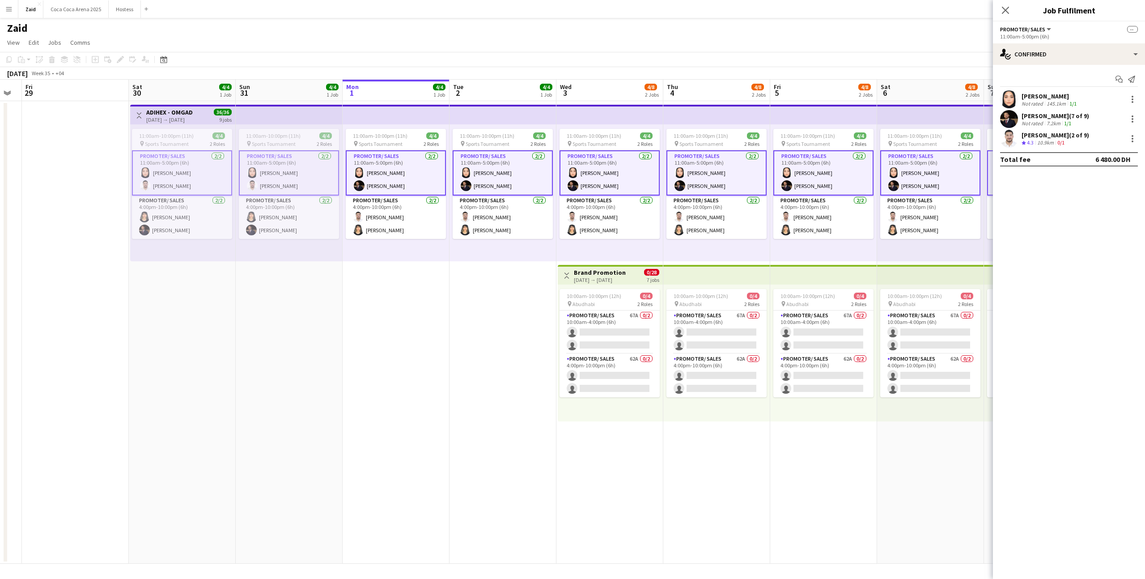
click at [1076, 70] on div "Start chat Send notification Leen Salim Not rated 145.1km 1/1 Osama Nour (7 of …" at bounding box center [1069, 119] width 152 height 109
click at [1069, 120] on app-skills-label "1/1" at bounding box center [1067, 123] width 7 height 7
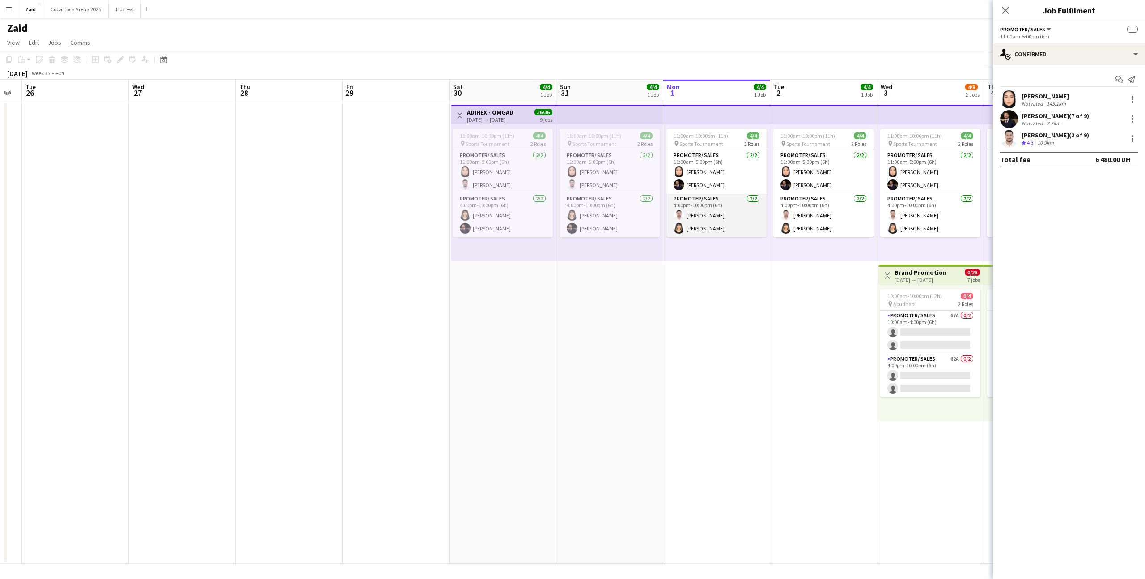
click at [739, 224] on app-card-role "Promoter/ Sales 2/2 4:00pm-10:00pm (6h) Mohanad Abumousa Esraa Eshagh" at bounding box center [716, 215] width 100 height 43
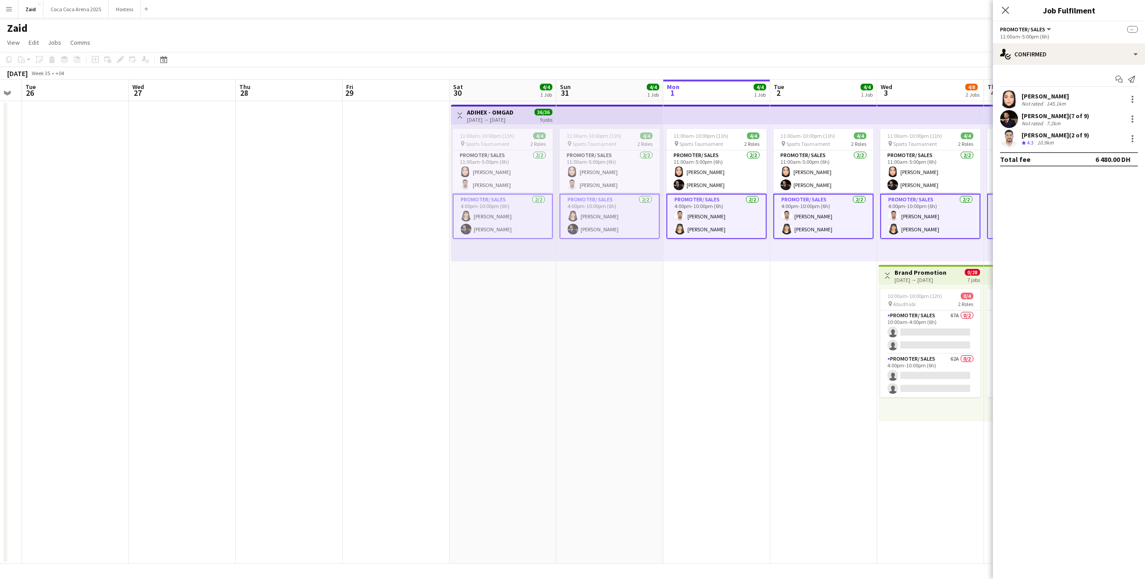
click at [721, 250] on div "11:00am-10:00pm (11h) 4/4 pin Sports Tournament 2 Roles Promoter/ Sales 2/2 11:…" at bounding box center [716, 192] width 107 height 137
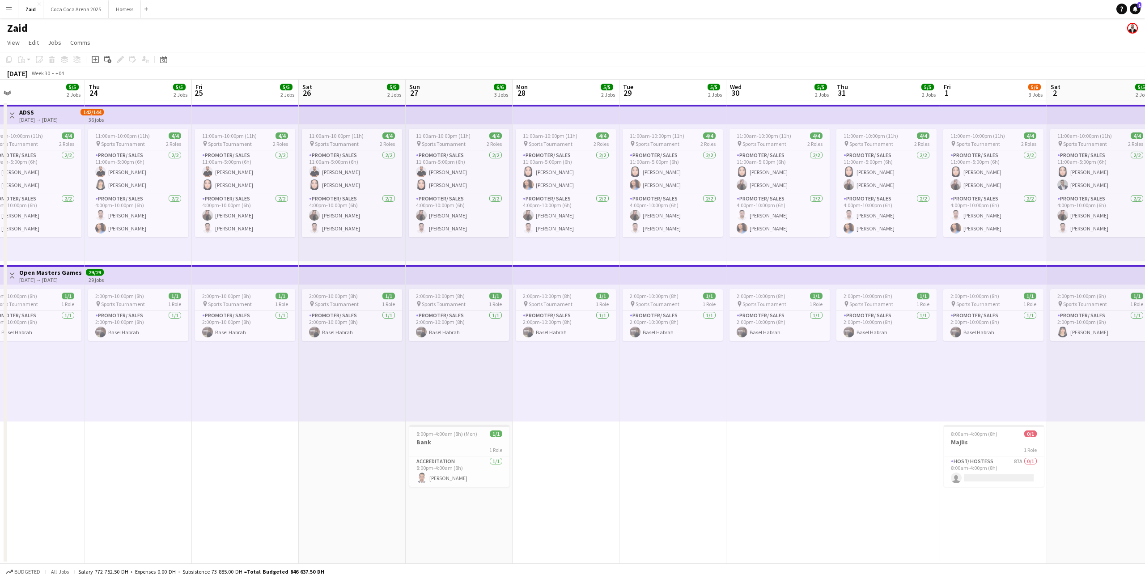
scroll to position [0, 206]
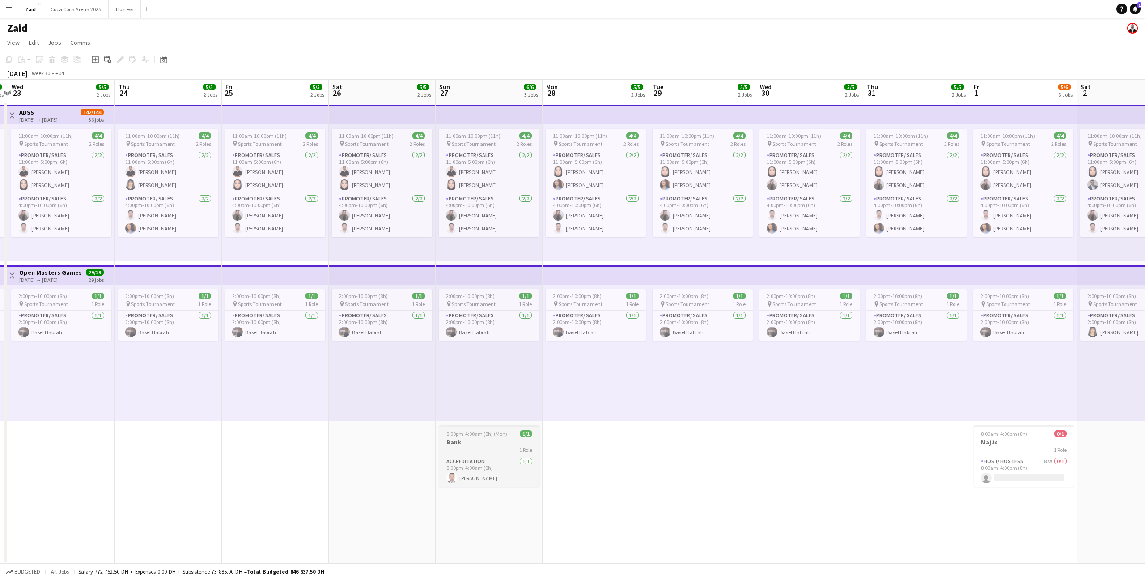
click at [514, 450] on div "1 Role" at bounding box center [489, 449] width 100 height 7
click at [586, 371] on div "2:00pm-10:00pm (8h) 1/1 pin Sports Tournament 1 Role Promoter/ Sales 1/1 2:00pm…" at bounding box center [595, 352] width 107 height 137
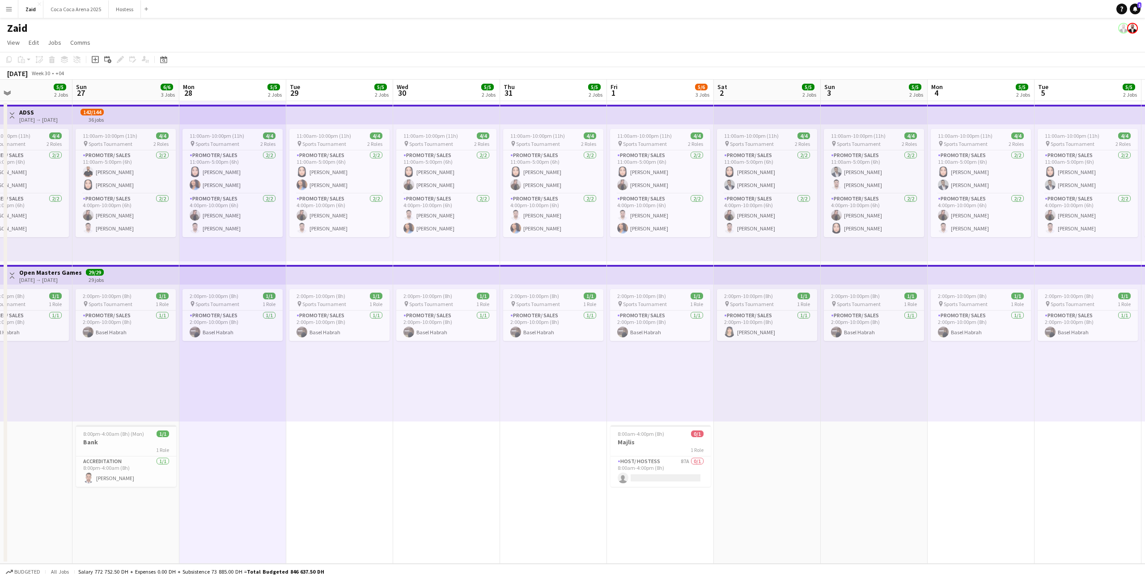
scroll to position [0, 307]
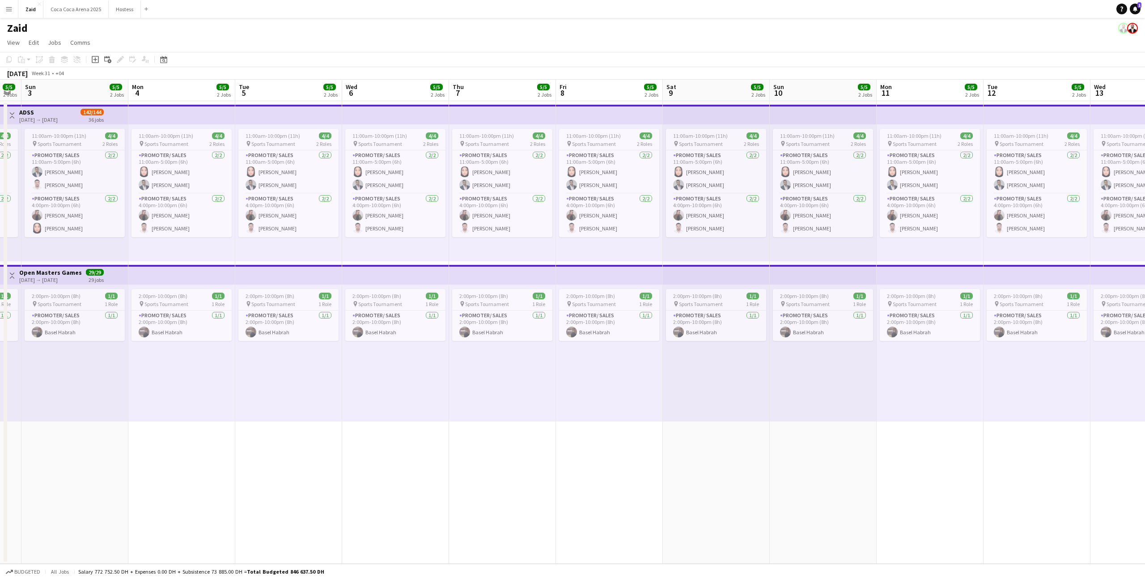
click at [625, 426] on app-date-cell "11:00am-10:00pm (11h) 4/4 pin Sports Tournament 2 Roles Promoter/ Sales 2/2 11:…" at bounding box center [609, 332] width 107 height 462
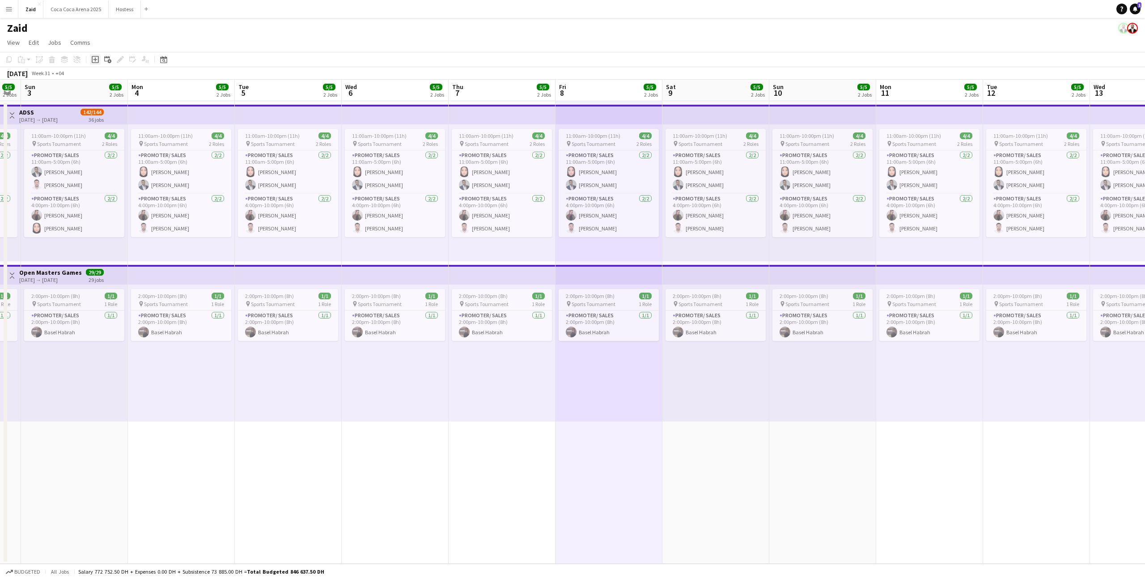
click at [98, 60] on icon at bounding box center [95, 59] width 7 height 7
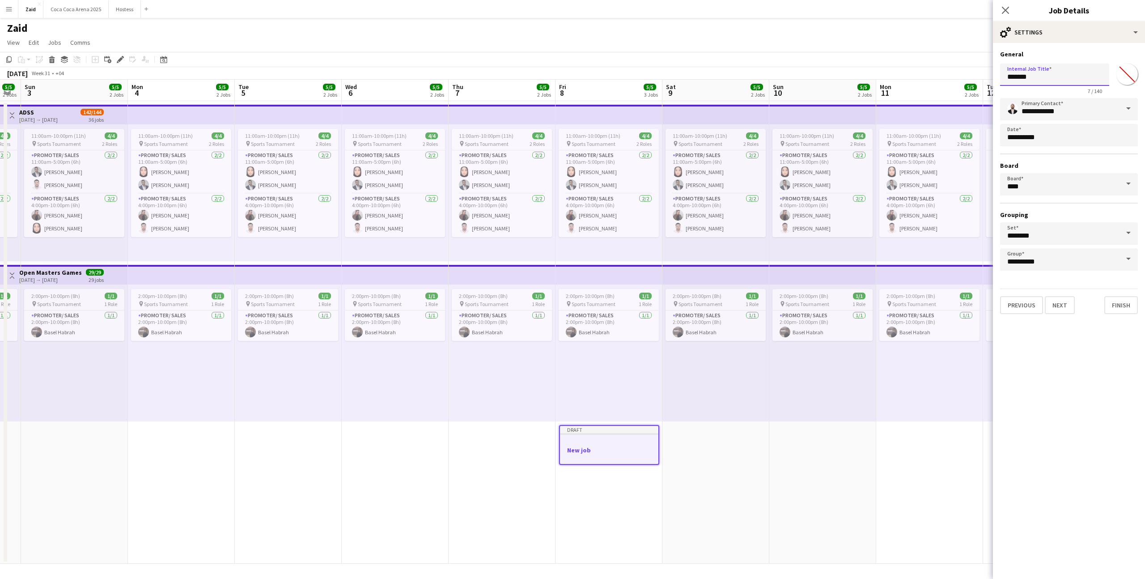
click at [1022, 78] on input "*******" at bounding box center [1054, 74] width 109 height 22
type input "*****"
click at [1043, 299] on div "Previous Next Finish" at bounding box center [1069, 300] width 138 height 25
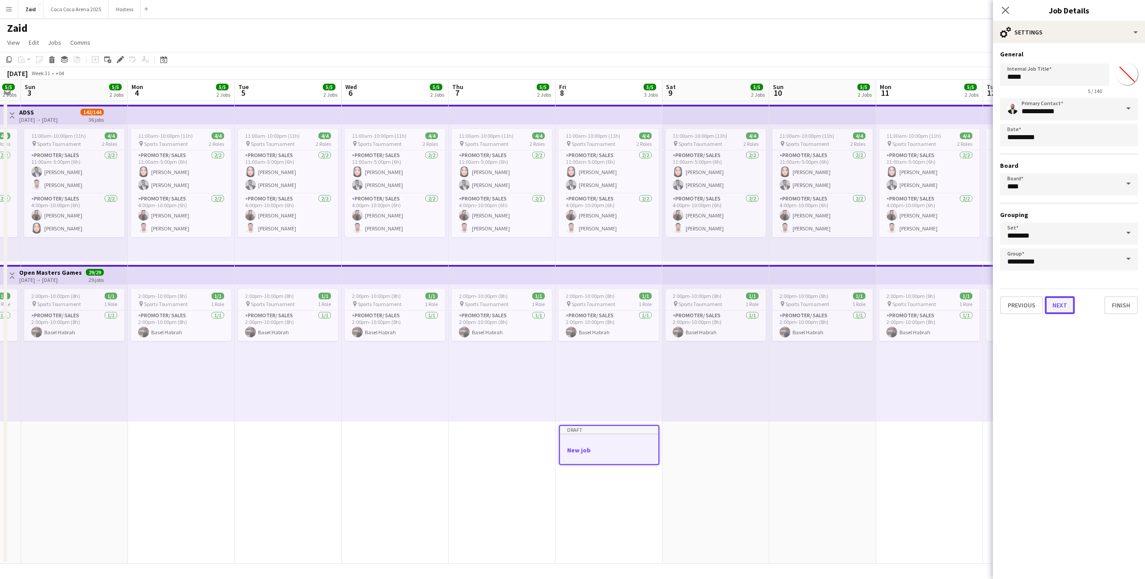
click at [1058, 303] on button "Next" at bounding box center [1059, 305] width 30 height 18
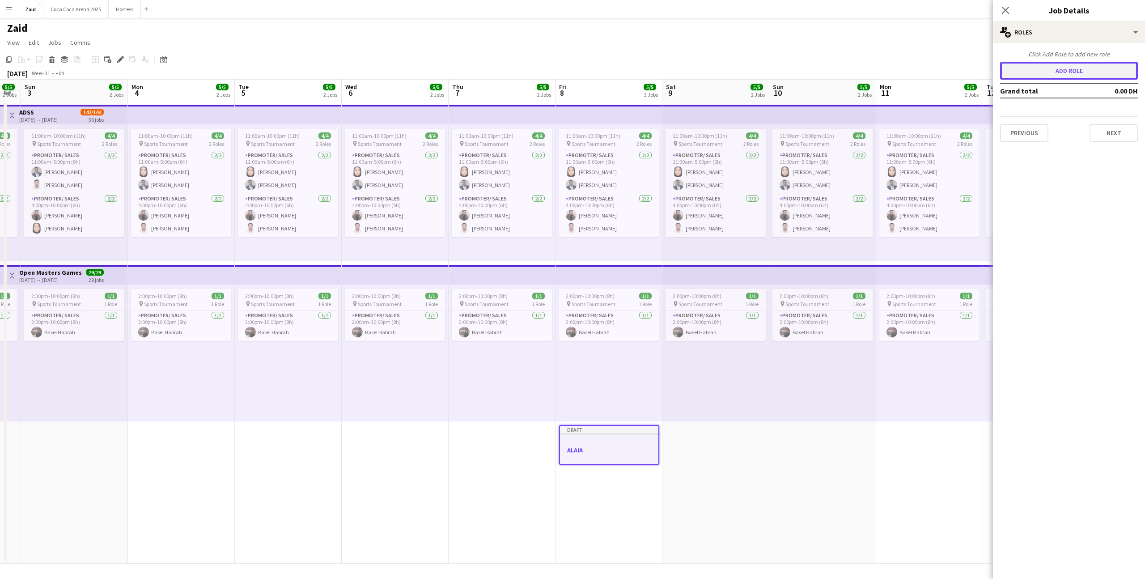
click at [1065, 78] on button "Add role" at bounding box center [1069, 71] width 138 height 18
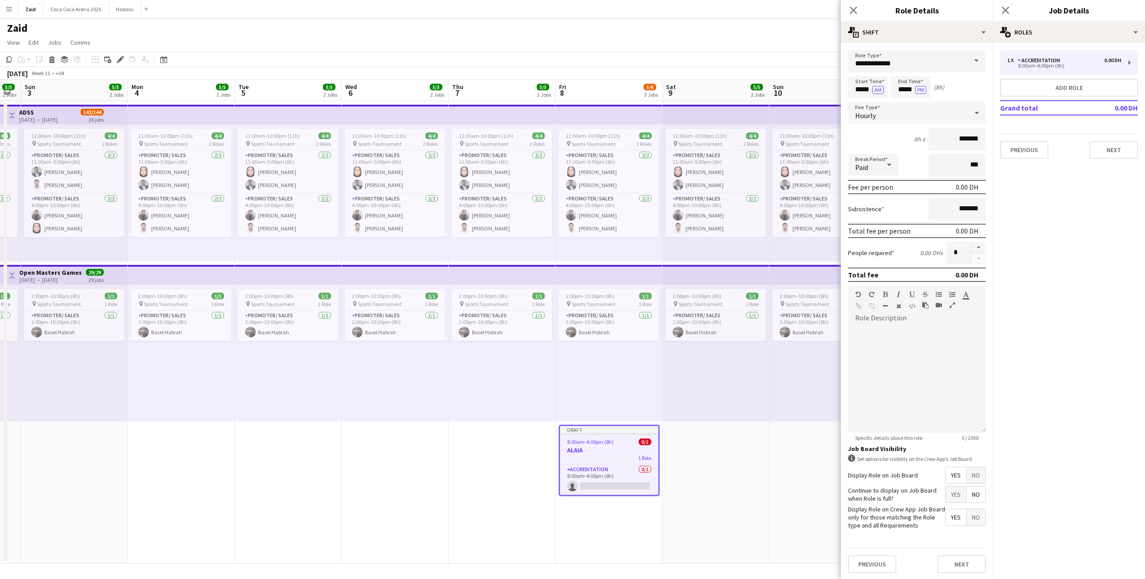
click at [980, 63] on span at bounding box center [976, 60] width 19 height 21
click at [926, 97] on span "Host/ Hostess" at bounding box center [916, 94] width 123 height 8
type input "**********"
click at [864, 88] on input "*****" at bounding box center [867, 87] width 39 height 22
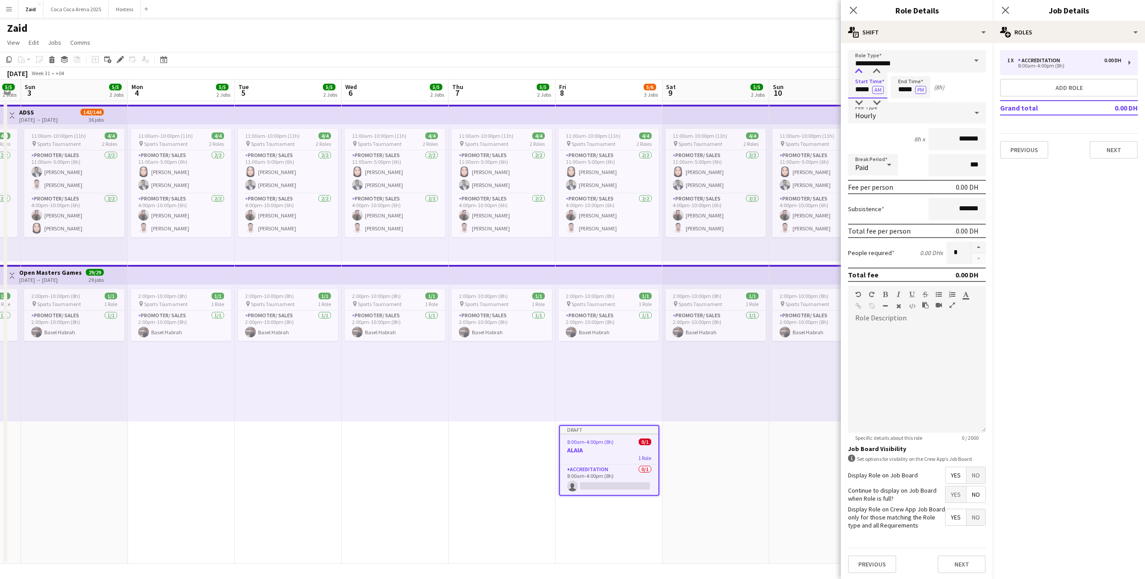
click at [860, 76] on div at bounding box center [859, 71] width 18 height 9
type input "*****"
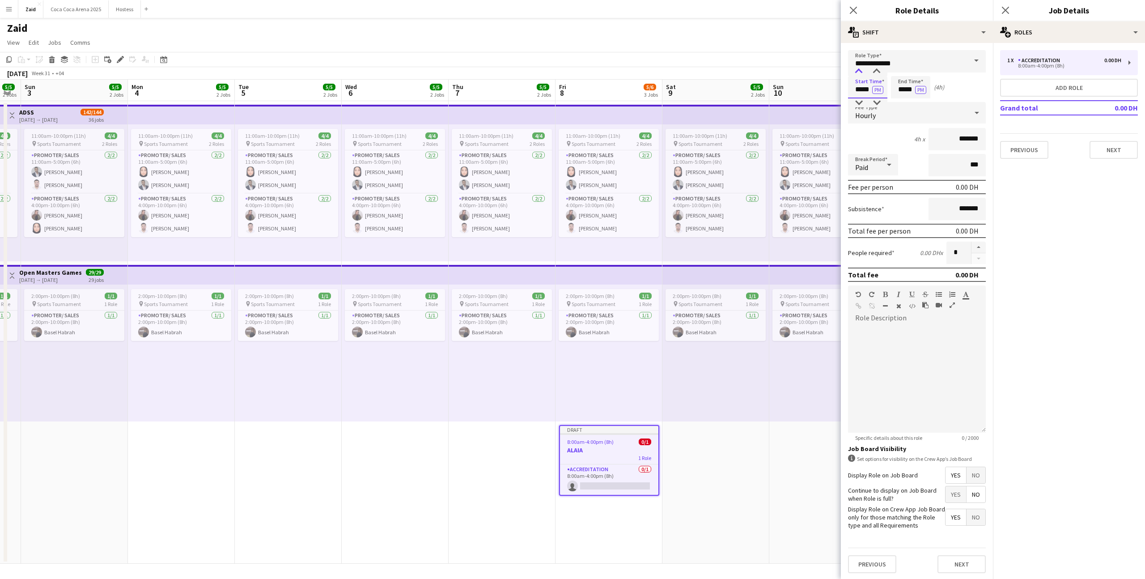
click at [860, 76] on div at bounding box center [859, 71] width 18 height 9
click at [909, 83] on input "*****" at bounding box center [910, 87] width 39 height 22
click at [897, 73] on div at bounding box center [901, 71] width 18 height 9
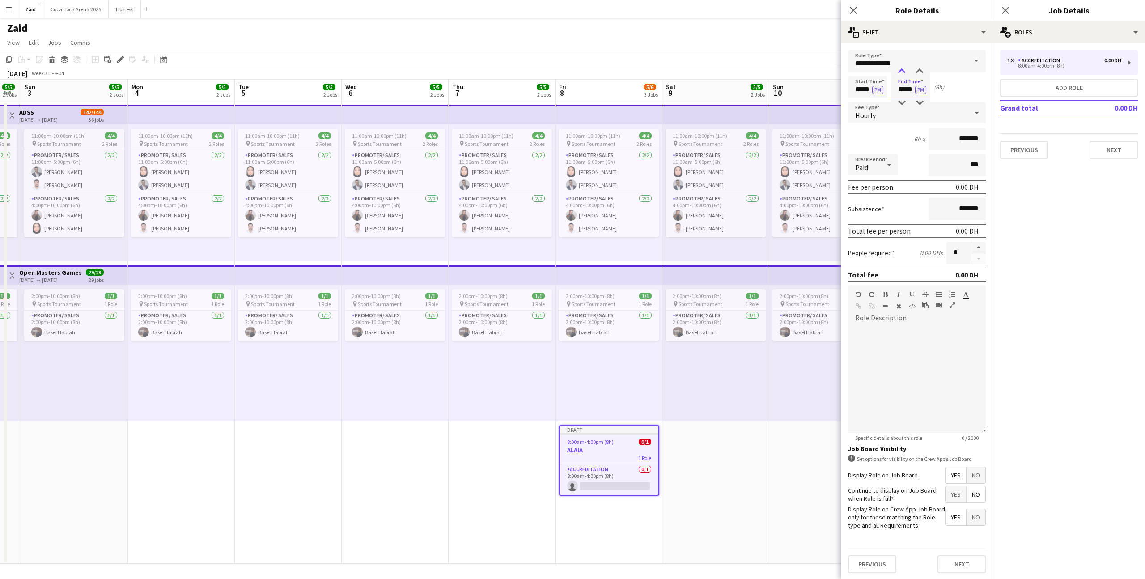
click at [897, 73] on div at bounding box center [901, 71] width 18 height 9
type input "*****"
click at [897, 73] on div at bounding box center [901, 71] width 18 height 9
click at [951, 141] on input "*******" at bounding box center [956, 139] width 57 height 22
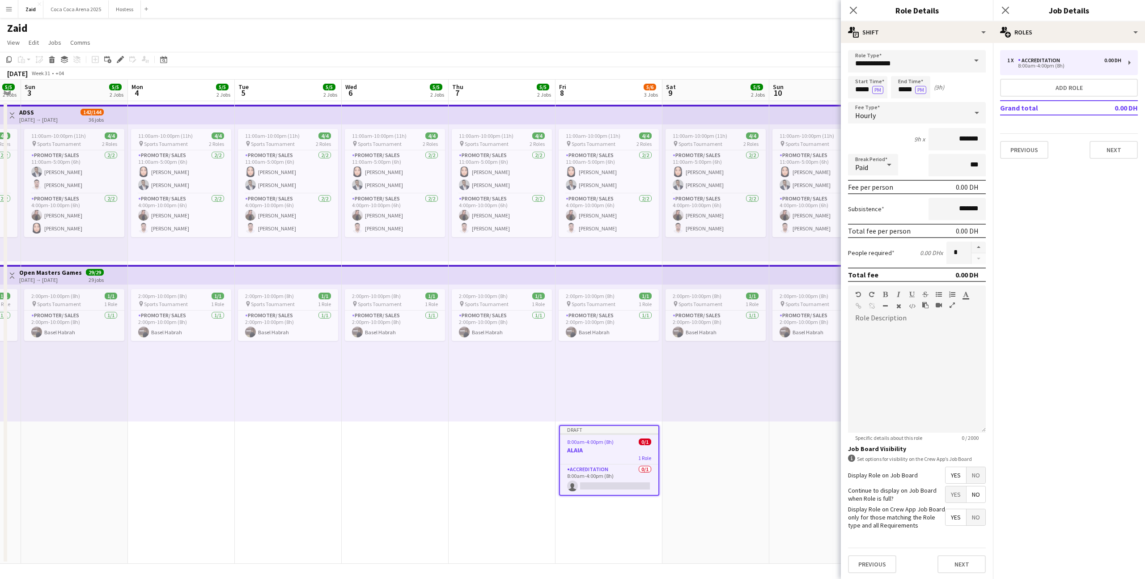
click at [917, 119] on div "Hourly" at bounding box center [908, 112] width 120 height 21
click at [918, 164] on span "Fixed" at bounding box center [916, 160] width 123 height 8
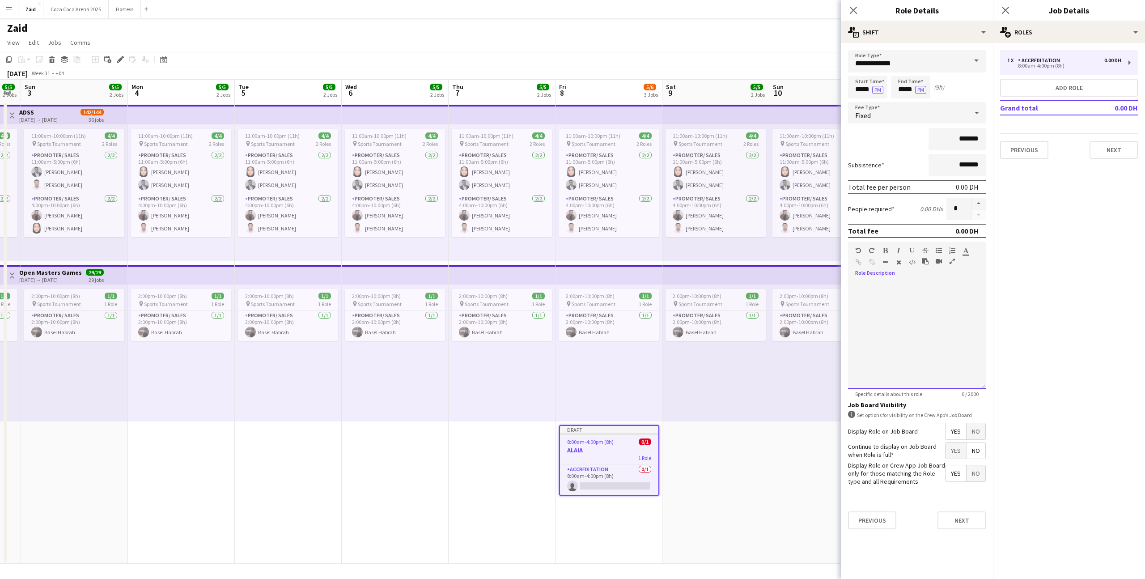
click at [916, 292] on div at bounding box center [917, 334] width 138 height 107
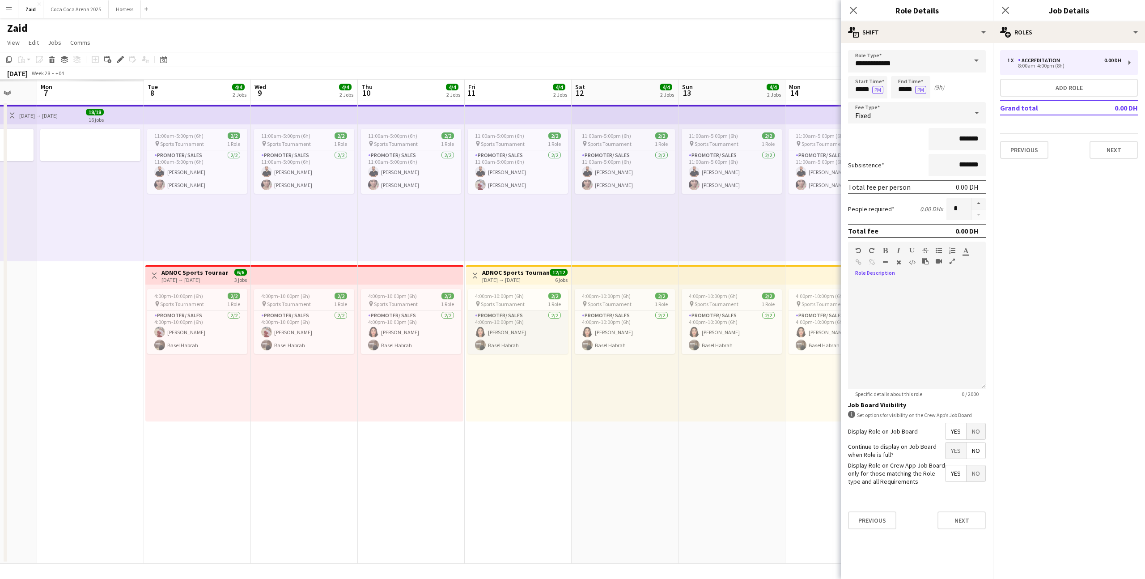
click at [533, 340] on app-card-role "Promoter/ Sales 2/2 4:00pm-10:00pm (6h) Aseel Hassan Basel Habrah" at bounding box center [518, 331] width 100 height 43
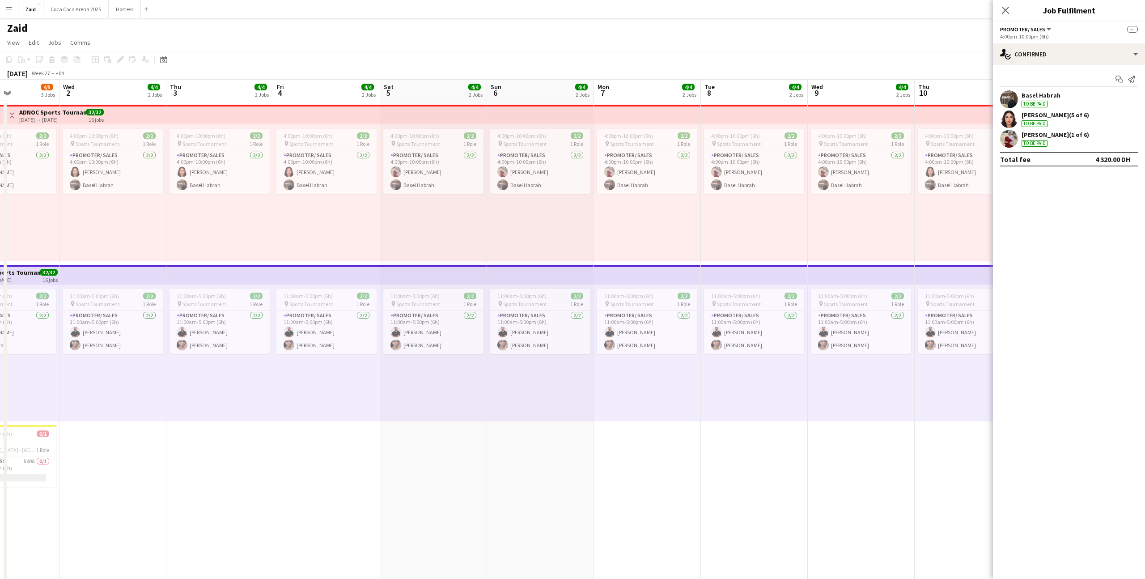
click at [563, 380] on app-date-cell "4:00pm-10:00pm (6h) 2/2 pin Sports Tournament 1 Role Promoter/ Sales 2/2 4:00pm…" at bounding box center [540, 388] width 107 height 574
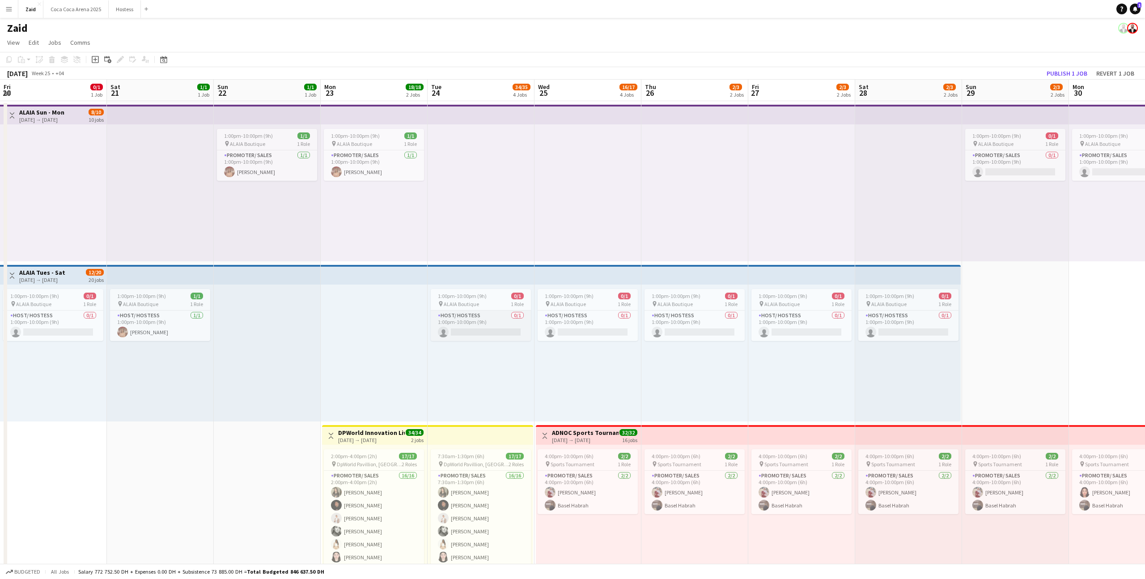
scroll to position [0, 214]
click at [502, 329] on app-card-role "Host/ Hostess 0/1 1:00pm-10:00pm (9h) single-neutral-actions" at bounding box center [480, 325] width 100 height 30
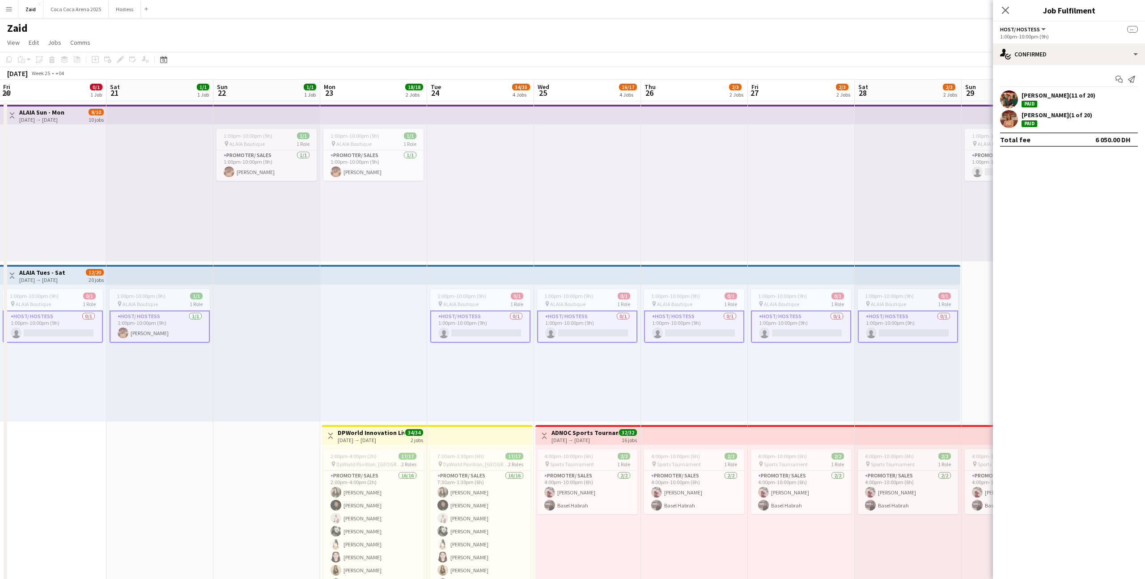
click at [1072, 66] on div "Start chat Send notification Inna Buranshina (11 of 20) Paid Arina Tsehanovskay…" at bounding box center [1069, 109] width 152 height 89
click at [1071, 59] on div "single-neutral-actions-check-2 Confirmed" at bounding box center [1069, 53] width 152 height 21
click at [1098, 164] on div "pen-write Job Details" at bounding box center [1098, 165] width 89 height 18
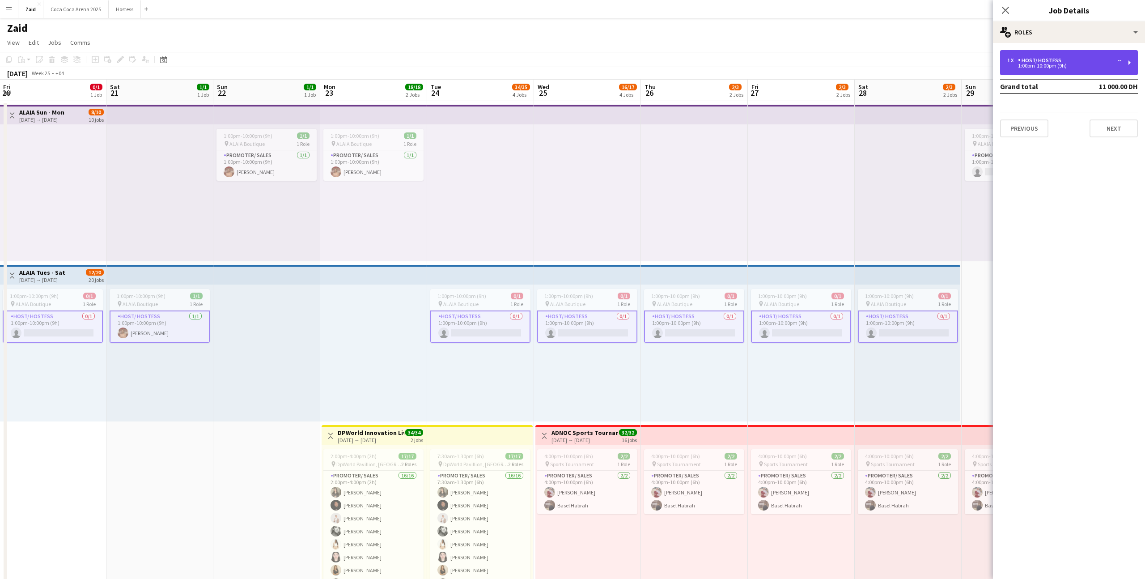
click at [1047, 66] on div "1:00pm-10:00pm (9h)" at bounding box center [1064, 65] width 114 height 4
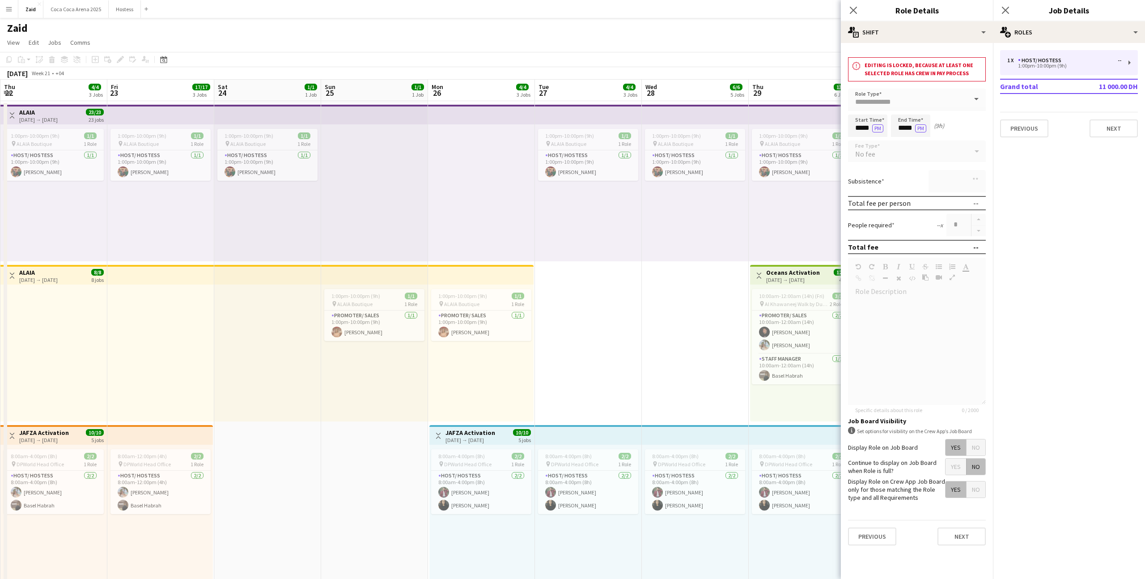
click at [654, 288] on app-date-cell "1:00pm-10:00pm (9h) 1/1 pin ALAIA Boutique 1 Role Host/ Hostess 1/1 1:00pm-10:0…" at bounding box center [695, 566] width 107 height 931
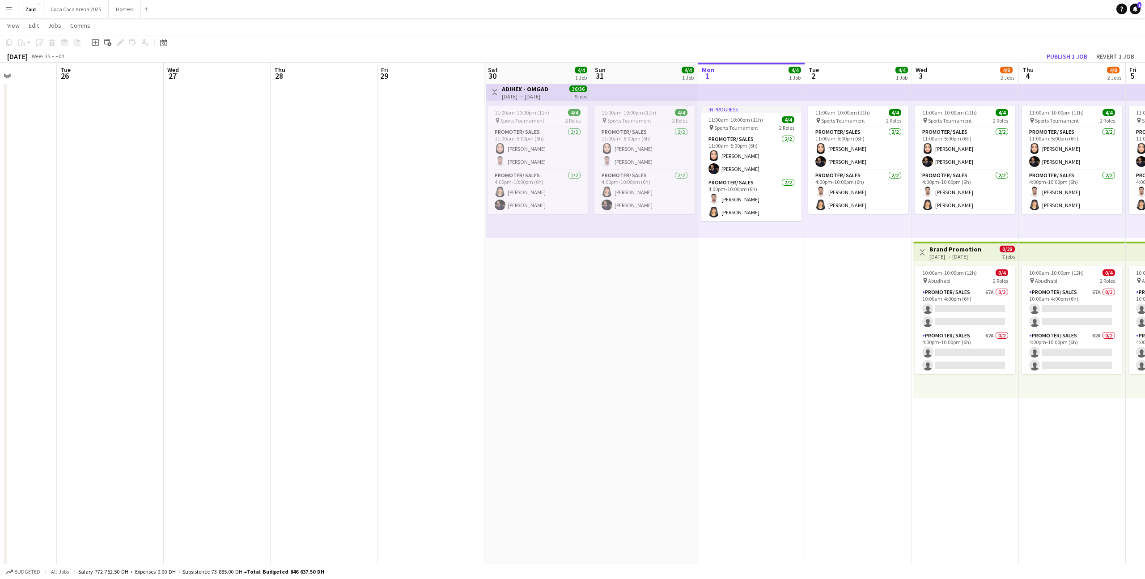
scroll to position [0, 0]
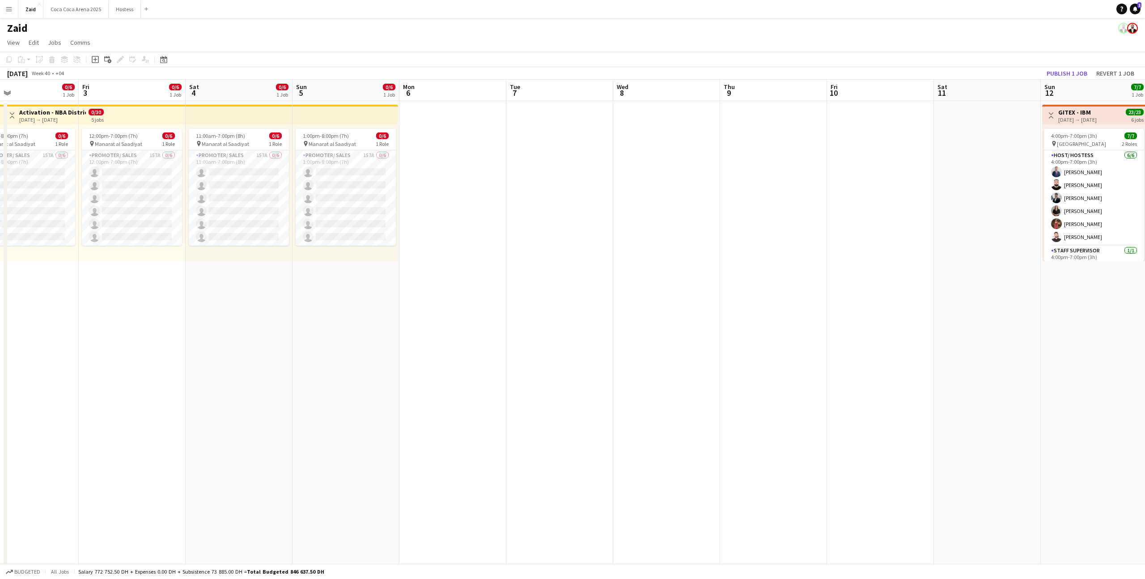
click at [473, 329] on app-date-cell at bounding box center [452, 566] width 107 height 931
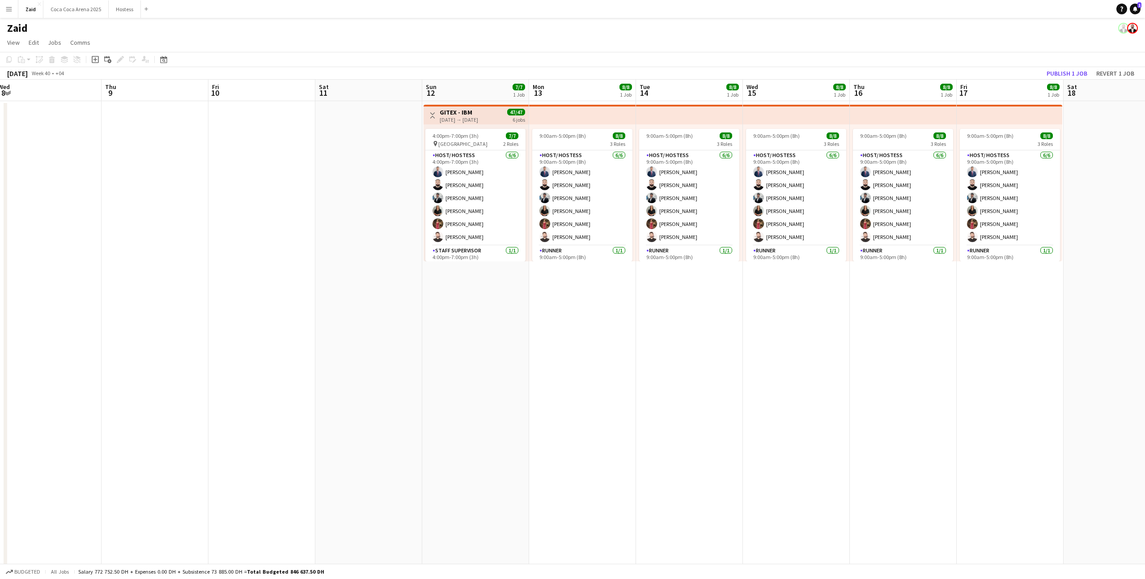
scroll to position [0, 313]
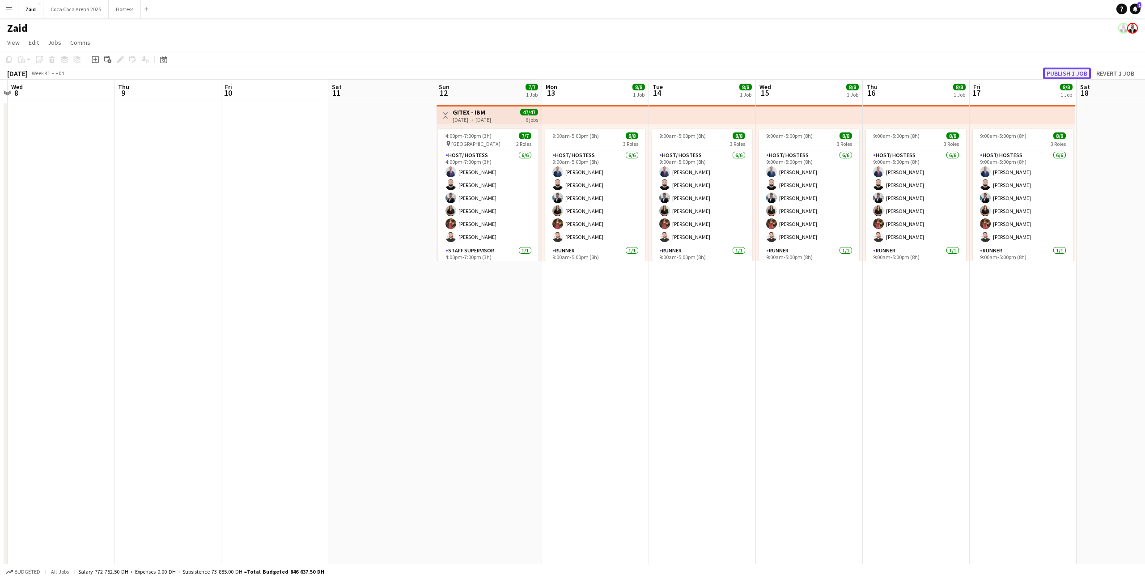
click at [1052, 71] on button "Publish 1 job" at bounding box center [1067, 74] width 48 height 12
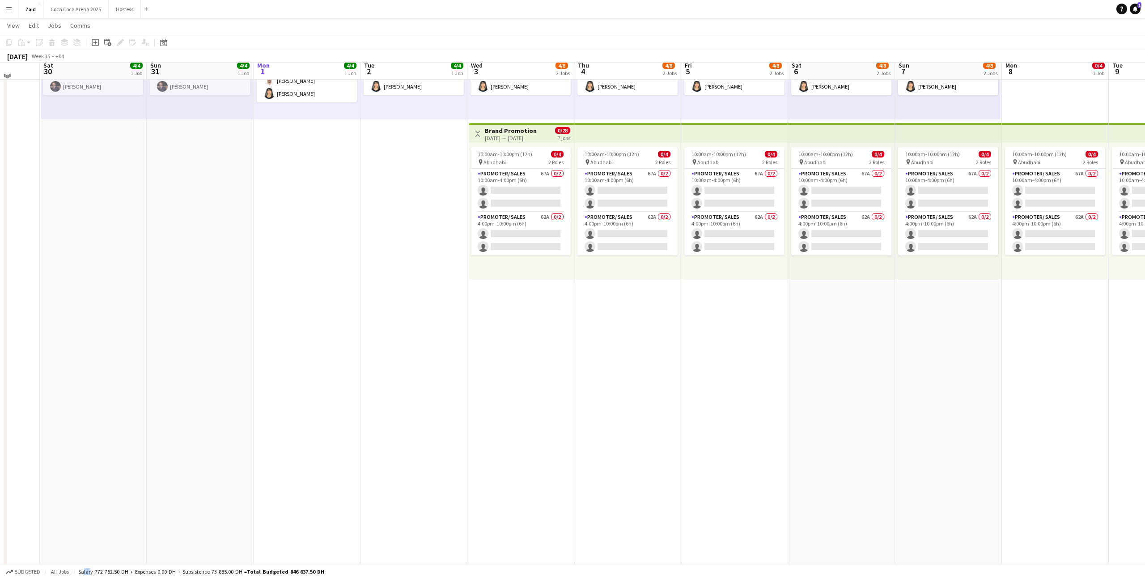
scroll to position [136, 0]
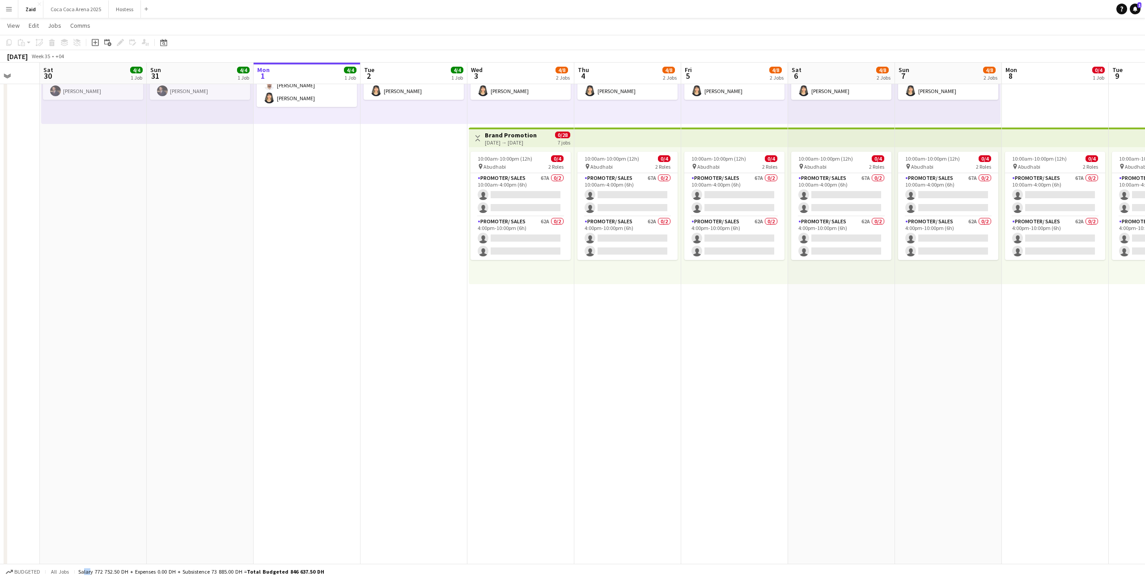
click at [456, 325] on app-date-cell "11:00am-10:00pm (11h) 4/4 pin Sports Tournament 2 Roles Promoter/ Sales 2/2 11:…" at bounding box center [413, 429] width 107 height 931
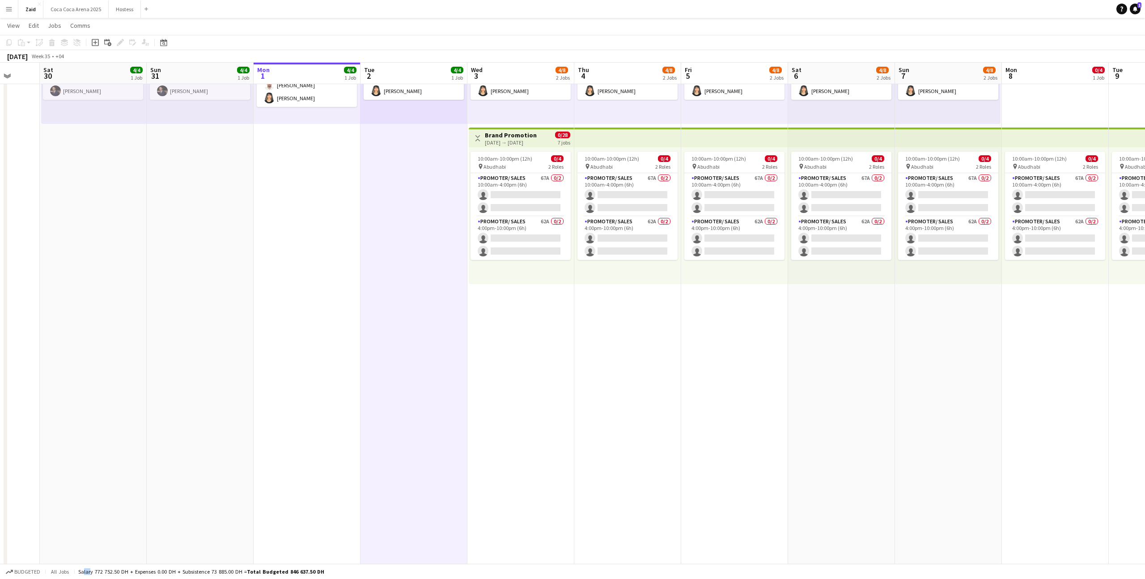
click at [516, 318] on app-date-cell "11:00am-10:00pm (11h) 4/4 pin Sports Tournament 2 Roles Promoter/ Sales 2/2 11:…" at bounding box center [520, 429] width 107 height 931
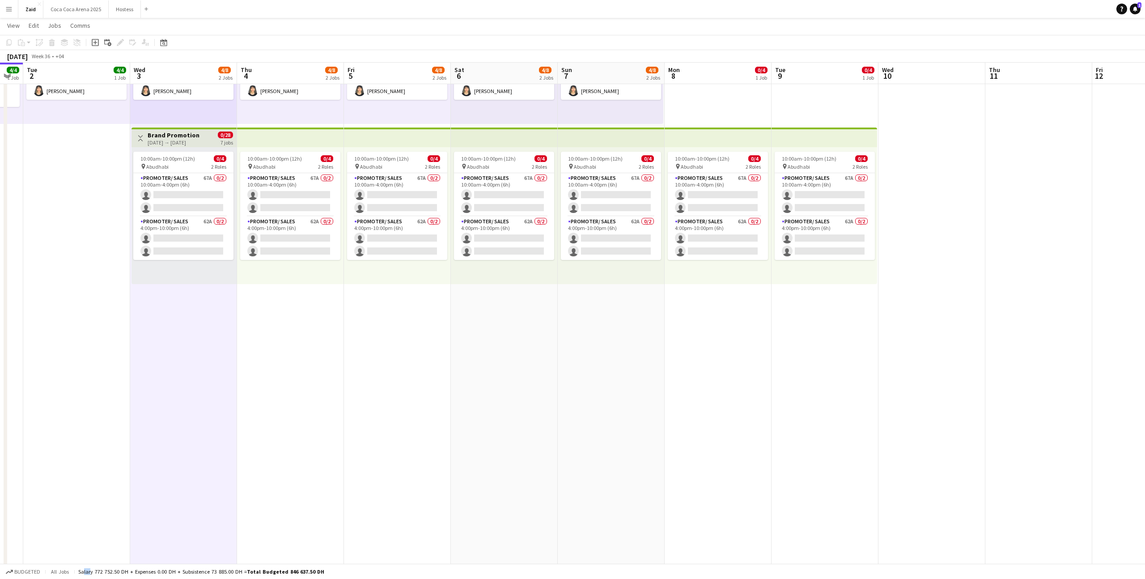
click at [705, 314] on app-date-cell "10:00am-10:00pm (12h) 0/4 pin Abudhabi 2 Roles Promoter/ Sales 67A 0/2 10:00am-…" at bounding box center [717, 429] width 107 height 931
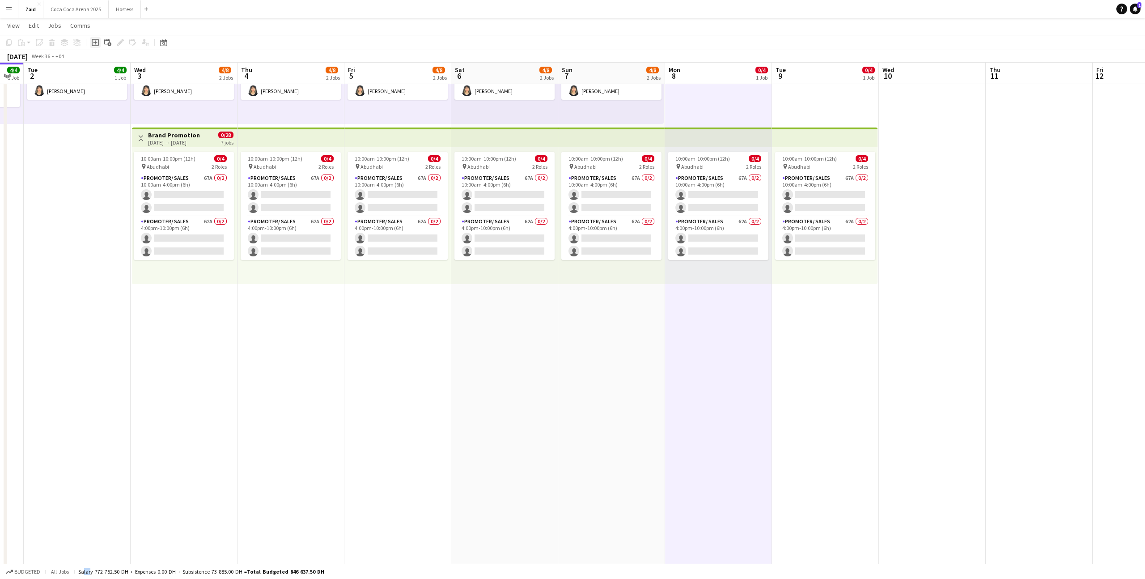
click at [93, 46] on icon at bounding box center [95, 42] width 7 height 7
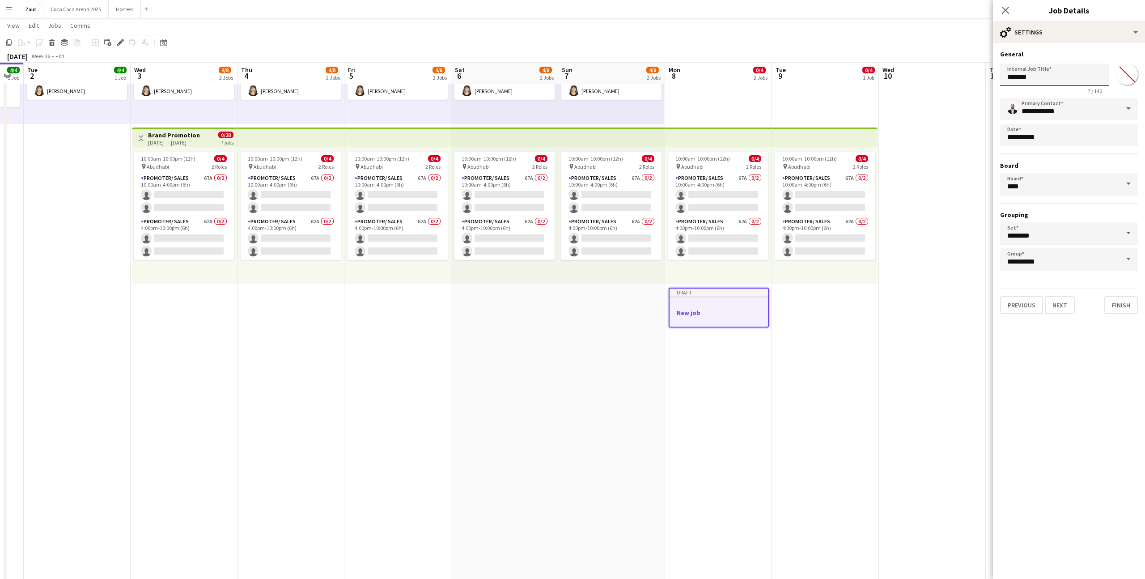
click at [1081, 79] on input "*******" at bounding box center [1054, 74] width 109 height 22
type input "*****"
click at [1067, 303] on button "Next" at bounding box center [1059, 305] width 30 height 18
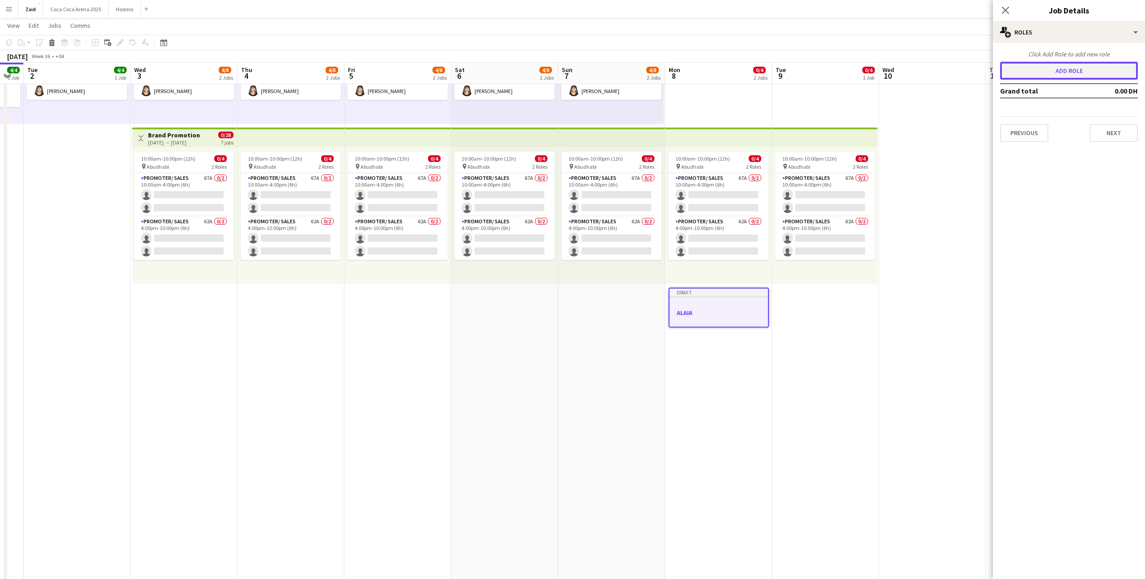
click at [1030, 74] on button "Add role" at bounding box center [1069, 71] width 138 height 18
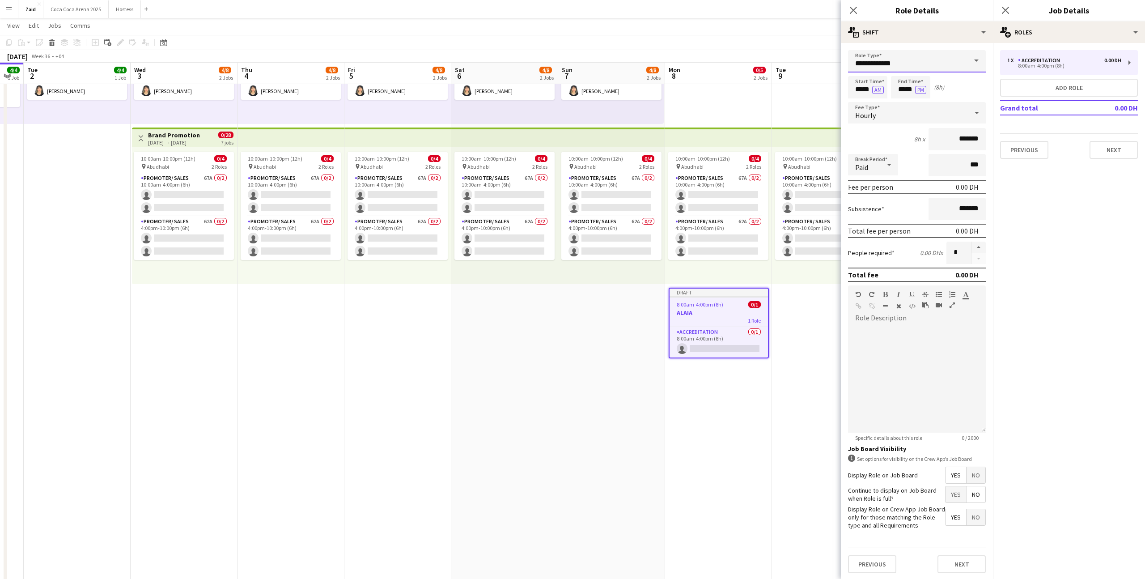
click at [940, 65] on input "**********" at bounding box center [917, 61] width 138 height 22
click at [900, 108] on span "Host/ Hostess" at bounding box center [916, 109] width 123 height 8
type input "**********"
click at [864, 91] on input "*****" at bounding box center [867, 87] width 39 height 22
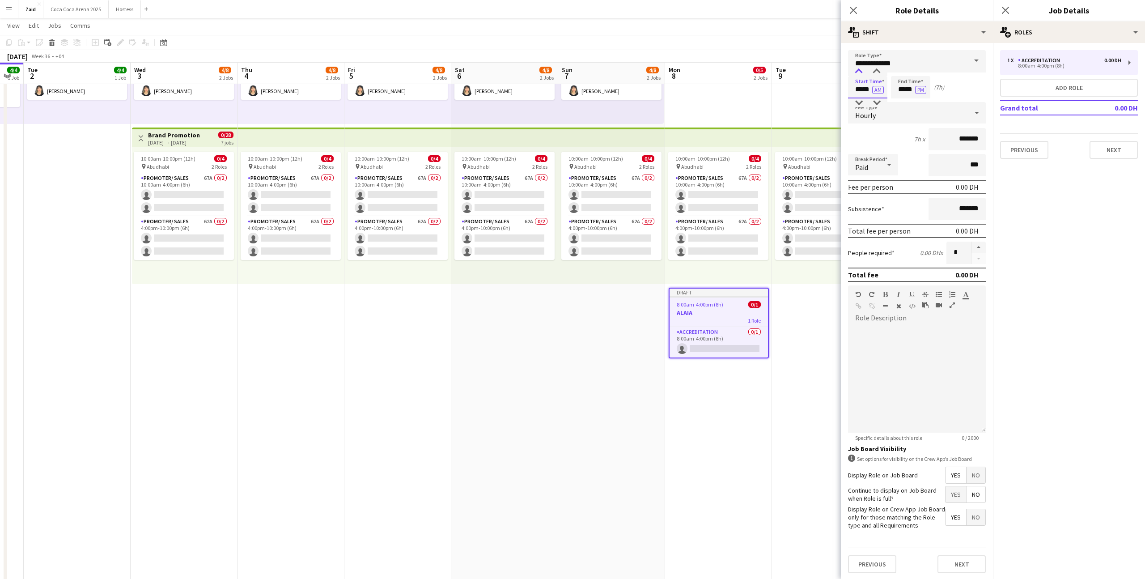
click at [858, 71] on div at bounding box center [859, 71] width 18 height 9
type input "*****"
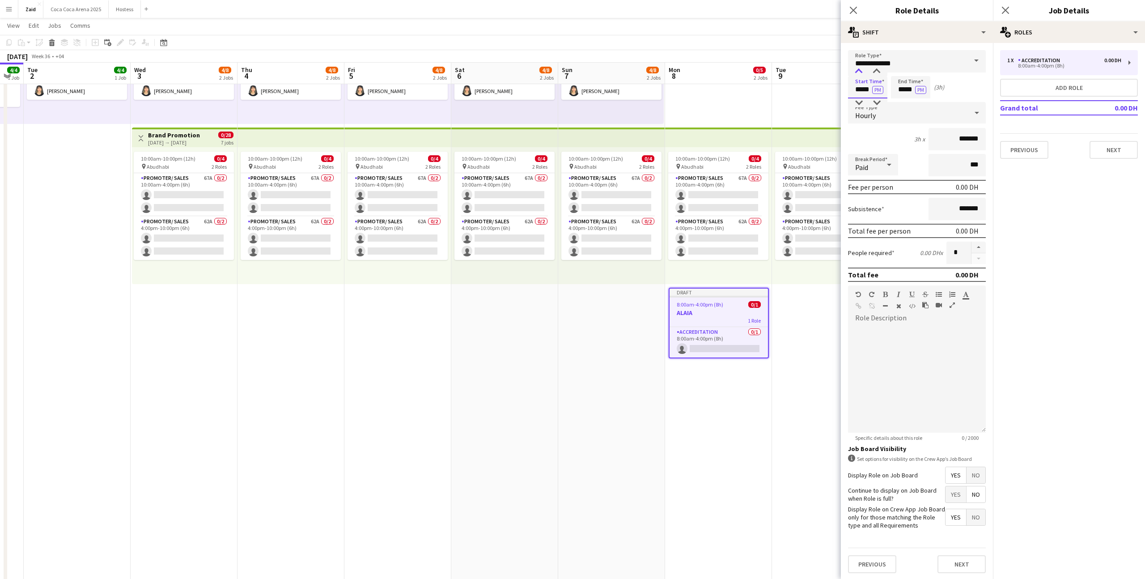
click at [856, 68] on div at bounding box center [859, 71] width 18 height 9
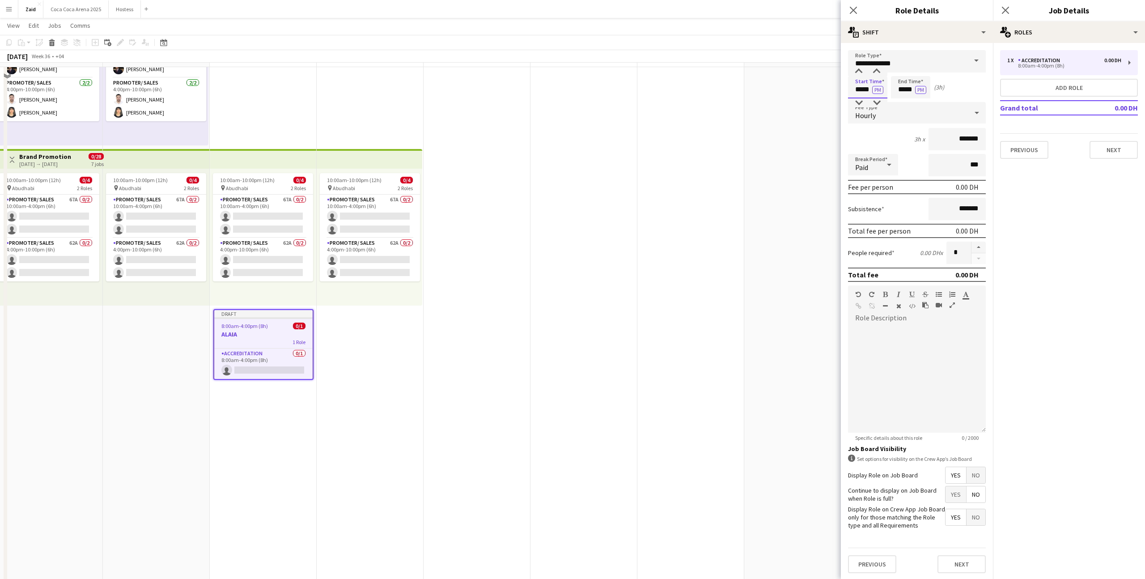
scroll to position [117, 0]
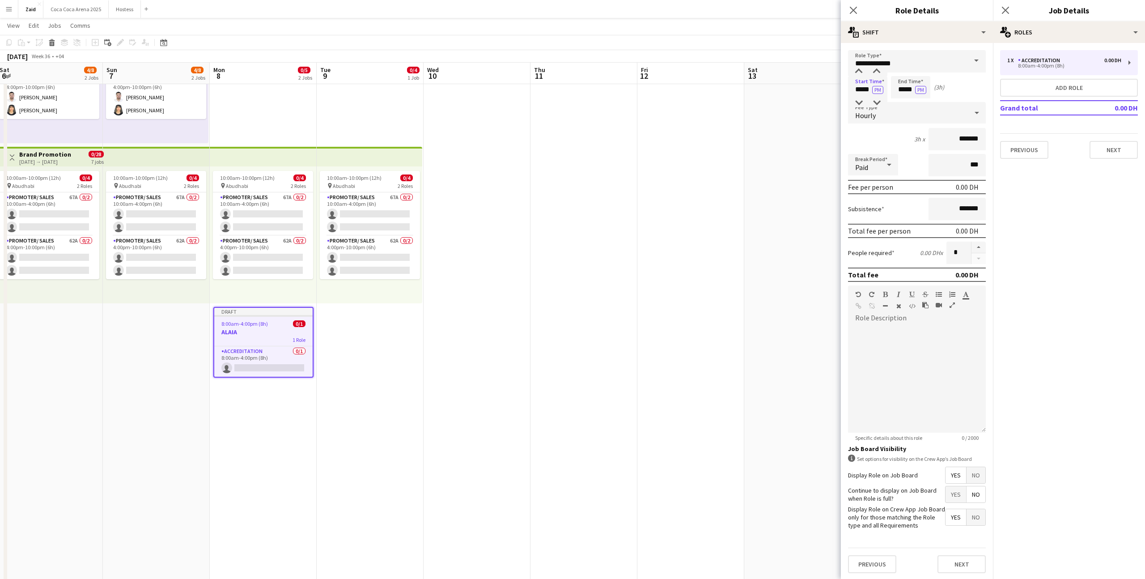
click at [890, 89] on div "Start Time ***** PM End Time ***** PM (3h)" at bounding box center [917, 87] width 138 height 22
click at [911, 84] on input "*****" at bounding box center [910, 87] width 39 height 22
click at [906, 71] on div at bounding box center [901, 71] width 18 height 9
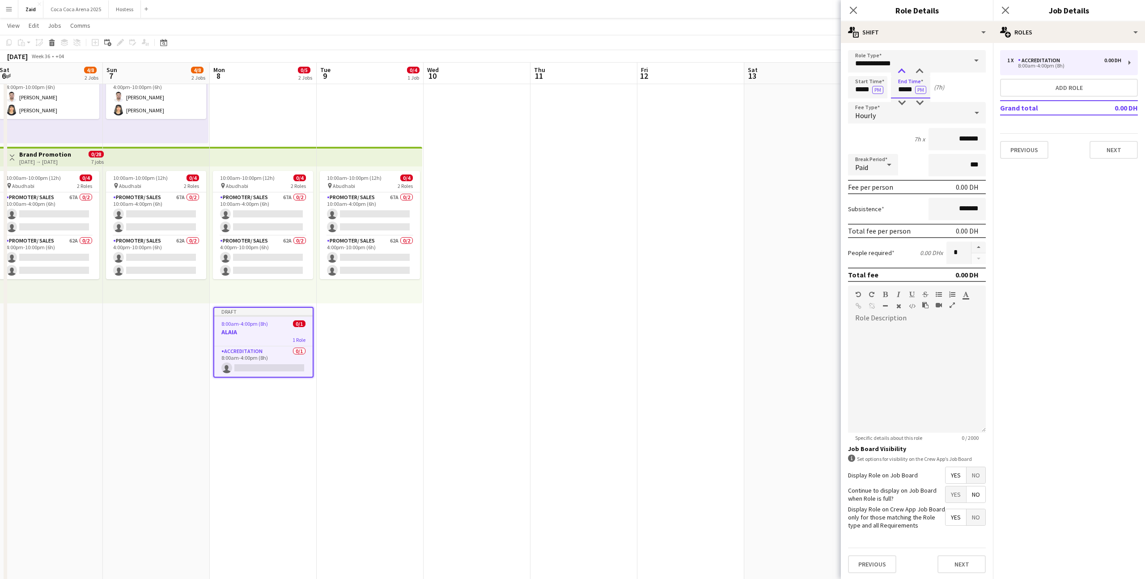
click at [906, 71] on div at bounding box center [901, 71] width 18 height 9
type input "*****"
click at [906, 71] on div at bounding box center [901, 71] width 18 height 9
click at [909, 110] on div "Hourly" at bounding box center [908, 112] width 120 height 21
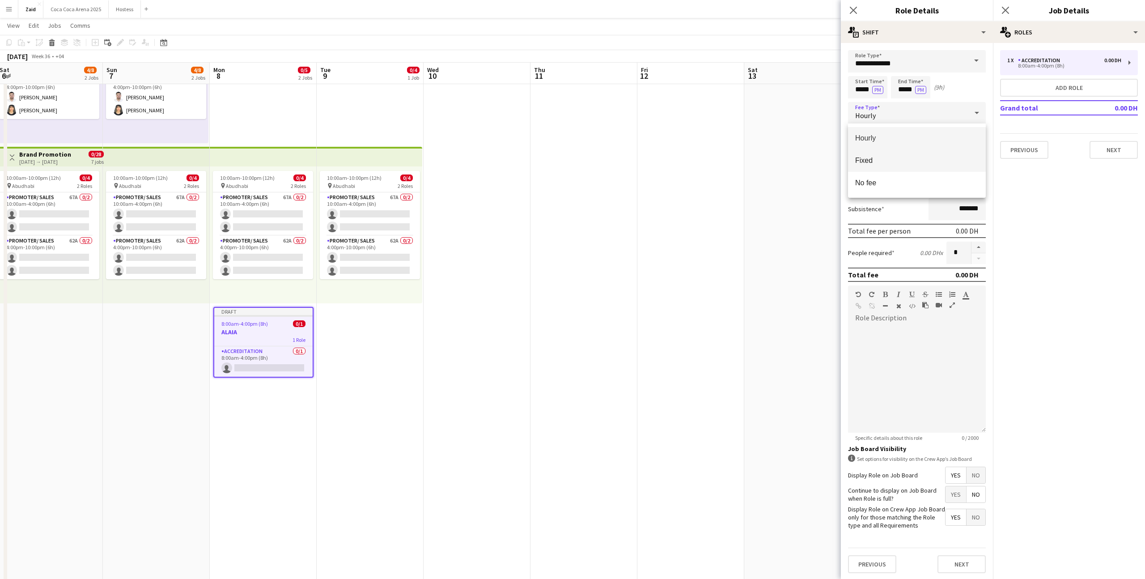
click at [906, 164] on span "Fixed" at bounding box center [916, 160] width 123 height 8
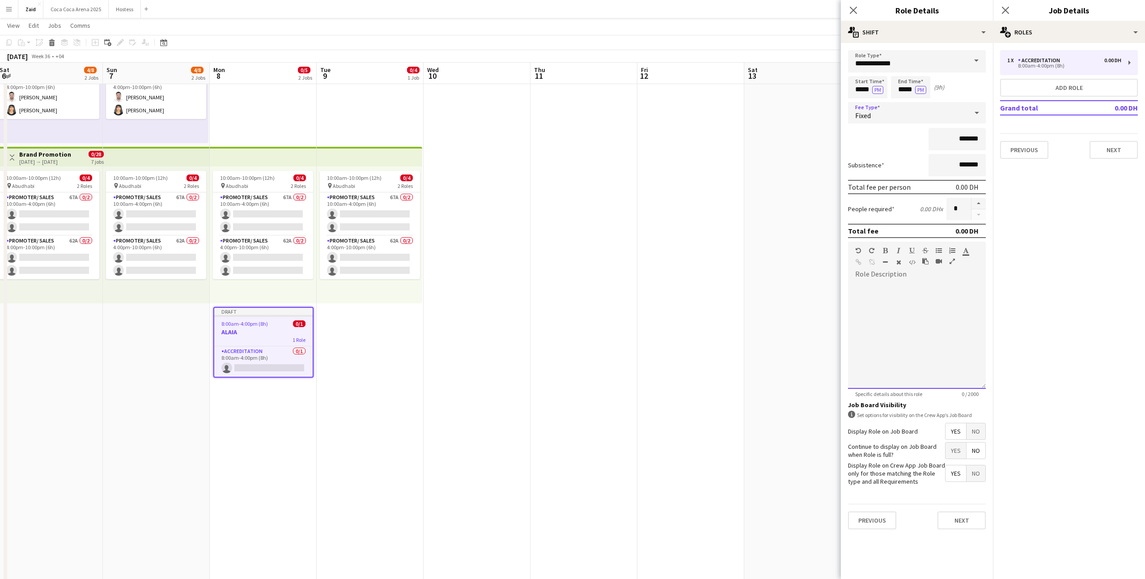
click at [927, 278] on div at bounding box center [917, 332] width 138 height 114
paste div
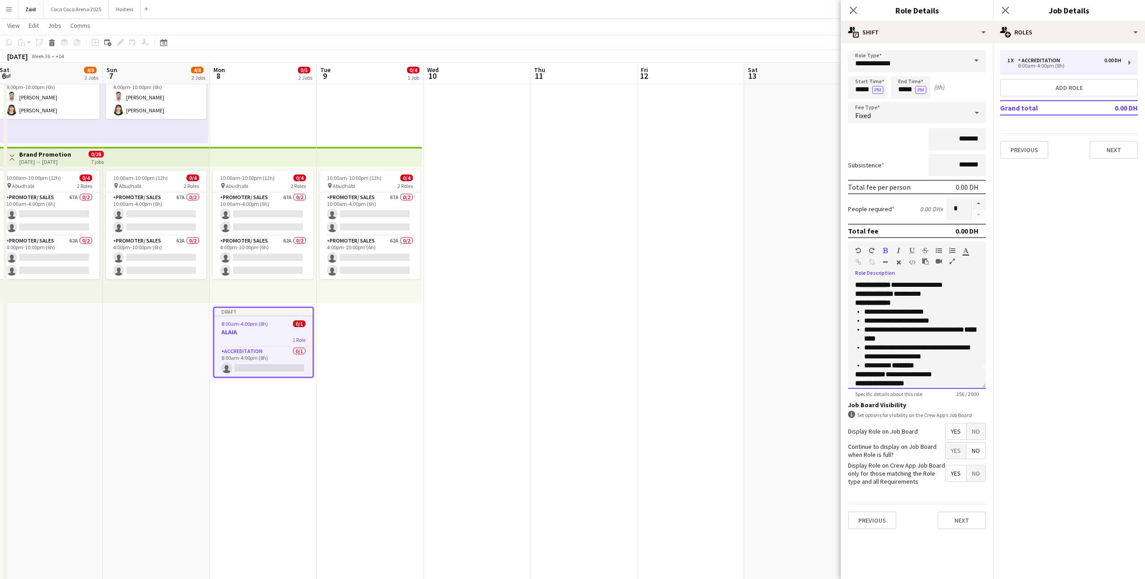
scroll to position [0, 0]
drag, startPoint x: 902, startPoint y: 295, endPoint x: 967, endPoint y: 293, distance: 64.4
click at [967, 293] on p "**********" at bounding box center [916, 303] width 123 height 45
click at [959, 304] on p "**********" at bounding box center [916, 303] width 123 height 45
click at [939, 297] on p "**********" at bounding box center [916, 303] width 123 height 45
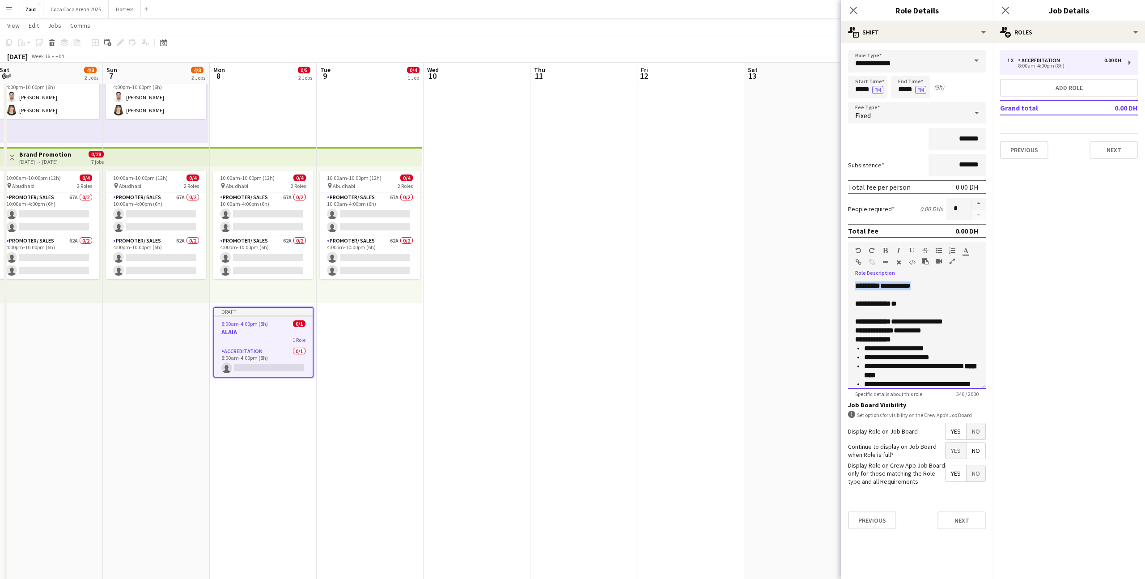
drag, startPoint x: 939, startPoint y: 285, endPoint x: 850, endPoint y: 284, distance: 88.5
click at [850, 284] on div "**********" at bounding box center [917, 334] width 138 height 107
click at [858, 292] on p "**********" at bounding box center [916, 312] width 123 height 63
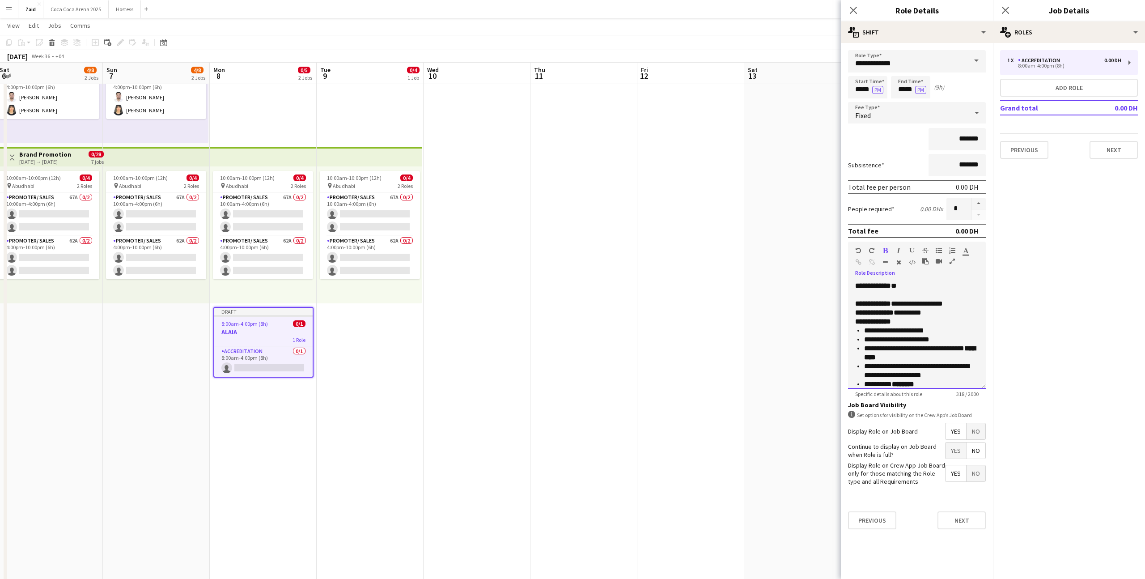
click at [876, 301] on strong "**********" at bounding box center [873, 303] width 36 height 7
click at [876, 296] on p "**********" at bounding box center [916, 303] width 123 height 45
click at [953, 301] on p "**********" at bounding box center [916, 303] width 123 height 45
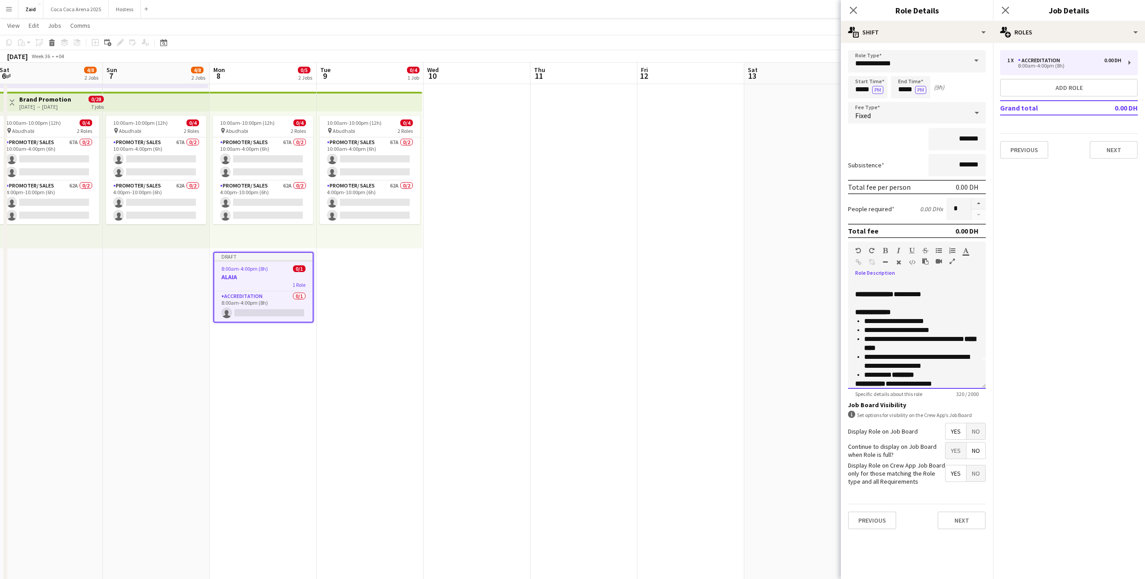
scroll to position [29, 0]
drag, startPoint x: 946, startPoint y: 328, endPoint x: 854, endPoint y: 330, distance: 92.1
click at [854, 329] on div "**********" at bounding box center [917, 334] width 138 height 107
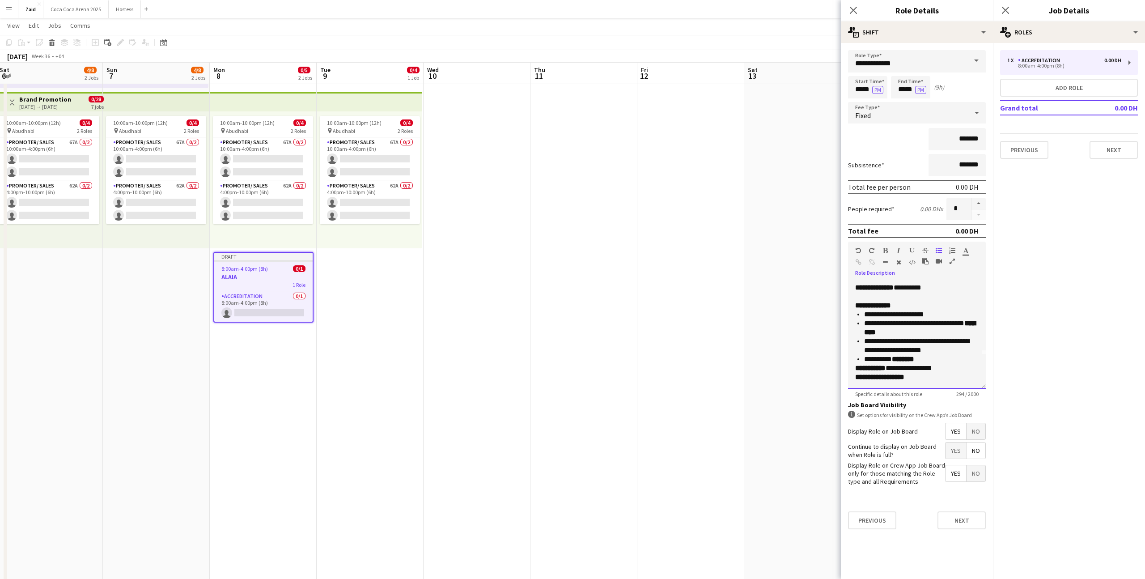
click at [938, 364] on p "**********" at bounding box center [916, 373] width 123 height 18
click at [937, 357] on p "********* ********" at bounding box center [921, 359] width 114 height 9
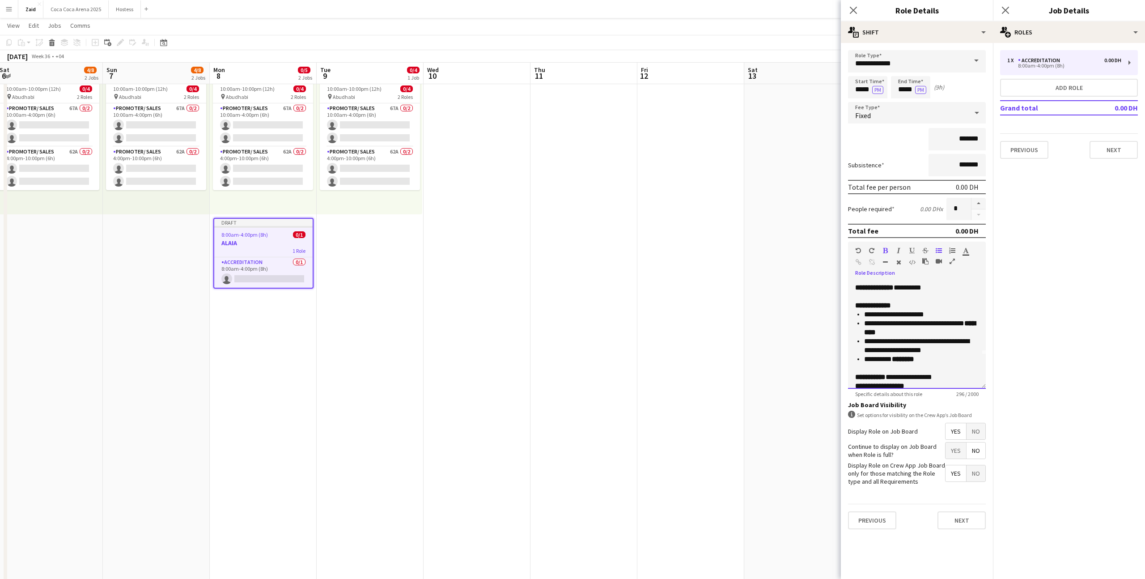
scroll to position [43, 0]
click at [930, 380] on p "**********" at bounding box center [916, 373] width 123 height 18
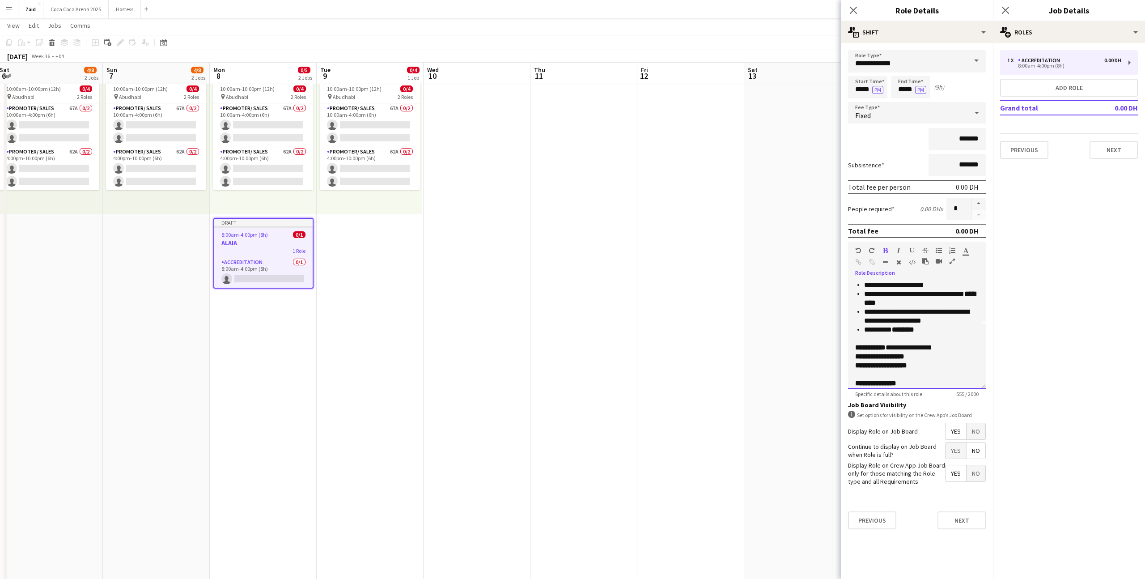
scroll to position [144, 0]
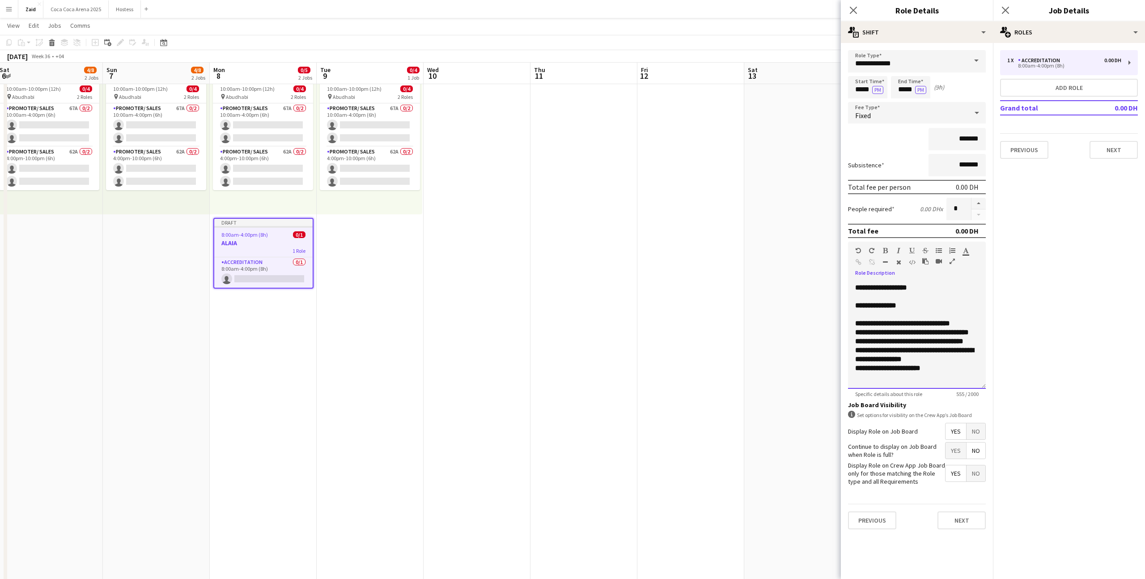
click at [906, 320] on b "**********" at bounding box center [902, 323] width 95 height 7
click at [904, 306] on p "**********" at bounding box center [916, 305] width 123 height 9
click at [934, 247] on div at bounding box center [909, 252] width 54 height 11
click at [936, 247] on button "button" at bounding box center [938, 250] width 6 height 7
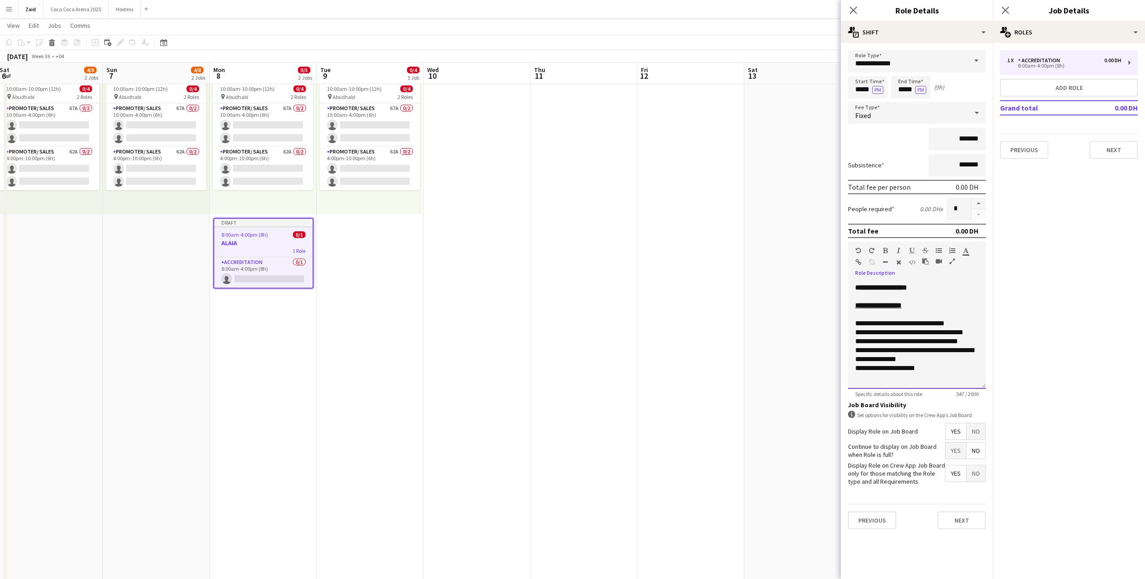
scroll to position [144, 0]
click at [930, 356] on li "**********" at bounding box center [921, 361] width 114 height 18
click at [918, 344] on li "**********" at bounding box center [921, 347] width 114 height 9
click at [907, 335] on li "**********" at bounding box center [921, 334] width 114 height 18
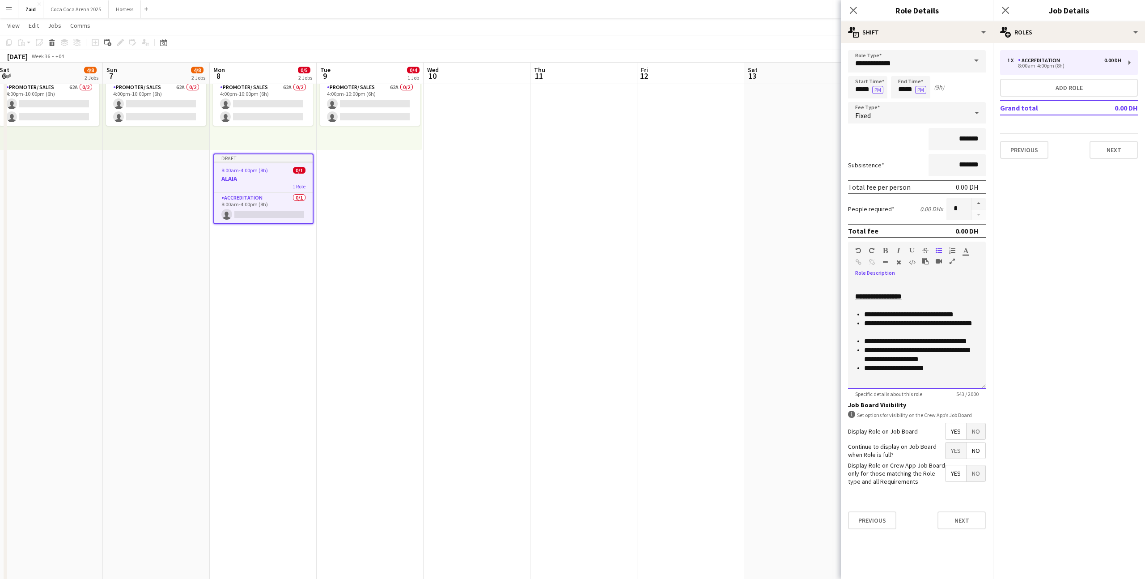
scroll to position [112, 0]
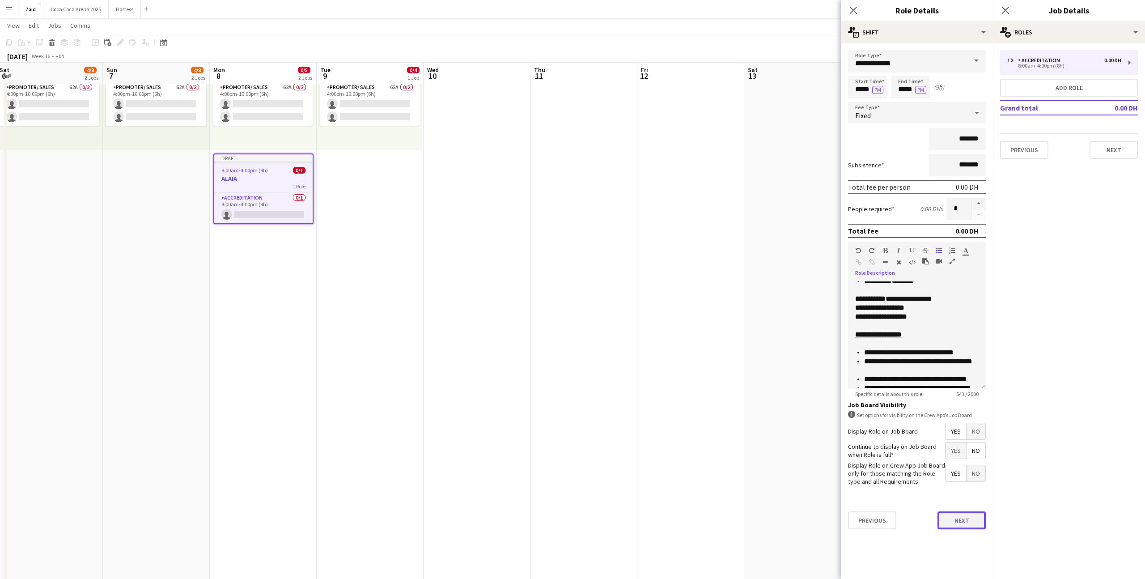
click at [963, 517] on button "Next" at bounding box center [961, 520] width 48 height 18
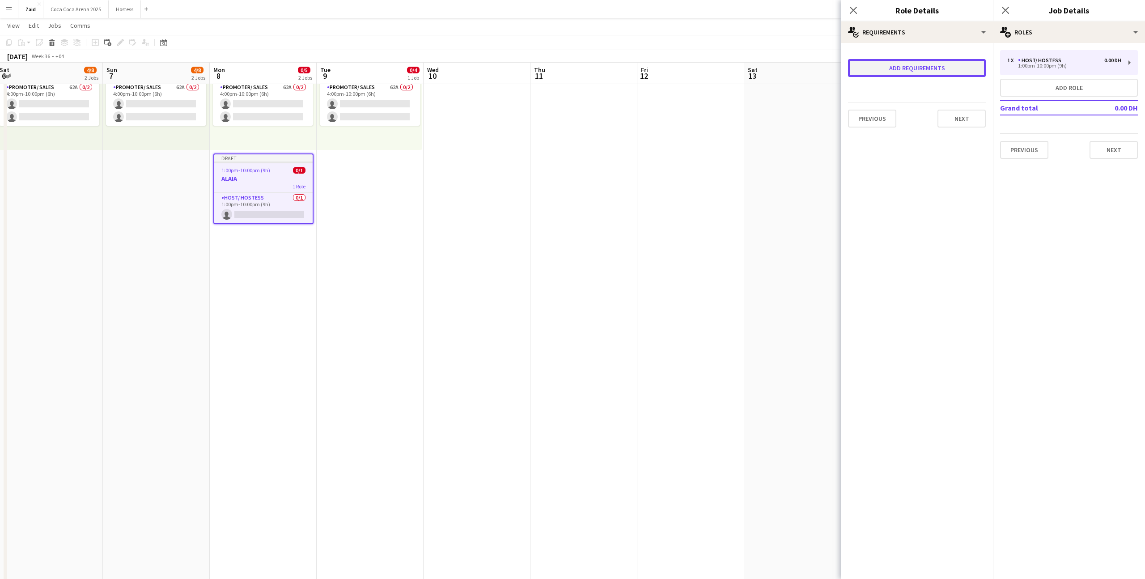
click at [896, 74] on button "Add requirements" at bounding box center [917, 68] width 138 height 18
click at [871, 76] on span "Please select" at bounding box center [880, 79] width 41 height 9
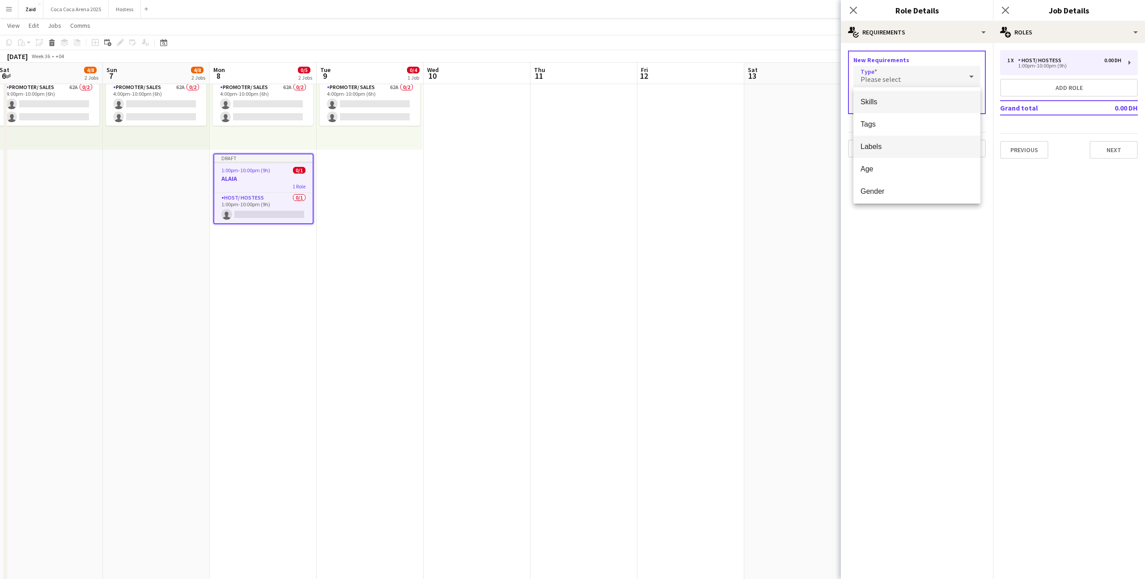
scroll to position [20, 0]
click at [906, 169] on span "Gender" at bounding box center [916, 171] width 113 height 8
click at [906, 100] on icon at bounding box center [910, 102] width 11 height 18
click at [894, 130] on span "[DEMOGRAPHIC_DATA]" at bounding box center [884, 127] width 49 height 8
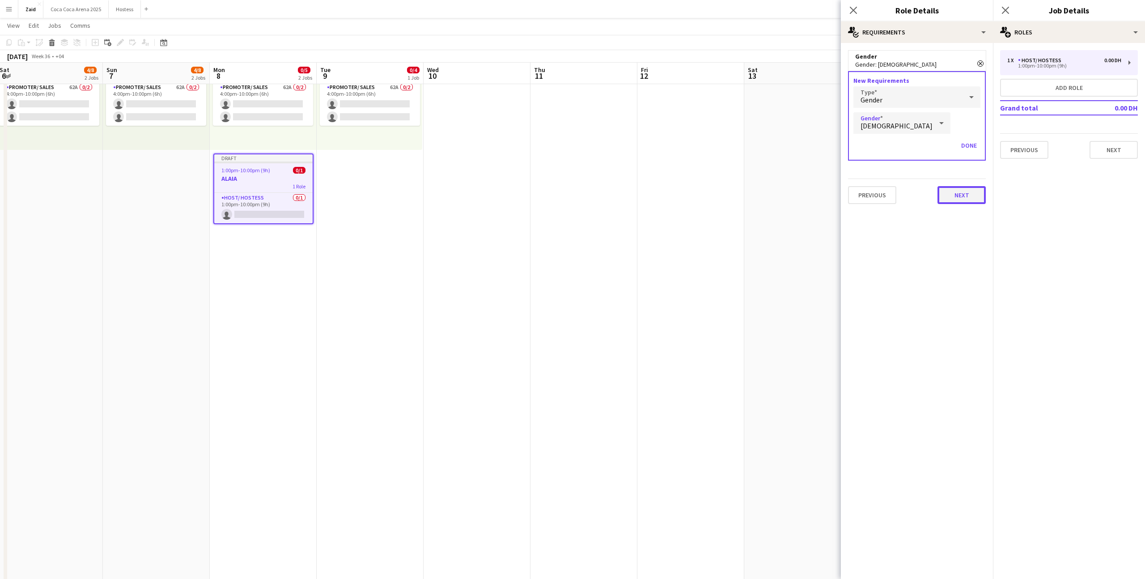
click at [970, 196] on button "Next" at bounding box center [961, 195] width 48 height 18
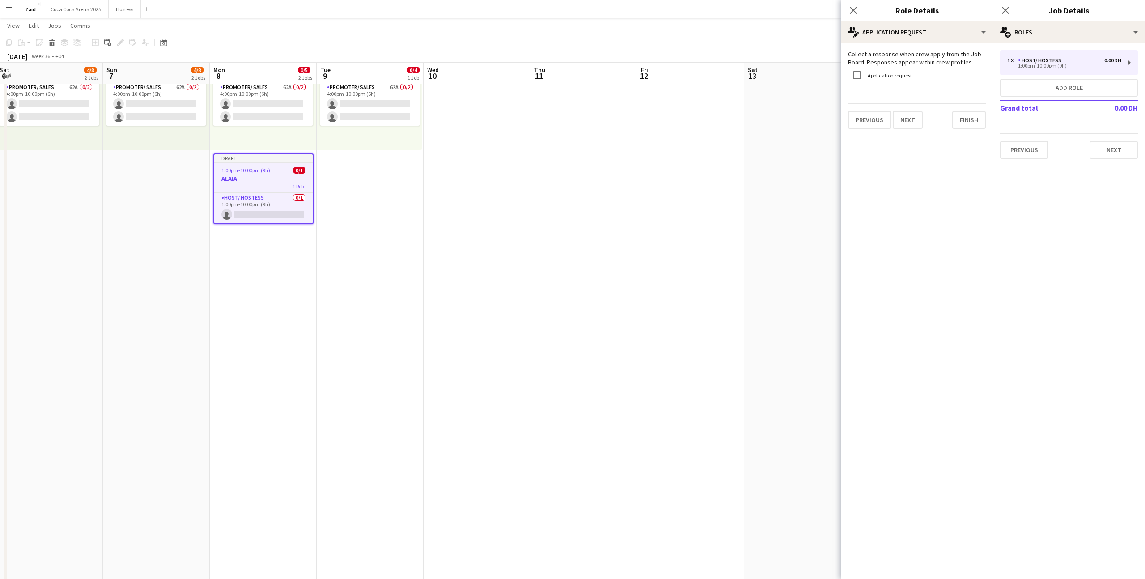
click at [900, 76] on label "Application request" at bounding box center [889, 75] width 46 height 7
click at [877, 122] on button "Previous" at bounding box center [869, 120] width 43 height 18
click at [885, 139] on button "Previous" at bounding box center [872, 139] width 48 height 18
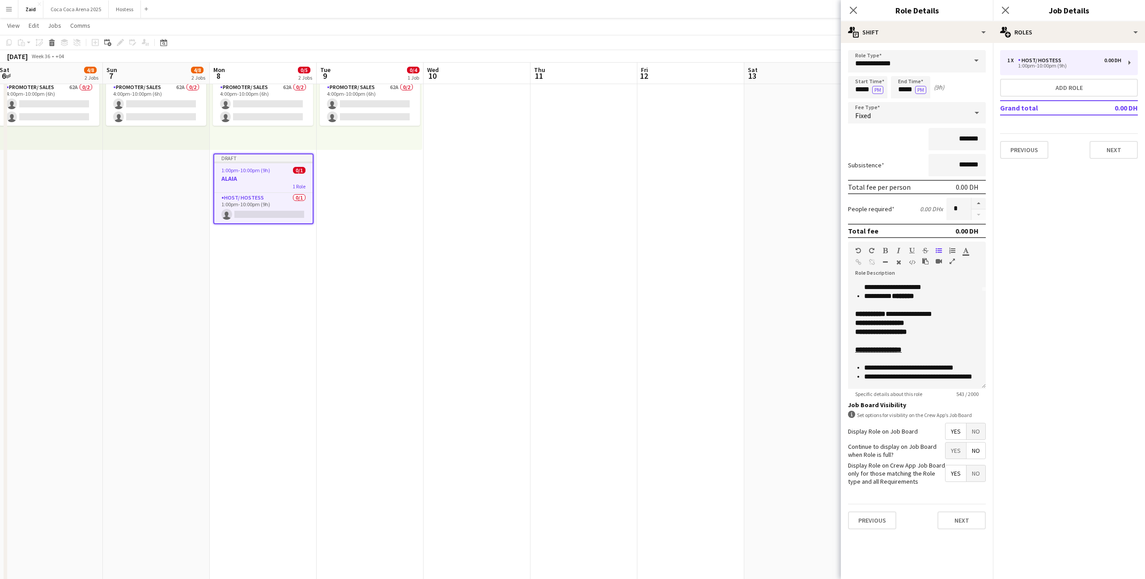
scroll to position [65, 0]
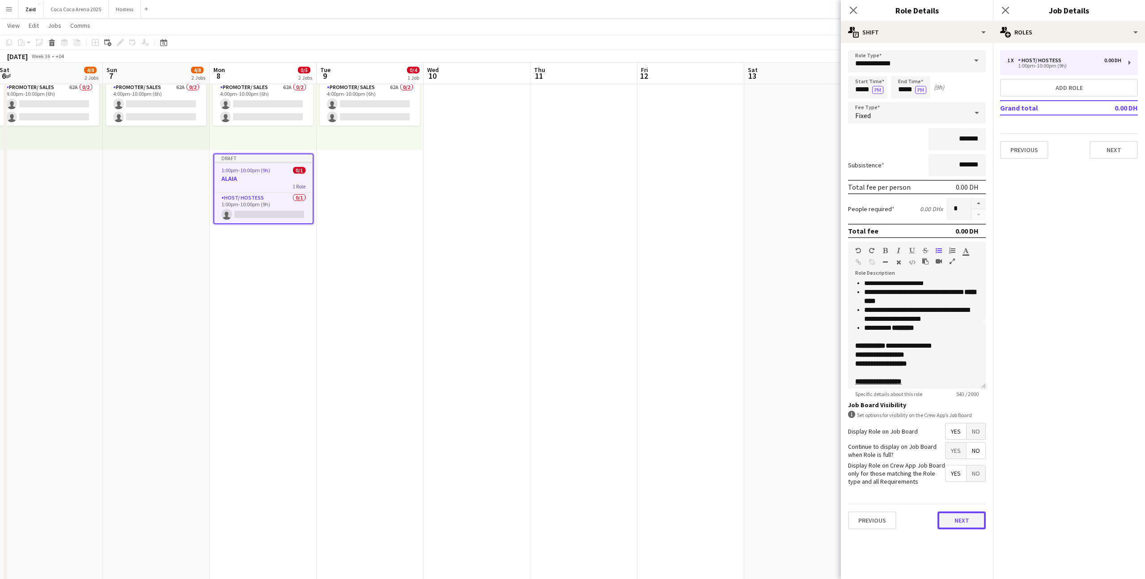
click at [963, 528] on button "Next" at bounding box center [961, 520] width 48 height 18
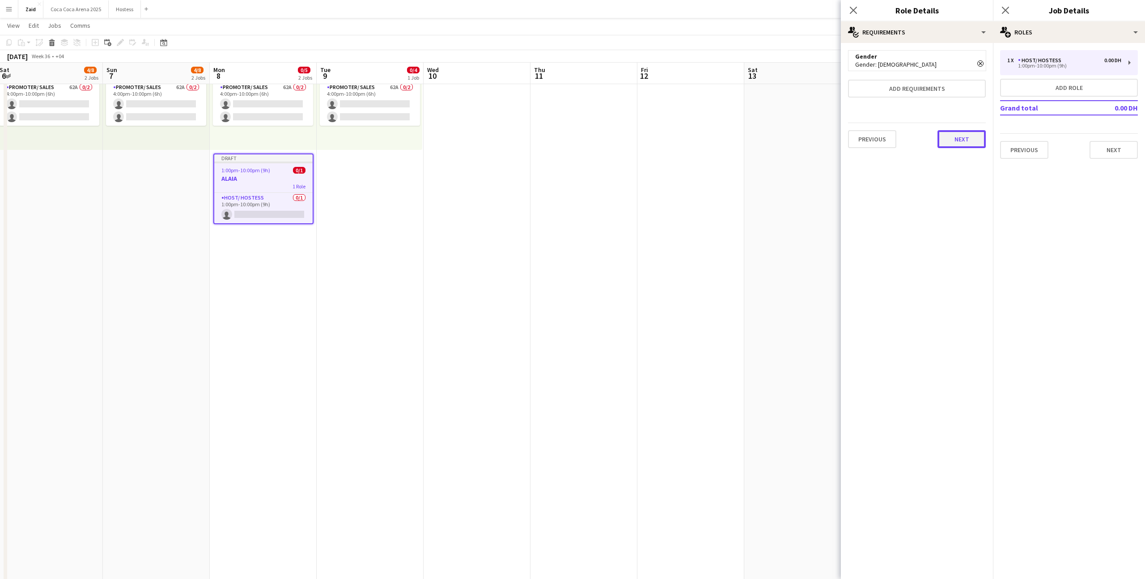
click at [955, 133] on button "Next" at bounding box center [961, 139] width 48 height 18
click at [963, 102] on form "Collect a response when crew apply from the Job Board. Responses appear within …" at bounding box center [917, 89] width 152 height 79
click at [964, 114] on button "Finish" at bounding box center [969, 120] width 34 height 18
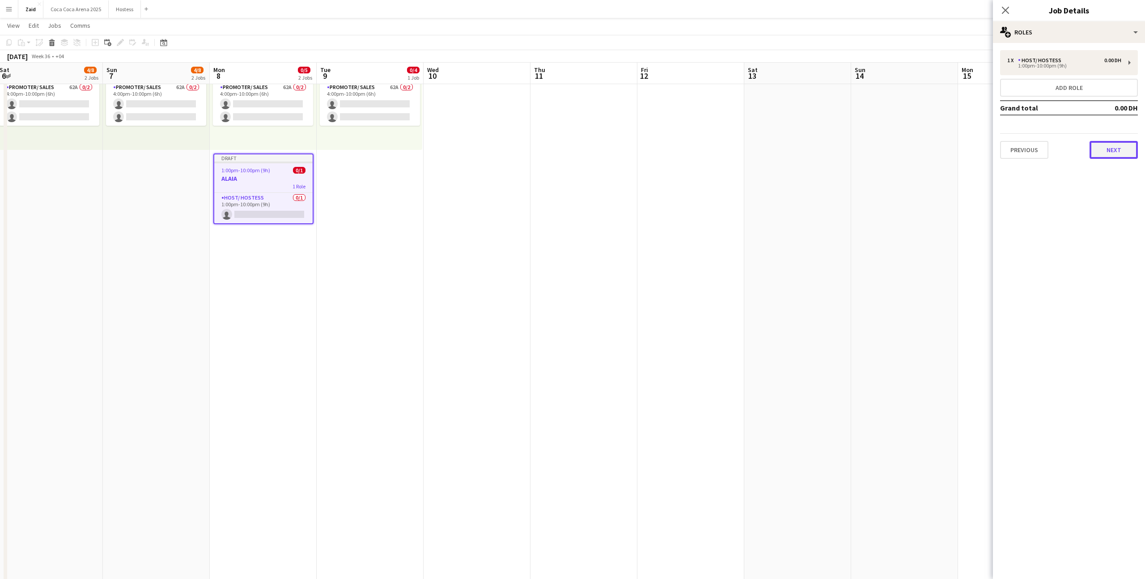
click at [1107, 154] on button "Next" at bounding box center [1113, 150] width 48 height 18
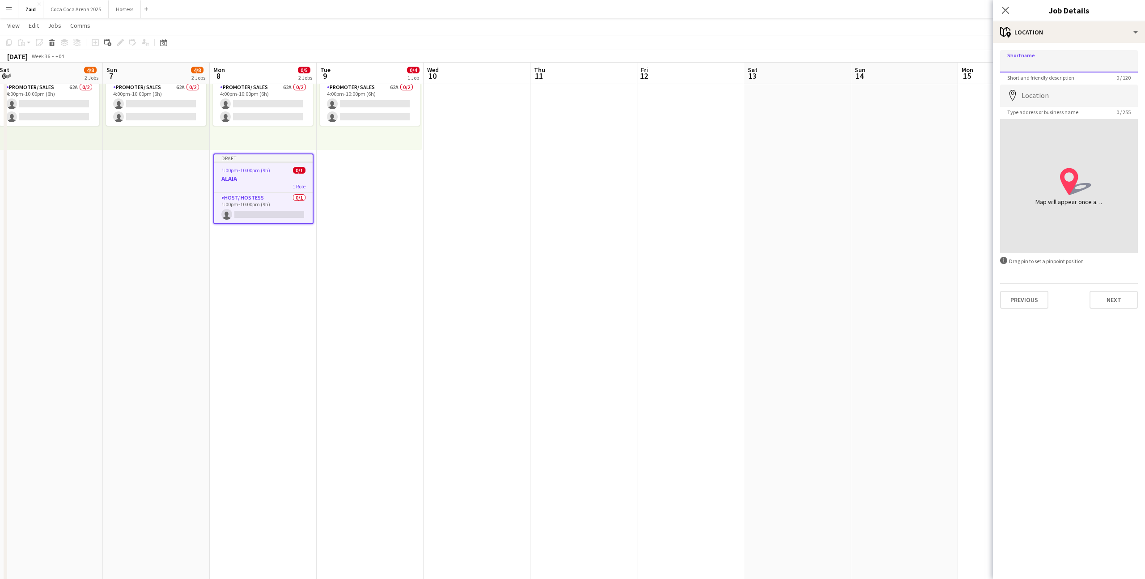
click at [1053, 71] on input "Shortname" at bounding box center [1069, 61] width 138 height 22
type input "**********"
click at [1052, 88] on input "Location" at bounding box center [1069, 96] width 138 height 22
type input "**********"
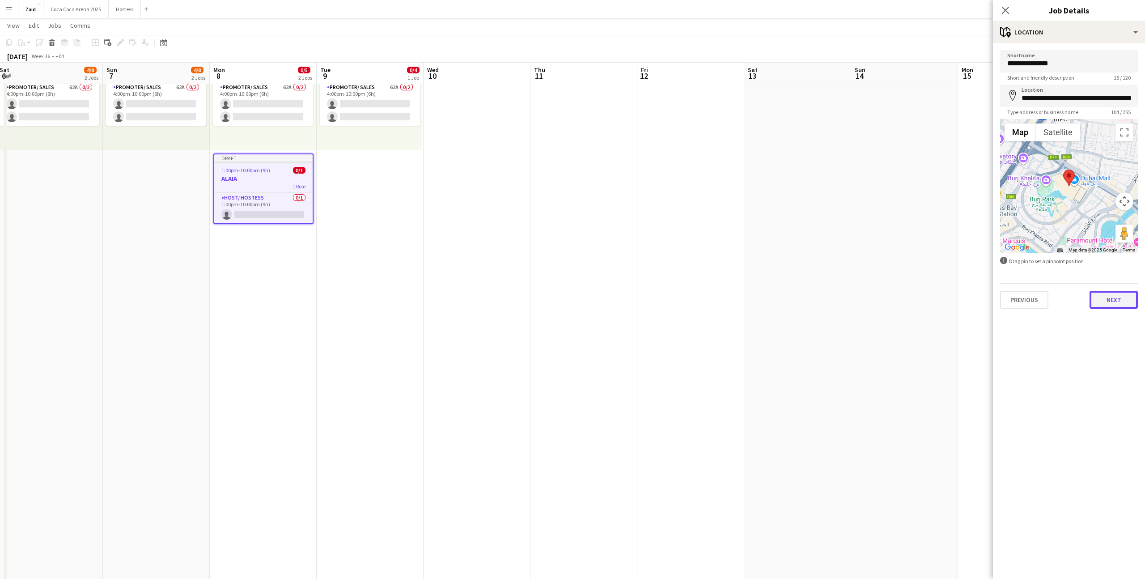
click at [1101, 296] on button "Next" at bounding box center [1113, 300] width 48 height 18
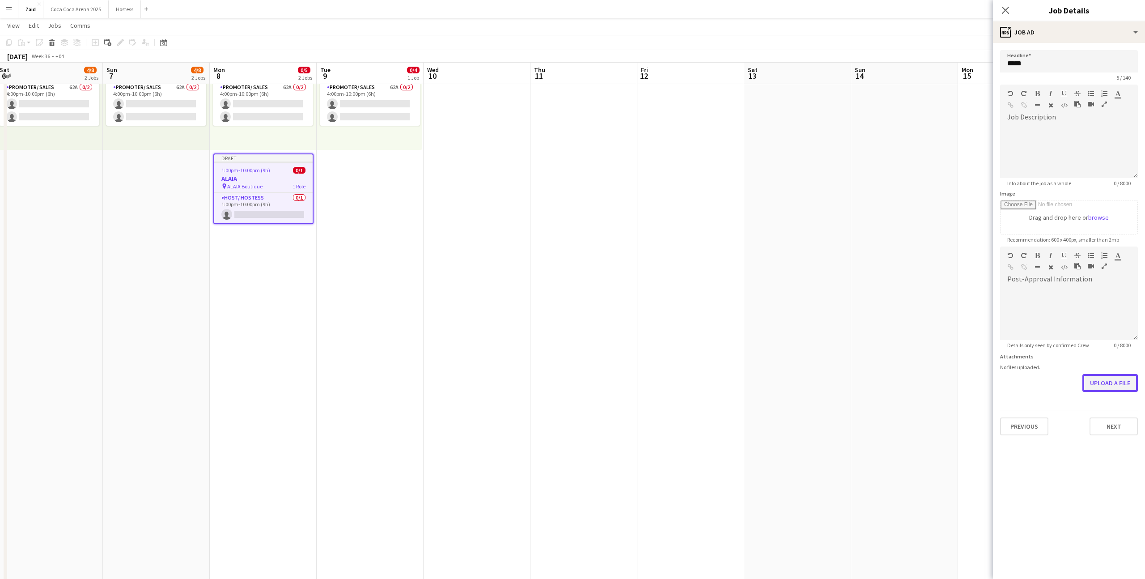
click at [1105, 384] on button "Upload a file" at bounding box center [1109, 383] width 55 height 18
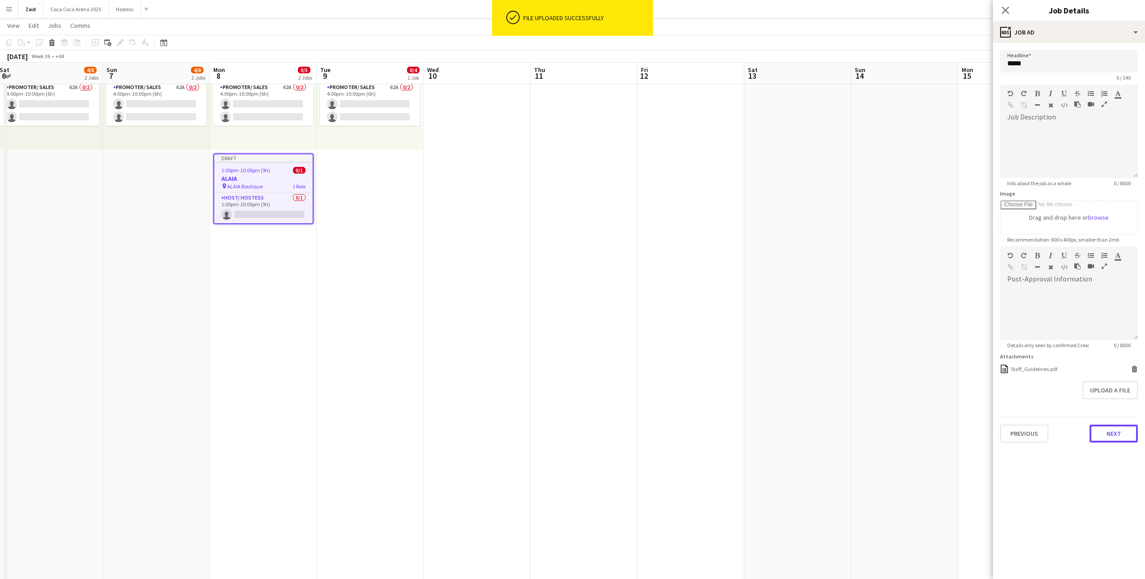
click at [1108, 431] on button "Next" at bounding box center [1113, 433] width 48 height 18
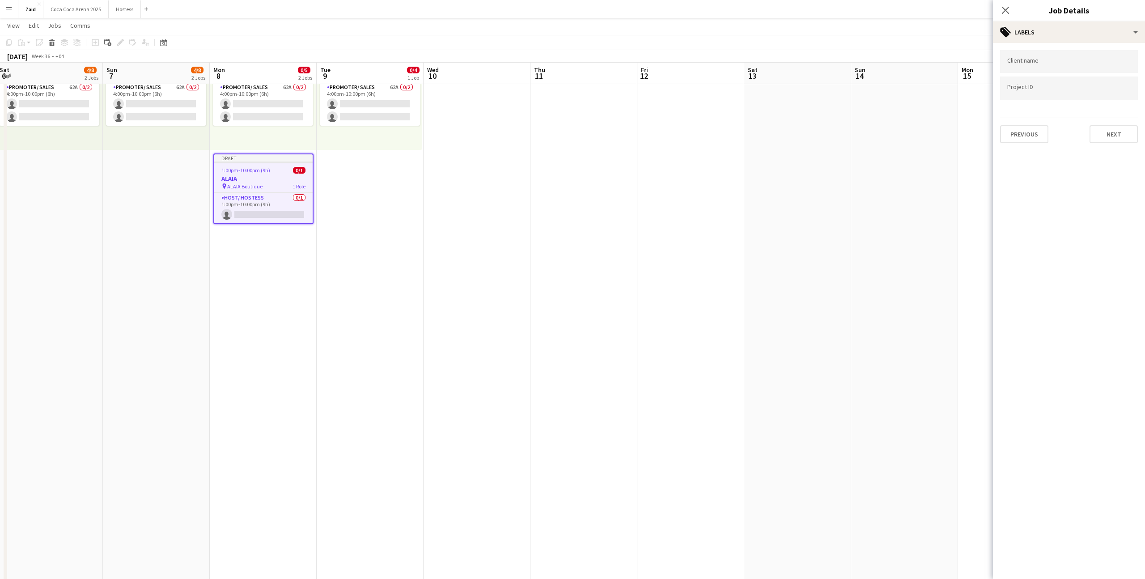
click at [1077, 60] on input "Type to search client labels..." at bounding box center [1068, 62] width 123 height 8
type input "**"
click at [1069, 128] on div "RLG Retail LLC" at bounding box center [1069, 131] width 138 height 21
click at [1065, 95] on div at bounding box center [1069, 88] width 138 height 23
click at [1062, 88] on input "Type to search project ID labels..." at bounding box center [1068, 91] width 123 height 8
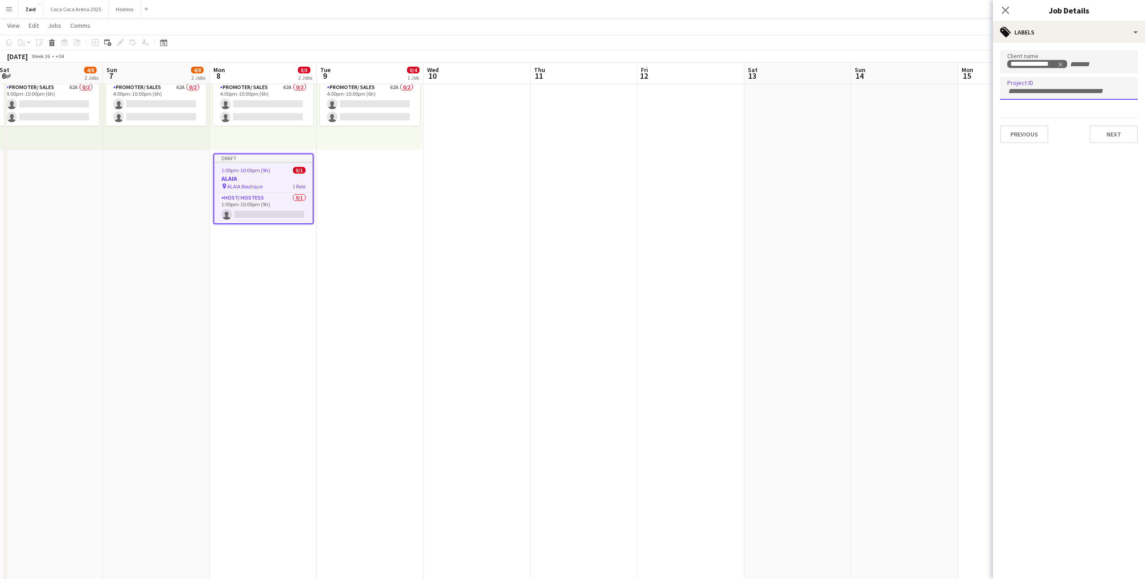
paste input "**********"
type input "**********"
click at [1134, 143] on div "**********" at bounding box center [1069, 96] width 152 height 107
click at [1112, 139] on button "Next" at bounding box center [1113, 134] width 48 height 18
click at [896, 213] on app-date-cell at bounding box center [904, 295] width 107 height 931
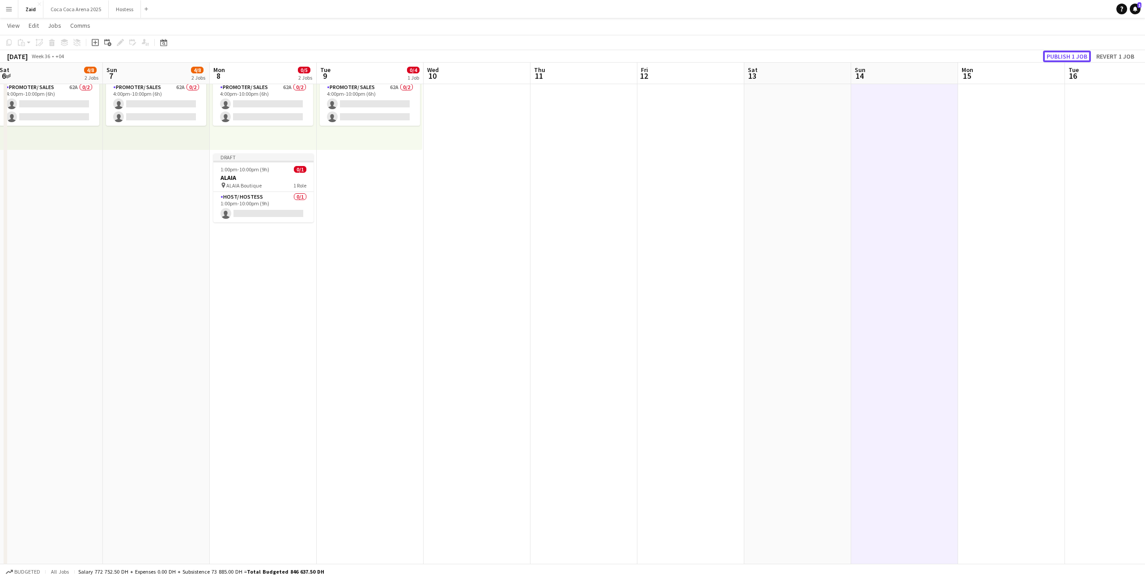
click at [1076, 58] on button "Publish 1 job" at bounding box center [1067, 57] width 48 height 12
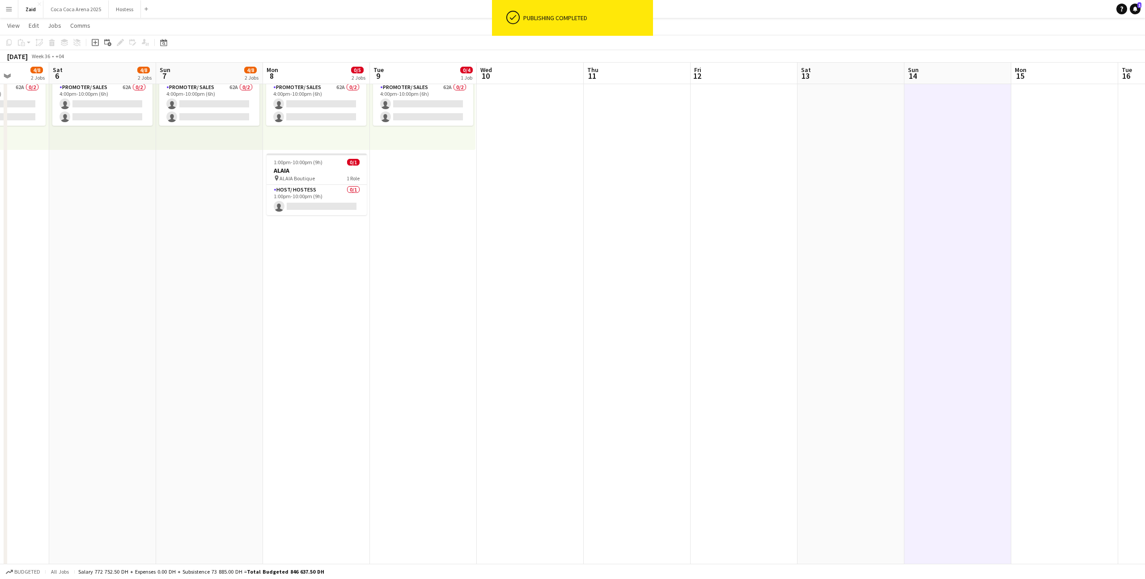
scroll to position [0, 266]
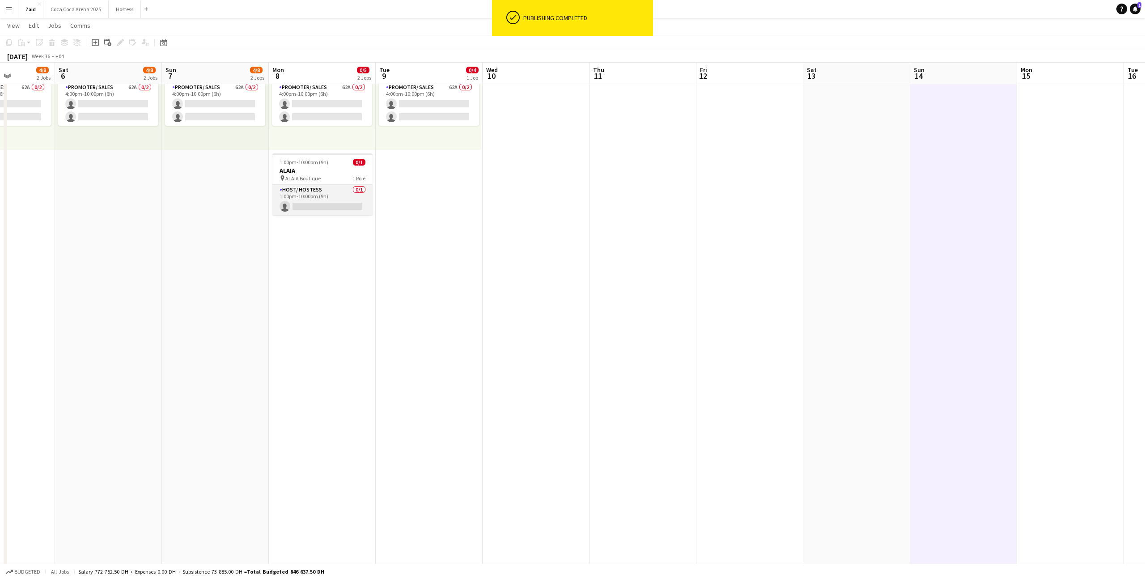
click at [351, 194] on app-card-role "Host/ Hostess 0/1 1:00pm-10:00pm (9h) single-neutral-actions" at bounding box center [322, 200] width 100 height 30
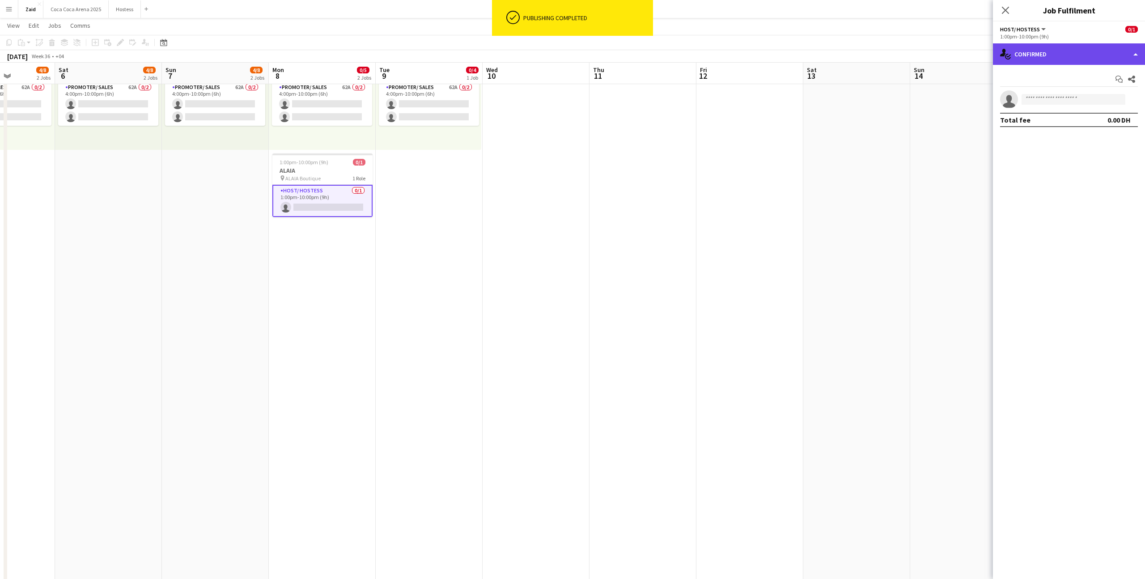
click at [1010, 54] on icon "single-neutral-actions-check-2" at bounding box center [1005, 54] width 11 height 11
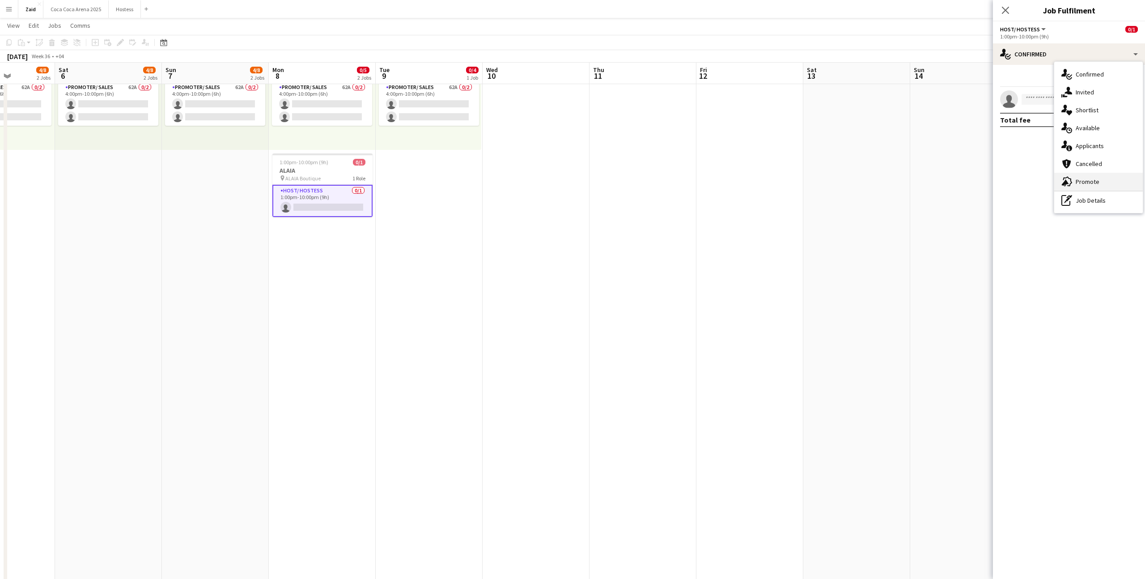
click at [1112, 180] on div "advertising-megaphone Promote" at bounding box center [1098, 182] width 89 height 18
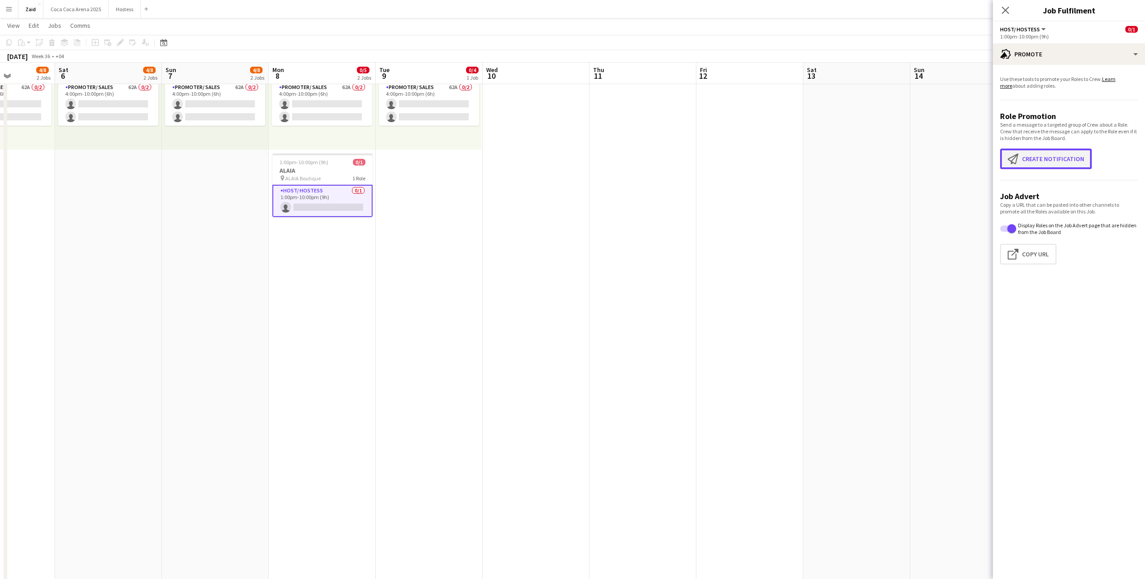
click at [1029, 165] on button "Create notification Create notification" at bounding box center [1046, 158] width 92 height 21
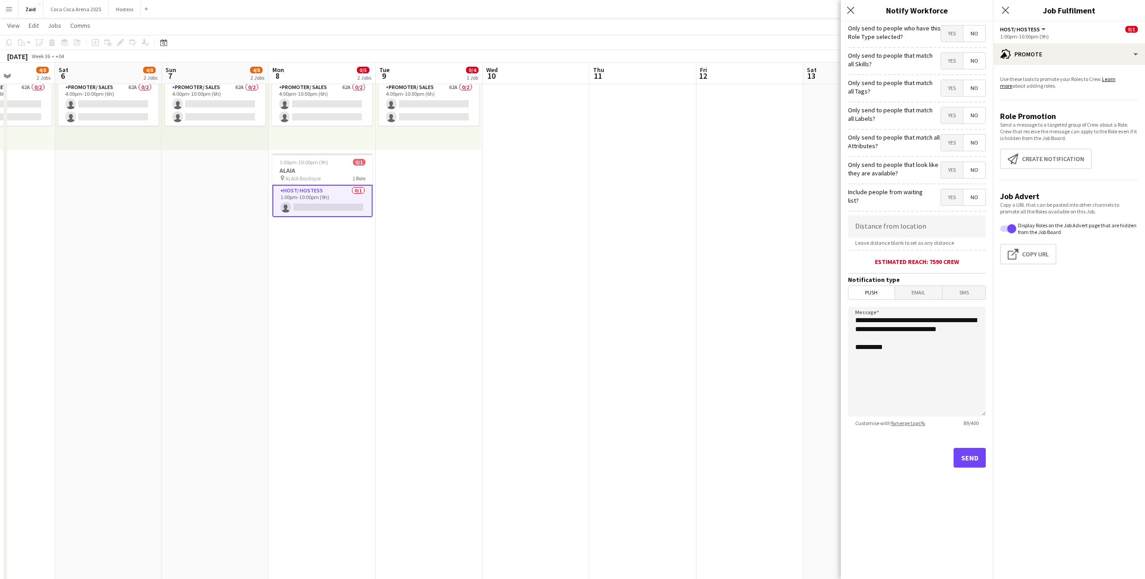
click at [950, 176] on span "Yes" at bounding box center [952, 170] width 22 height 16
click at [952, 149] on span "Yes" at bounding box center [952, 143] width 22 height 16
click at [950, 116] on span "Yes" at bounding box center [952, 115] width 22 height 16
click at [948, 92] on span "Yes" at bounding box center [952, 88] width 22 height 16
click at [947, 67] on span "Yes" at bounding box center [952, 61] width 22 height 16
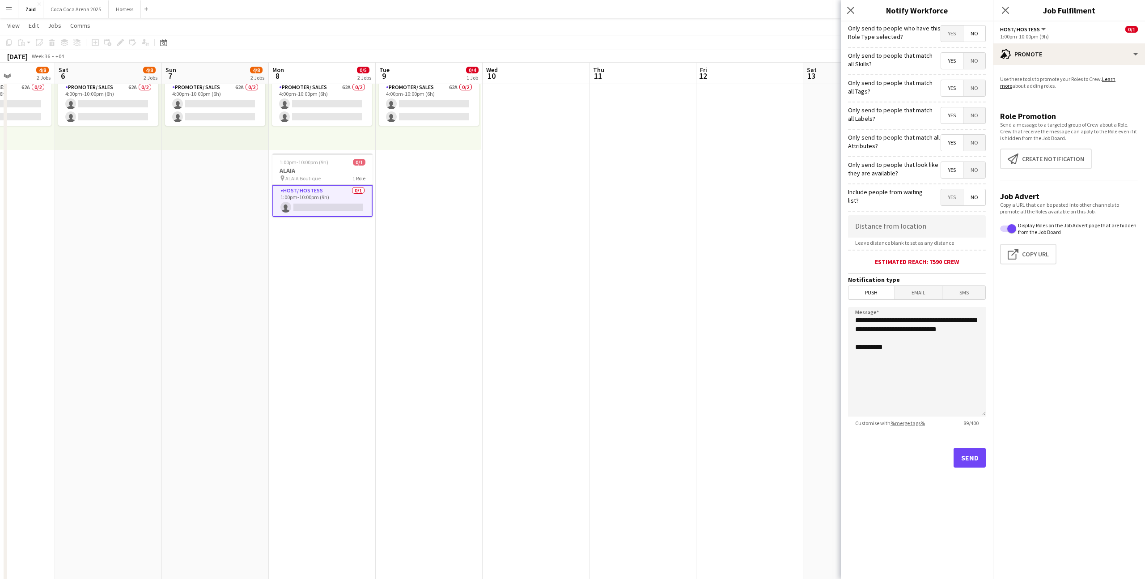
click at [949, 38] on span "Yes" at bounding box center [952, 33] width 22 height 16
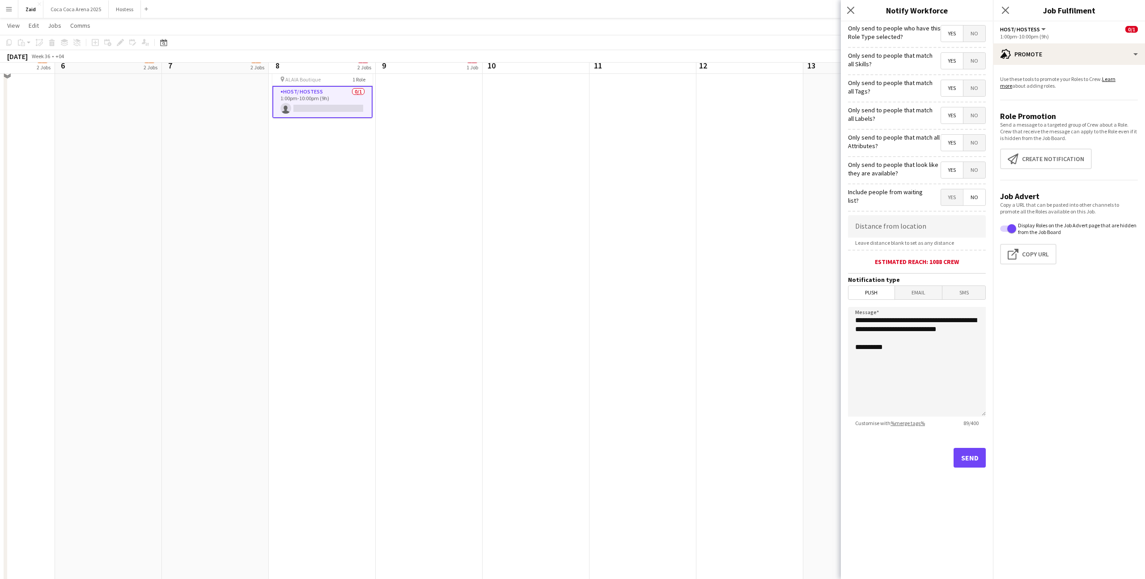
scroll to position [468, 0]
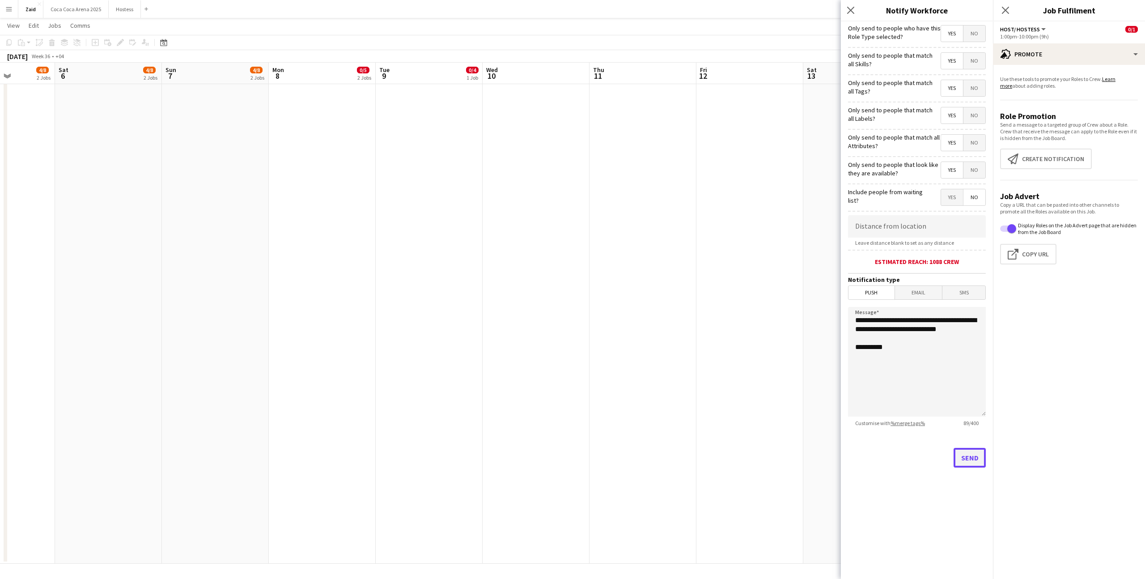
click at [965, 456] on button "Send" at bounding box center [969, 458] width 32 height 20
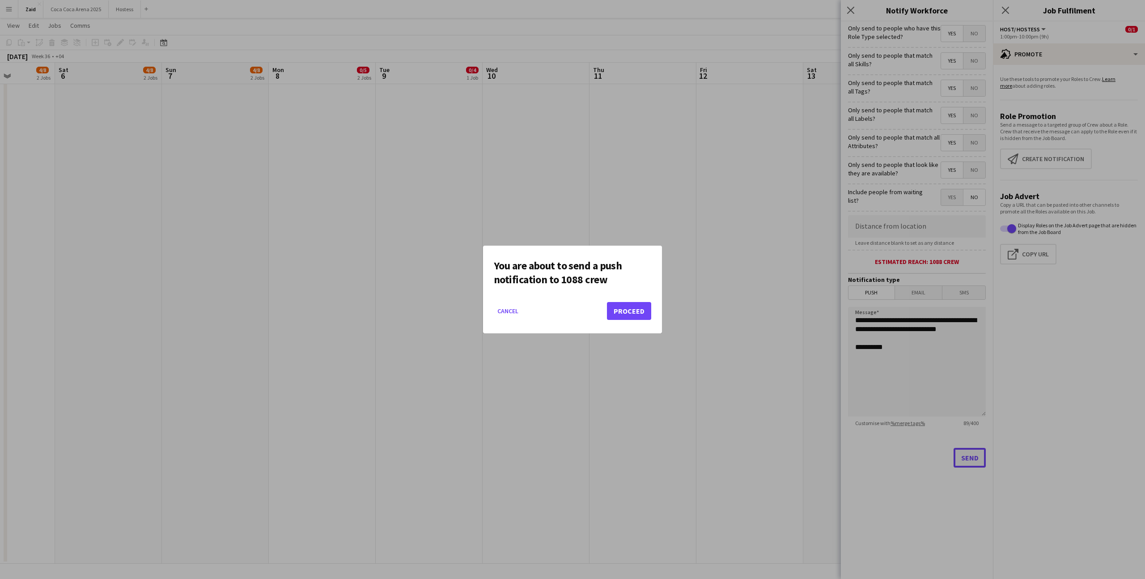
scroll to position [0, 0]
click at [630, 308] on button "Proceed" at bounding box center [629, 311] width 44 height 18
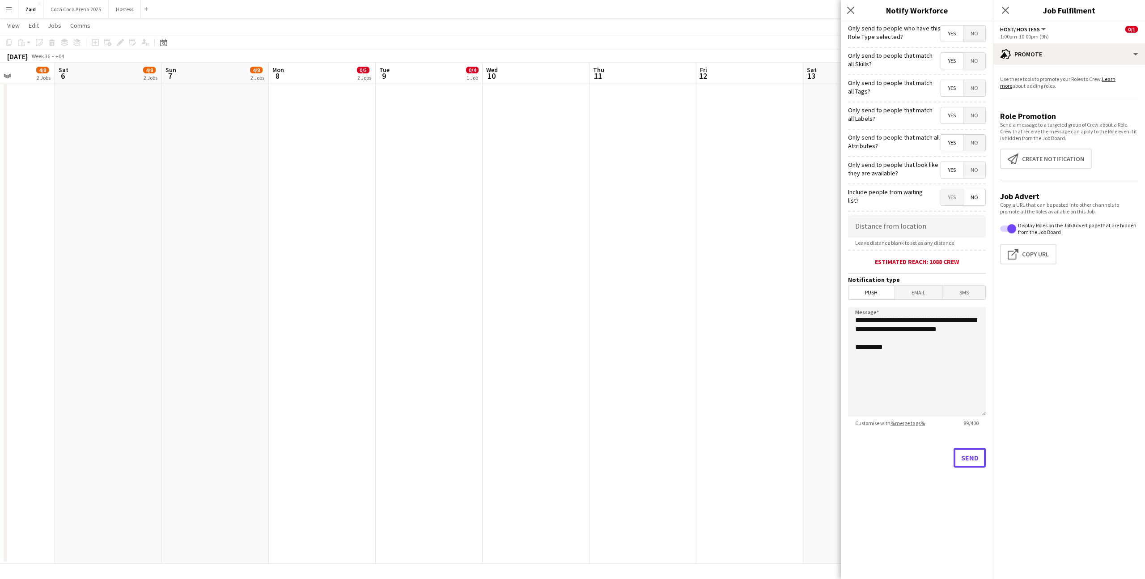
scroll to position [468, 0]
click at [607, 229] on app-date-cell at bounding box center [642, 97] width 107 height 931
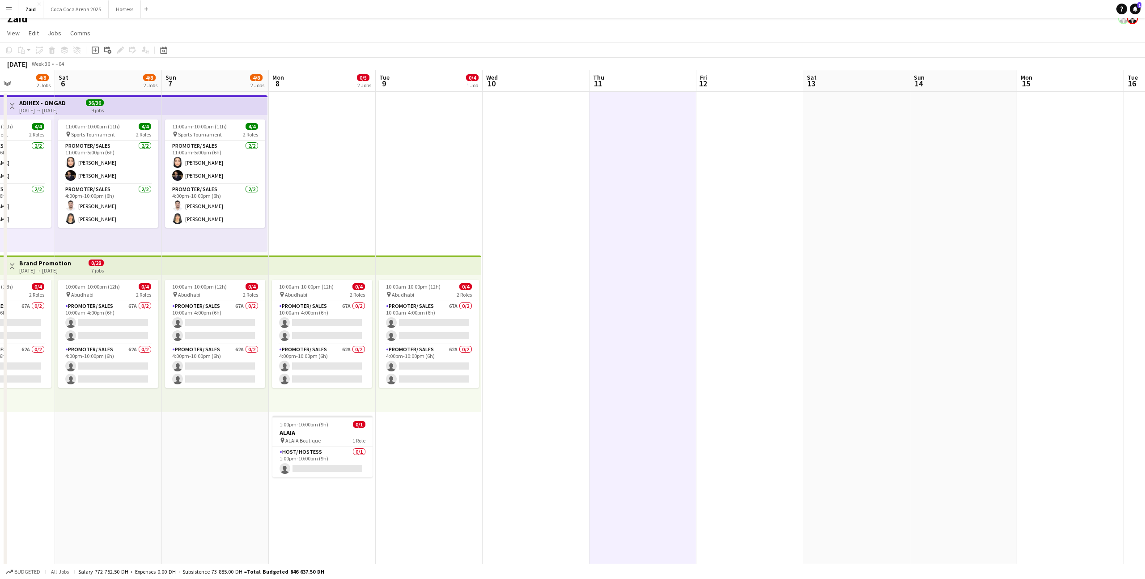
scroll to position [8, 0]
click at [318, 459] on app-card-role "Host/ Hostess 0/1 1:00pm-10:00pm (9h) single-neutral-actions" at bounding box center [322, 463] width 100 height 30
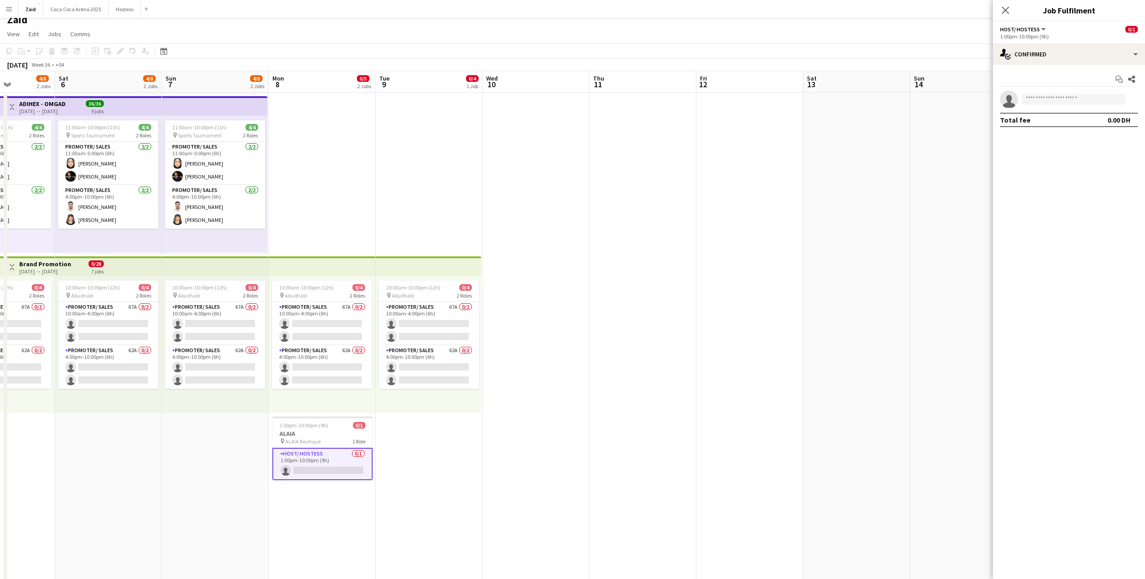
click at [1045, 65] on div "Start chat Share single-neutral-actions Total fee 0.00 DH" at bounding box center [1069, 99] width 152 height 69
click at [1045, 61] on div "single-neutral-actions-check-2 Confirmed" at bounding box center [1069, 53] width 152 height 21
click at [1110, 203] on div "pen-write Job Details" at bounding box center [1098, 200] width 89 height 18
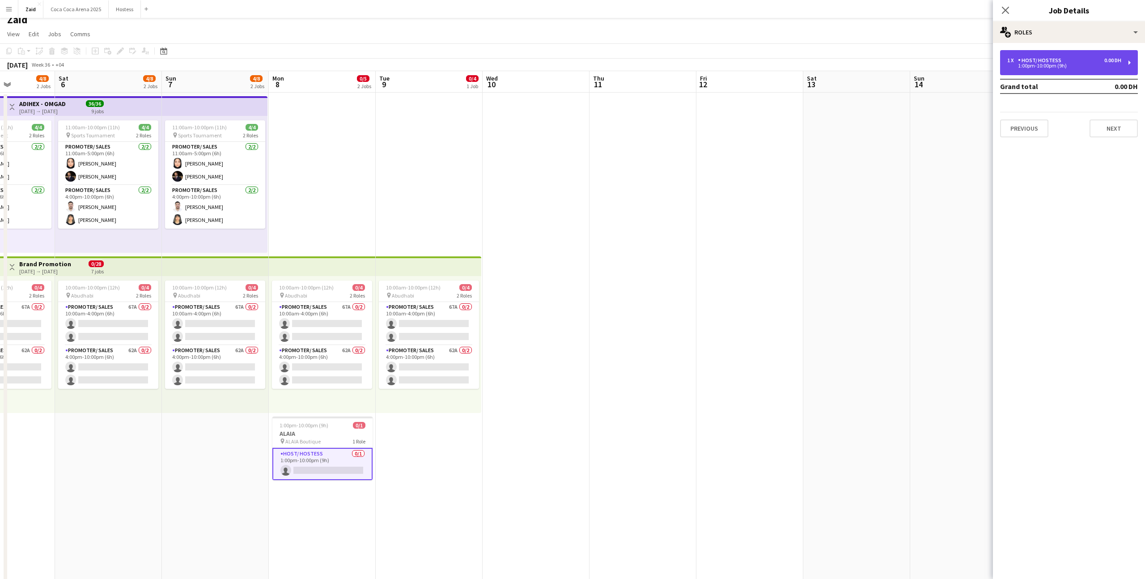
click at [1015, 67] on div "1:00pm-10:00pm (9h)" at bounding box center [1064, 65] width 114 height 4
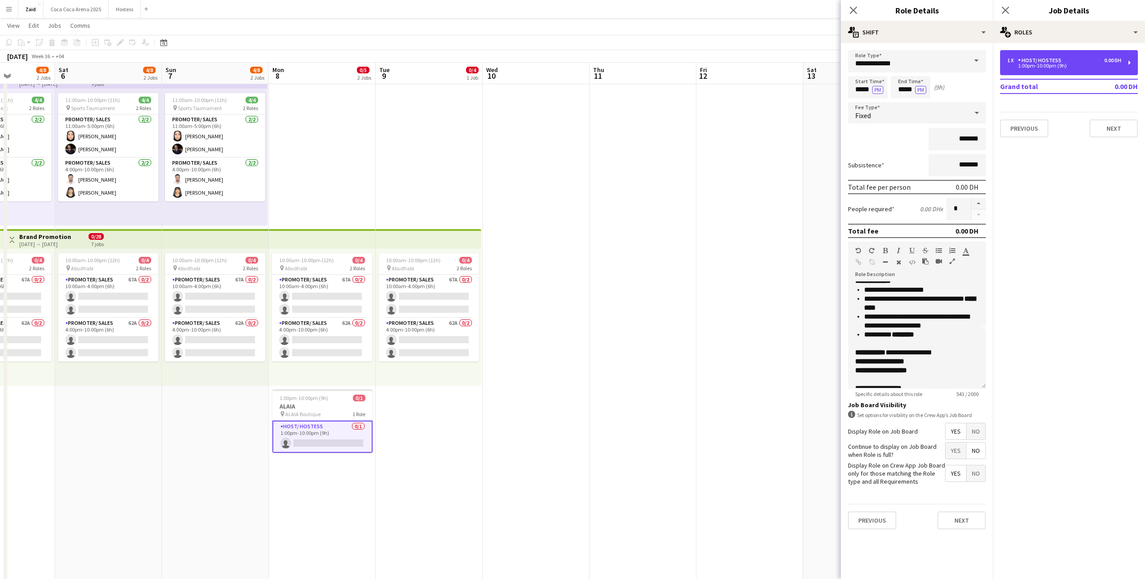
scroll to position [57, 0]
drag, startPoint x: 956, startPoint y: 317, endPoint x: 864, endPoint y: 321, distance: 92.2
click at [864, 321] on p "**********" at bounding box center [921, 322] width 114 height 18
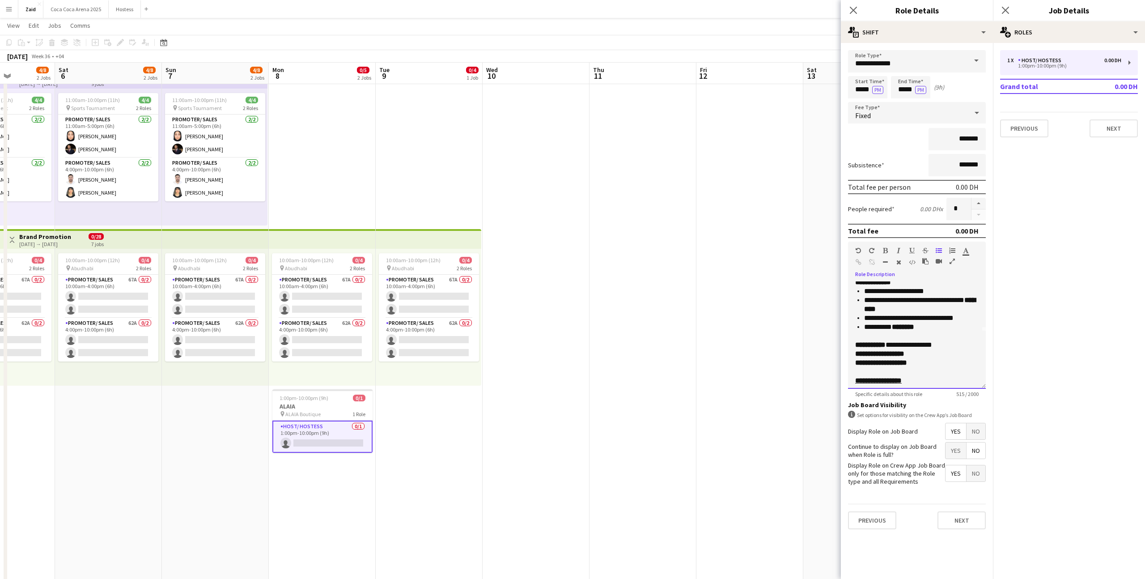
click at [944, 333] on p "********* ********" at bounding box center [921, 331] width 114 height 18
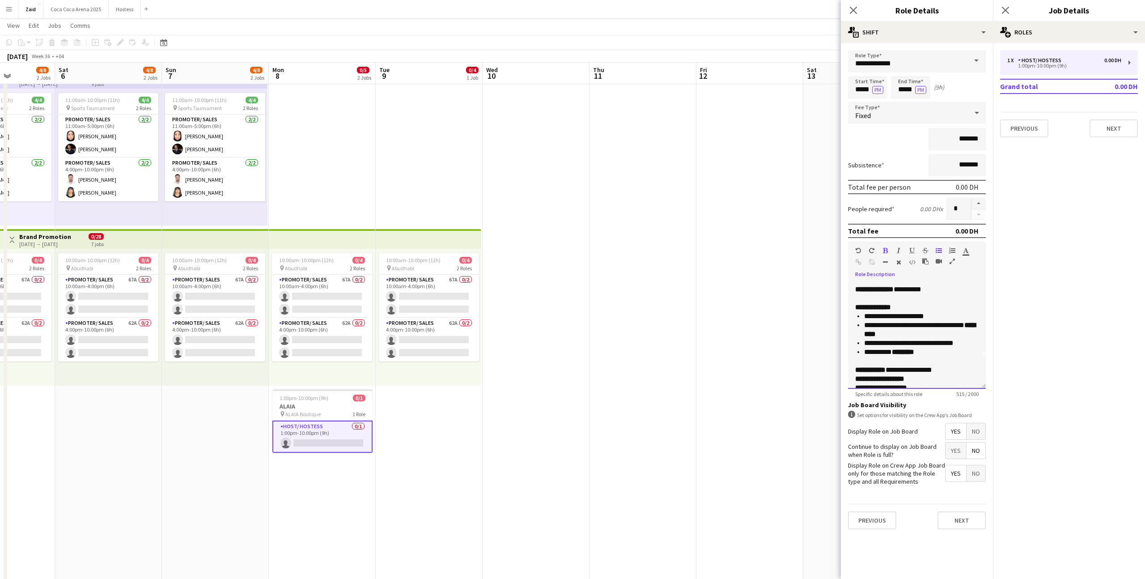
scroll to position [31, 0]
click at [785, 355] on app-date-cell at bounding box center [749, 530] width 107 height 931
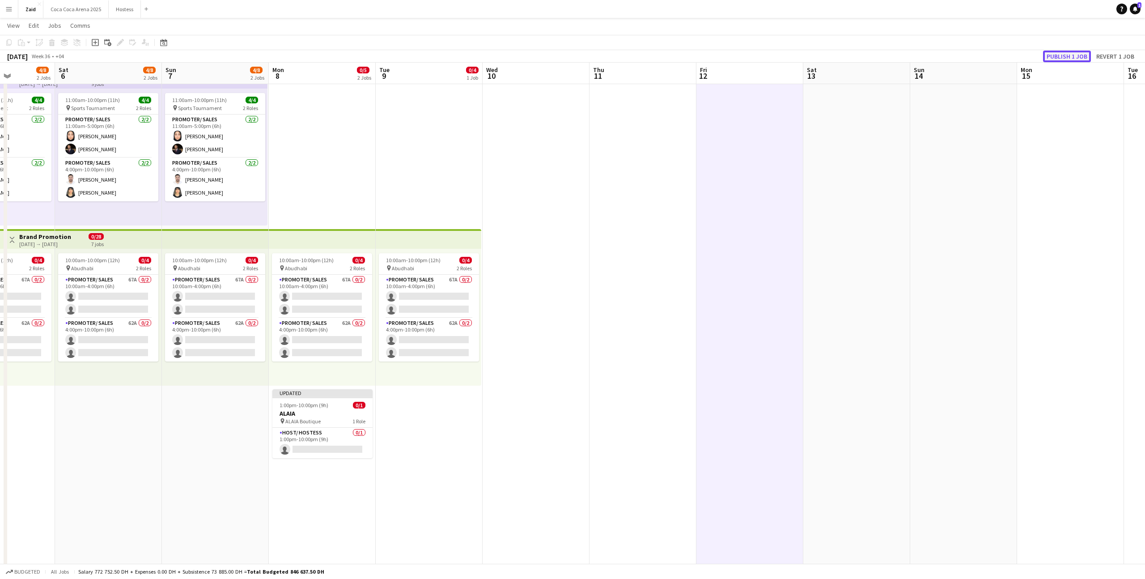
click at [1075, 52] on button "Publish 1 job" at bounding box center [1067, 57] width 48 height 12
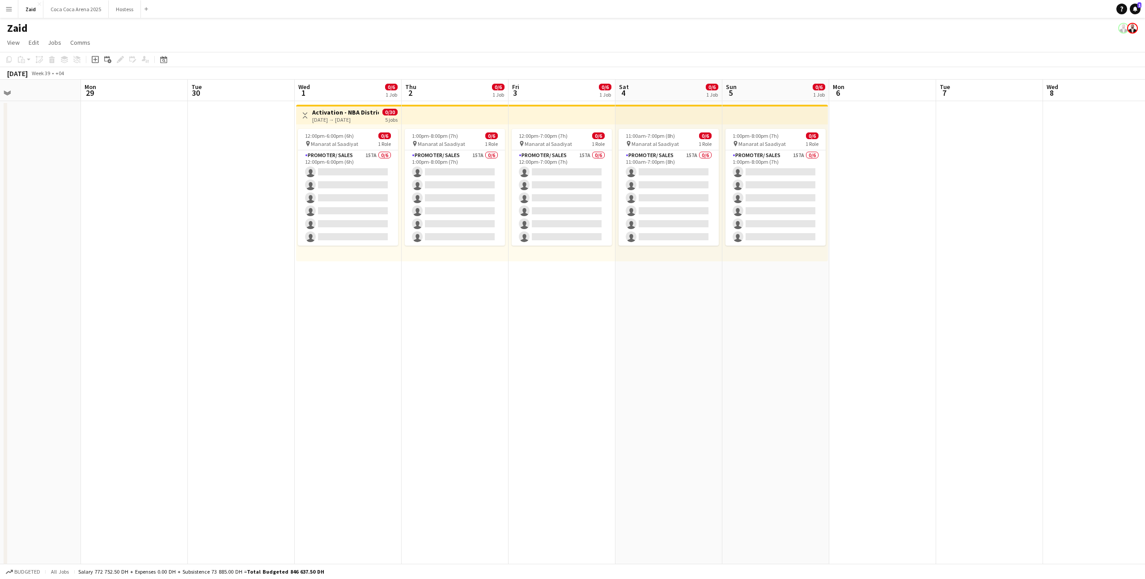
scroll to position [0, 343]
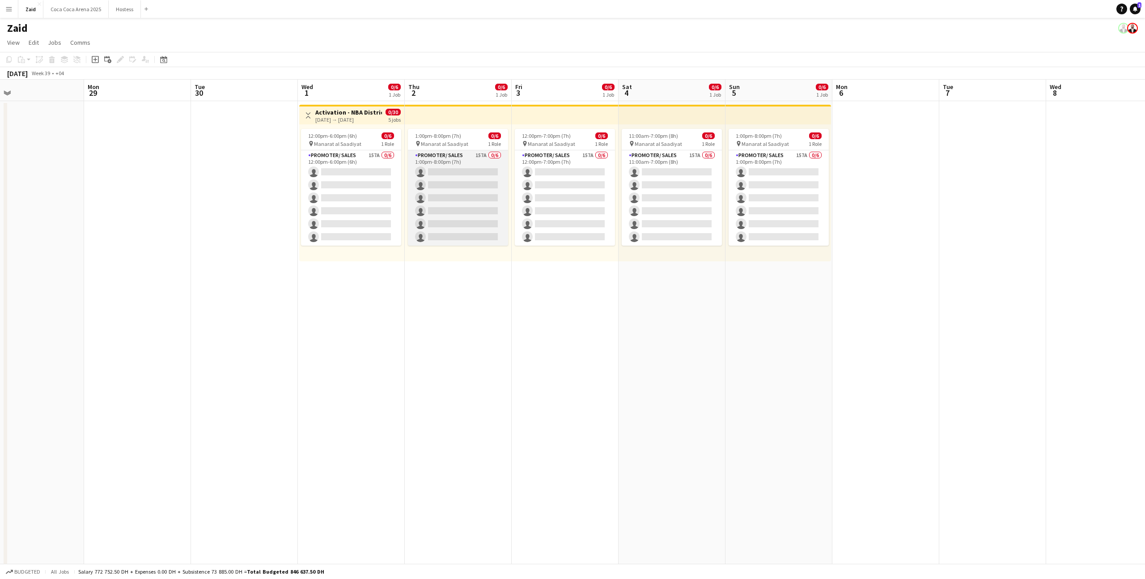
click at [476, 216] on app-card-role "Promoter/ Sales 157A 0/6 1:00pm-8:00pm (7h) single-neutral-actions single-neutr…" at bounding box center [458, 197] width 100 height 95
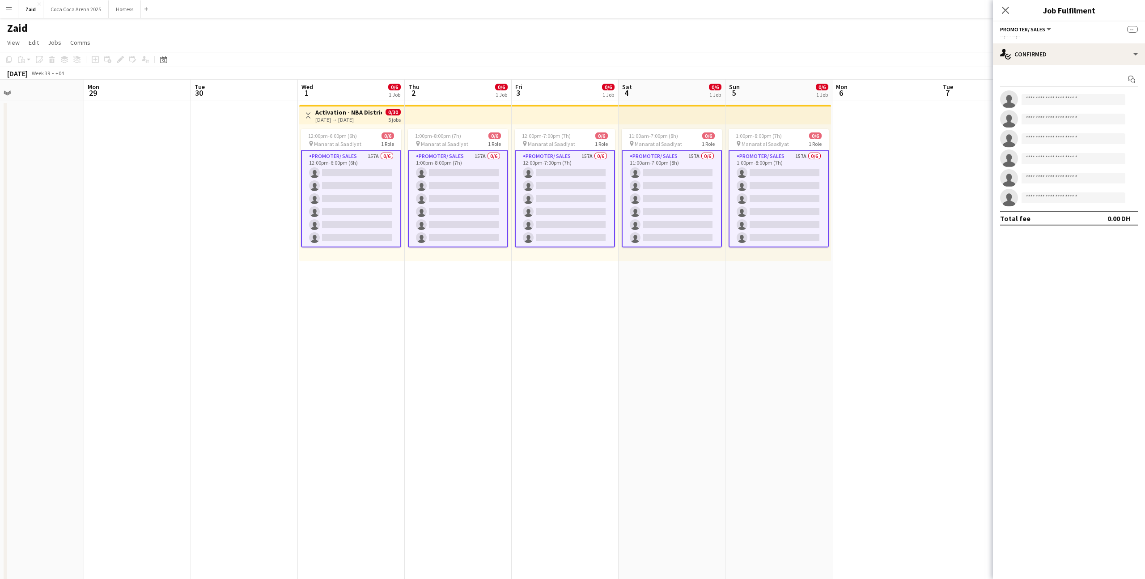
click at [859, 204] on app-date-cell at bounding box center [885, 566] width 107 height 931
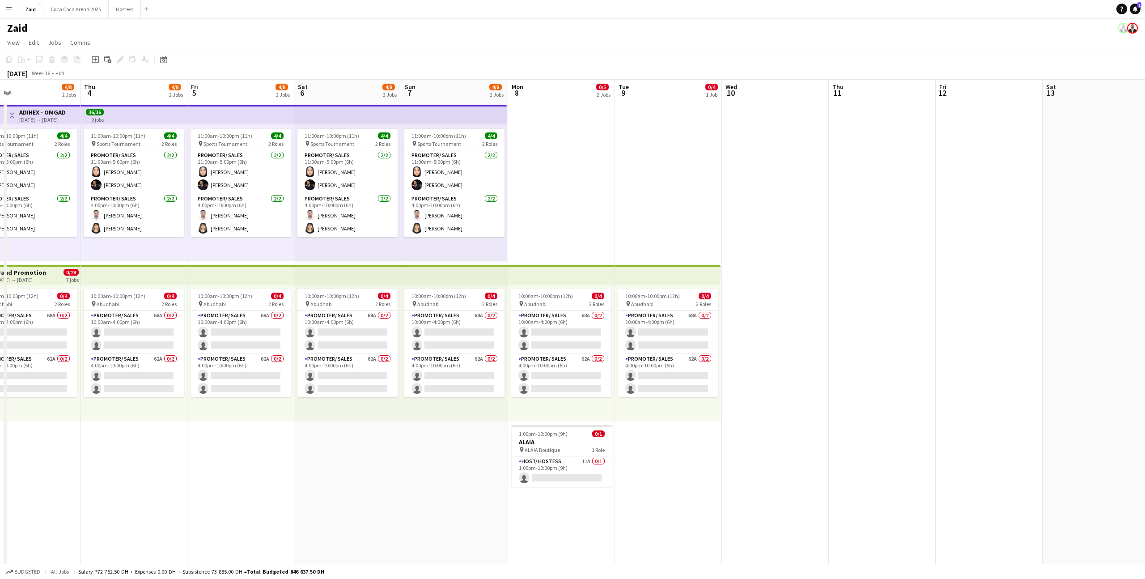
scroll to position [0, 241]
click at [560, 469] on app-card-role "Host/ Hostess 11A 0/1 1:00pm-10:00pm (9h) single-neutral-actions" at bounding box center [560, 471] width 100 height 30
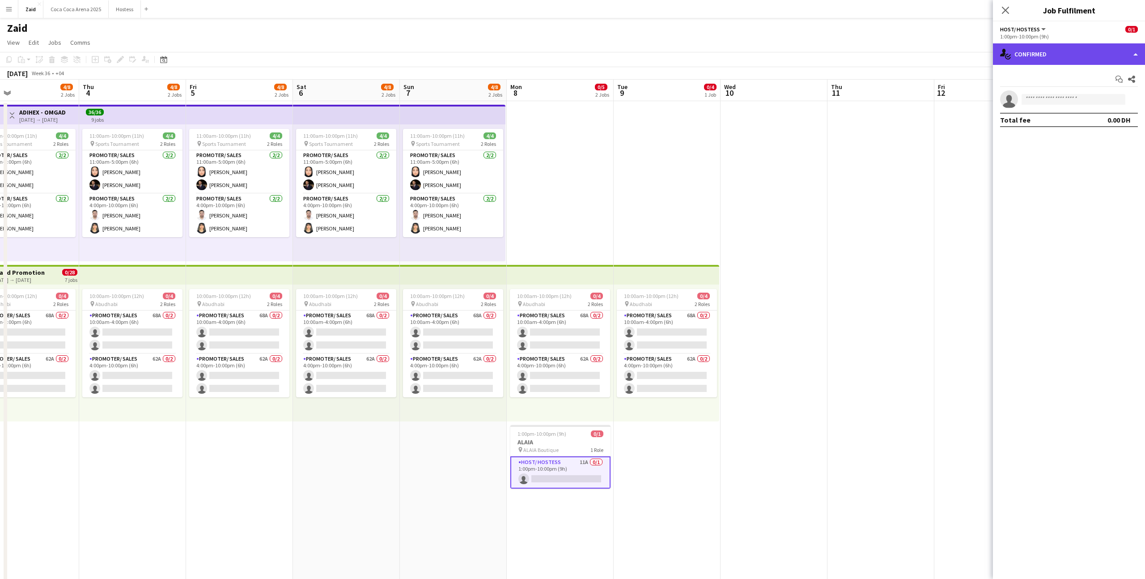
click at [1063, 51] on div "single-neutral-actions-check-2 Confirmed" at bounding box center [1069, 53] width 152 height 21
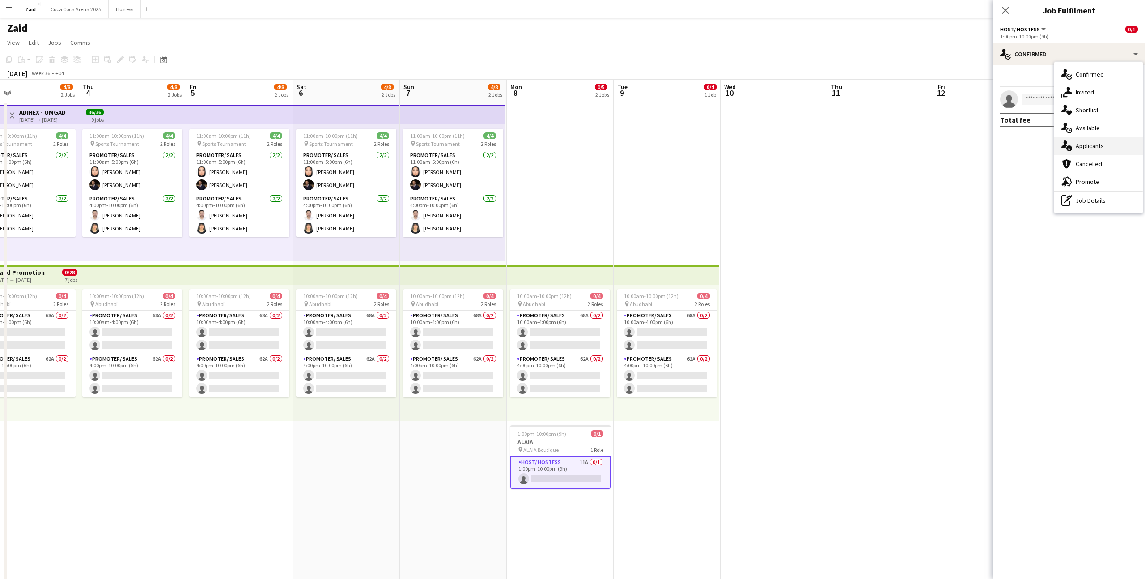
click at [1111, 145] on div "single-neutral-actions-information Applicants" at bounding box center [1098, 146] width 89 height 18
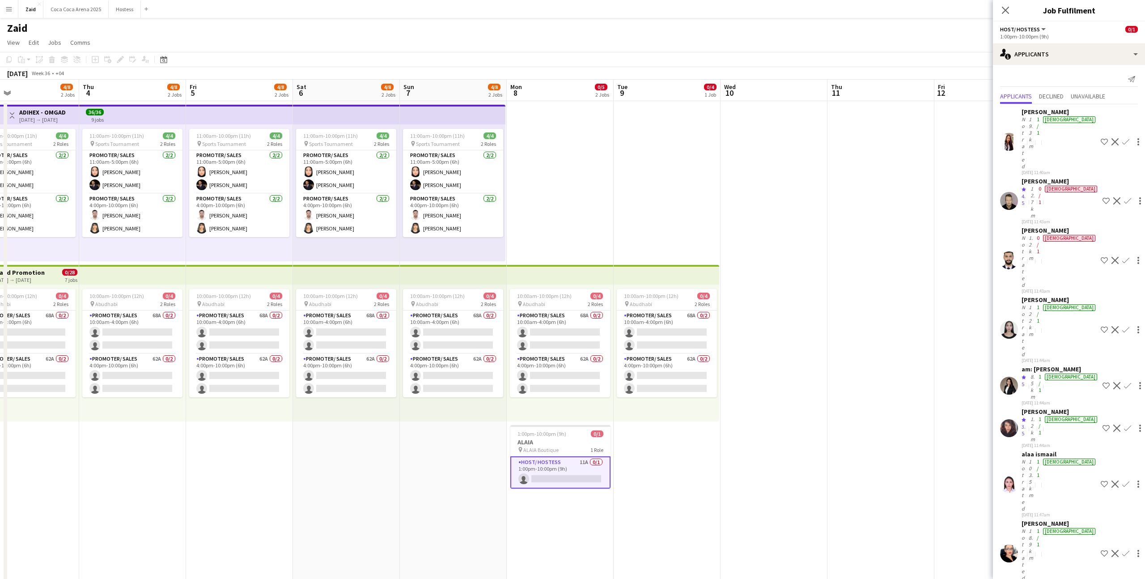
click at [1036, 373] on div "8.5km" at bounding box center [1032, 386] width 8 height 27
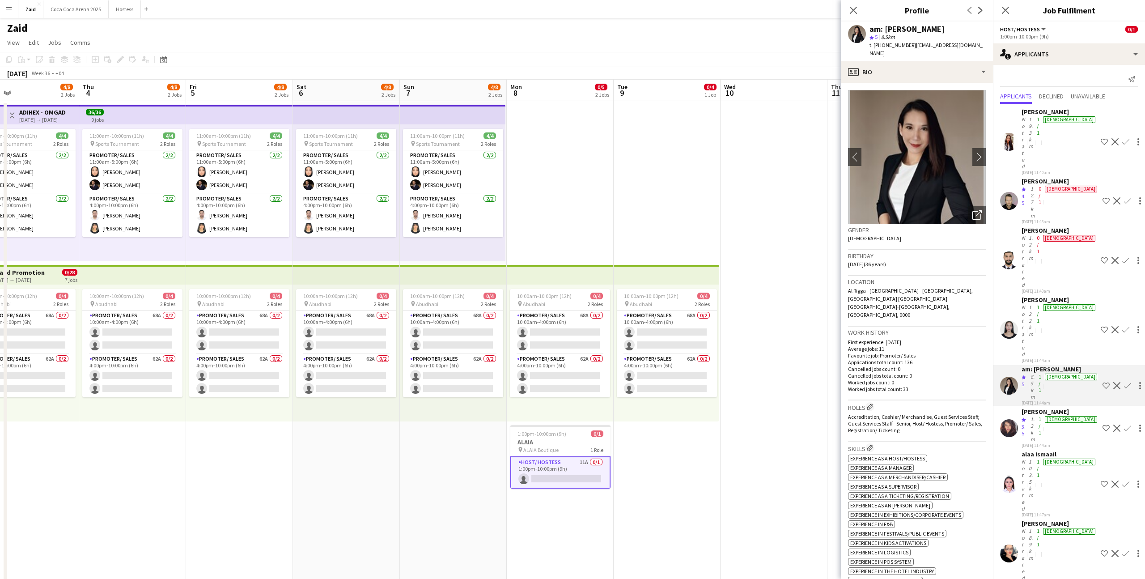
click at [1044, 450] on div "alaa ismaail" at bounding box center [1059, 454] width 76 height 8
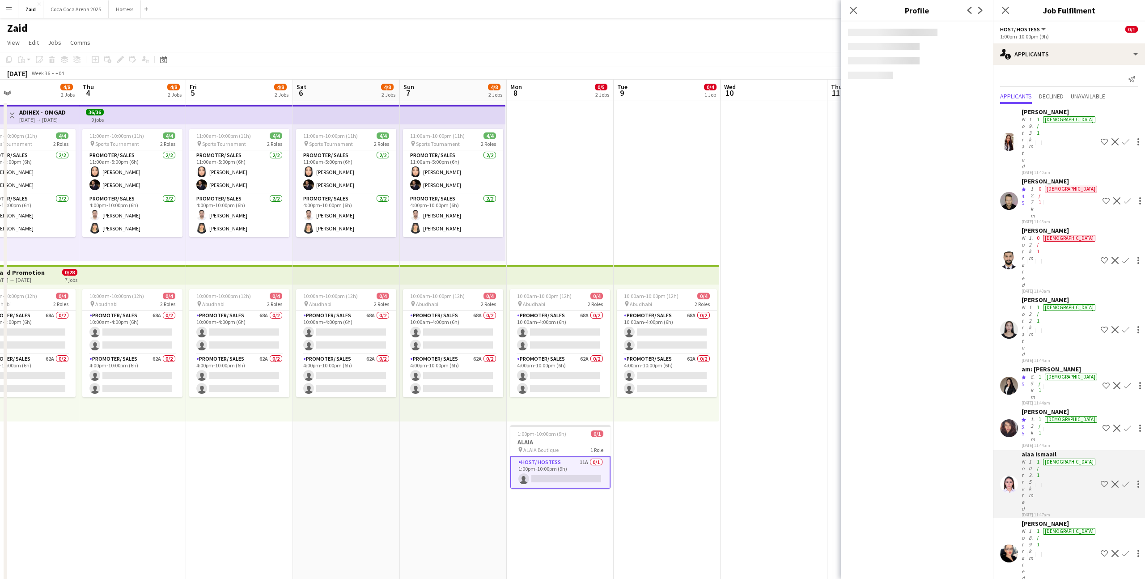
click at [1048, 511] on div "01-09-2025 11:47am" at bounding box center [1059, 514] width 76 height 6
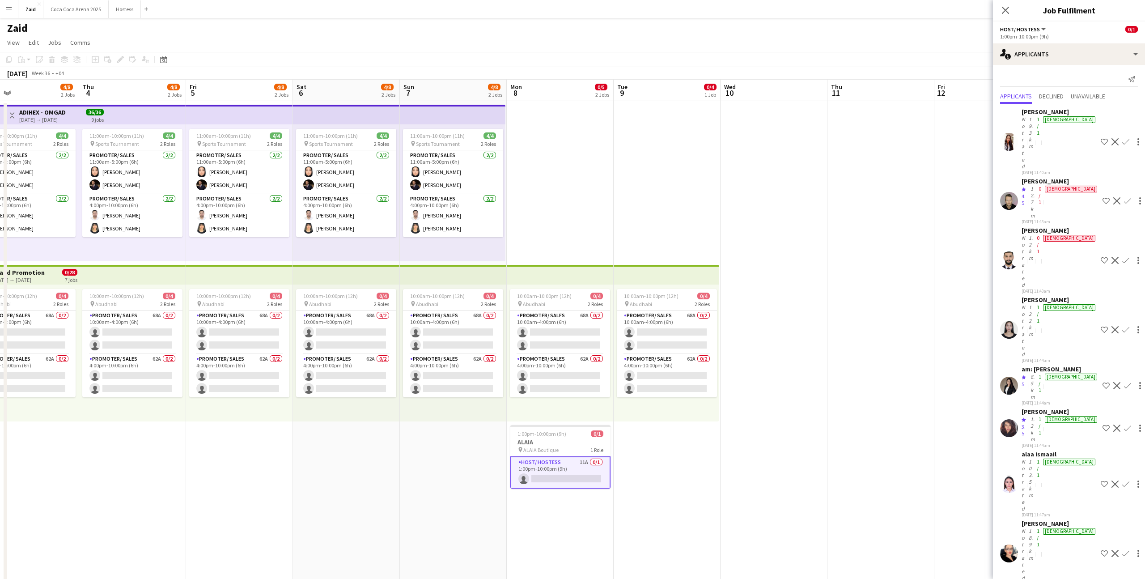
click at [1035, 527] on div "18.9km" at bounding box center [1031, 554] width 8 height 54
